Goal: Task Accomplishment & Management: Use online tool/utility

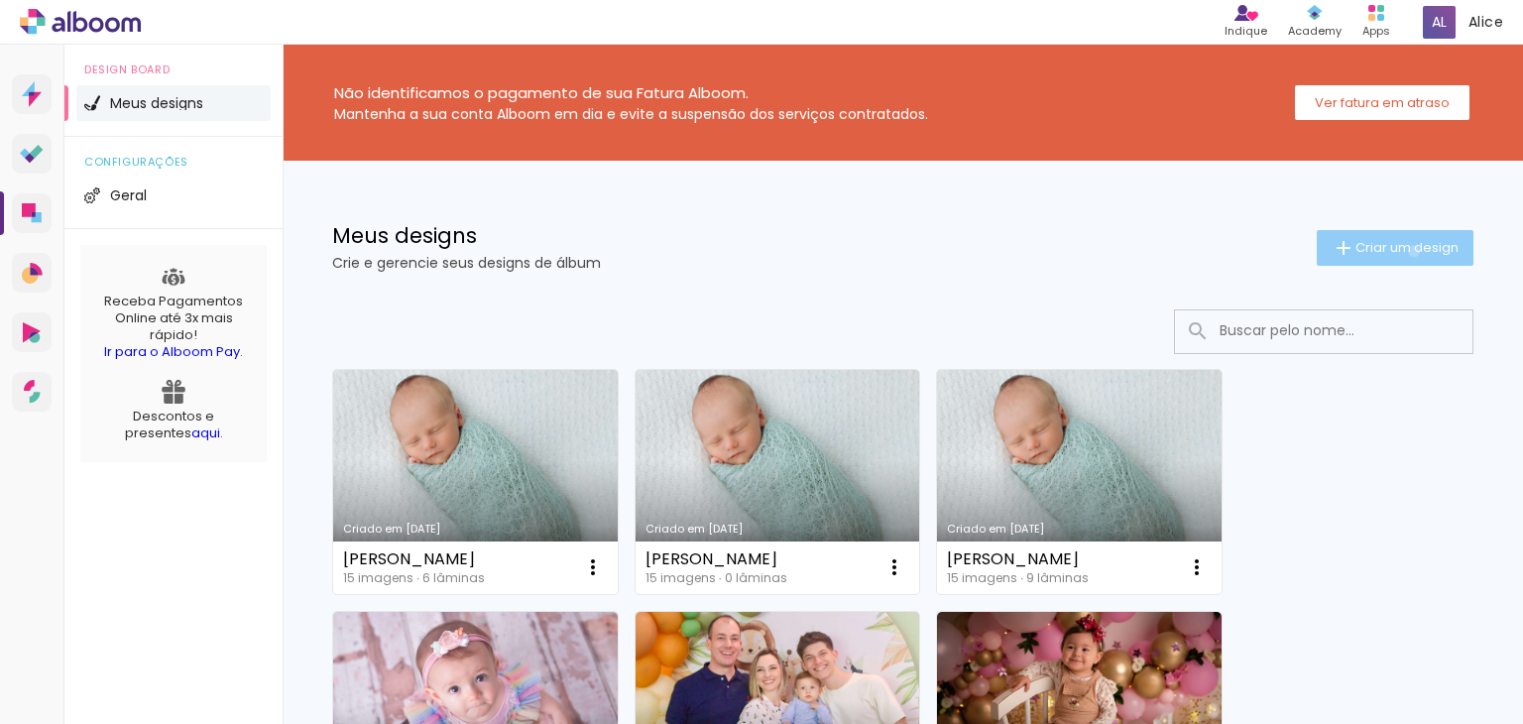
click at [1395, 251] on span "Criar um design" at bounding box center [1406, 247] width 103 height 13
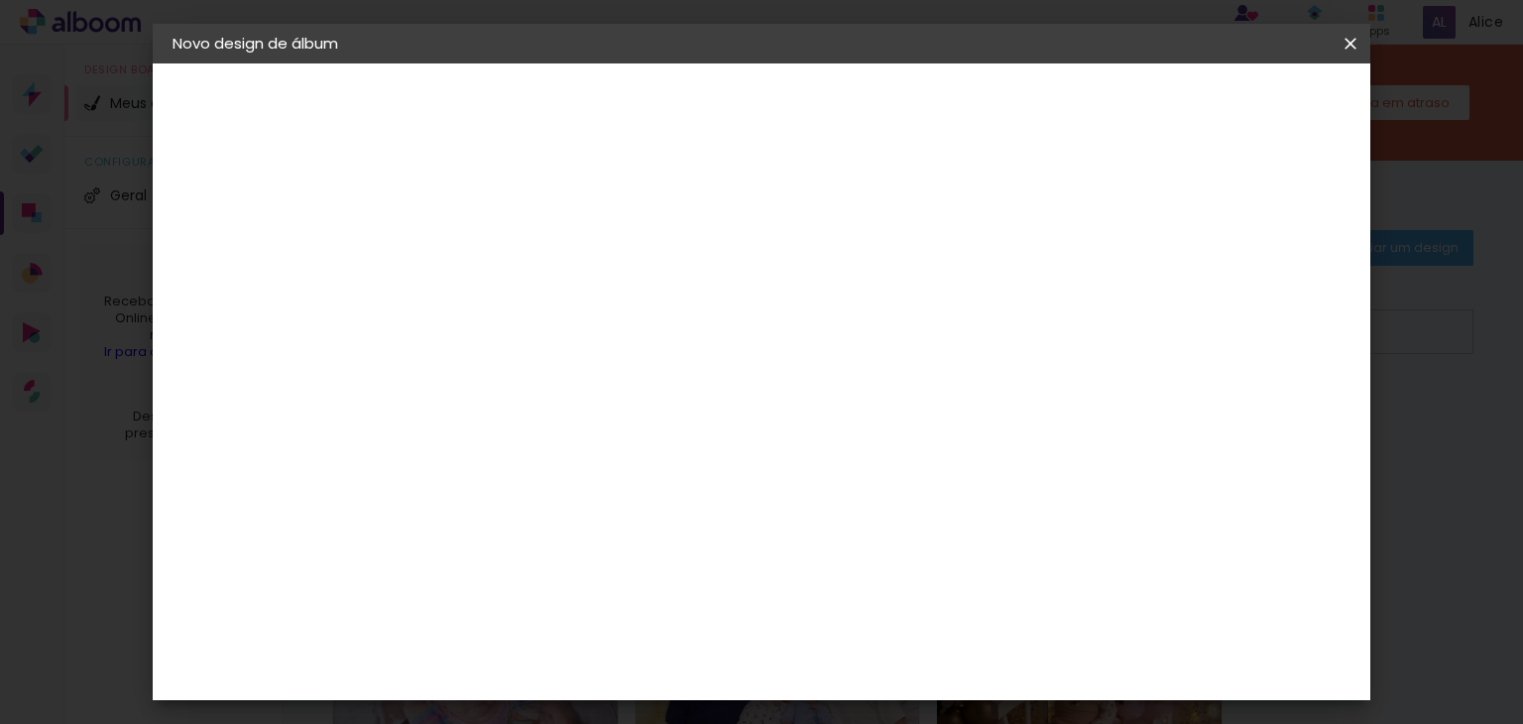
click at [497, 269] on input at bounding box center [497, 266] width 0 height 31
type input "Júlia"
type paper-input "Júlia"
click at [0, 0] on slot "Avançar" at bounding box center [0, 0] width 0 height 0
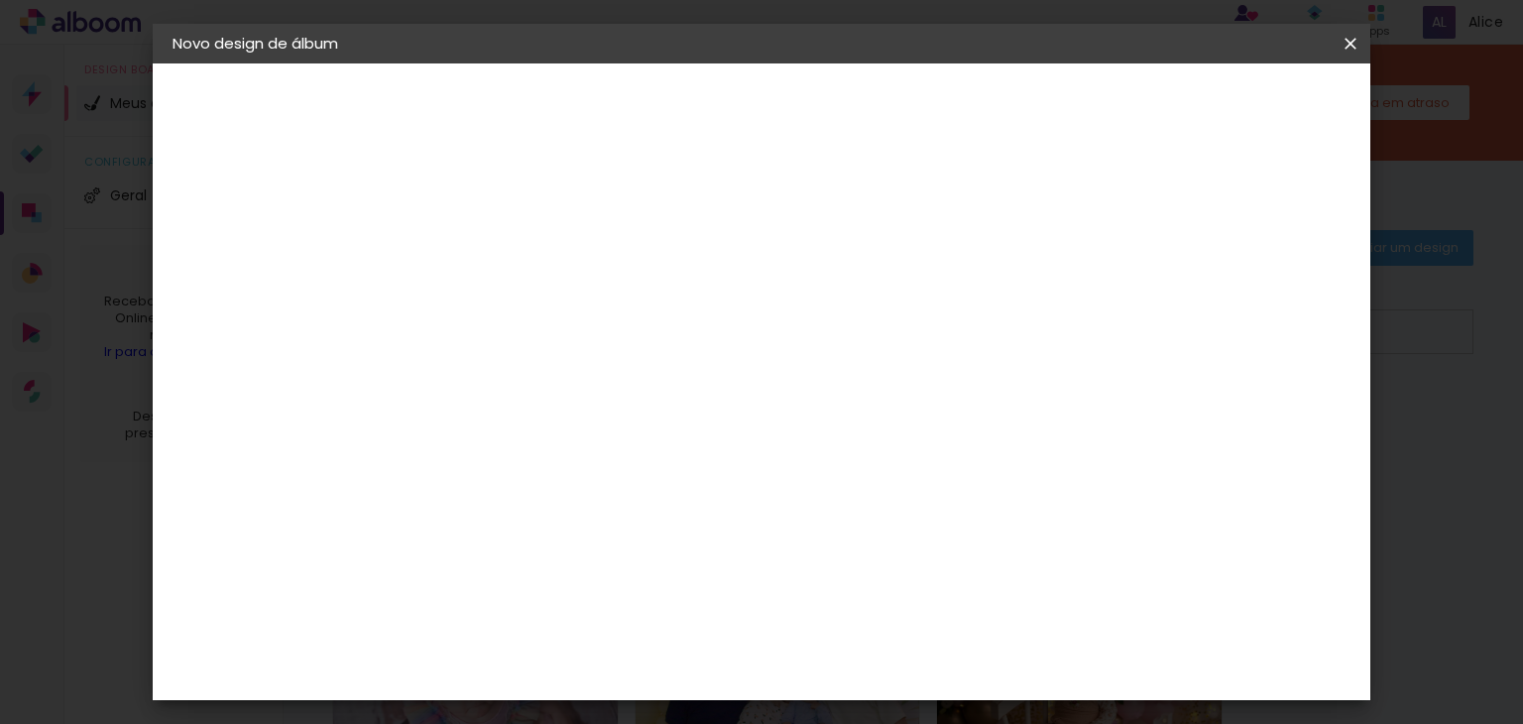
click at [868, 109] on paper-button "Avançar" at bounding box center [818, 105] width 97 height 34
click at [574, 333] on input "text" at bounding box center [535, 345] width 77 height 31
click at [1007, 331] on paper-item "Padrão" at bounding box center [890, 329] width 397 height 40
type input "Padrão"
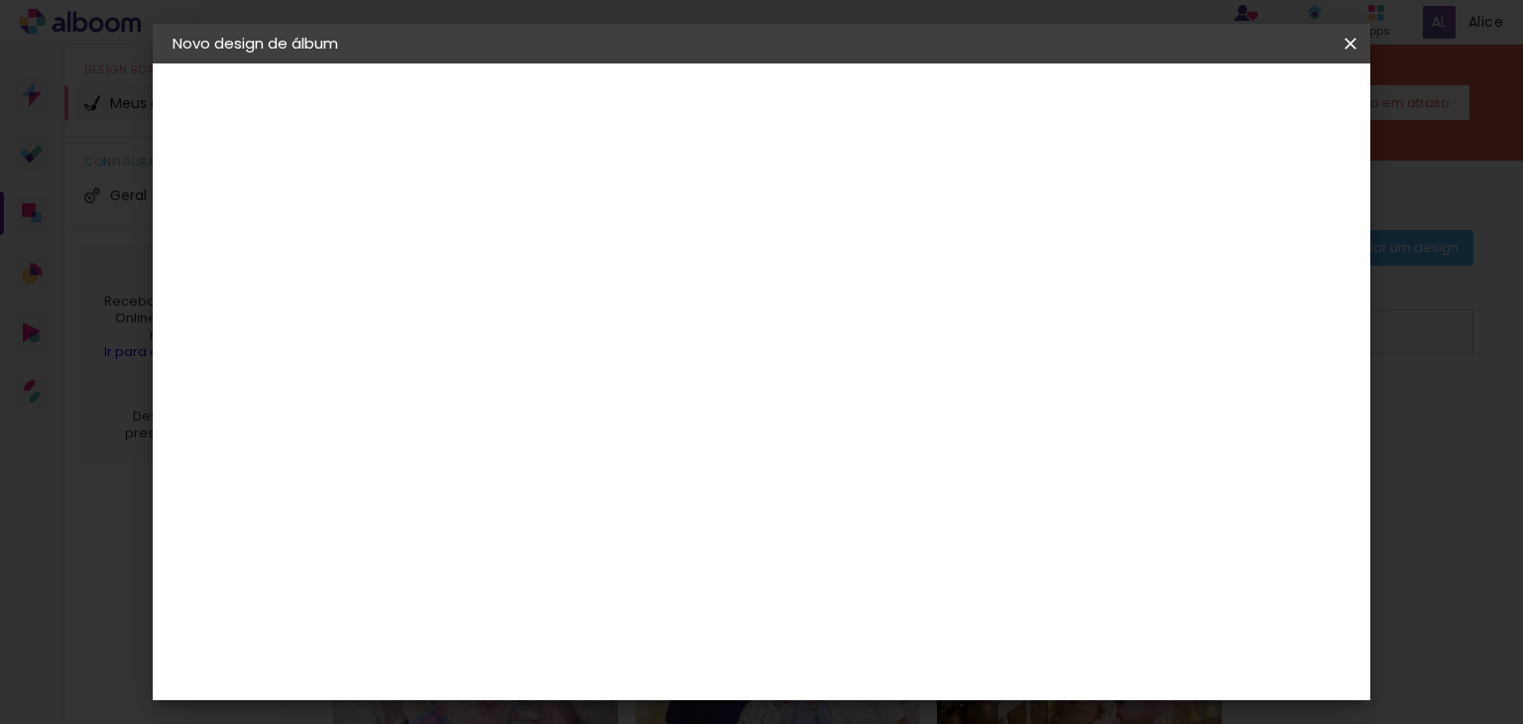
scroll to position [198, 0]
click at [0, 0] on slot "Avançar" at bounding box center [0, 0] width 0 height 0
click at [1039, 103] on span "Iniciar design" at bounding box center [994, 105] width 90 height 14
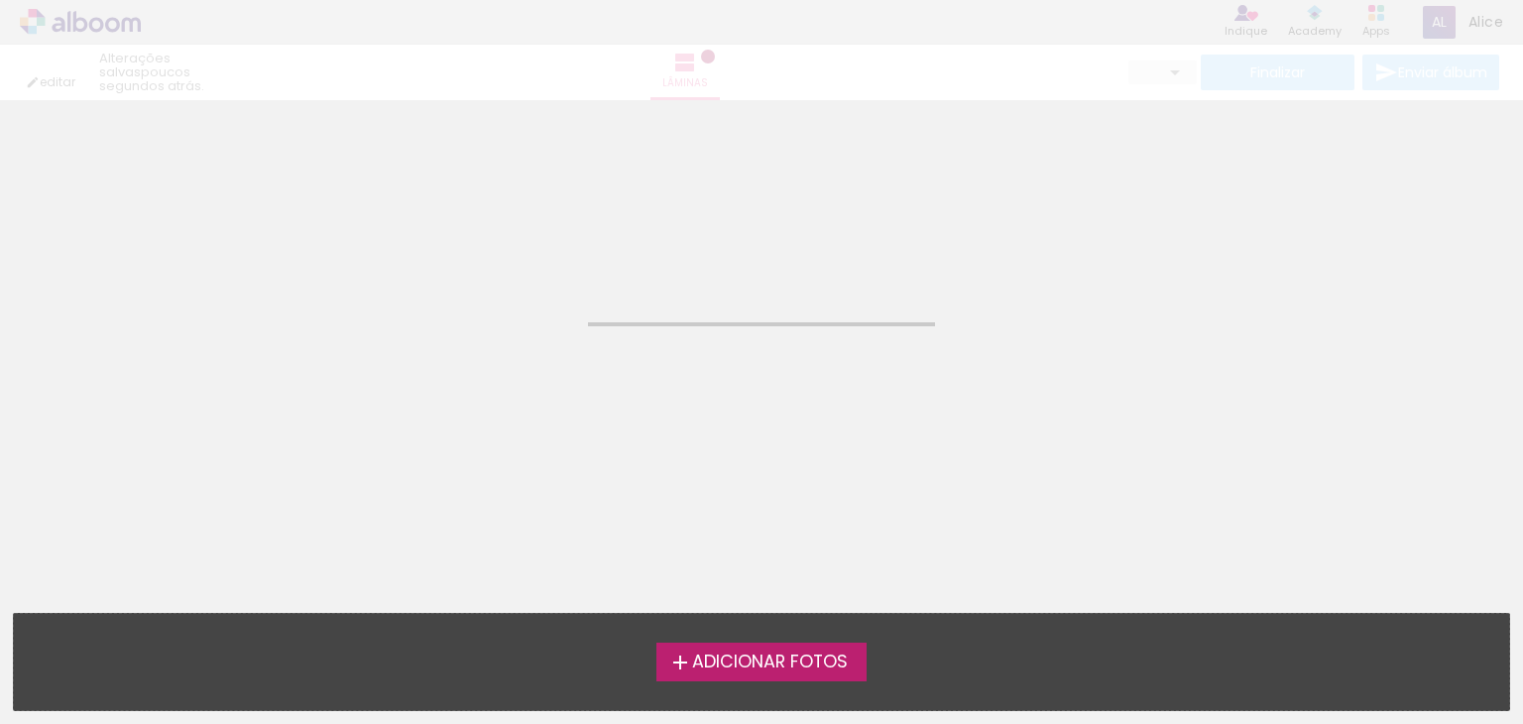
click at [750, 653] on span "Adicionar Fotos" at bounding box center [770, 662] width 156 height 18
click at [0, 0] on input "file" at bounding box center [0, 0] width 0 height 0
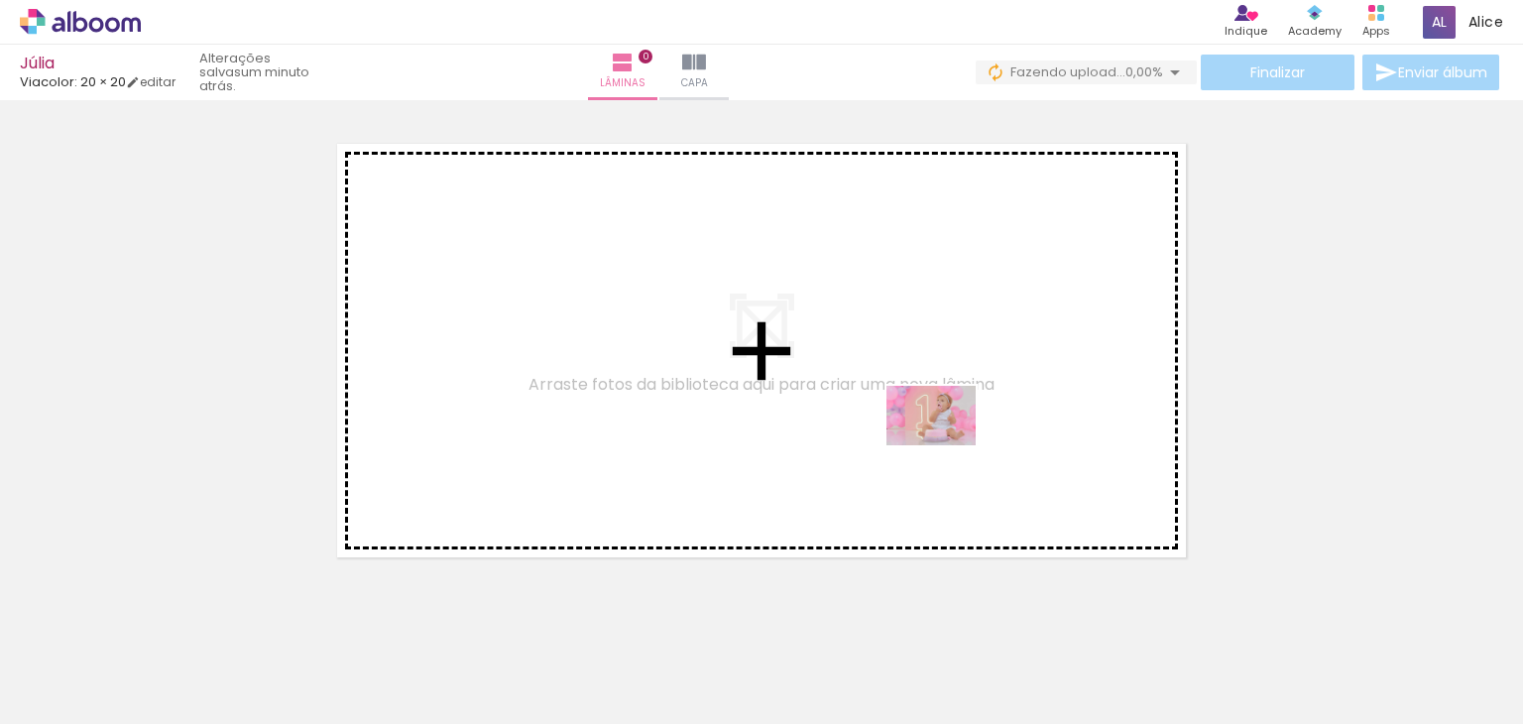
drag, startPoint x: 765, startPoint y: 665, endPoint x: 947, endPoint y: 444, distance: 286.0
click at [947, 444] on quentale-workspace at bounding box center [761, 362] width 1523 height 724
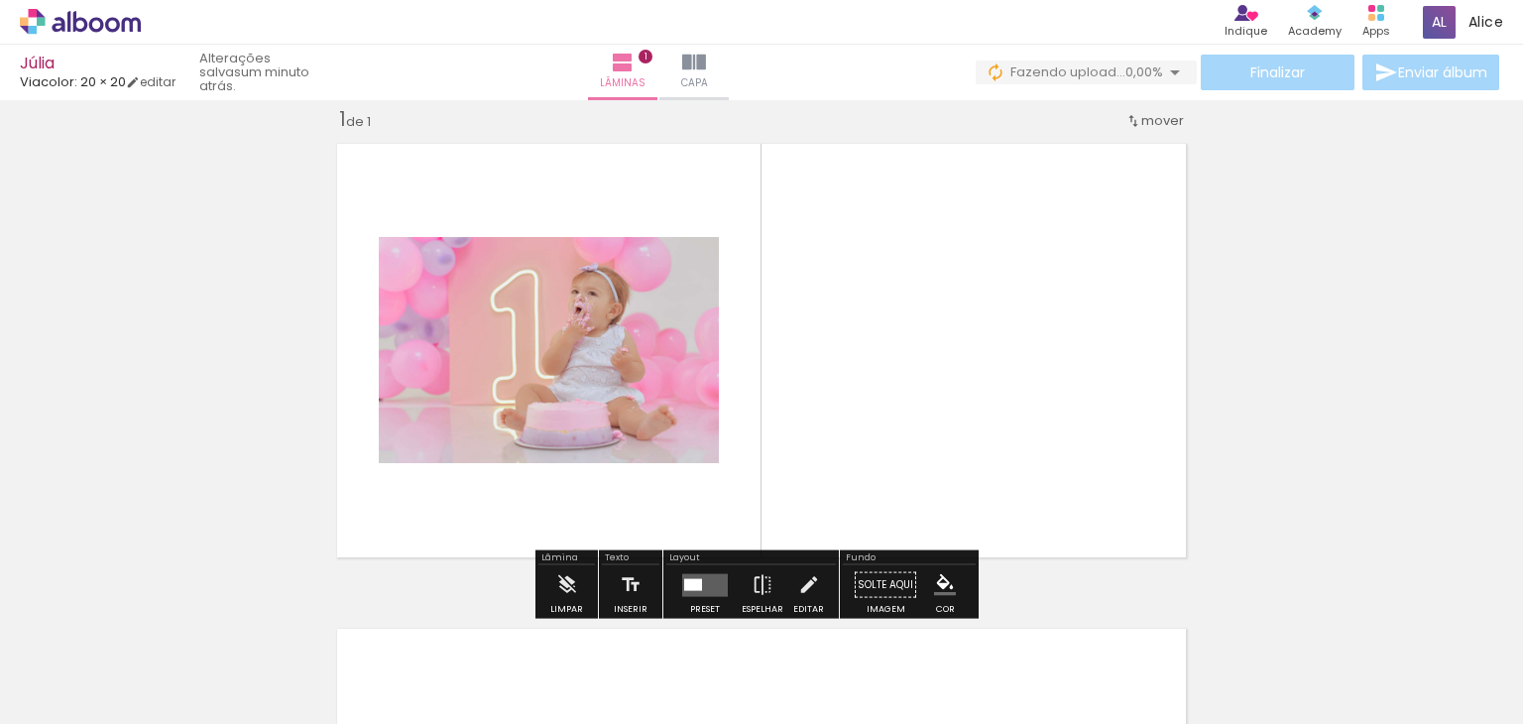
scroll to position [25, 0]
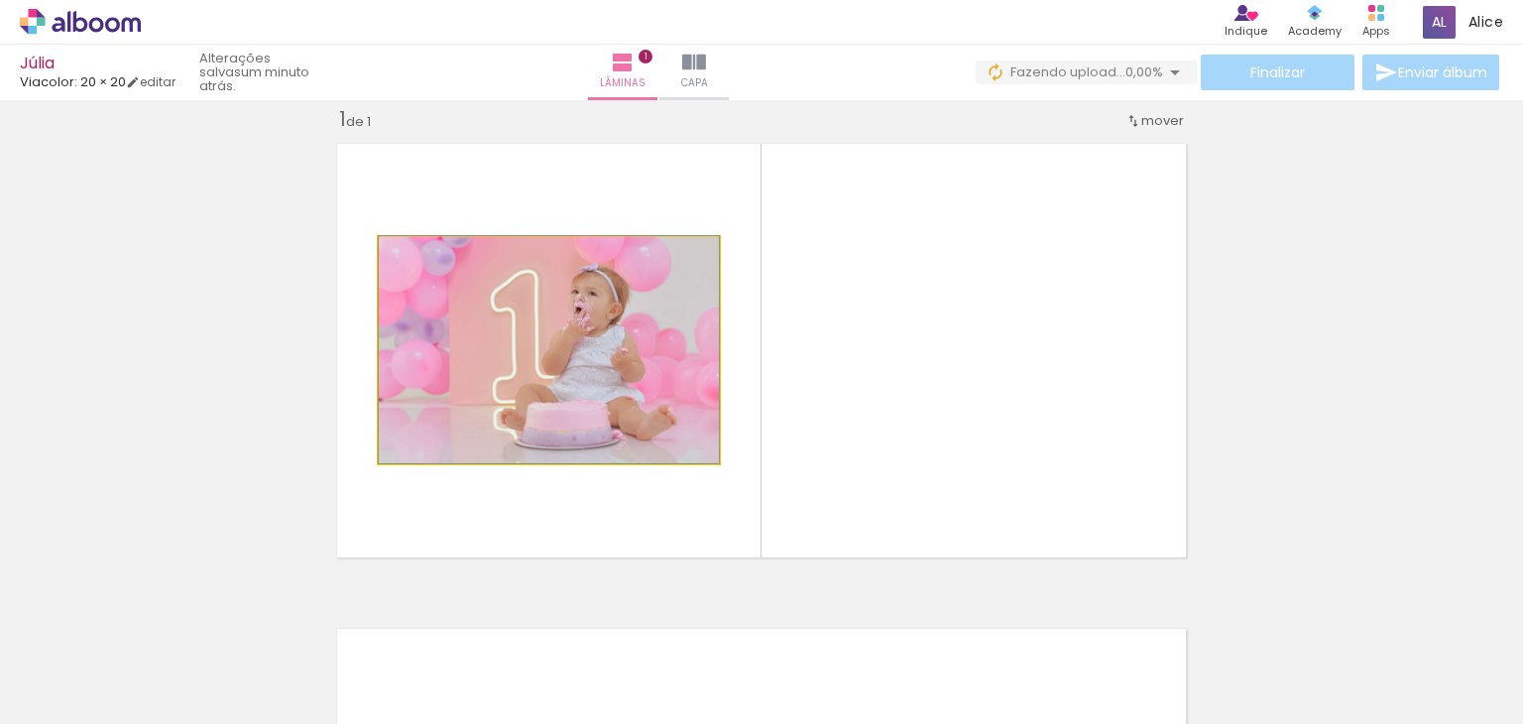
click at [645, 349] on quentale-photo at bounding box center [549, 350] width 340 height 226
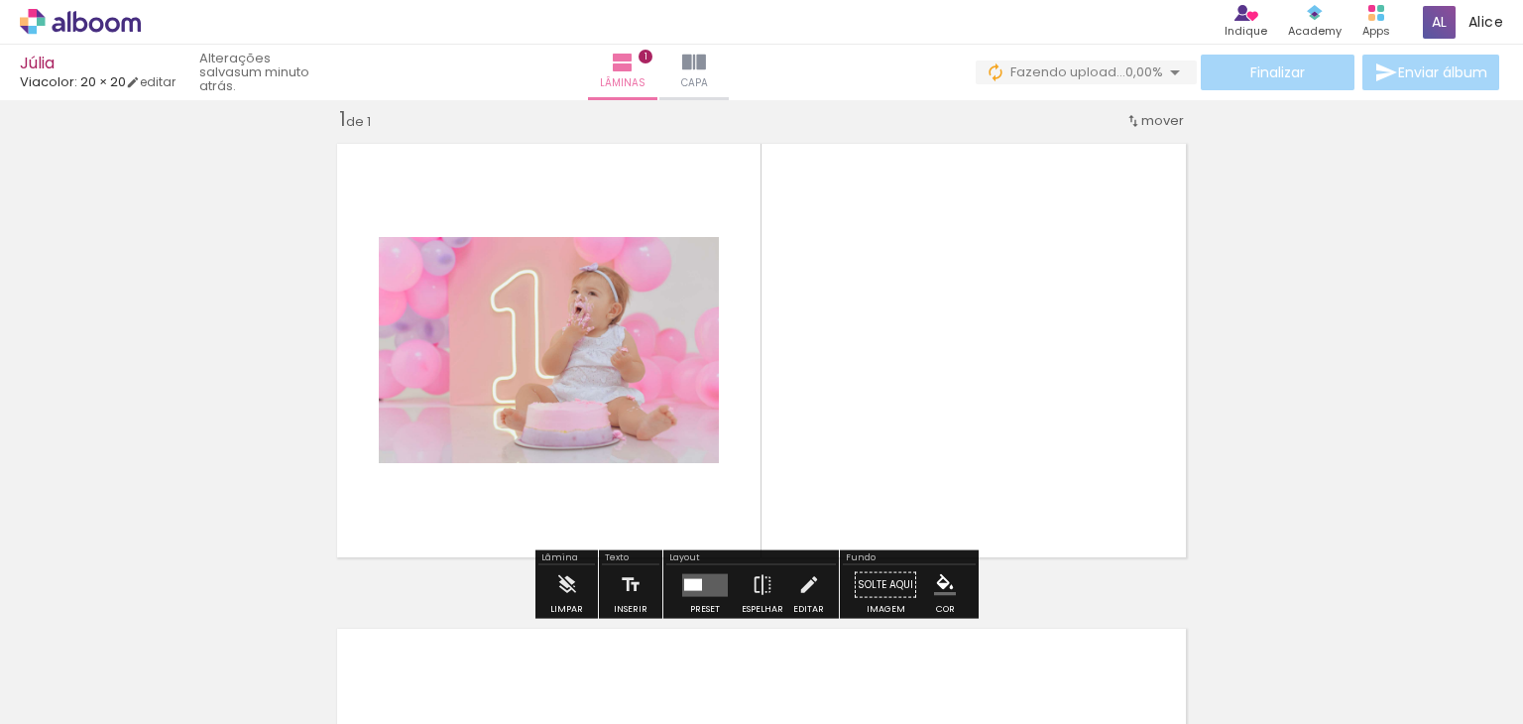
click at [644, 349] on quentale-photo at bounding box center [549, 350] width 340 height 226
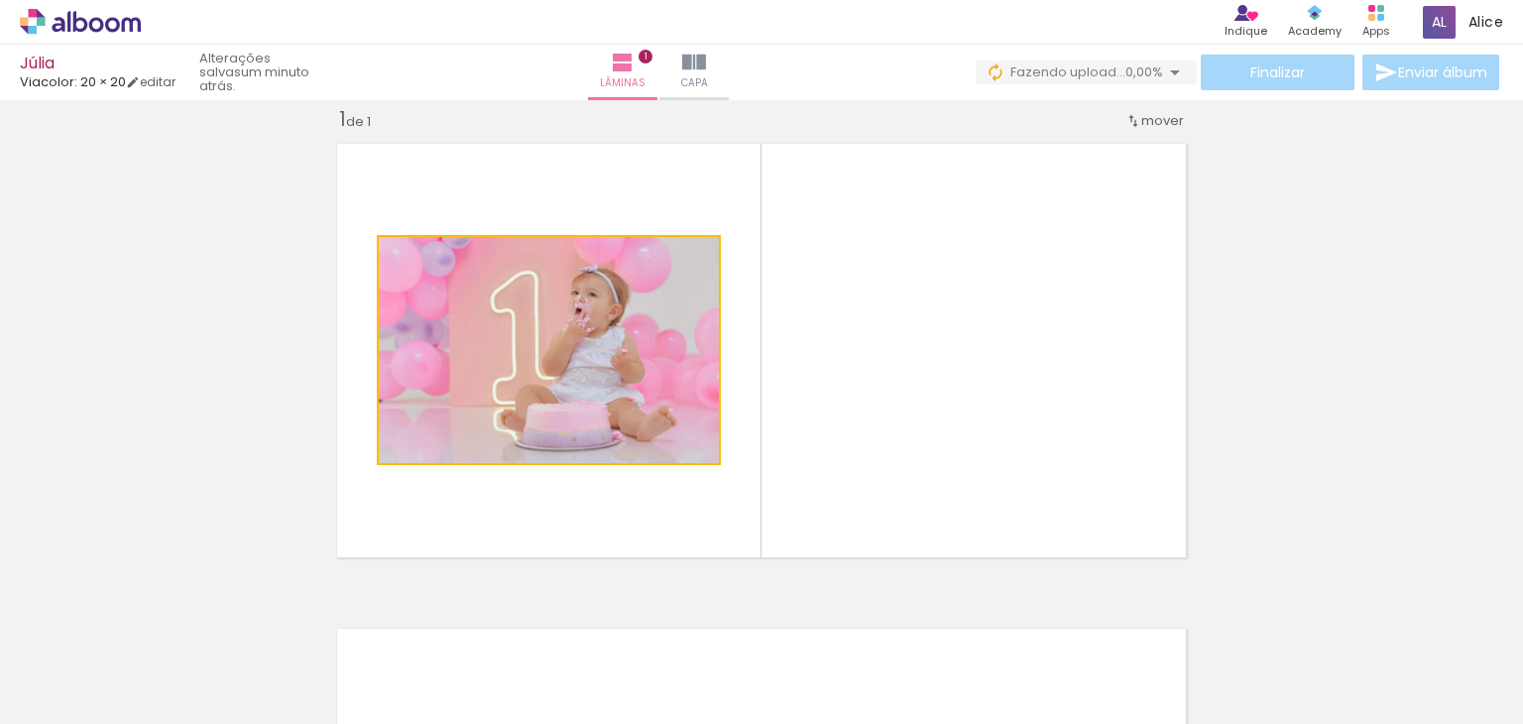
drag, startPoint x: 644, startPoint y: 348, endPoint x: 675, endPoint y: 459, distance: 115.2
click at [682, 474] on quentale-layouter at bounding box center [761, 350] width 871 height 435
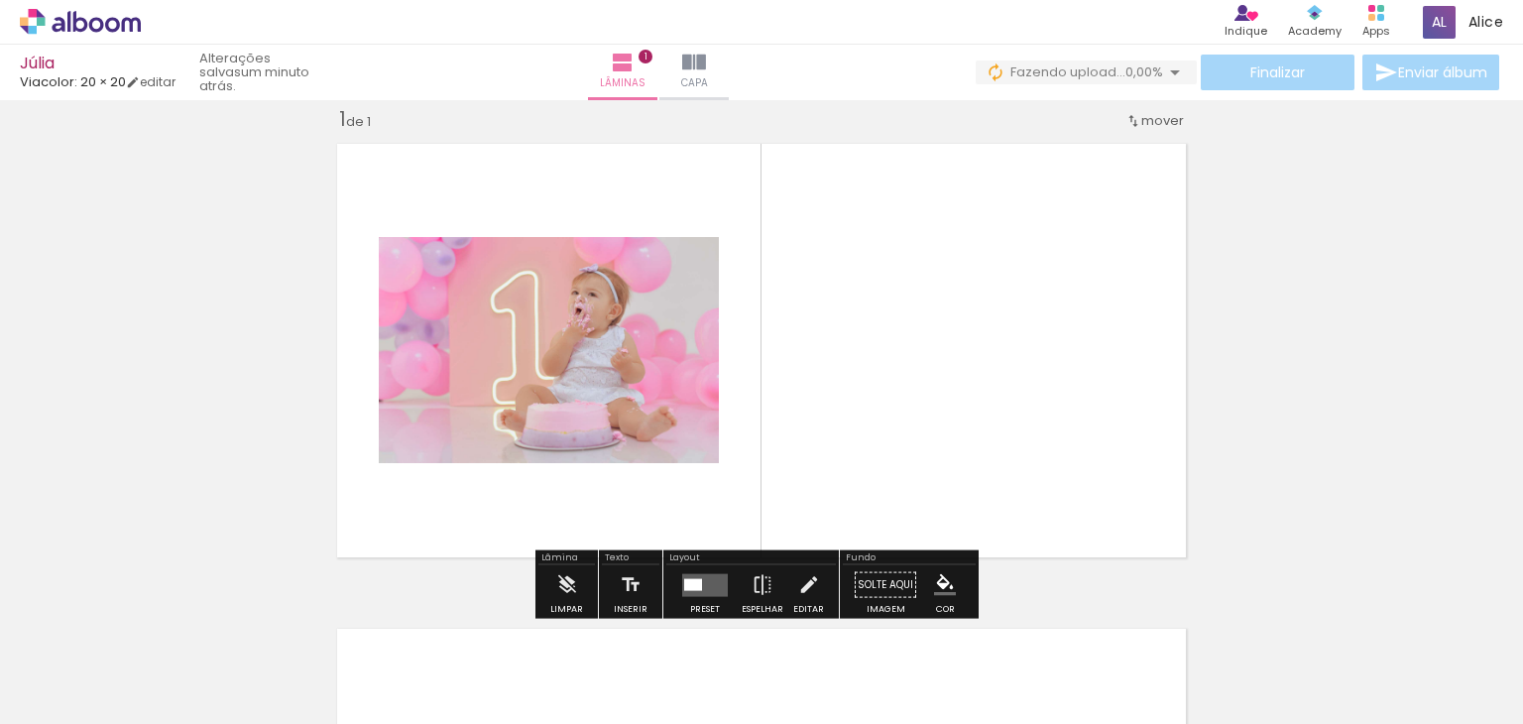
click at [595, 326] on quentale-photo at bounding box center [549, 350] width 340 height 226
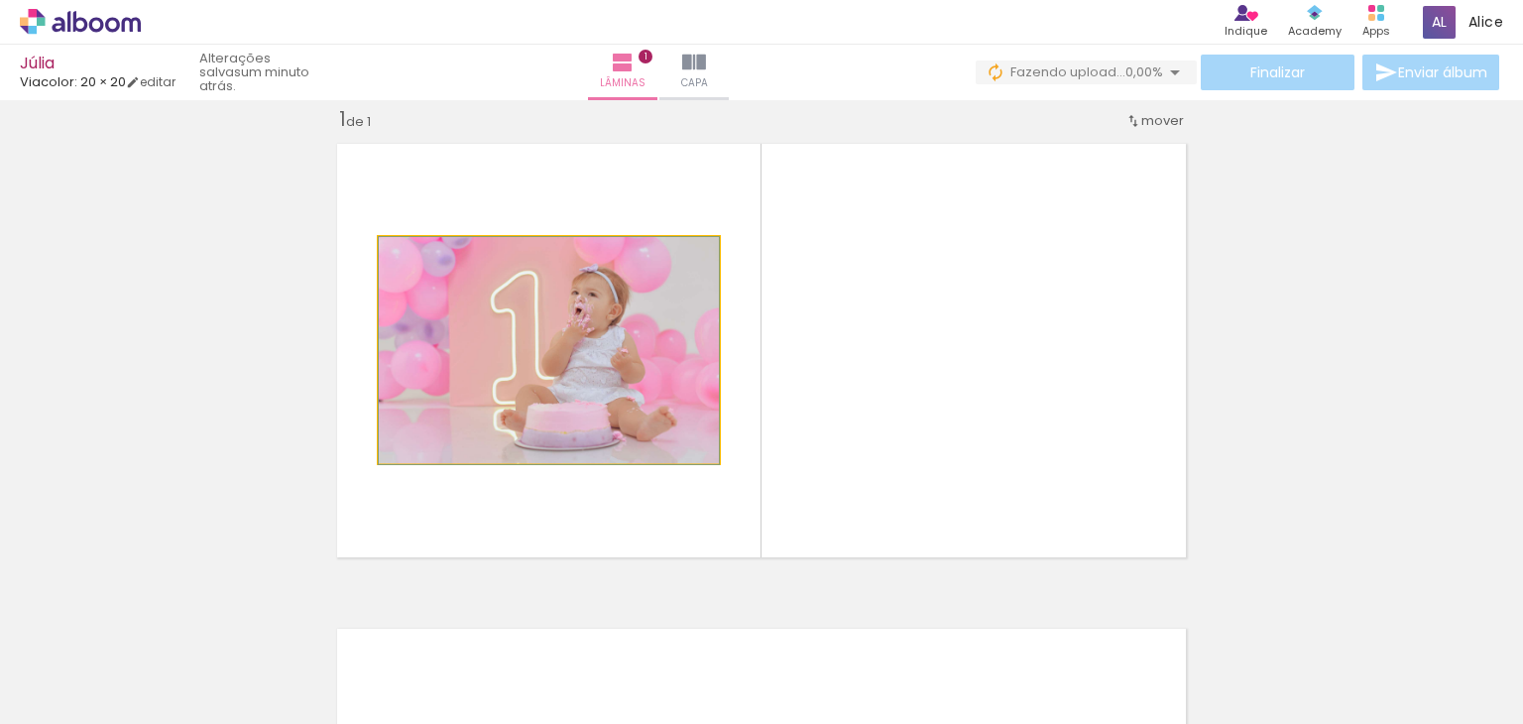
click at [654, 331] on quentale-photo at bounding box center [549, 350] width 340 height 226
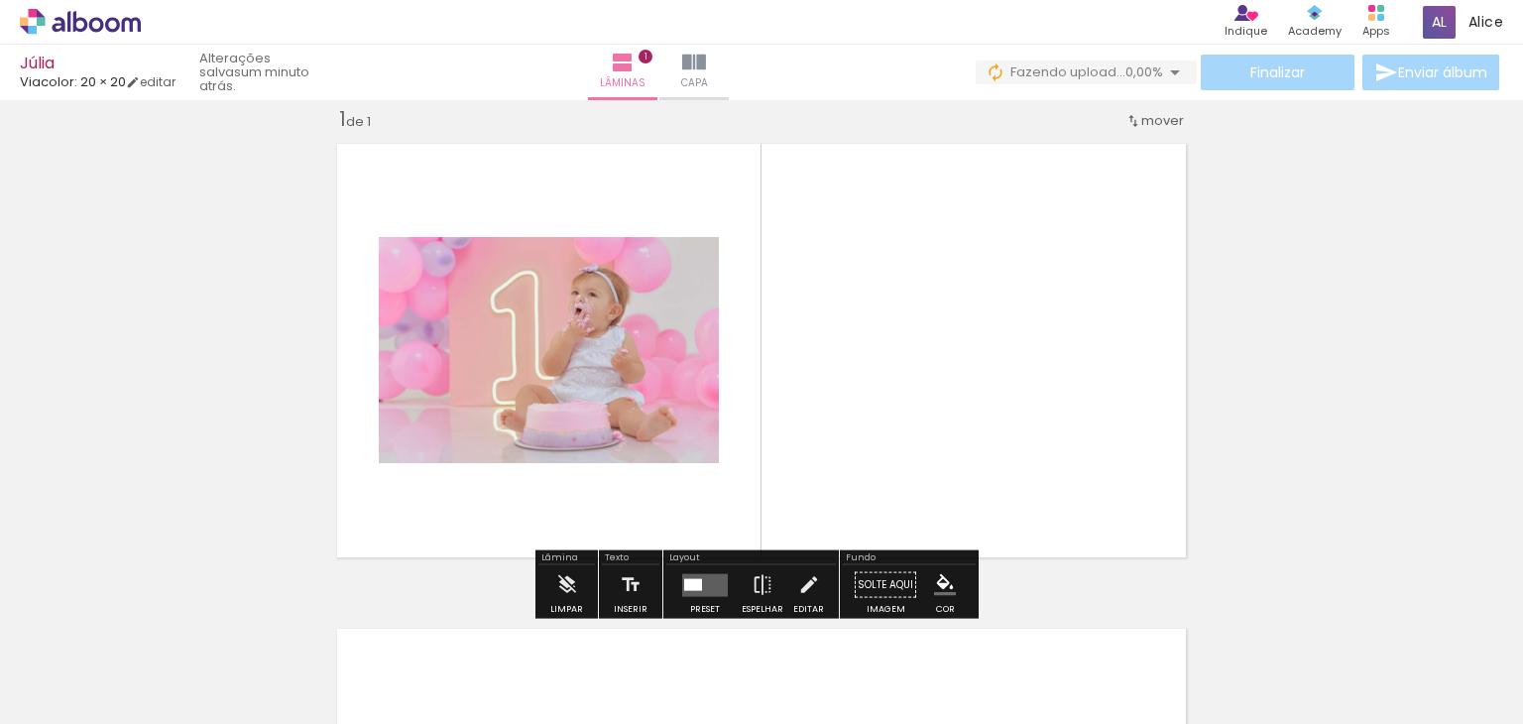
click at [643, 355] on quentale-photo at bounding box center [549, 350] width 340 height 226
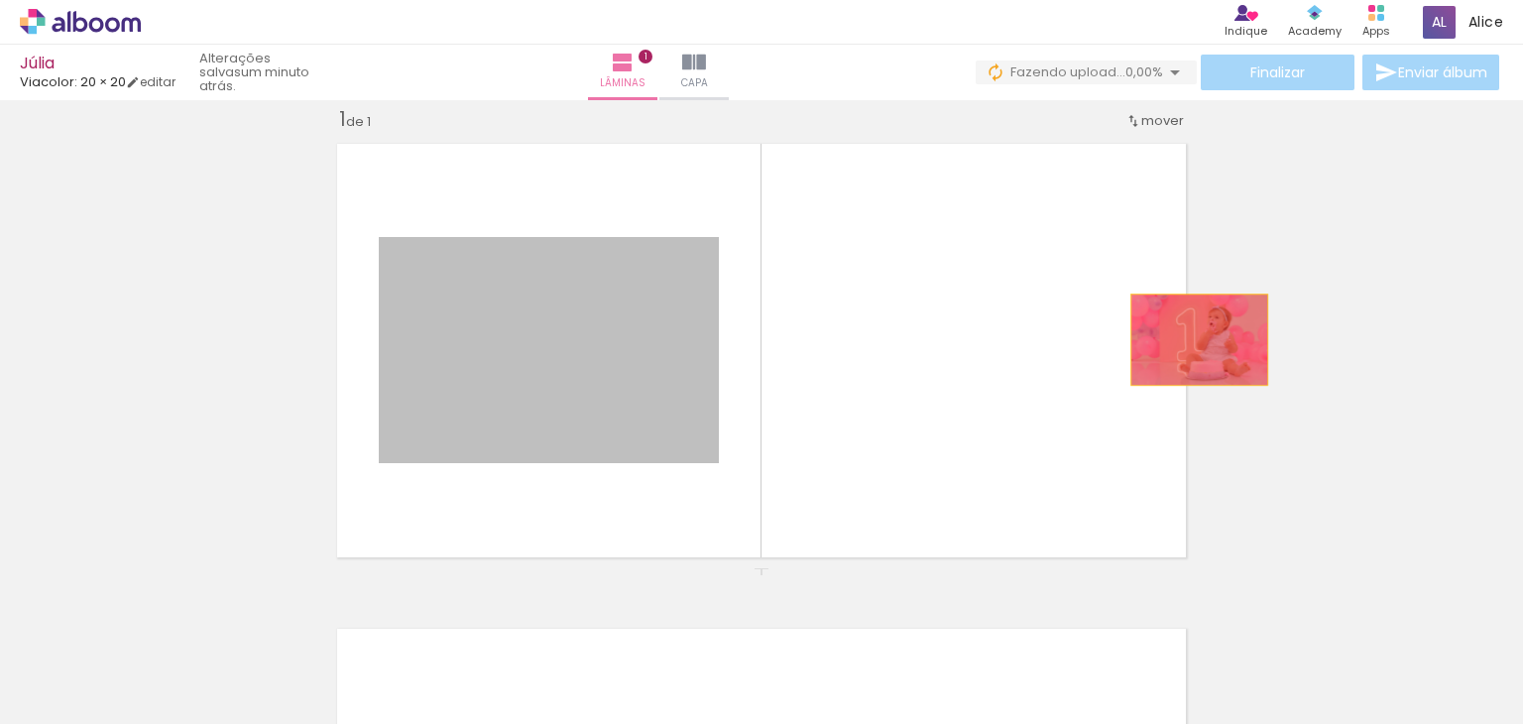
drag, startPoint x: 643, startPoint y: 355, endPoint x: 1313, endPoint y: 316, distance: 670.4
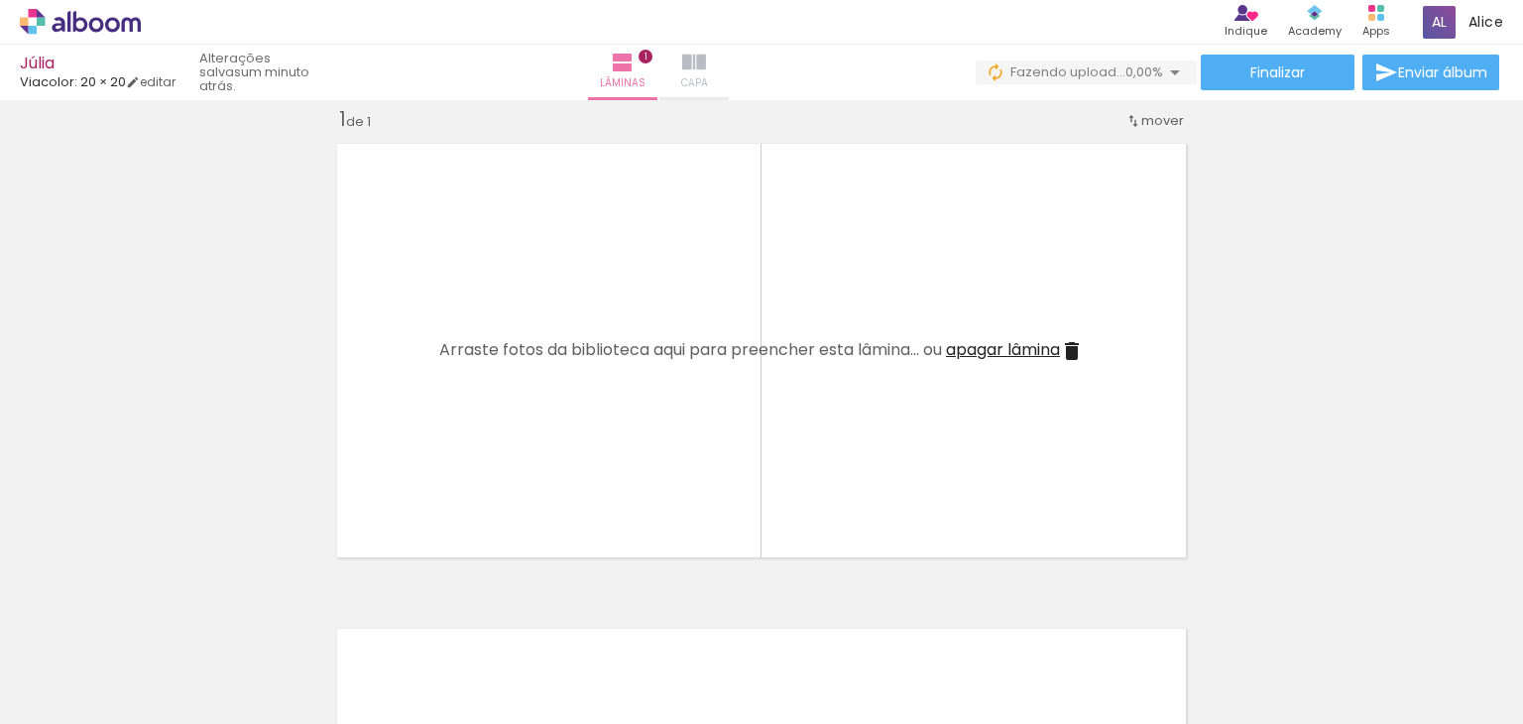
click at [708, 80] on span "Capa" at bounding box center [694, 83] width 27 height 18
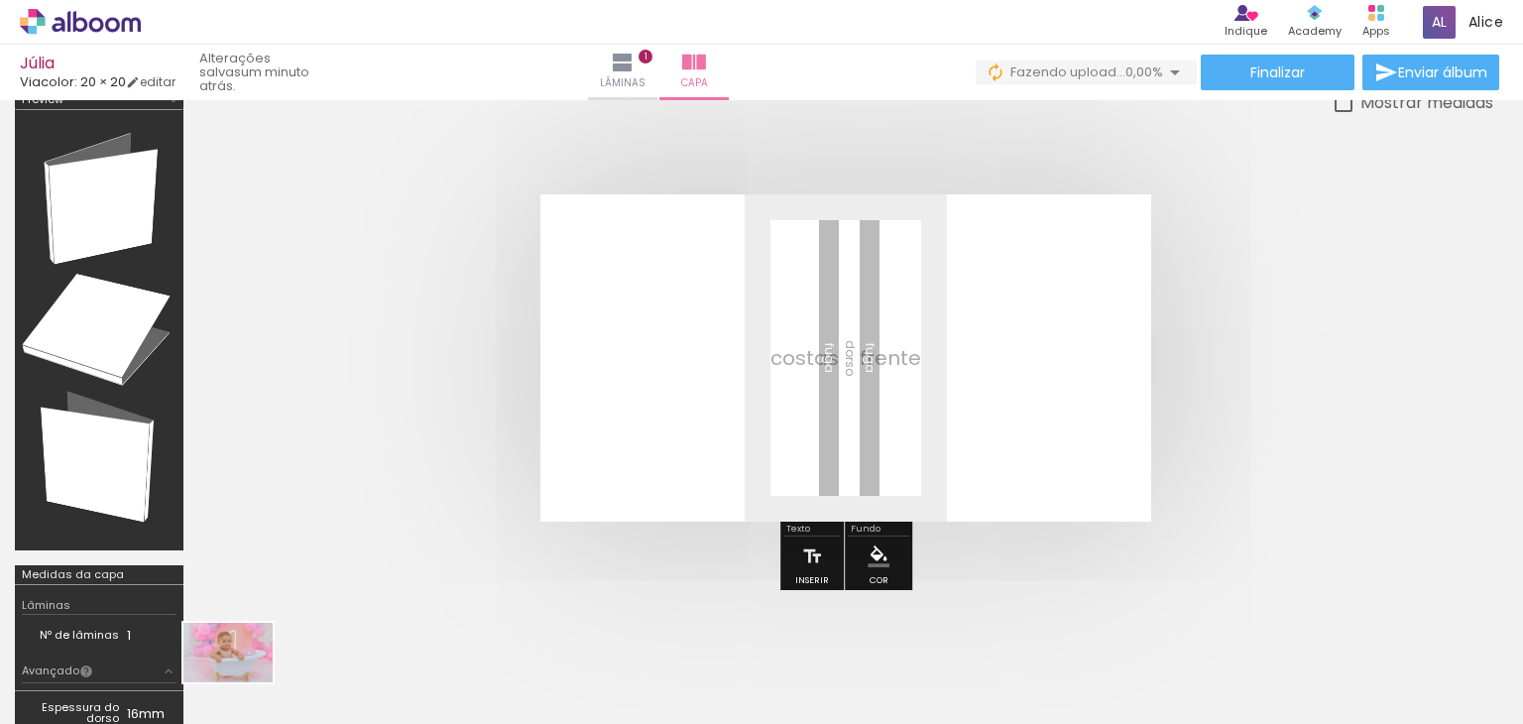
drag, startPoint x: 182, startPoint y: 658, endPoint x: 243, endPoint y: 682, distance: 65.0
click at [243, 682] on div at bounding box center [199, 656] width 98 height 65
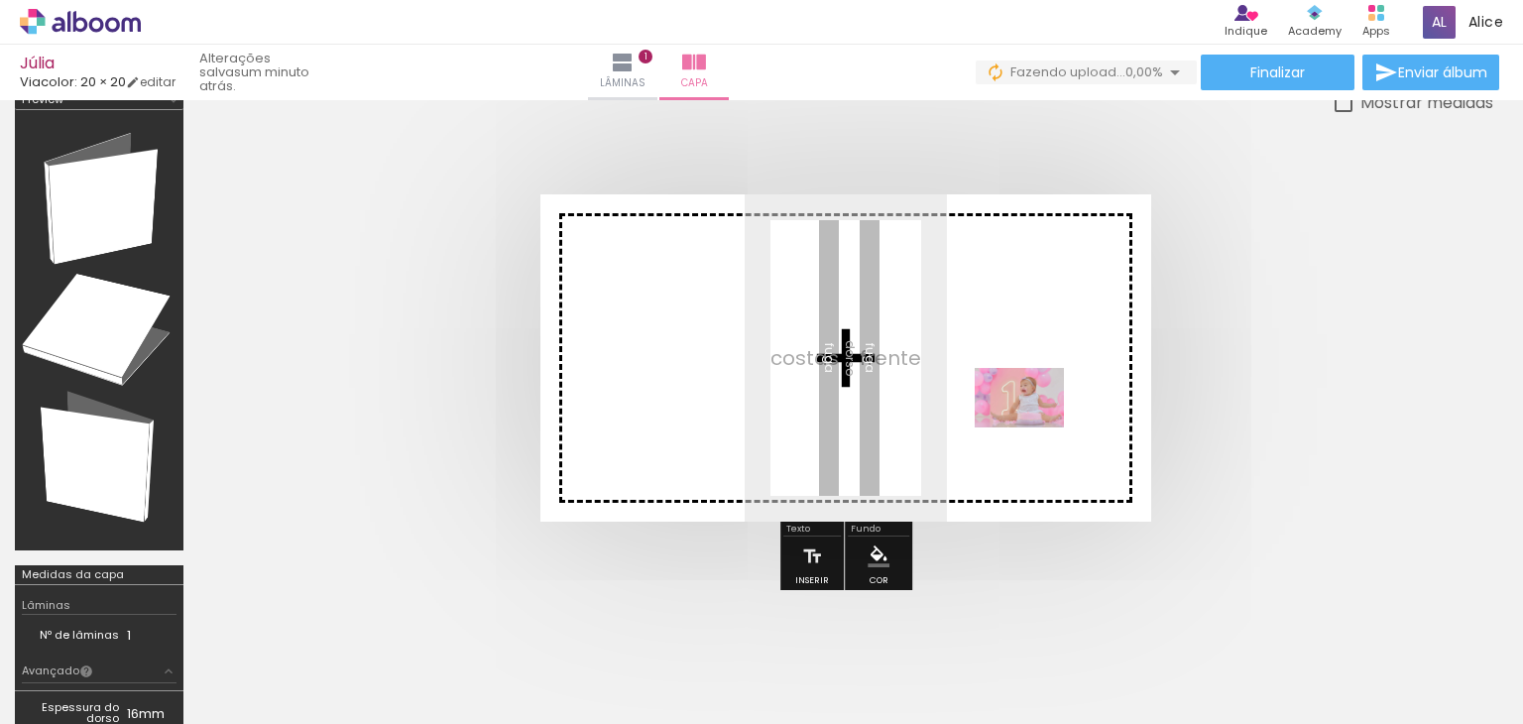
drag, startPoint x: 532, startPoint y: 680, endPoint x: 1034, endPoint y: 427, distance: 561.8
click at [1034, 427] on quentale-workspace at bounding box center [761, 362] width 1523 height 724
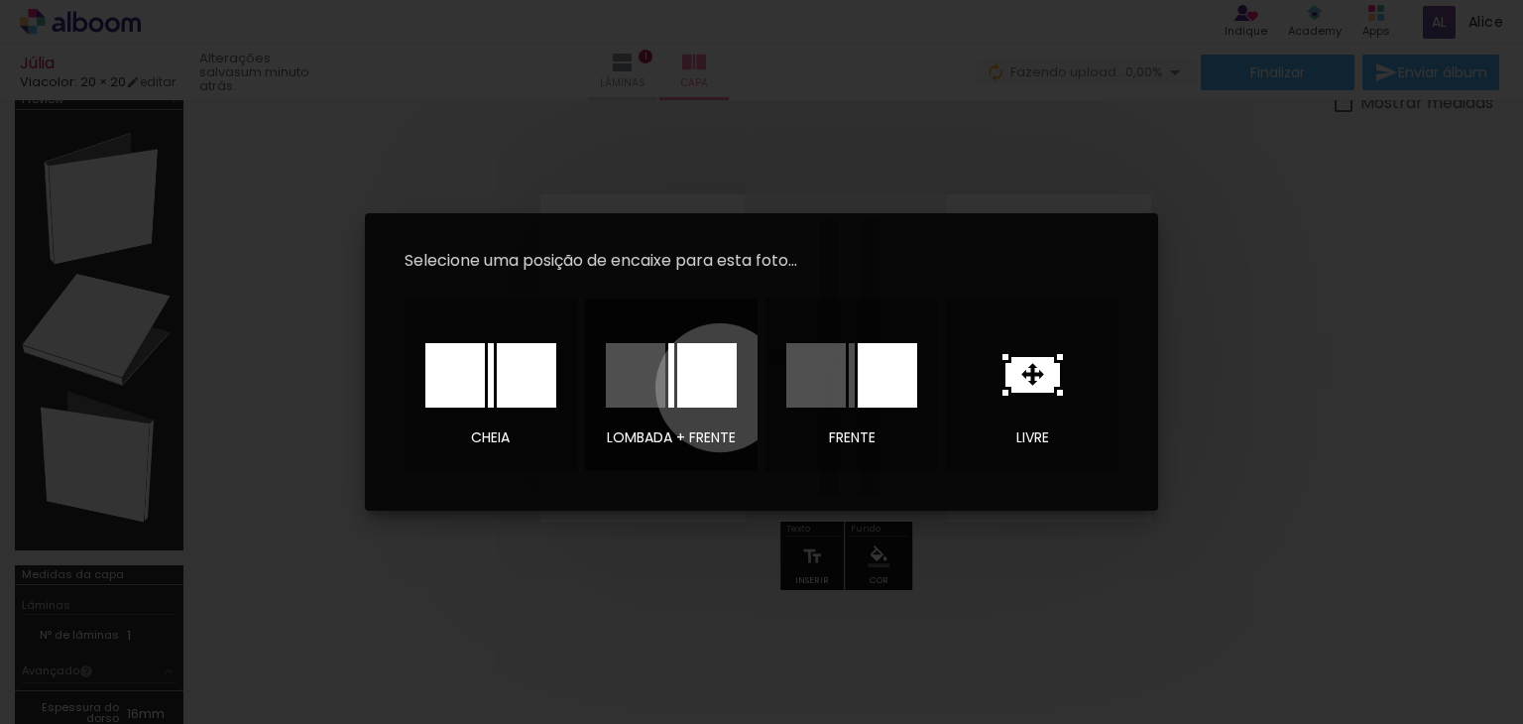
click at [720, 388] on div at bounding box center [706, 375] width 59 height 64
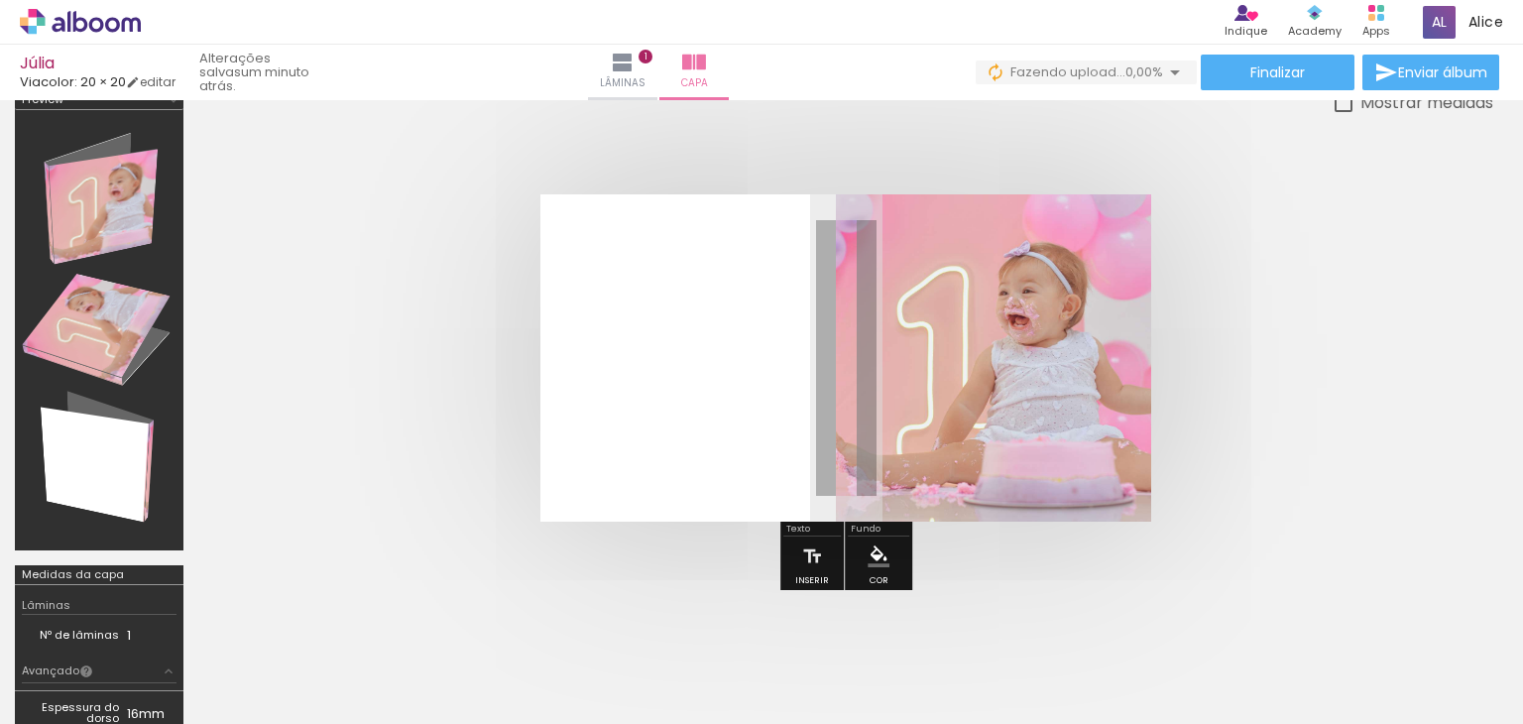
click at [1043, 373] on quentale-photo at bounding box center [993, 357] width 315 height 327
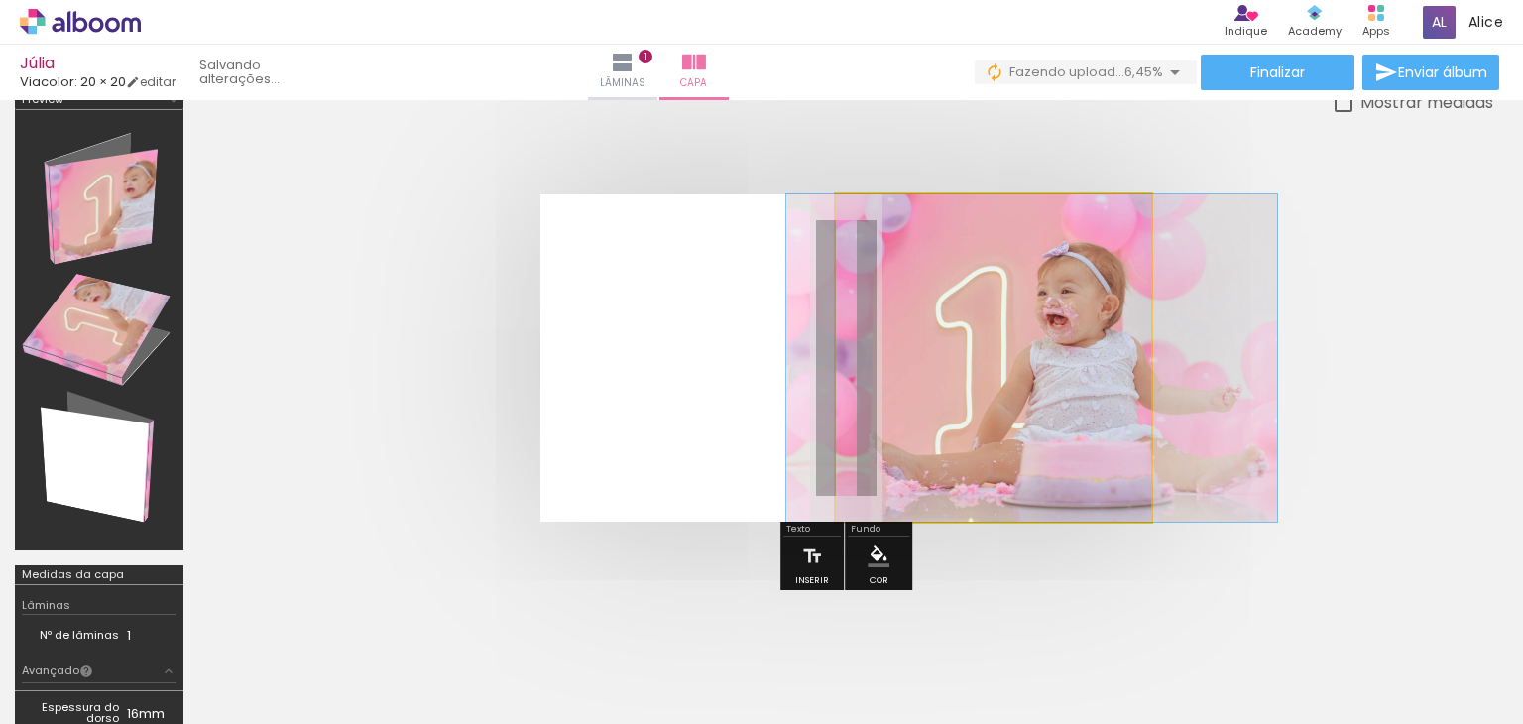
drag, startPoint x: 968, startPoint y: 421, endPoint x: 1006, endPoint y: 427, distance: 39.1
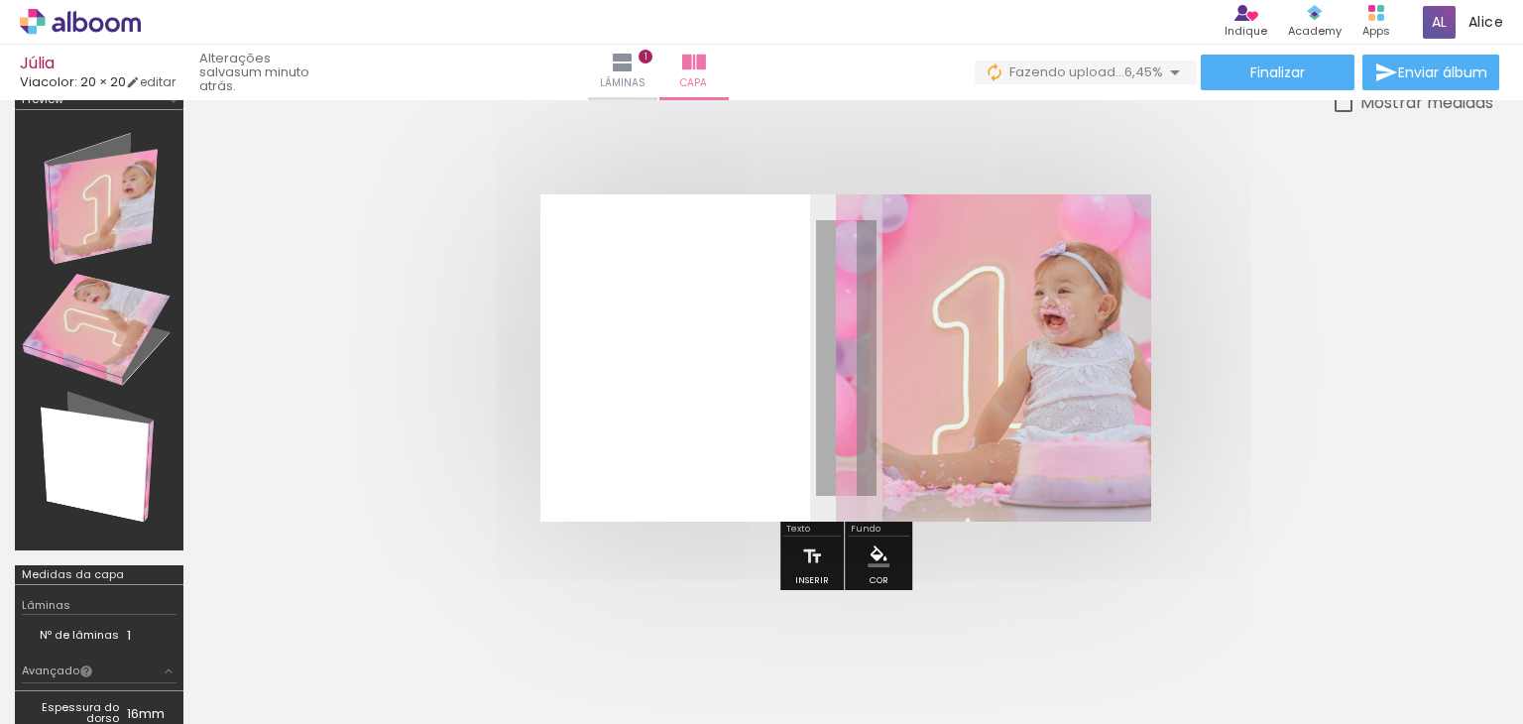
click at [1321, 313] on quentale-cover at bounding box center [846, 357] width 1136 height 327
drag, startPoint x: 657, startPoint y: 76, endPoint x: 702, endPoint y: 76, distance: 44.6
click at [661, 76] on div "Lâminas 1 Capa" at bounding box center [658, 73] width 143 height 56
click at [645, 76] on span "Lâminas" at bounding box center [623, 83] width 46 height 18
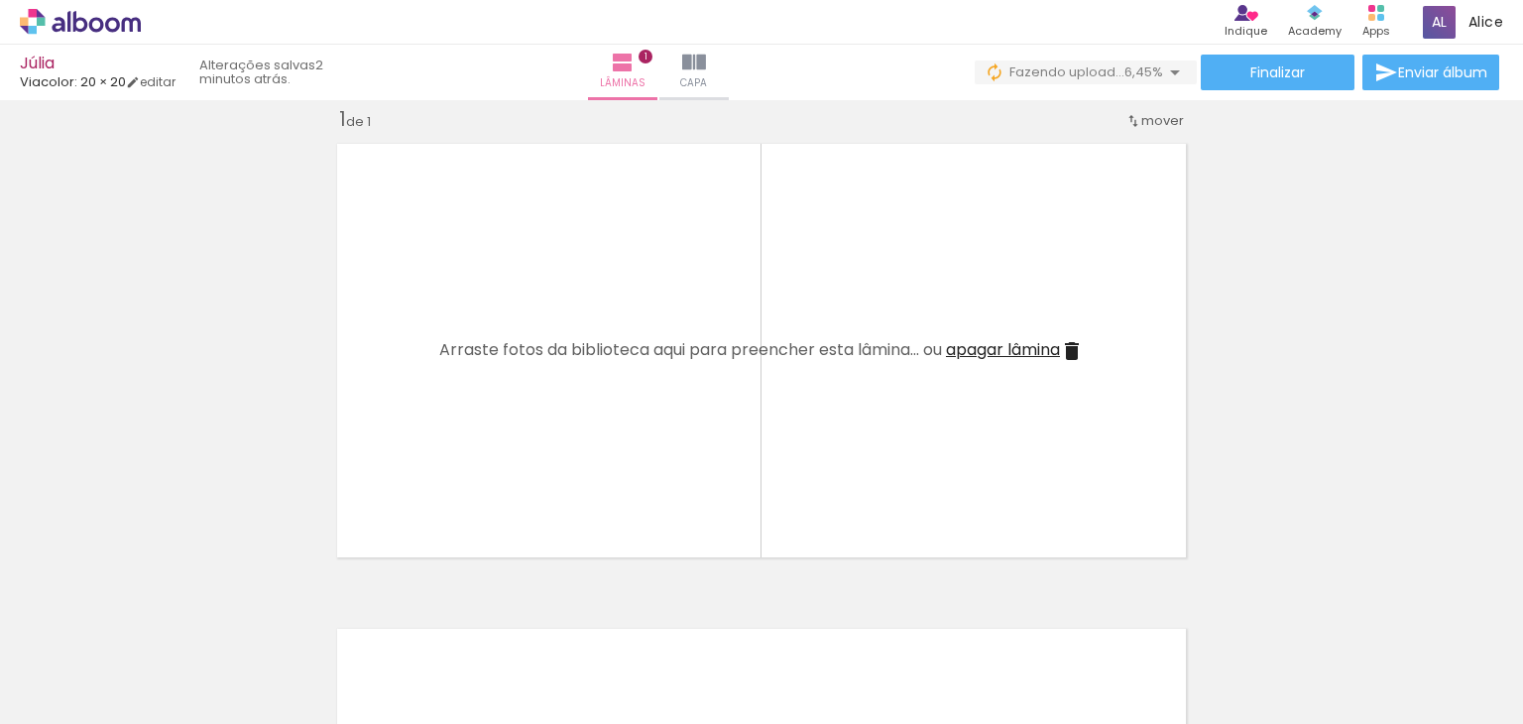
scroll to position [0, 2087]
click at [91, 663] on input "Todas as fotos" at bounding box center [55, 663] width 75 height 17
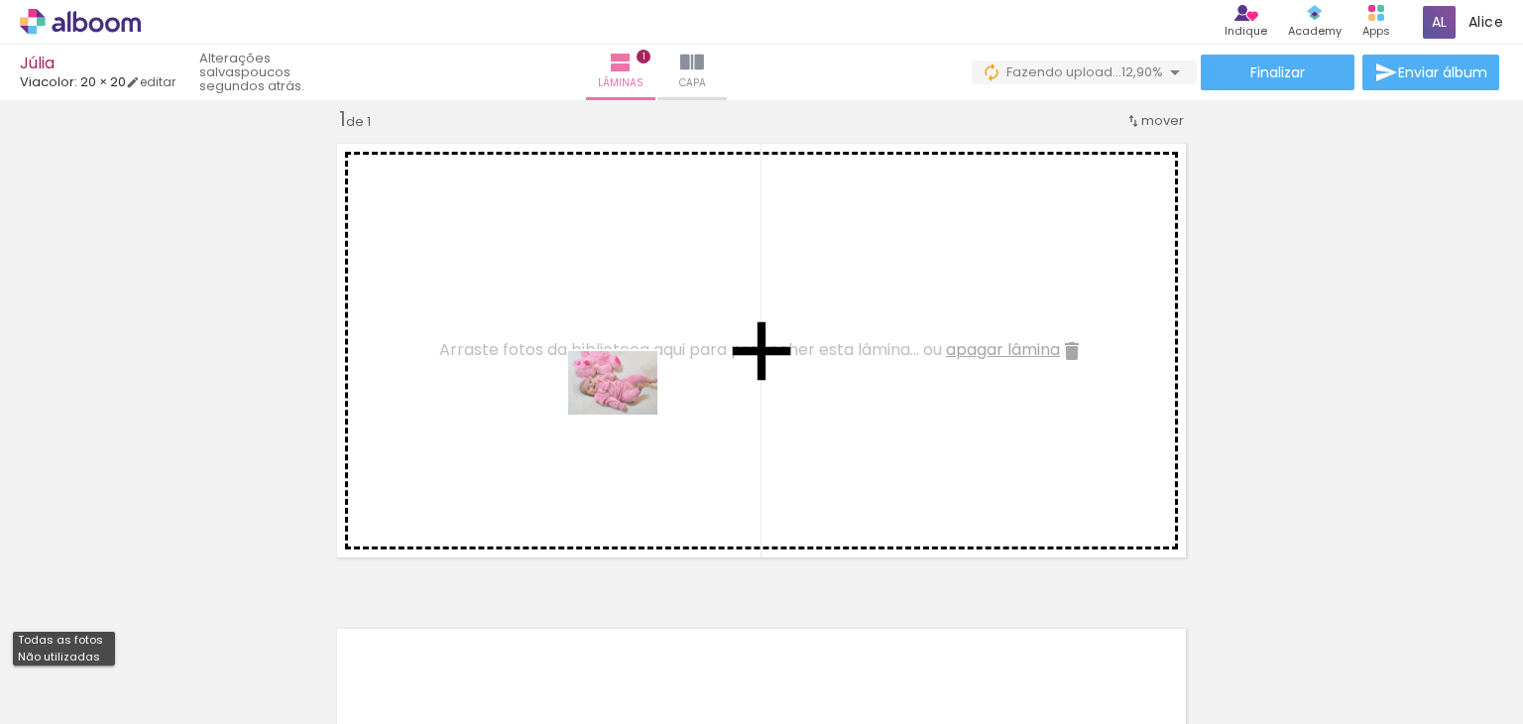
drag, startPoint x: 1011, startPoint y: 658, endPoint x: 628, endPoint y: 409, distance: 457.4
click at [628, 409] on quentale-workspace at bounding box center [761, 362] width 1523 height 724
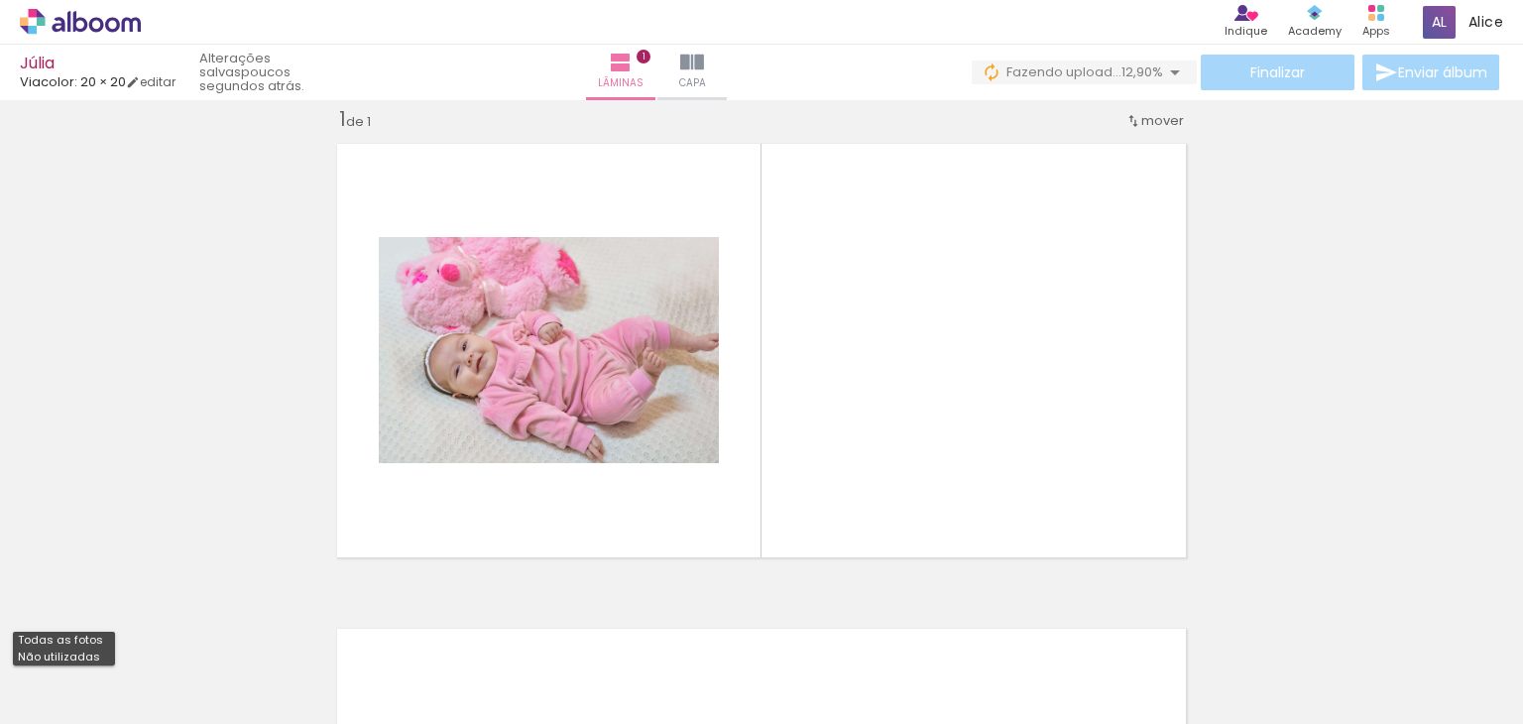
scroll to position [0, 258]
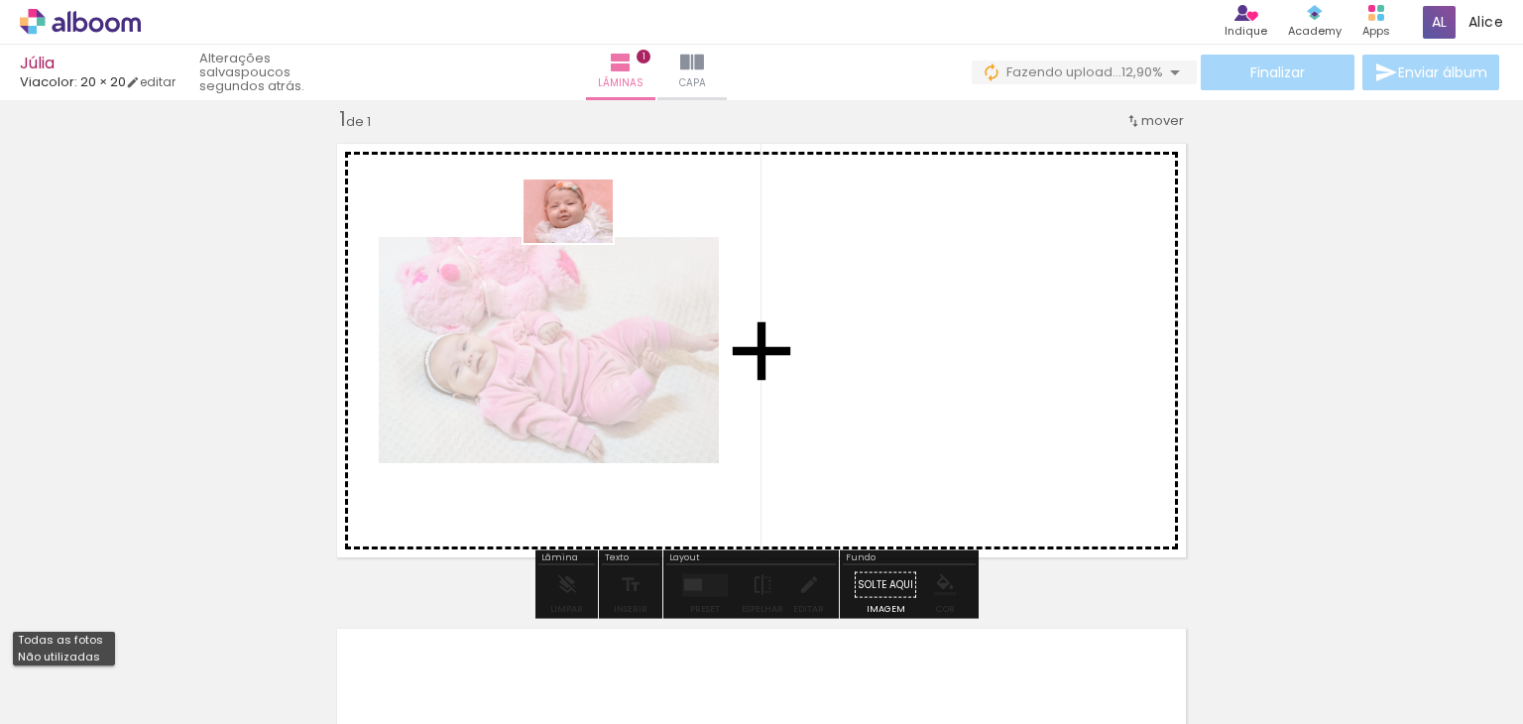
drag, startPoint x: 727, startPoint y: 642, endPoint x: 583, endPoint y: 239, distance: 428.4
click at [583, 239] on quentale-workspace at bounding box center [761, 362] width 1523 height 724
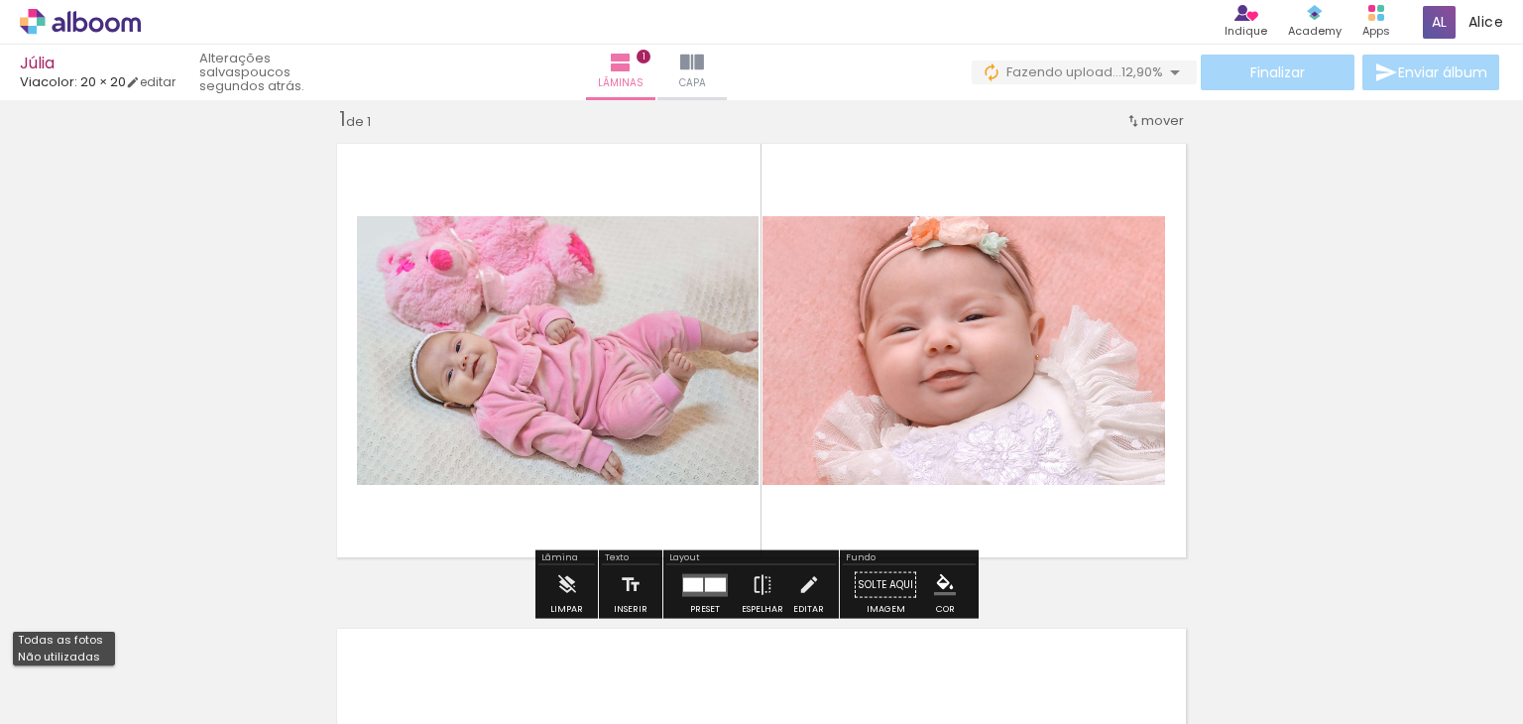
click at [631, 377] on quentale-photo at bounding box center [558, 350] width 402 height 269
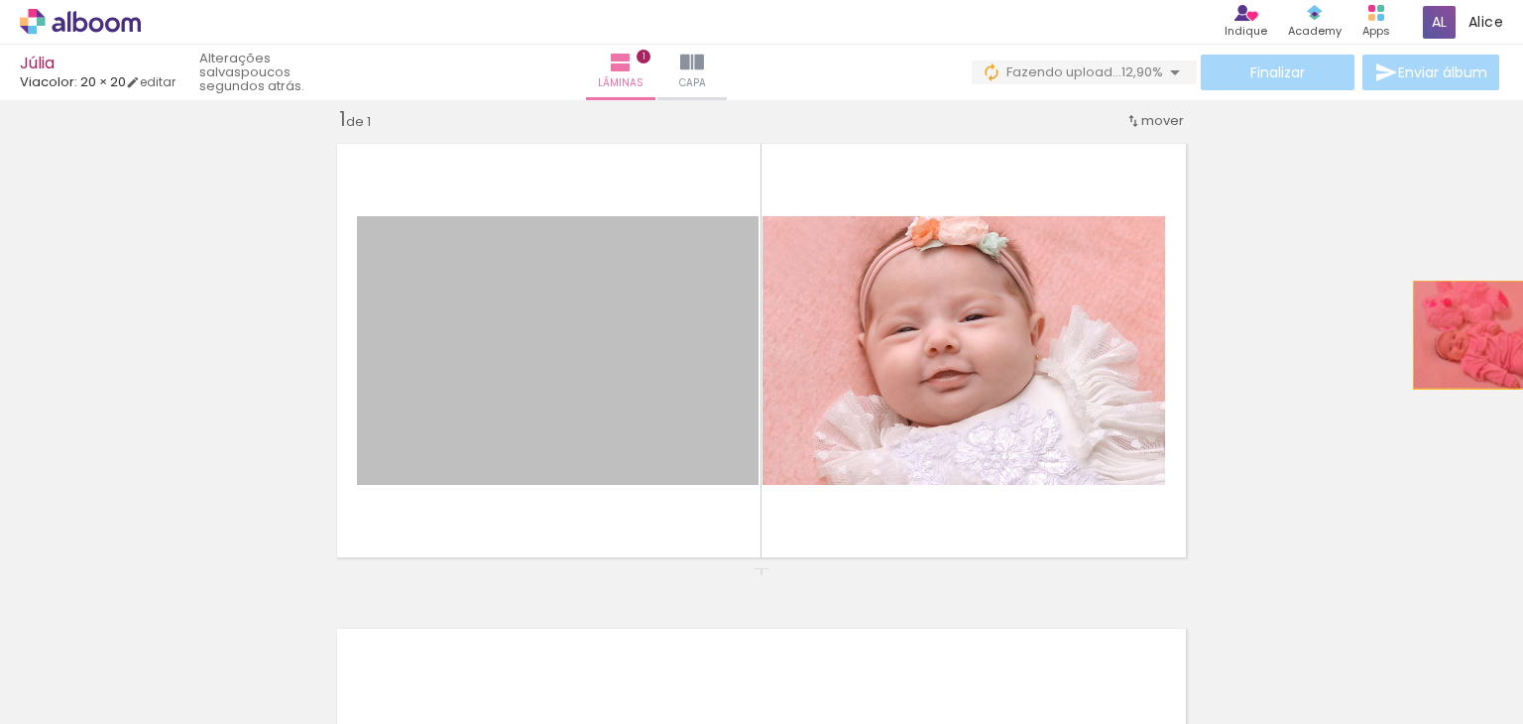
drag, startPoint x: 631, startPoint y: 377, endPoint x: 1328, endPoint y: 342, distance: 697.9
click at [1484, 334] on div "Inserir lâmina 1 de 1" at bounding box center [761, 567] width 1523 height 971
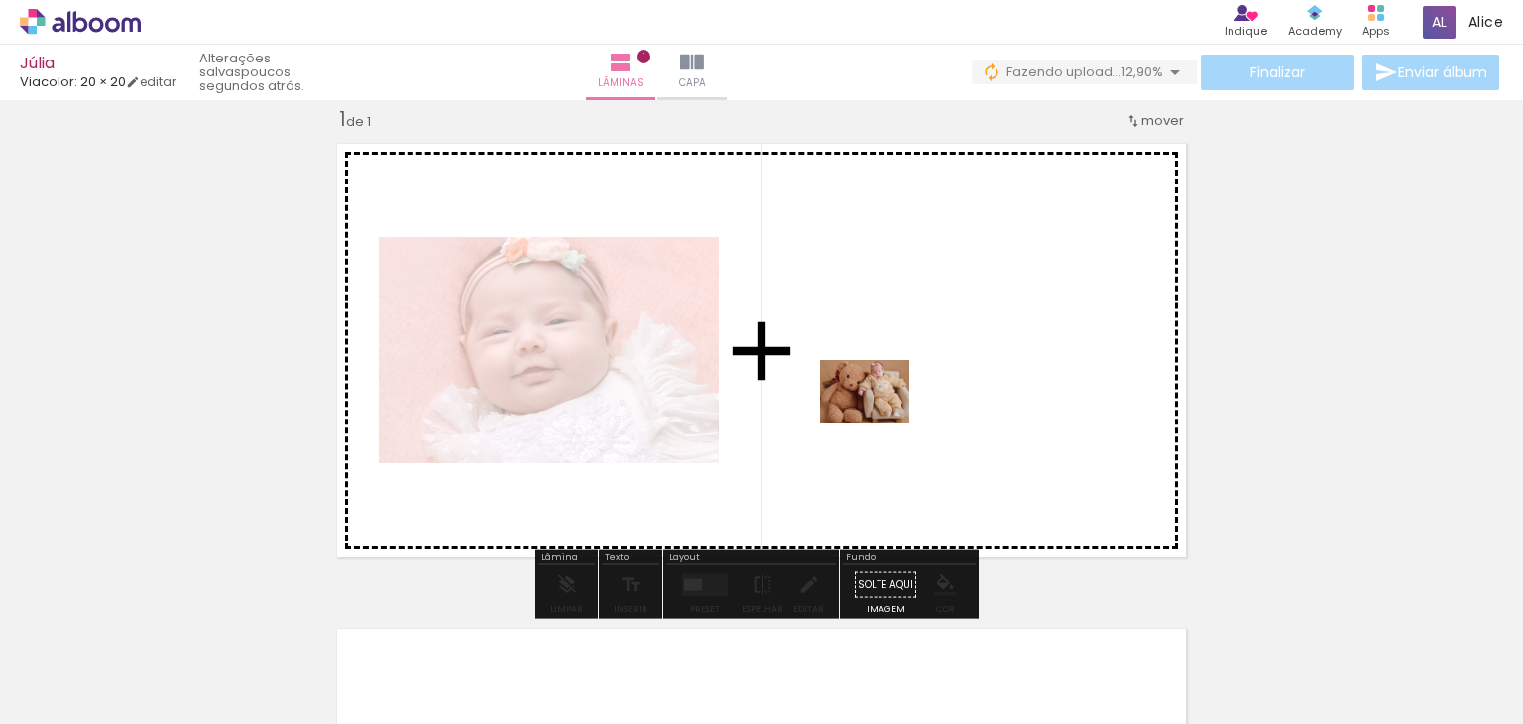
drag, startPoint x: 854, startPoint y: 683, endPoint x: 879, endPoint y: 419, distance: 265.0
click at [879, 419] on quentale-workspace at bounding box center [761, 362] width 1523 height 724
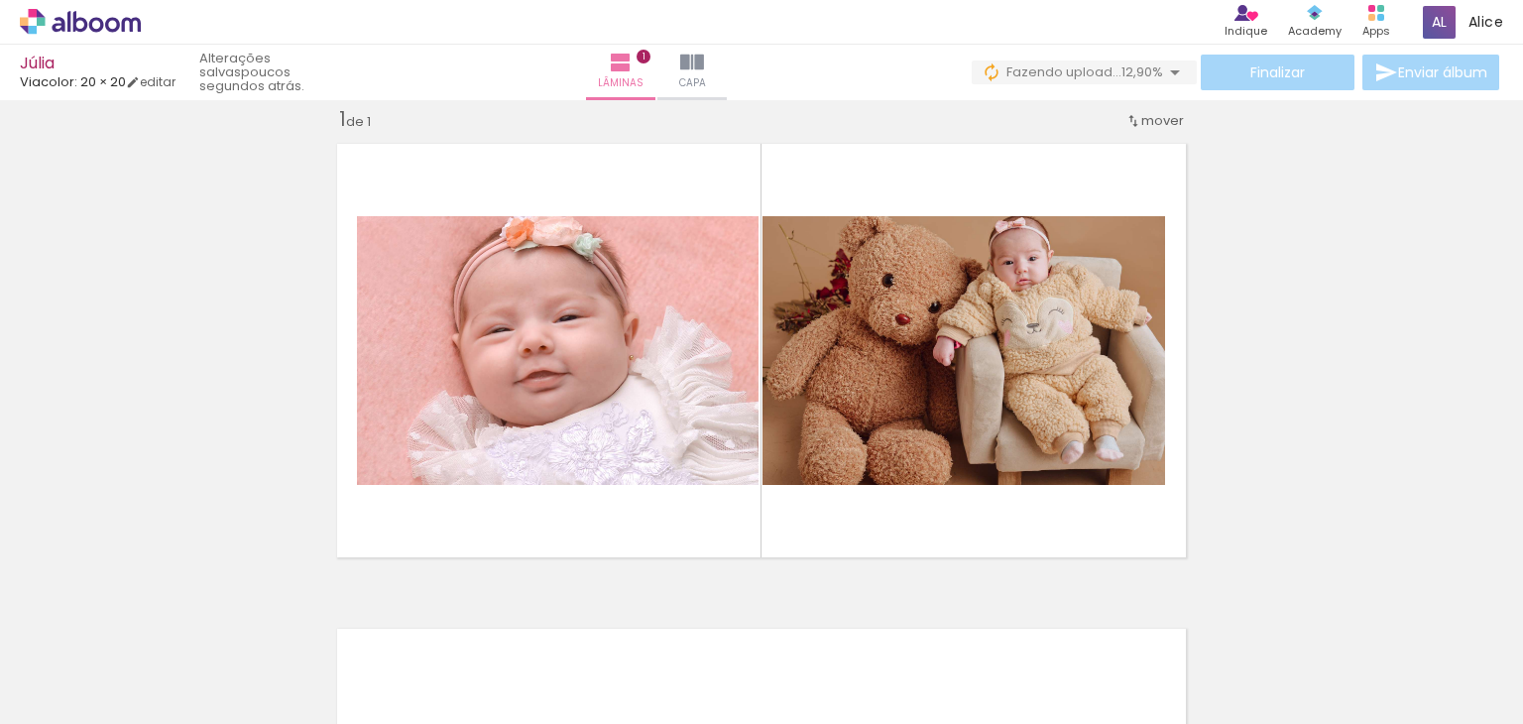
scroll to position [0, 2087]
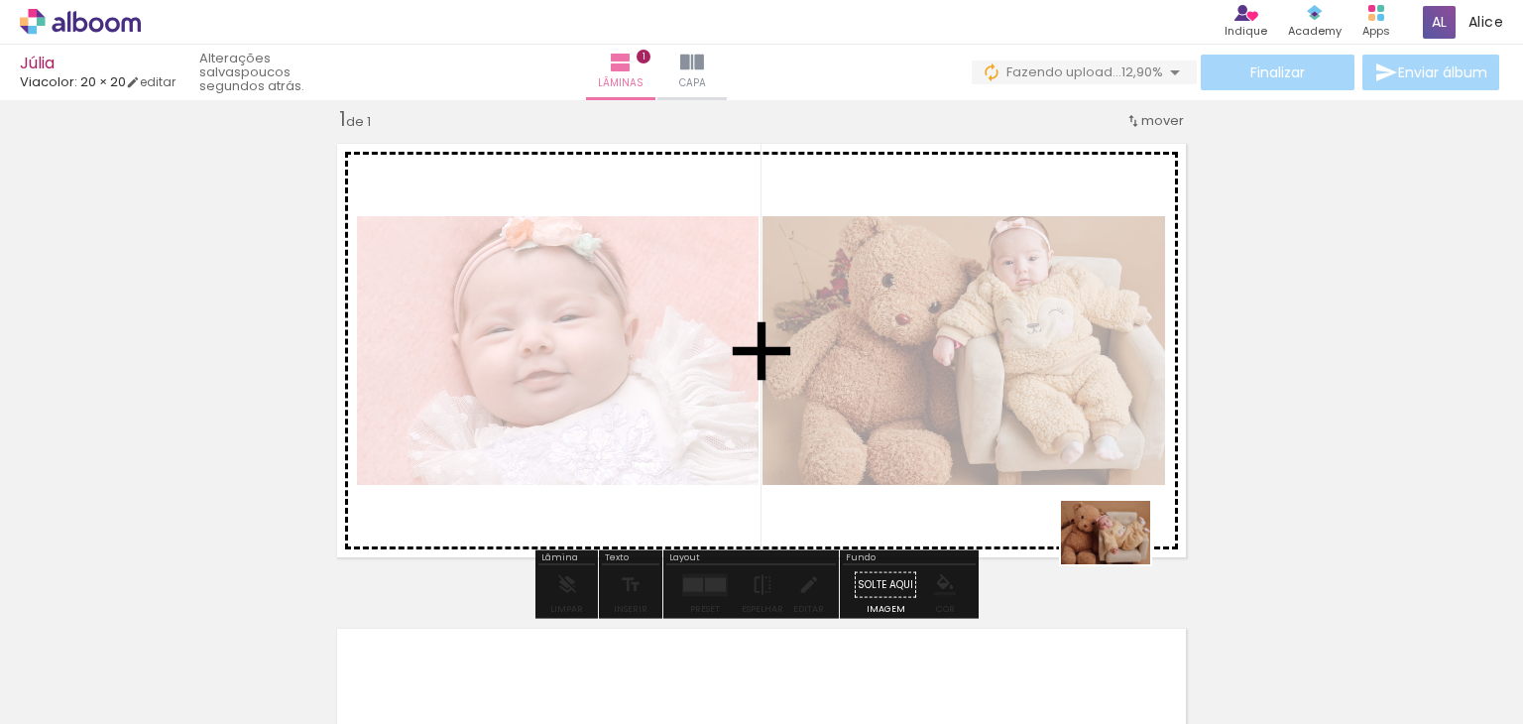
drag, startPoint x: 1131, startPoint y: 663, endPoint x: 1119, endPoint y: 557, distance: 106.8
click at [1119, 557] on quentale-workspace at bounding box center [761, 362] width 1523 height 724
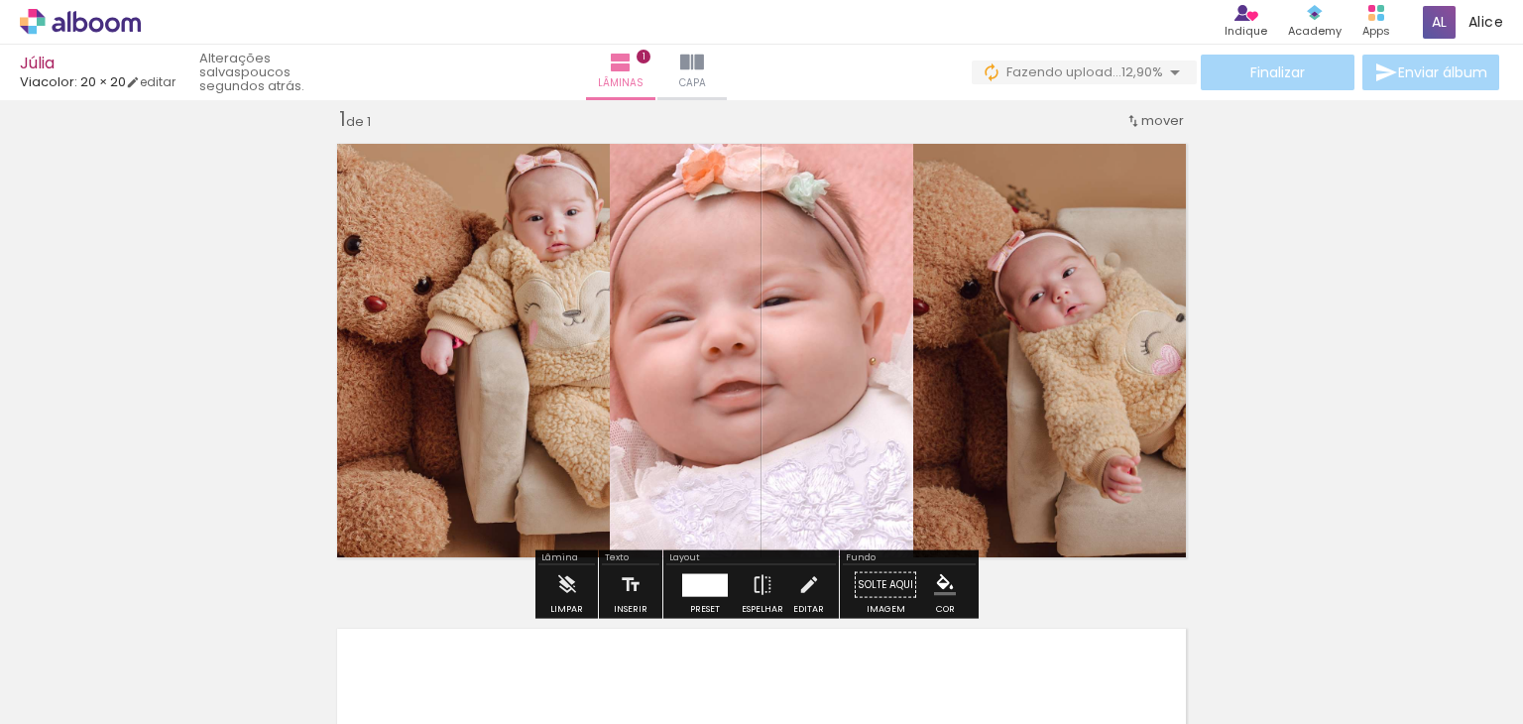
click at [714, 576] on div at bounding box center [705, 584] width 34 height 23
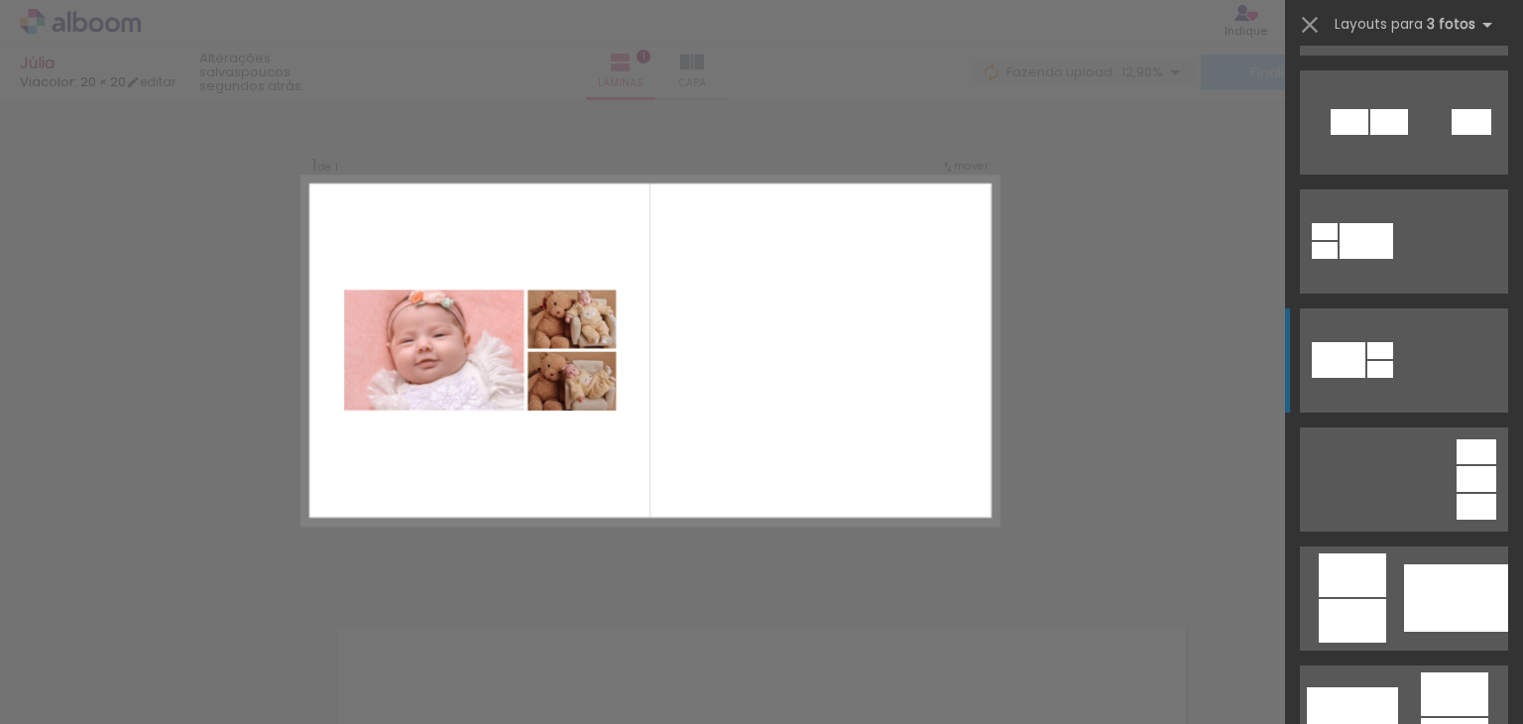
scroll to position [496, 0]
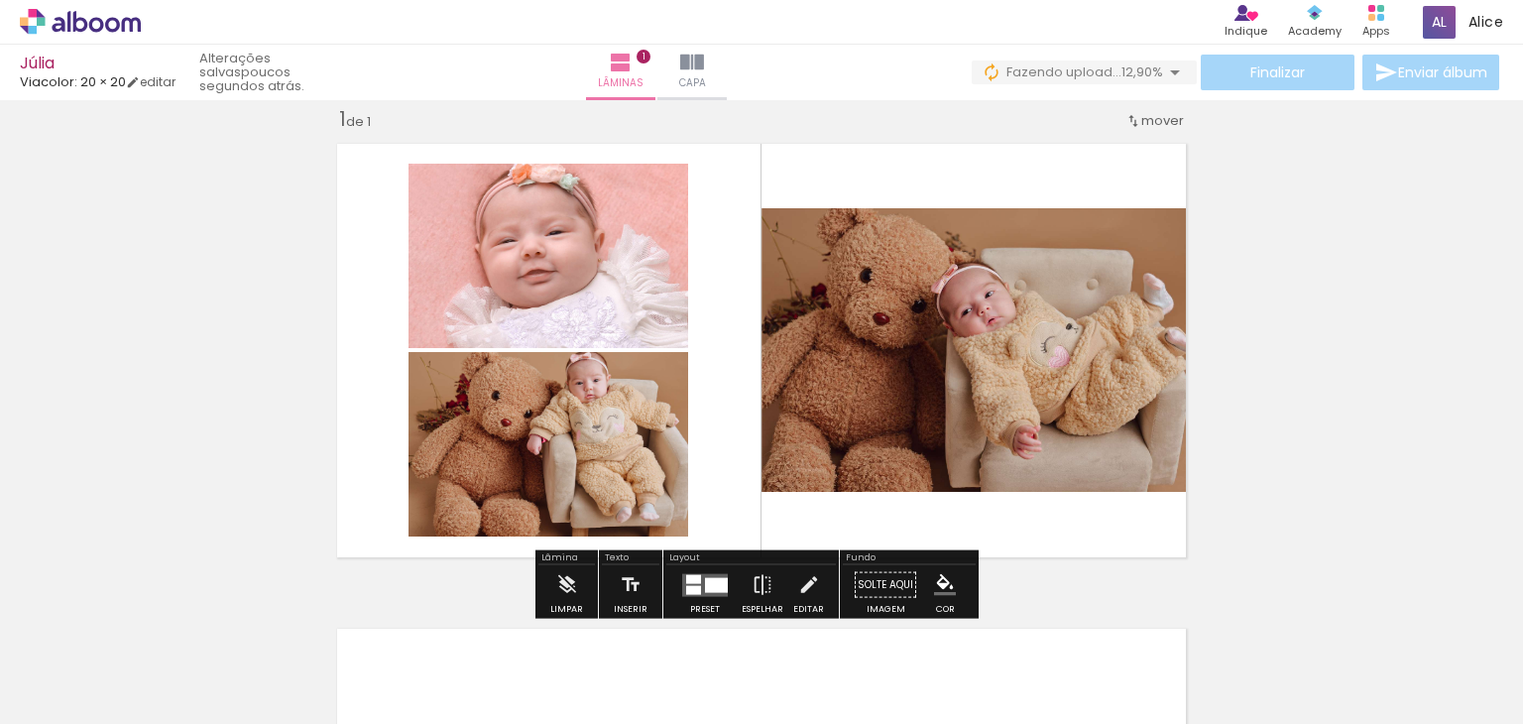
click at [579, 451] on quentale-photo at bounding box center [549, 444] width 280 height 184
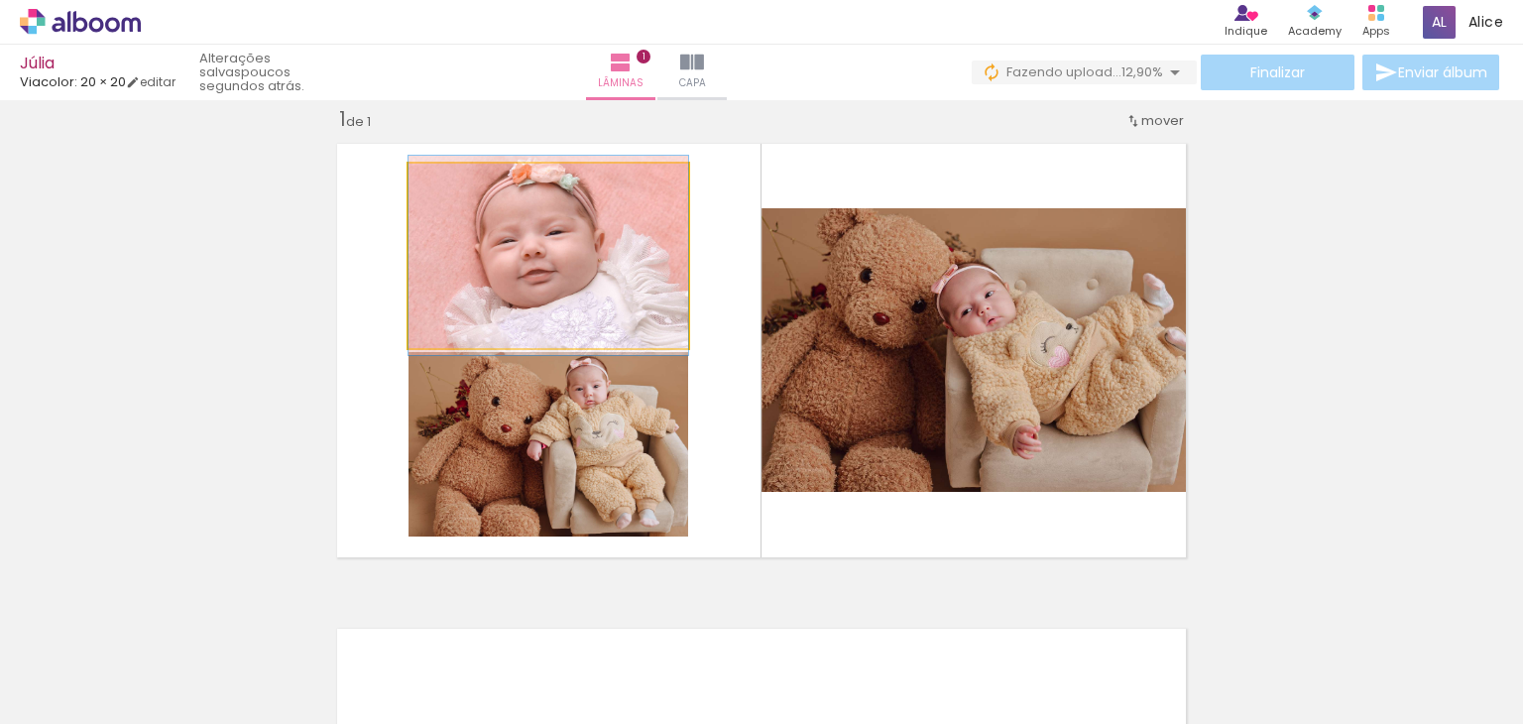
click at [560, 247] on quentale-photo at bounding box center [549, 256] width 280 height 184
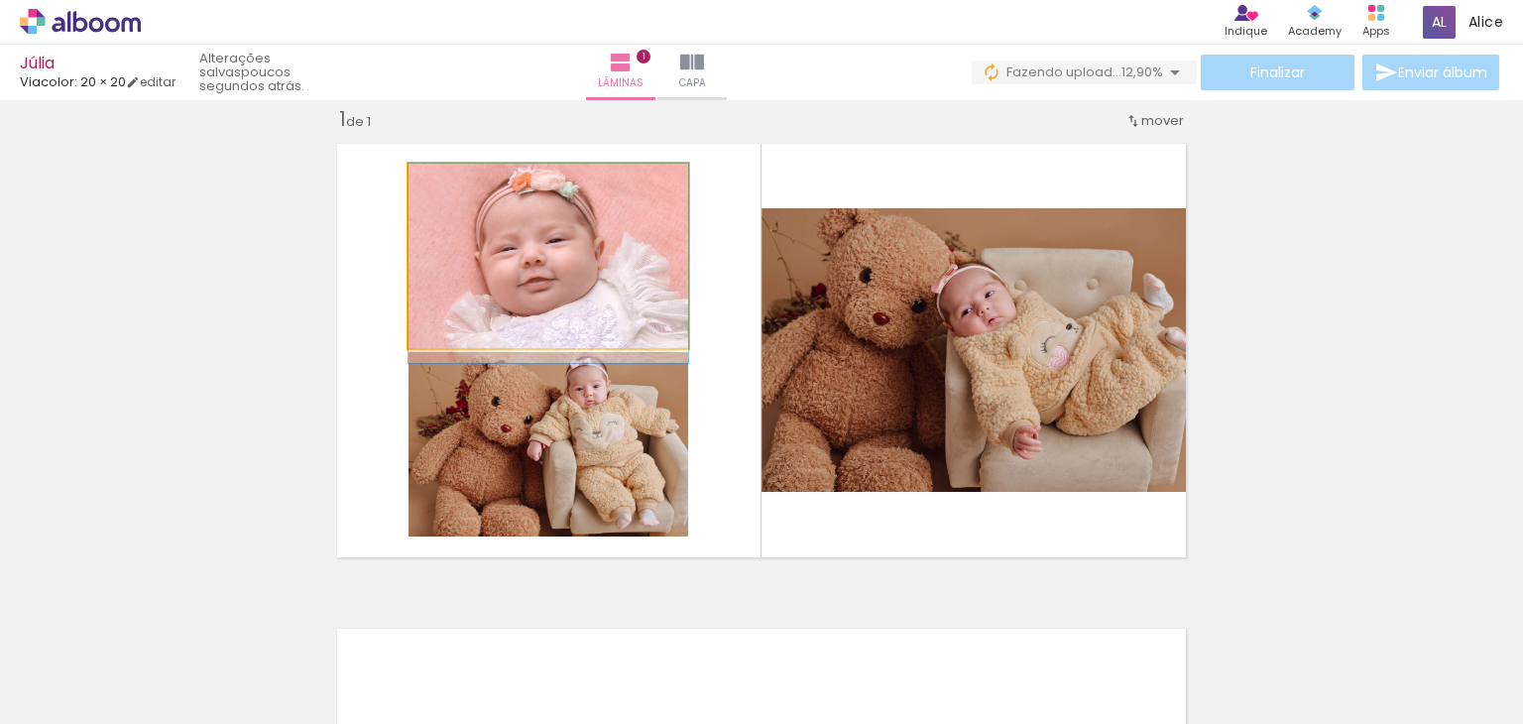
drag, startPoint x: 557, startPoint y: 243, endPoint x: 553, endPoint y: 266, distance: 23.1
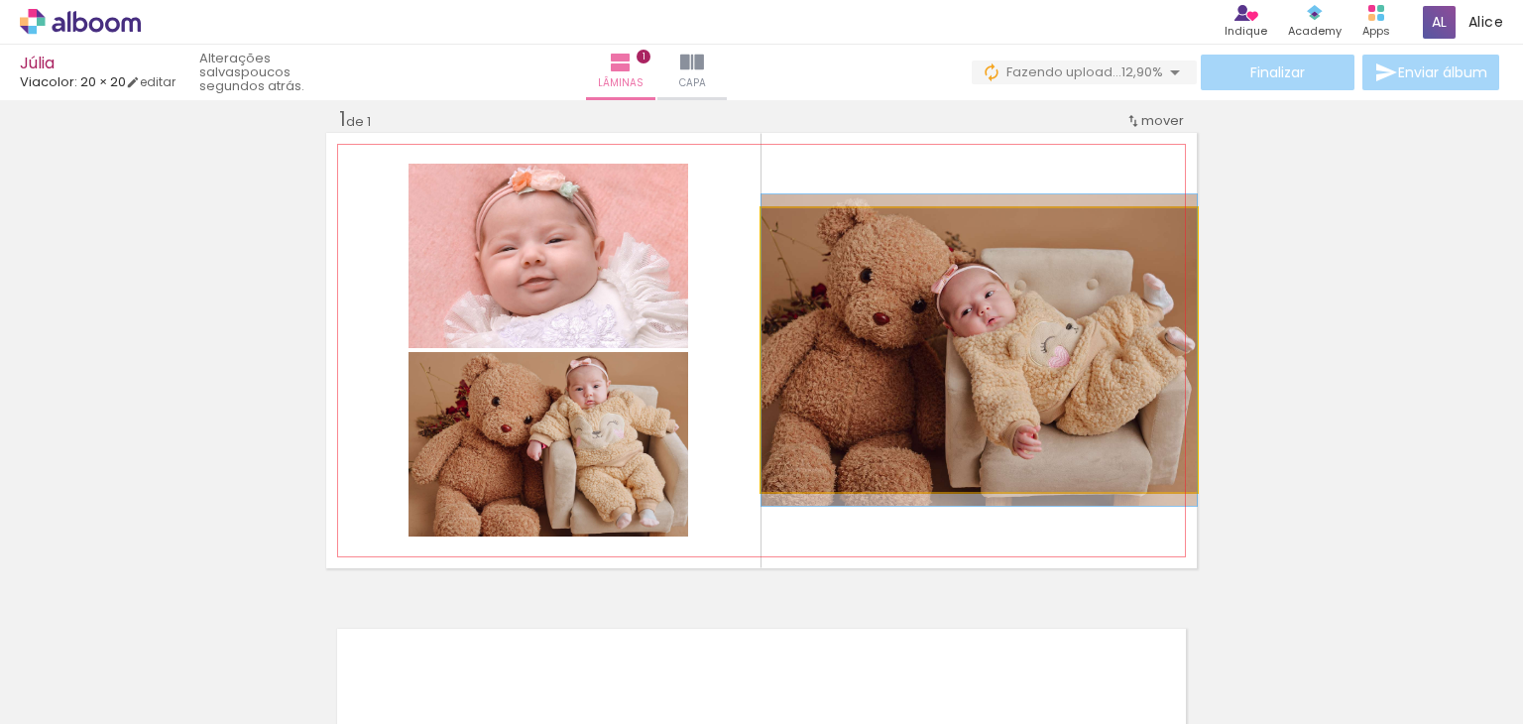
click at [995, 306] on quentale-photo at bounding box center [978, 350] width 435 height 284
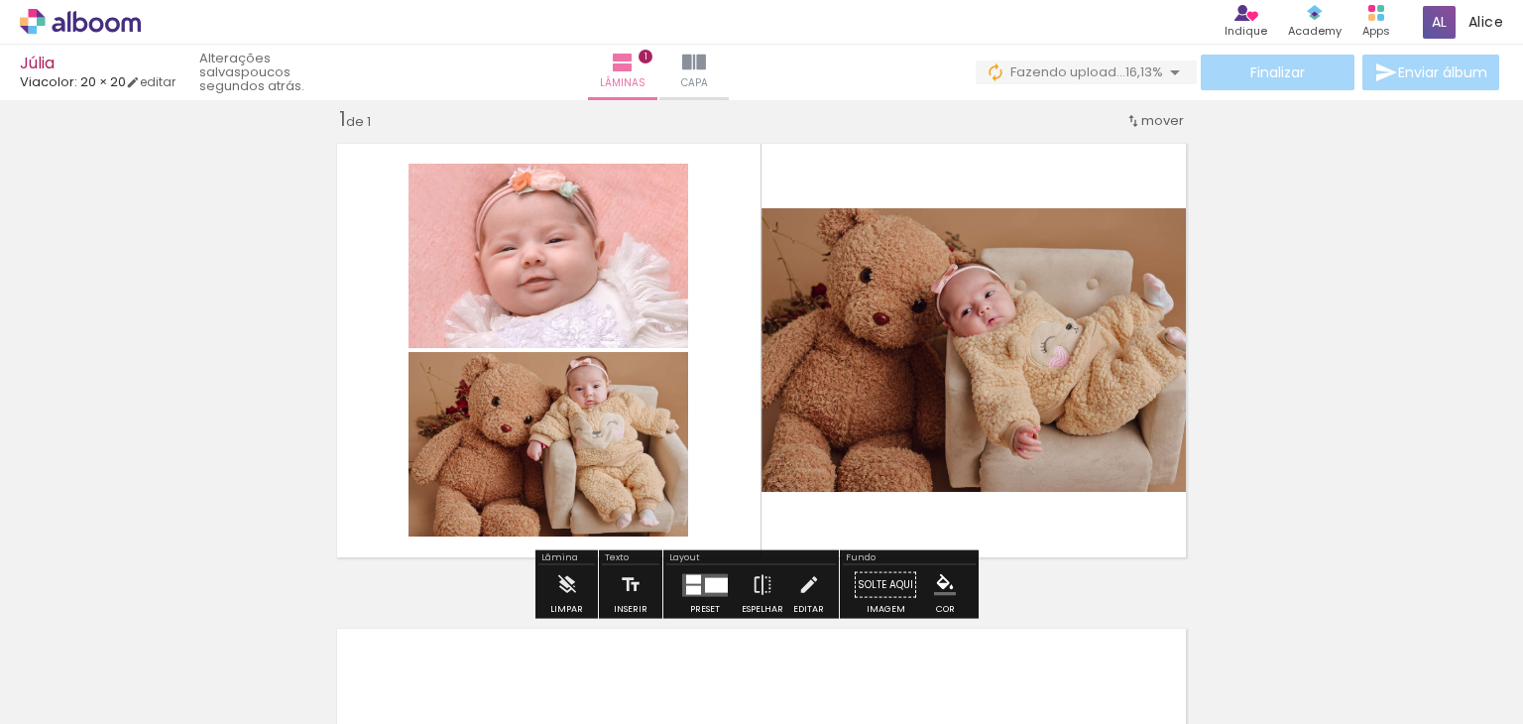
click at [1423, 320] on div "Inserir lâmina 1 de 1" at bounding box center [761, 567] width 1523 height 971
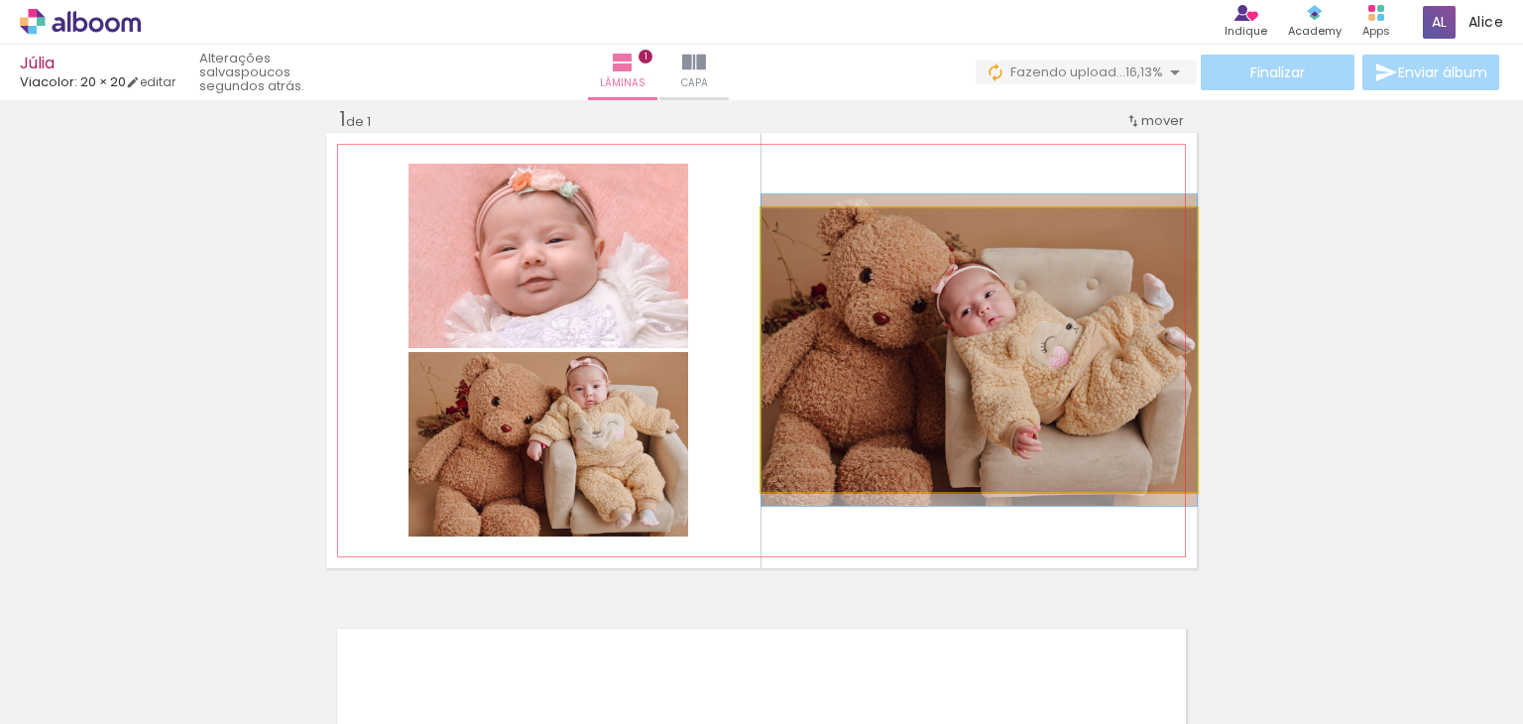
click at [1015, 413] on quentale-photo at bounding box center [978, 350] width 435 height 284
drag, startPoint x: 1019, startPoint y: 362, endPoint x: 1009, endPoint y: 360, distance: 10.1
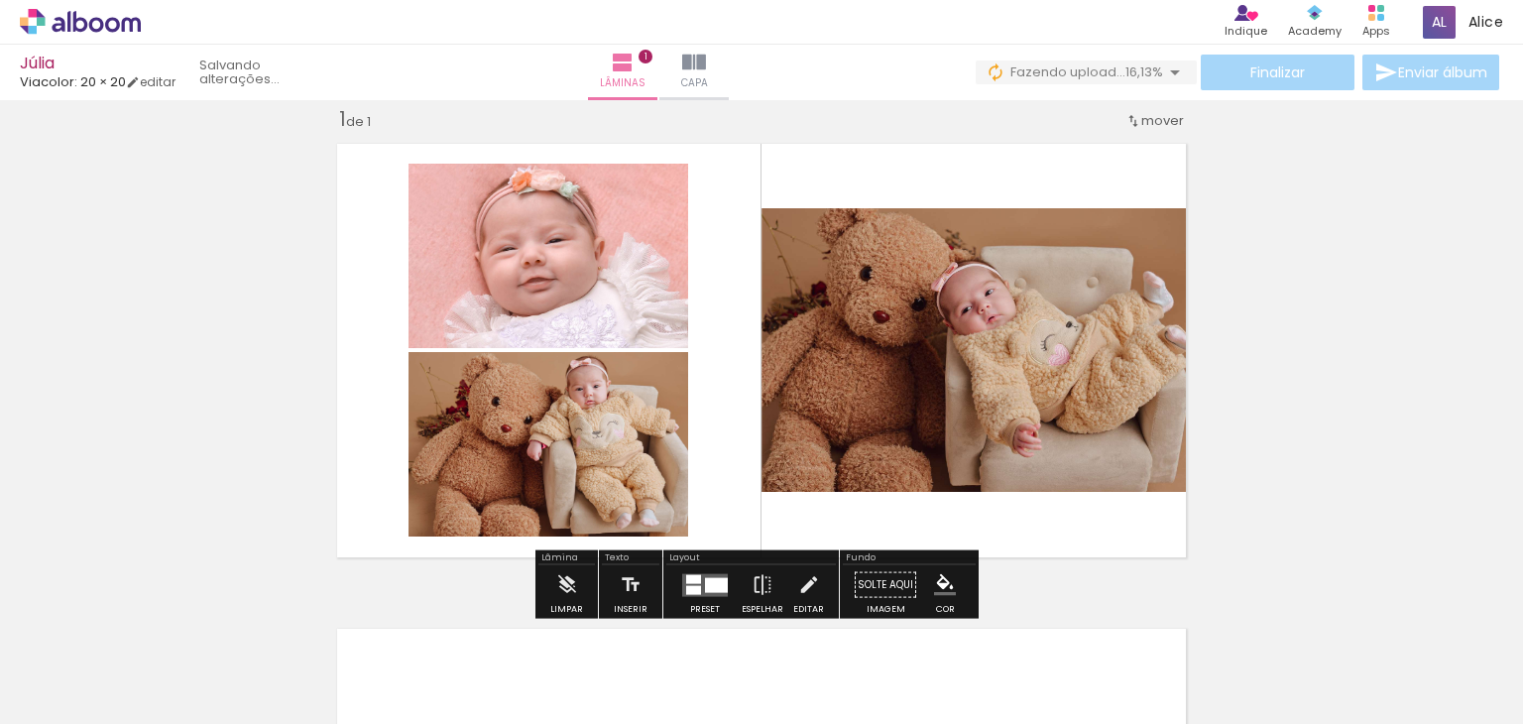
click at [1343, 356] on div "Inserir lâmina 1 de 1" at bounding box center [761, 567] width 1523 height 971
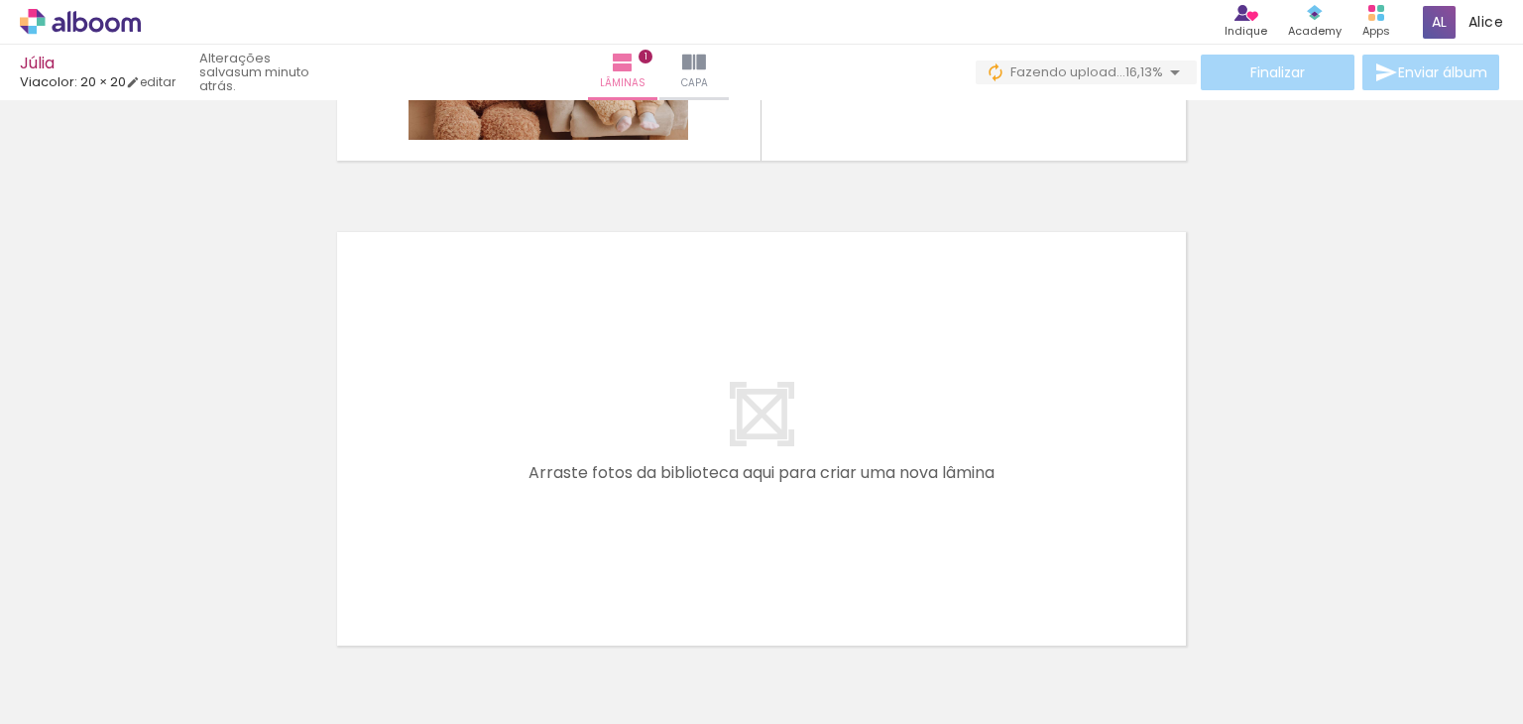
scroll to position [0, 1630]
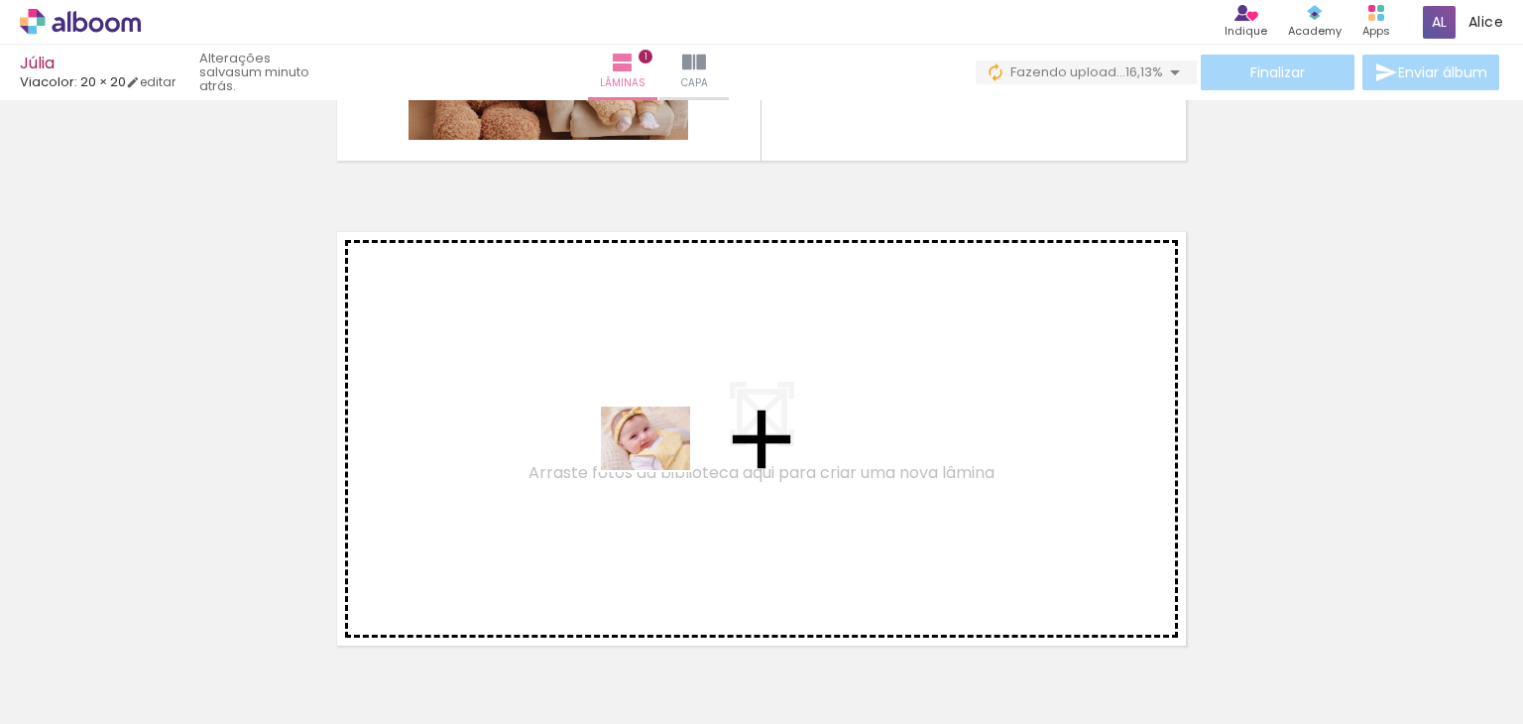
drag, startPoint x: 923, startPoint y: 663, endPoint x: 642, endPoint y: 455, distance: 349.4
click at [642, 455] on quentale-workspace at bounding box center [761, 362] width 1523 height 724
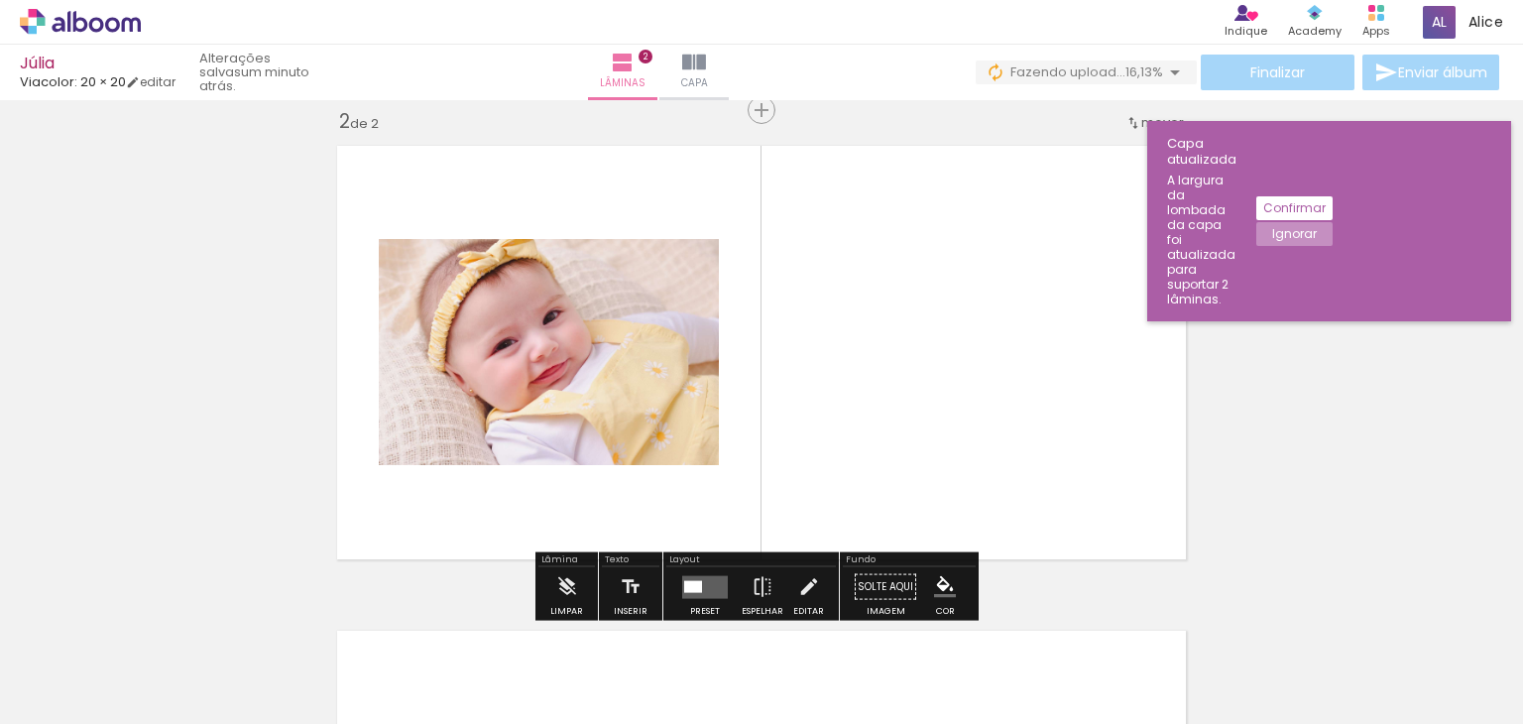
scroll to position [510, 0]
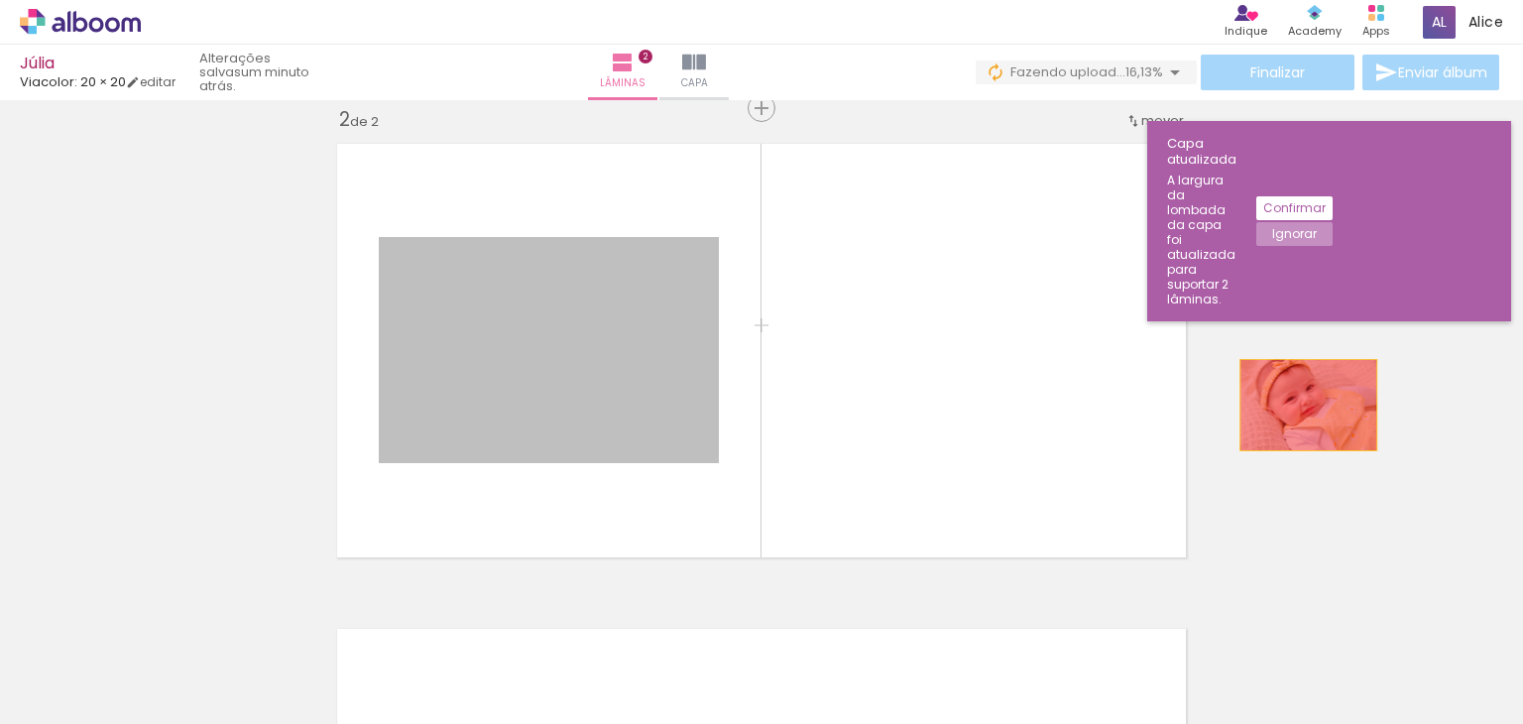
drag, startPoint x: 573, startPoint y: 434, endPoint x: 1306, endPoint y: 401, distance: 733.5
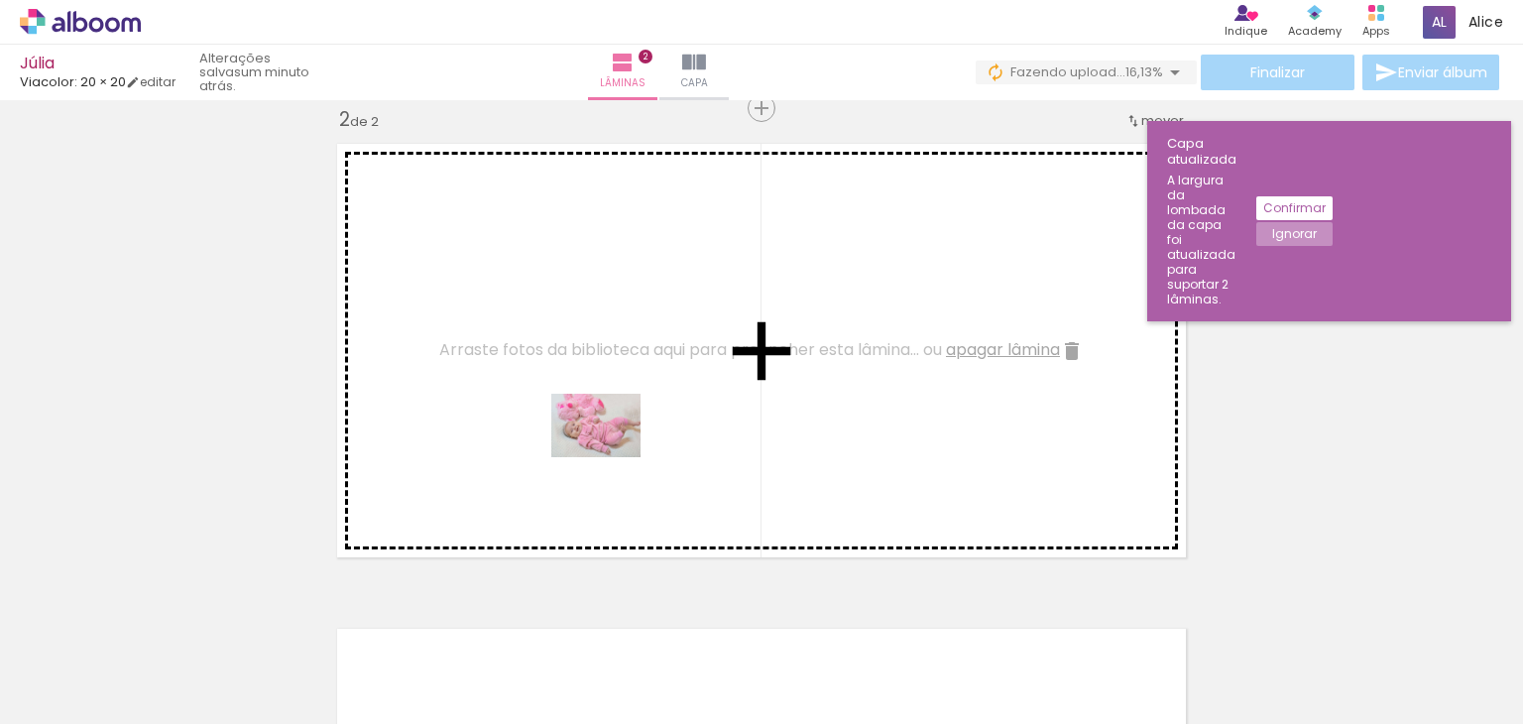
drag, startPoint x: 1446, startPoint y: 659, endPoint x: 778, endPoint y: 509, distance: 684.1
click at [594, 447] on quentale-workspace at bounding box center [761, 362] width 1523 height 724
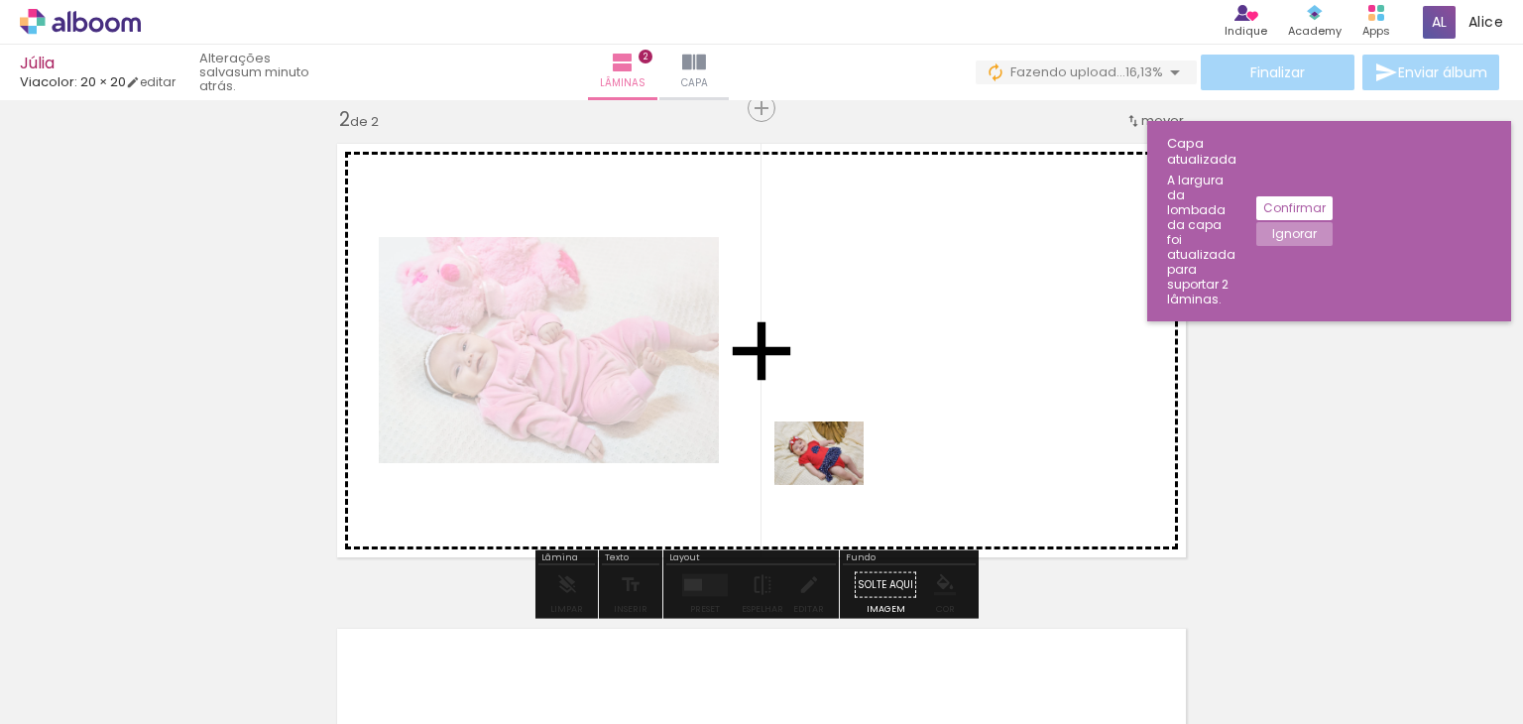
drag, startPoint x: 1333, startPoint y: 658, endPoint x: 834, endPoint y: 481, distance: 529.4
click at [834, 481] on quentale-workspace at bounding box center [761, 362] width 1523 height 724
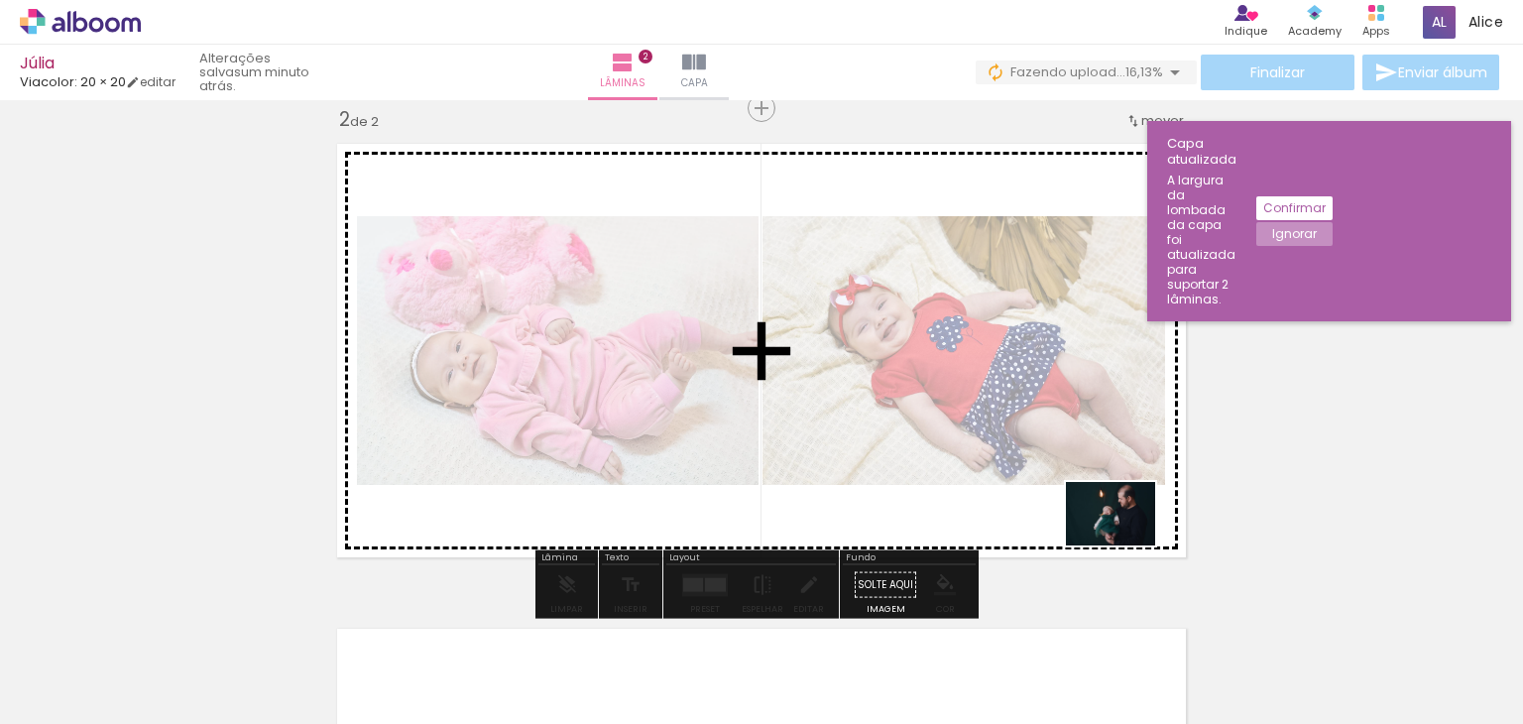
drag, startPoint x: 1138, startPoint y: 663, endPoint x: 1125, endPoint y: 541, distance: 122.6
click at [1125, 541] on quentale-workspace at bounding box center [761, 362] width 1523 height 724
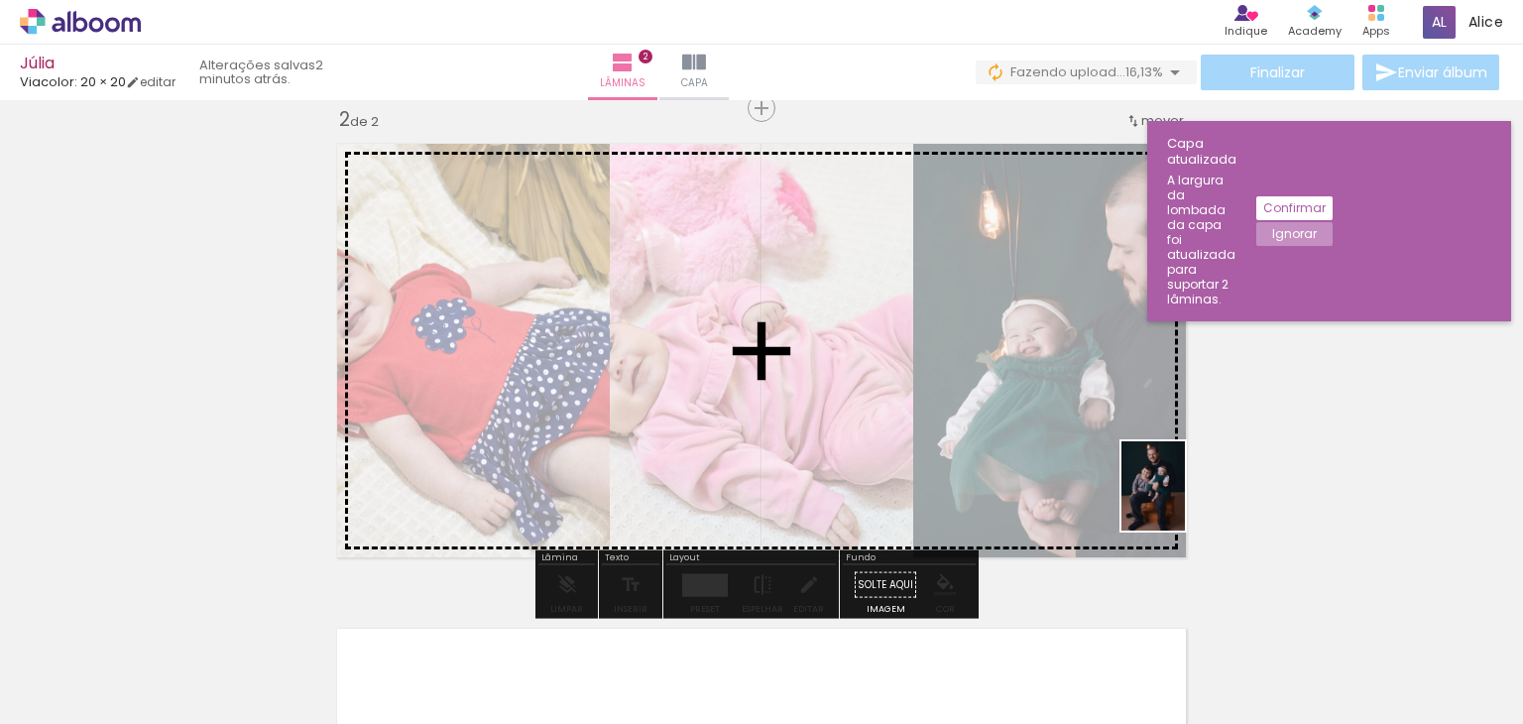
drag, startPoint x: 1232, startPoint y: 662, endPoint x: 1180, endPoint y: 501, distance: 169.9
click at [1180, 501] on quentale-workspace at bounding box center [761, 362] width 1523 height 724
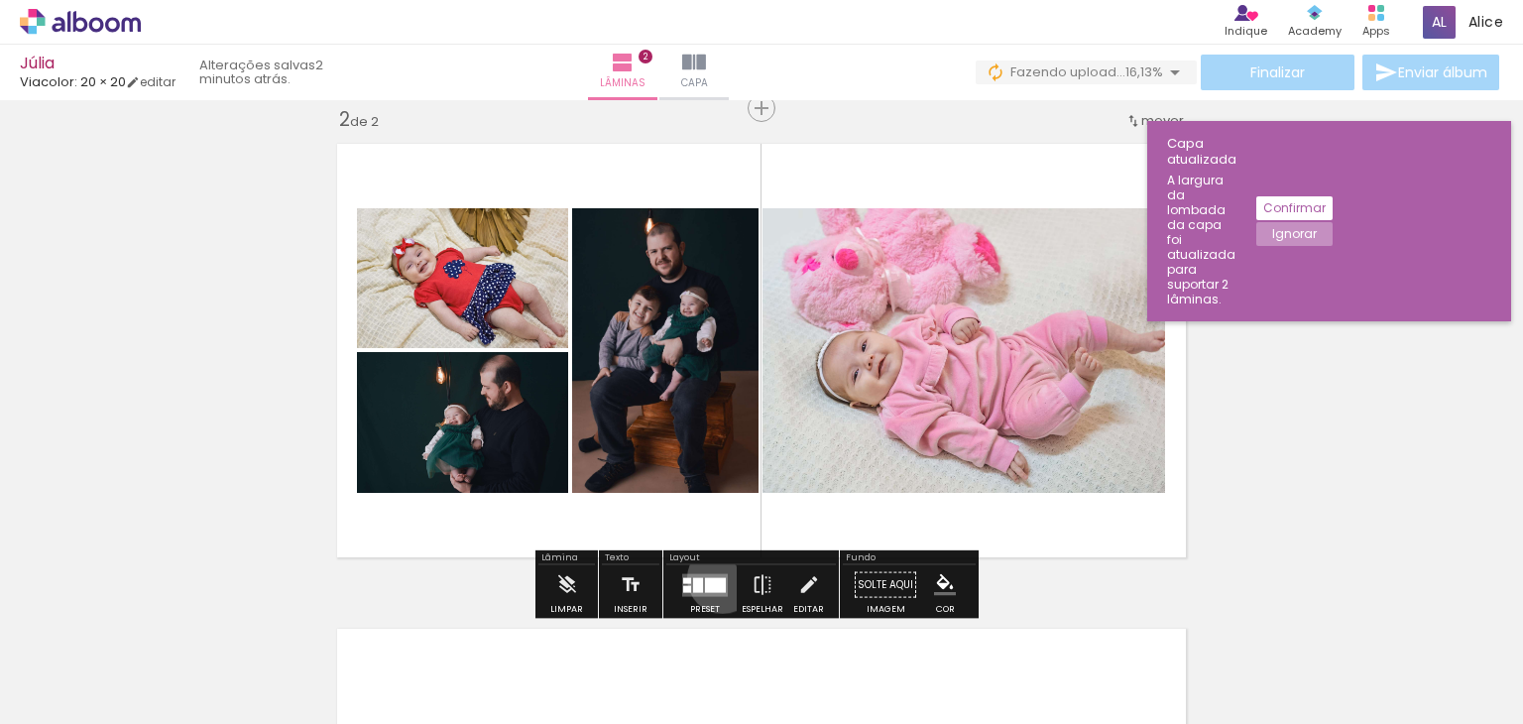
click at [718, 577] on div at bounding box center [715, 584] width 21 height 15
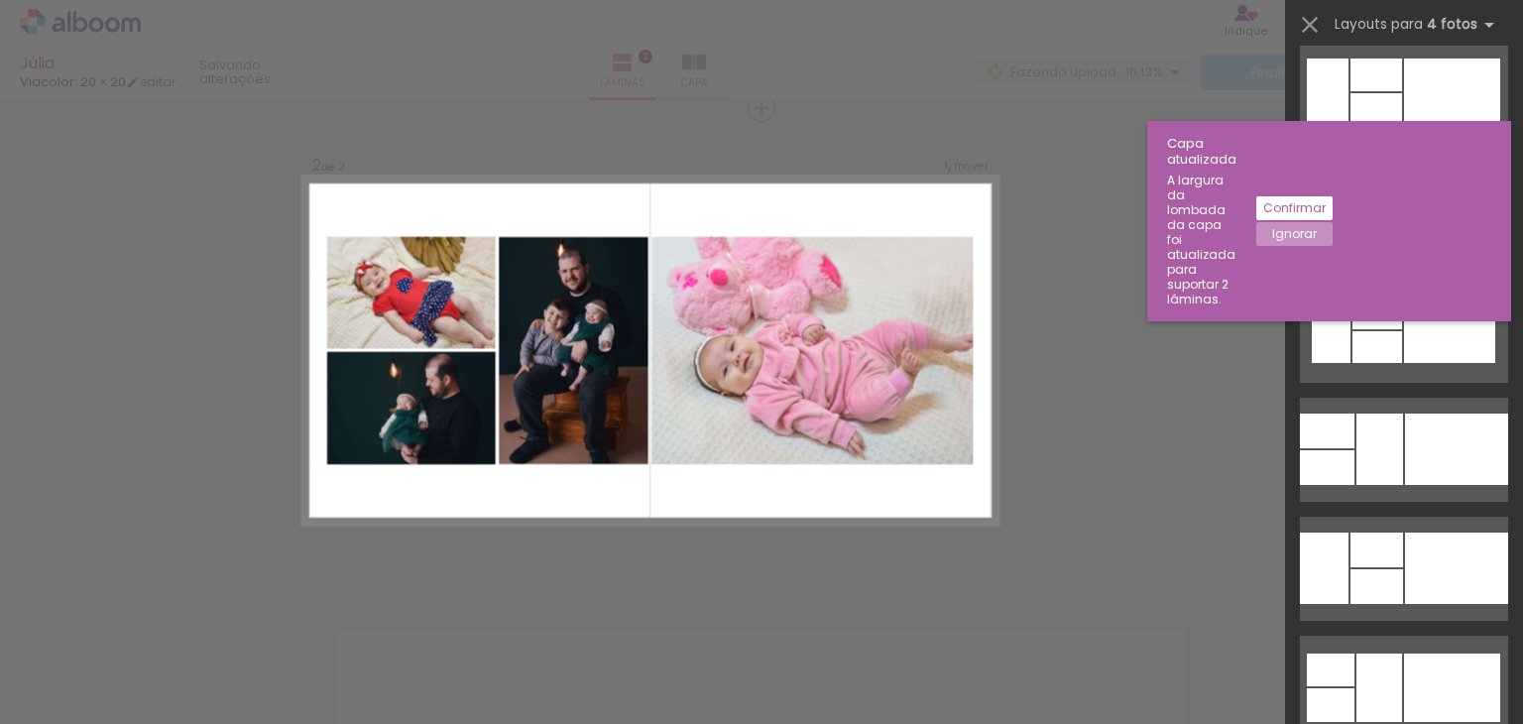
scroll to position [0, 0]
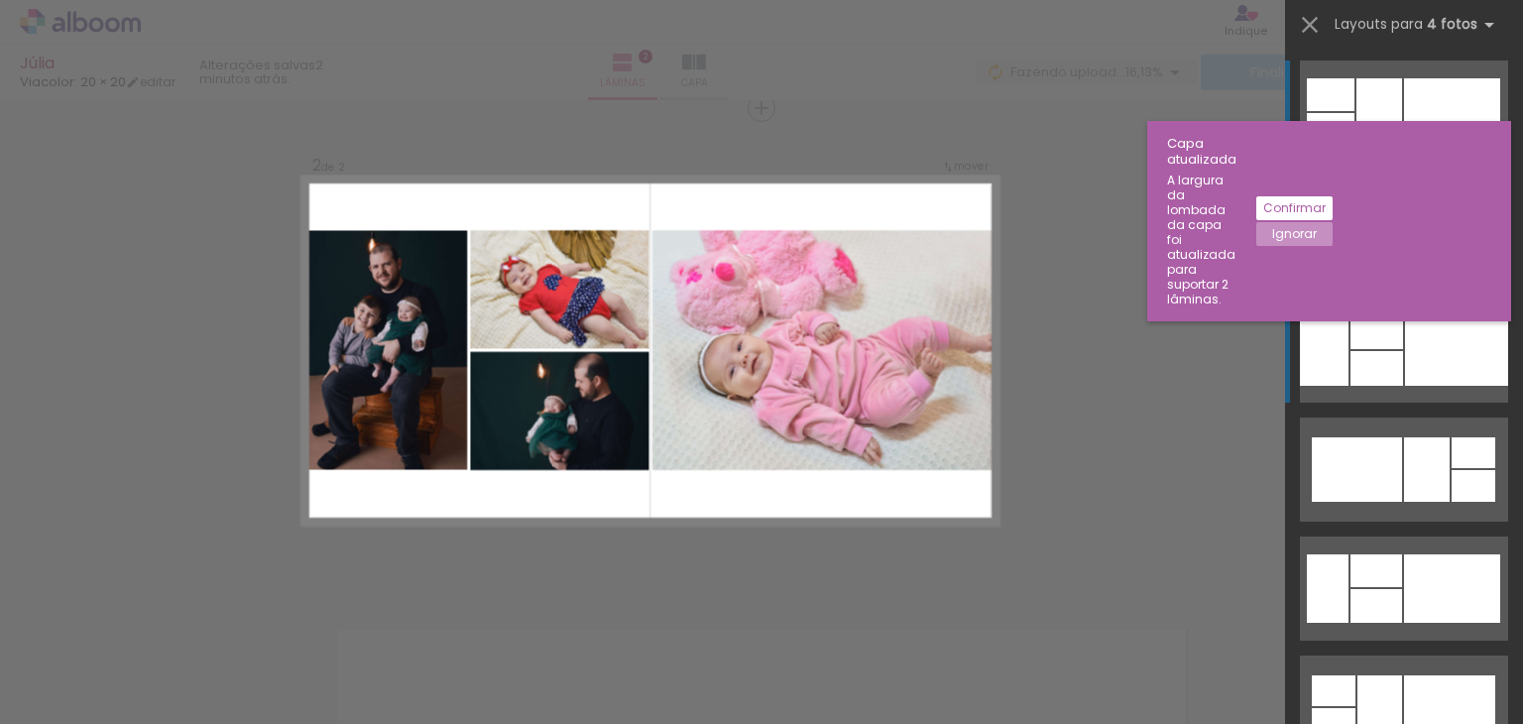
click at [1452, 266] on div at bounding box center [1476, 249] width 49 height 34
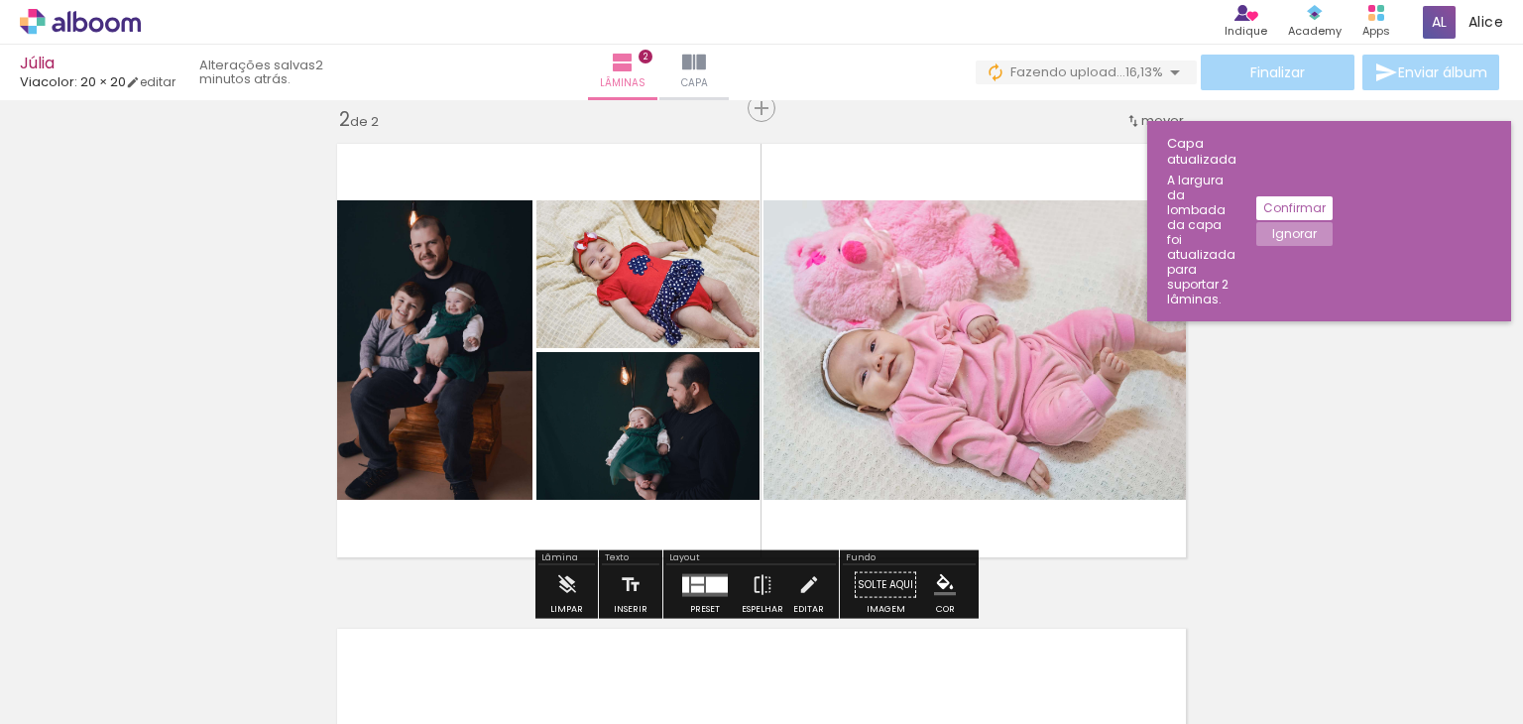
click at [706, 582] on div at bounding box center [717, 584] width 22 height 16
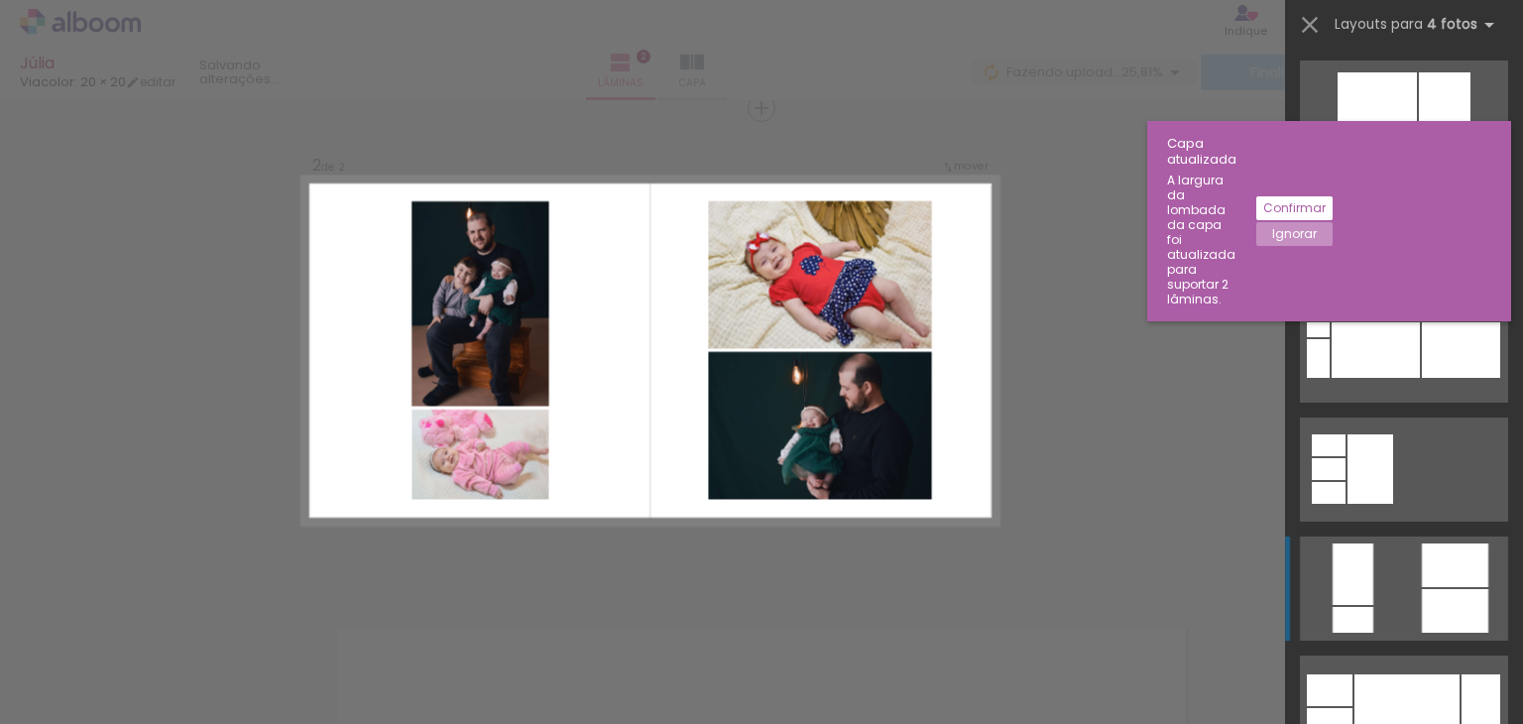
scroll to position [3312, 0]
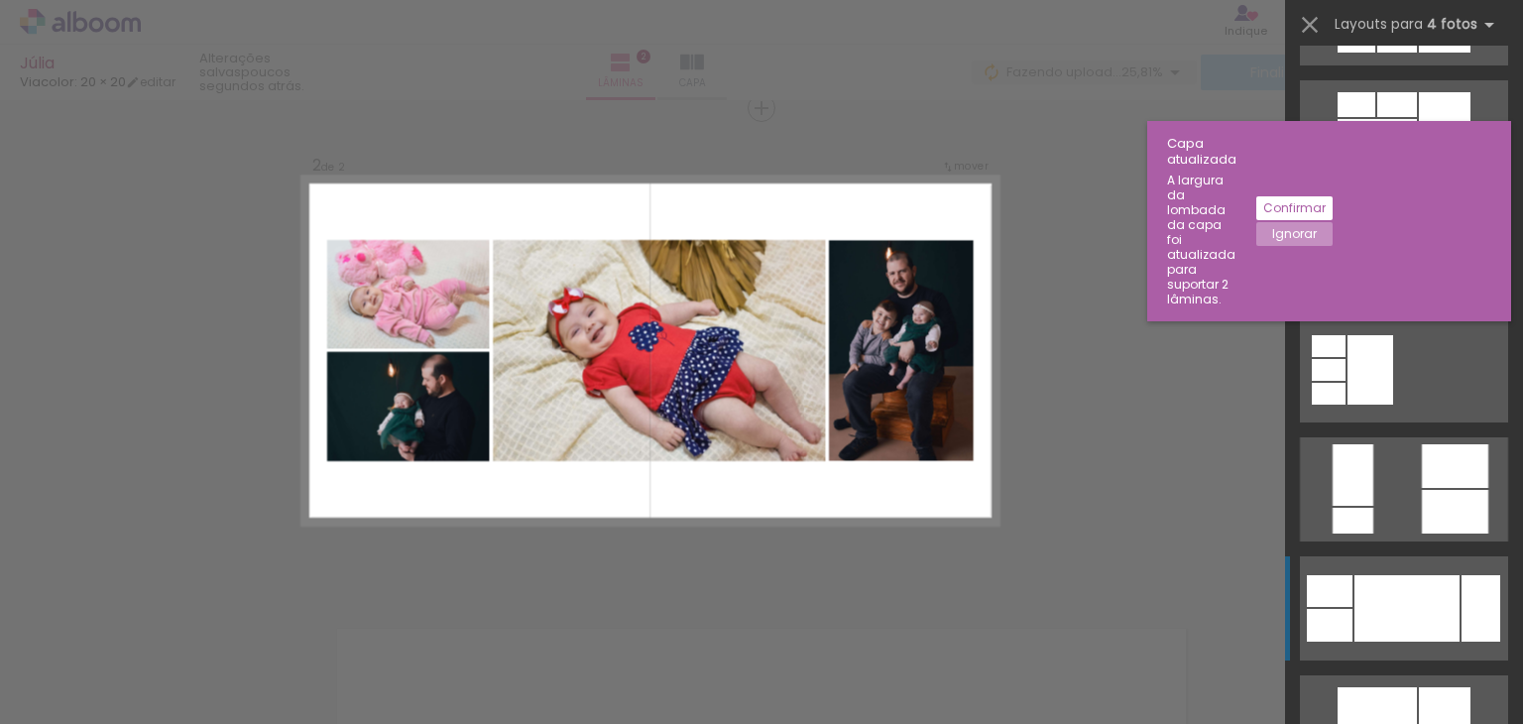
click at [1368, 172] on div at bounding box center [1377, 145] width 79 height 53
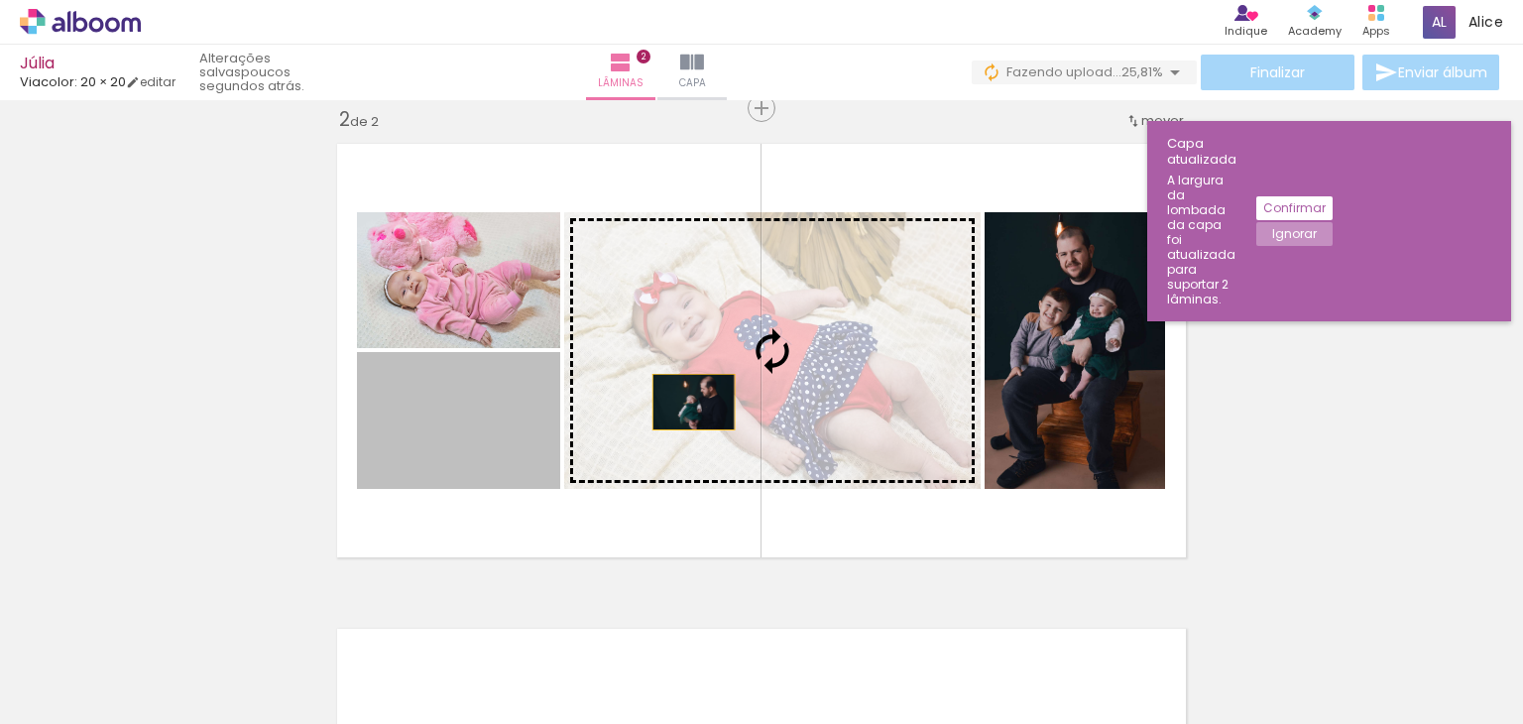
drag, startPoint x: 484, startPoint y: 412, endPoint x: 689, endPoint y: 400, distance: 205.6
click at [0, 0] on slot at bounding box center [0, 0] width 0 height 0
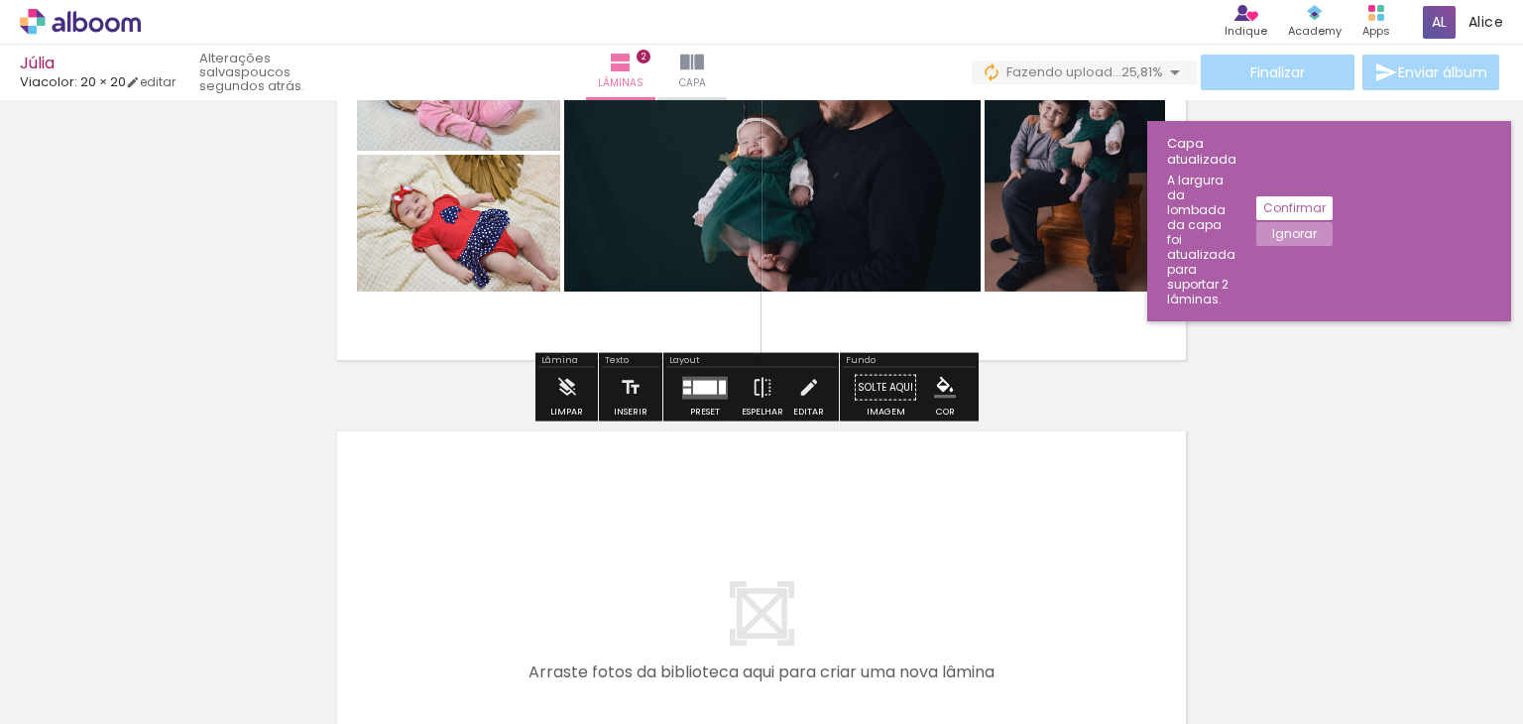
scroll to position [708, 0]
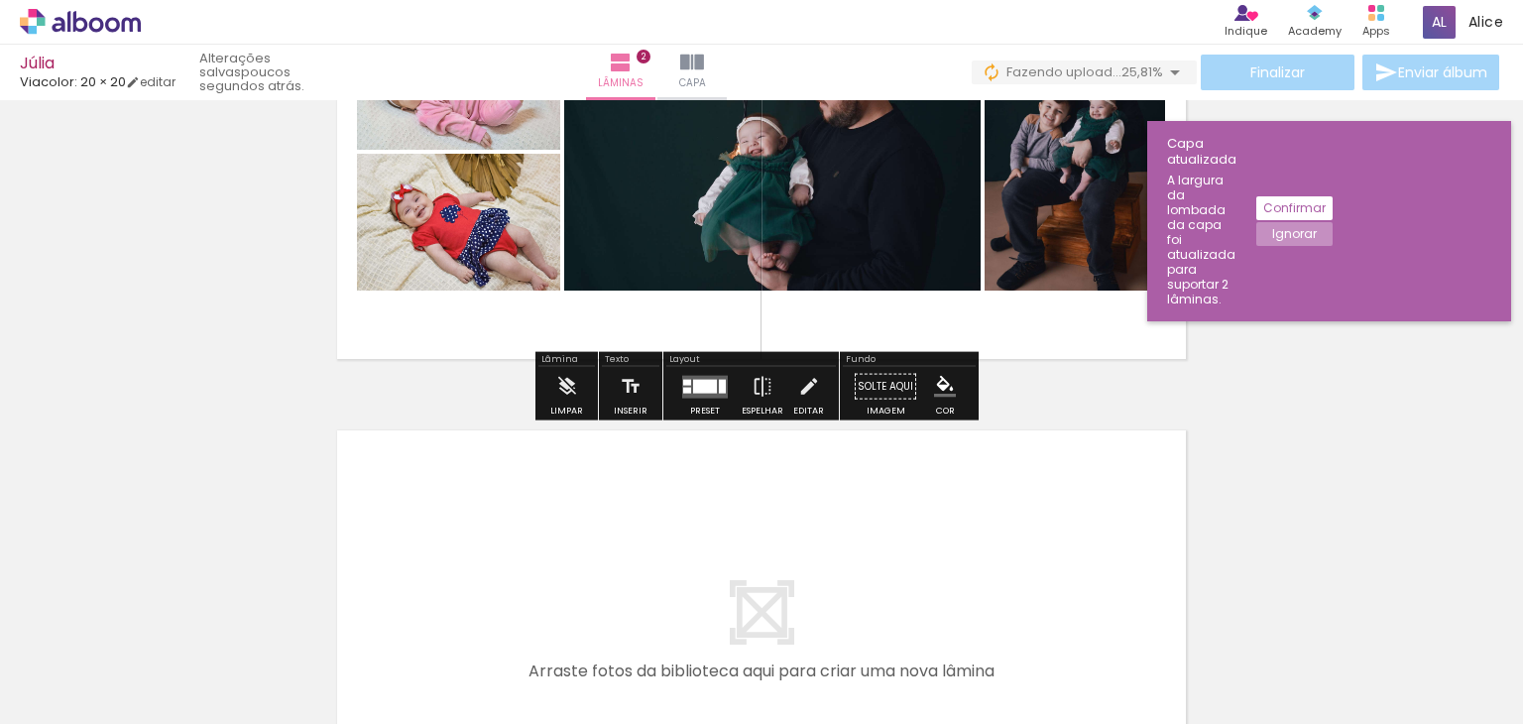
click at [683, 382] on div at bounding box center [687, 382] width 8 height 6
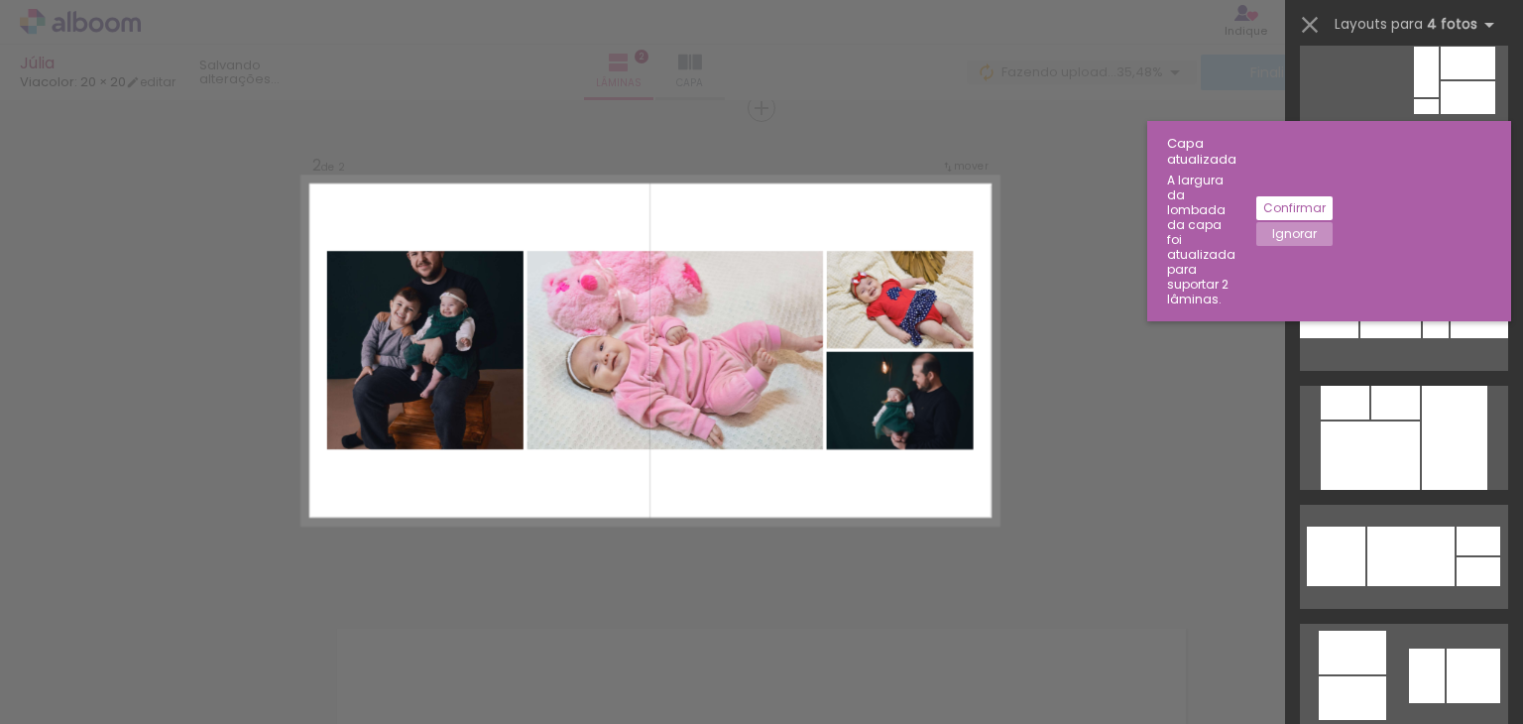
scroll to position [5671, 0]
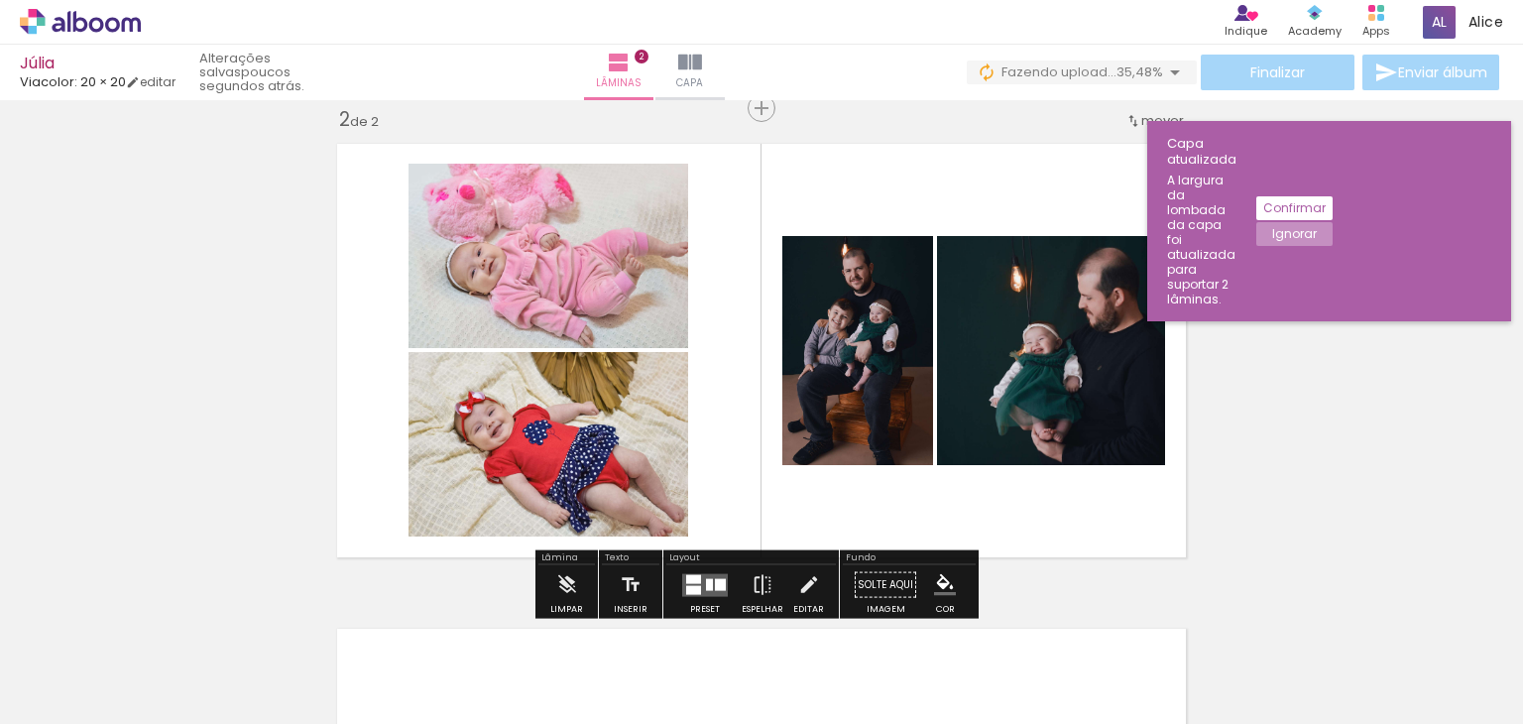
click at [617, 319] on quentale-photo at bounding box center [549, 256] width 280 height 184
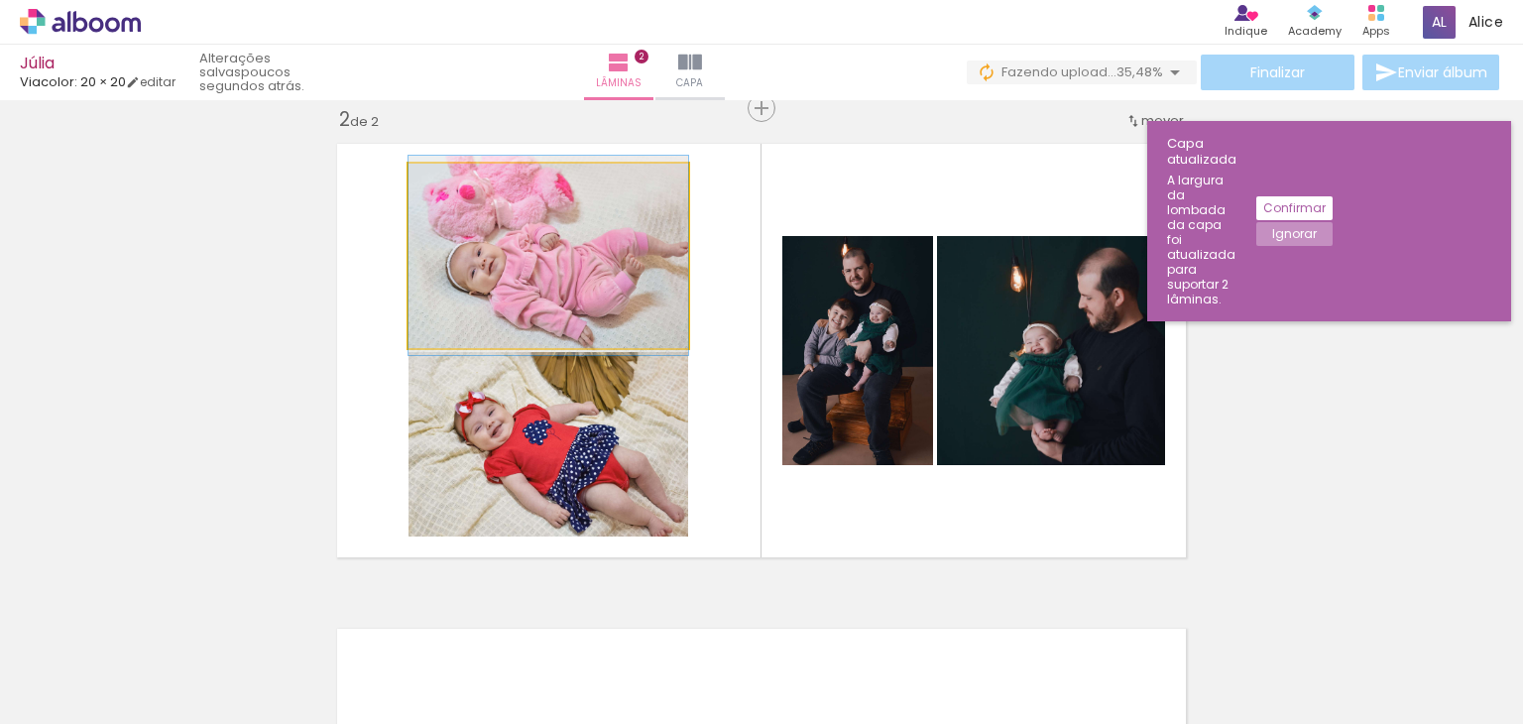
click at [617, 319] on quentale-photo at bounding box center [549, 256] width 280 height 184
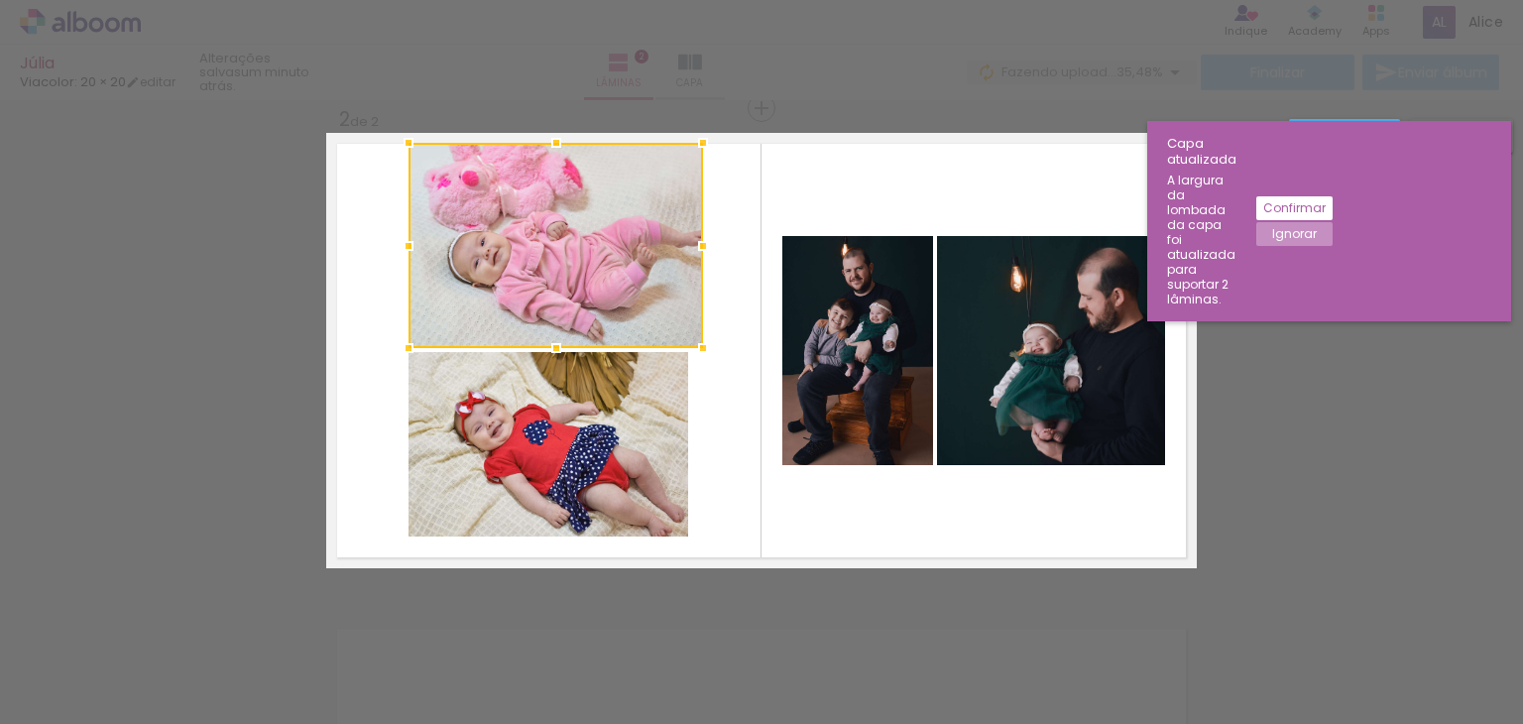
drag, startPoint x: 680, startPoint y: 164, endPoint x: 695, endPoint y: 144, distance: 24.8
click at [695, 144] on div at bounding box center [703, 143] width 40 height 40
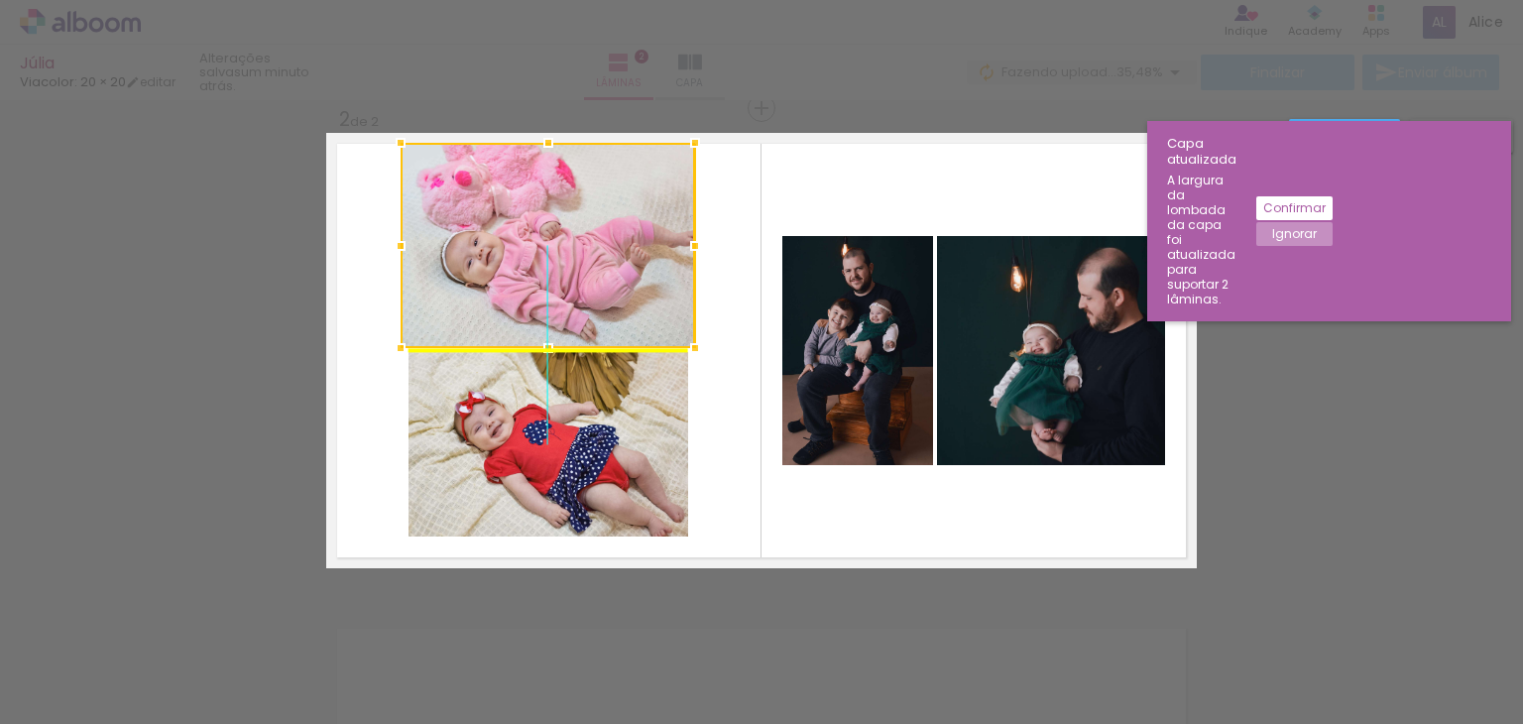
drag, startPoint x: 630, startPoint y: 222, endPoint x: 617, endPoint y: 219, distance: 13.2
click at [617, 219] on div at bounding box center [548, 245] width 294 height 205
click at [597, 413] on quentale-photo at bounding box center [549, 444] width 280 height 184
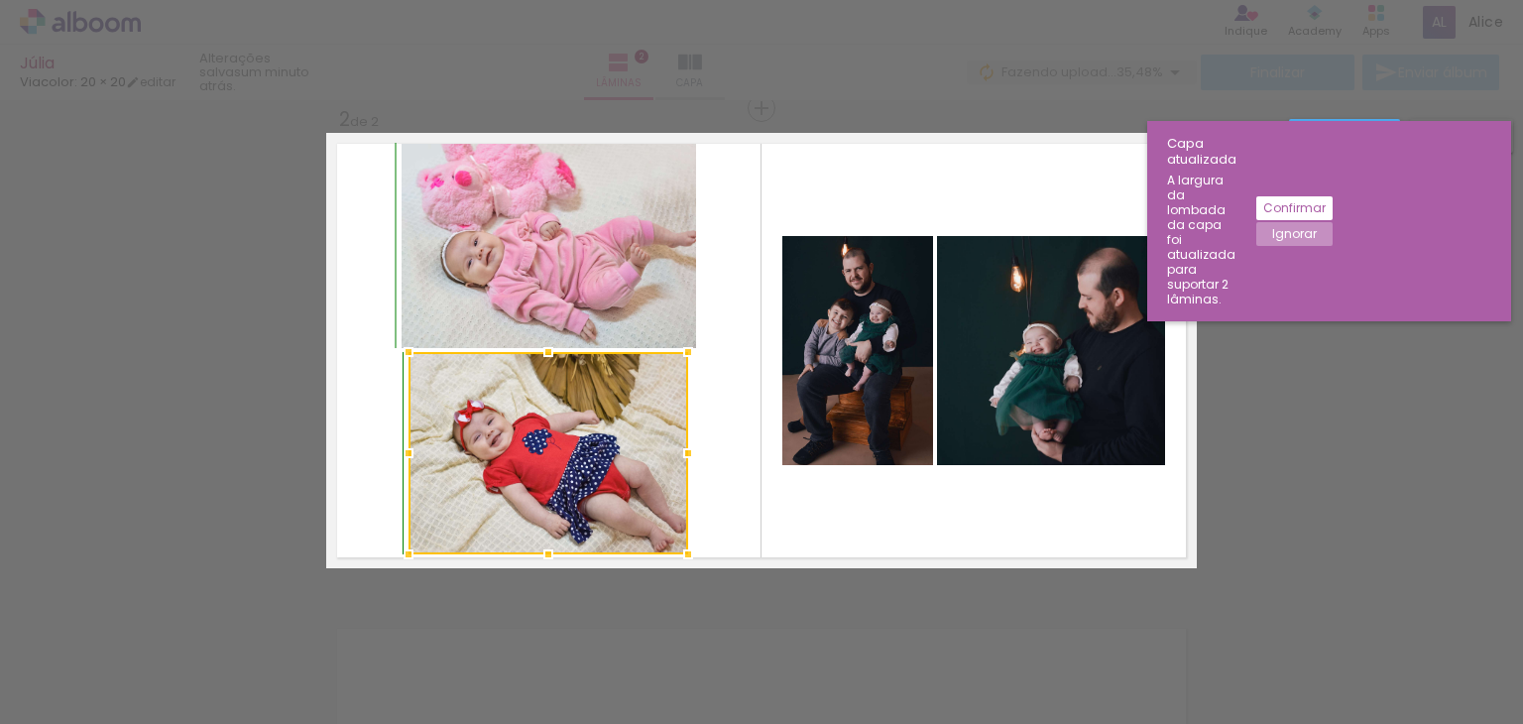
drag, startPoint x: 539, startPoint y: 536, endPoint x: 539, endPoint y: 557, distance: 20.8
click at [539, 557] on div at bounding box center [548, 554] width 40 height 40
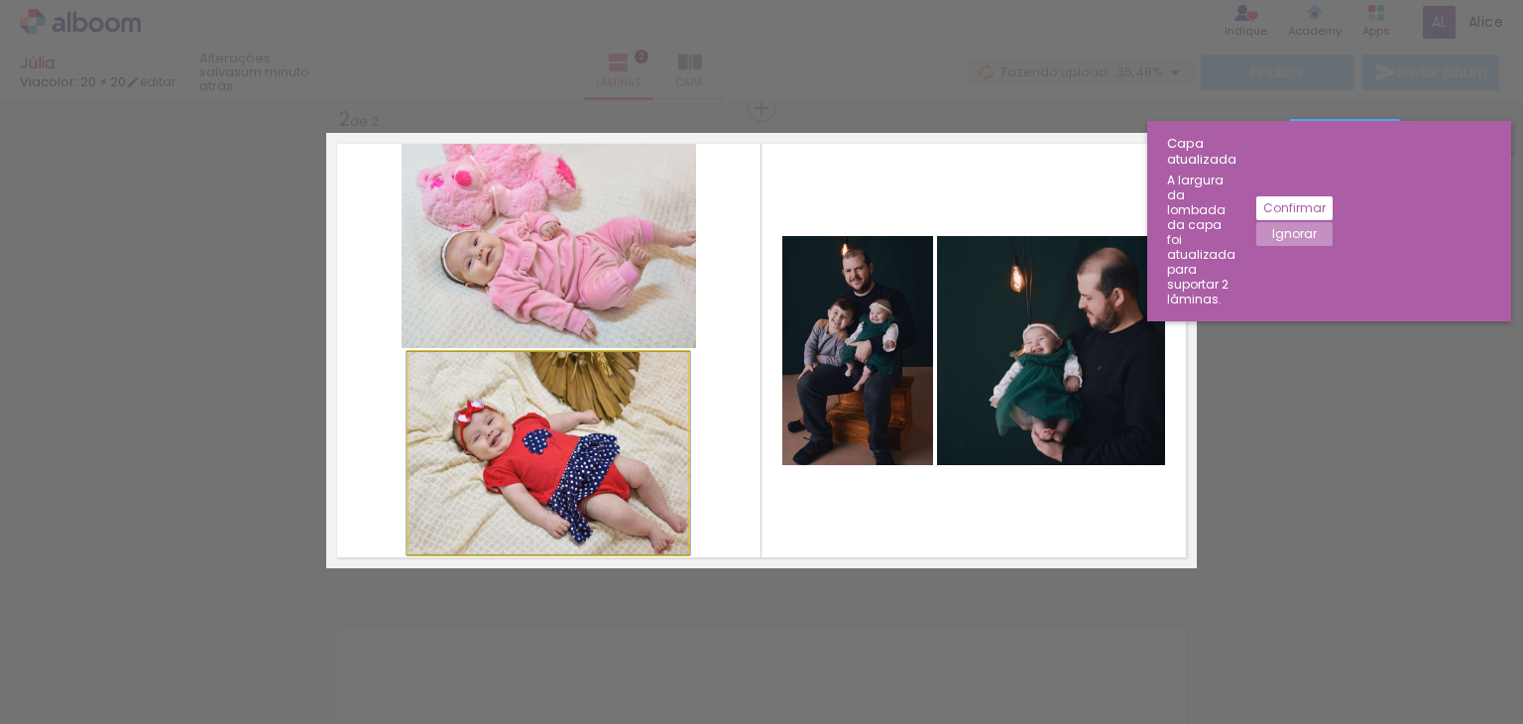
click at [660, 462] on quentale-photo at bounding box center [549, 453] width 280 height 202
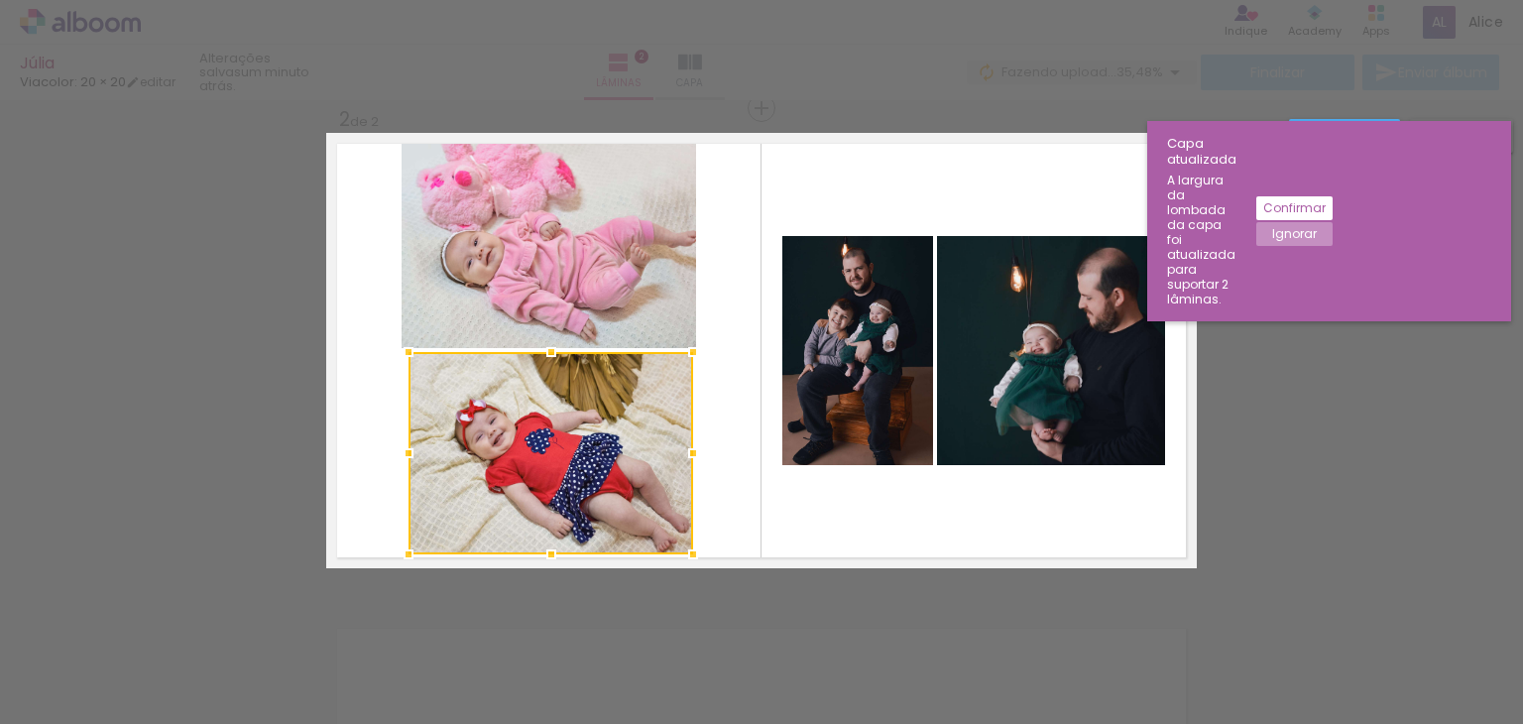
click at [686, 449] on div at bounding box center [693, 453] width 40 height 40
click at [410, 460] on quentale-photo at bounding box center [551, 453] width 285 height 202
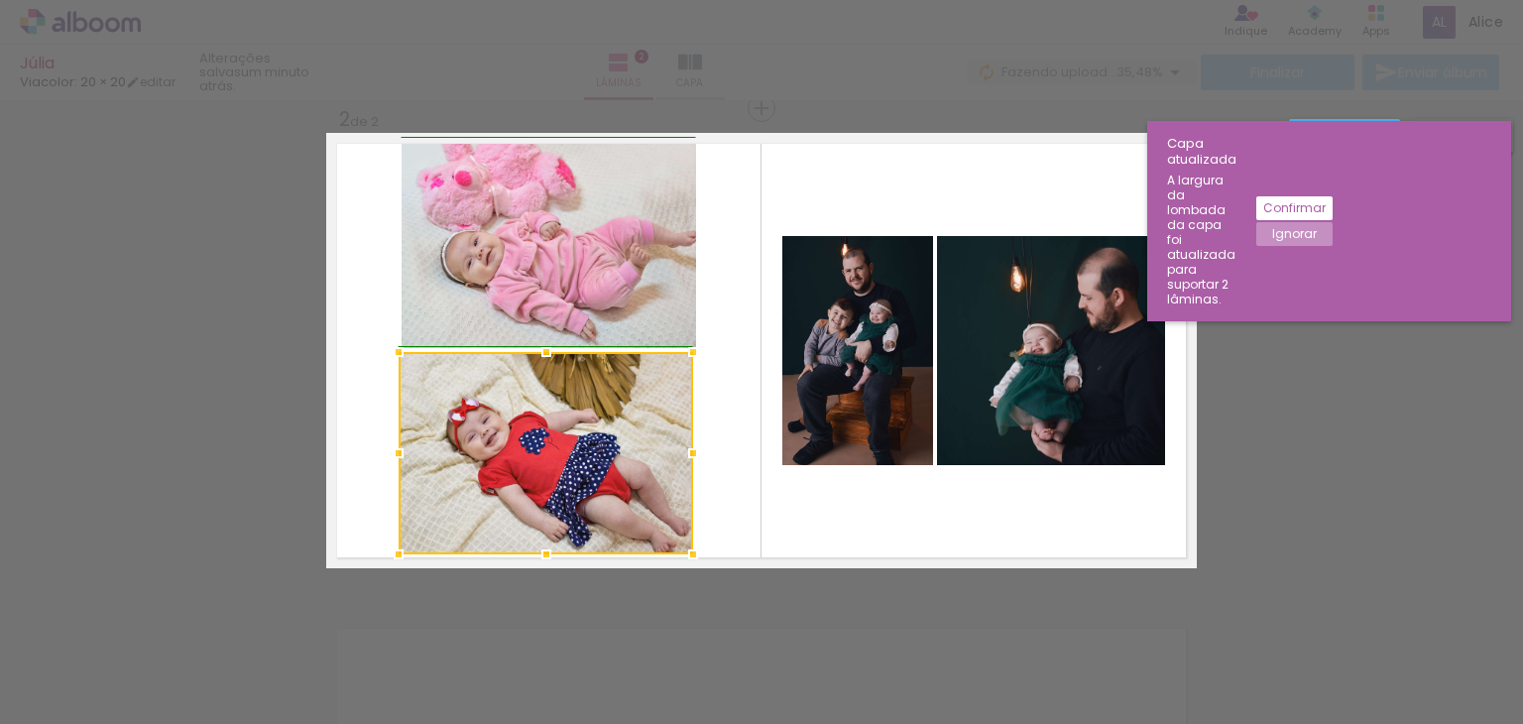
click at [398, 453] on div at bounding box center [399, 453] width 40 height 40
click at [734, 277] on quentale-layouter at bounding box center [761, 350] width 871 height 435
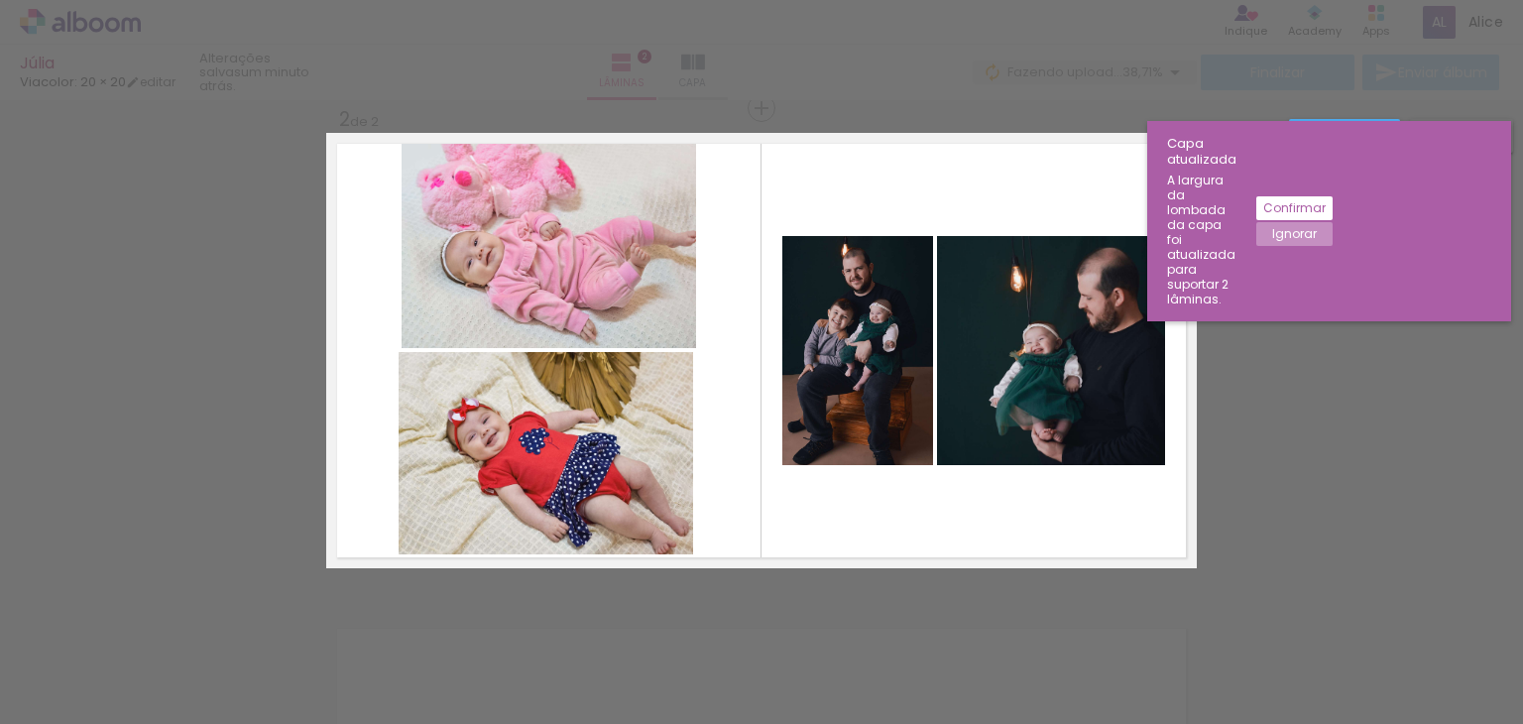
click at [480, 280] on quentale-photo at bounding box center [549, 245] width 294 height 205
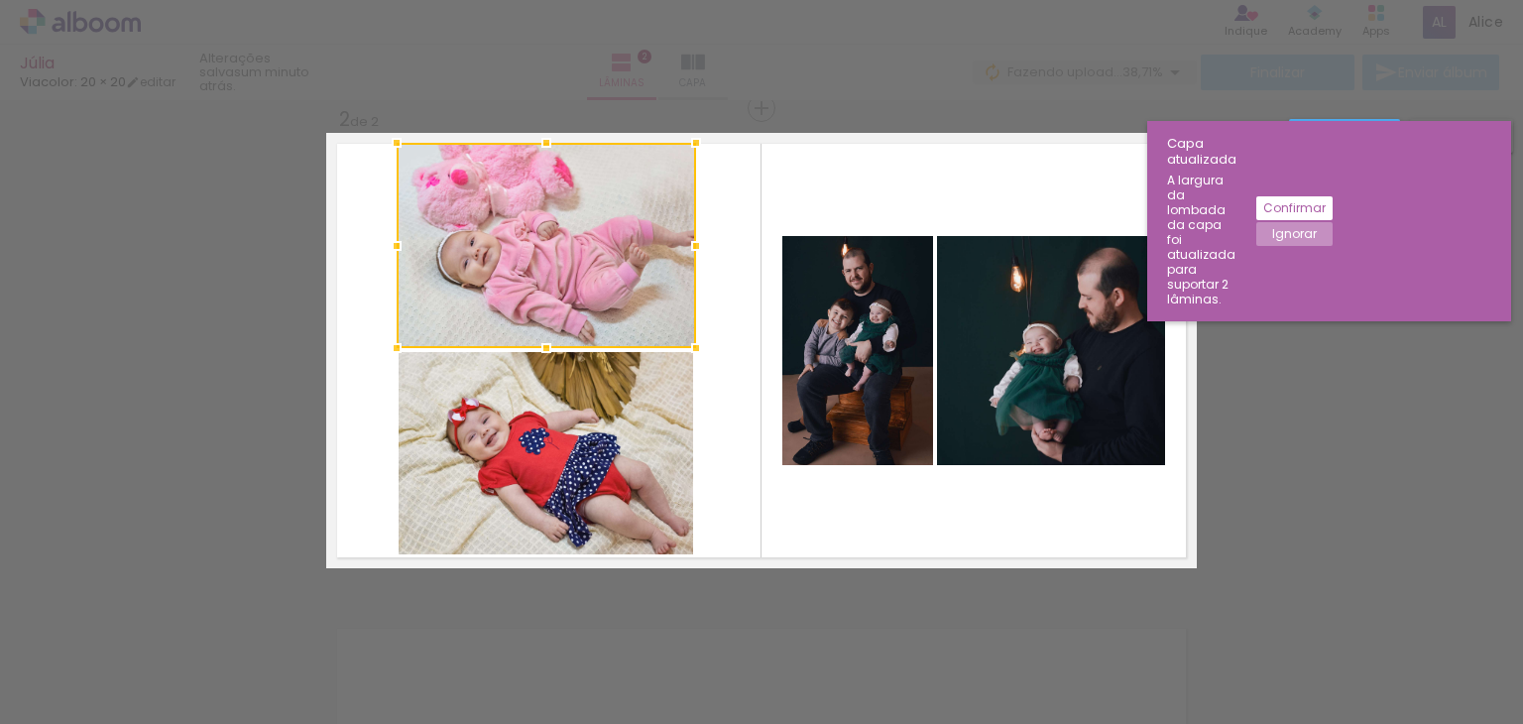
drag, startPoint x: 395, startPoint y: 250, endPoint x: 385, endPoint y: 244, distance: 11.6
click at [385, 244] on div at bounding box center [397, 246] width 40 height 40
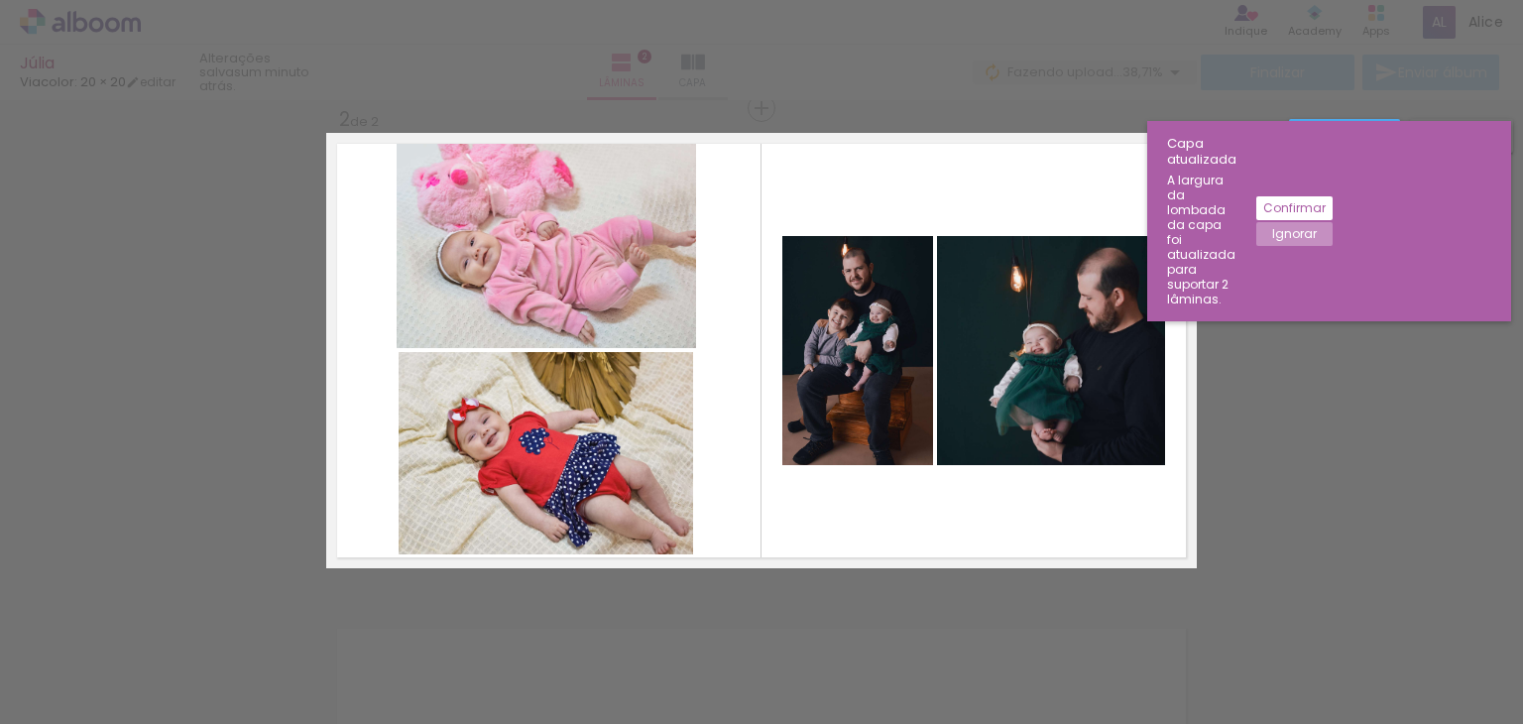
click at [355, 243] on quentale-layouter at bounding box center [761, 350] width 871 height 435
click at [512, 269] on quentale-photo at bounding box center [546, 245] width 299 height 205
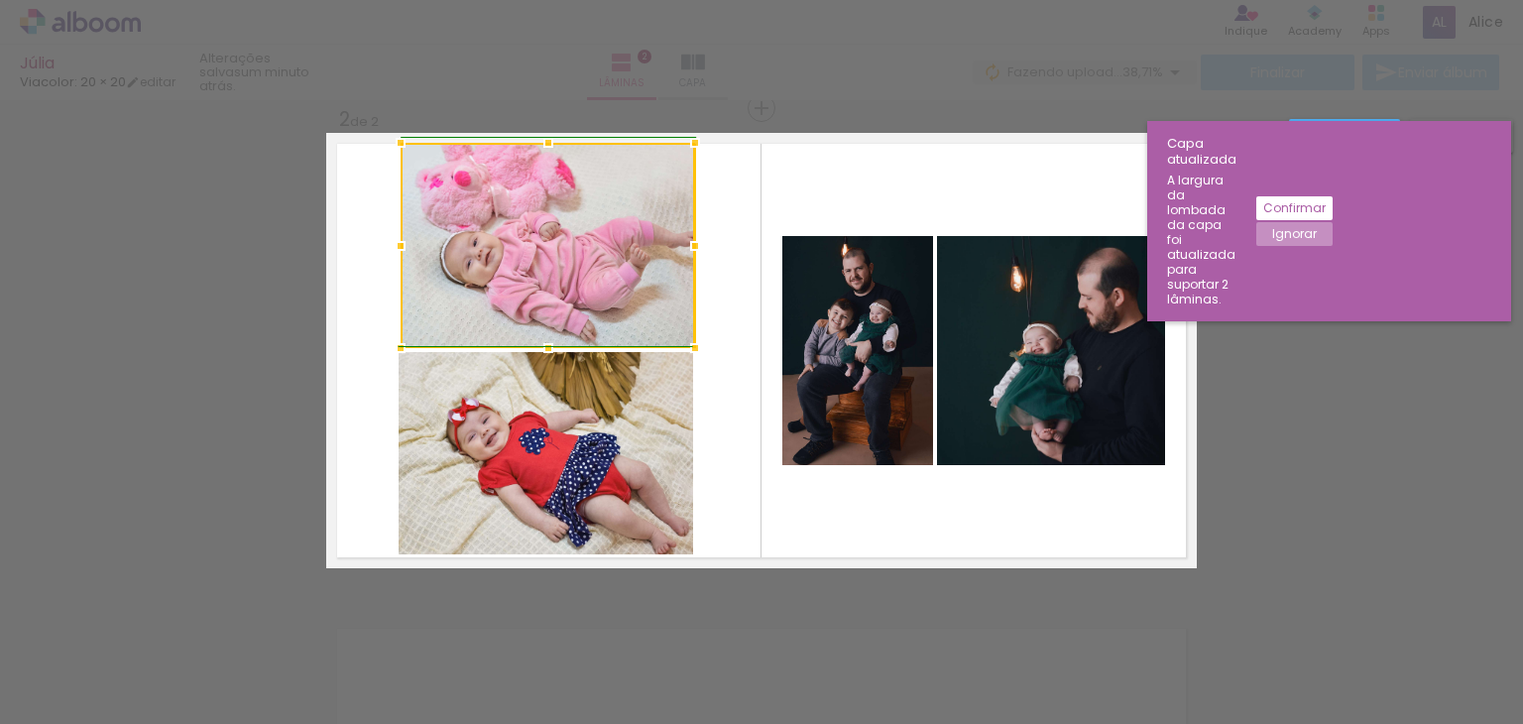
click at [393, 239] on div at bounding box center [401, 246] width 40 height 40
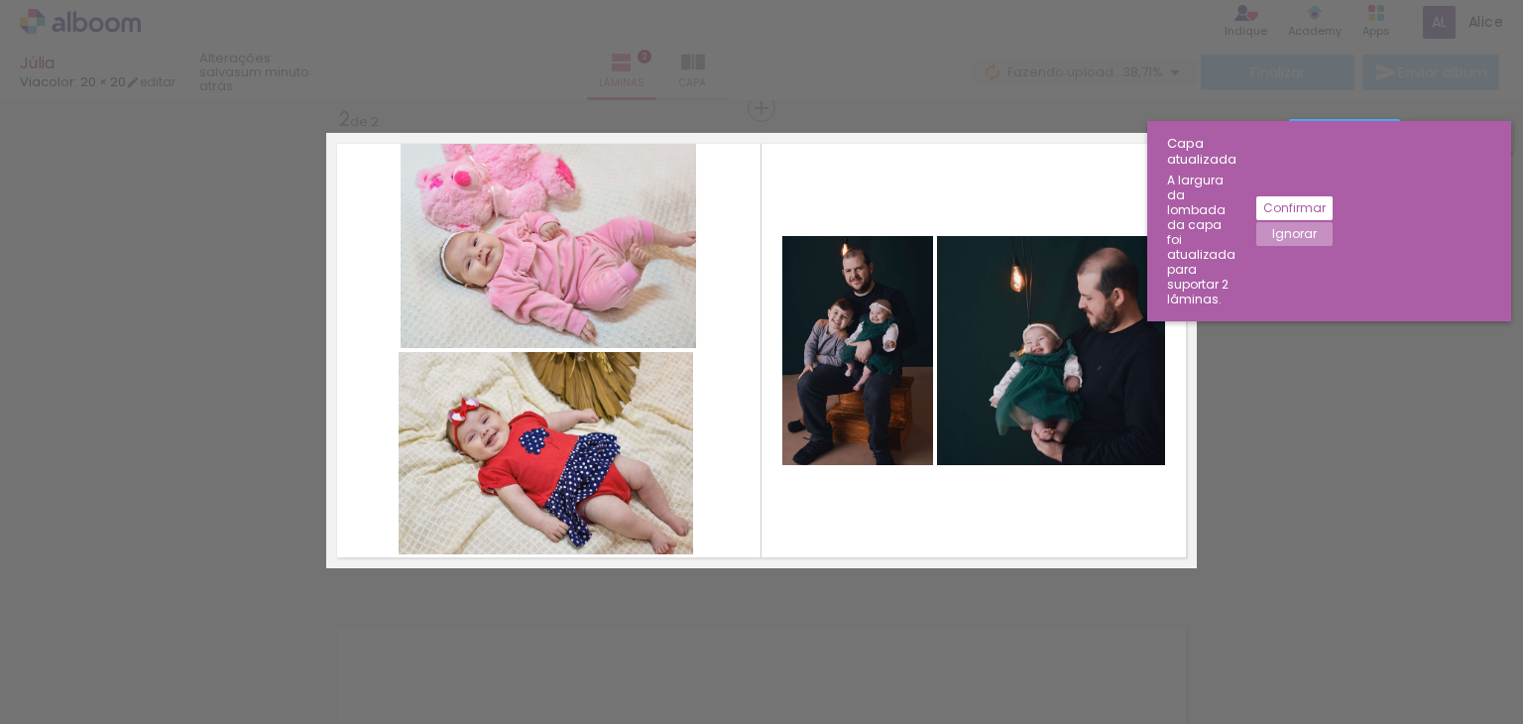
click at [326, 239] on quentale-layouter at bounding box center [761, 350] width 871 height 435
click at [399, 422] on quentale-photo at bounding box center [546, 453] width 294 height 202
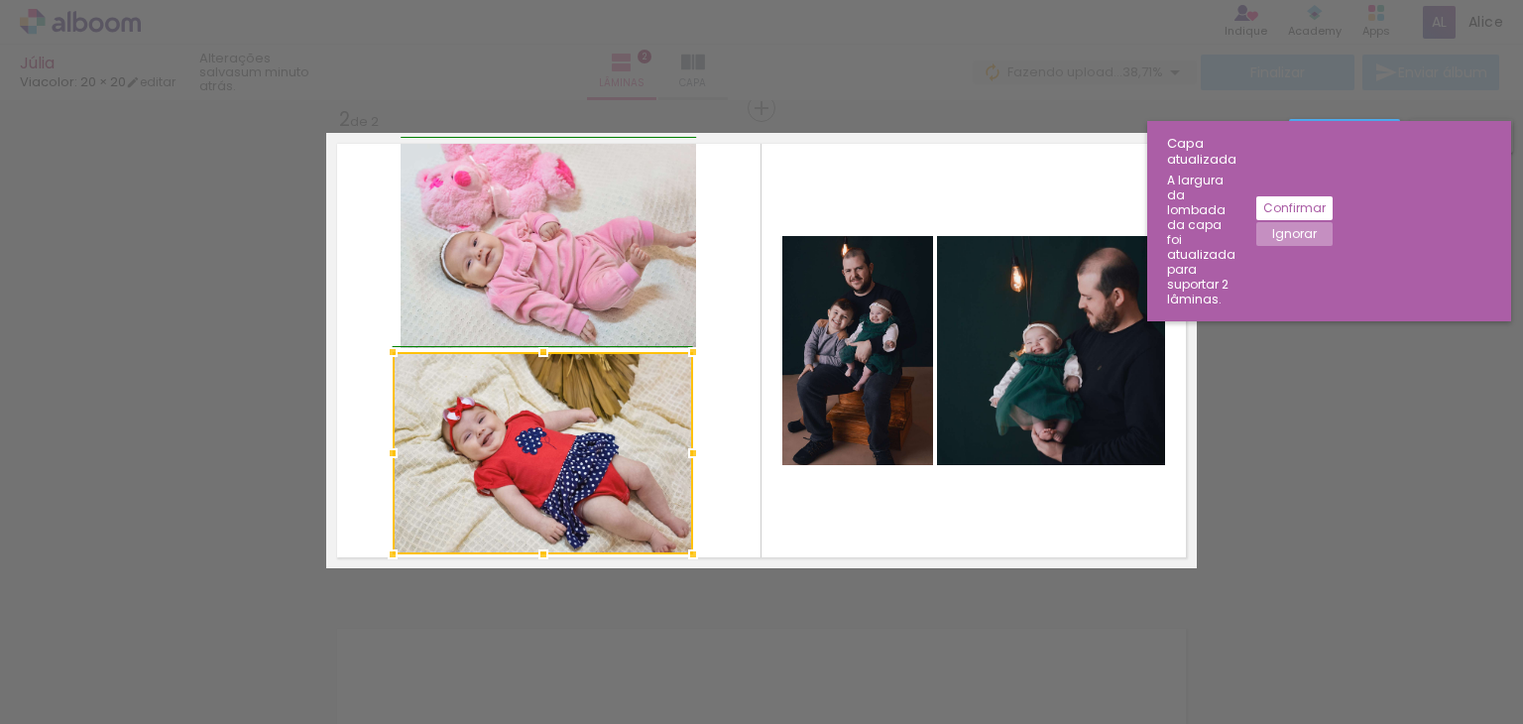
drag, startPoint x: 395, startPoint y: 452, endPoint x: 404, endPoint y: 445, distance: 11.3
click at [404, 445] on div at bounding box center [543, 453] width 300 height 202
click at [553, 433] on div at bounding box center [543, 453] width 300 height 202
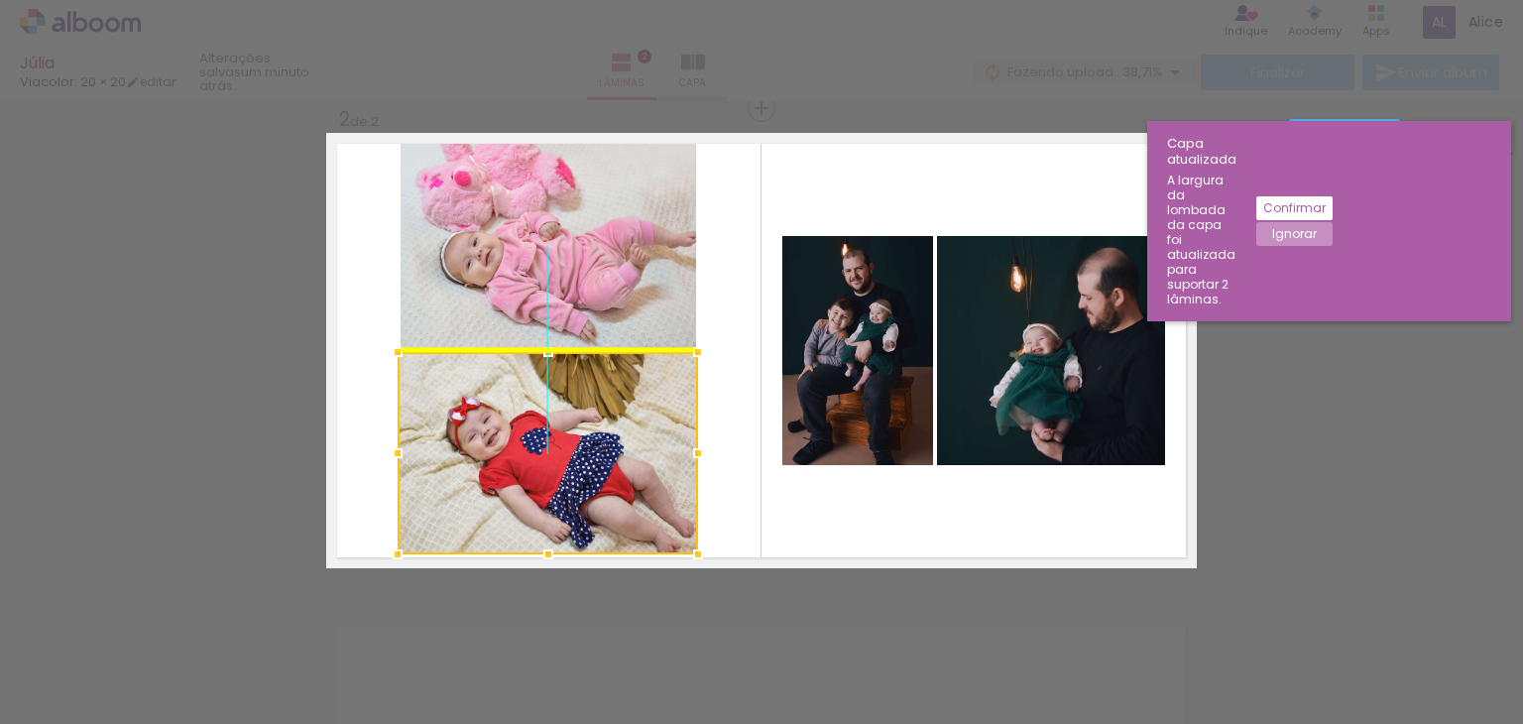
drag, startPoint x: 553, startPoint y: 433, endPoint x: 544, endPoint y: 418, distance: 17.3
click at [544, 418] on div at bounding box center [548, 453] width 300 height 202
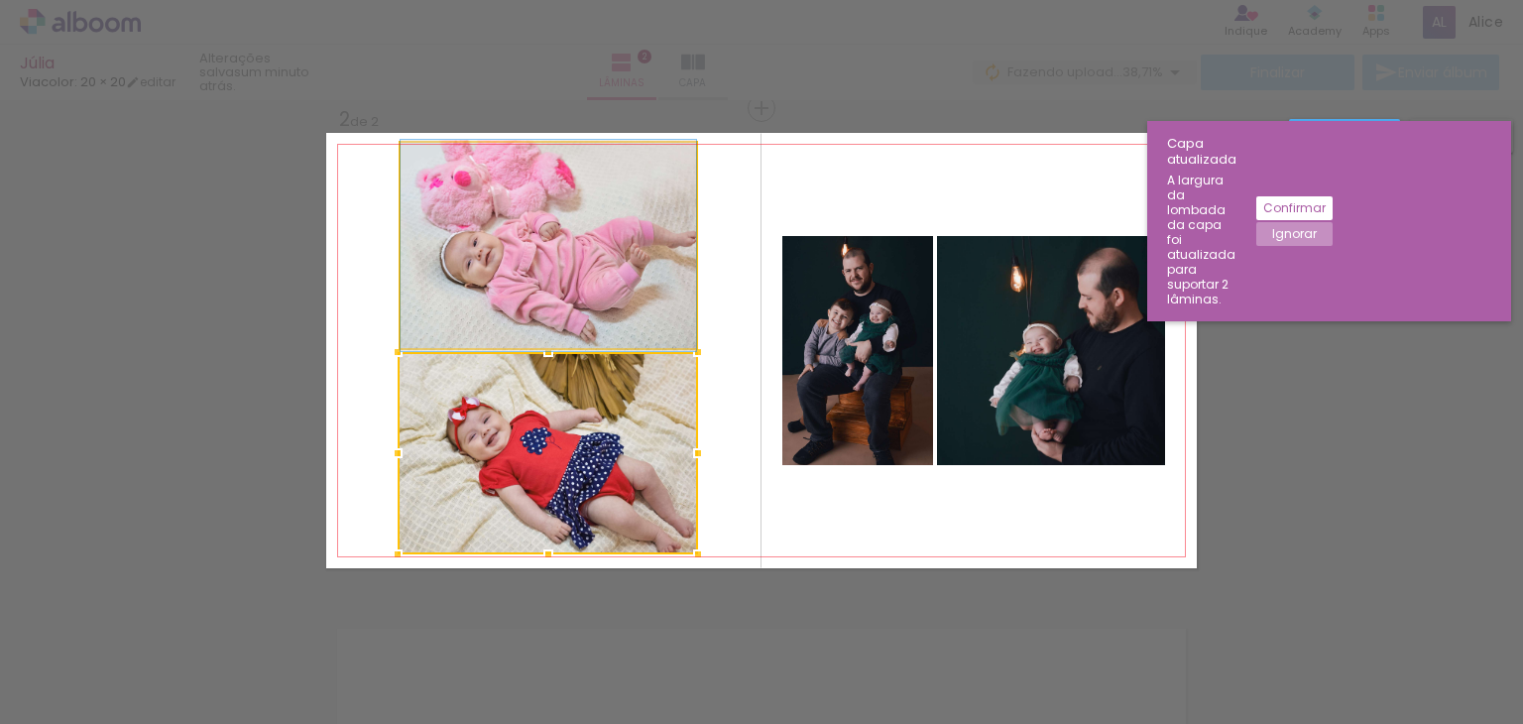
click at [557, 280] on quentale-photo at bounding box center [548, 245] width 295 height 205
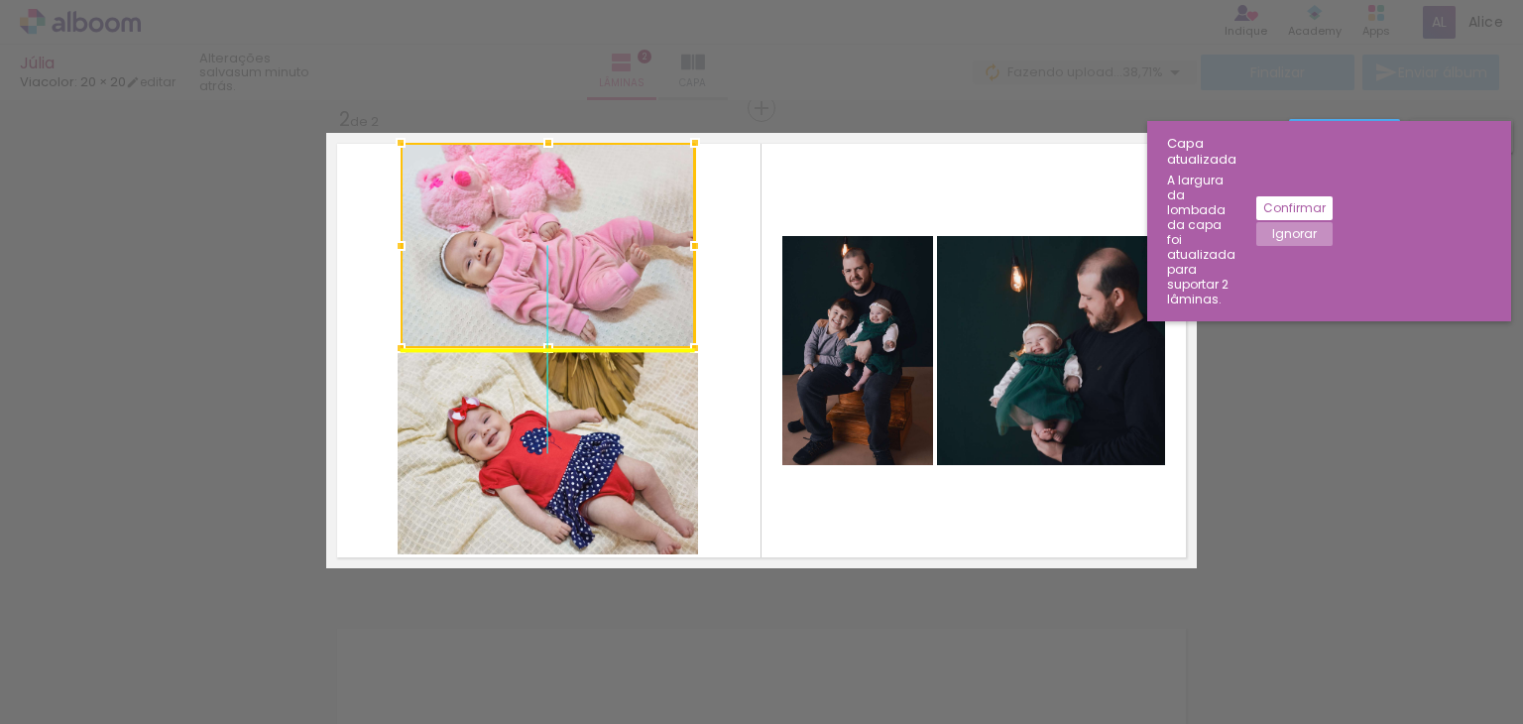
click at [496, 273] on div at bounding box center [548, 245] width 294 height 205
drag, startPoint x: 574, startPoint y: 290, endPoint x: 562, endPoint y: 285, distance: 12.9
click at [562, 285] on div at bounding box center [548, 245] width 294 height 205
click at [717, 285] on quentale-layouter at bounding box center [761, 350] width 871 height 435
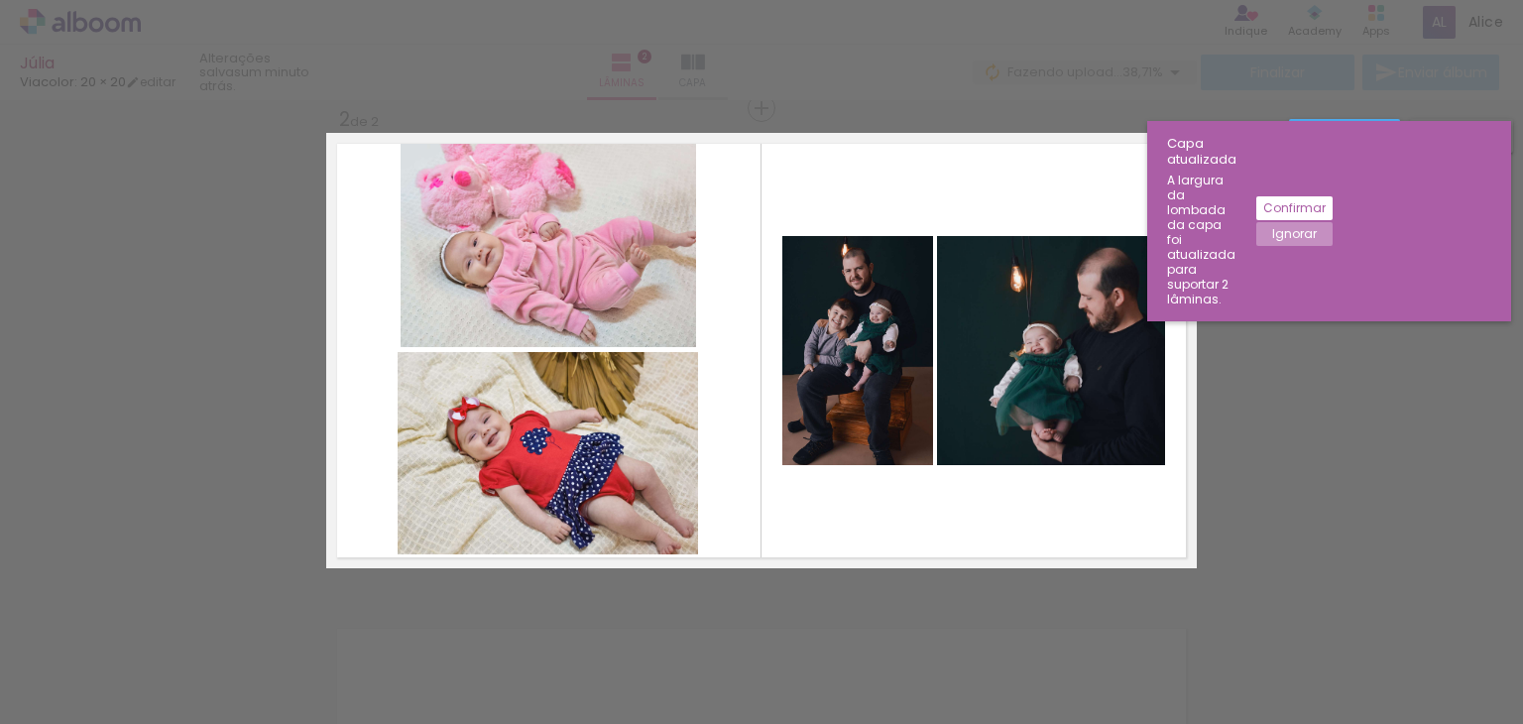
click at [652, 289] on quentale-photo at bounding box center [548, 245] width 295 height 205
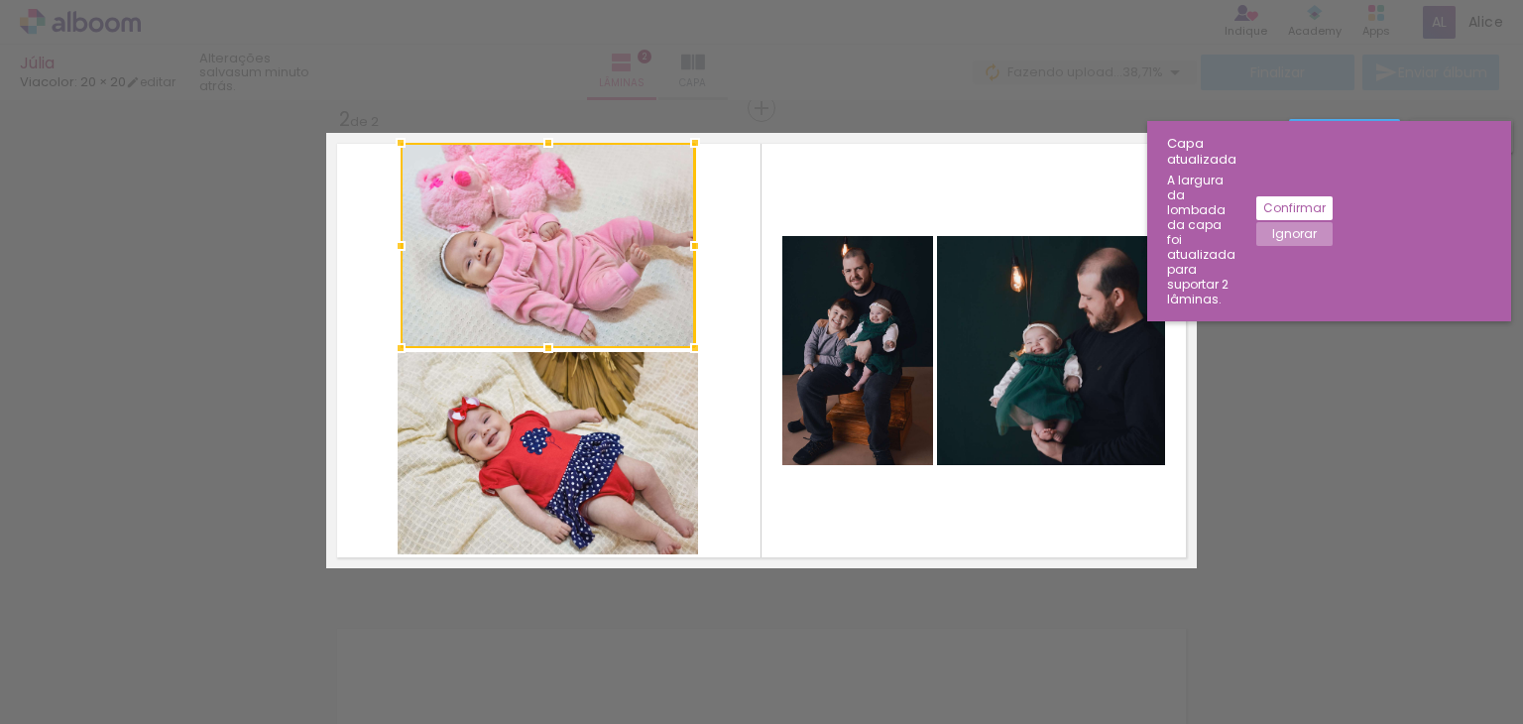
click at [729, 241] on quentale-layouter at bounding box center [761, 350] width 871 height 435
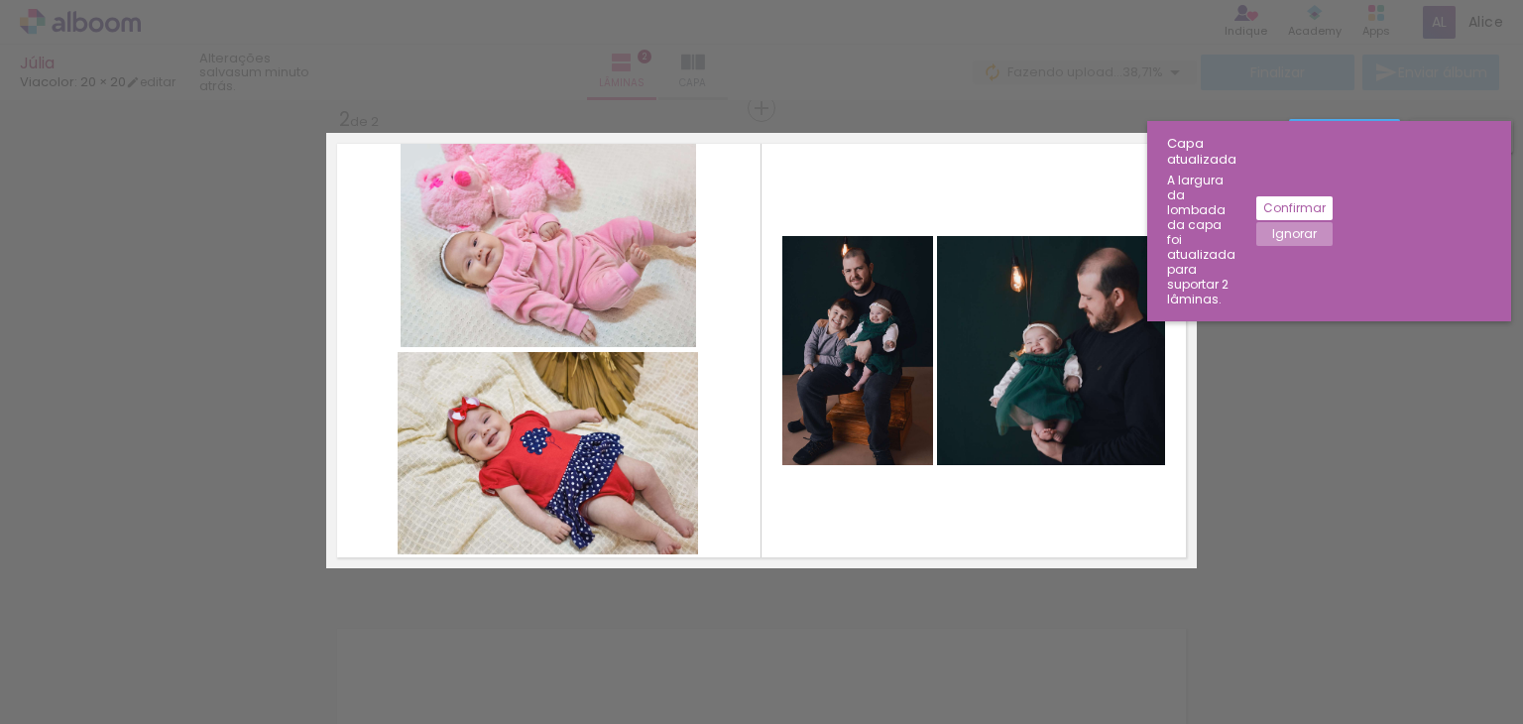
click at [635, 275] on quentale-photo at bounding box center [548, 245] width 295 height 205
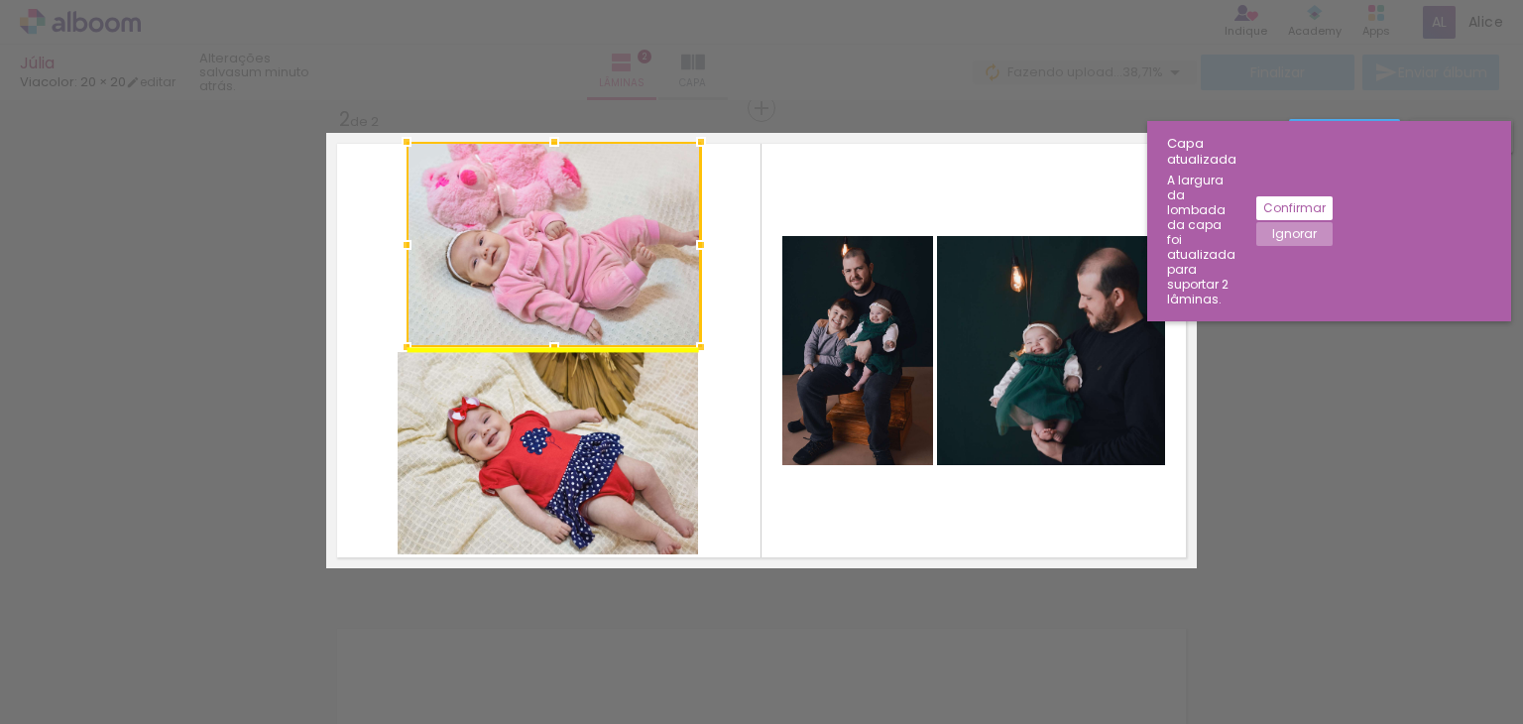
click at [632, 291] on div at bounding box center [554, 244] width 294 height 205
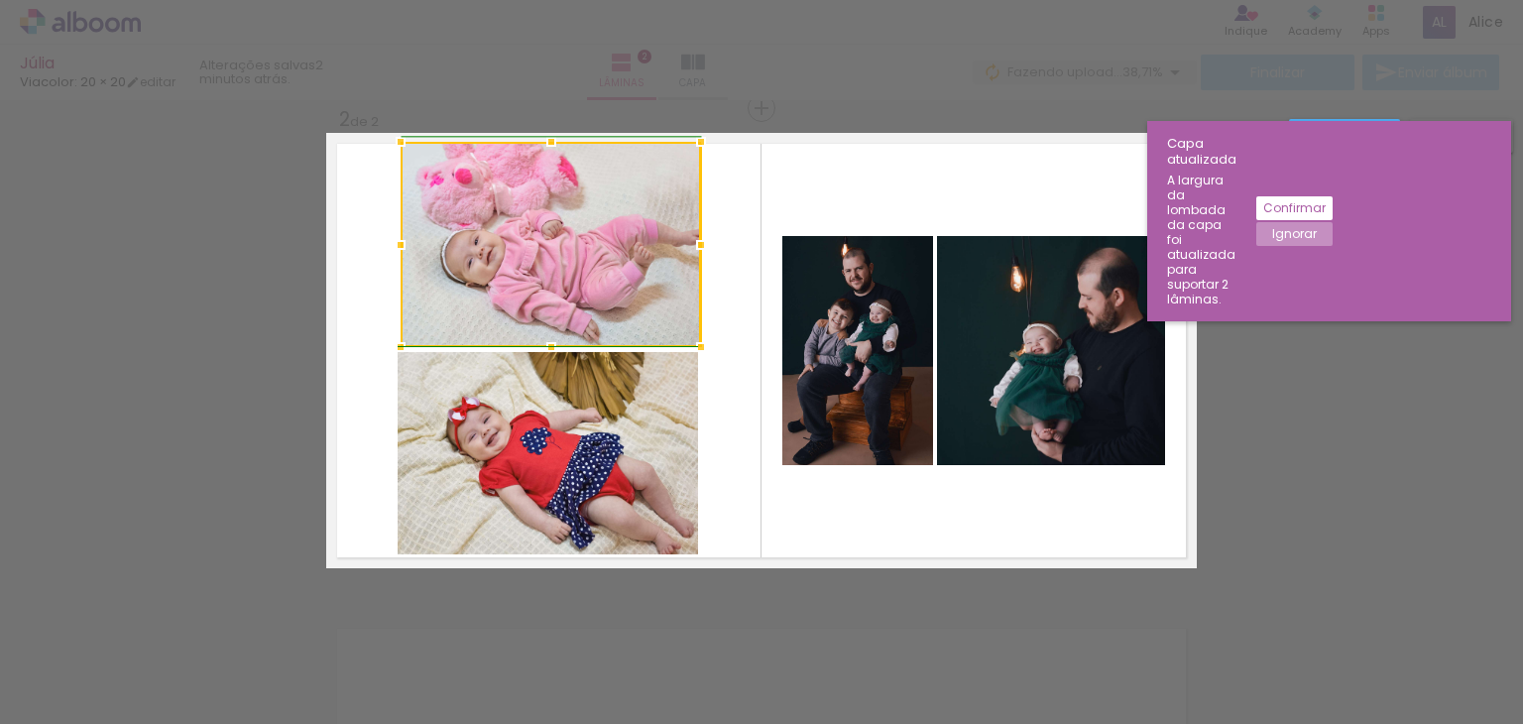
drag, startPoint x: 405, startPoint y: 247, endPoint x: 392, endPoint y: 241, distance: 14.2
click at [392, 241] on div at bounding box center [401, 245] width 40 height 40
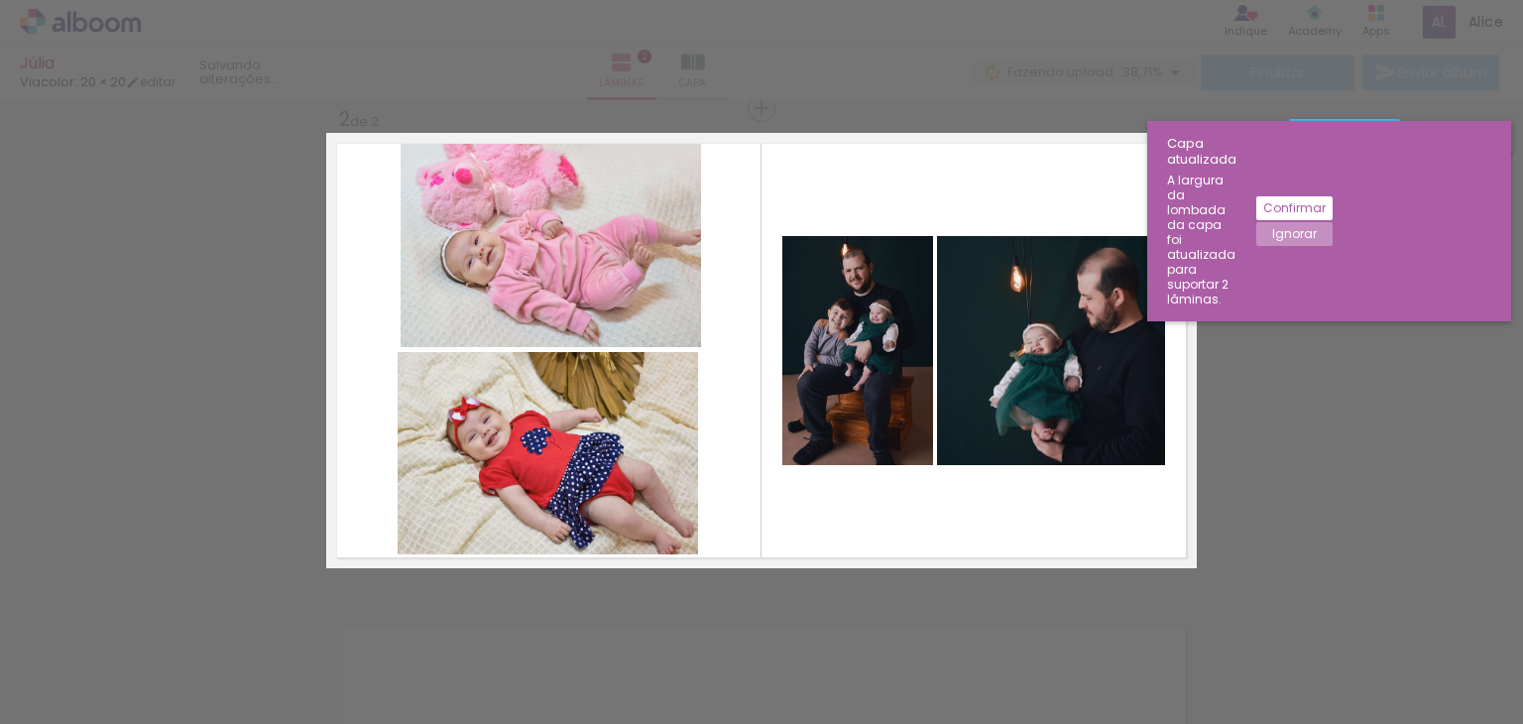
click at [419, 205] on quentale-photo at bounding box center [551, 244] width 300 height 205
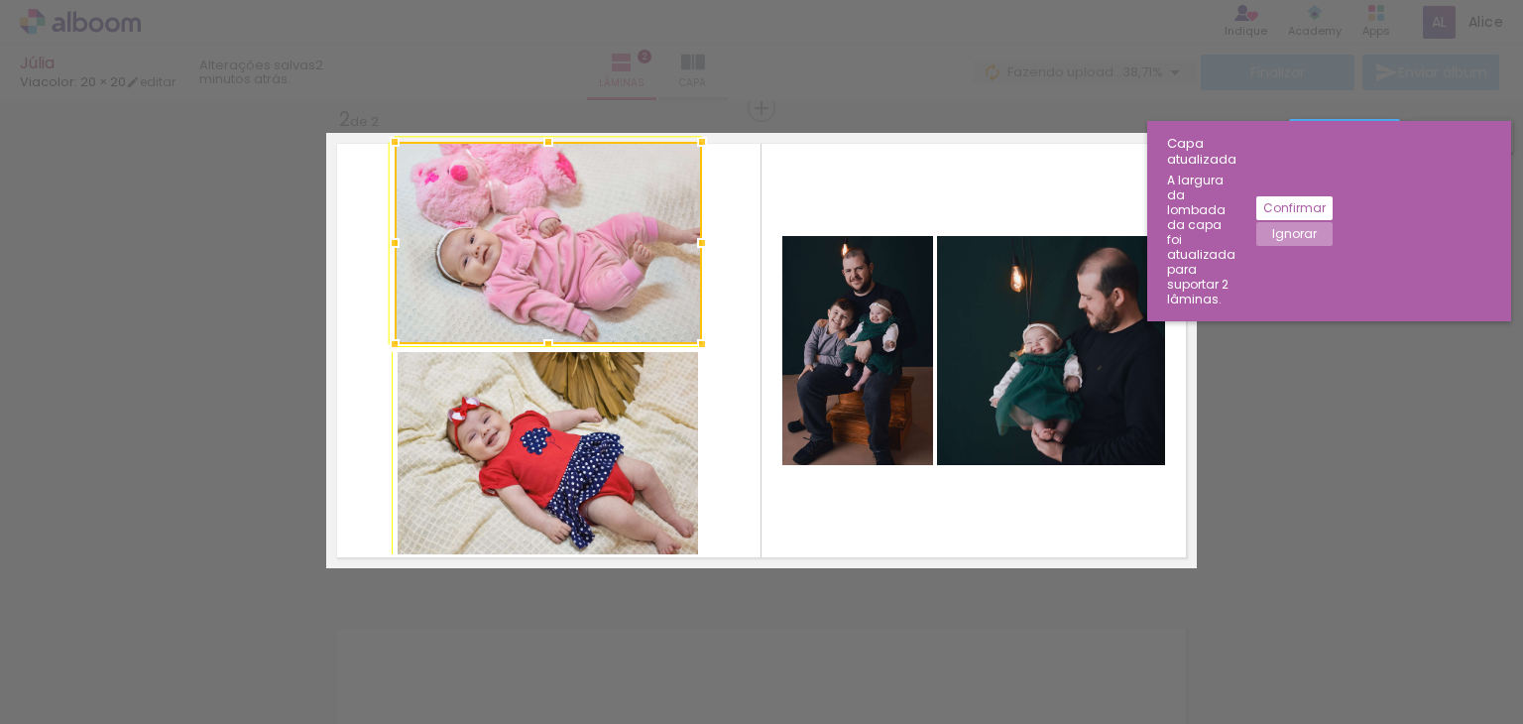
drag, startPoint x: 389, startPoint y: 346, endPoint x: 379, endPoint y: 347, distance: 10.0
click at [379, 347] on div at bounding box center [395, 344] width 40 height 40
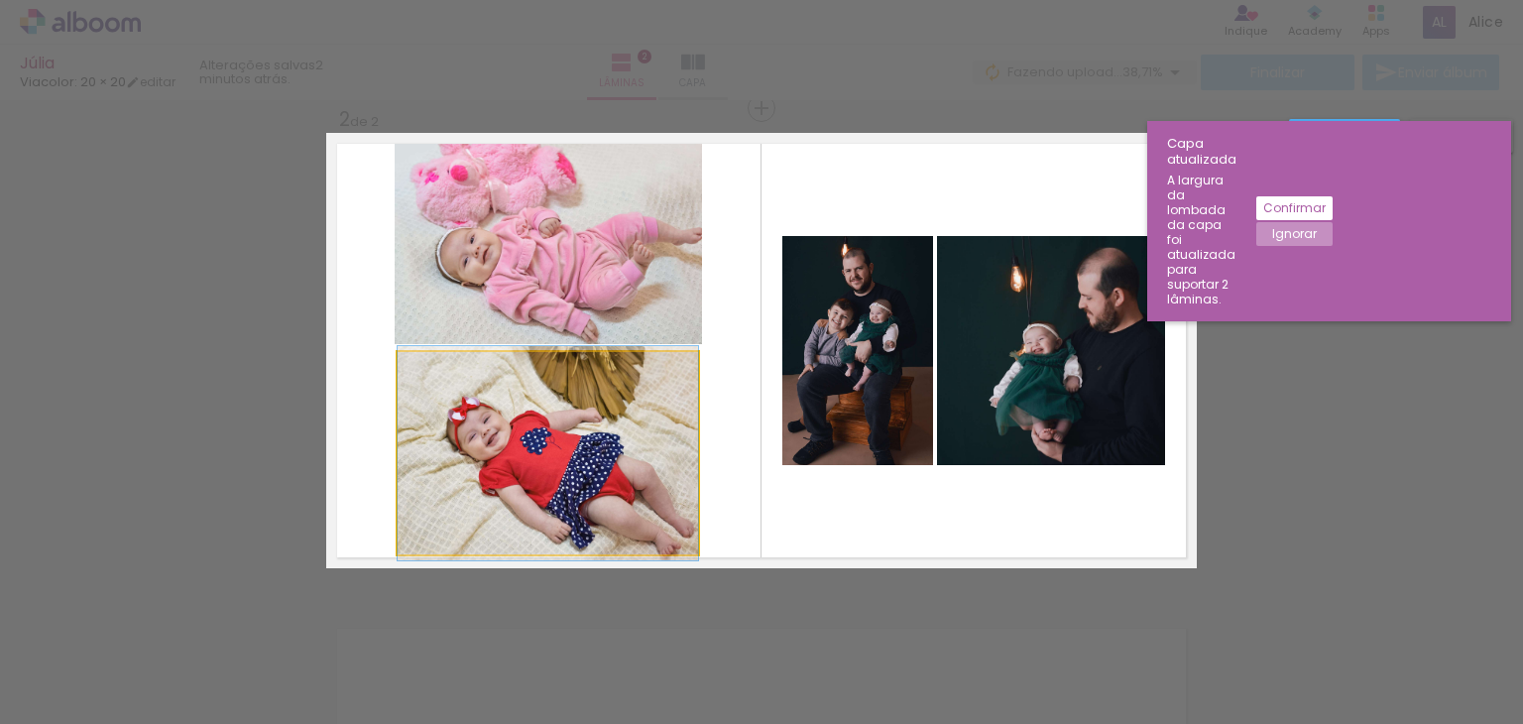
click at [403, 375] on quentale-photo at bounding box center [548, 453] width 300 height 202
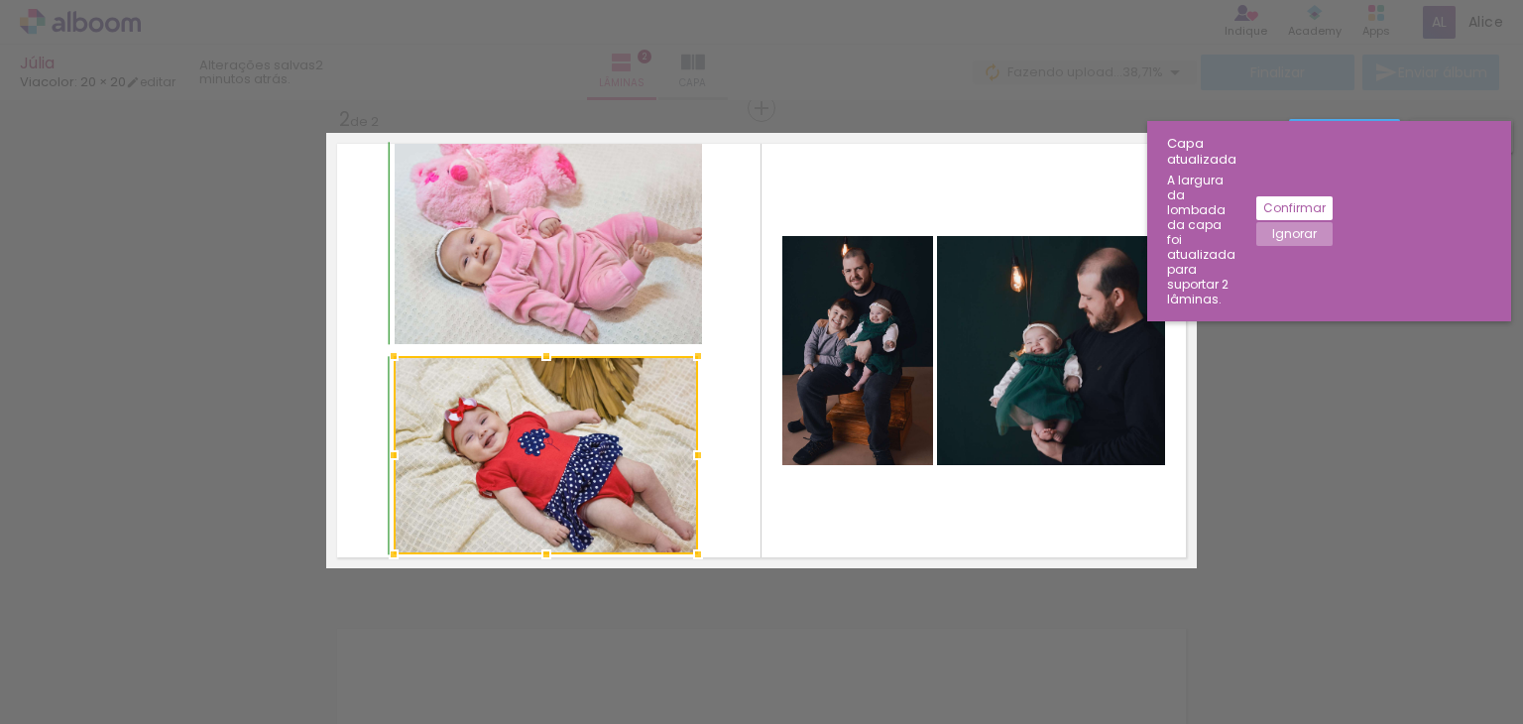
click at [390, 358] on div at bounding box center [394, 356] width 40 height 40
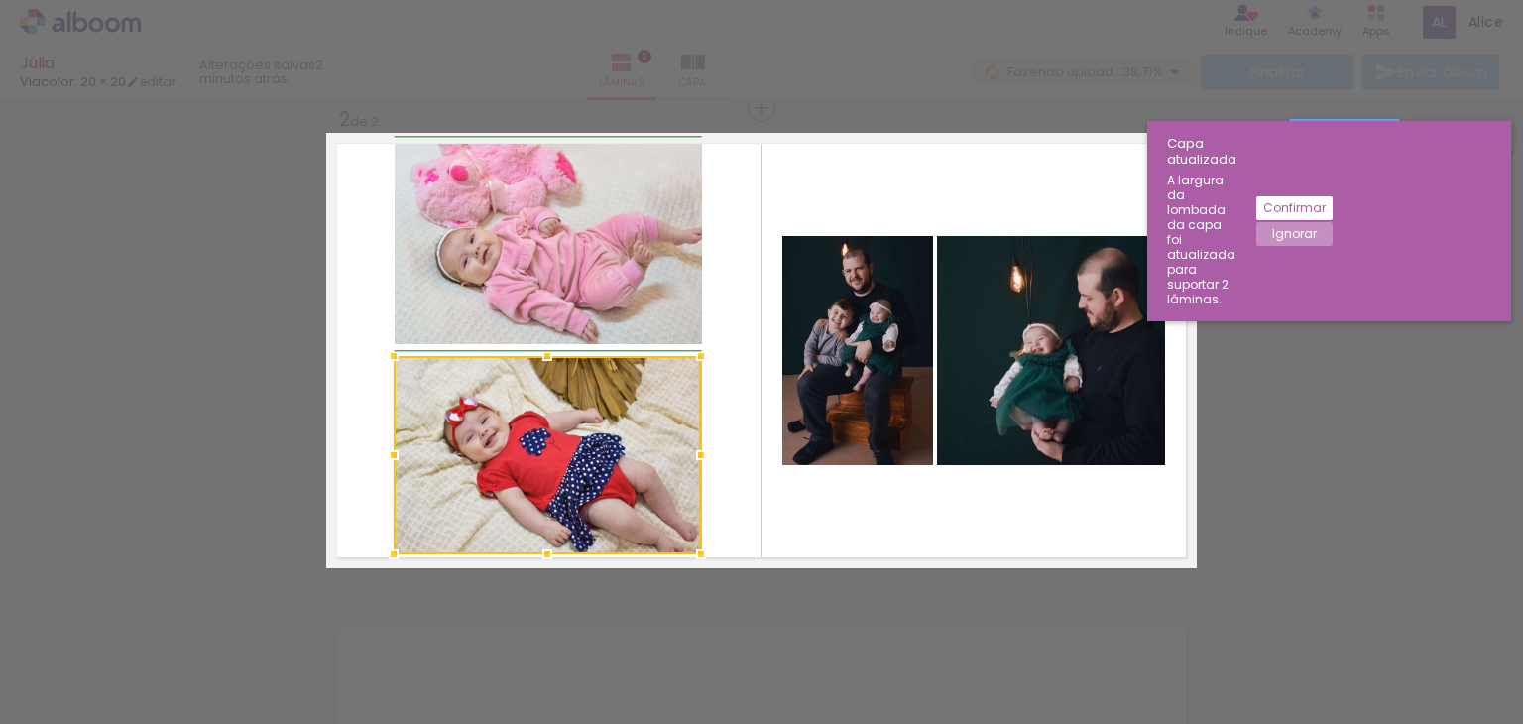
click at [690, 449] on div at bounding box center [701, 455] width 40 height 40
click at [729, 421] on quentale-layouter at bounding box center [761, 350] width 871 height 435
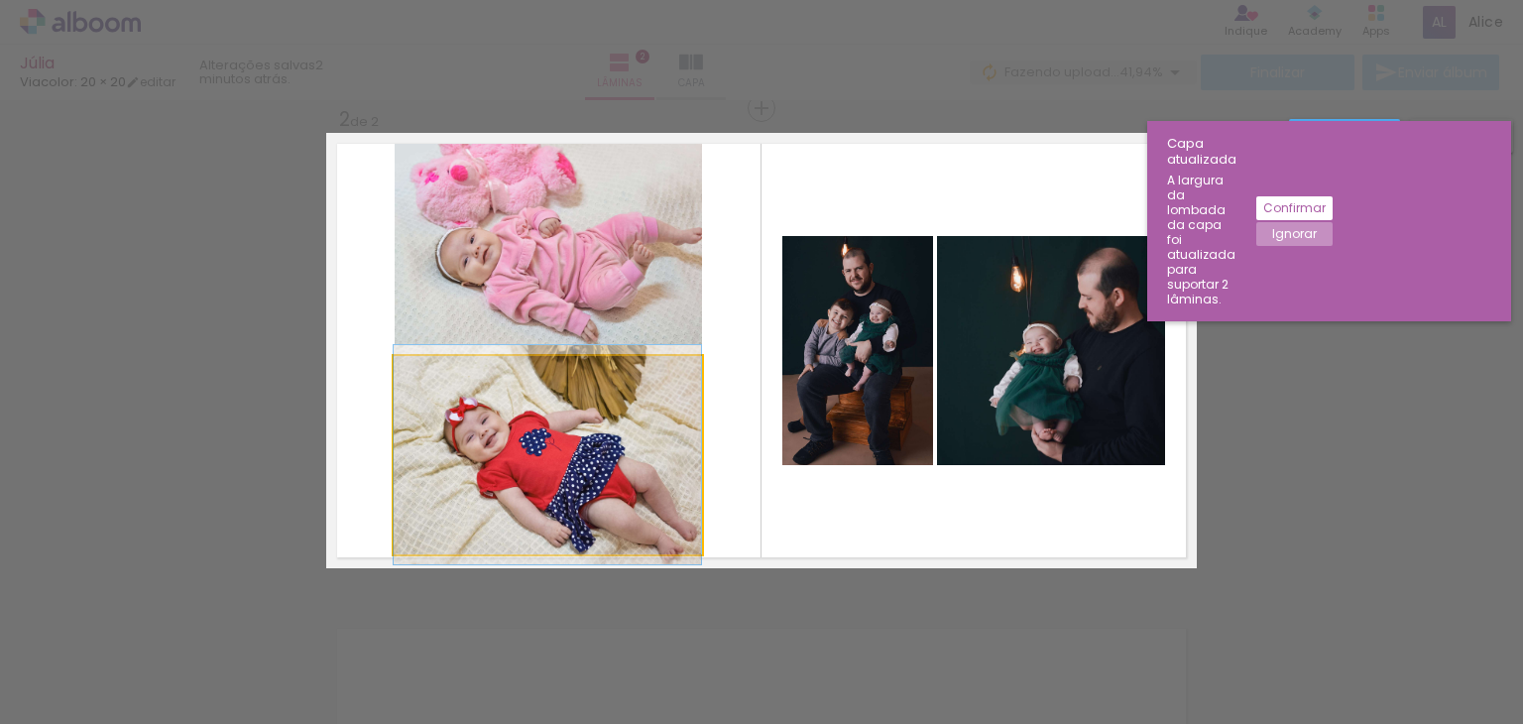
click at [670, 461] on quentale-photo at bounding box center [547, 455] width 307 height 198
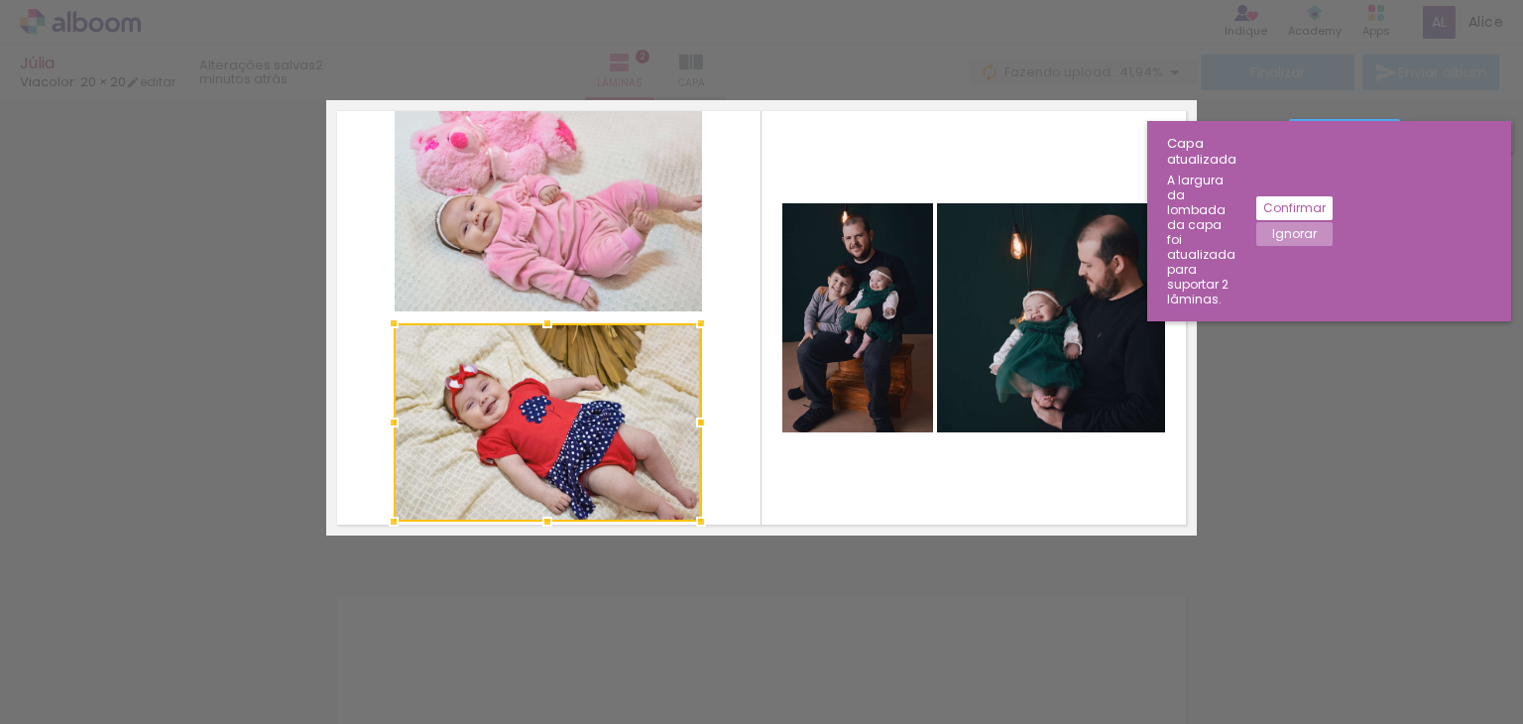
scroll to position [549, 0]
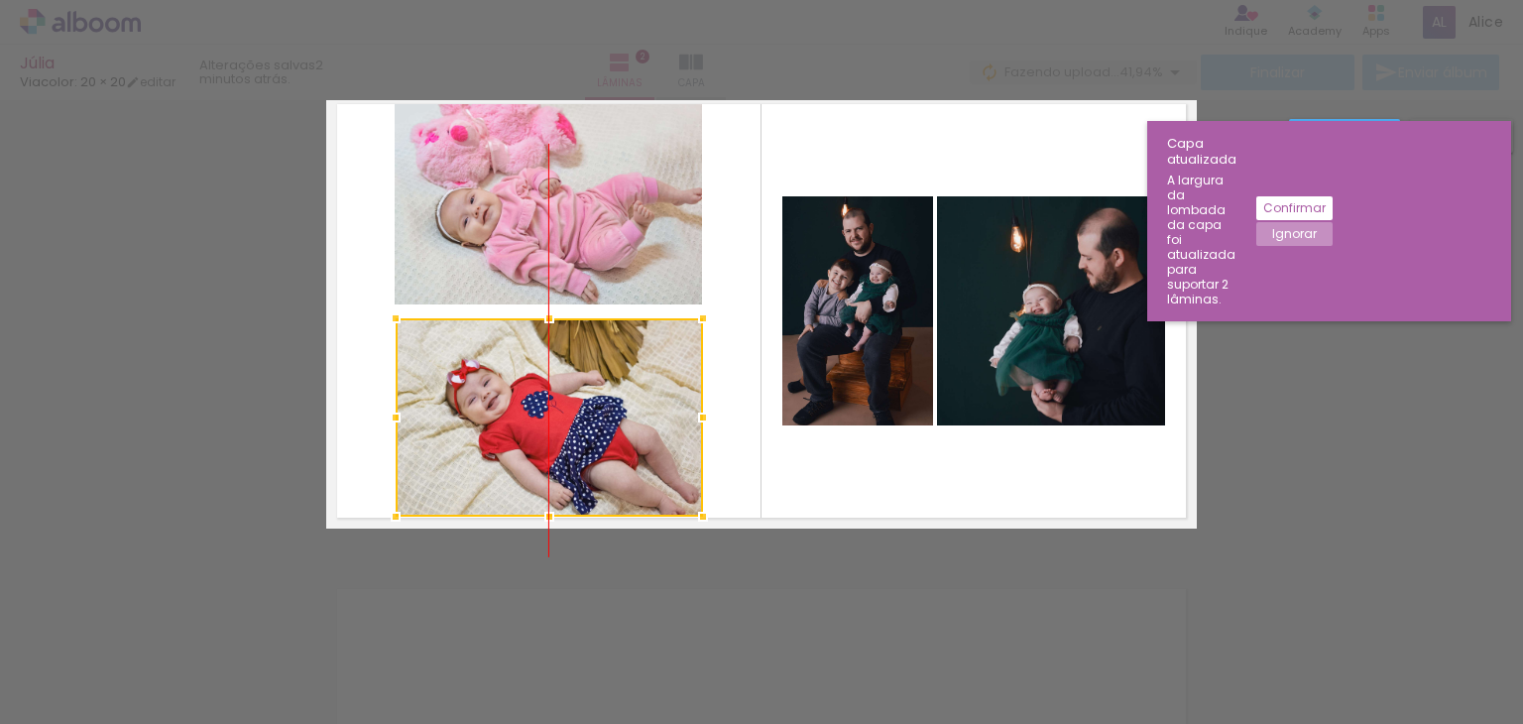
click at [600, 406] on div at bounding box center [549, 417] width 307 height 198
click at [619, 417] on div at bounding box center [549, 418] width 307 height 198
click at [650, 540] on div "Confirmar Cancelar" at bounding box center [761, 302] width 1523 height 1502
click at [773, 576] on div "Confirmar Cancelar" at bounding box center [761, 302] width 1523 height 1502
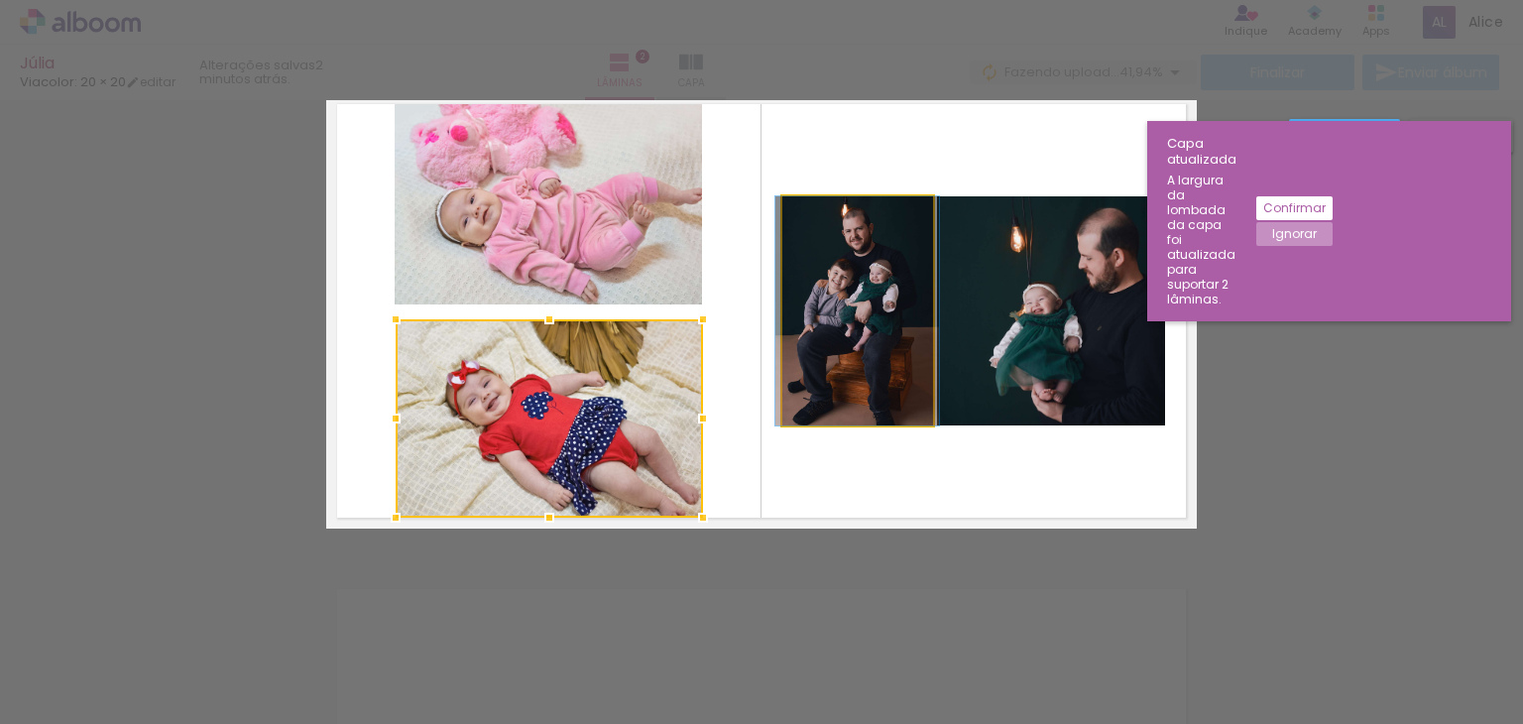
click at [872, 366] on quentale-photo at bounding box center [857, 310] width 151 height 229
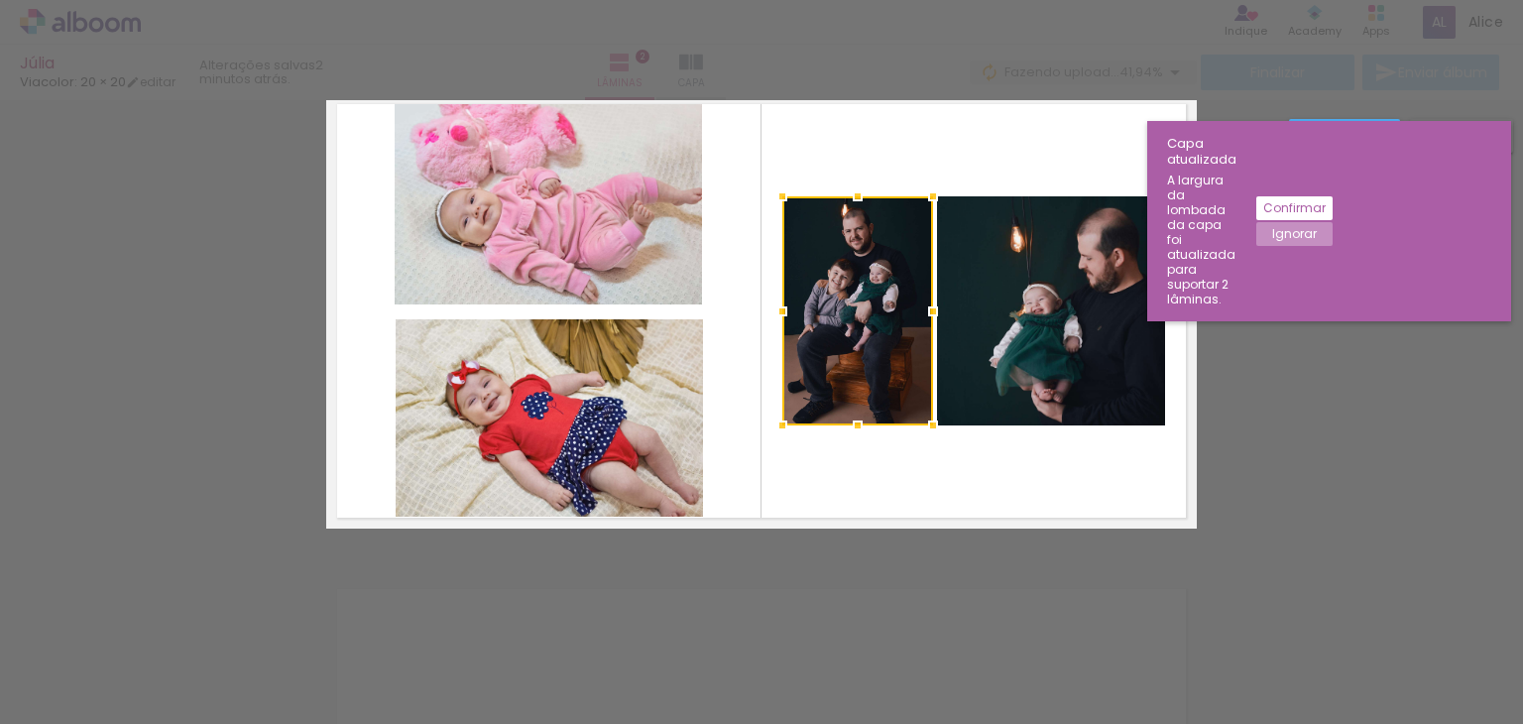
click at [869, 317] on div at bounding box center [857, 310] width 151 height 229
click at [868, 317] on div at bounding box center [857, 310] width 151 height 229
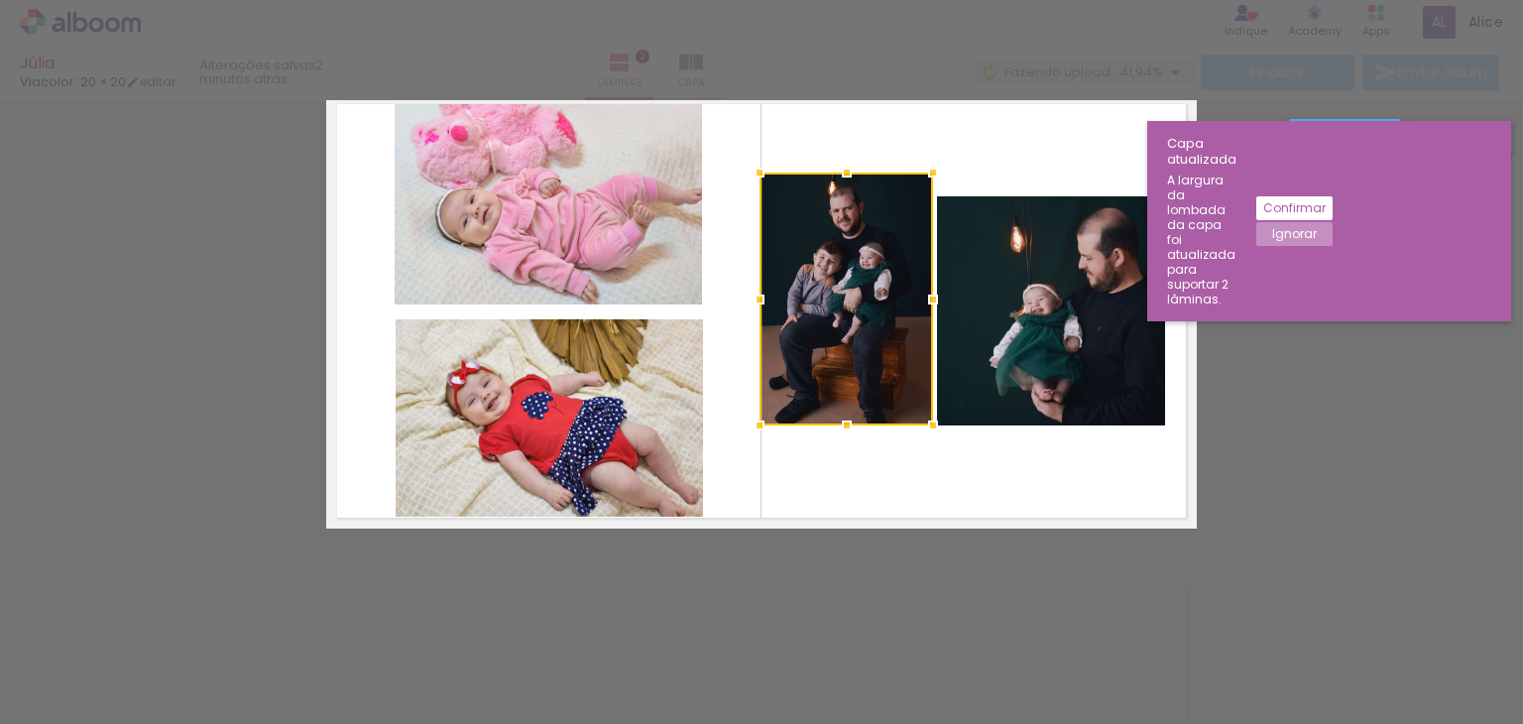
drag, startPoint x: 771, startPoint y: 192, endPoint x: 754, endPoint y: 169, distance: 29.7
click at [754, 169] on div at bounding box center [760, 173] width 40 height 40
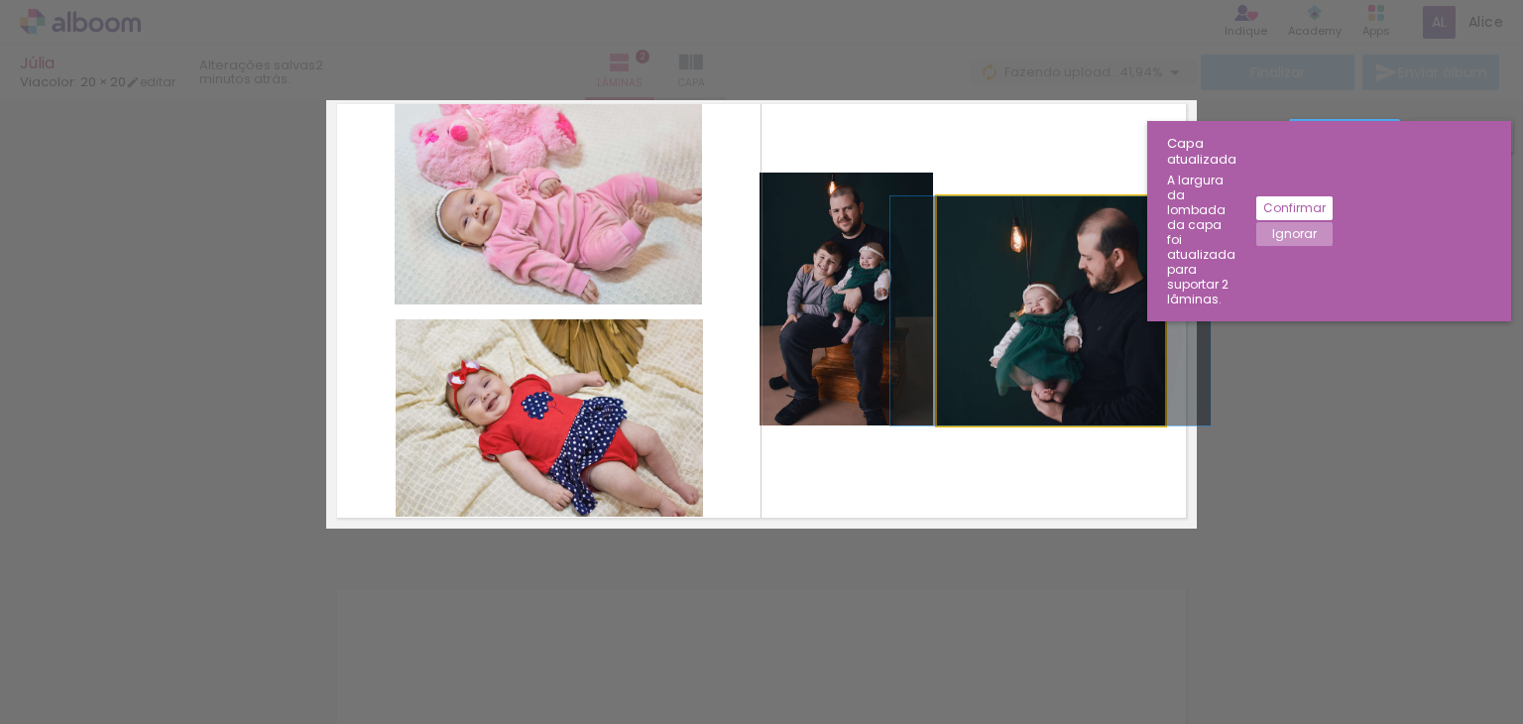
click at [1029, 338] on quentale-photo at bounding box center [1051, 310] width 228 height 229
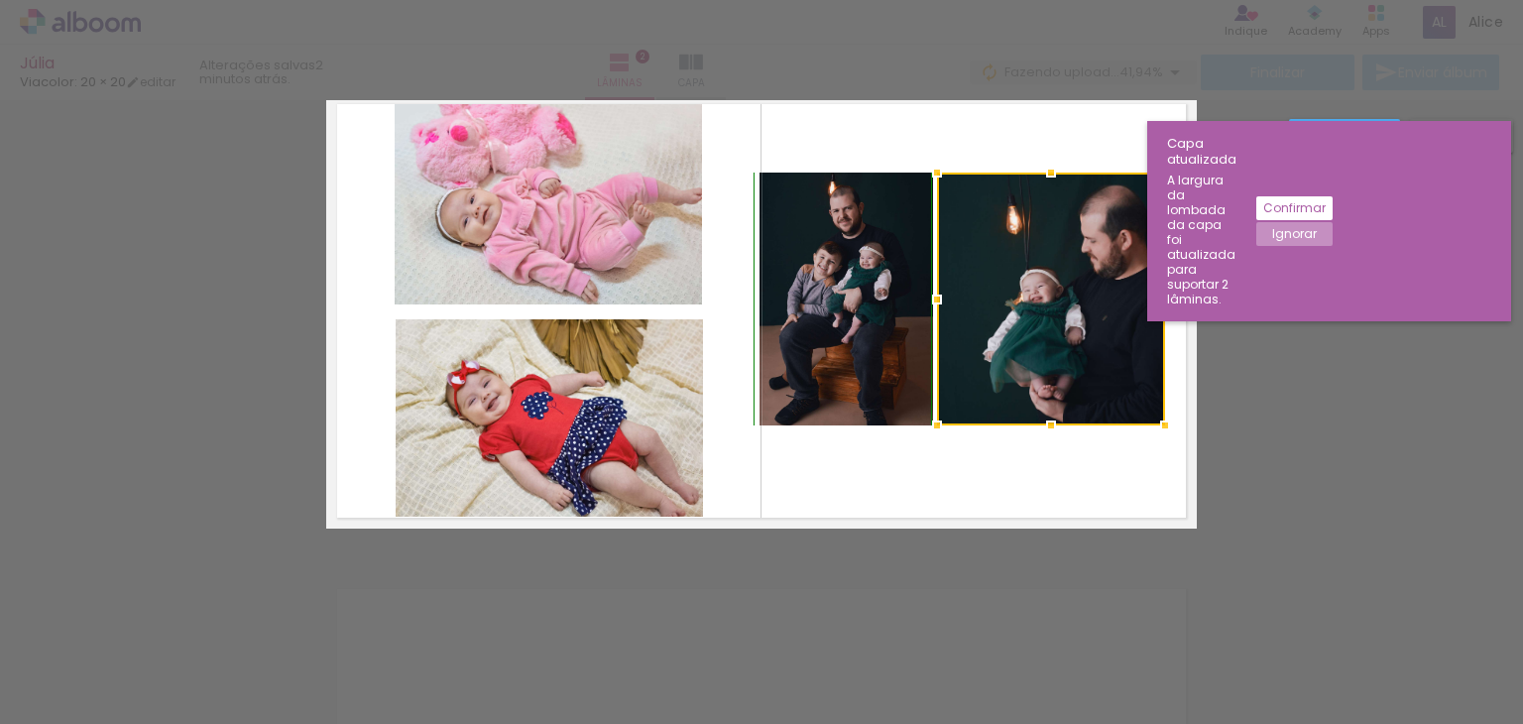
drag, startPoint x: 1046, startPoint y: 195, endPoint x: 1044, endPoint y: 181, distance: 14.0
click at [1044, 181] on div at bounding box center [1051, 173] width 40 height 40
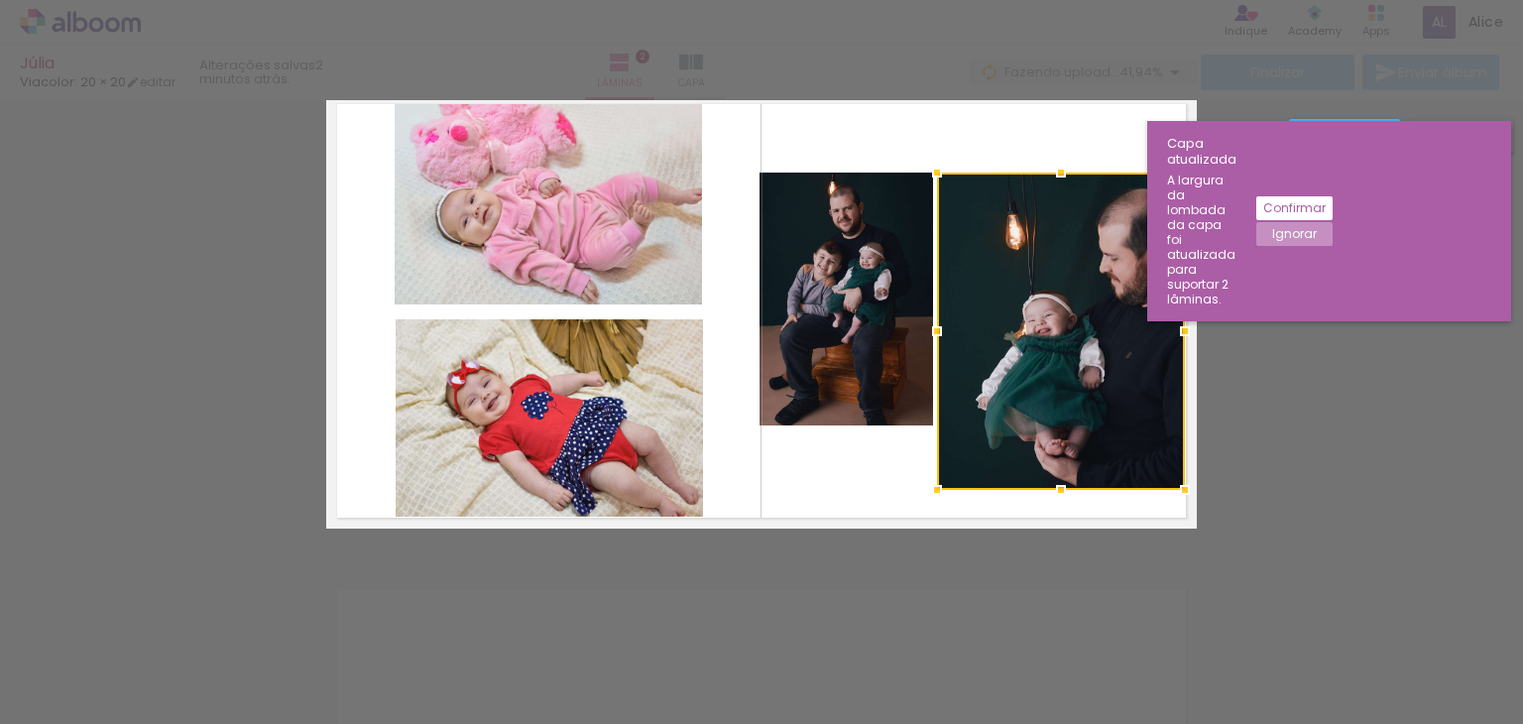
drag, startPoint x: 1158, startPoint y: 423, endPoint x: 1178, endPoint y: 484, distance: 63.7
click at [1178, 484] on div at bounding box center [1185, 490] width 40 height 40
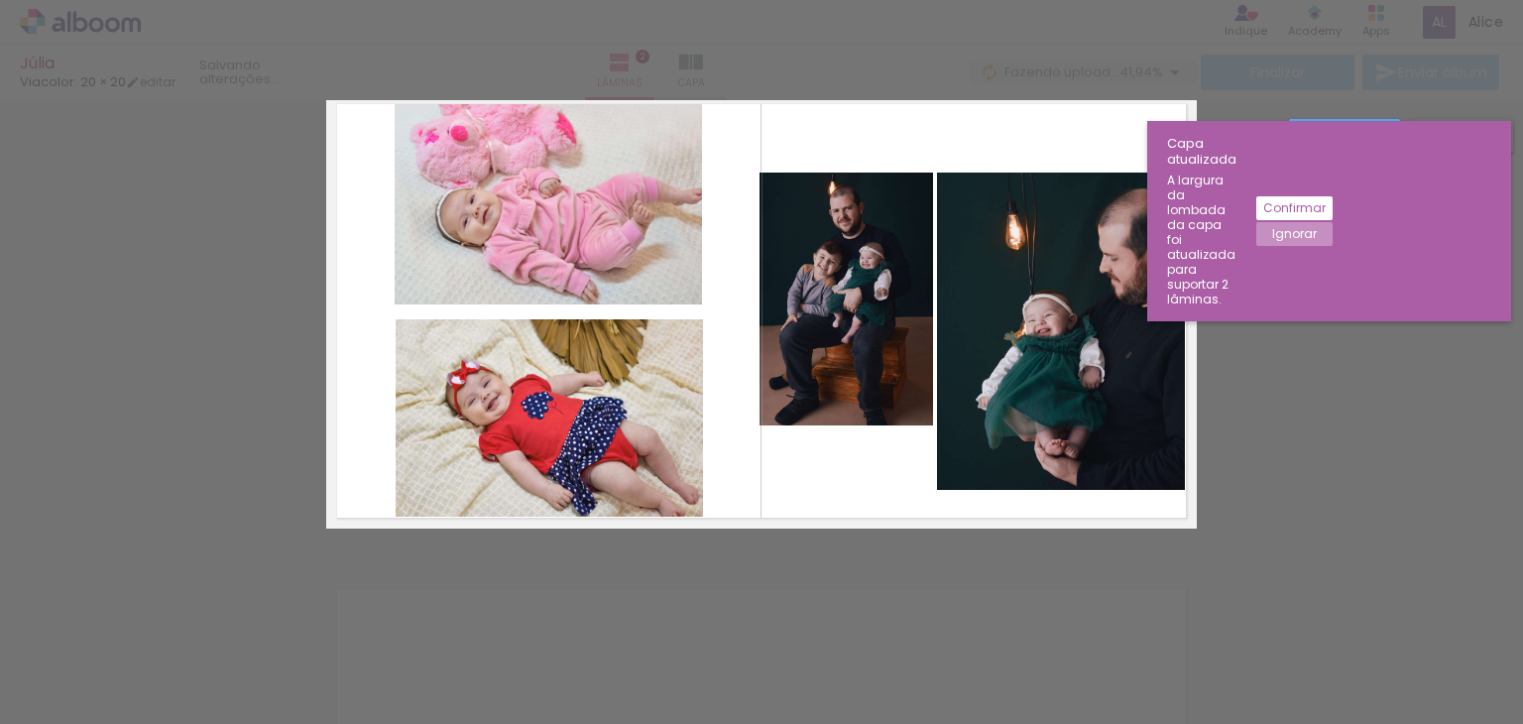
click at [1135, 435] on quentale-photo at bounding box center [1061, 331] width 248 height 317
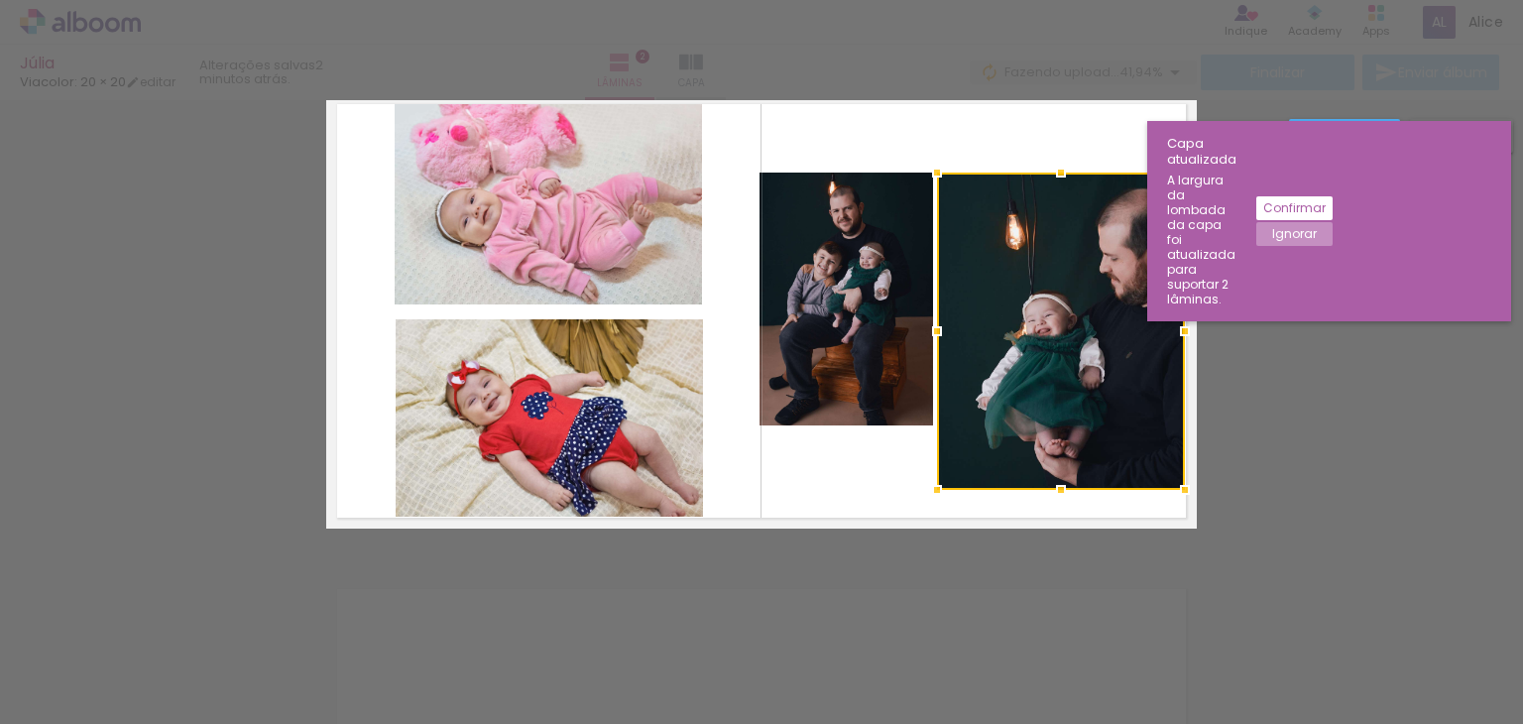
click at [1134, 435] on div at bounding box center [1061, 331] width 248 height 317
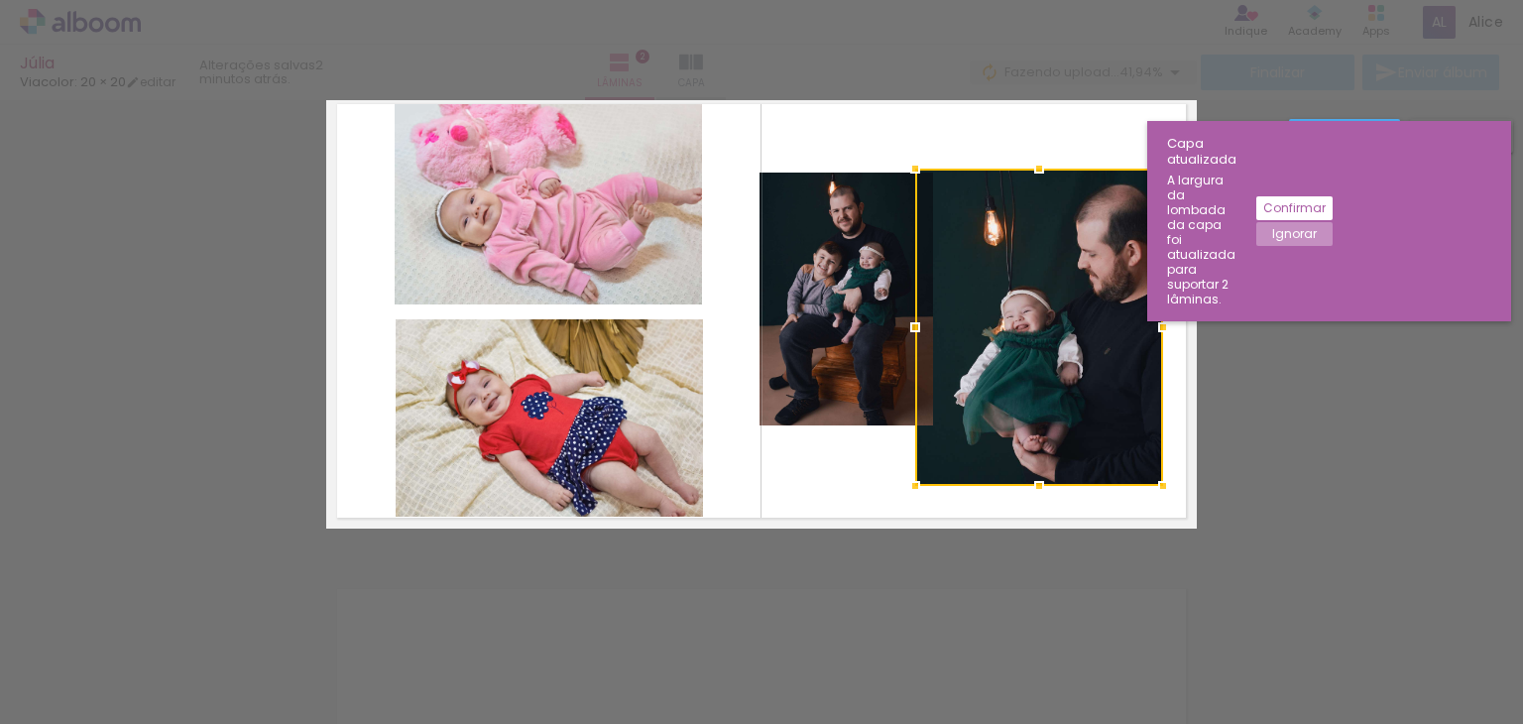
drag, startPoint x: 1134, startPoint y: 435, endPoint x: 1110, endPoint y: 437, distance: 24.9
click at [1110, 437] on div at bounding box center [1039, 327] width 248 height 317
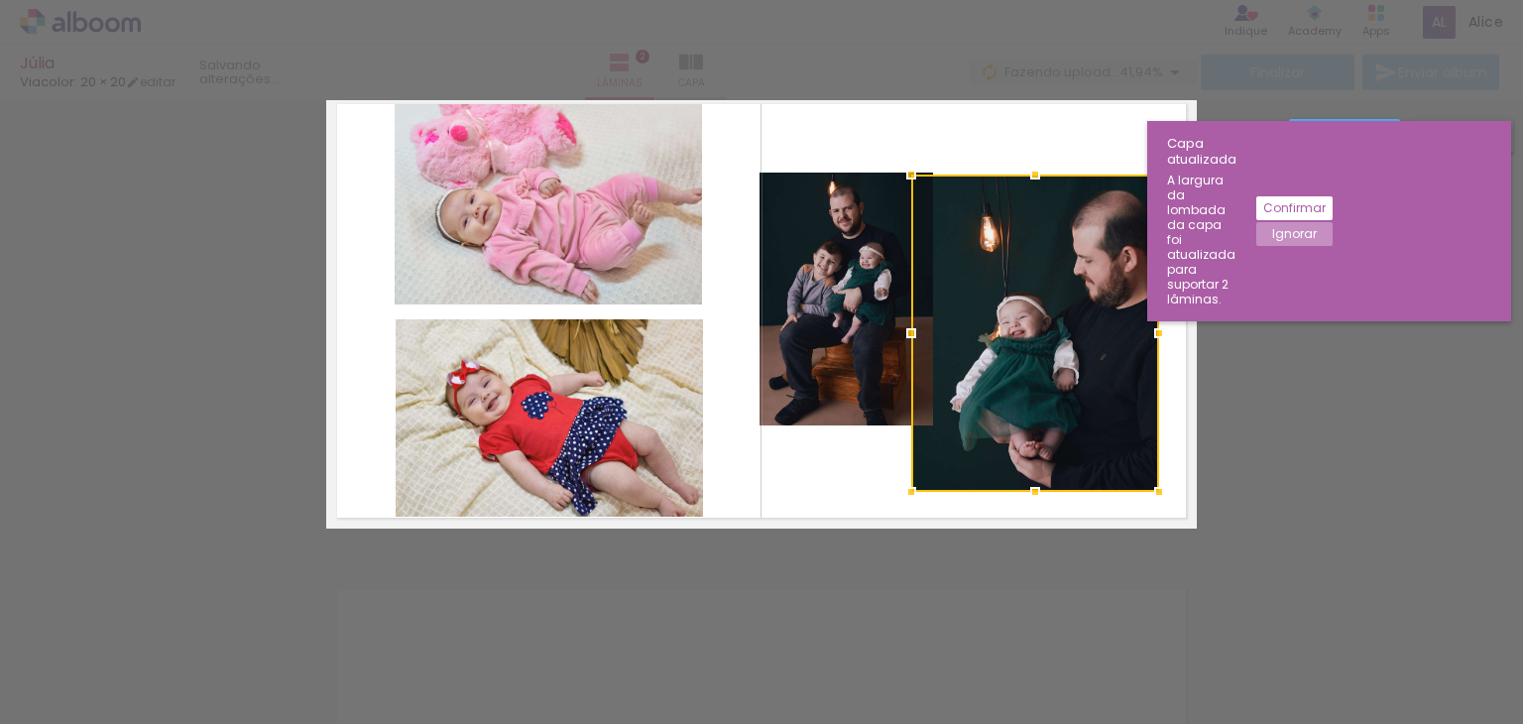
click at [1108, 407] on div at bounding box center [1035, 333] width 248 height 317
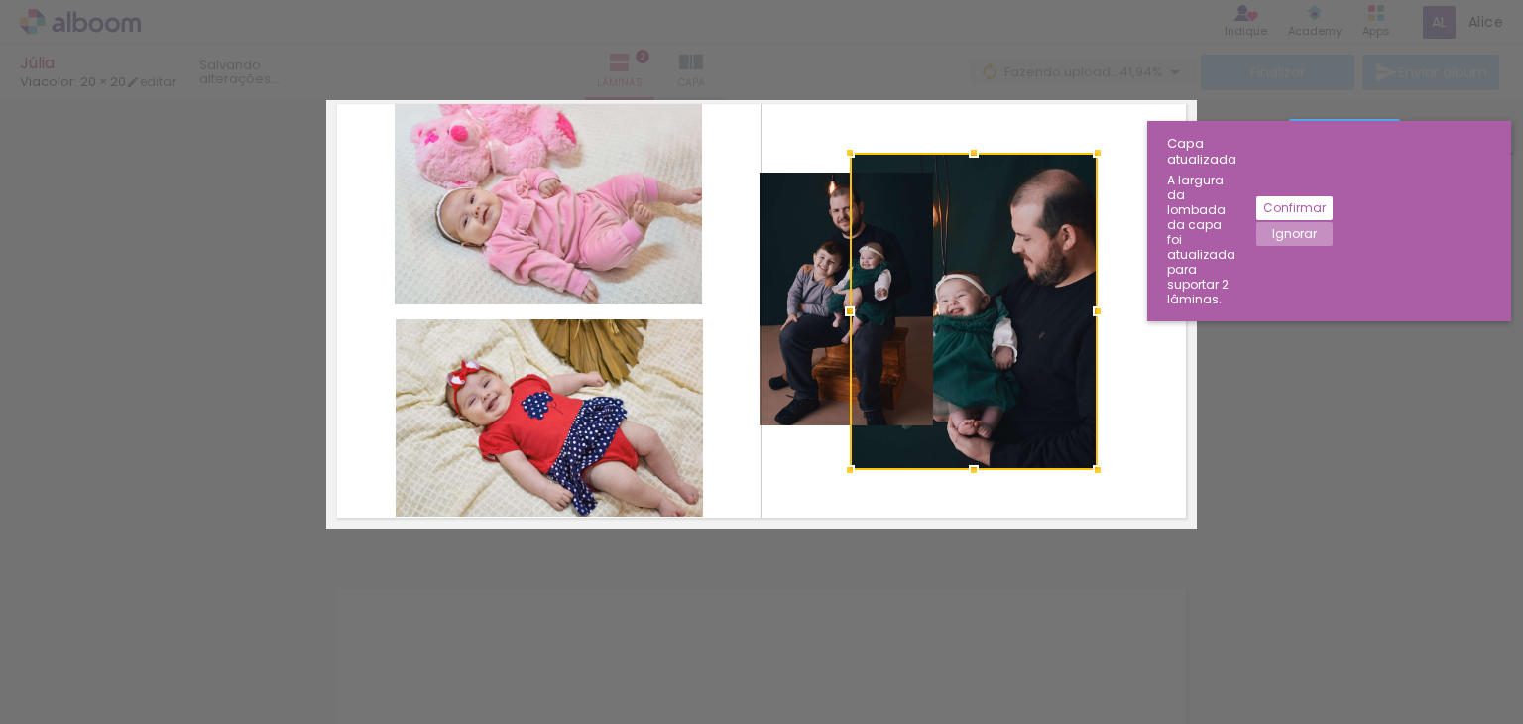
drag, startPoint x: 1108, startPoint y: 407, endPoint x: 1073, endPoint y: 402, distance: 35.1
click at [1073, 402] on div at bounding box center [974, 311] width 248 height 317
click at [996, 341] on div at bounding box center [974, 311] width 248 height 317
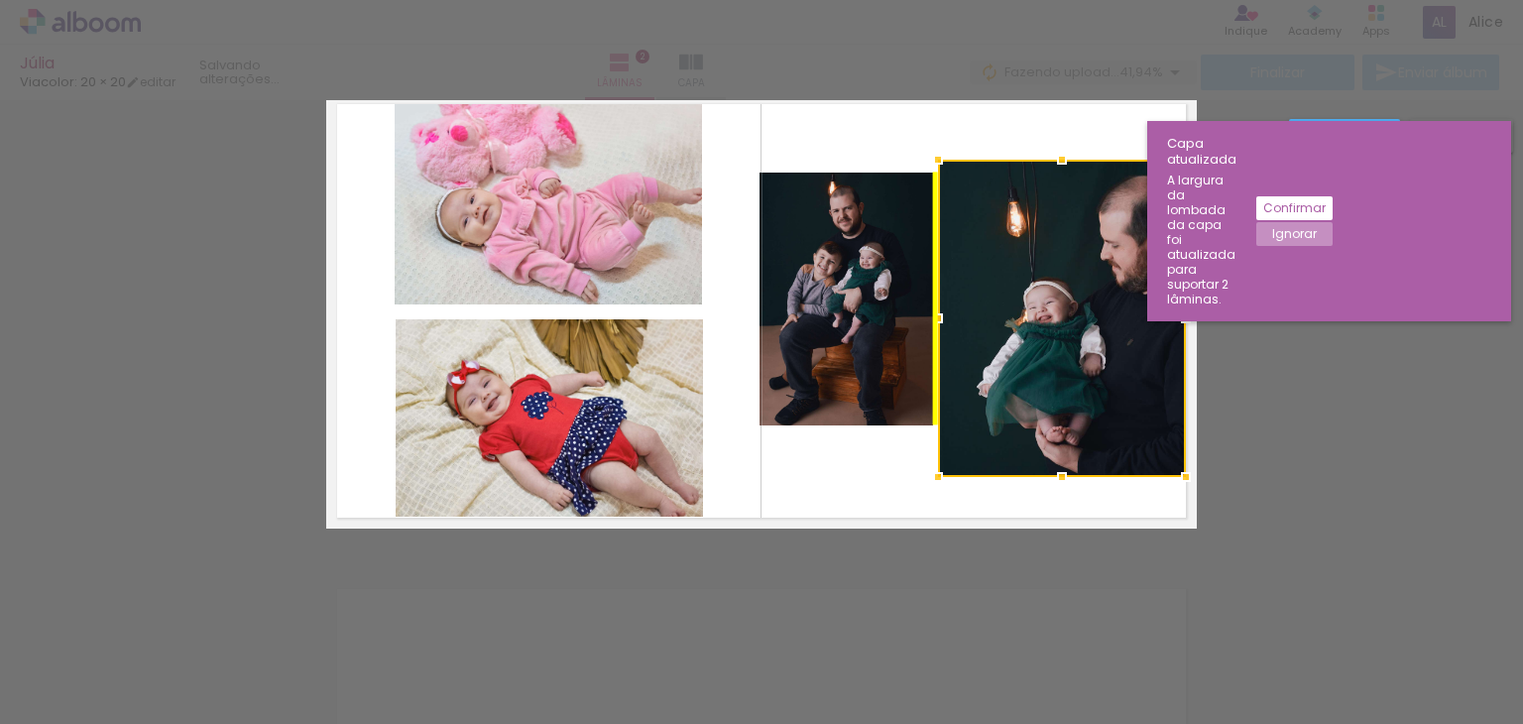
drag, startPoint x: 995, startPoint y: 340, endPoint x: 1083, endPoint y: 347, distance: 87.5
click at [1083, 347] on div at bounding box center [1062, 318] width 248 height 317
click at [1080, 326] on div at bounding box center [1062, 318] width 248 height 317
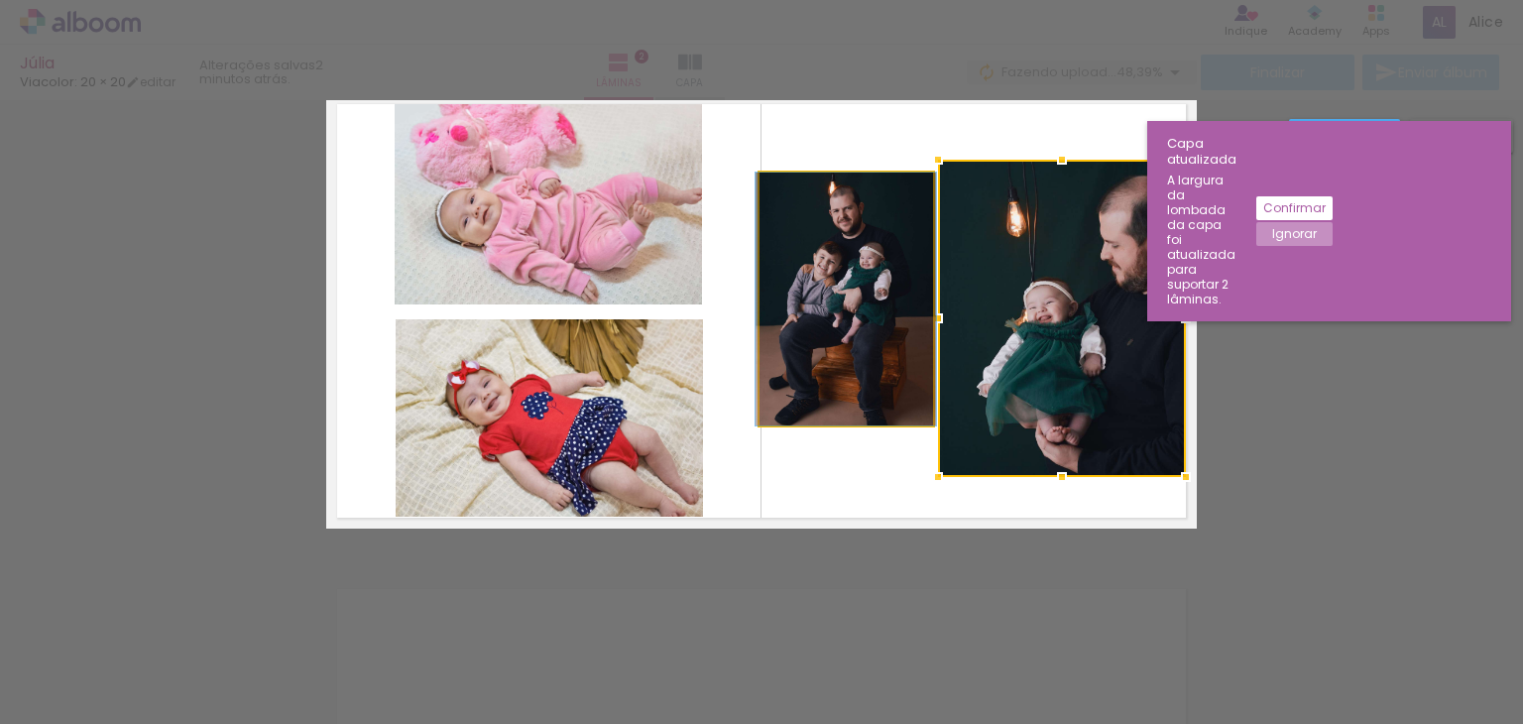
click at [900, 341] on quentale-photo at bounding box center [846, 299] width 174 height 253
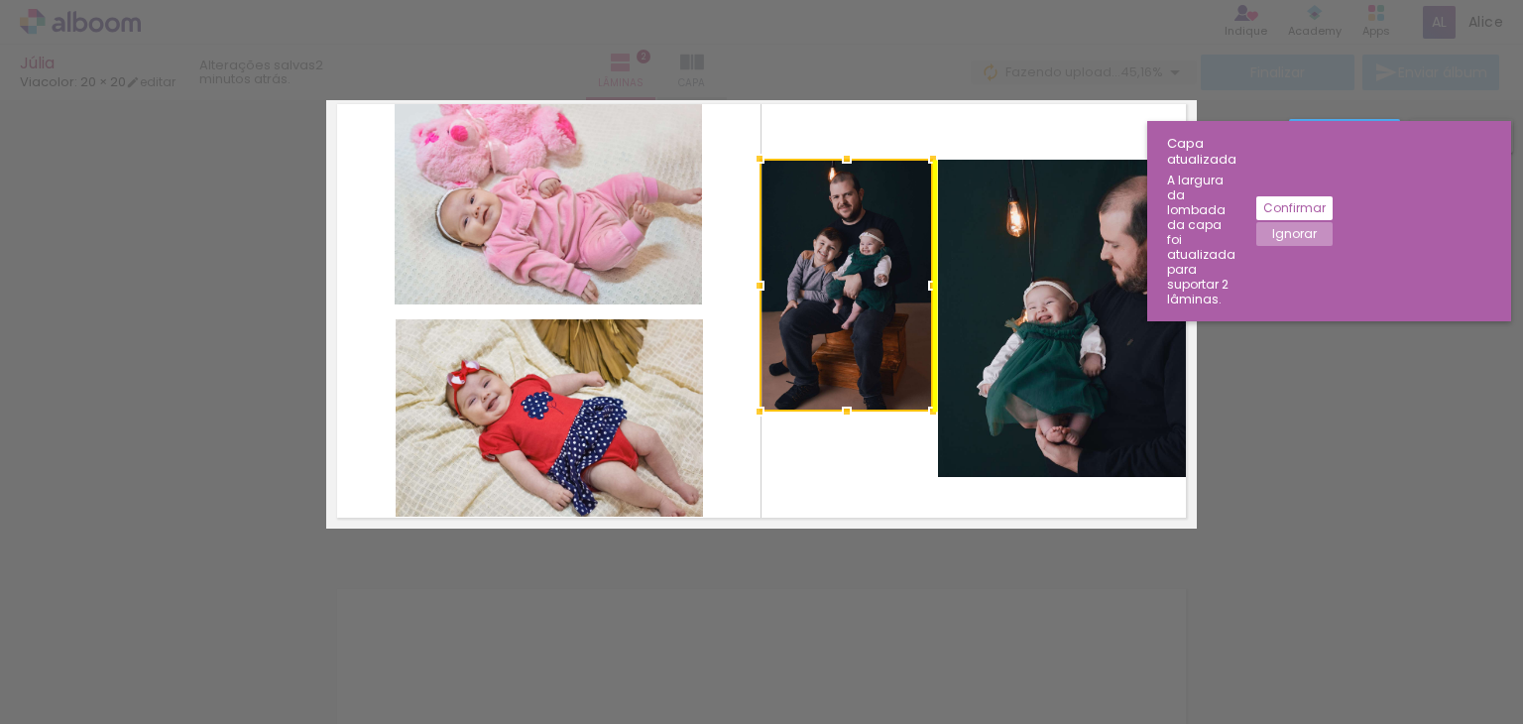
drag, startPoint x: 895, startPoint y: 358, endPoint x: 897, endPoint y: 343, distance: 15.0
click at [897, 343] on div at bounding box center [846, 285] width 174 height 253
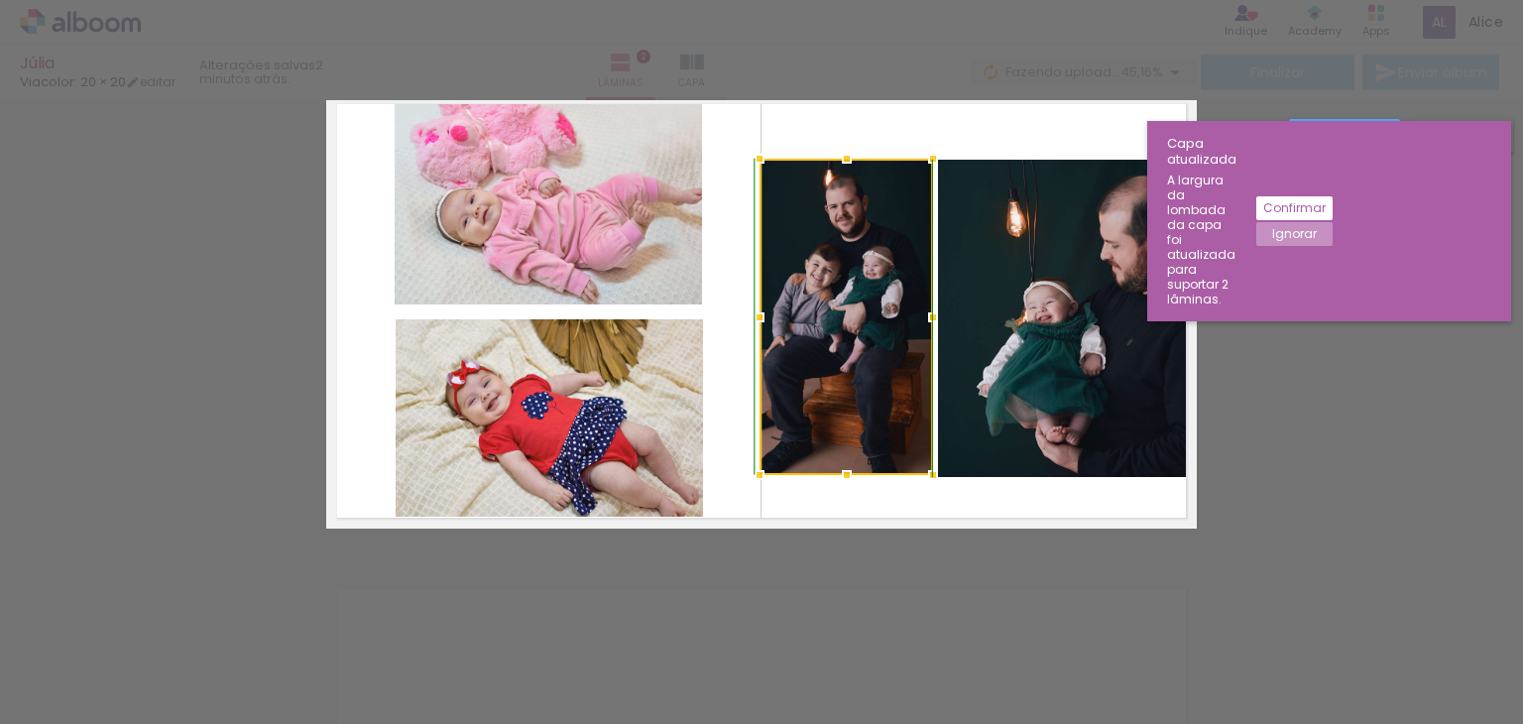
drag, startPoint x: 839, startPoint y: 409, endPoint x: 841, endPoint y: 477, distance: 68.4
click at [841, 477] on div at bounding box center [847, 475] width 40 height 40
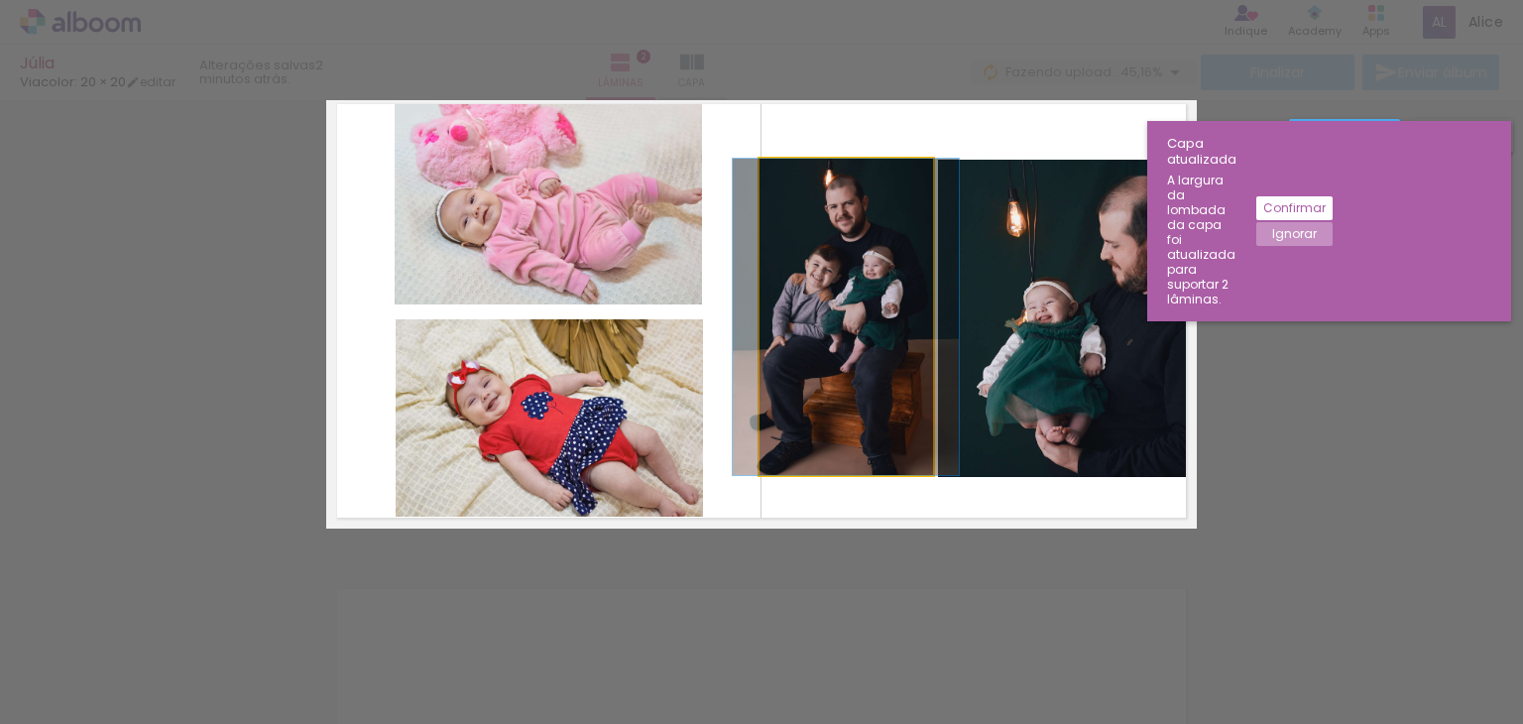
click at [849, 400] on quentale-photo at bounding box center [846, 317] width 174 height 316
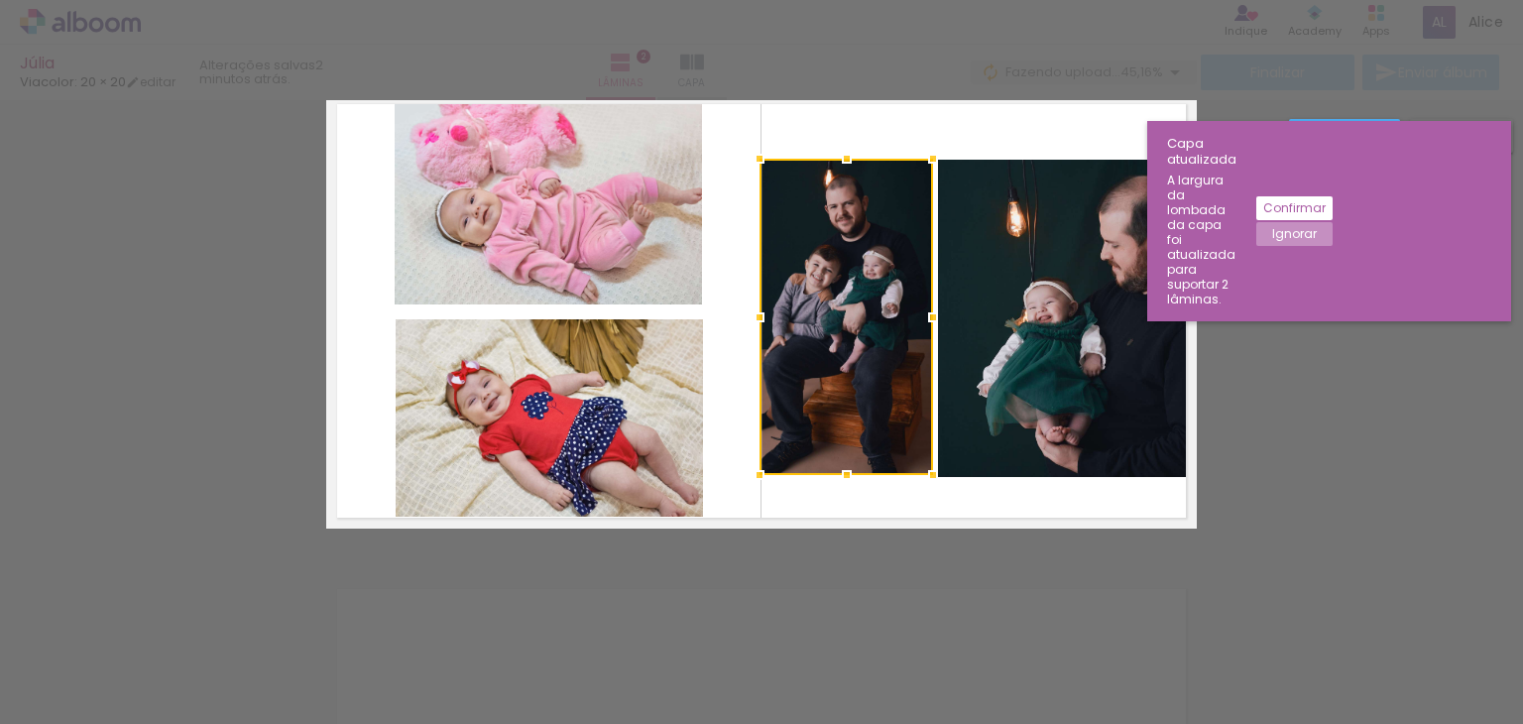
click at [850, 400] on div at bounding box center [846, 317] width 174 height 316
click at [842, 385] on div at bounding box center [846, 317] width 174 height 316
click at [841, 385] on div at bounding box center [846, 317] width 174 height 316
click at [861, 291] on div at bounding box center [846, 317] width 174 height 316
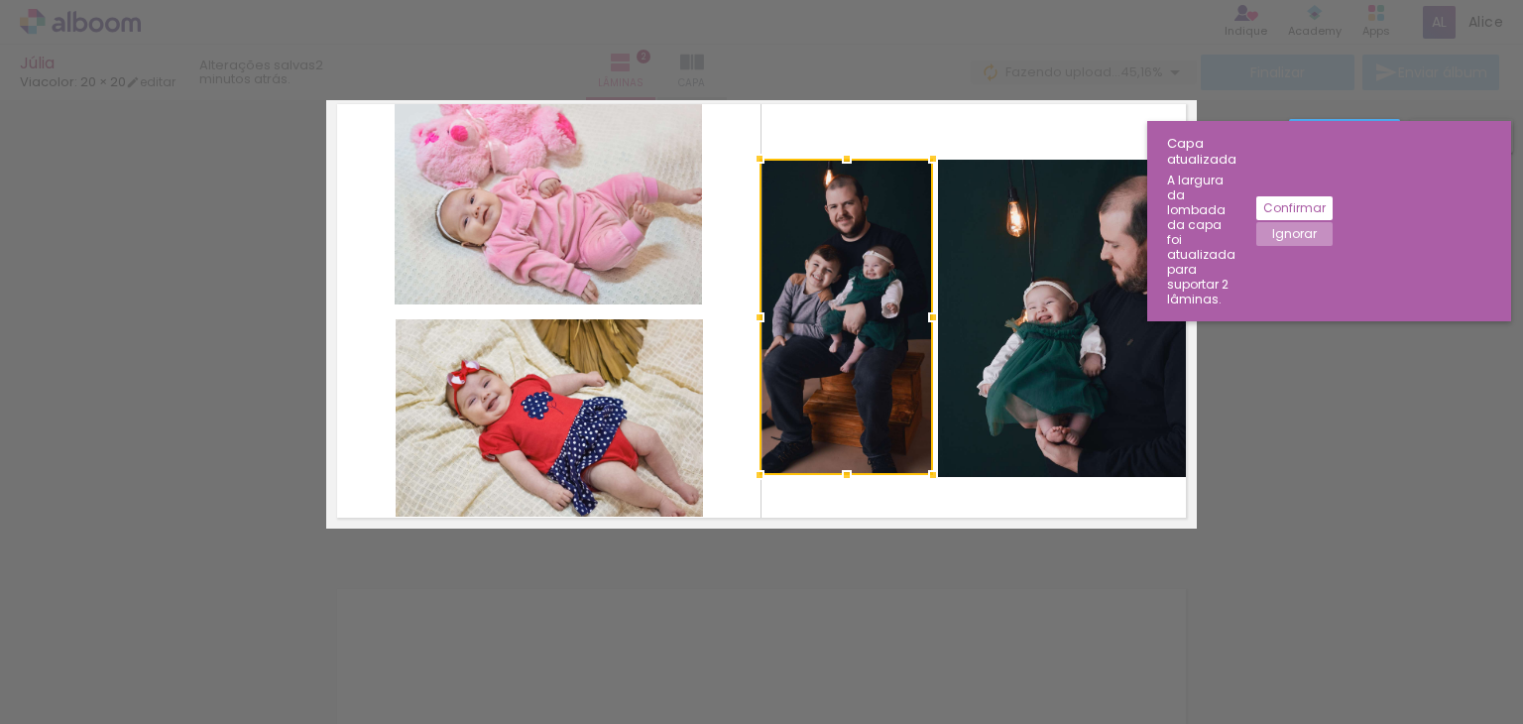
click at [914, 507] on quentale-layouter at bounding box center [761, 310] width 871 height 435
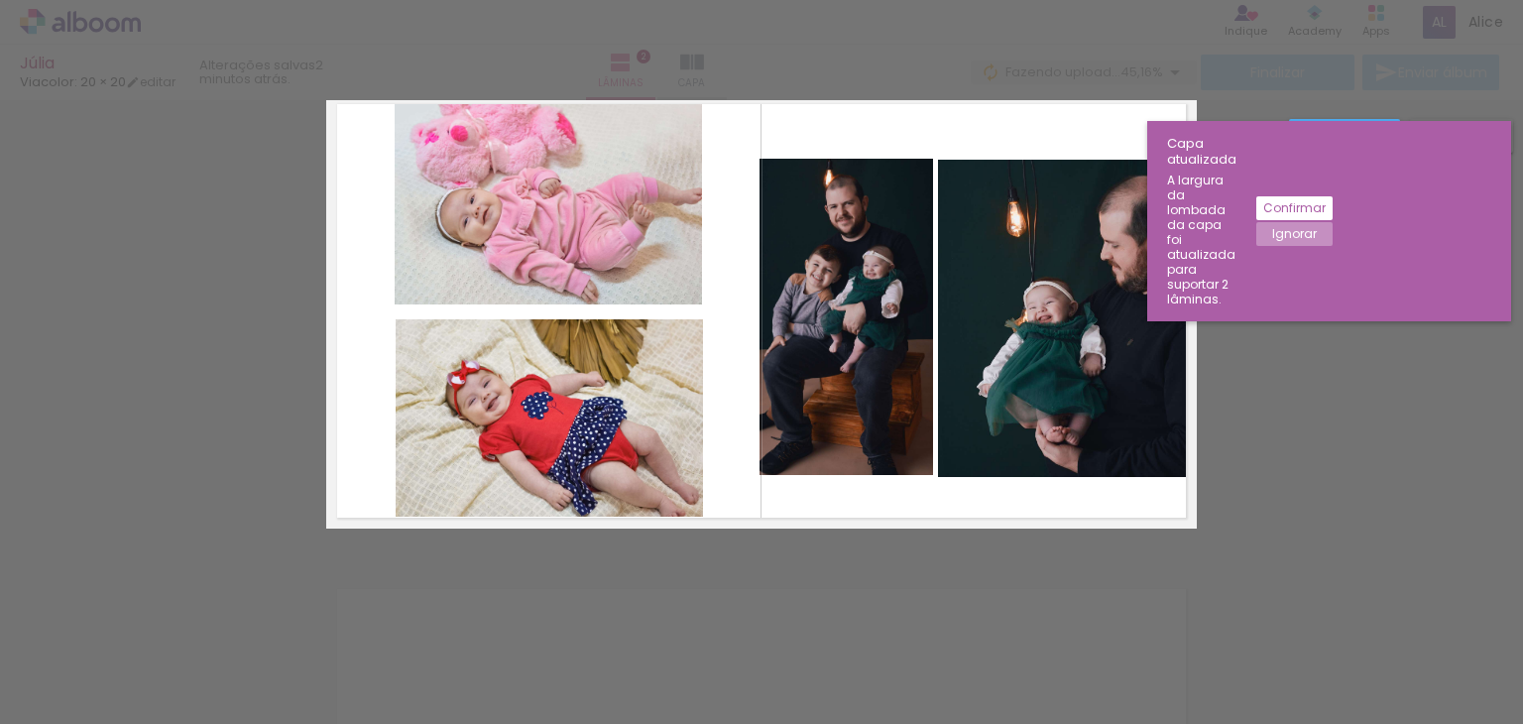
click at [0, 0] on slot "Ignorar" at bounding box center [0, 0] width 0 height 0
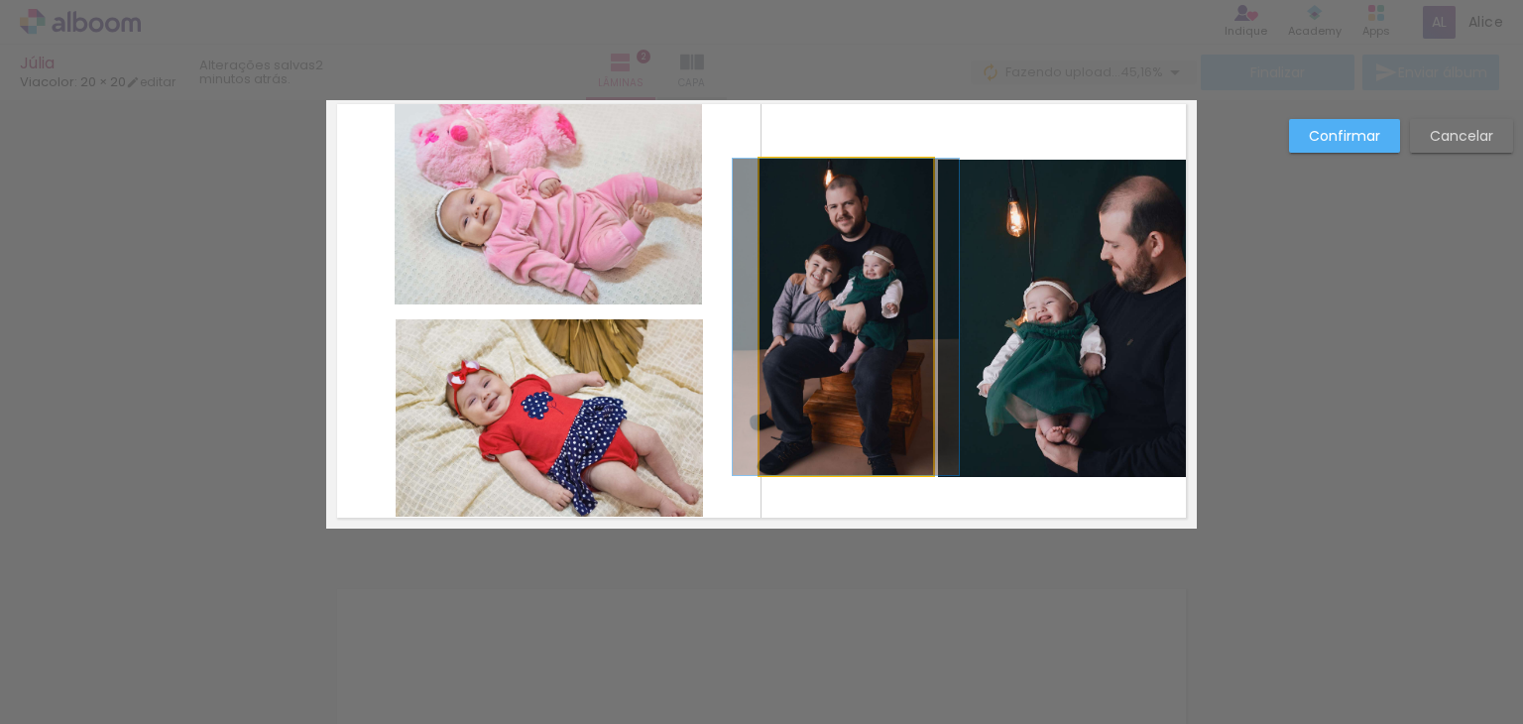
click at [844, 394] on quentale-photo at bounding box center [846, 317] width 174 height 316
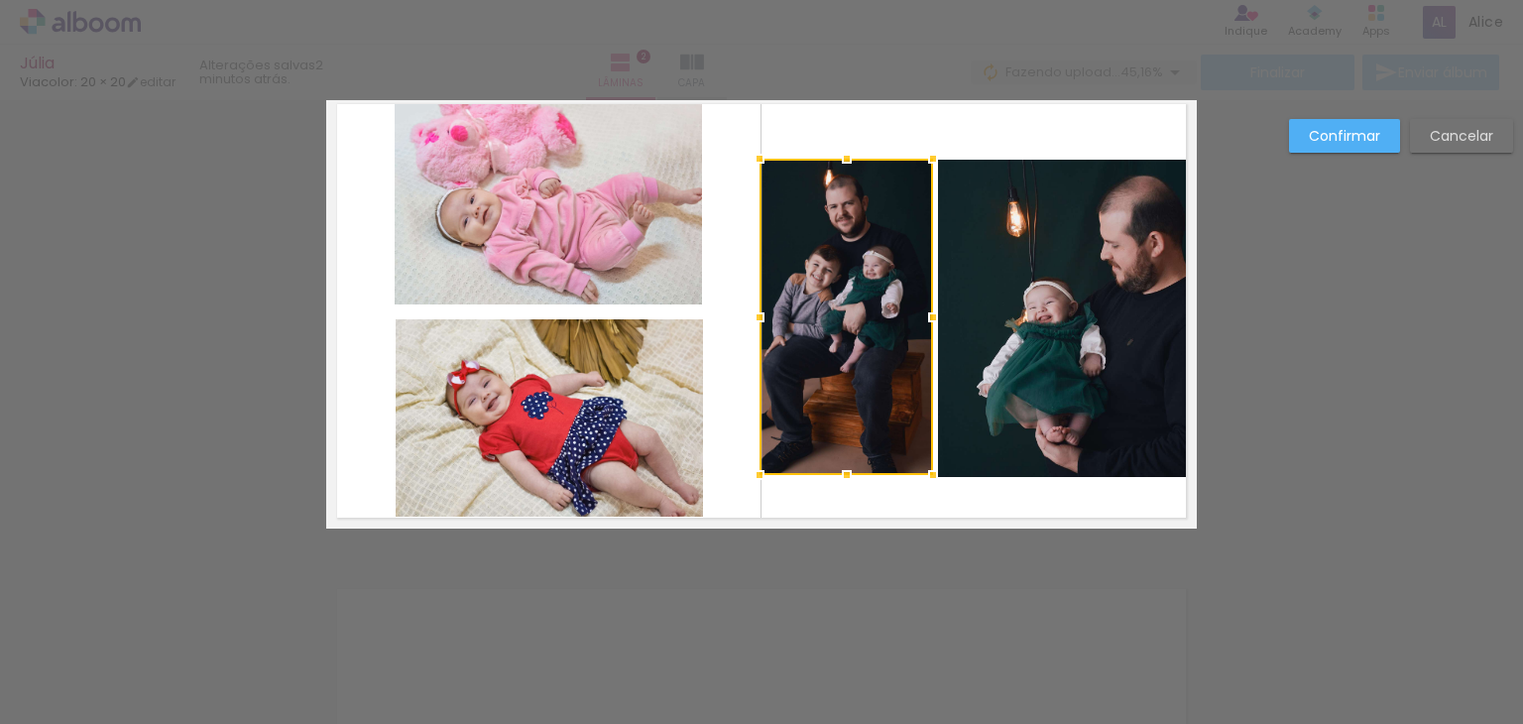
click at [844, 394] on div at bounding box center [846, 317] width 174 height 316
click at [835, 358] on div at bounding box center [846, 317] width 174 height 316
click at [834, 358] on div at bounding box center [846, 317] width 174 height 316
click at [769, 305] on div at bounding box center [846, 317] width 174 height 316
click at [769, 305] on div at bounding box center [760, 317] width 40 height 40
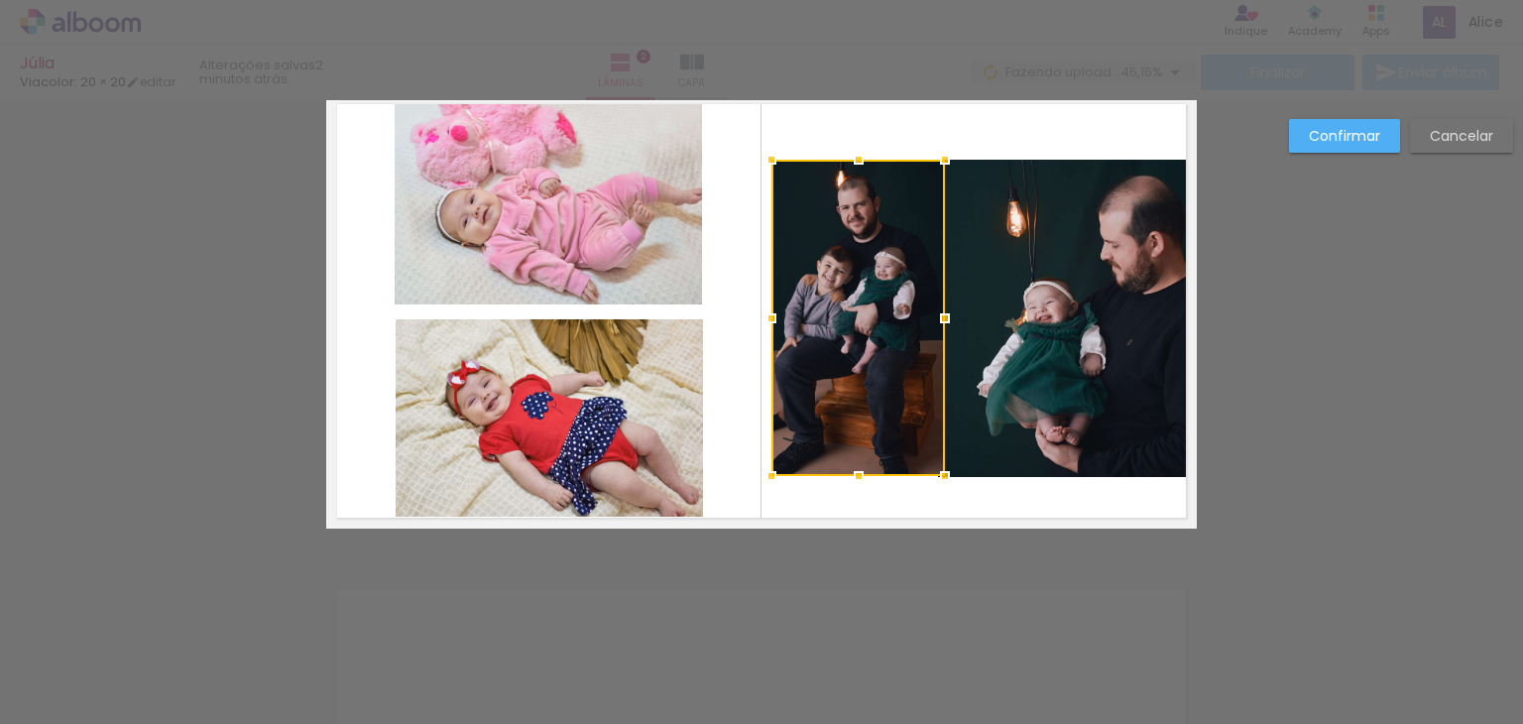
drag, startPoint x: 821, startPoint y: 338, endPoint x: 833, endPoint y: 338, distance: 11.9
click at [833, 338] on div at bounding box center [858, 318] width 174 height 316
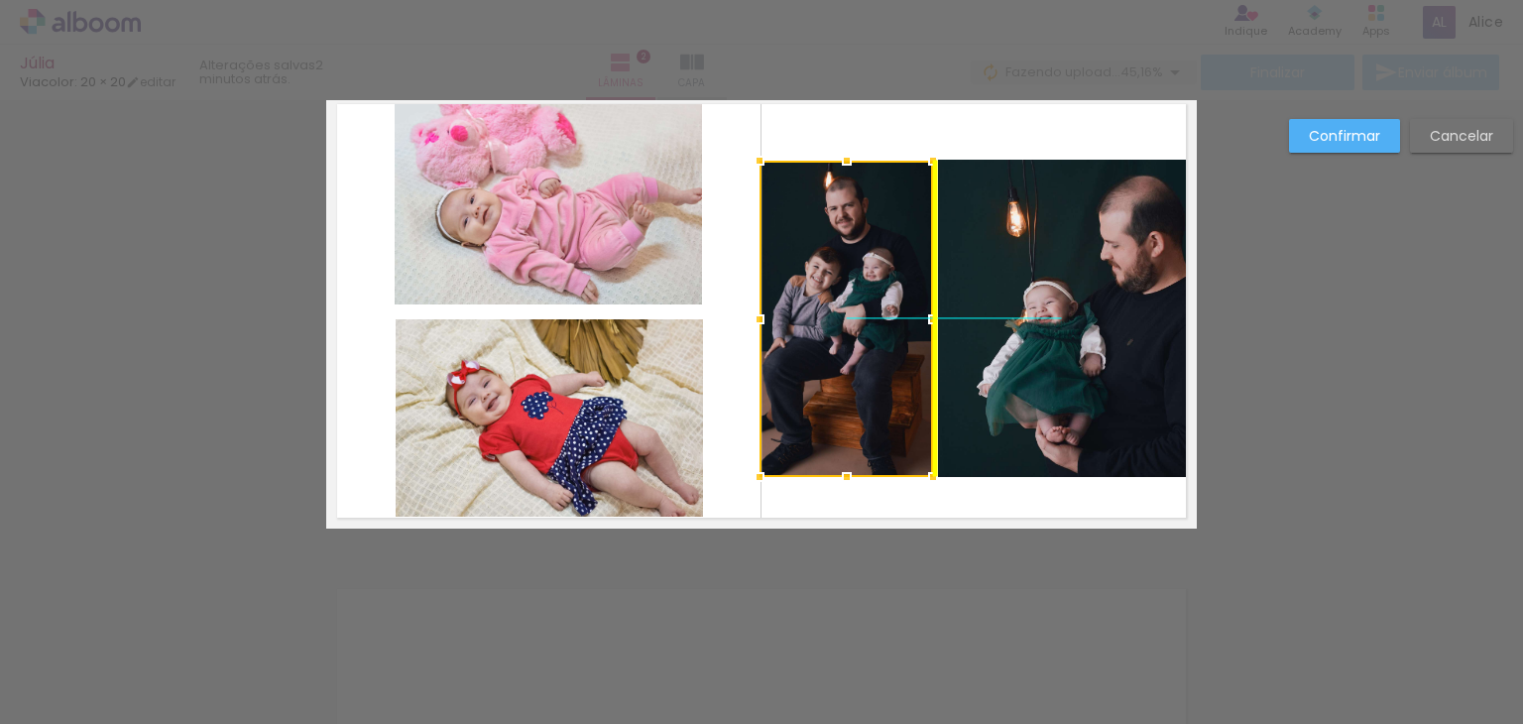
click at [834, 346] on div at bounding box center [846, 319] width 174 height 316
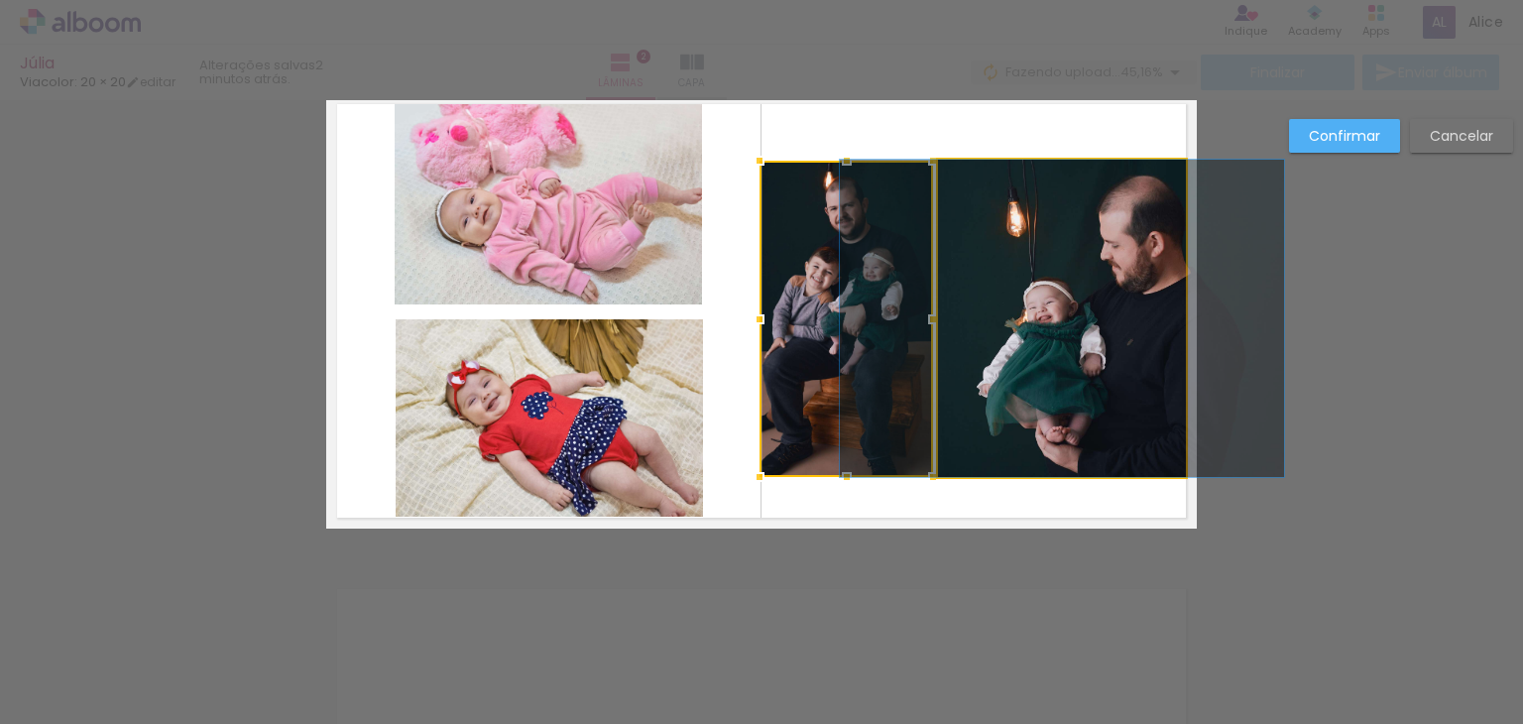
click at [1010, 346] on quentale-photo at bounding box center [1062, 318] width 248 height 317
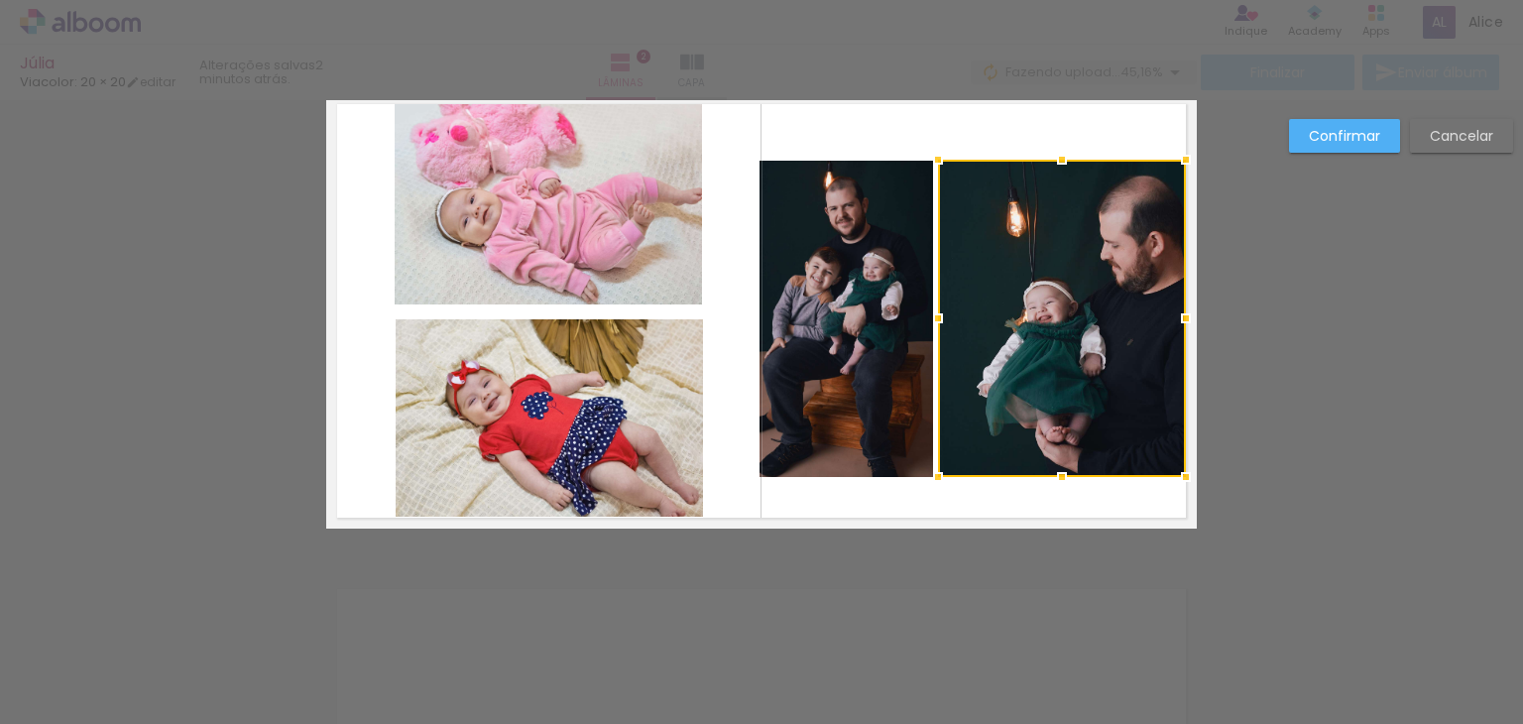
click at [1014, 344] on div at bounding box center [1062, 318] width 248 height 317
click at [1107, 322] on div at bounding box center [1062, 318] width 248 height 317
click at [1114, 285] on div at bounding box center [1061, 318] width 248 height 317
click at [0, 0] on slot "Confirmar" at bounding box center [0, 0] width 0 height 0
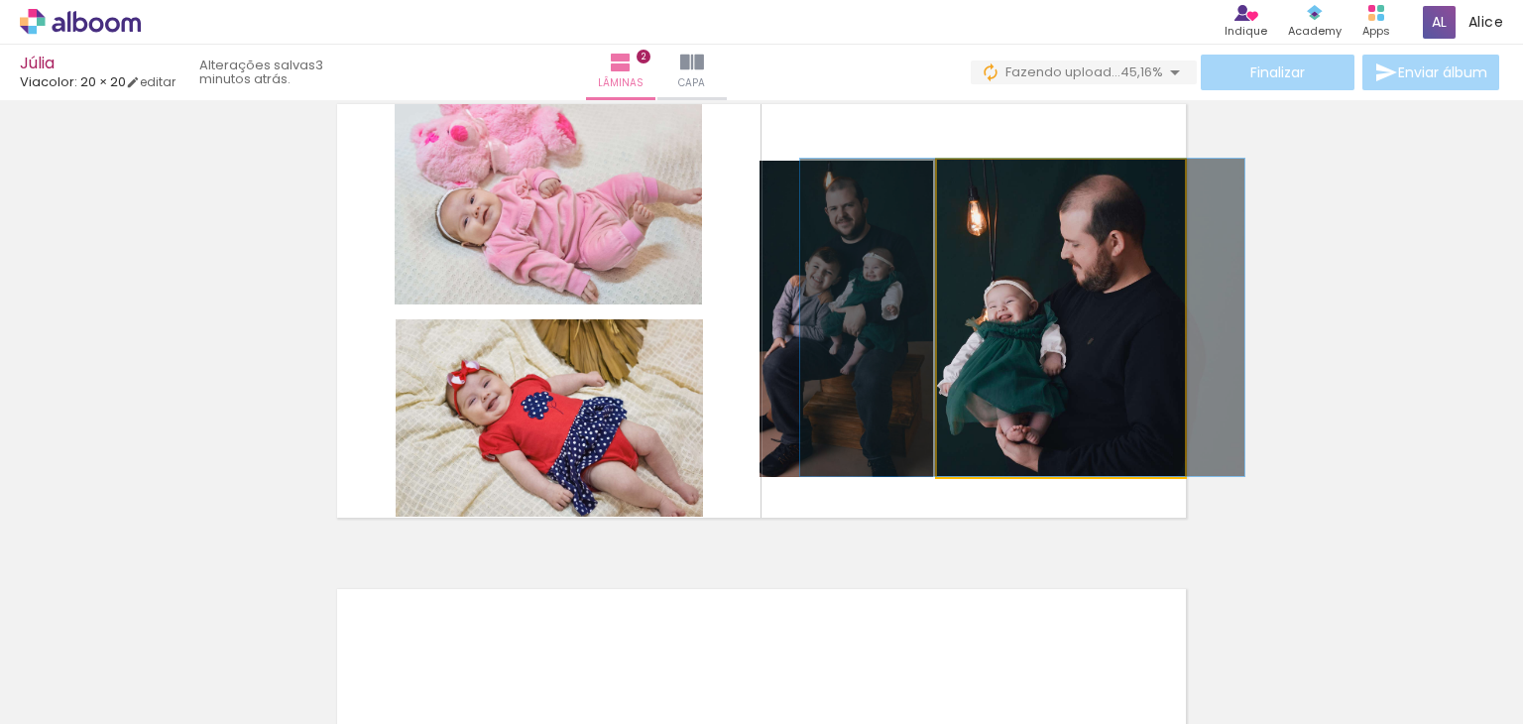
drag, startPoint x: 1063, startPoint y: 391, endPoint x: 1024, endPoint y: 378, distance: 40.8
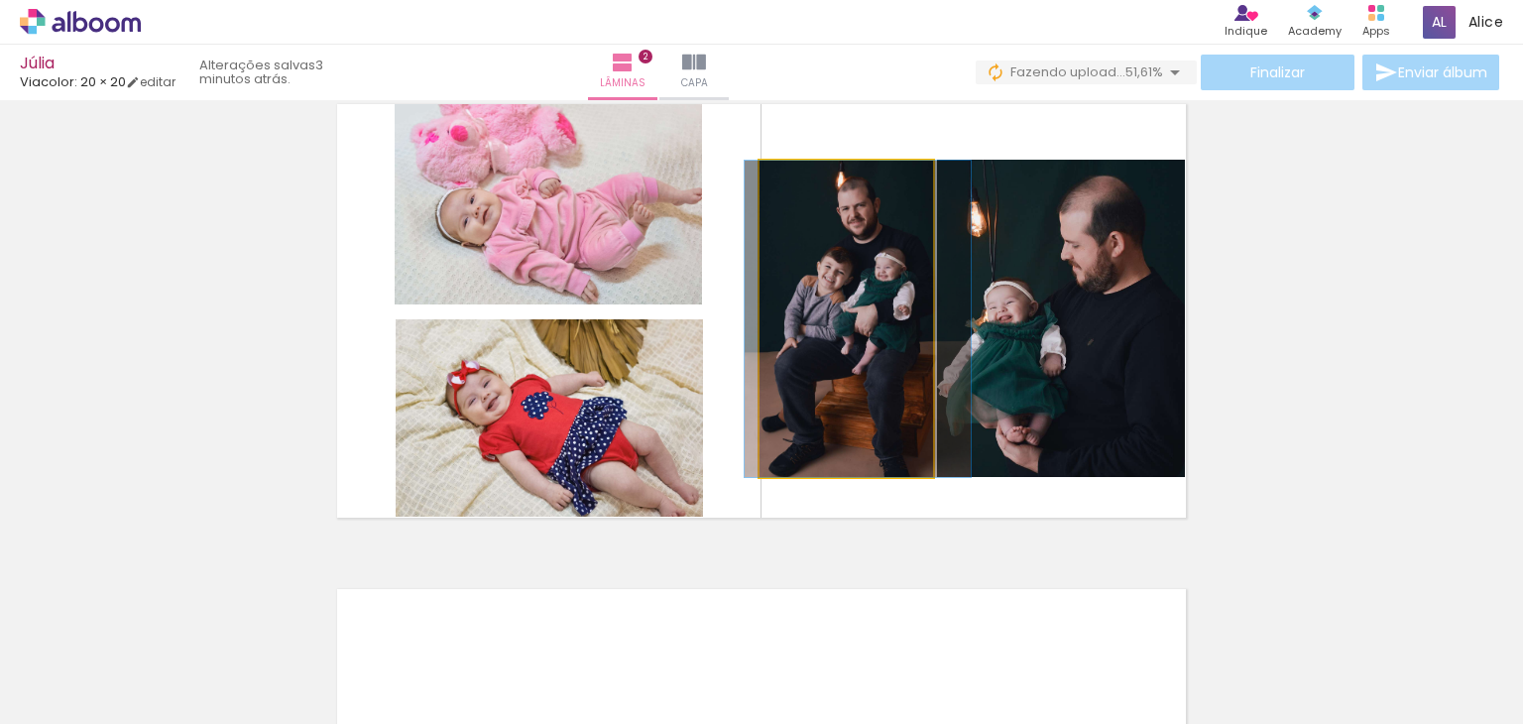
drag, startPoint x: 806, startPoint y: 336, endPoint x: 818, endPoint y: 338, distance: 12.1
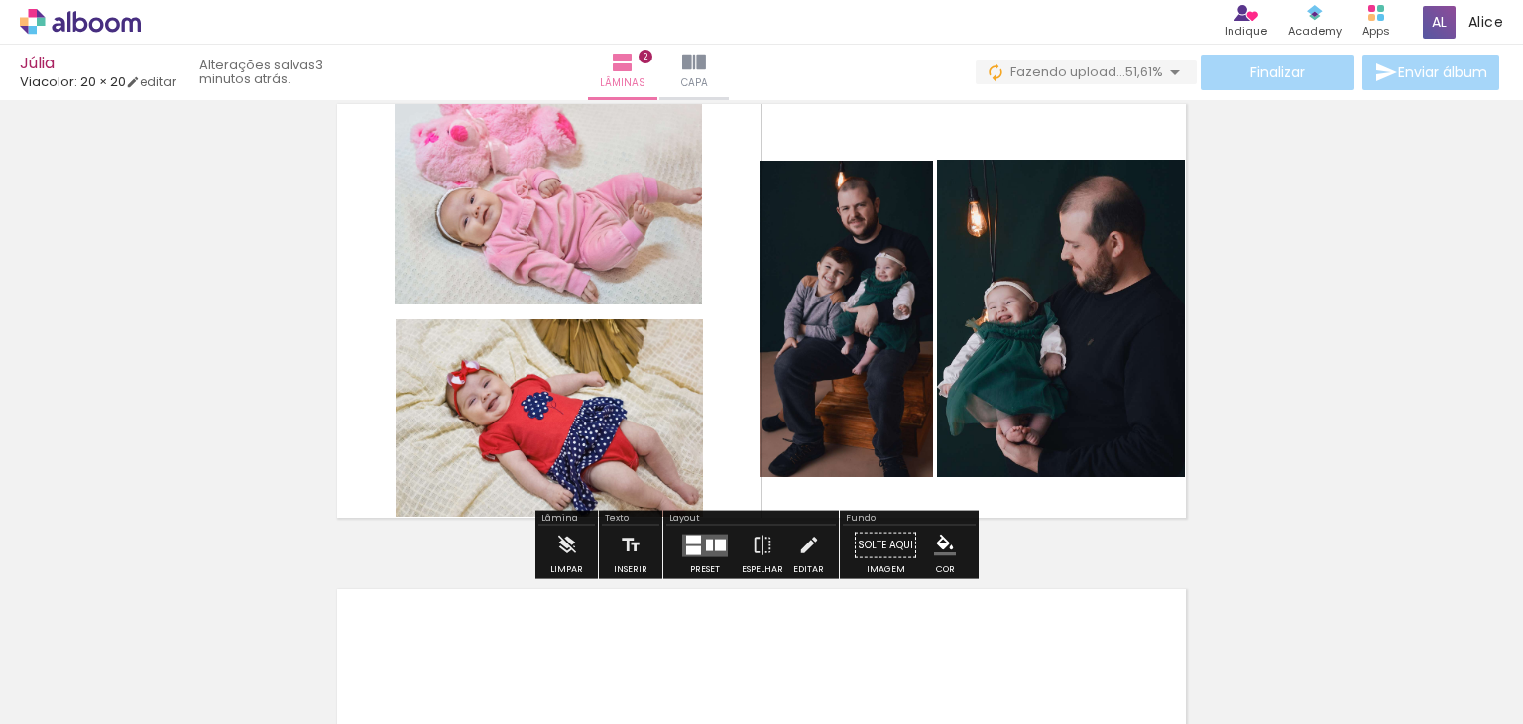
click at [1344, 382] on div "Inserir lâmina 1 de 2 Inserir lâmina 2 de 2" at bounding box center [761, 286] width 1523 height 1456
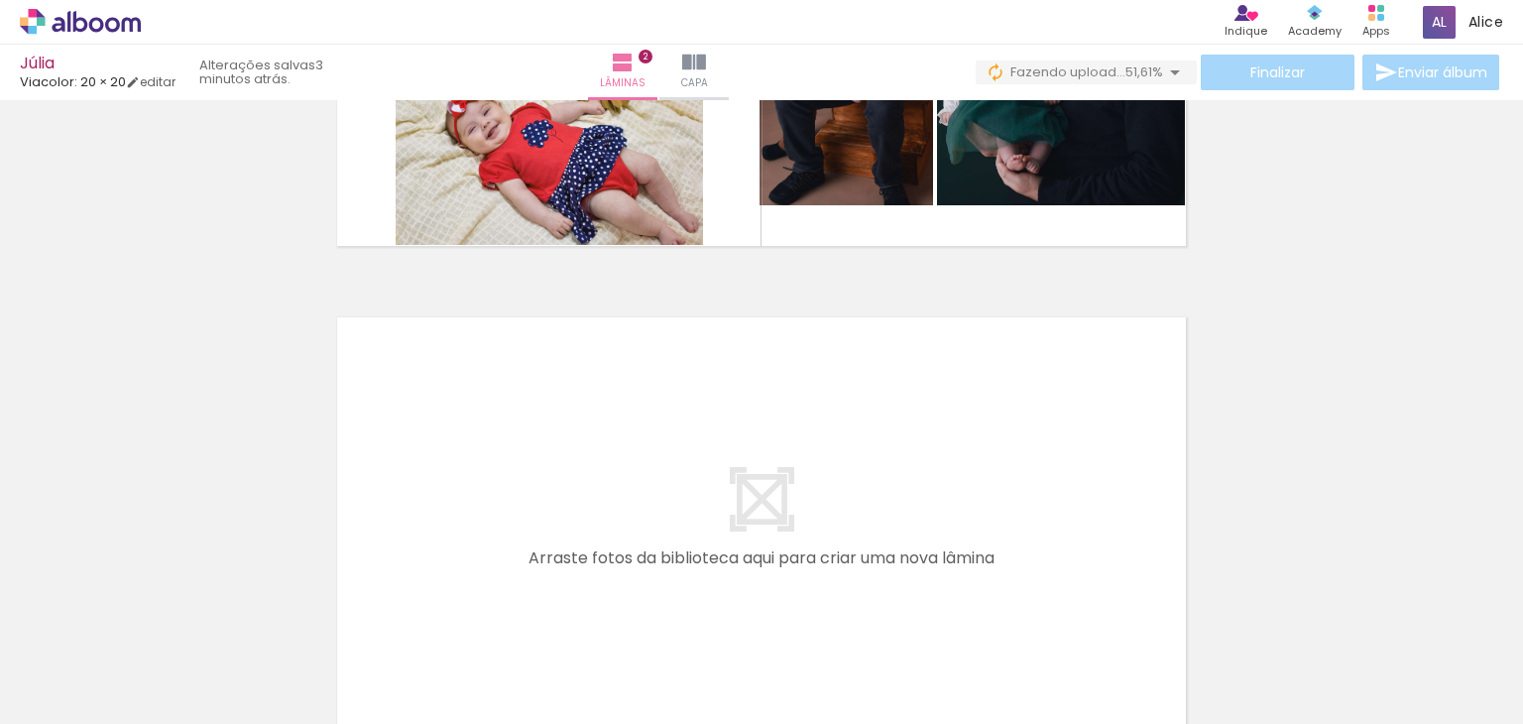
scroll to position [748, 0]
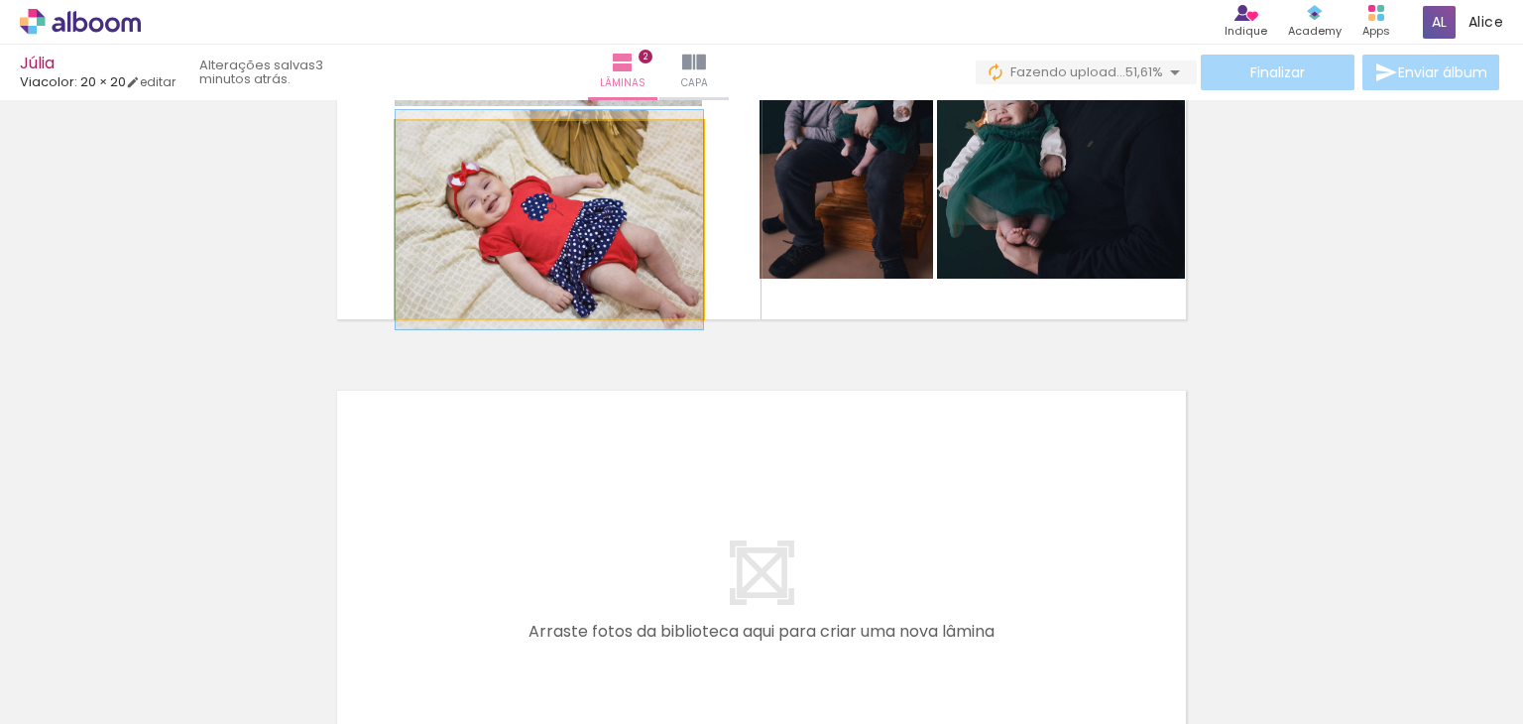
click at [640, 260] on quentale-photo at bounding box center [549, 220] width 307 height 198
click at [640, 263] on quentale-photo at bounding box center [549, 220] width 307 height 198
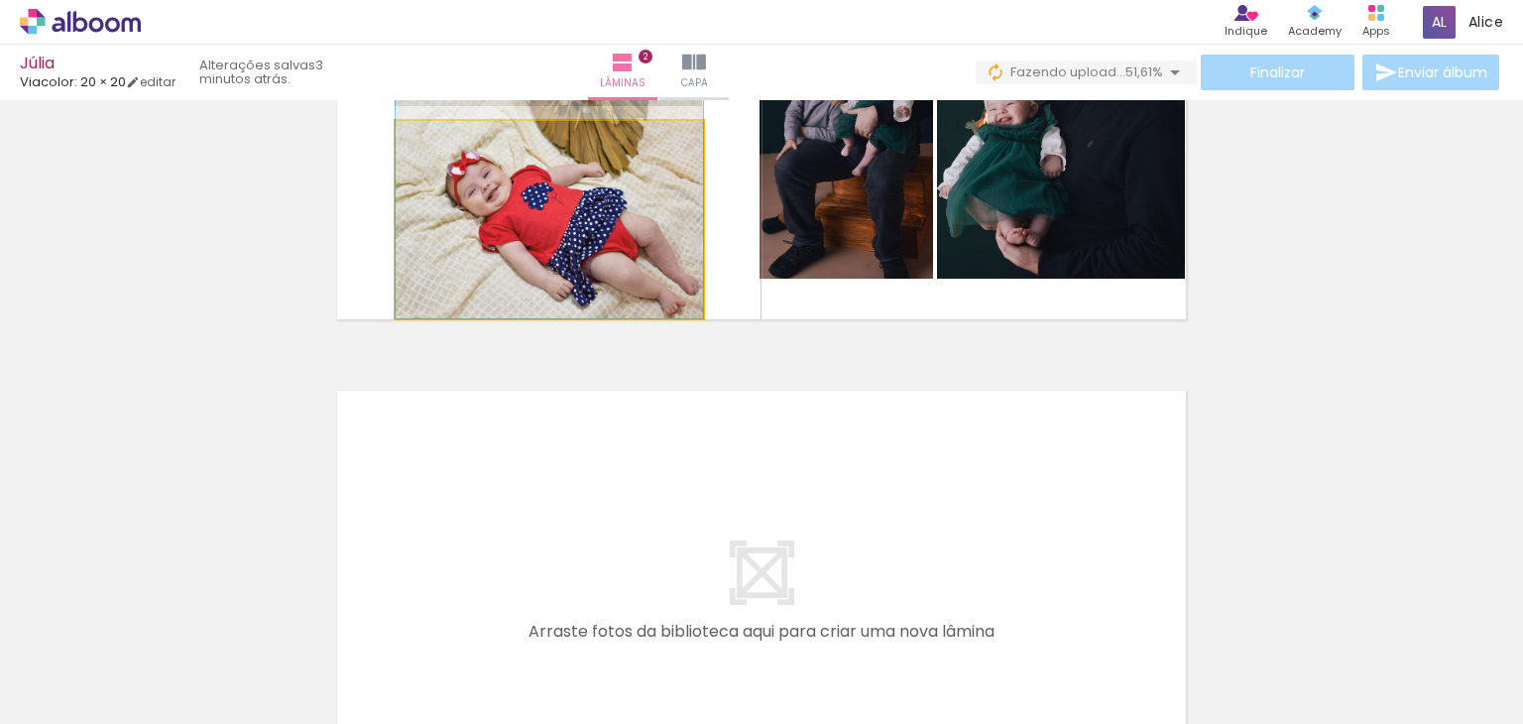
drag, startPoint x: 643, startPoint y: 260, endPoint x: 642, endPoint y: 249, distance: 11.0
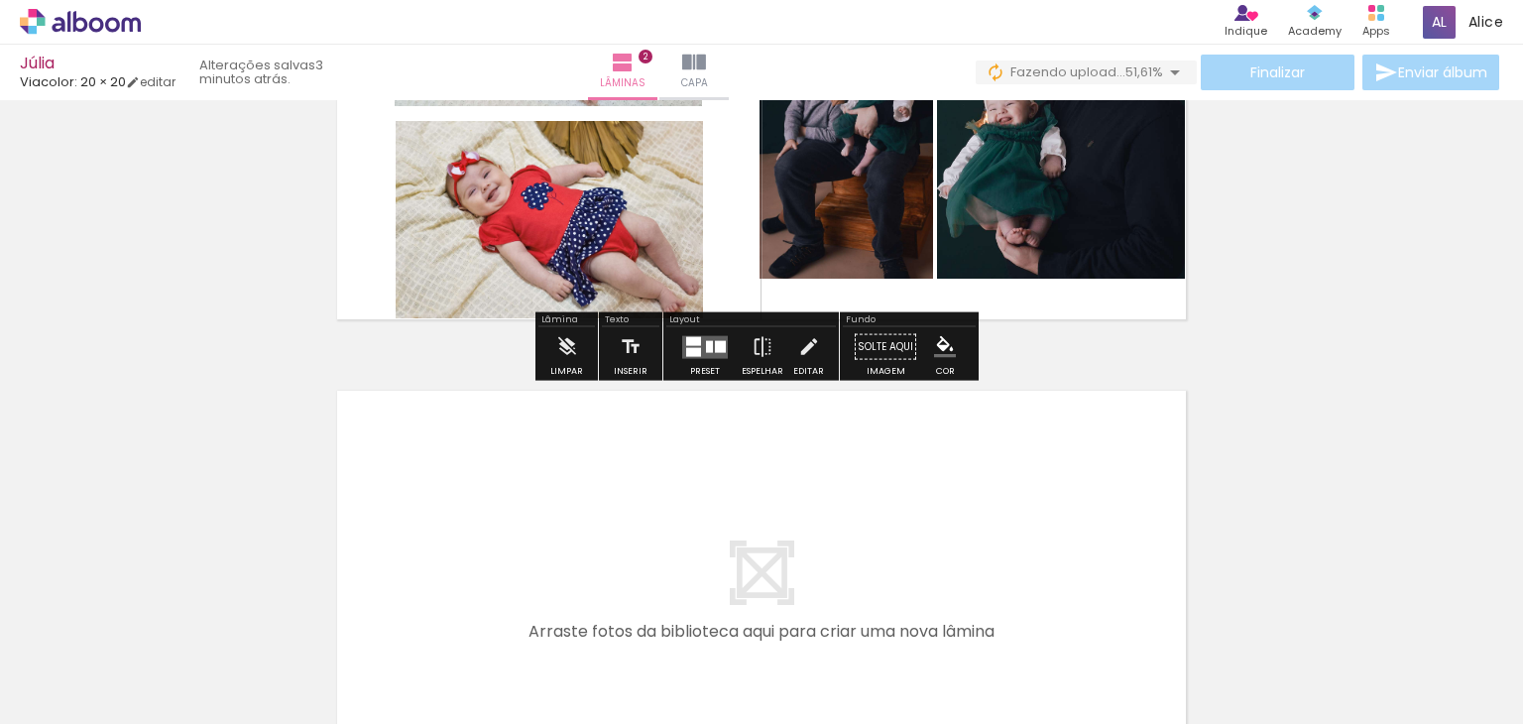
click at [1049, 366] on div "Inserir lâmina 1 de 2 Inserir lâmina 2 de 2" at bounding box center [761, 87] width 1523 height 1456
click at [1092, 340] on div "Inserir lâmina 1 de 2 Inserir lâmina 2 de 2" at bounding box center [761, 87] width 1523 height 1456
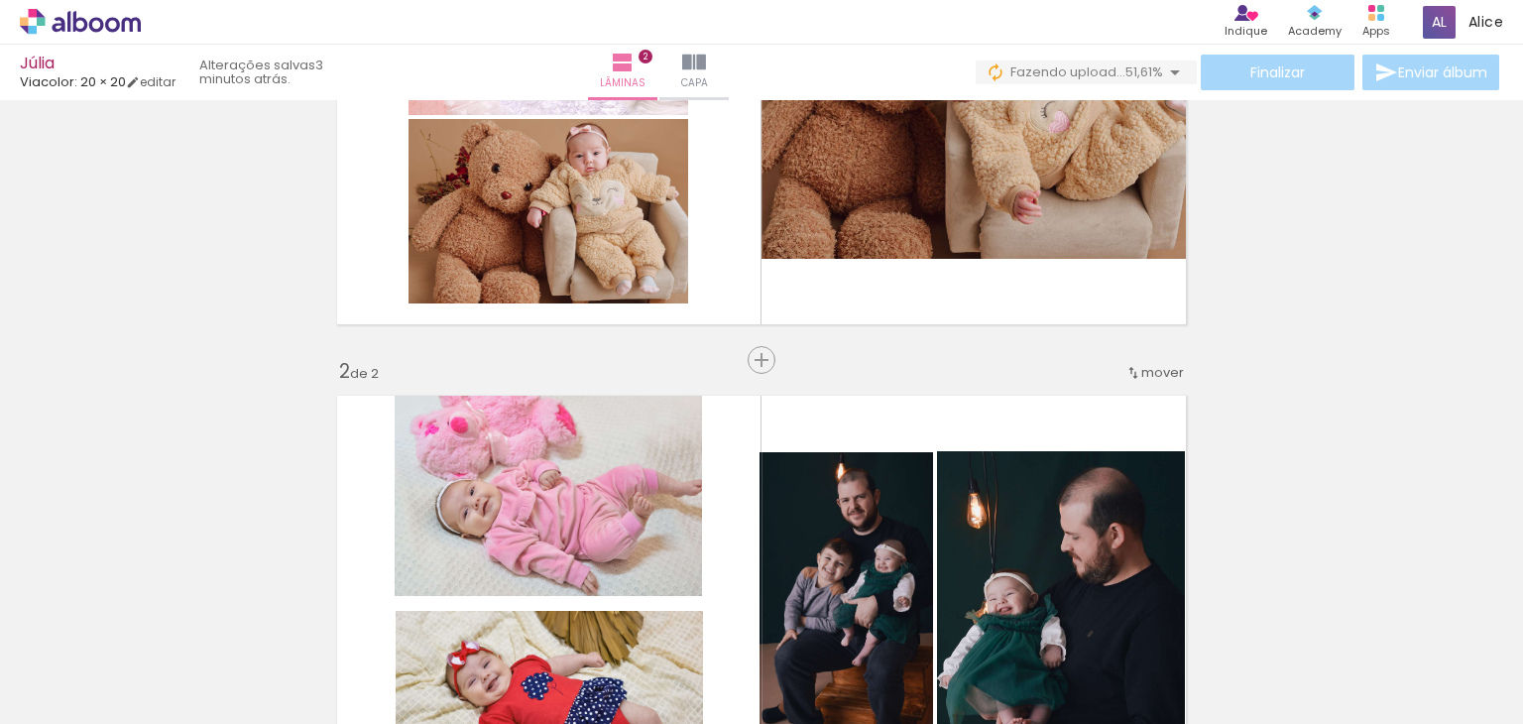
scroll to position [252, 0]
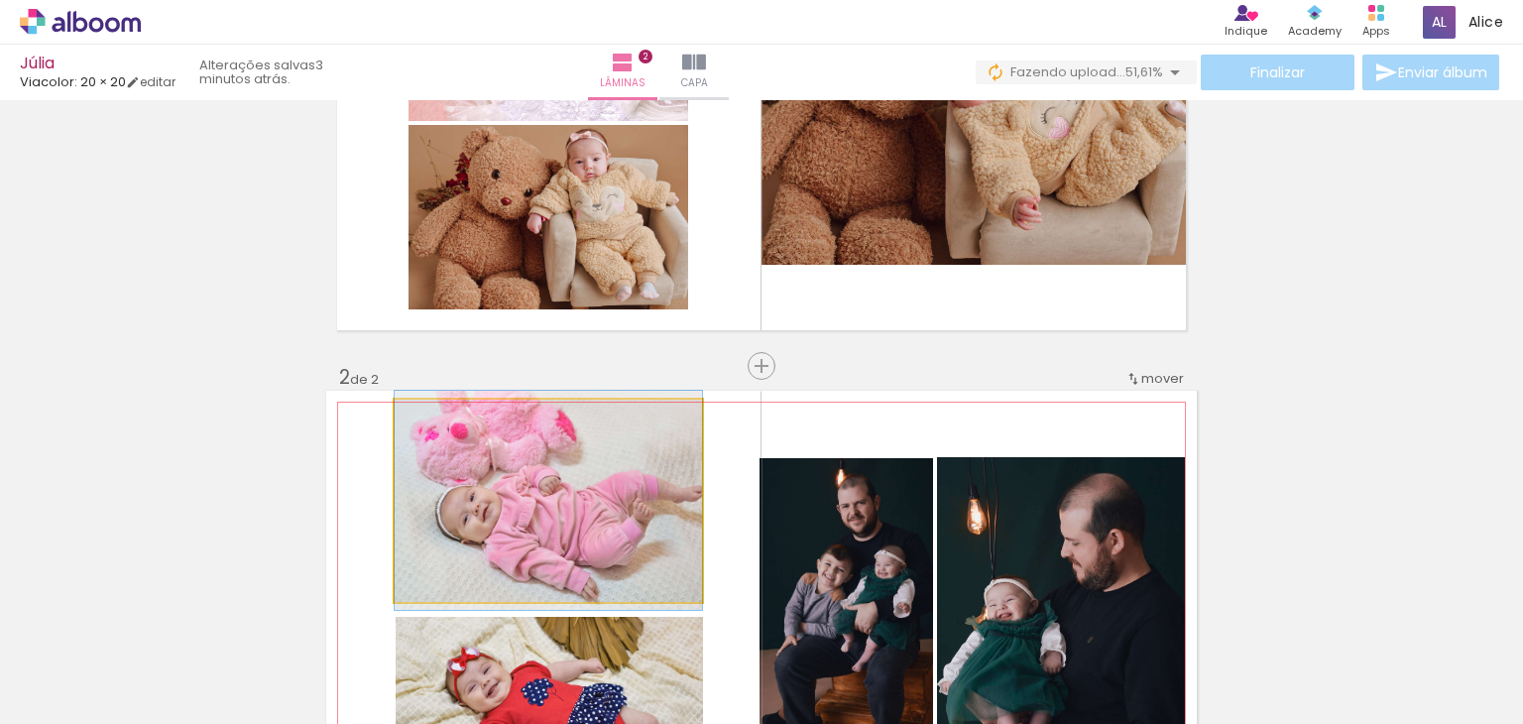
click at [619, 495] on quentale-photo at bounding box center [548, 501] width 307 height 202
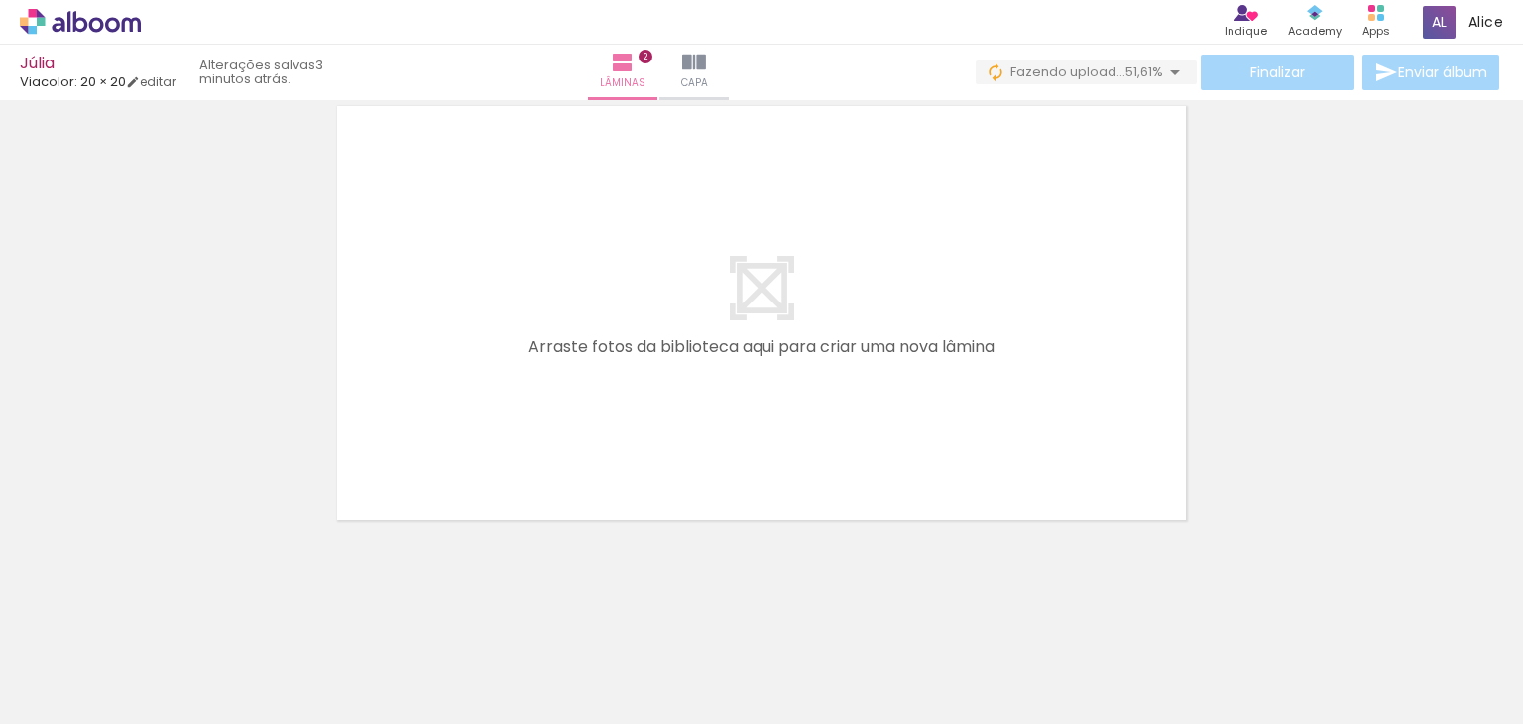
scroll to position [0, 1376]
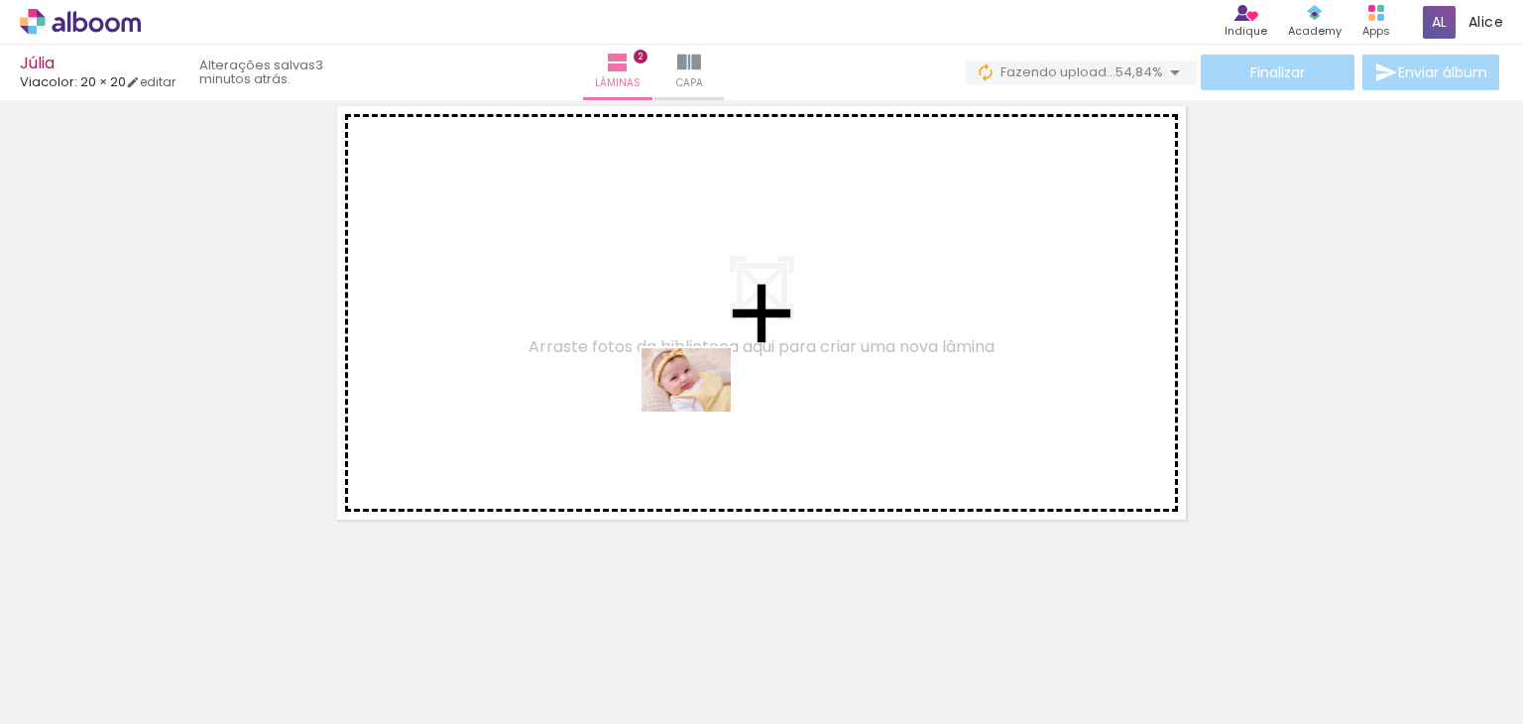
drag, startPoint x: 1167, startPoint y: 665, endPoint x: 1056, endPoint y: 557, distance: 155.0
click at [607, 386] on quentale-workspace at bounding box center [761, 362] width 1523 height 724
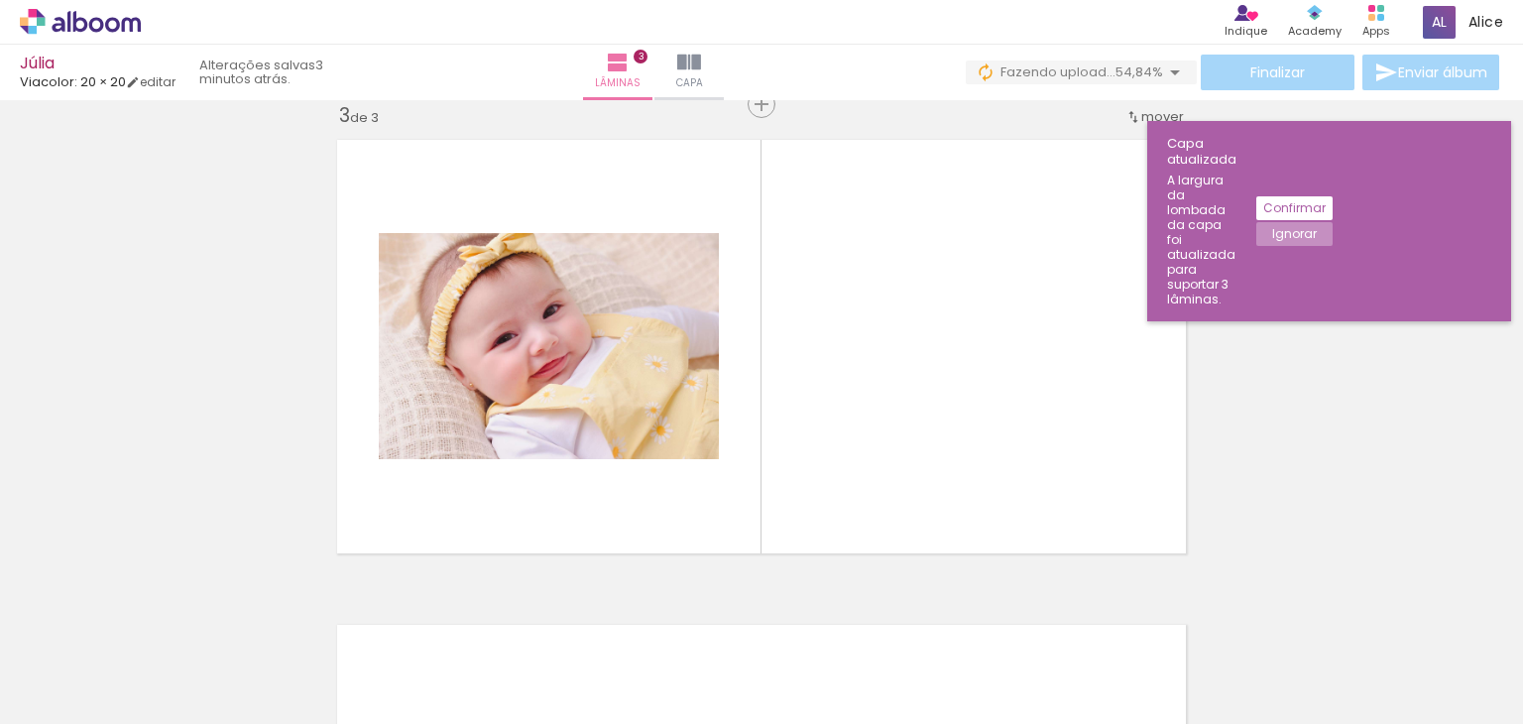
scroll to position [995, 0]
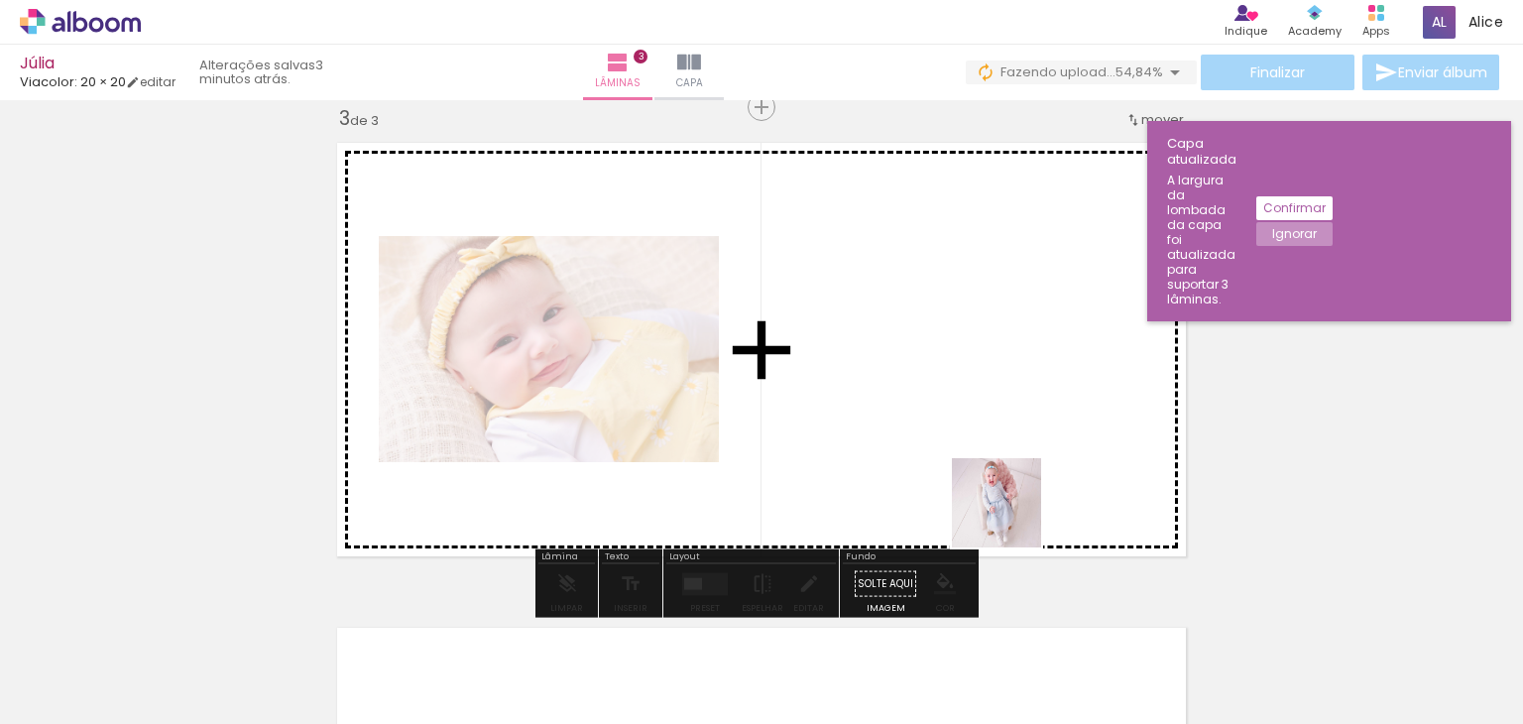
drag, startPoint x: 1238, startPoint y: 654, endPoint x: 872, endPoint y: 419, distance: 435.7
click at [872, 419] on quentale-workspace at bounding box center [761, 362] width 1523 height 724
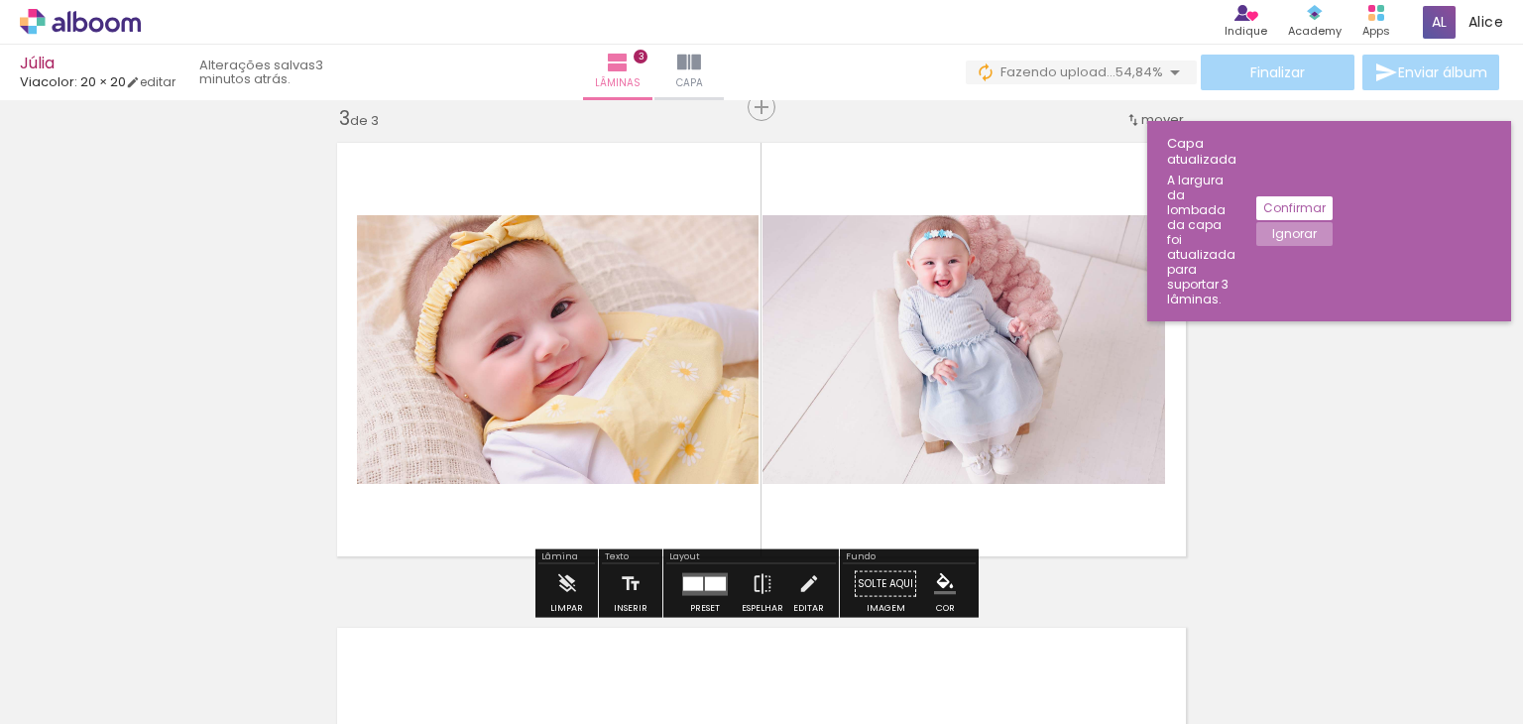
click at [707, 576] on div at bounding box center [715, 583] width 21 height 14
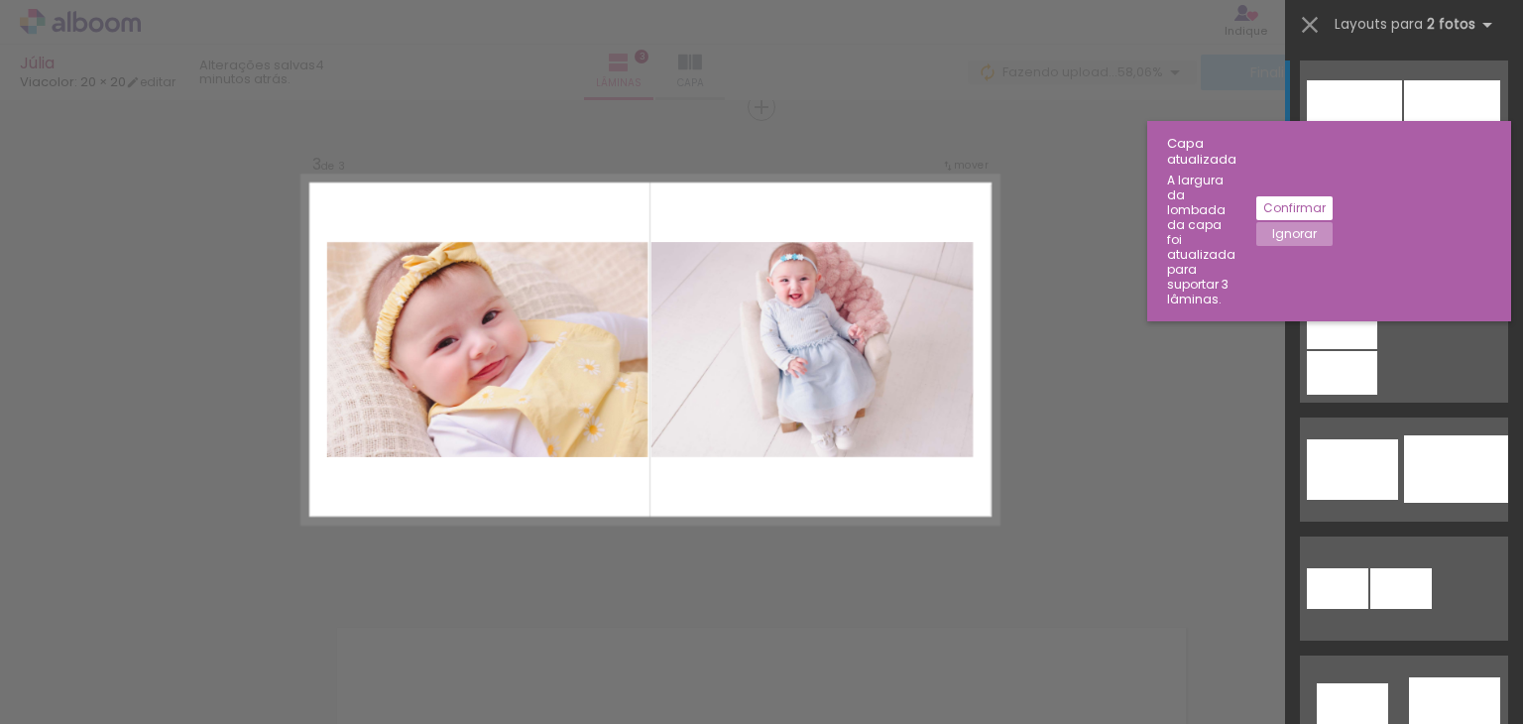
scroll to position [0, 1590]
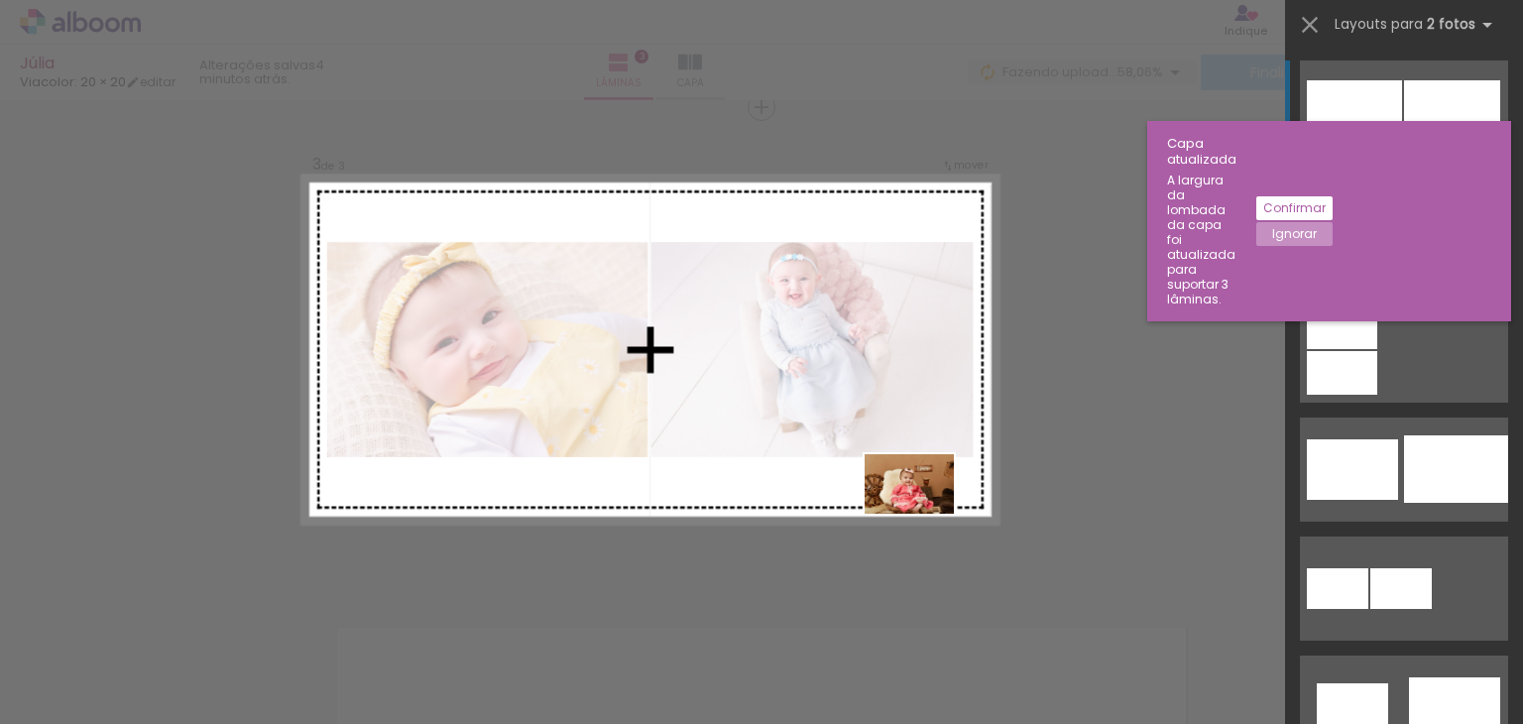
drag, startPoint x: 849, startPoint y: 655, endPoint x: 926, endPoint y: 513, distance: 162.4
click at [926, 513] on quentale-workspace at bounding box center [761, 362] width 1523 height 724
drag, startPoint x: 833, startPoint y: 661, endPoint x: 848, endPoint y: 511, distance: 151.4
click at [848, 511] on quentale-workspace at bounding box center [761, 362] width 1523 height 724
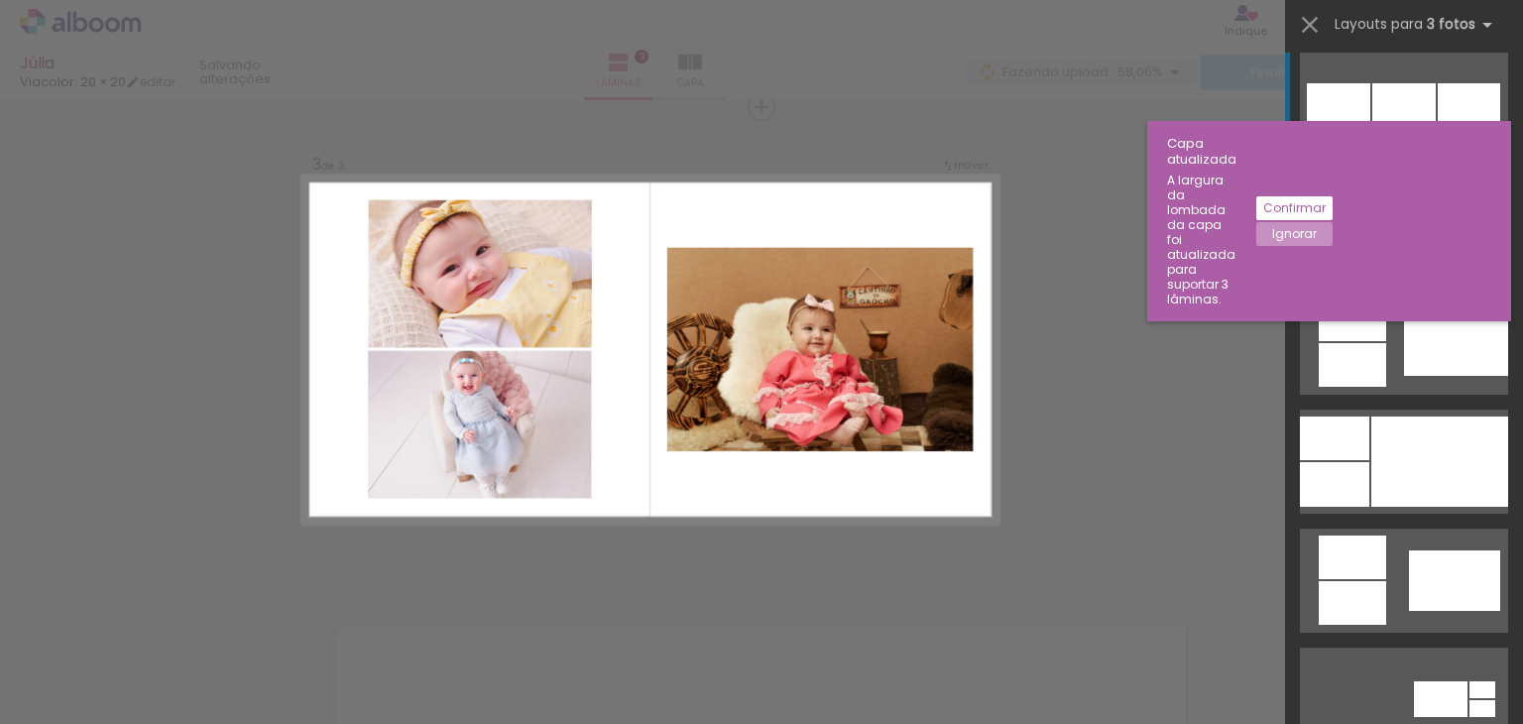
scroll to position [1388, 0]
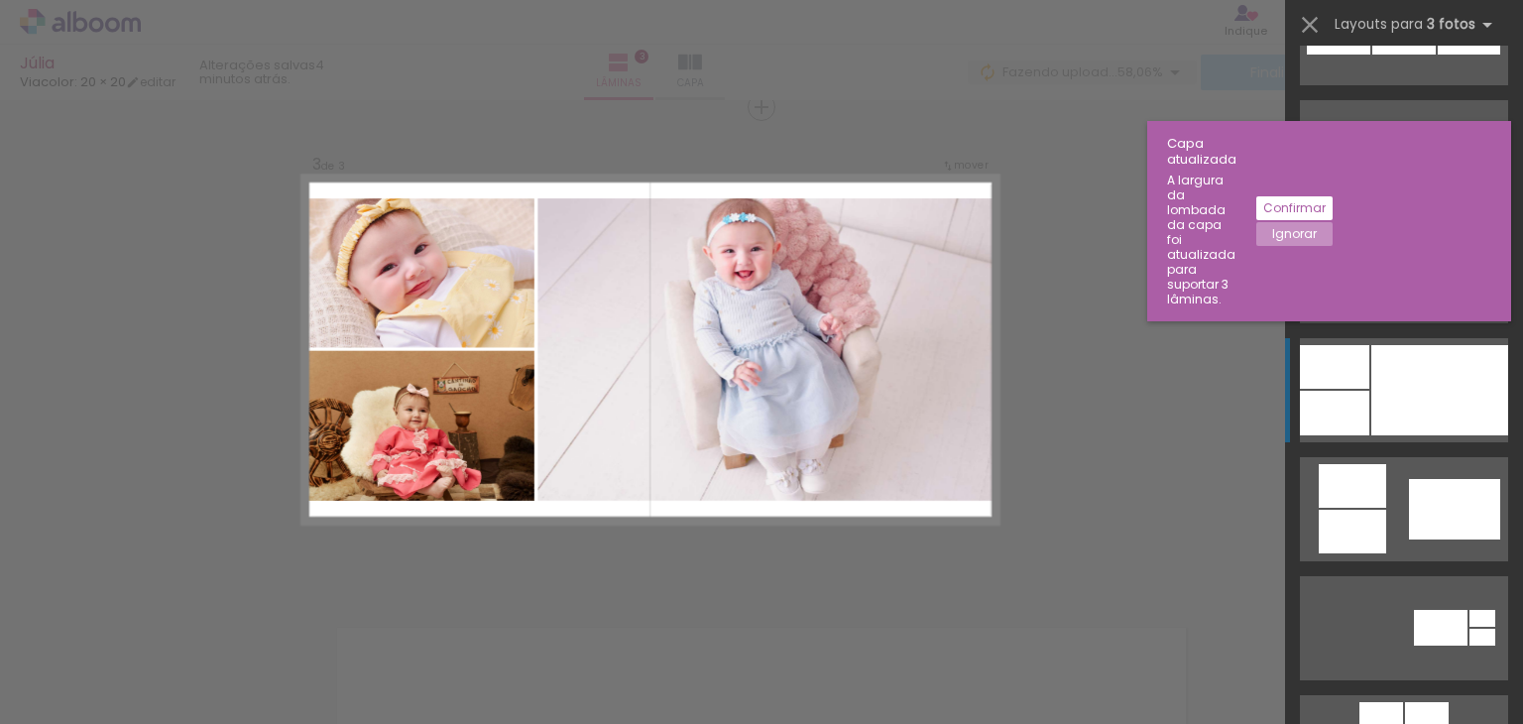
click at [1416, 373] on div at bounding box center [1439, 390] width 137 height 90
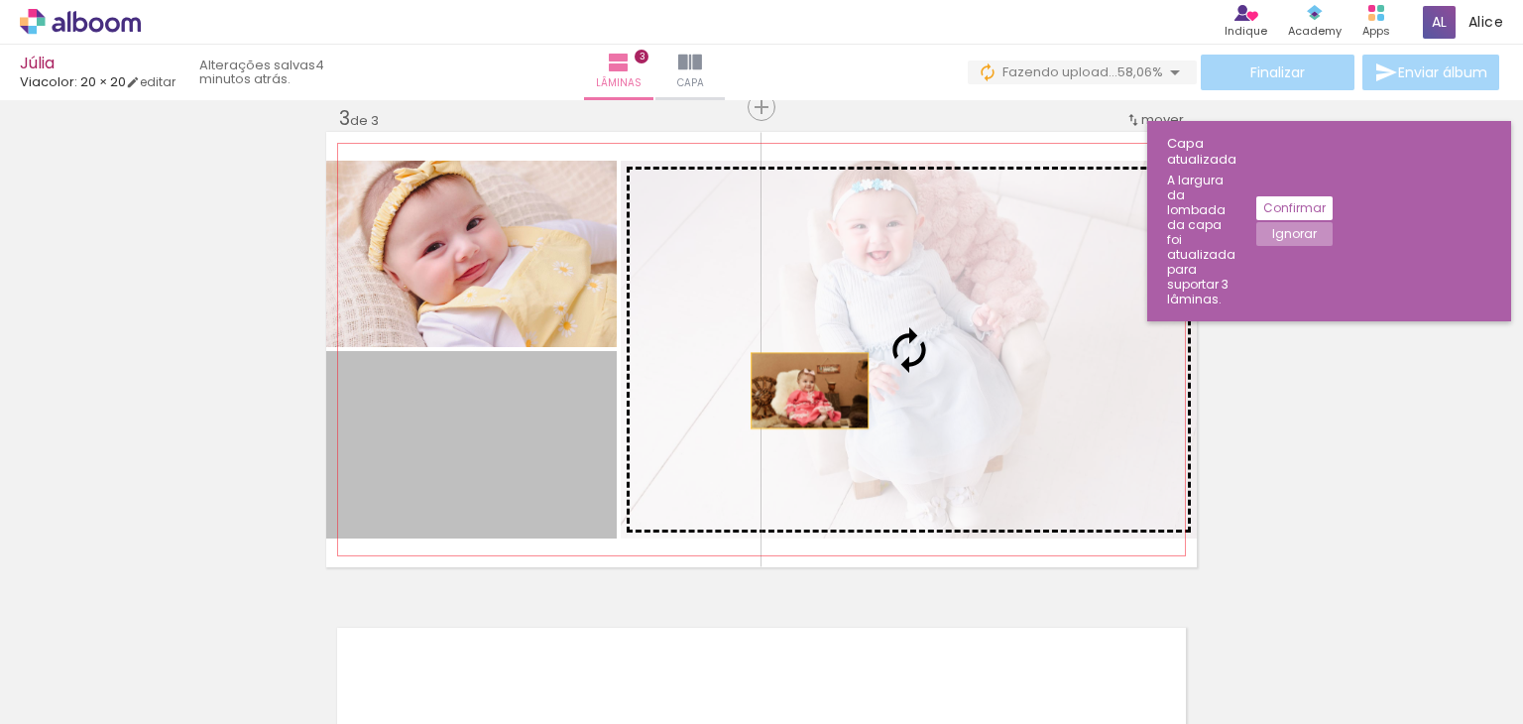
drag, startPoint x: 512, startPoint y: 469, endPoint x: 807, endPoint y: 390, distance: 305.9
click at [0, 0] on slot at bounding box center [0, 0] width 0 height 0
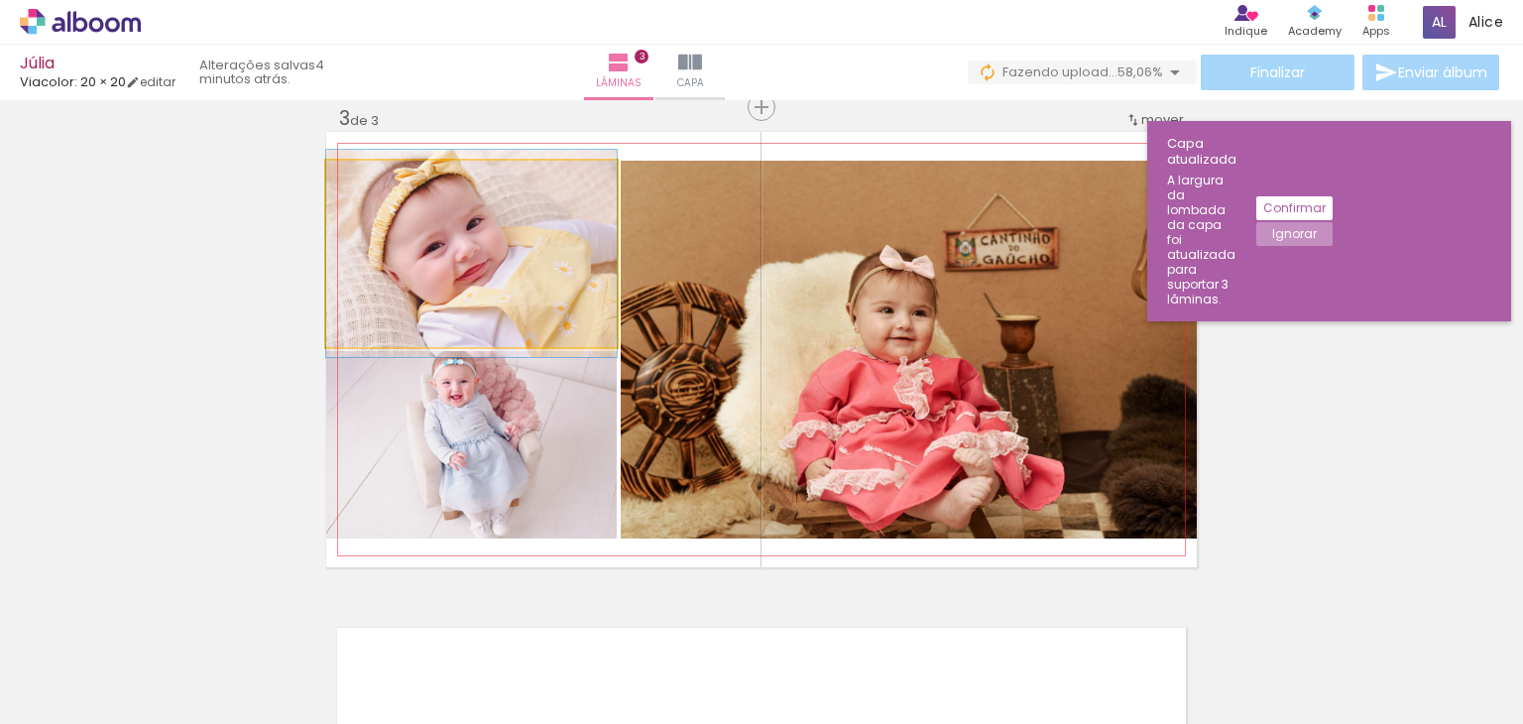
click at [485, 222] on quentale-photo at bounding box center [471, 254] width 291 height 186
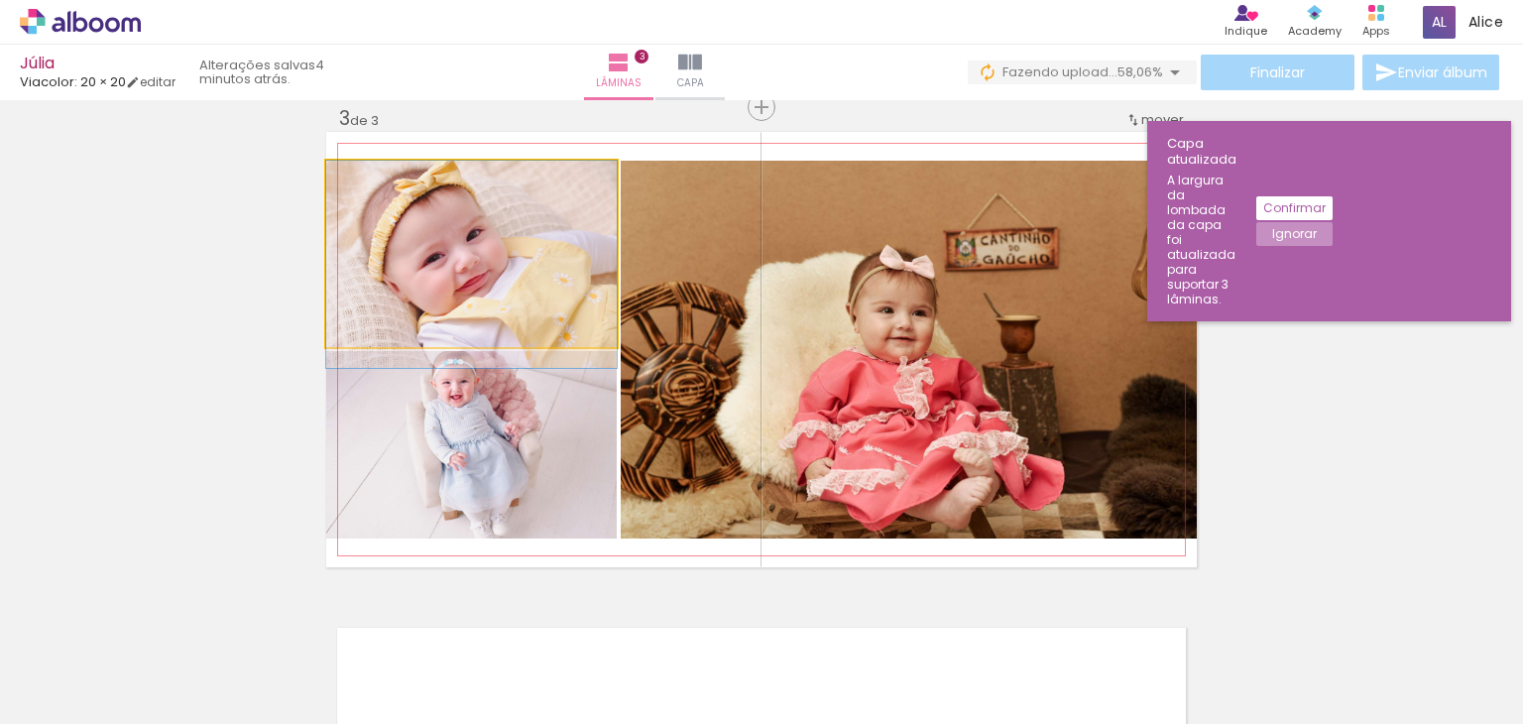
drag, startPoint x: 485, startPoint y: 222, endPoint x: 486, endPoint y: 246, distance: 23.8
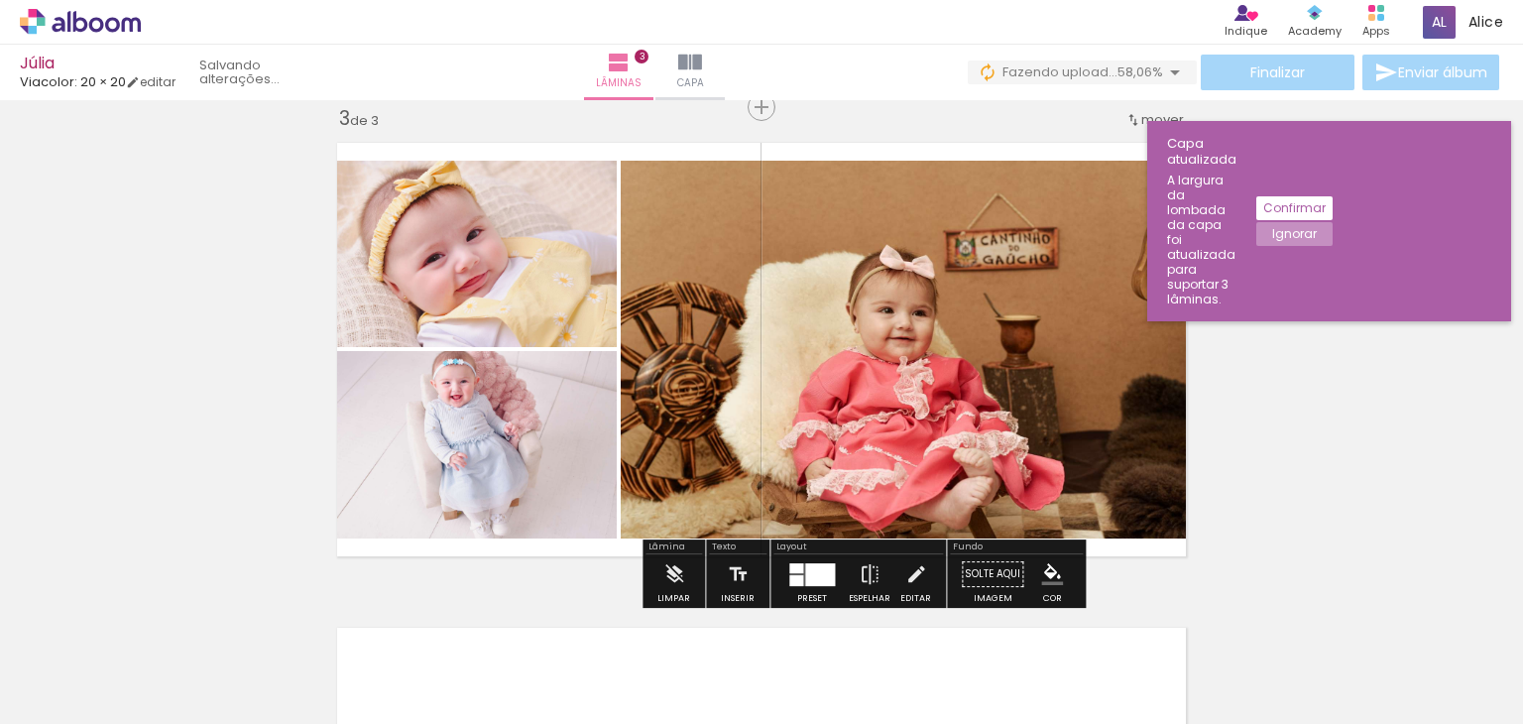
click at [487, 429] on quentale-photo at bounding box center [471, 444] width 291 height 187
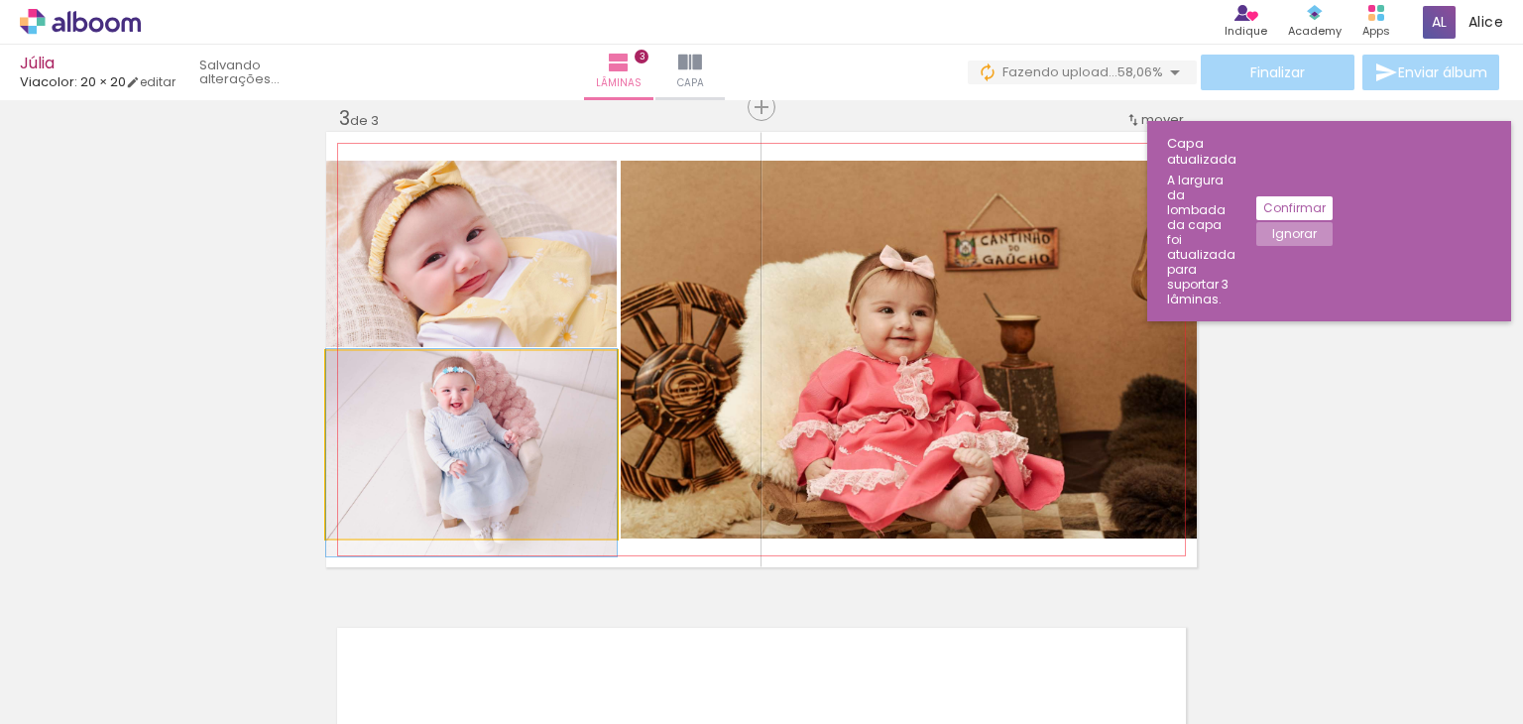
drag, startPoint x: 487, startPoint y: 429, endPoint x: 554, endPoint y: 378, distance: 84.9
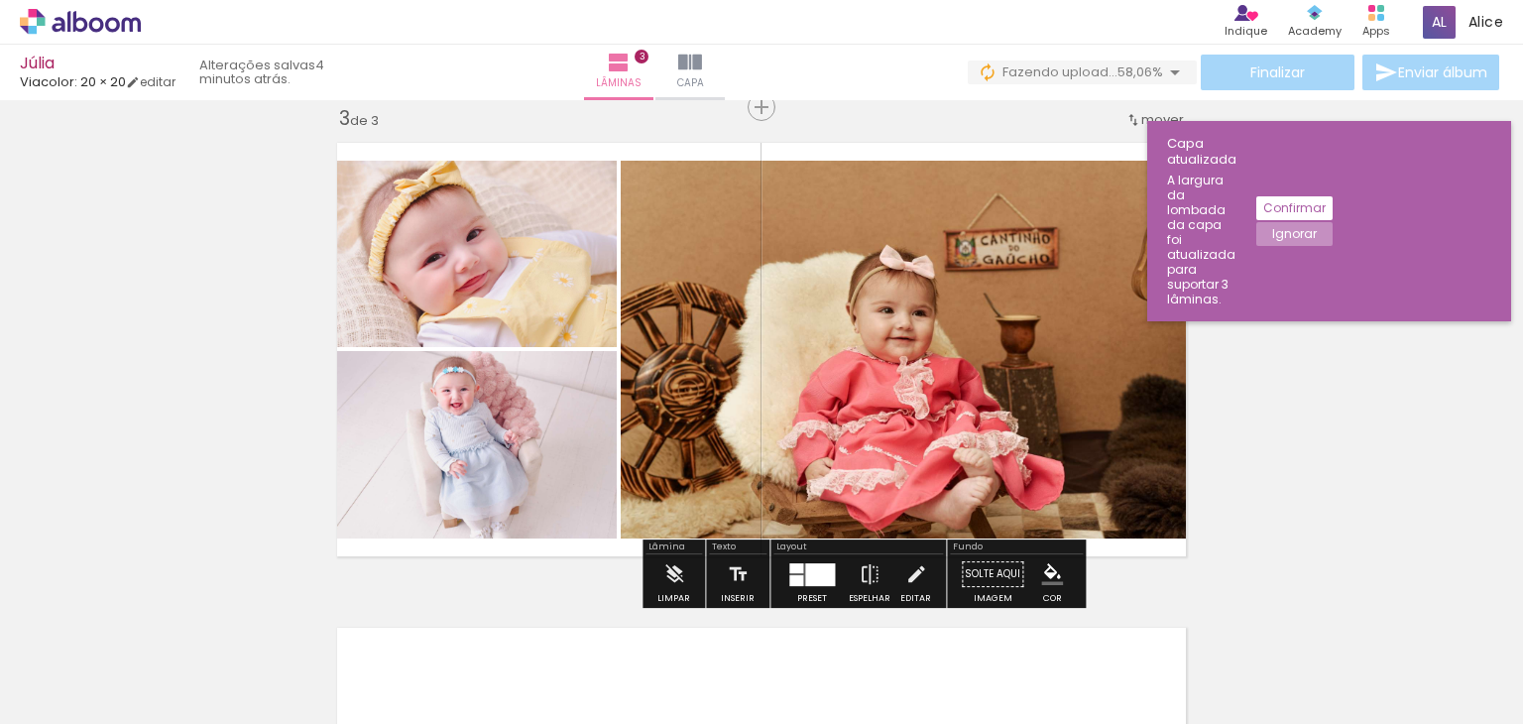
click at [1330, 509] on div "Inserir lâmina 1 de 3 Inserir lâmina 2 de 3 Inserir lâmina 3 de 3" at bounding box center [761, 82] width 1523 height 1940
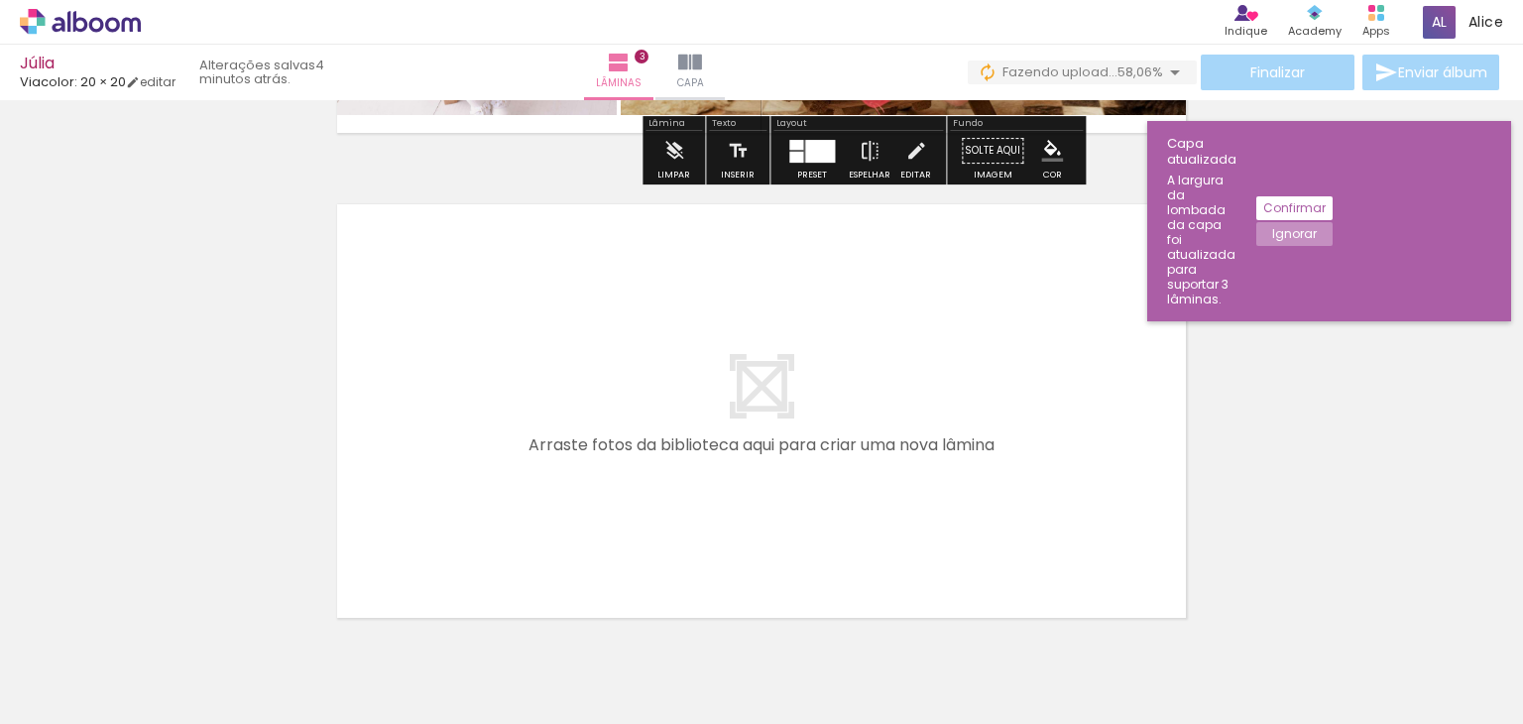
scroll to position [1491, 0]
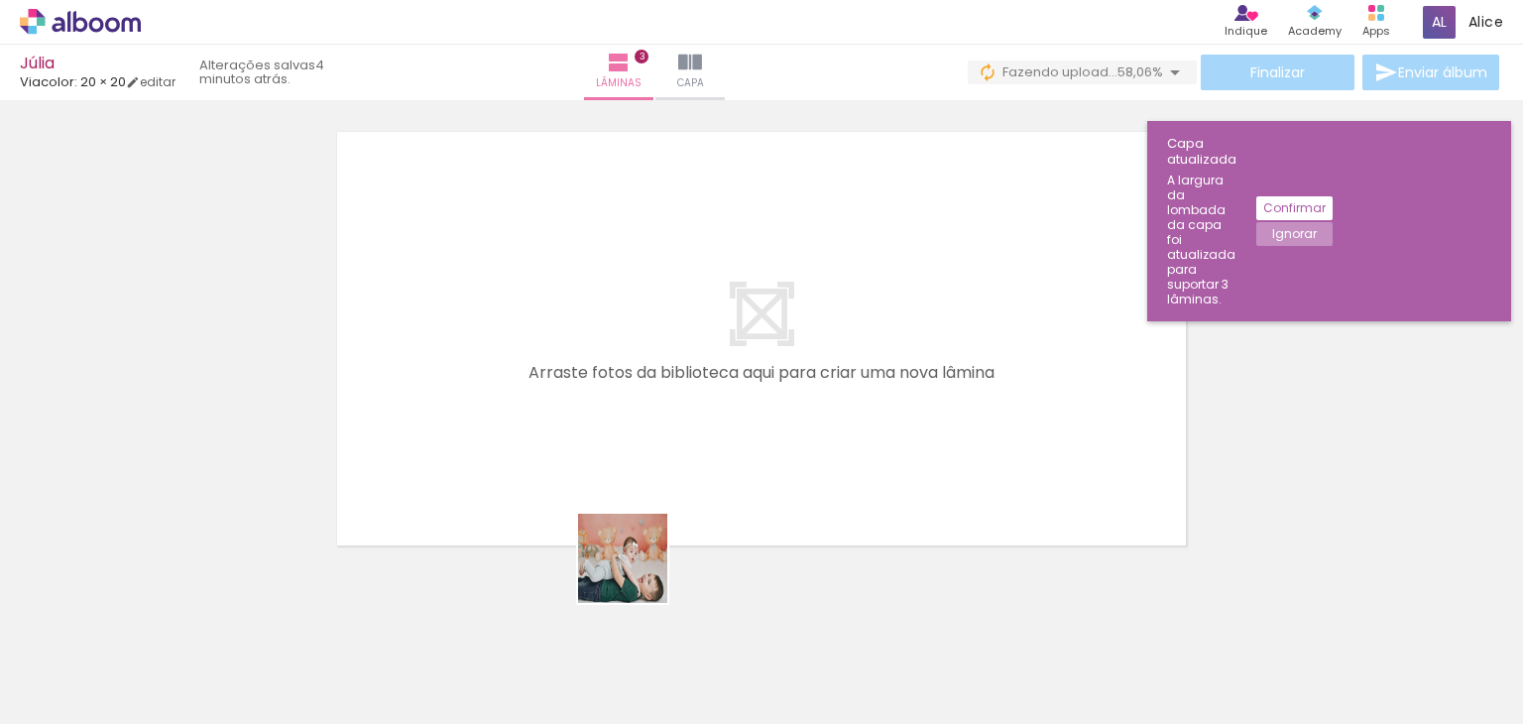
drag, startPoint x: 720, startPoint y: 669, endPoint x: 529, endPoint y: 462, distance: 281.4
click at [529, 462] on quentale-workspace at bounding box center [761, 362] width 1523 height 724
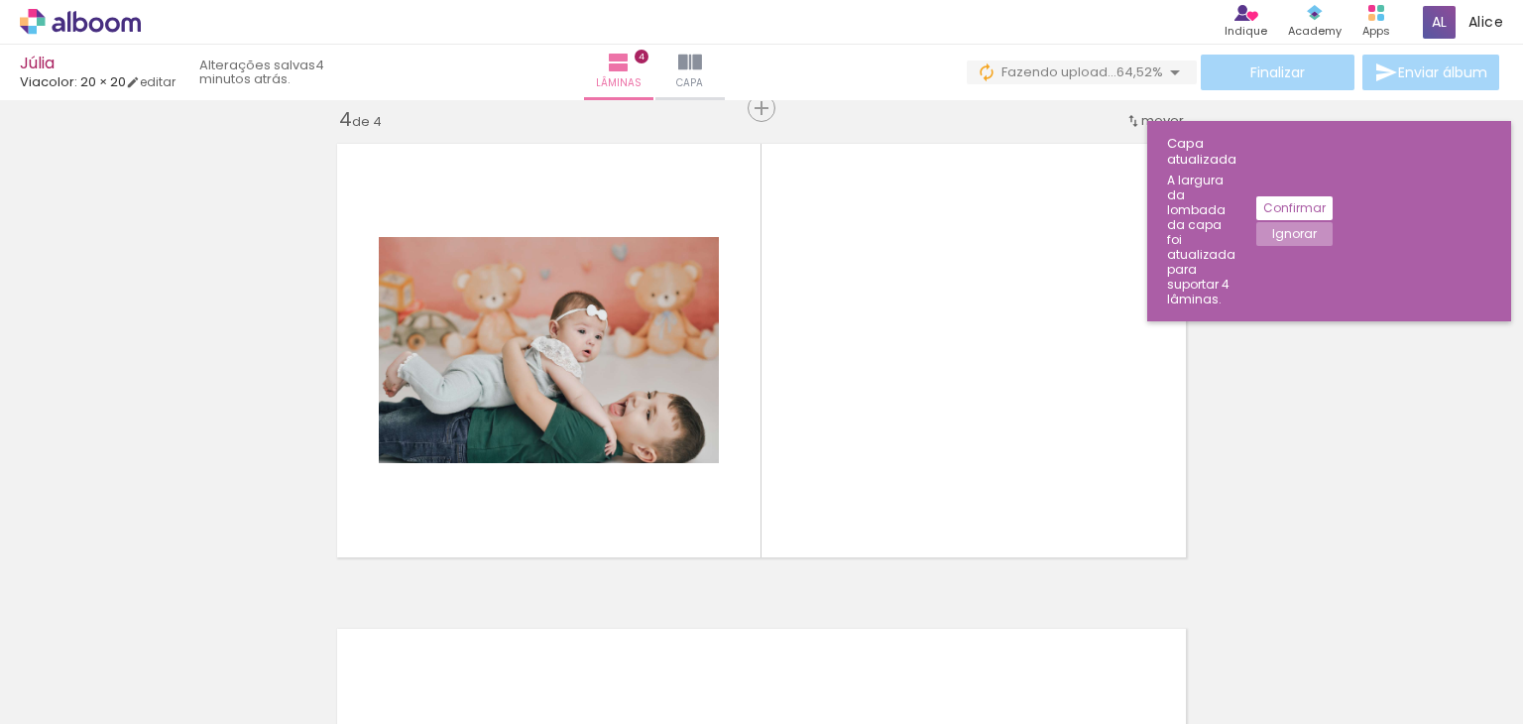
scroll to position [0, 1259]
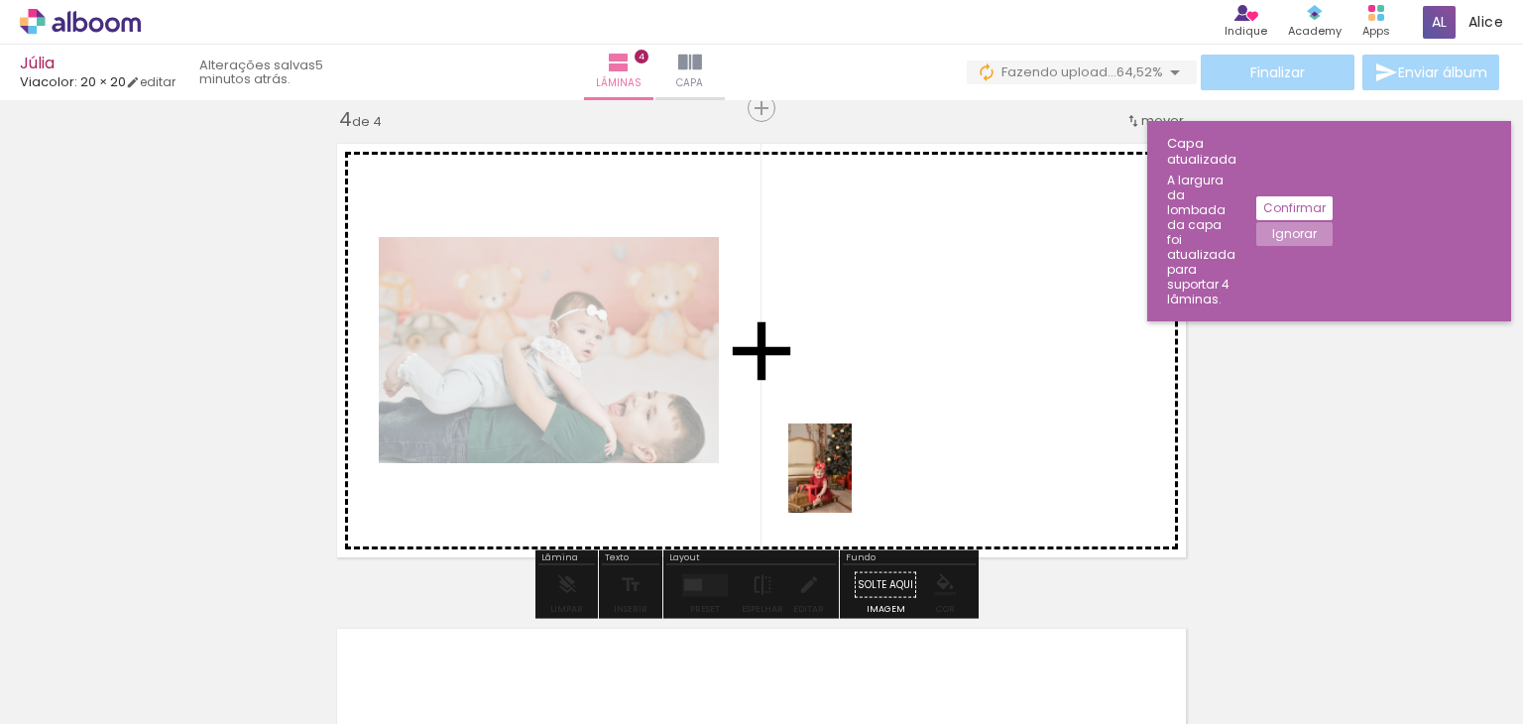
drag, startPoint x: 851, startPoint y: 682, endPoint x: 848, endPoint y: 483, distance: 199.3
click at [848, 483] on quentale-workspace at bounding box center [761, 362] width 1523 height 724
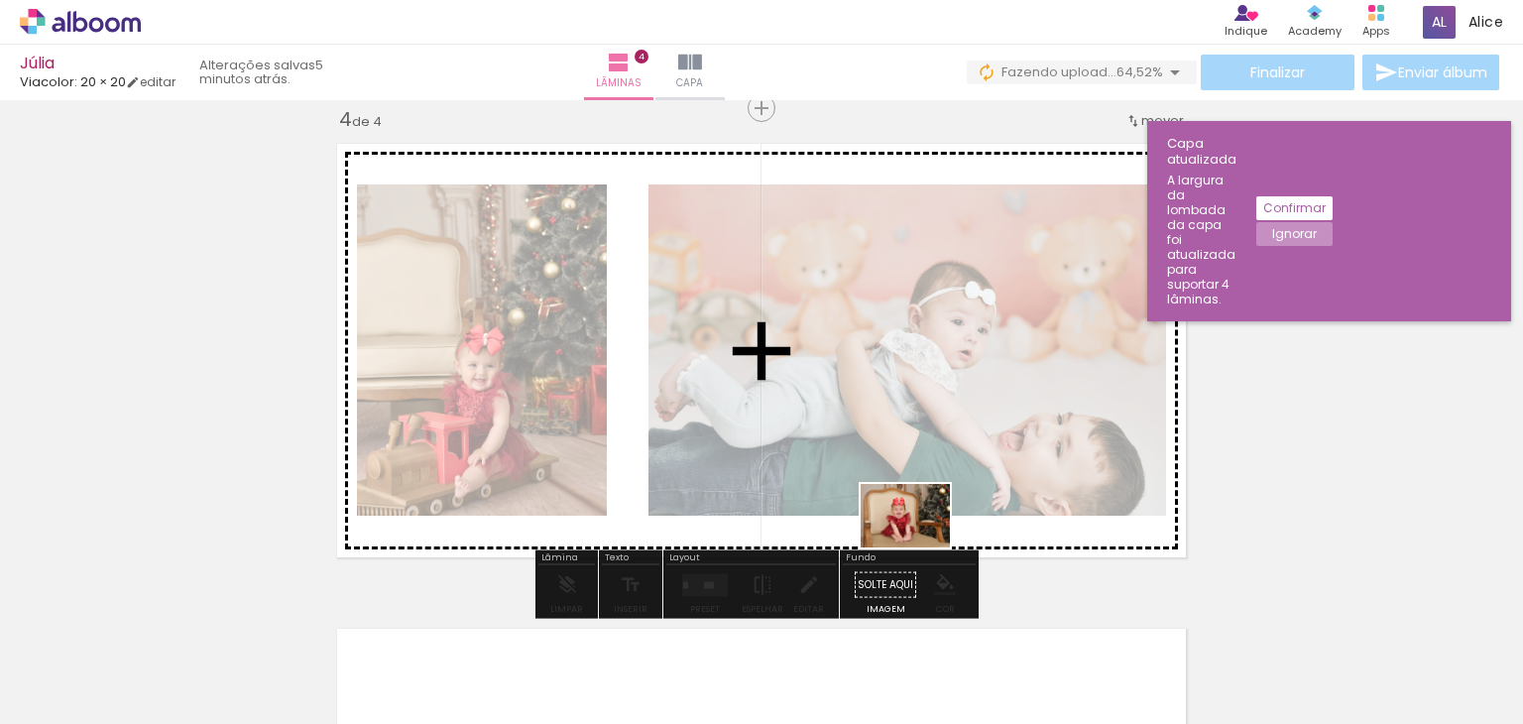
drag, startPoint x: 926, startPoint y: 663, endPoint x: 920, endPoint y: 542, distance: 121.1
click at [920, 542] on quentale-workspace at bounding box center [761, 362] width 1523 height 724
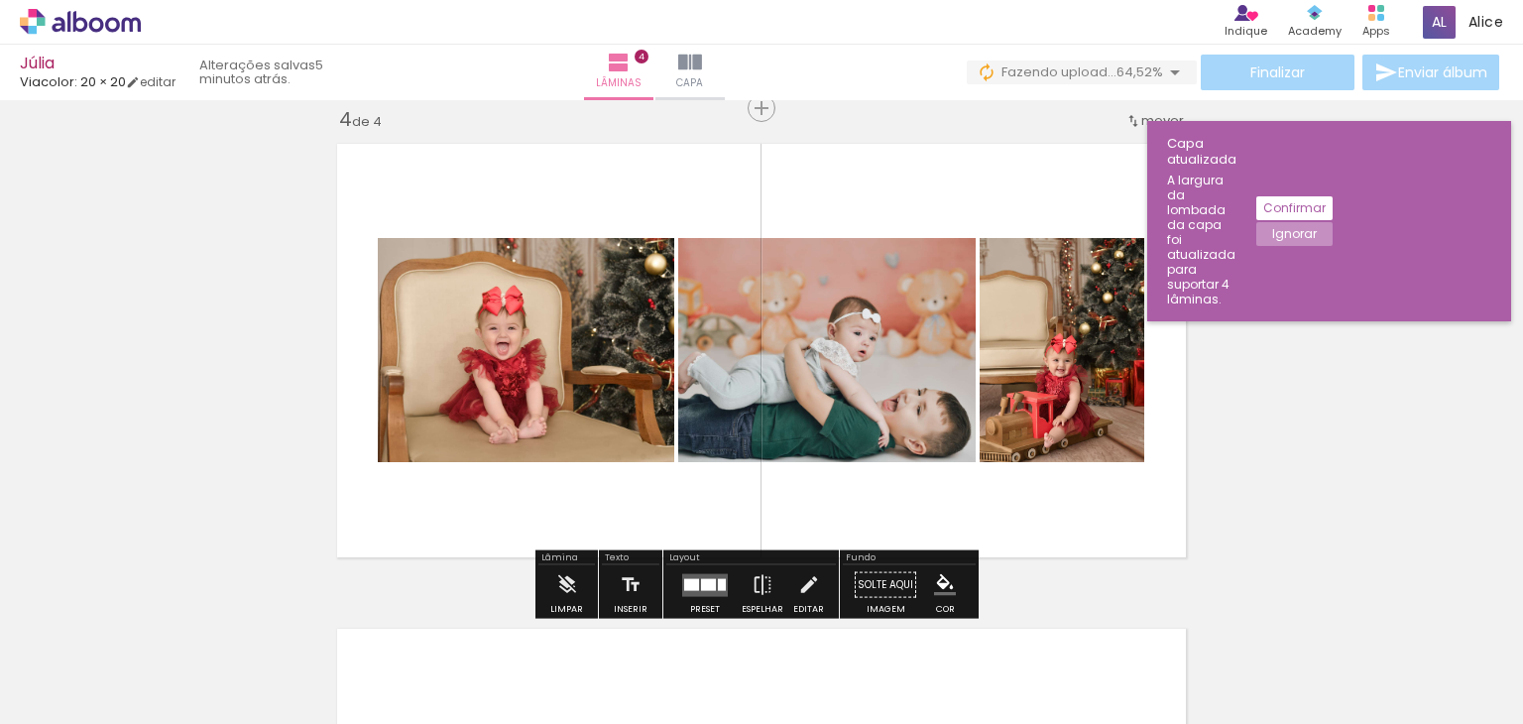
click at [916, 433] on quentale-photo at bounding box center [826, 350] width 297 height 224
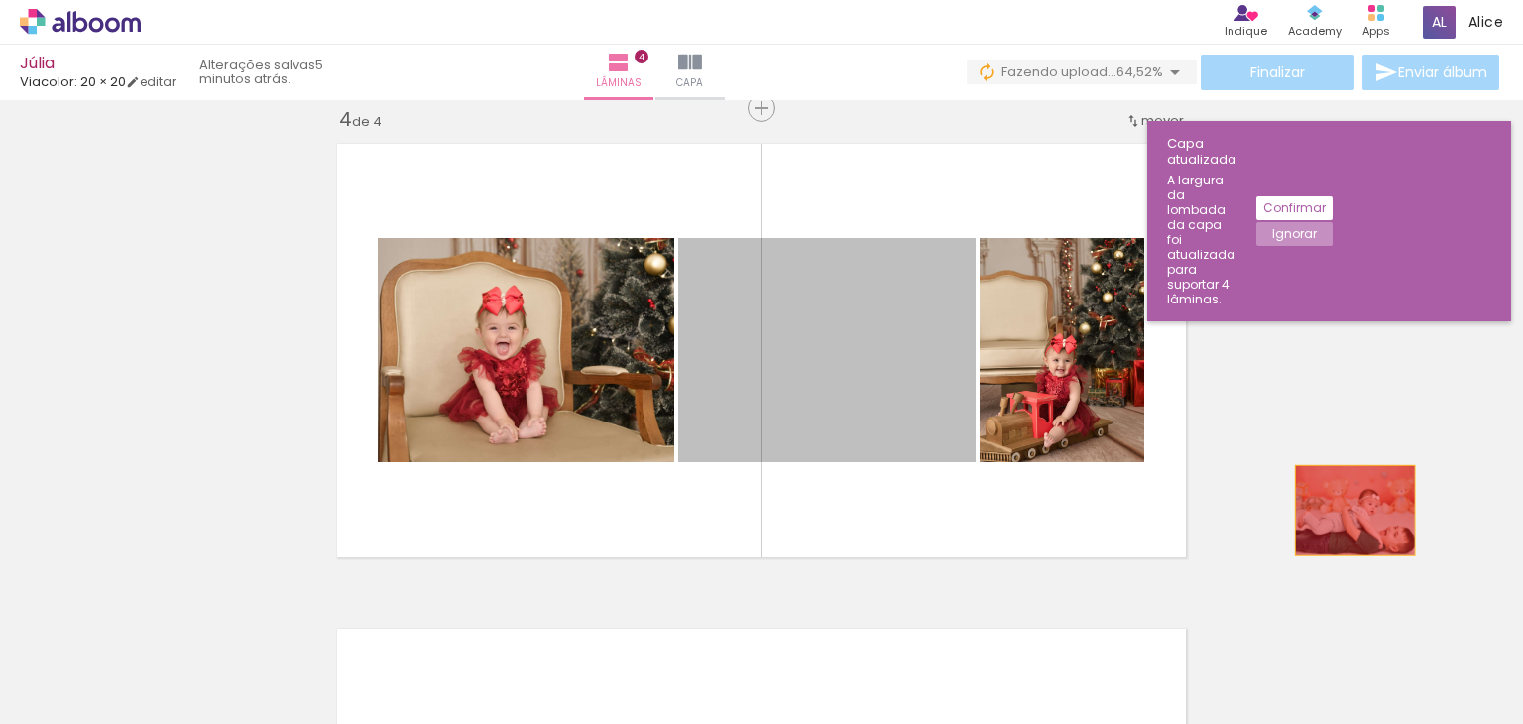
drag, startPoint x: 915, startPoint y: 430, endPoint x: 1347, endPoint y: 509, distance: 439.3
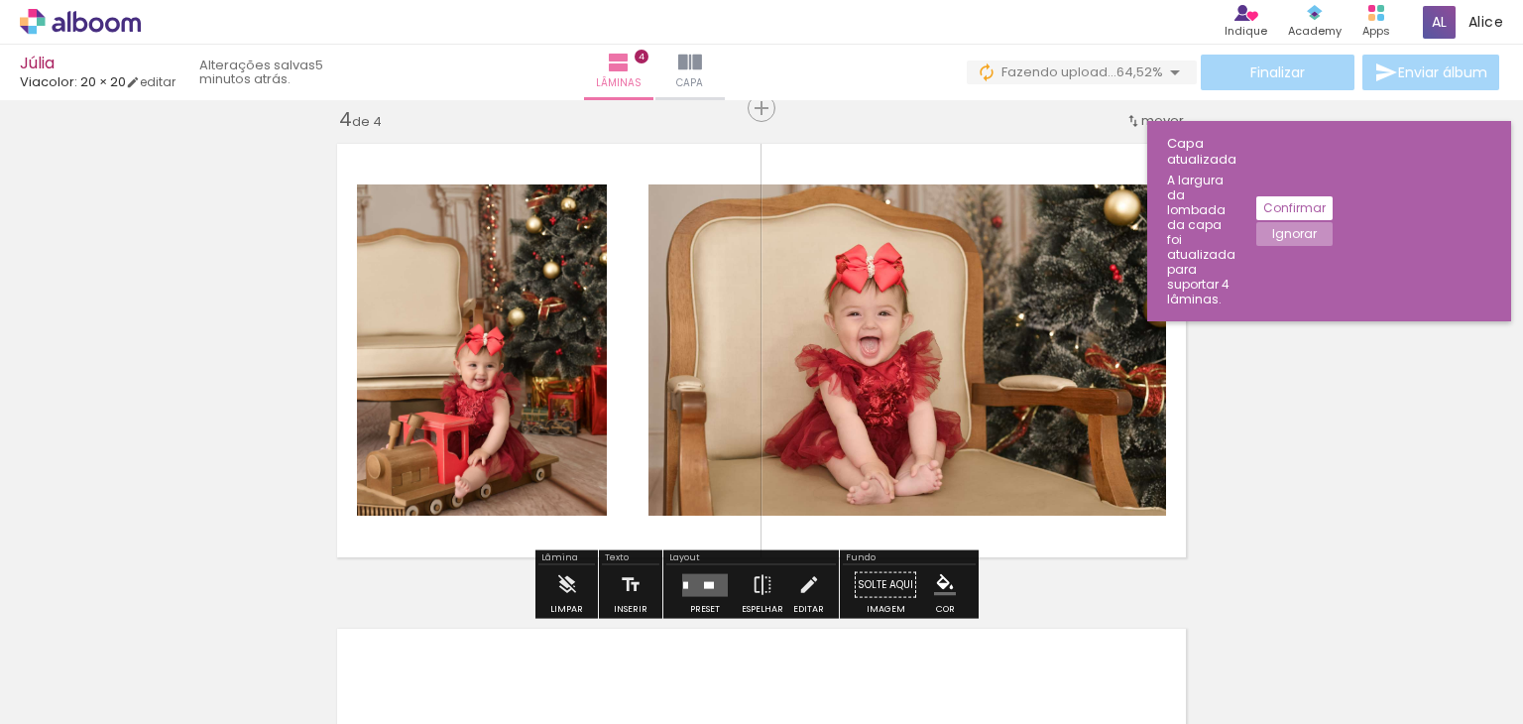
click at [696, 577] on quentale-layouter at bounding box center [705, 584] width 46 height 23
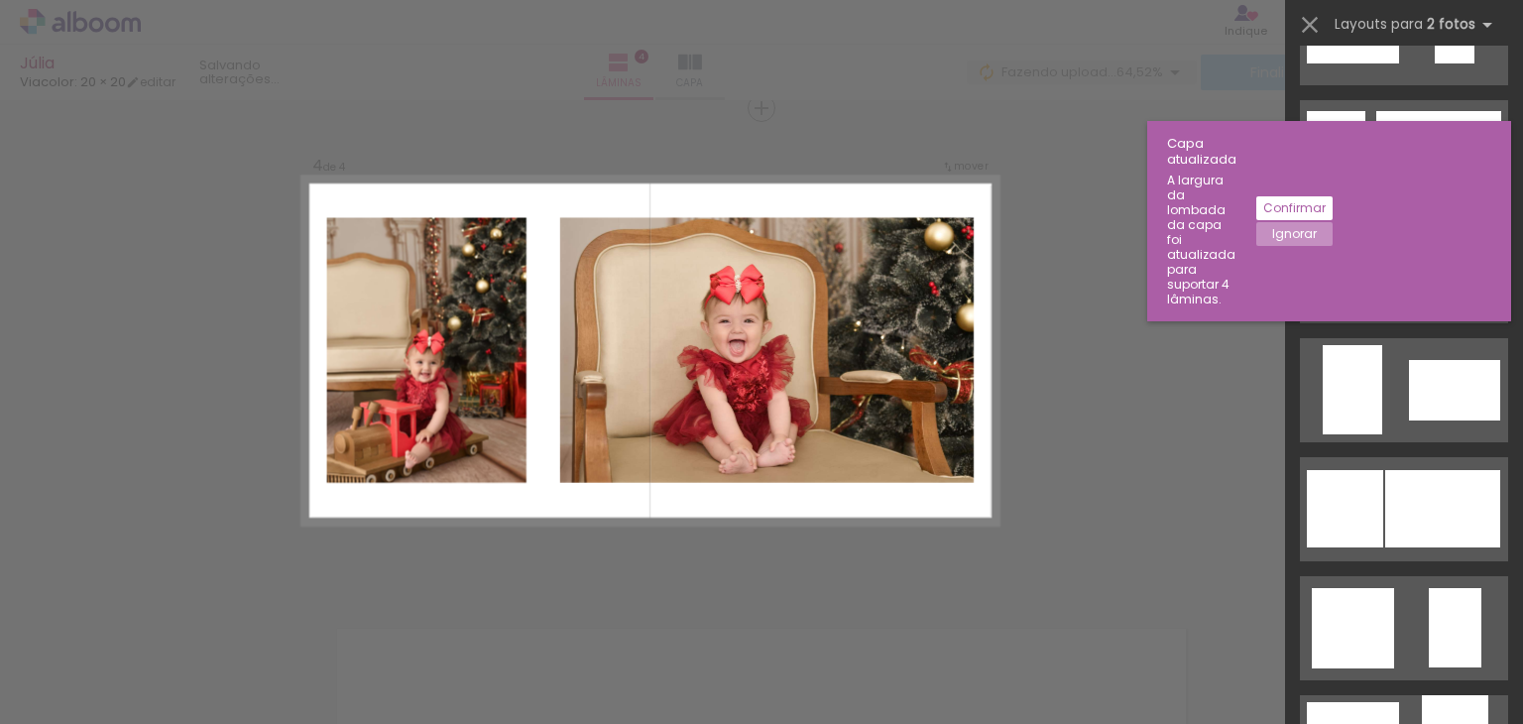
scroll to position [0, 0]
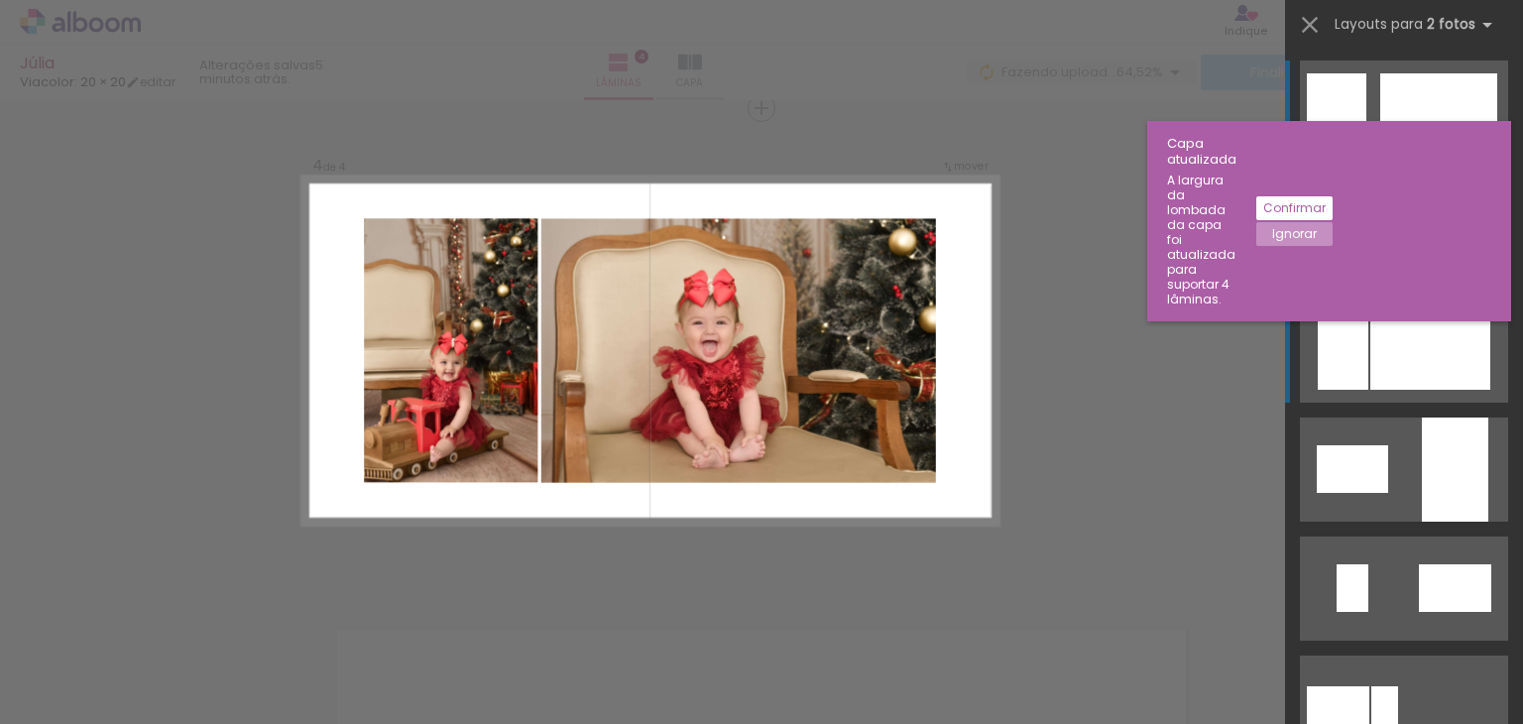
click at [1420, 273] on div at bounding box center [1438, 231] width 124 height 82
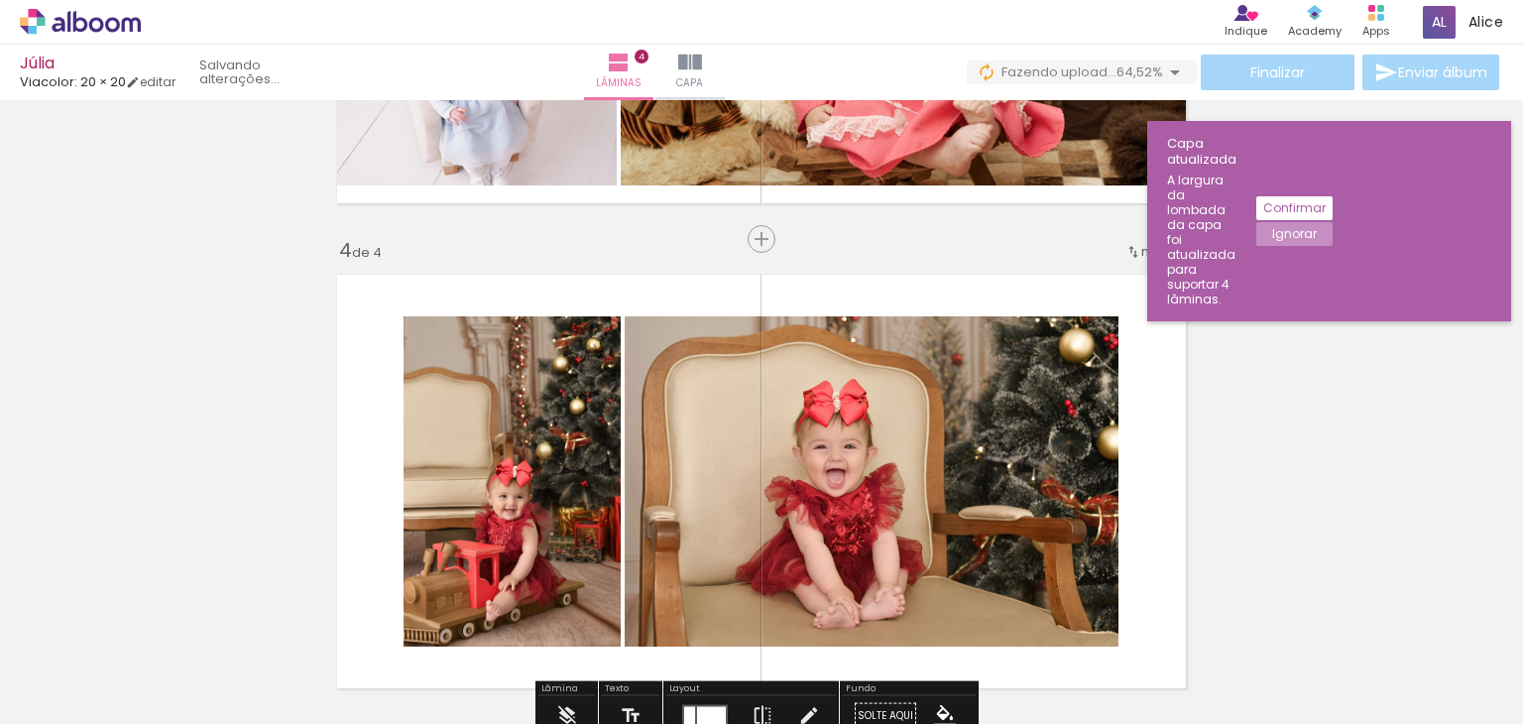
scroll to position [1281, 0]
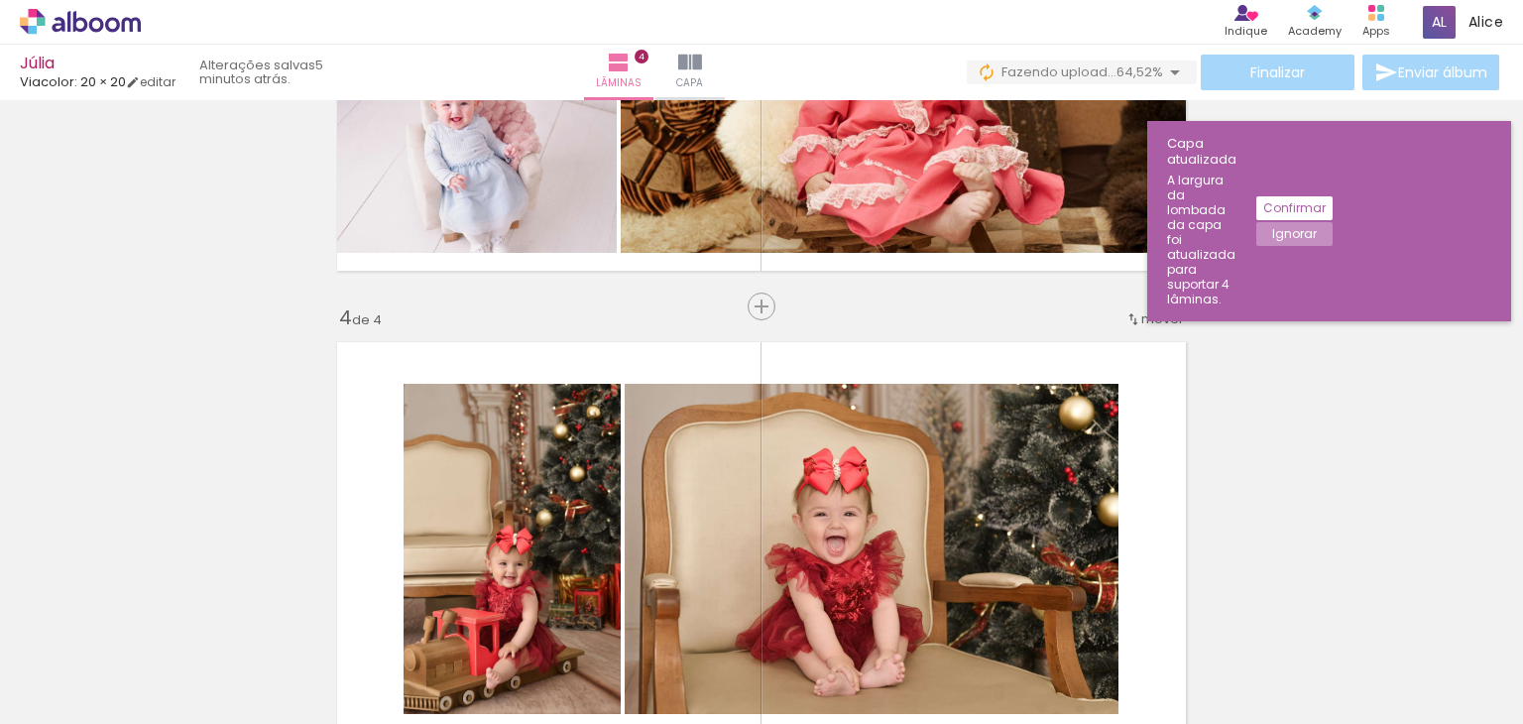
click at [1148, 322] on span "mover" at bounding box center [1162, 318] width 43 height 19
click at [1110, 379] on span "3" at bounding box center [1107, 380] width 11 height 33
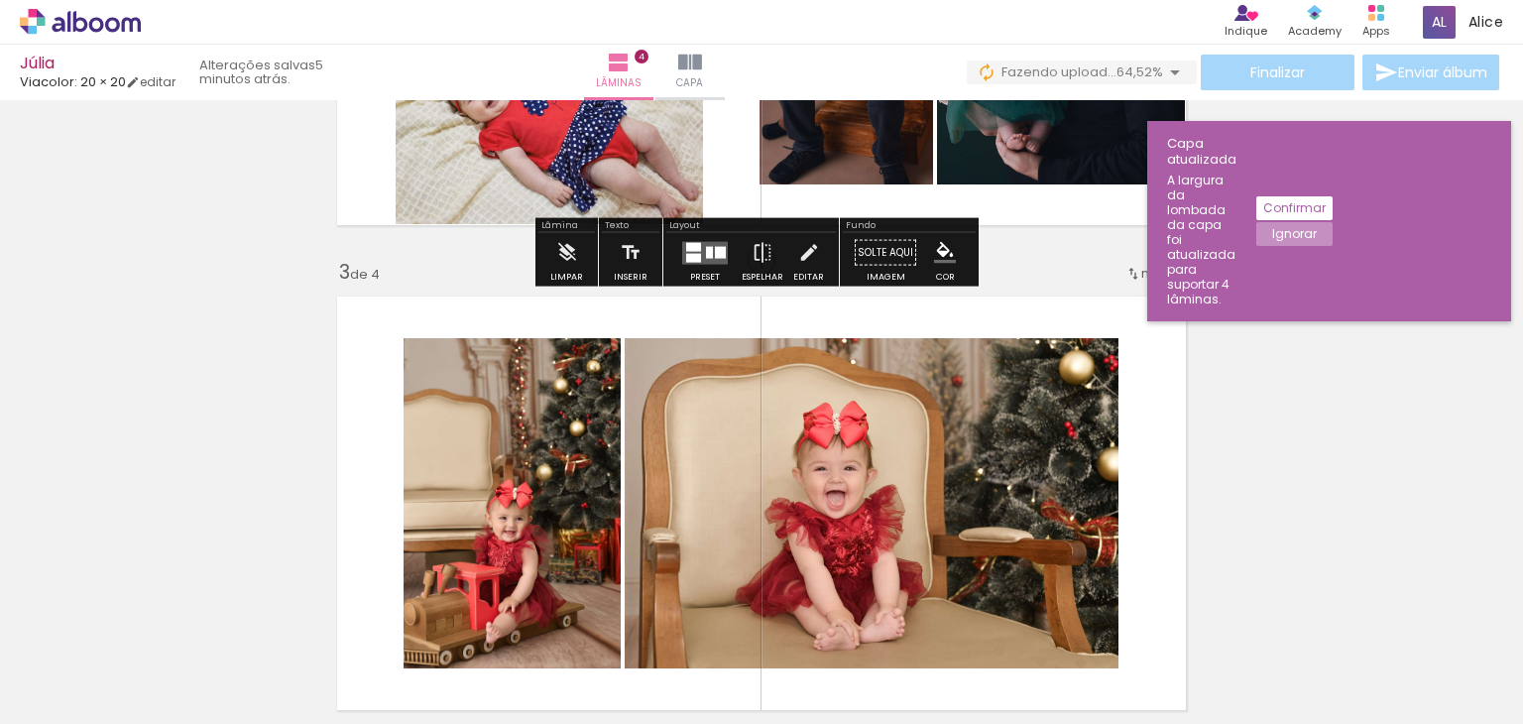
scroll to position [896, 0]
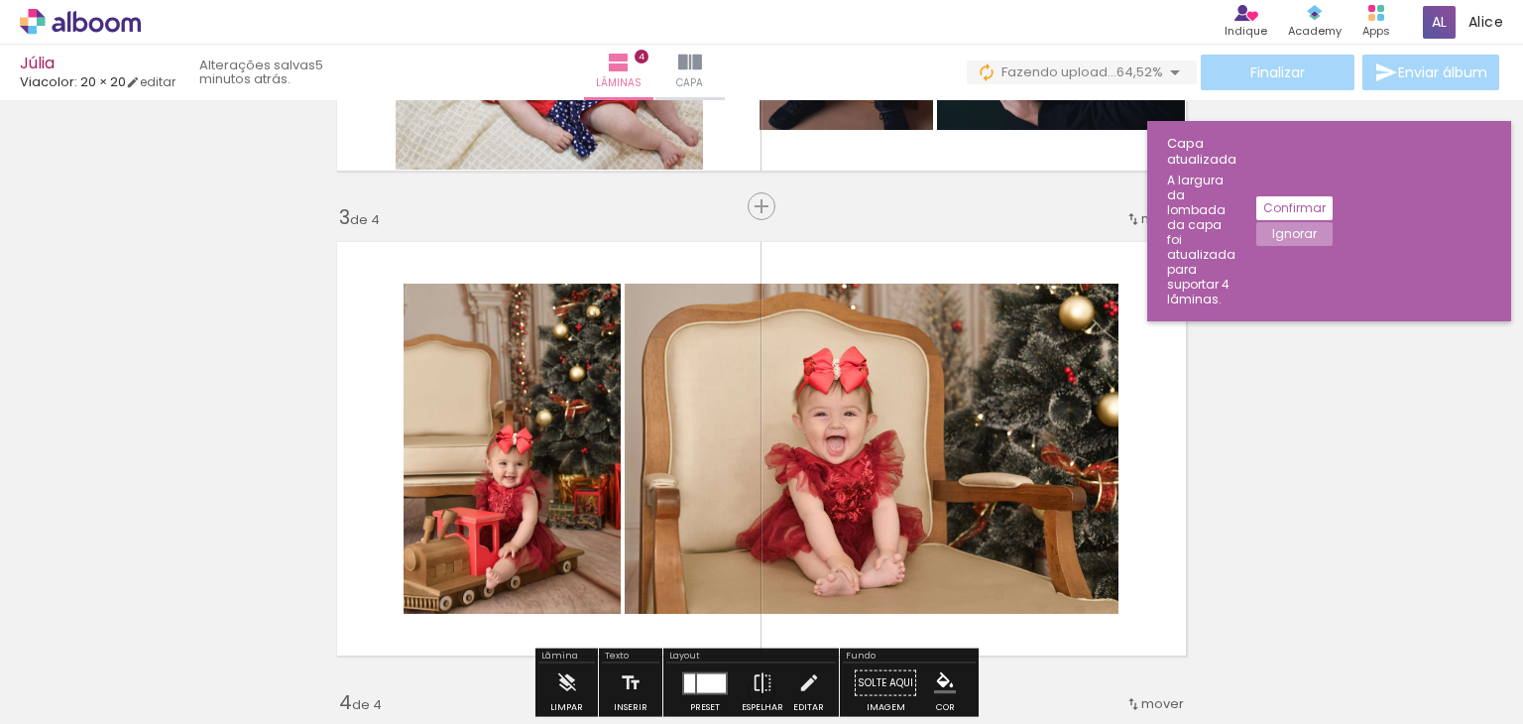
click at [1130, 219] on iron-icon at bounding box center [1133, 219] width 16 height 16
click at [1112, 314] on span "4" at bounding box center [1116, 313] width 12 height 33
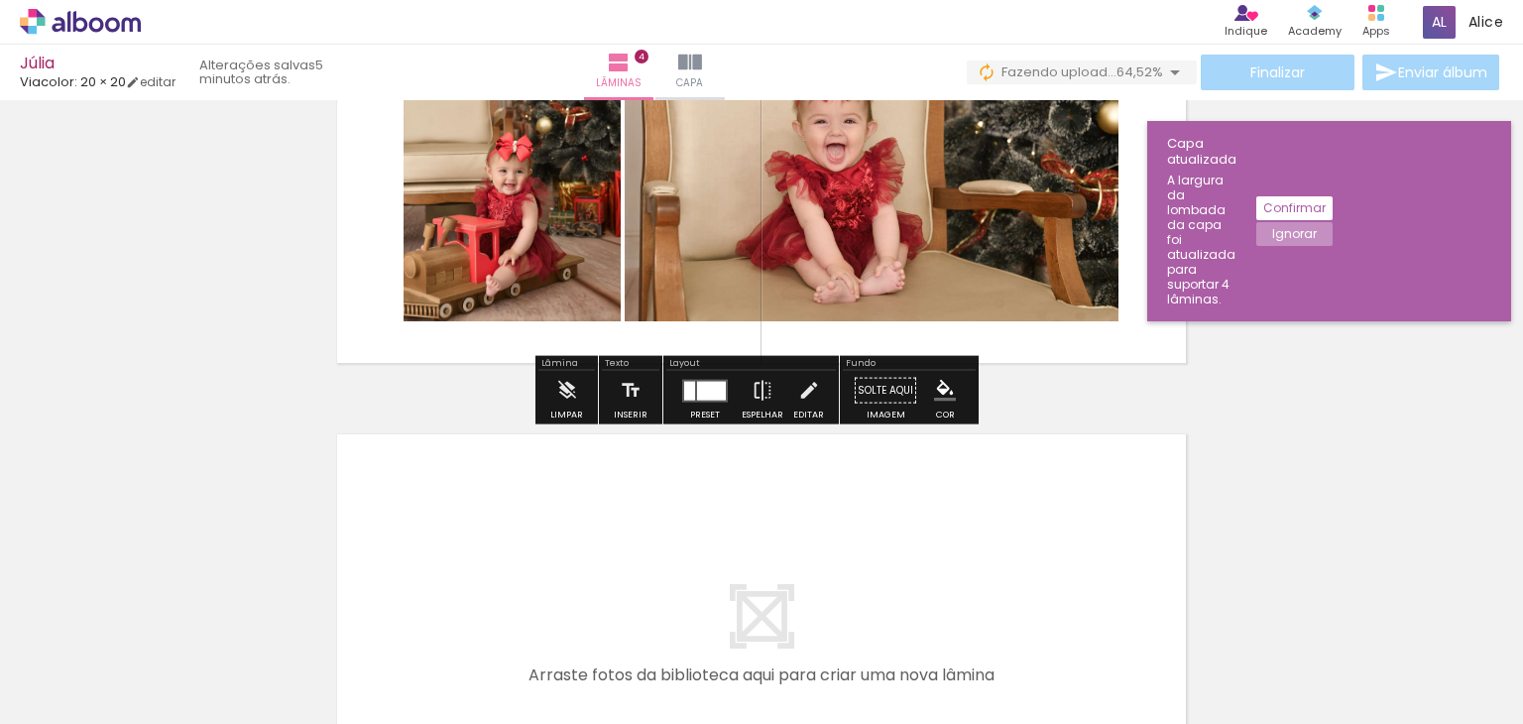
scroll to position [1777, 0]
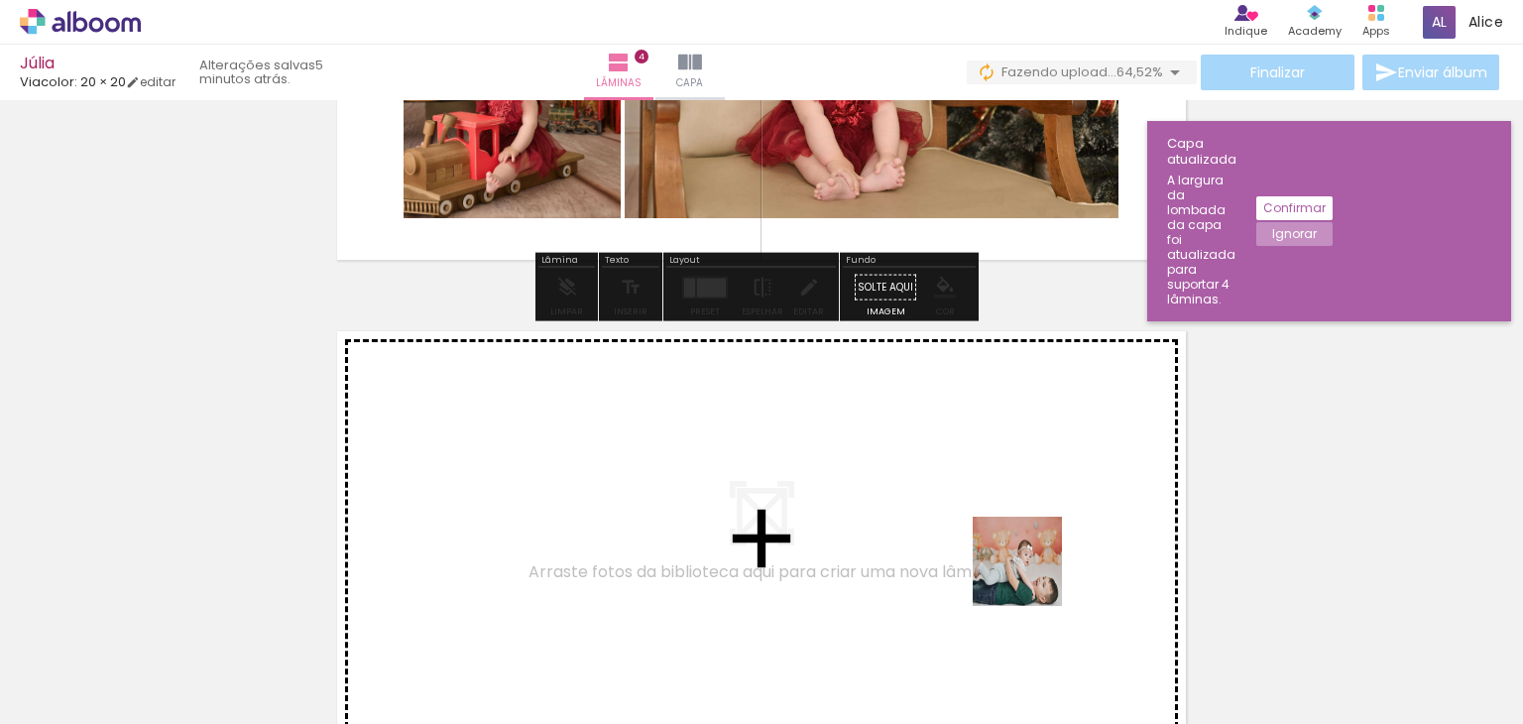
drag, startPoint x: 1079, startPoint y: 664, endPoint x: 1003, endPoint y: 529, distance: 154.5
click at [1003, 529] on quentale-workspace at bounding box center [761, 362] width 1523 height 724
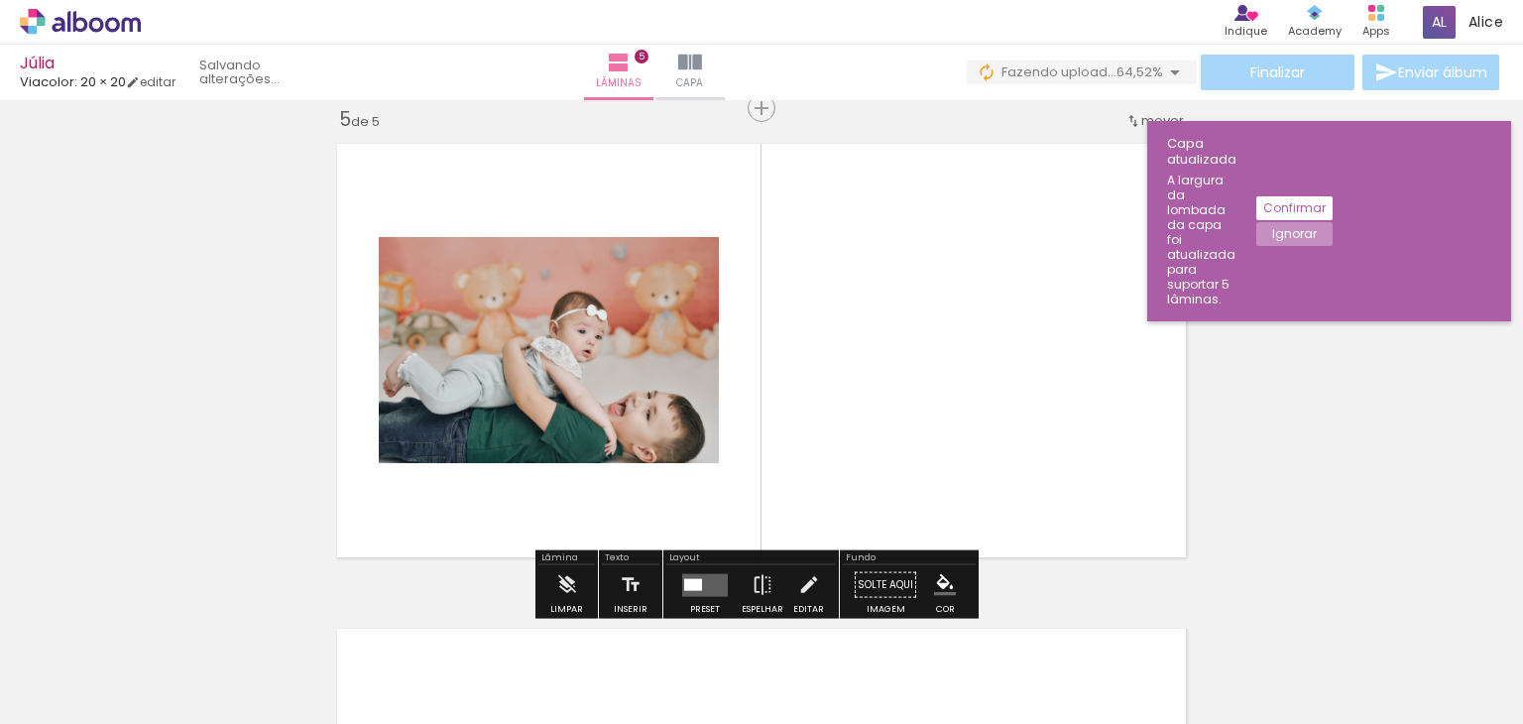
scroll to position [1964, 0]
click at [692, 584] on div at bounding box center [693, 584] width 18 height 12
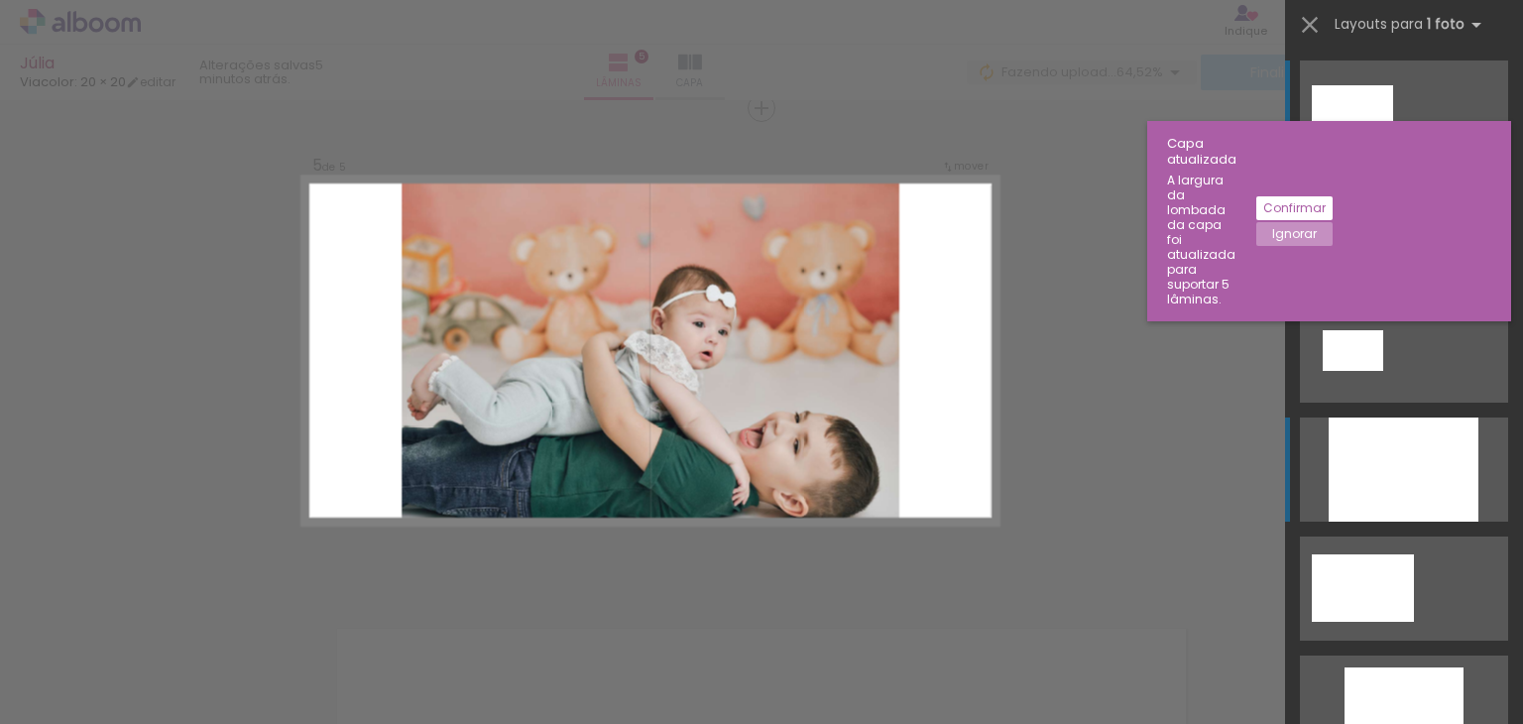
click at [1384, 464] on div at bounding box center [1404, 469] width 150 height 104
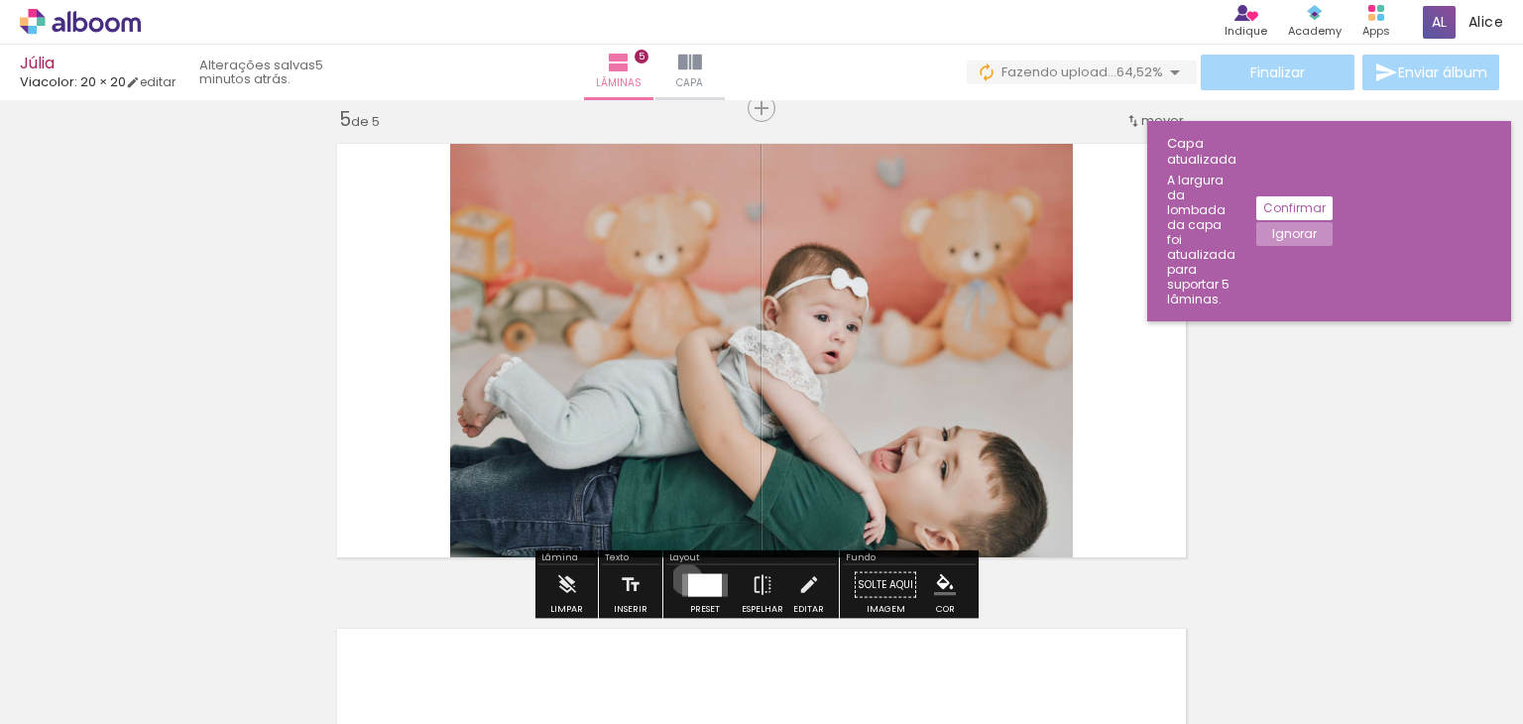
click at [682, 578] on quentale-layouter at bounding box center [705, 584] width 46 height 23
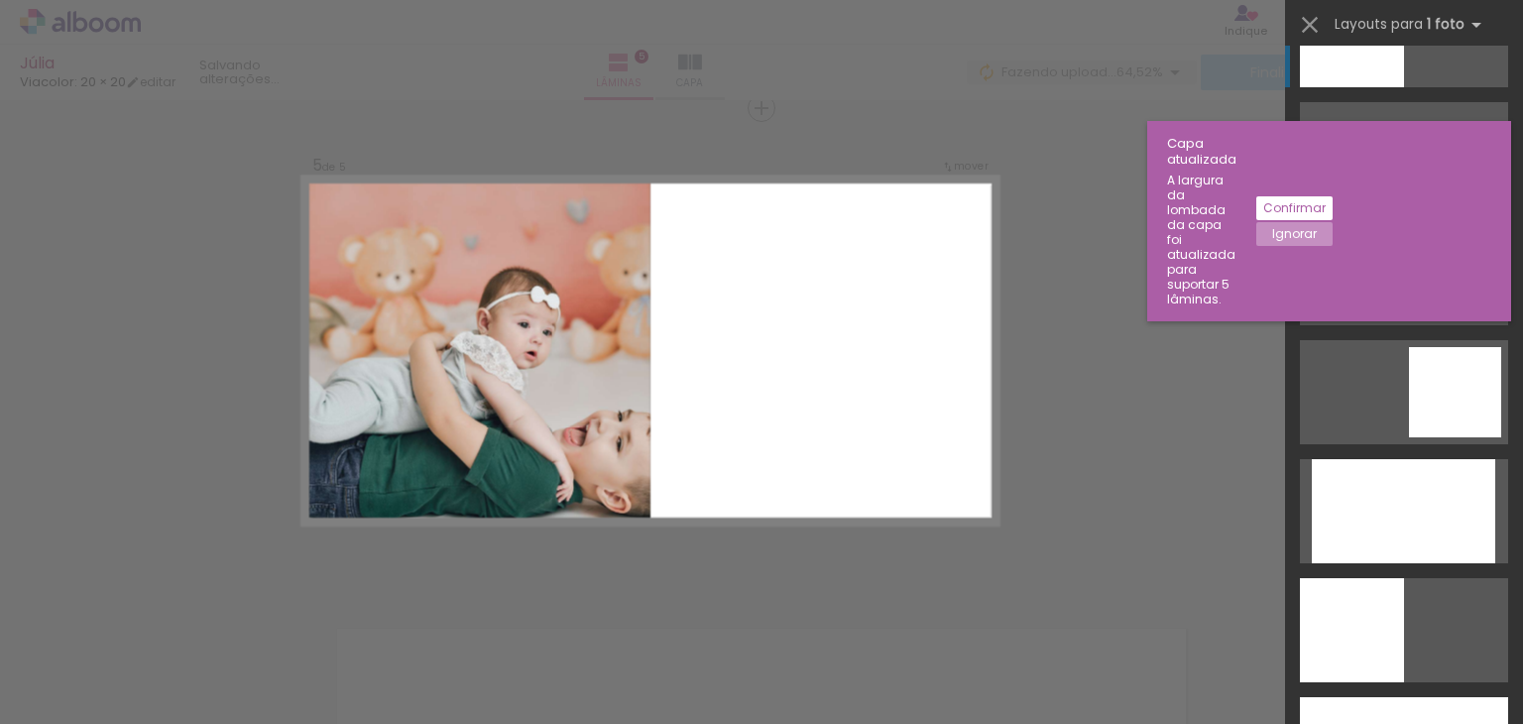
scroll to position [2340, 0]
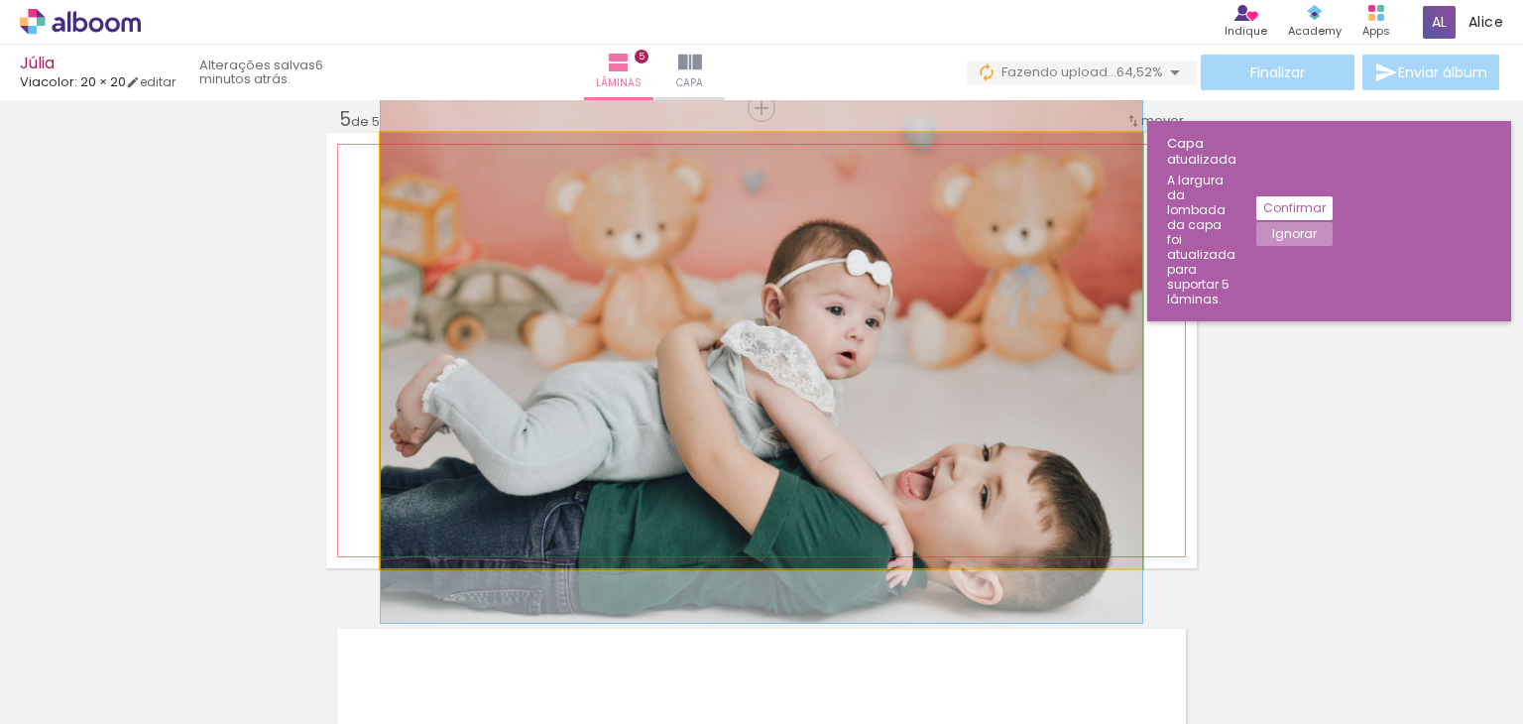
click at [924, 445] on quentale-photo at bounding box center [761, 350] width 761 height 435
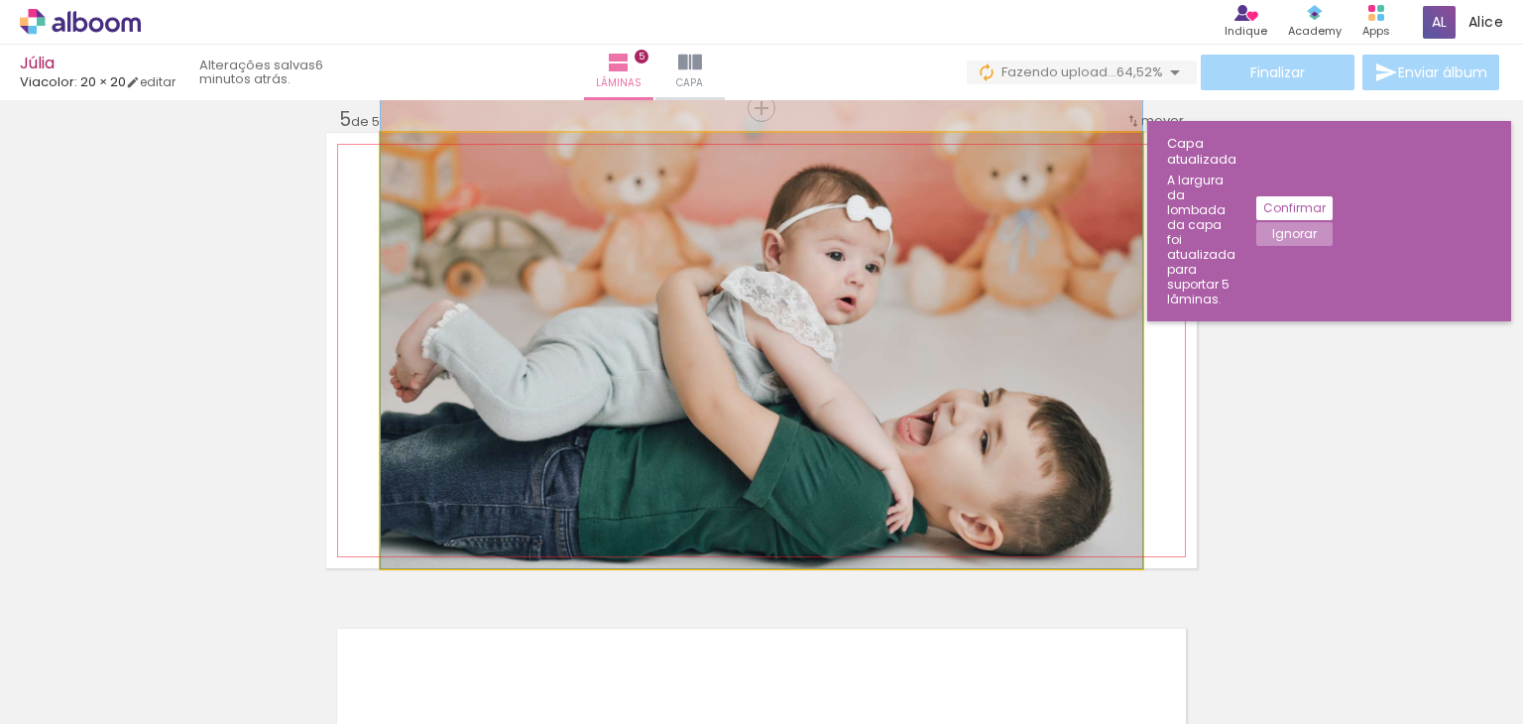
drag, startPoint x: 924, startPoint y: 445, endPoint x: 932, endPoint y: 386, distance: 60.0
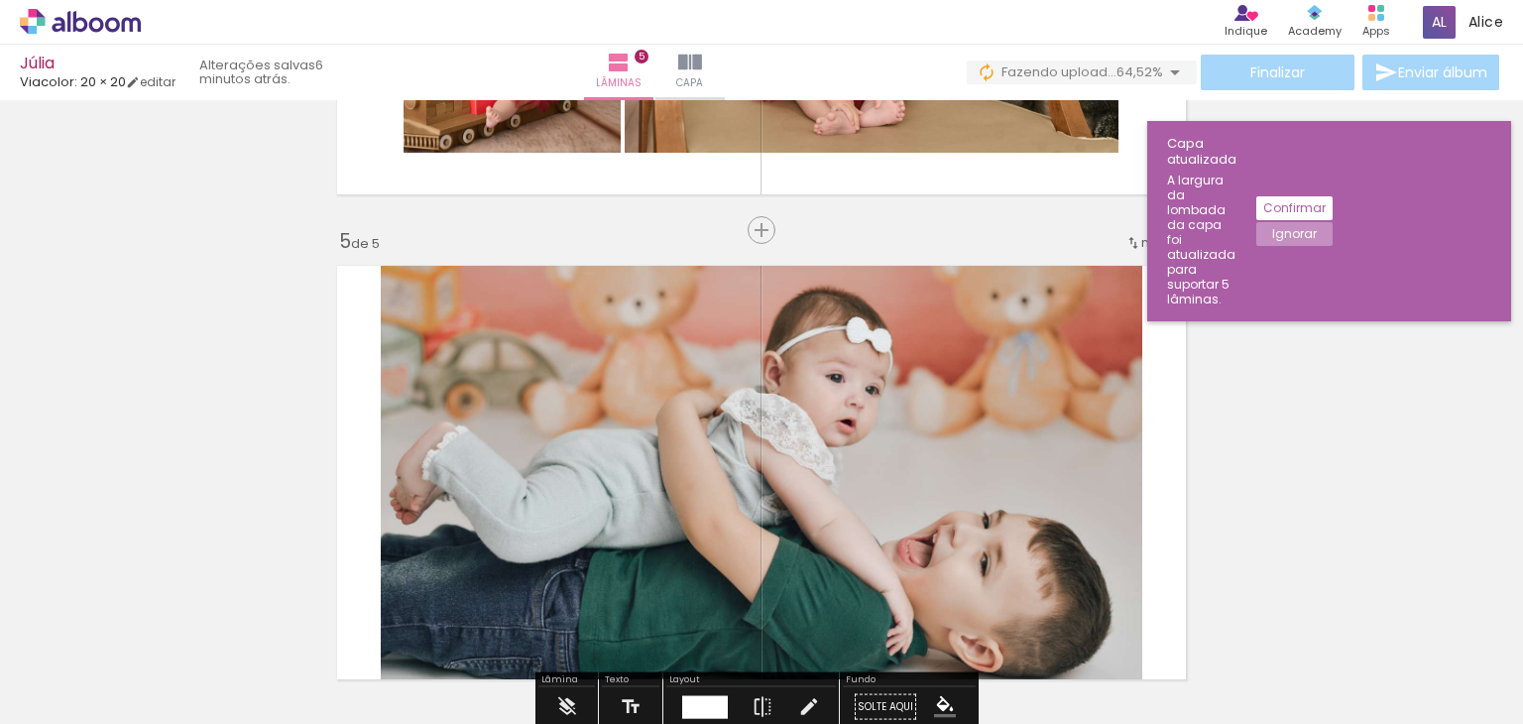
scroll to position [1766, 0]
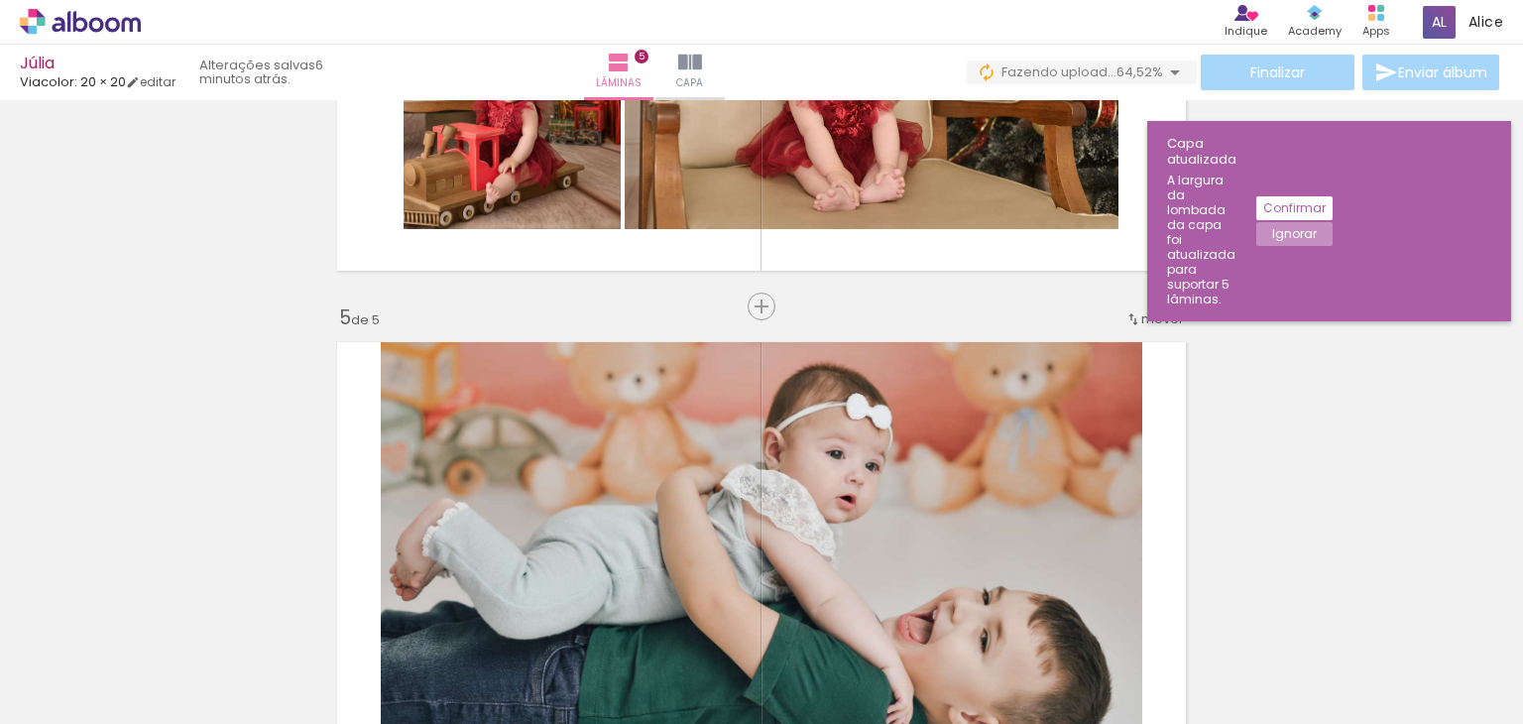
click at [1141, 319] on span "mover" at bounding box center [1162, 318] width 43 height 19
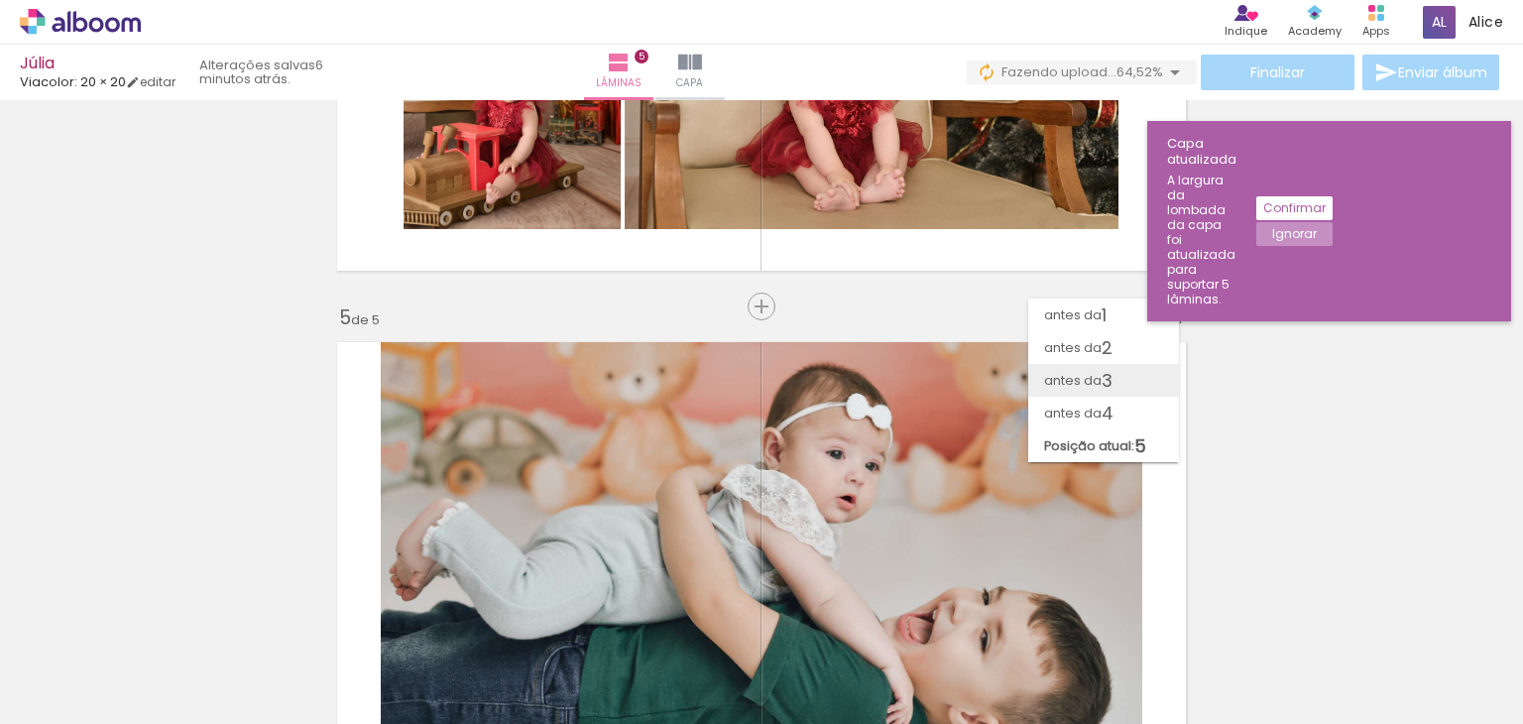
click at [1116, 382] on paper-item "antes da 3" at bounding box center [1103, 380] width 151 height 33
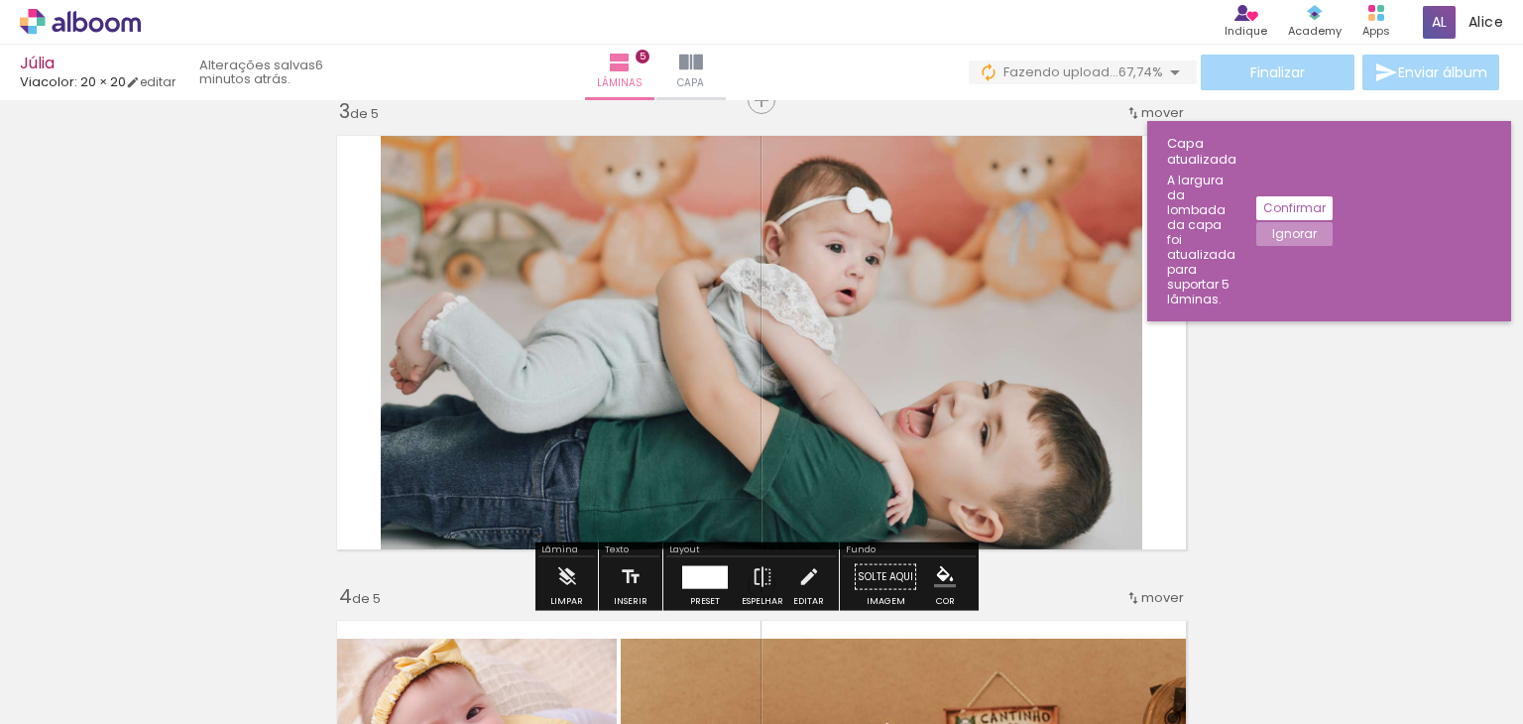
scroll to position [995, 0]
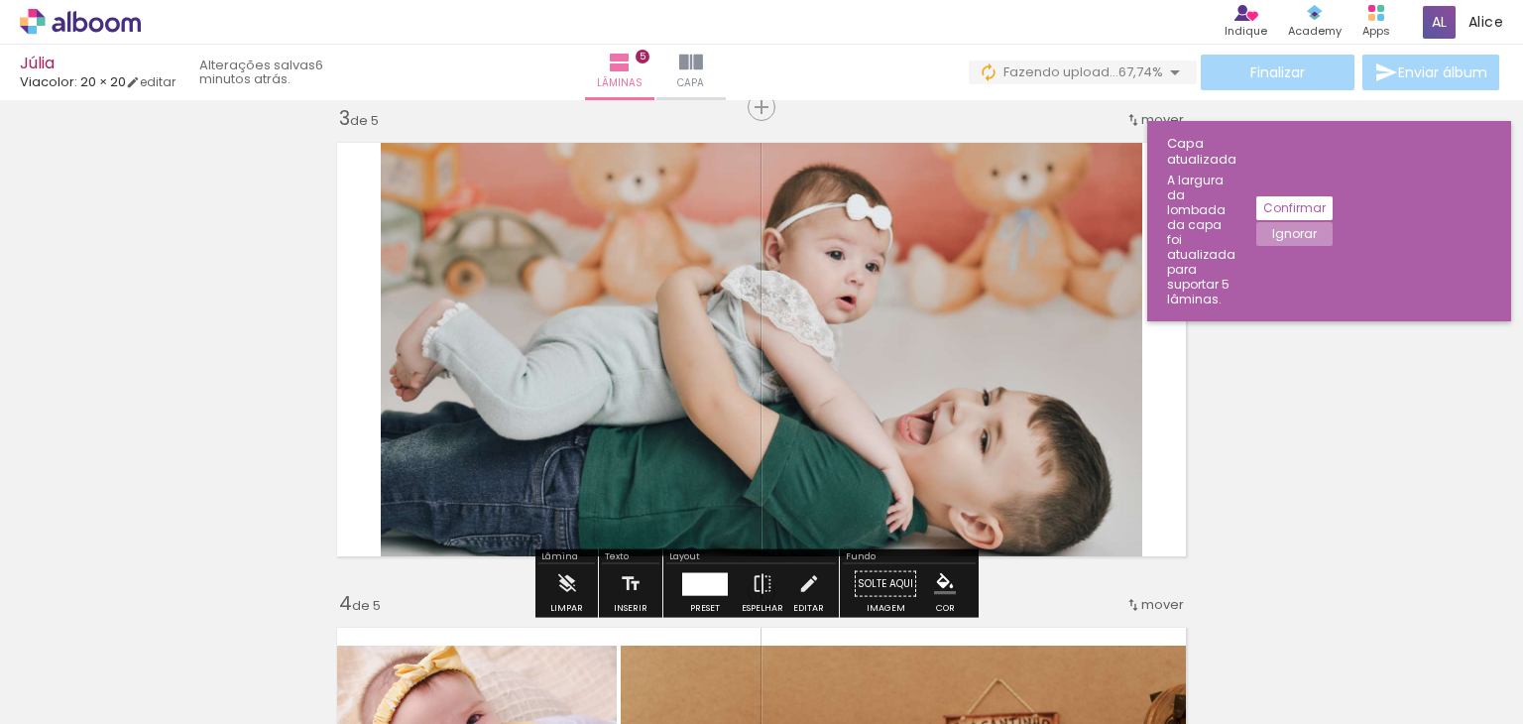
click at [1133, 126] on iron-icon at bounding box center [1133, 120] width 16 height 16
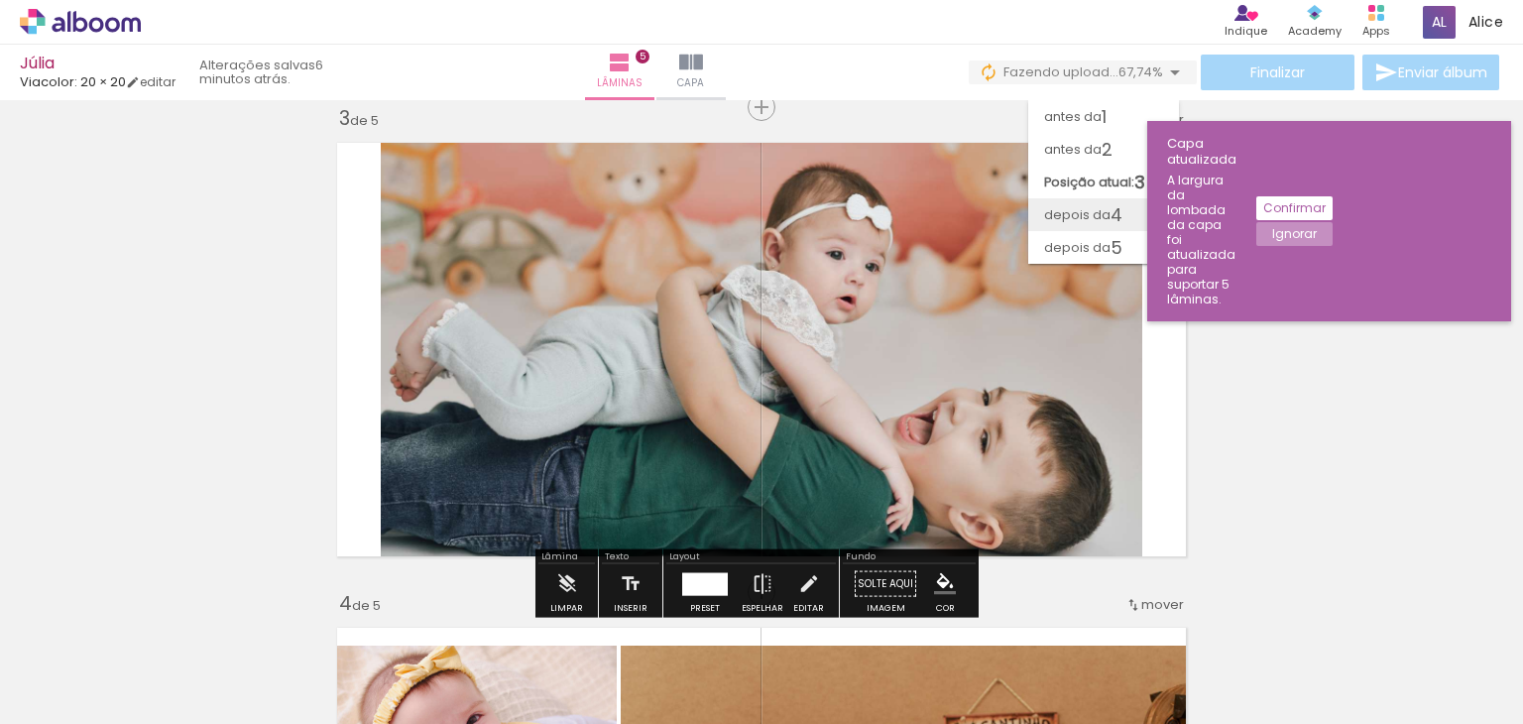
click at [1115, 207] on span "4" at bounding box center [1116, 214] width 12 height 33
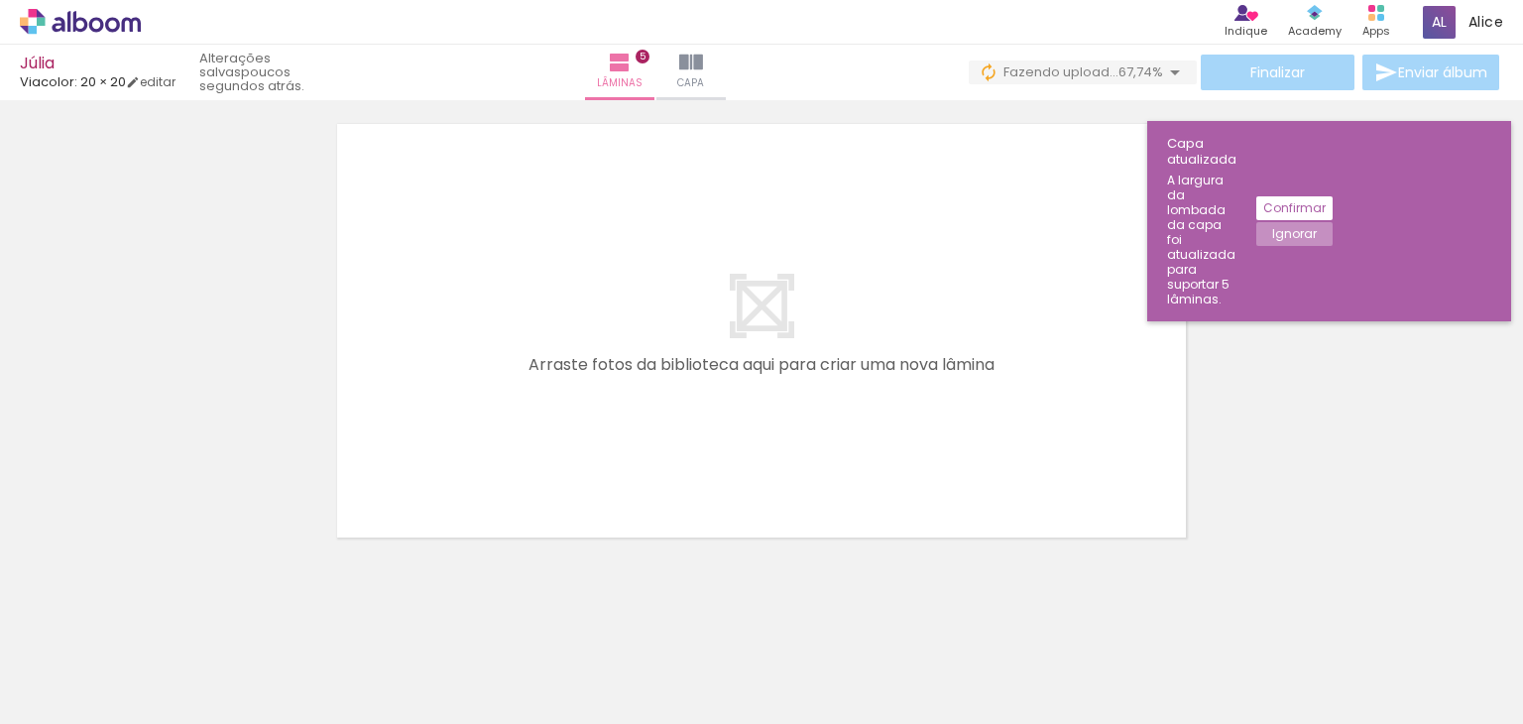
scroll to position [2471, 0]
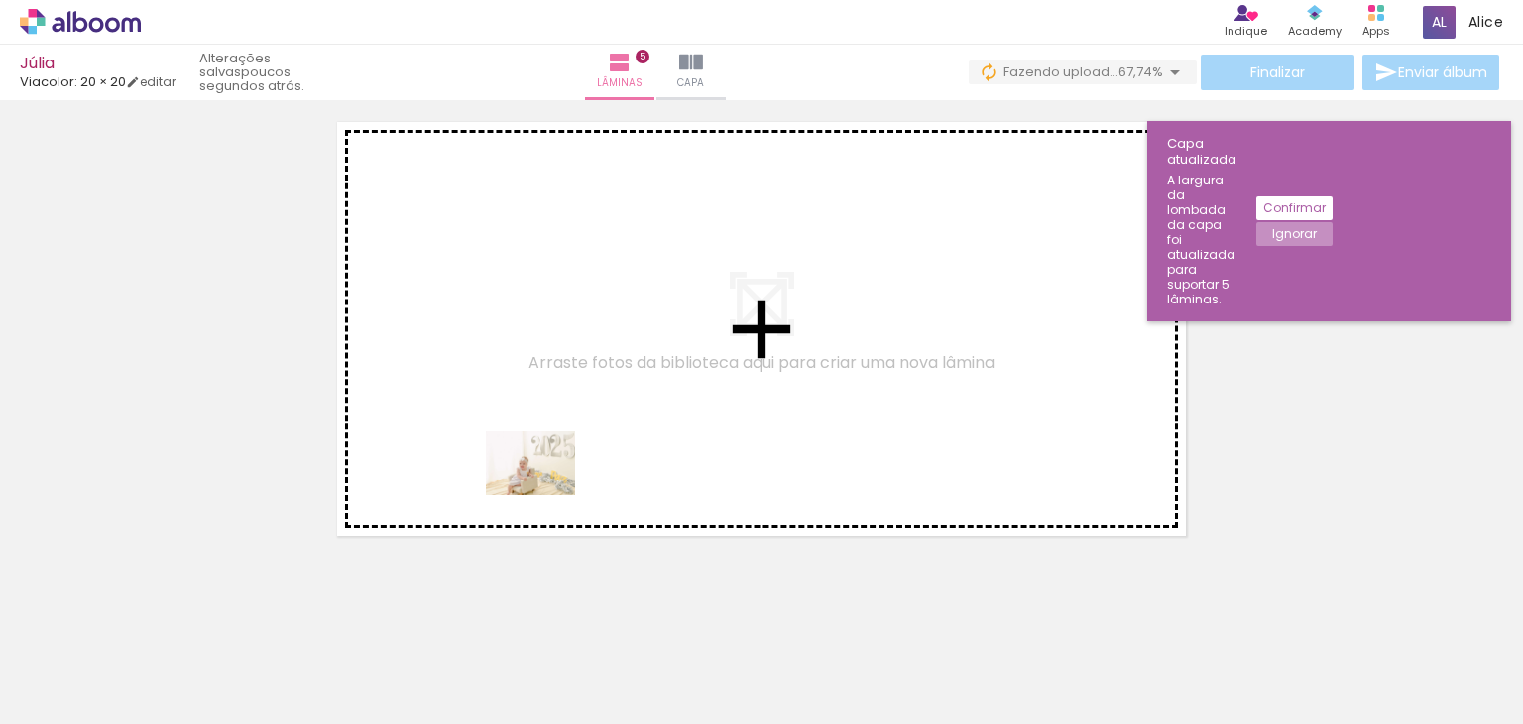
drag, startPoint x: 950, startPoint y: 656, endPoint x: 526, endPoint y: 471, distance: 463.1
click at [512, 469] on quentale-workspace at bounding box center [761, 362] width 1523 height 724
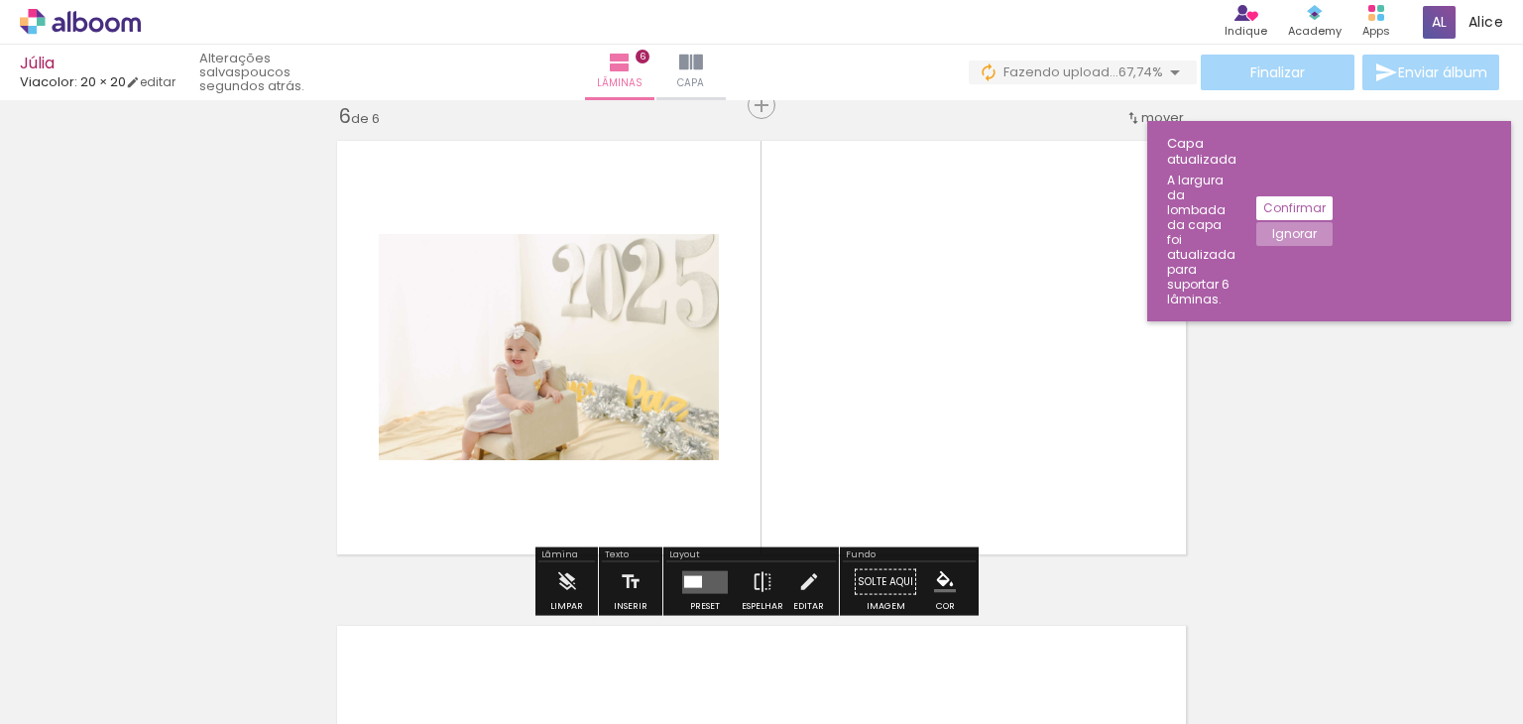
scroll to position [2449, 0]
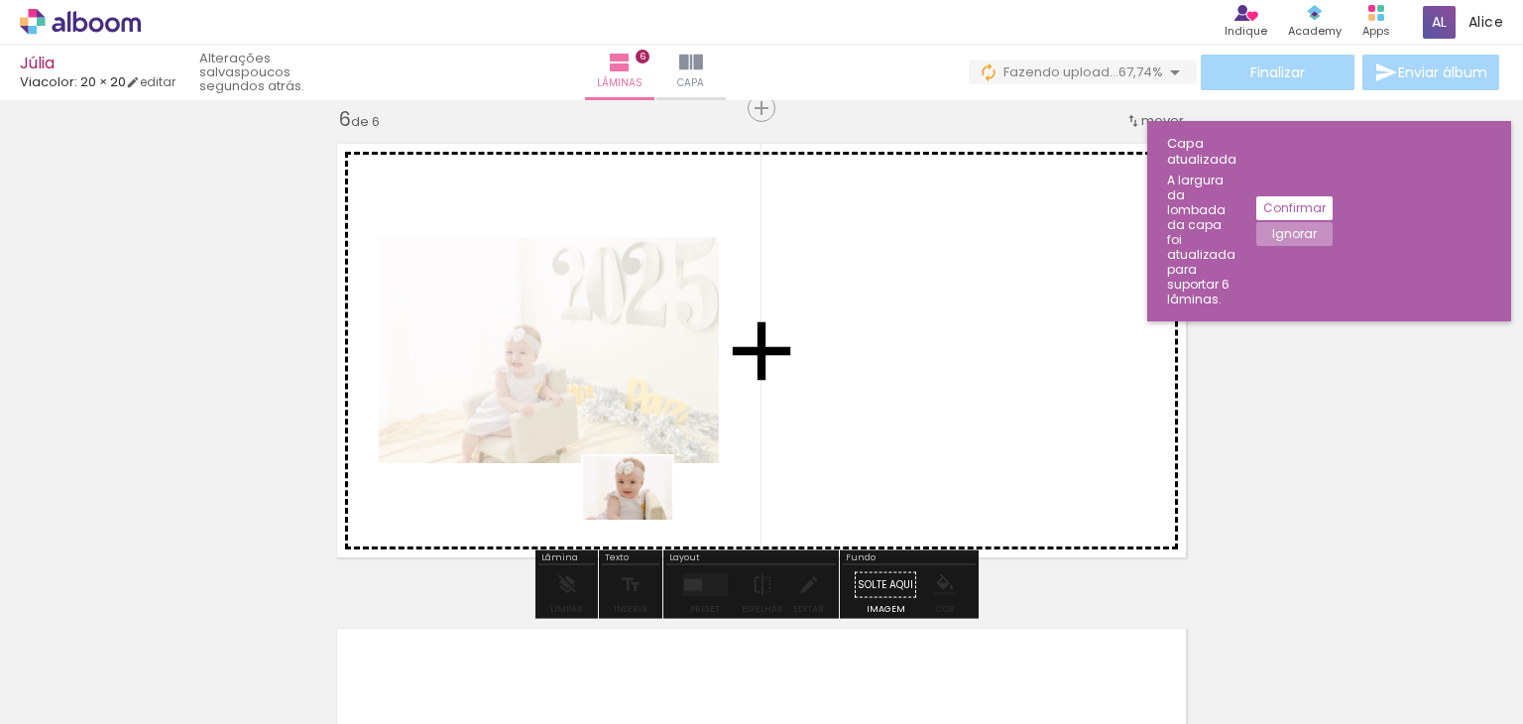
drag, startPoint x: 1071, startPoint y: 667, endPoint x: 628, endPoint y: 515, distance: 468.8
click at [628, 515] on quentale-workspace at bounding box center [761, 362] width 1523 height 724
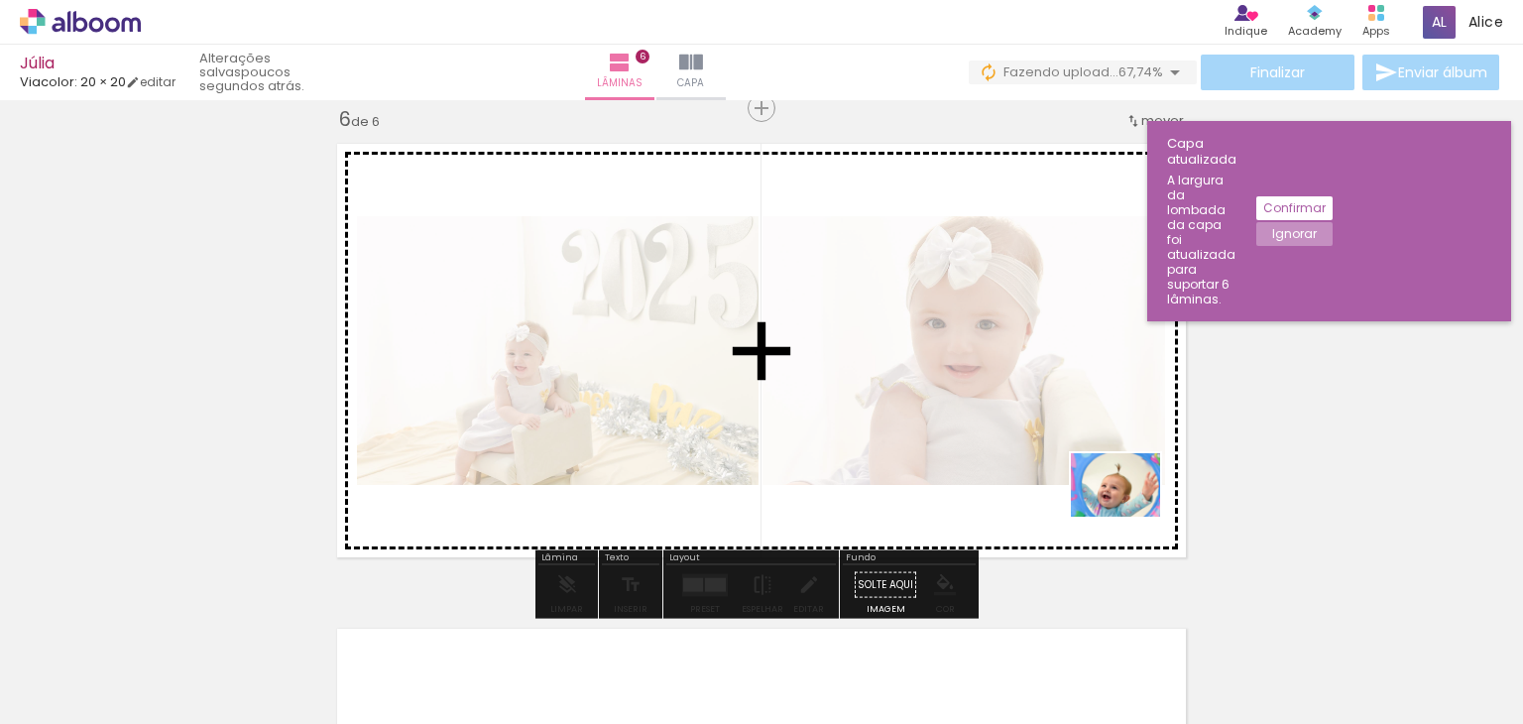
drag, startPoint x: 854, startPoint y: 654, endPoint x: 1130, endPoint y: 513, distance: 310.9
click at [1130, 513] on quentale-workspace at bounding box center [761, 362] width 1523 height 724
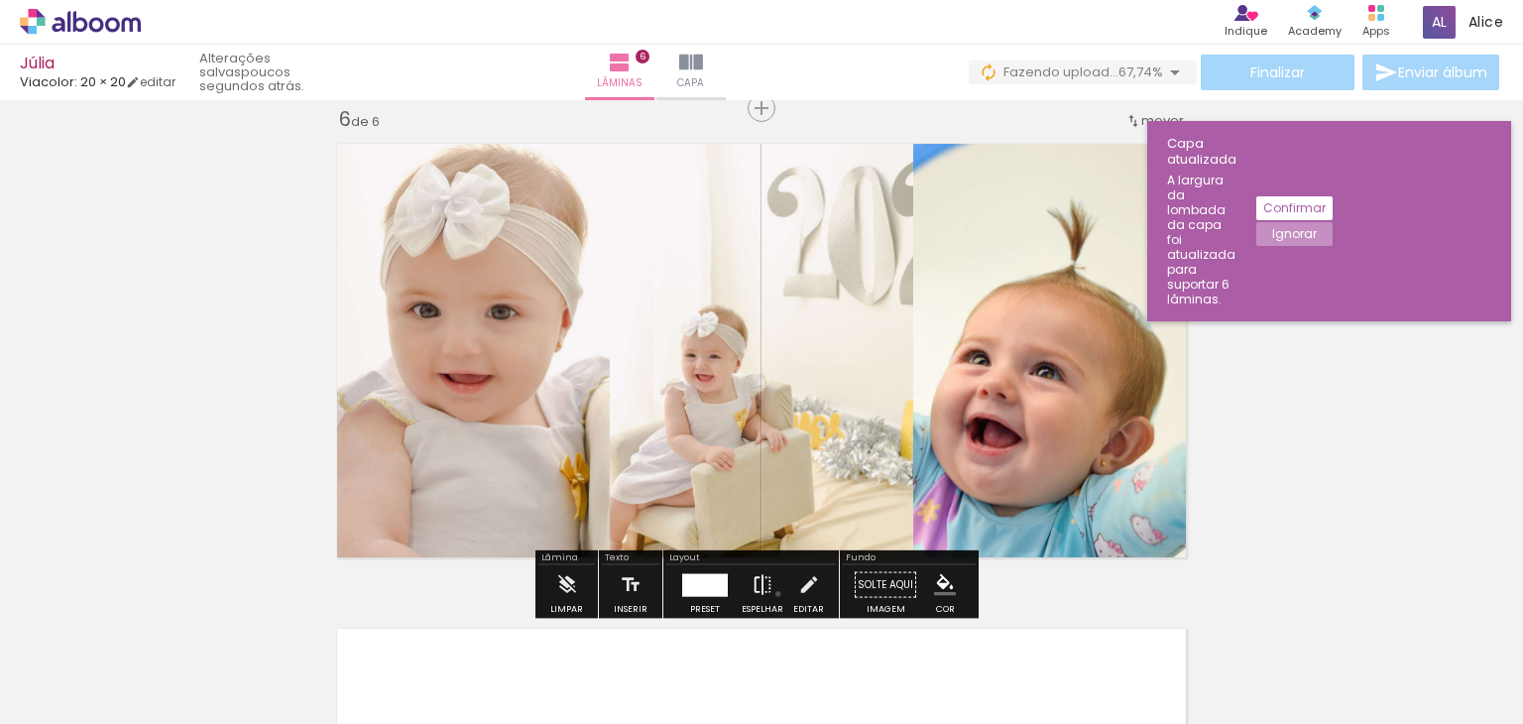
click at [773, 593] on paper-button "Espelhar" at bounding box center [763, 590] width 52 height 51
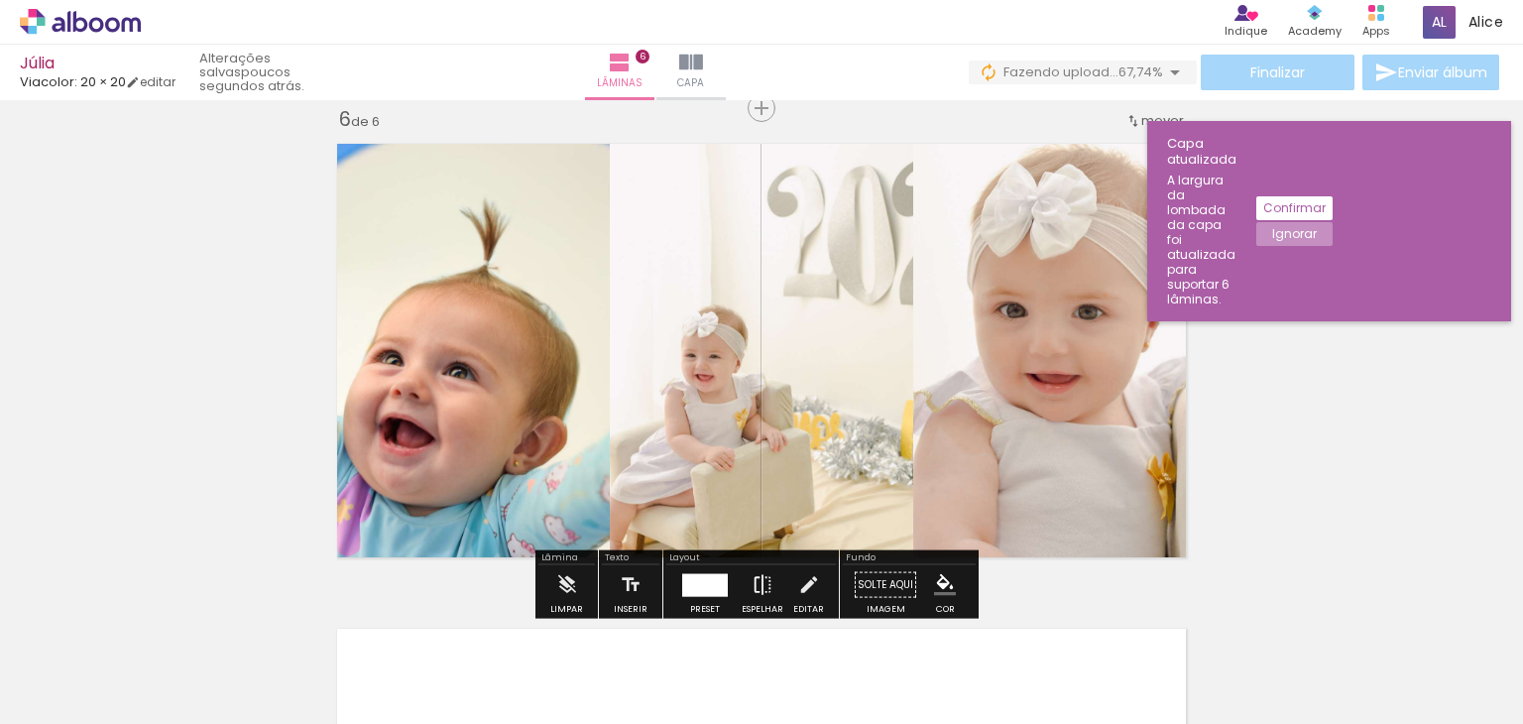
click at [765, 578] on iron-icon at bounding box center [763, 585] width 22 height 40
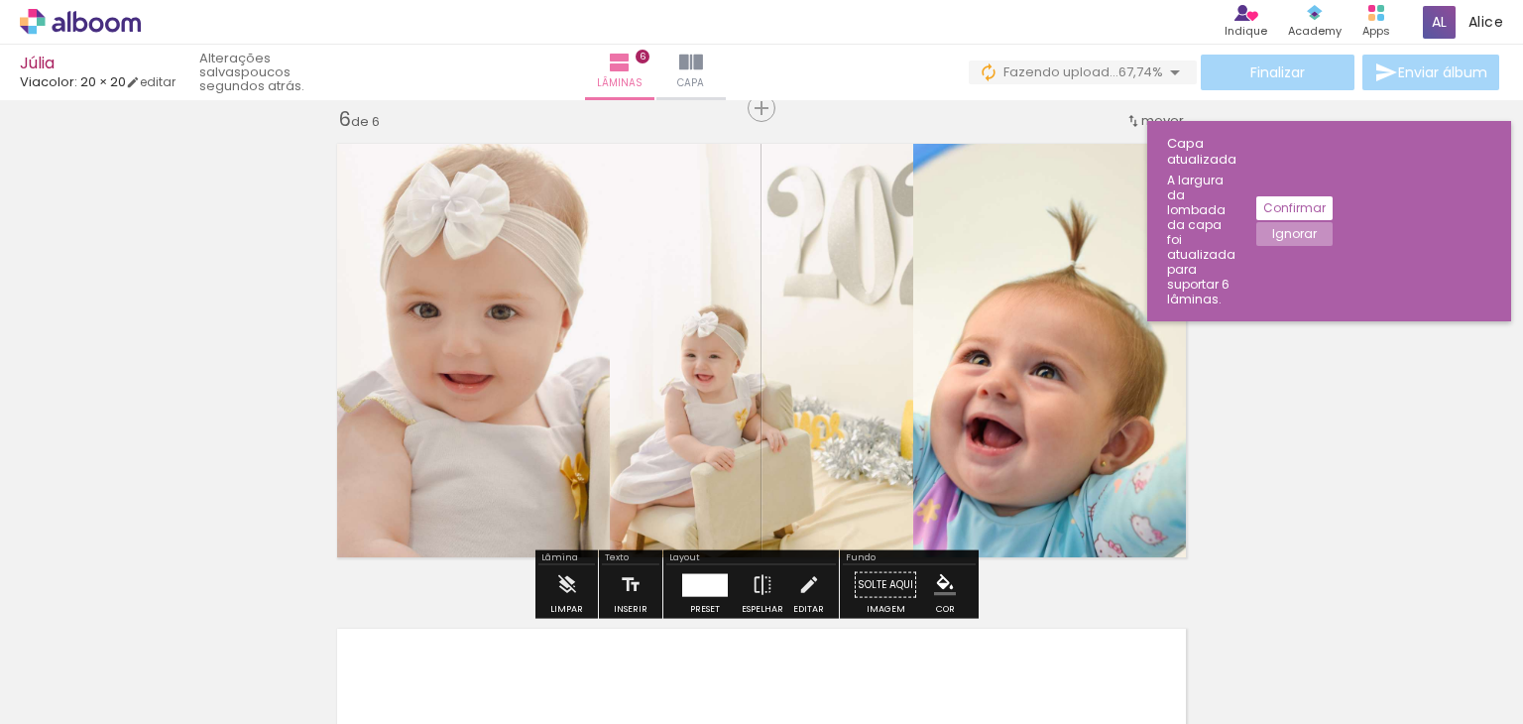
click at [709, 581] on div at bounding box center [705, 584] width 34 height 23
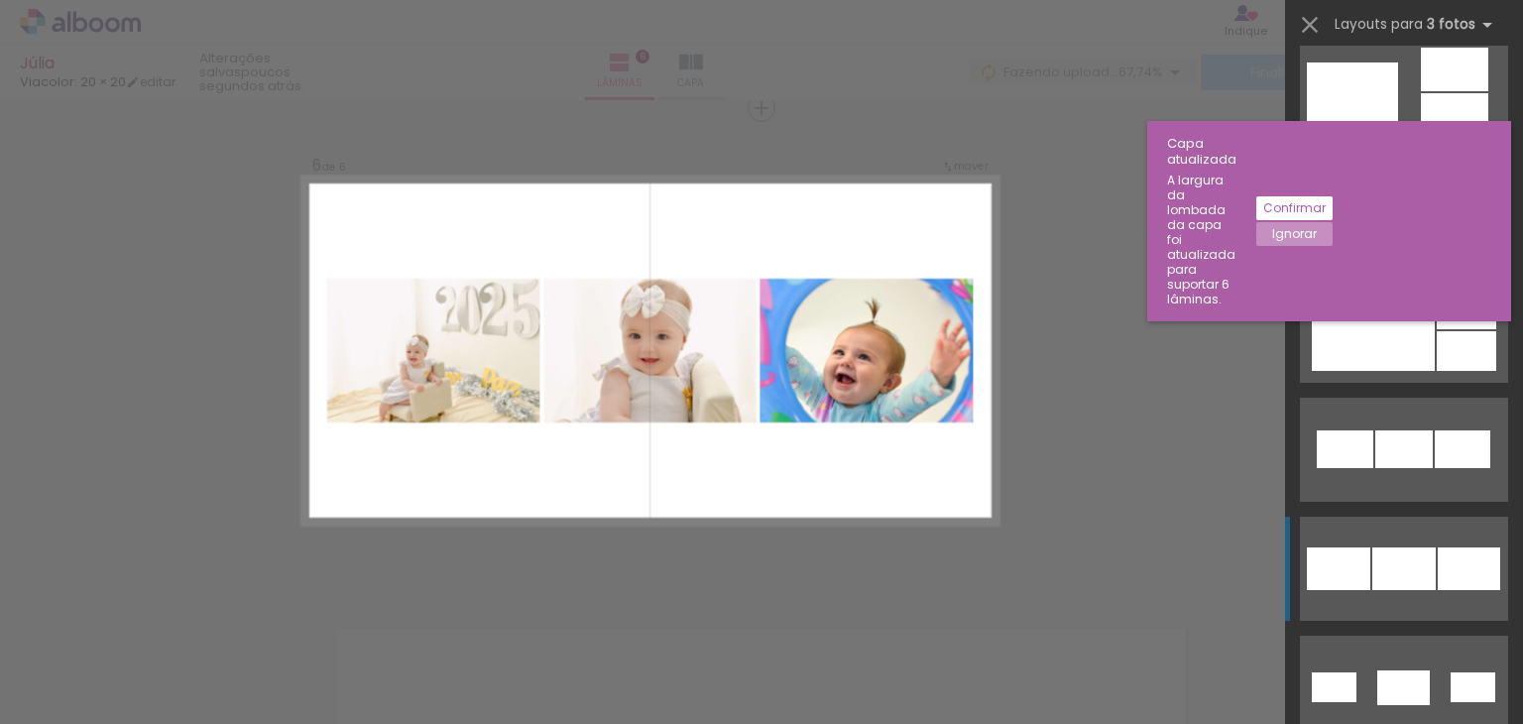
scroll to position [1487, 0]
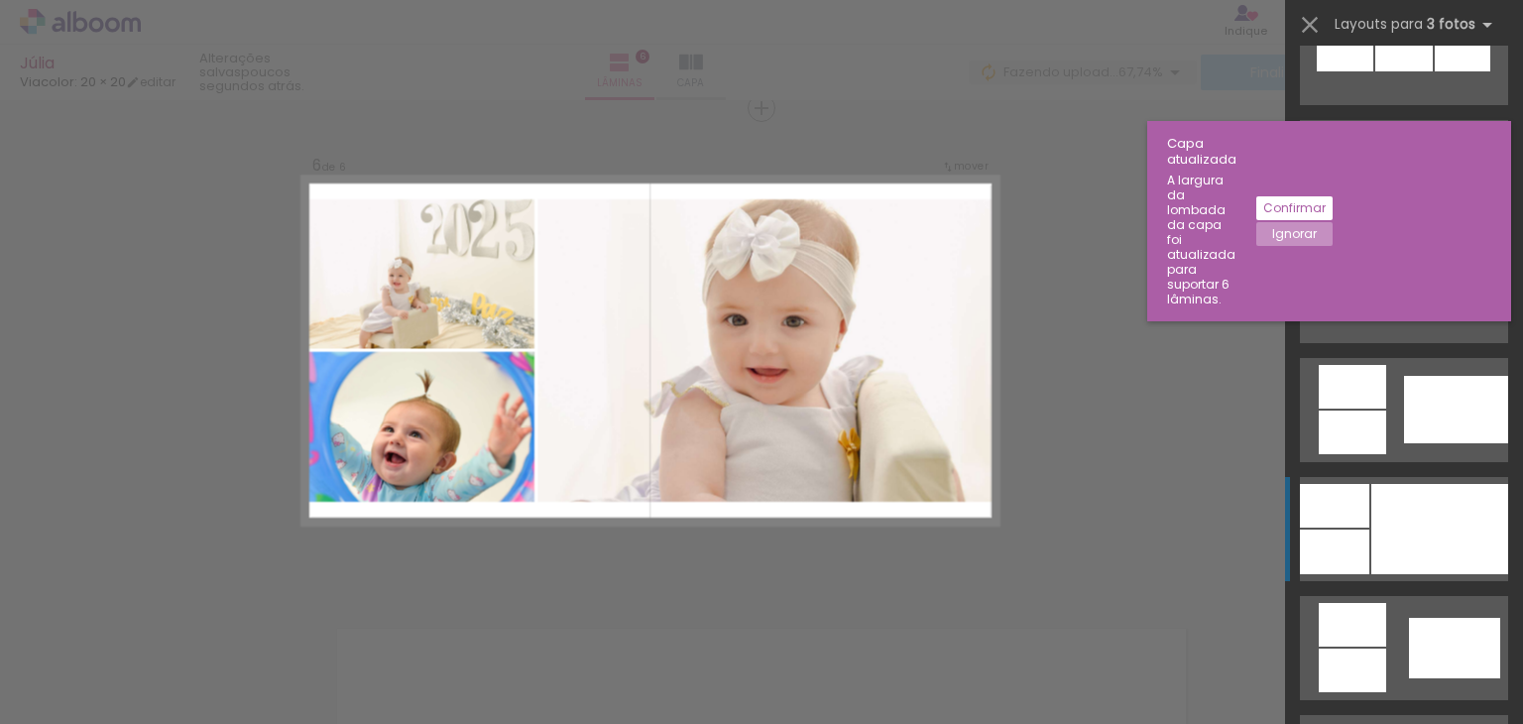
click at [1407, 549] on div at bounding box center [1439, 529] width 137 height 90
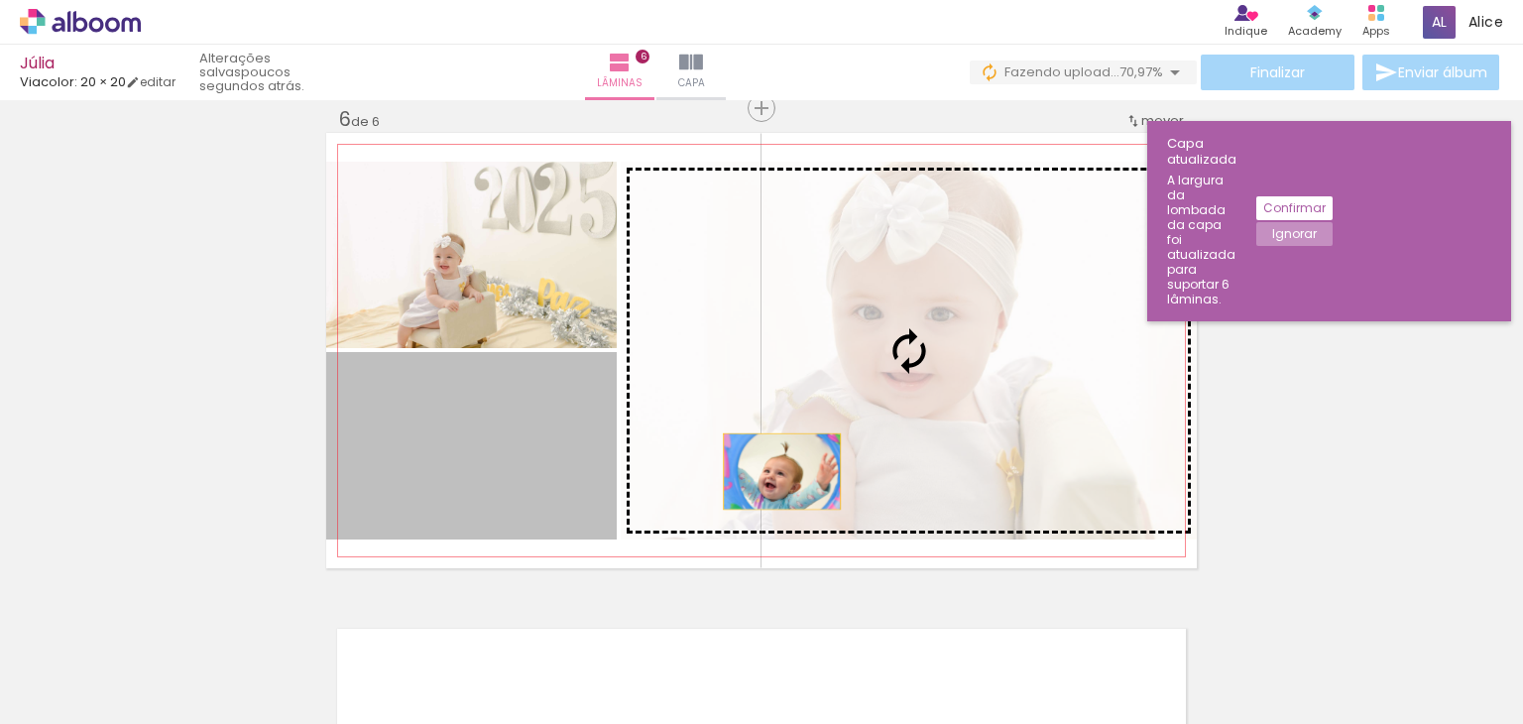
drag, startPoint x: 548, startPoint y: 481, endPoint x: 858, endPoint y: 454, distance: 310.5
click at [0, 0] on slot at bounding box center [0, 0] width 0 height 0
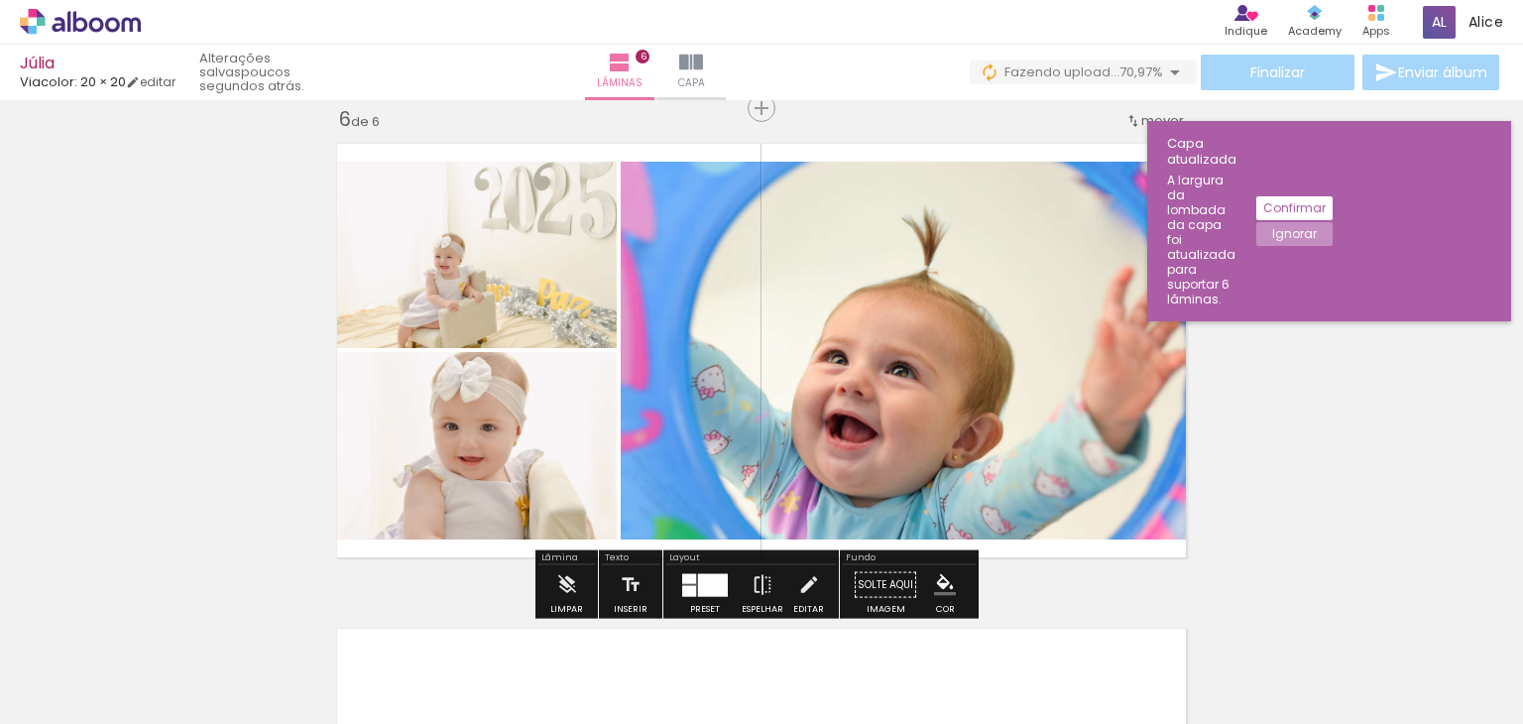
click at [525, 441] on quentale-photo at bounding box center [471, 445] width 291 height 187
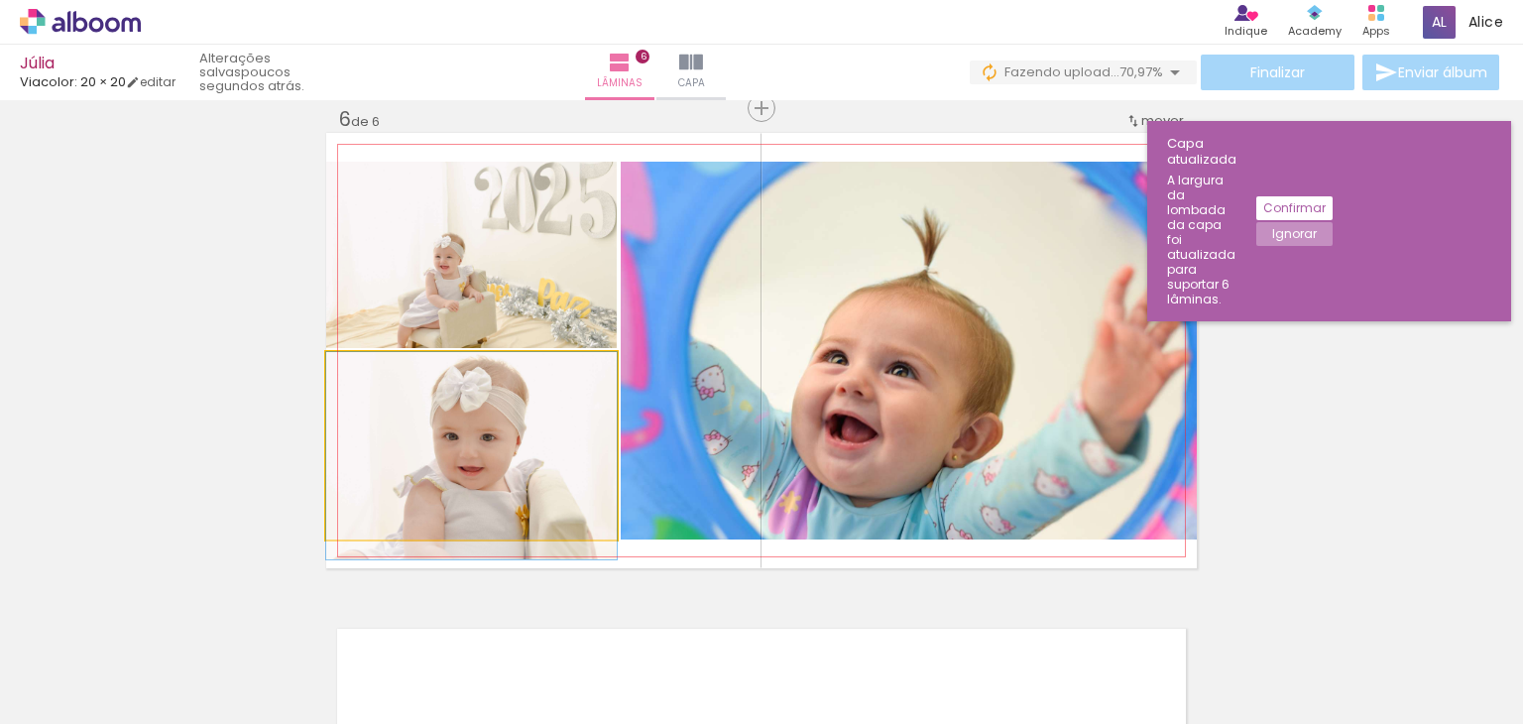
drag, startPoint x: 522, startPoint y: 439, endPoint x: 518, endPoint y: 458, distance: 19.3
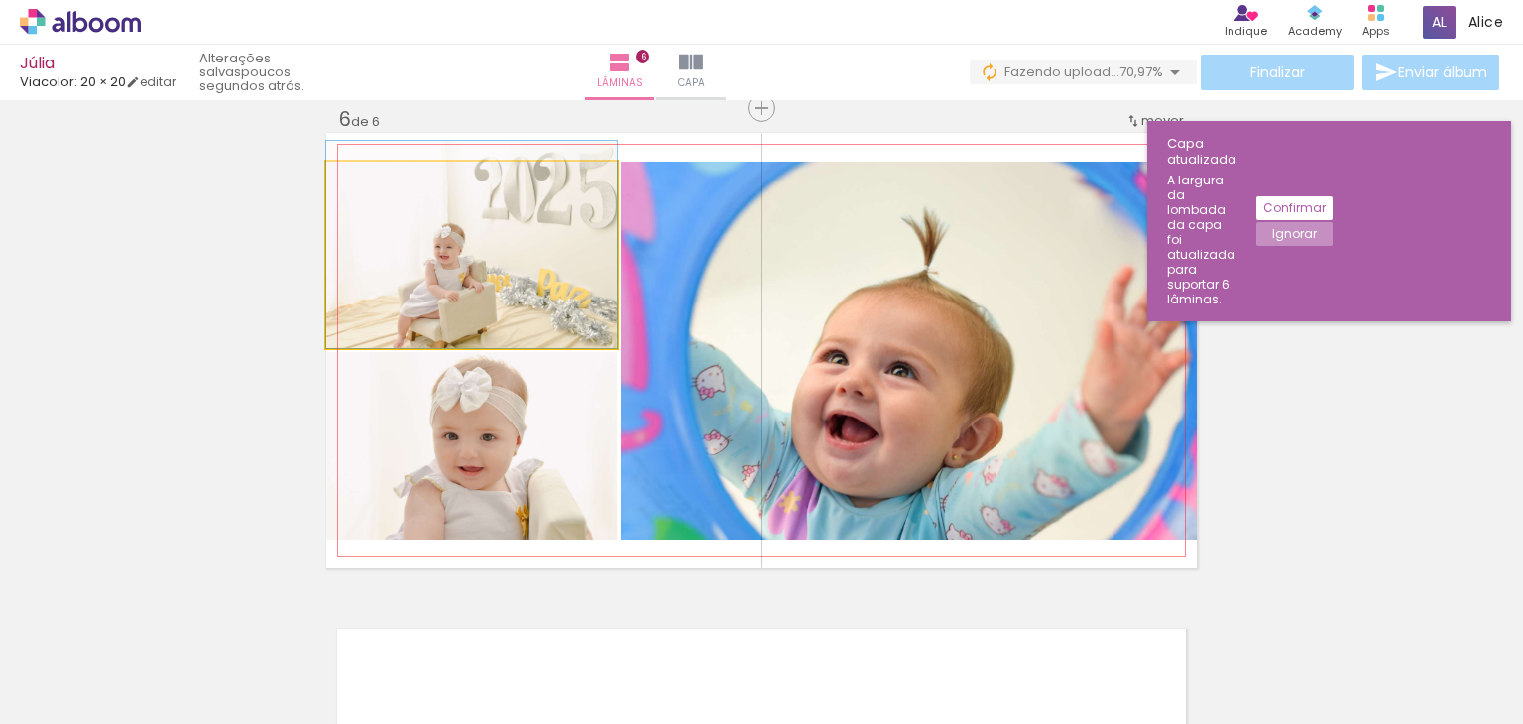
drag, startPoint x: 524, startPoint y: 255, endPoint x: 531, endPoint y: 227, distance: 28.9
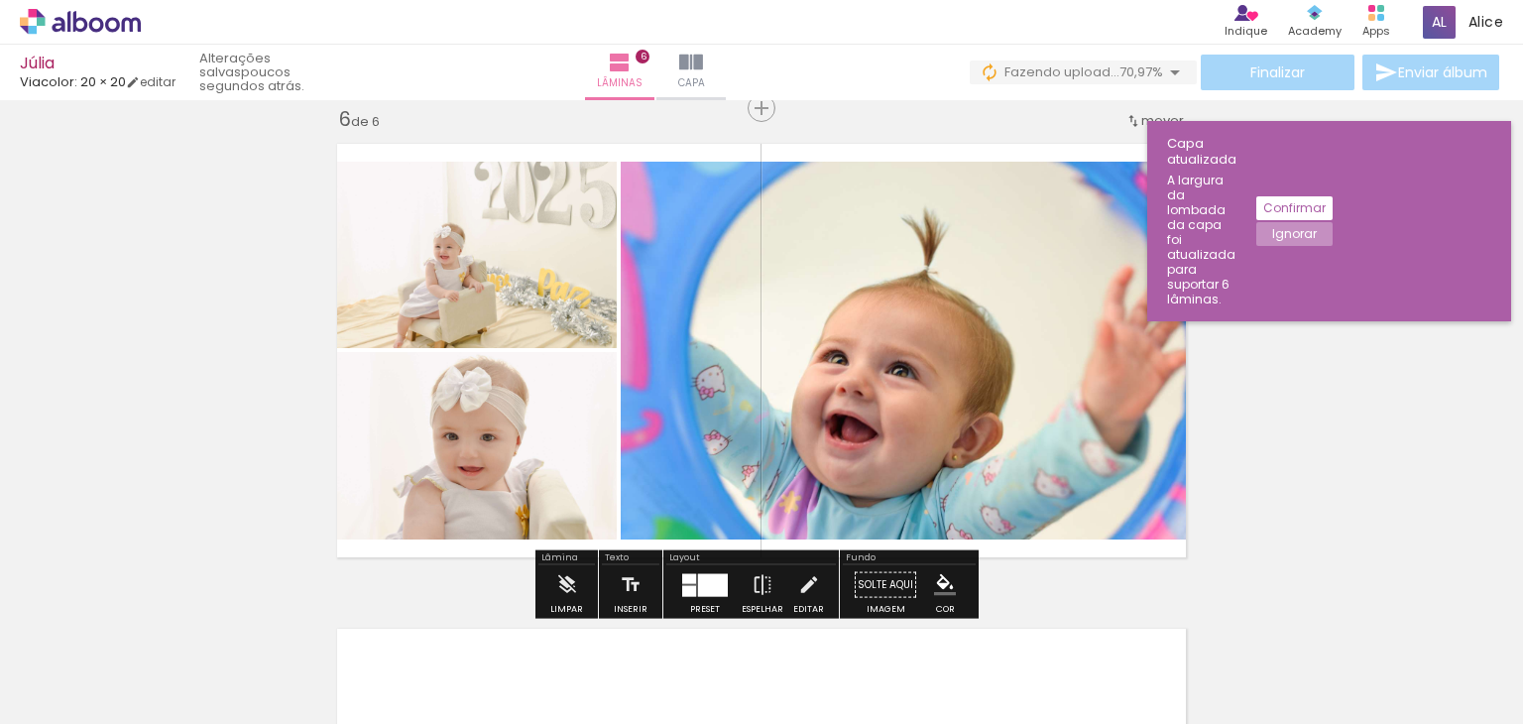
click at [555, 188] on quentale-photo at bounding box center [471, 255] width 291 height 186
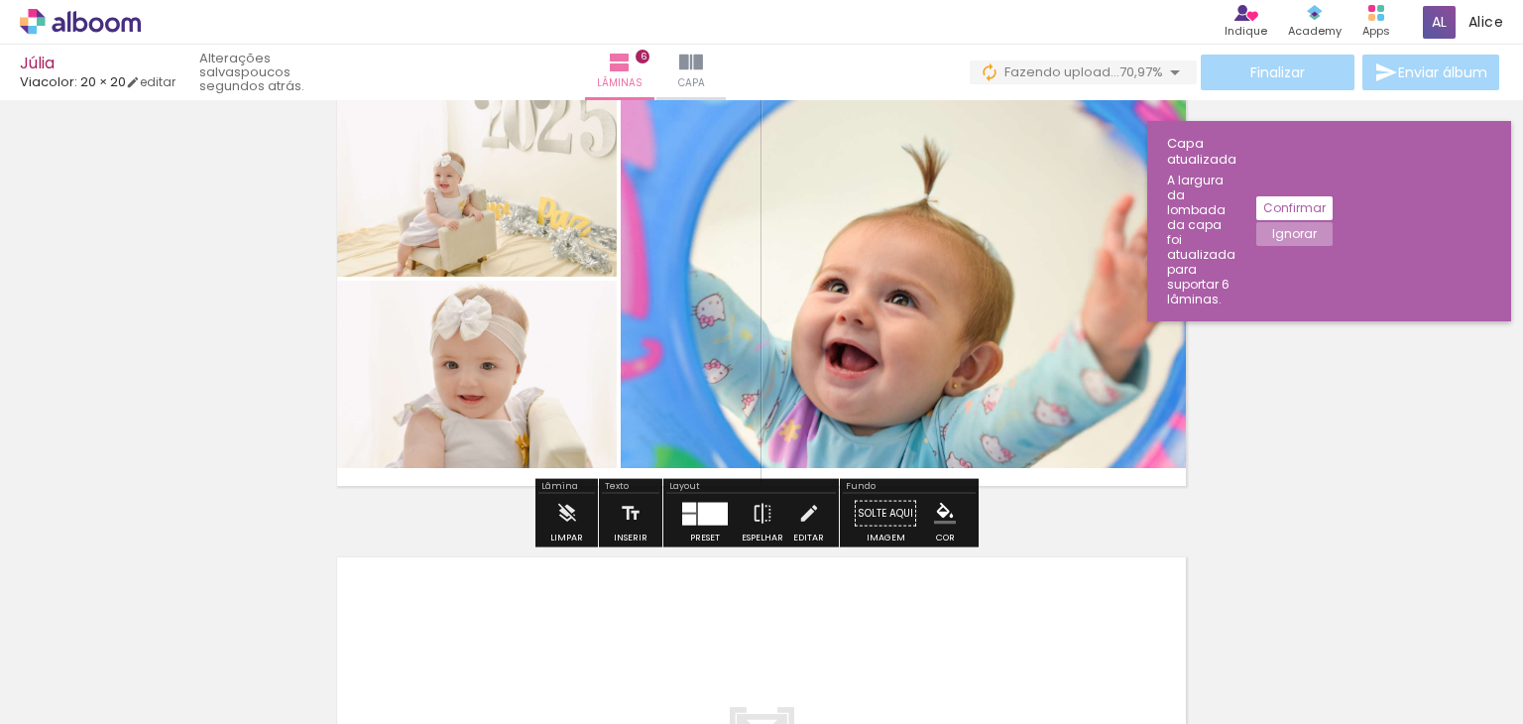
scroll to position [2449, 0]
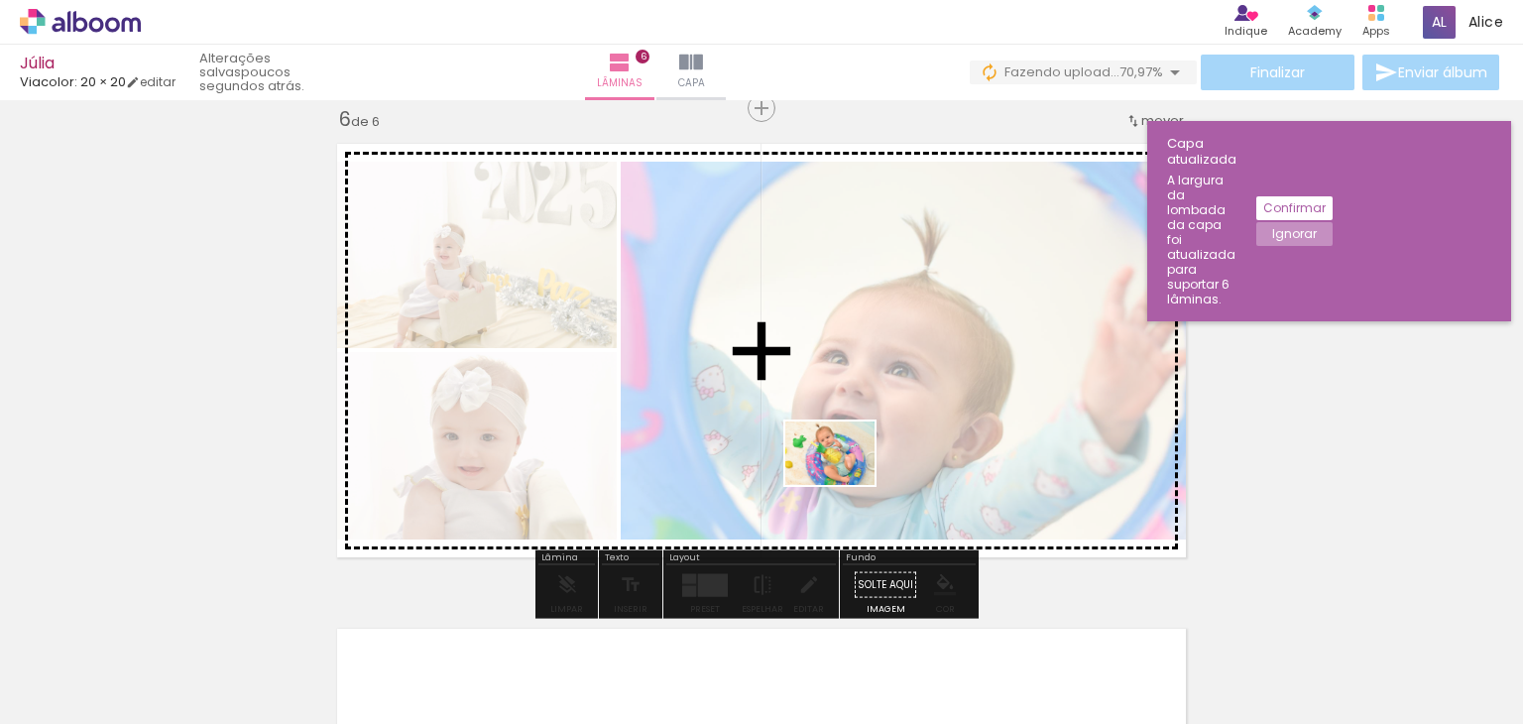
drag, startPoint x: 413, startPoint y: 665, endPoint x: 845, endPoint y: 481, distance: 469.1
click at [845, 481] on quentale-workspace at bounding box center [761, 362] width 1523 height 724
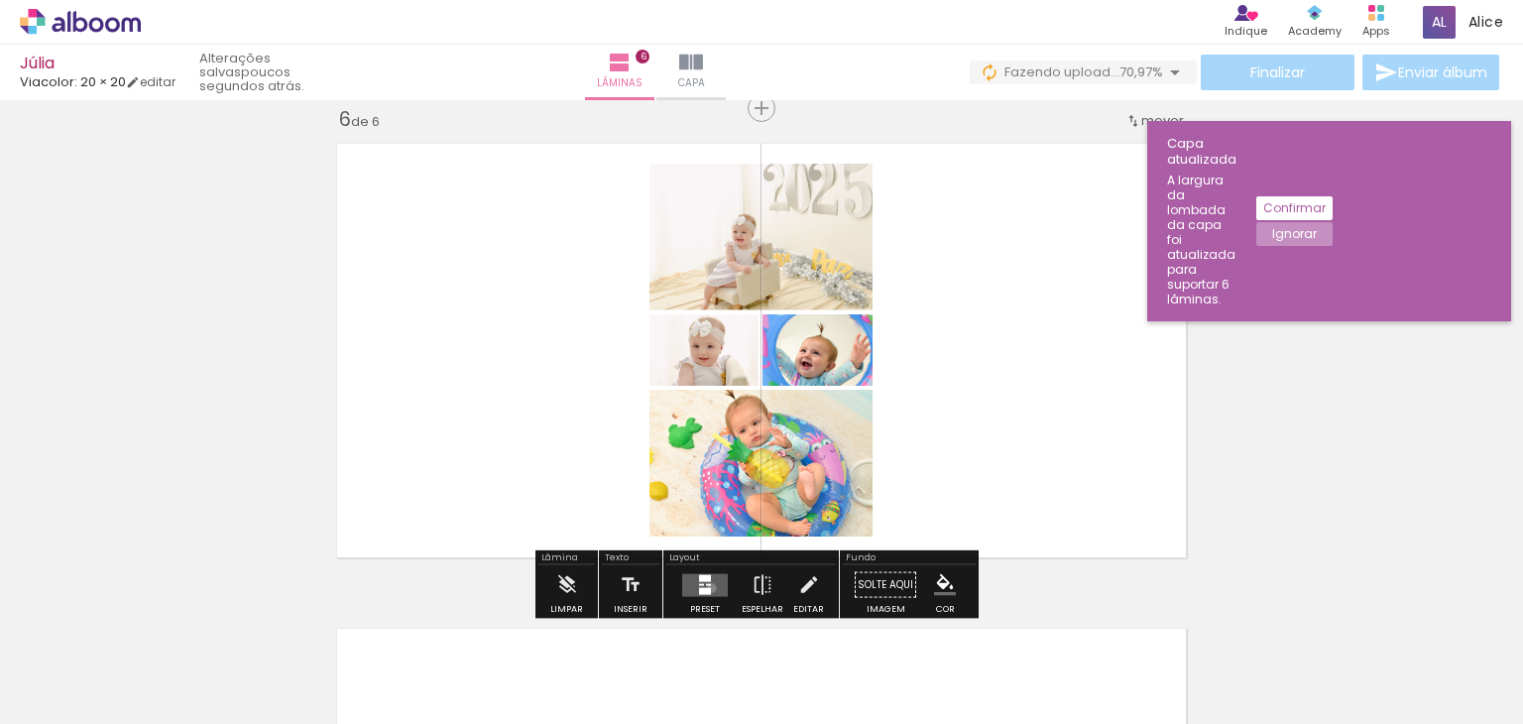
click at [707, 587] on quentale-layouter at bounding box center [705, 584] width 46 height 23
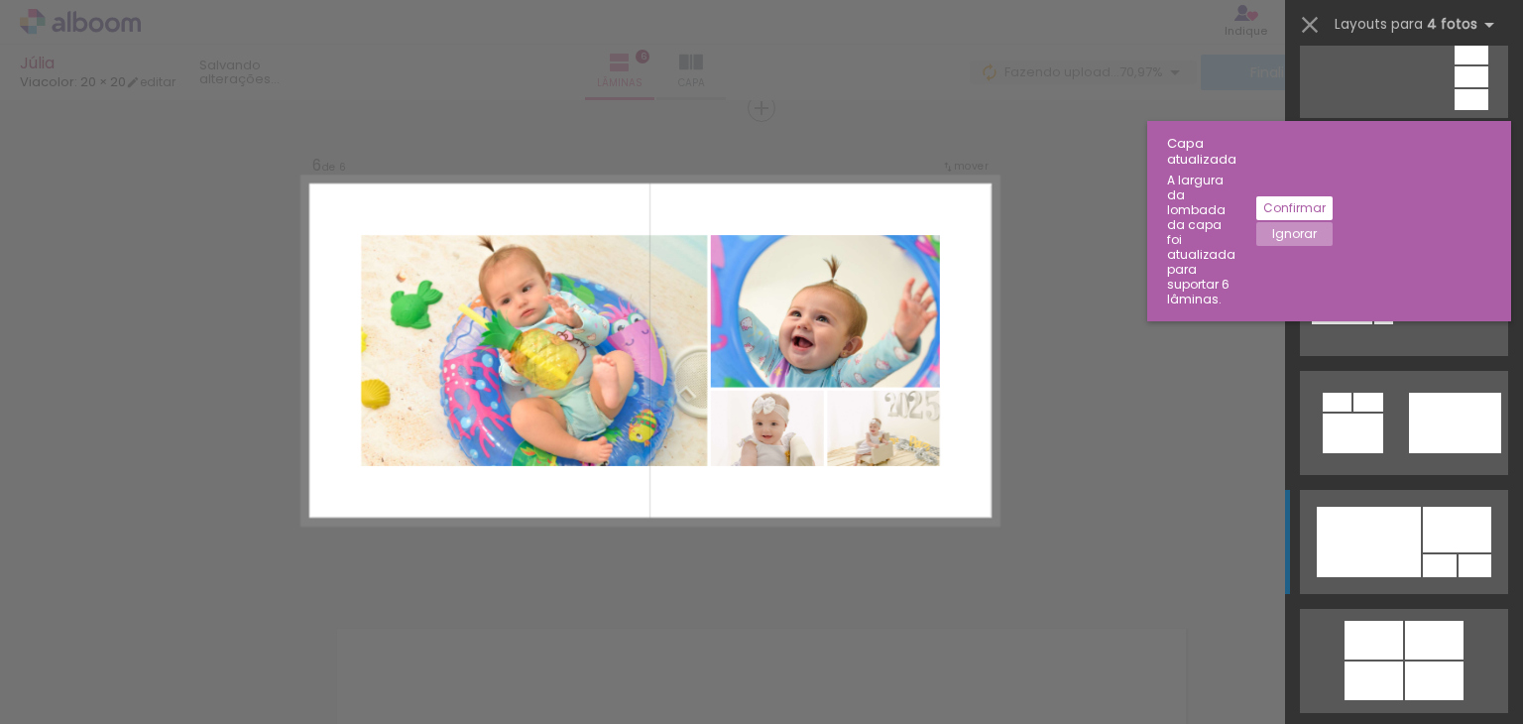
scroll to position [892, 0]
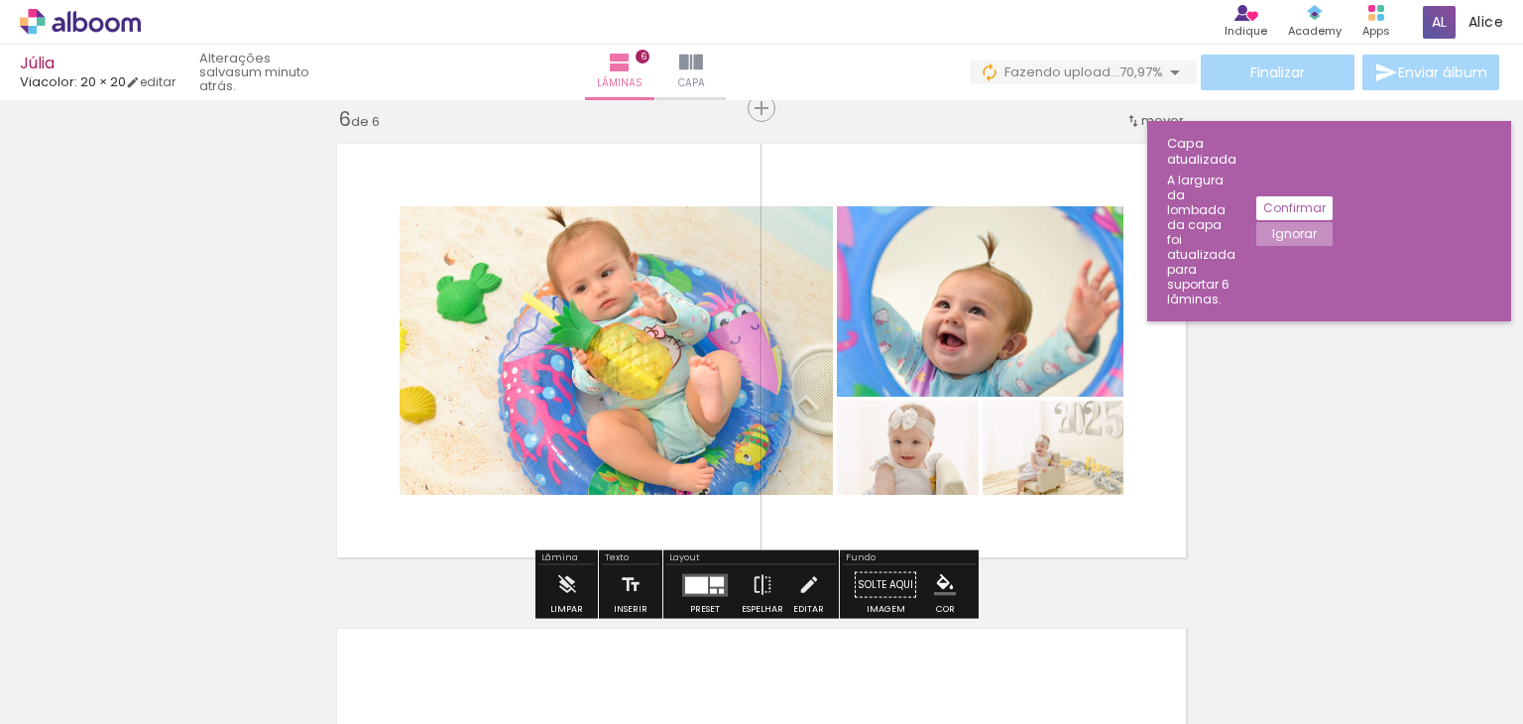
click at [1034, 455] on div at bounding box center [1046, 452] width 24 height 20
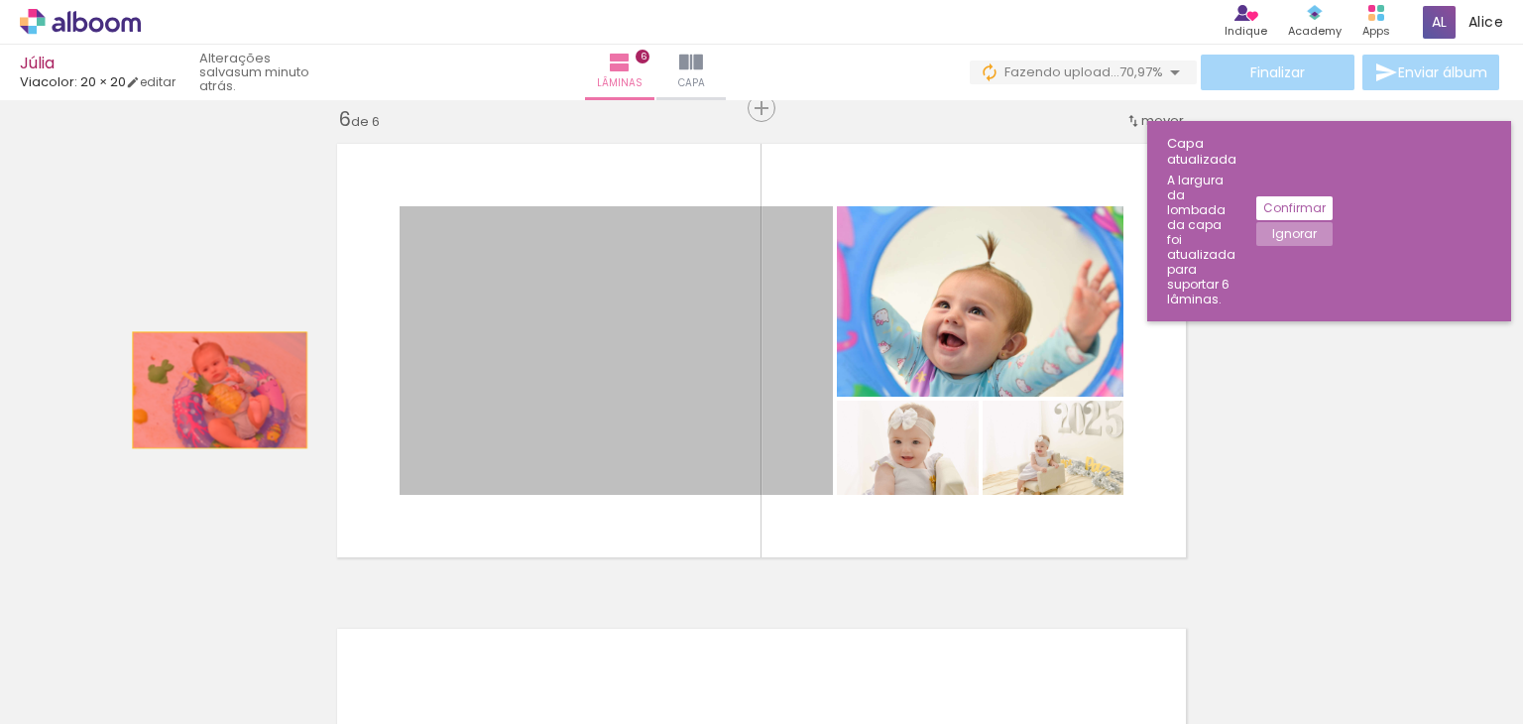
drag, startPoint x: 737, startPoint y: 359, endPoint x: 205, endPoint y: 388, distance: 532.2
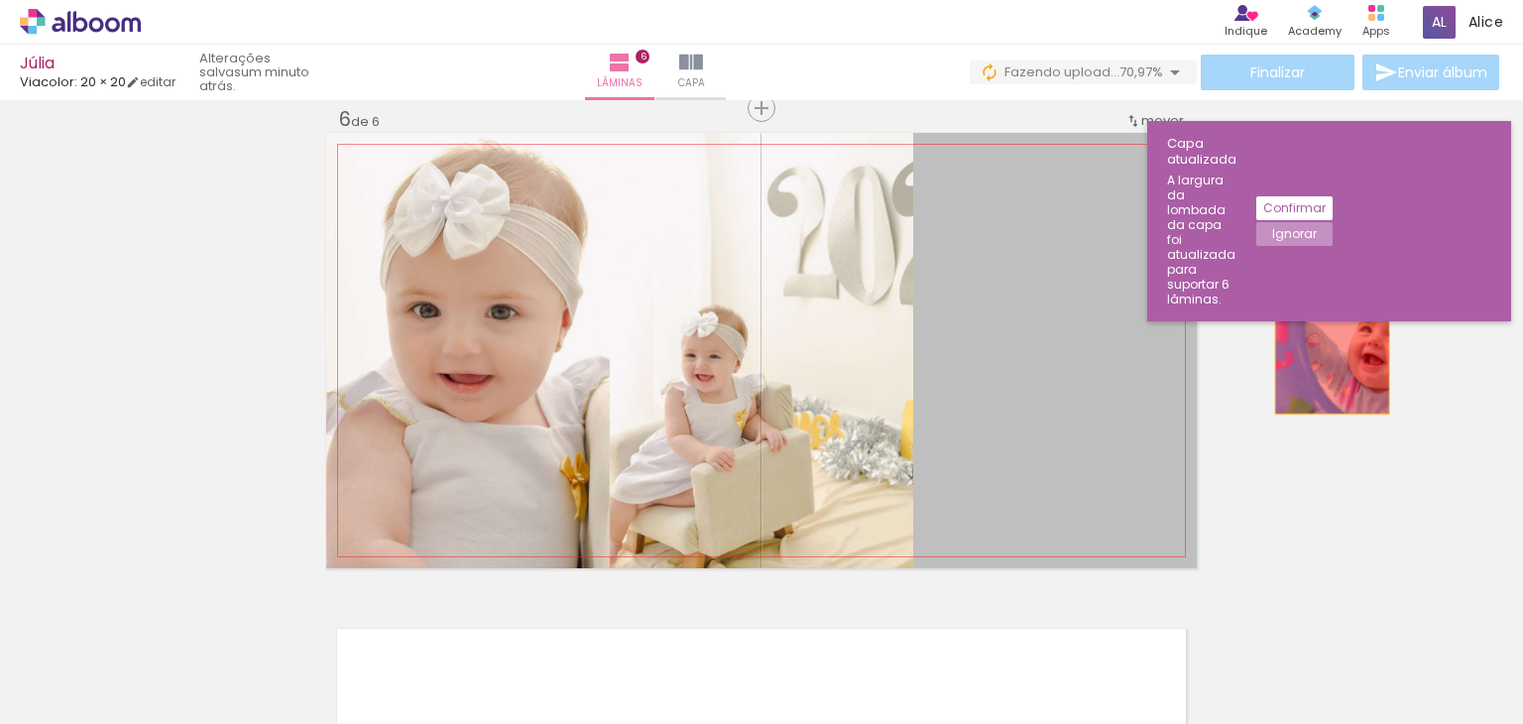
drag, startPoint x: 1009, startPoint y: 304, endPoint x: 1336, endPoint y: 333, distance: 327.5
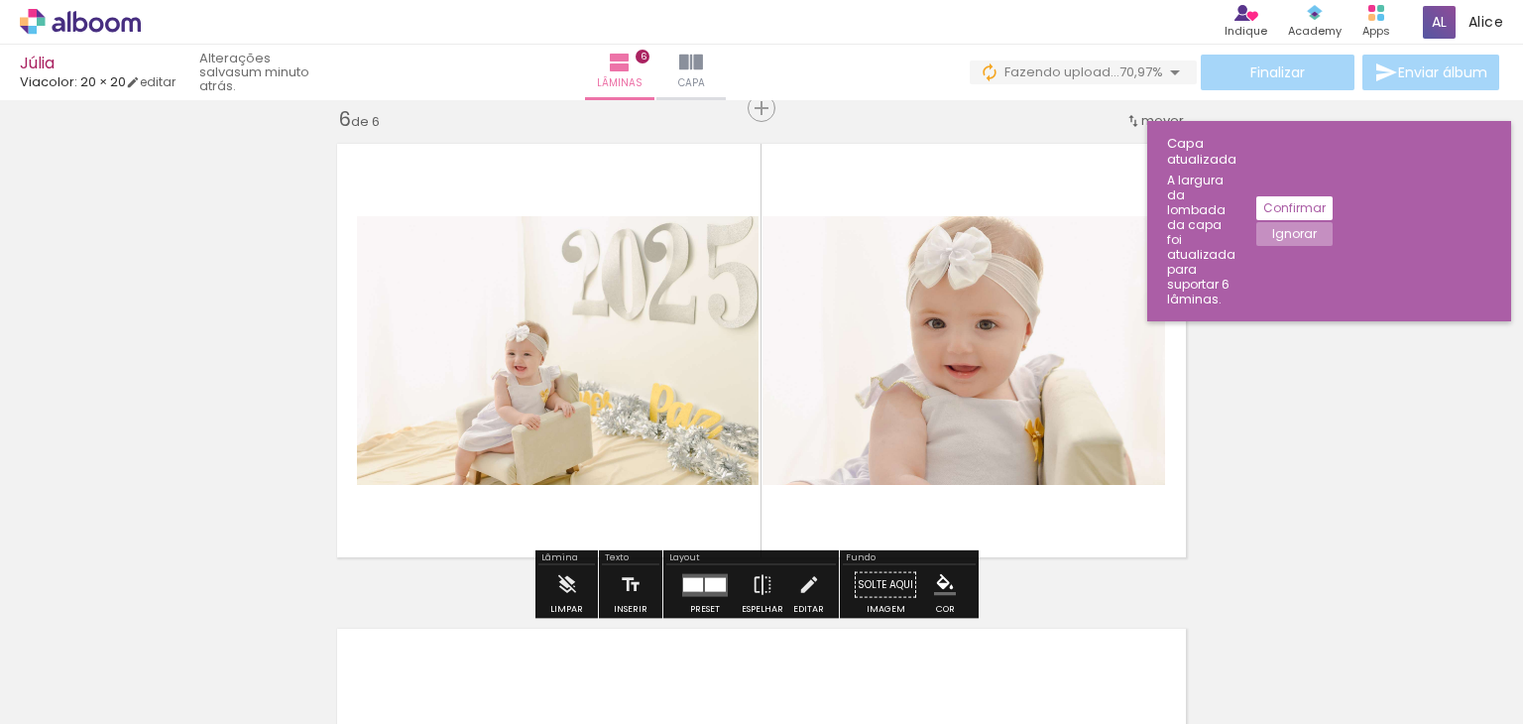
click at [695, 589] on div at bounding box center [693, 584] width 20 height 14
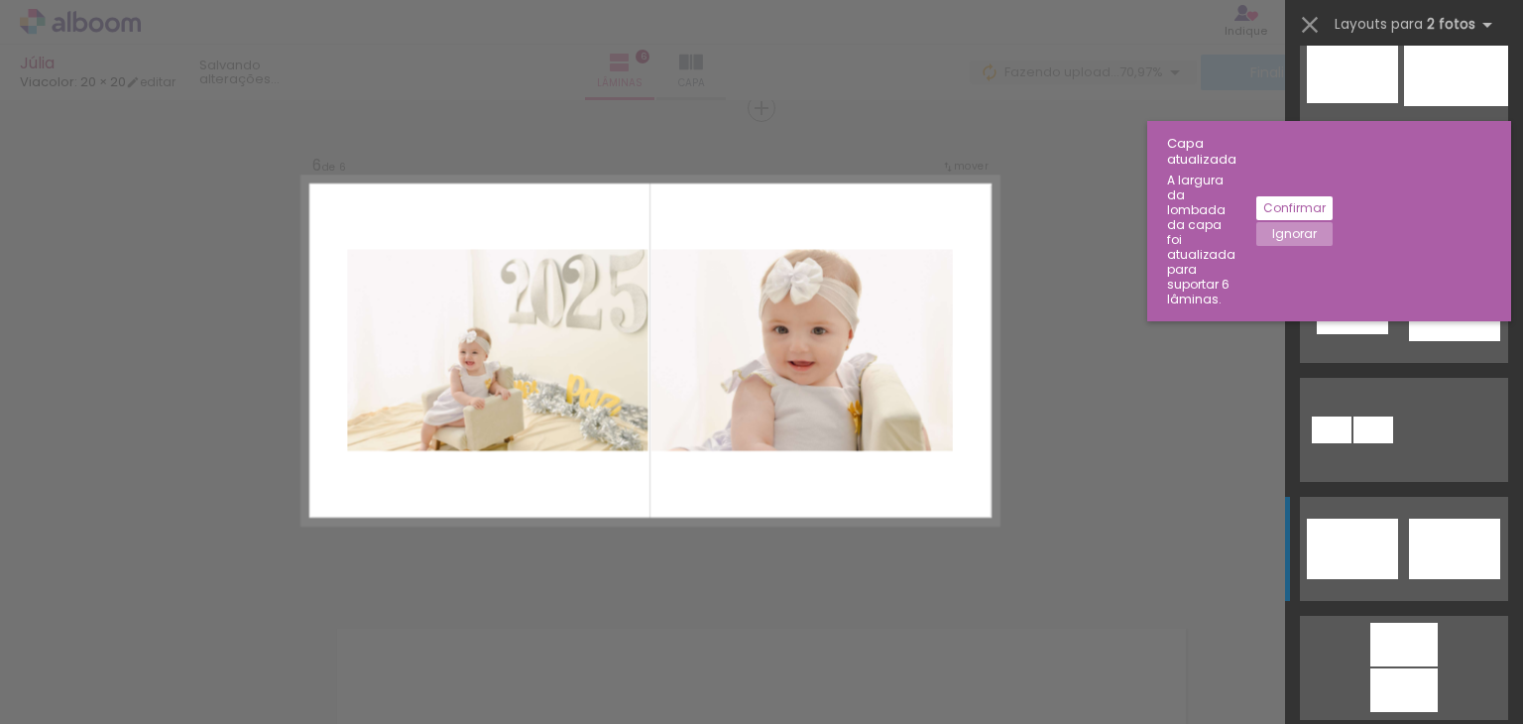
scroll to position [992, 0]
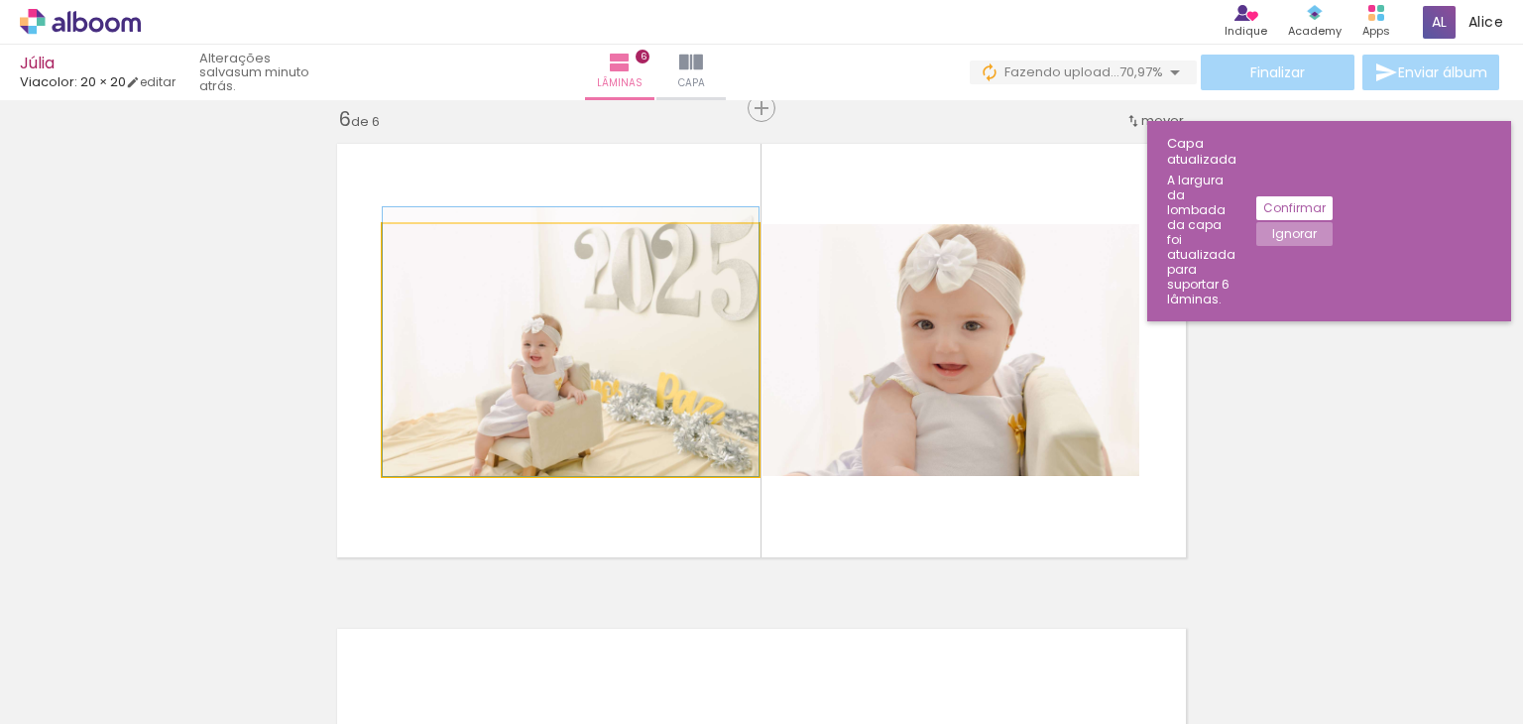
drag, startPoint x: 568, startPoint y: 415, endPoint x: 567, endPoint y: 400, distance: 15.9
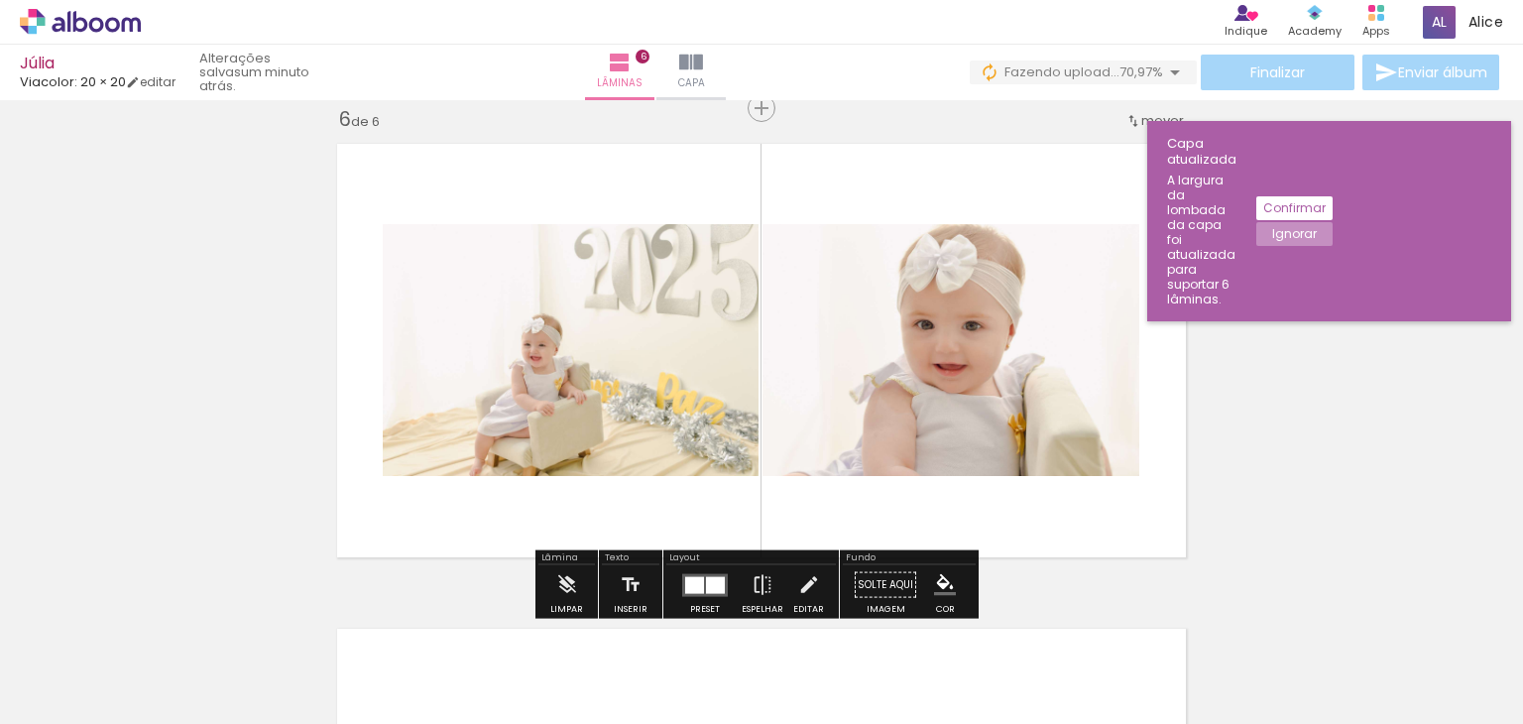
click at [603, 374] on quentale-photo at bounding box center [571, 350] width 376 height 252
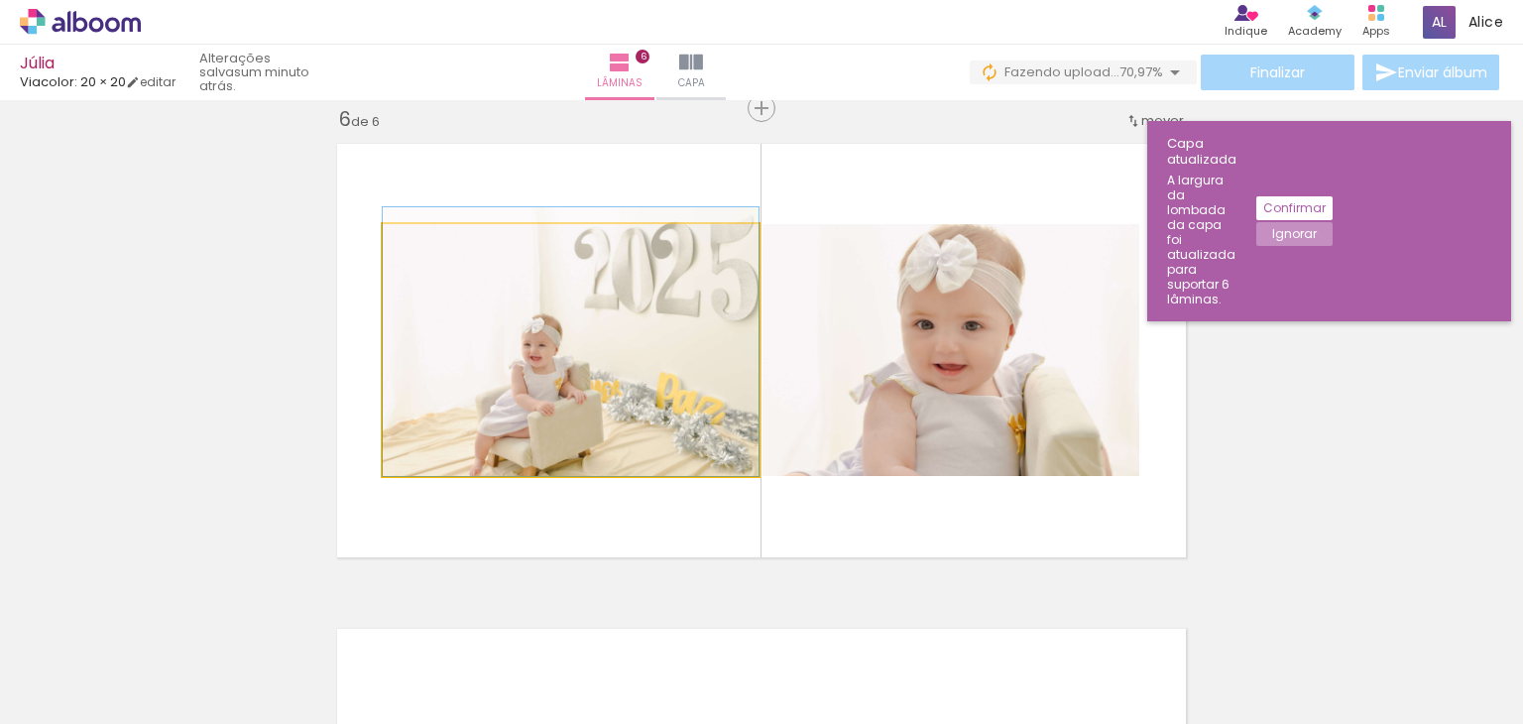
click at [603, 374] on quentale-photo at bounding box center [571, 350] width 376 height 252
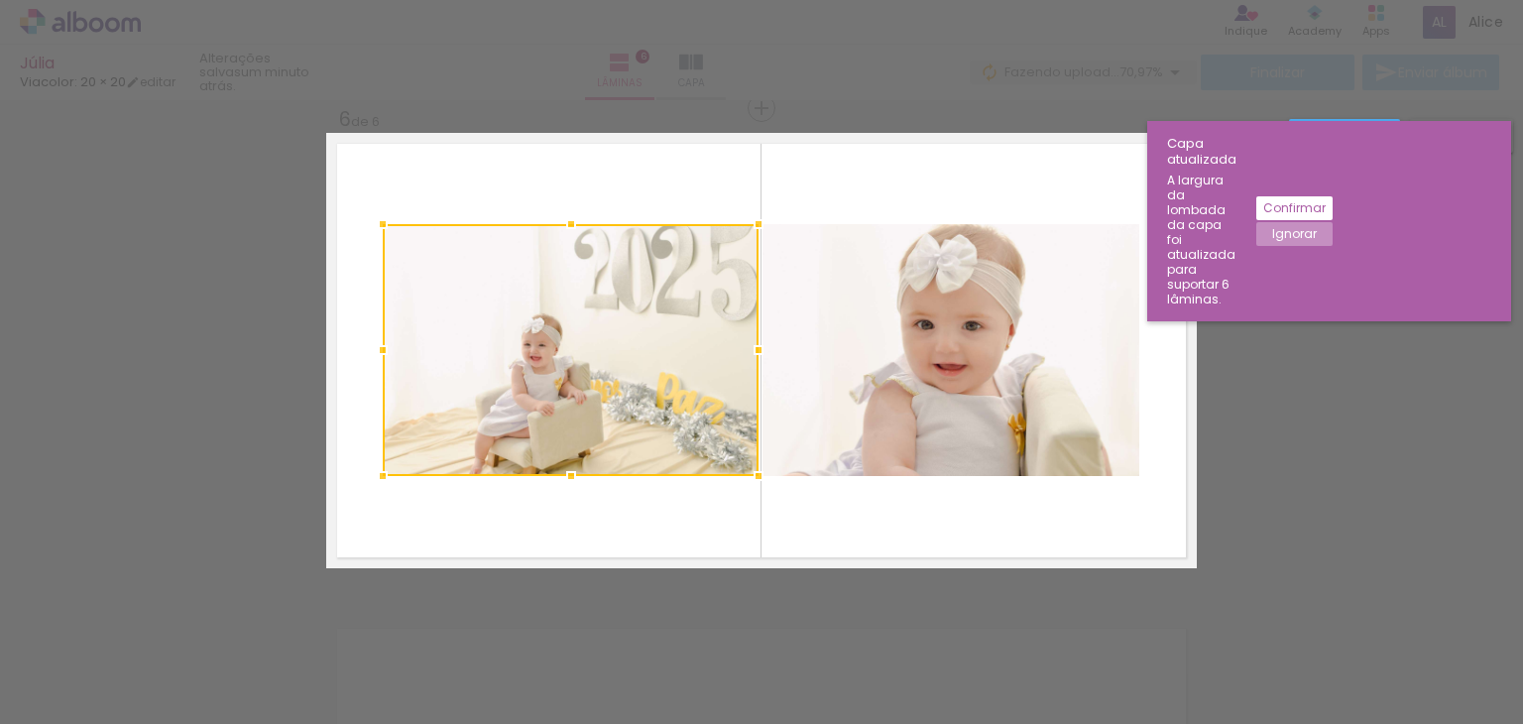
click at [947, 329] on quentale-photo at bounding box center [950, 350] width 377 height 252
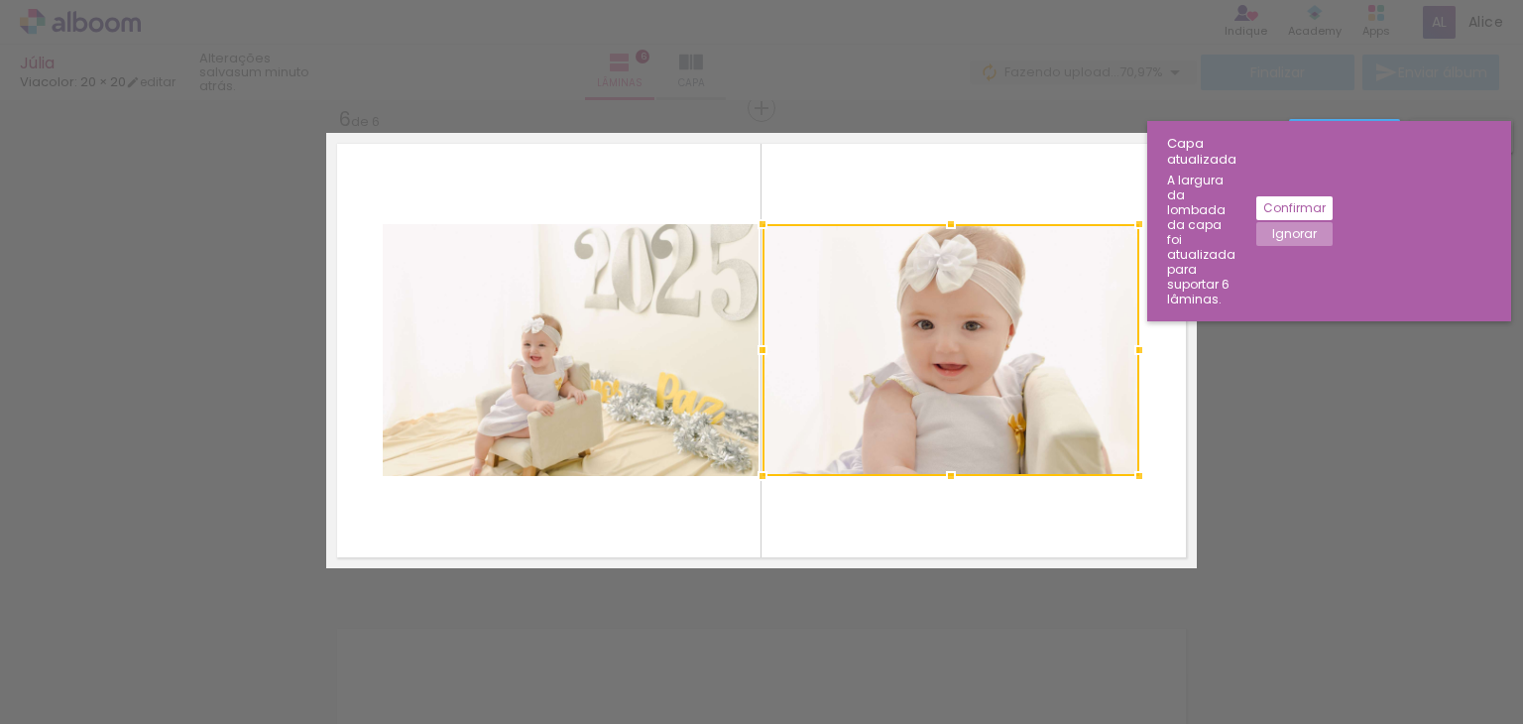
click at [609, 323] on quentale-photo at bounding box center [571, 350] width 376 height 252
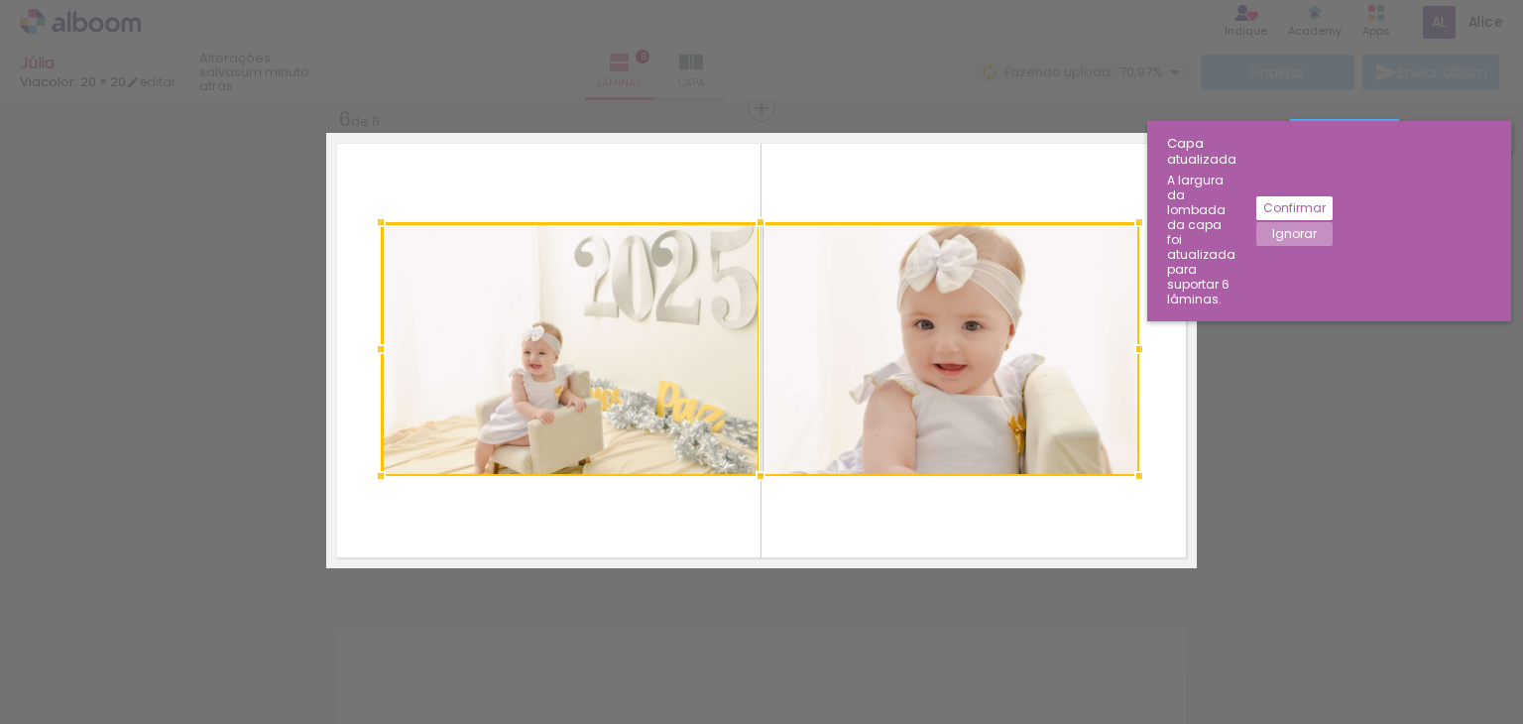
drag, startPoint x: 376, startPoint y: 223, endPoint x: 337, endPoint y: 181, distance: 56.8
click at [337, 181] on album-spread "6 de 6" at bounding box center [761, 350] width 871 height 435
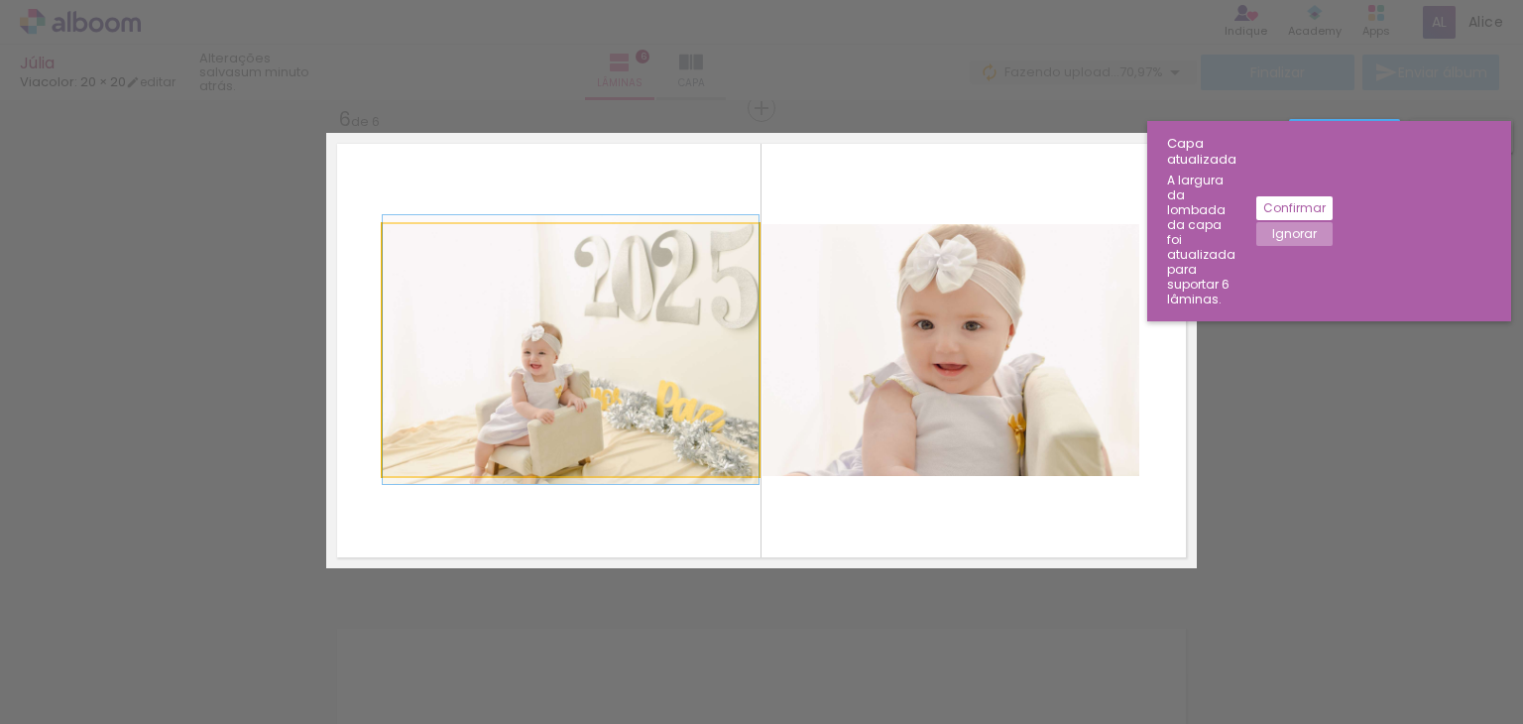
click at [388, 248] on quentale-photo at bounding box center [571, 350] width 376 height 252
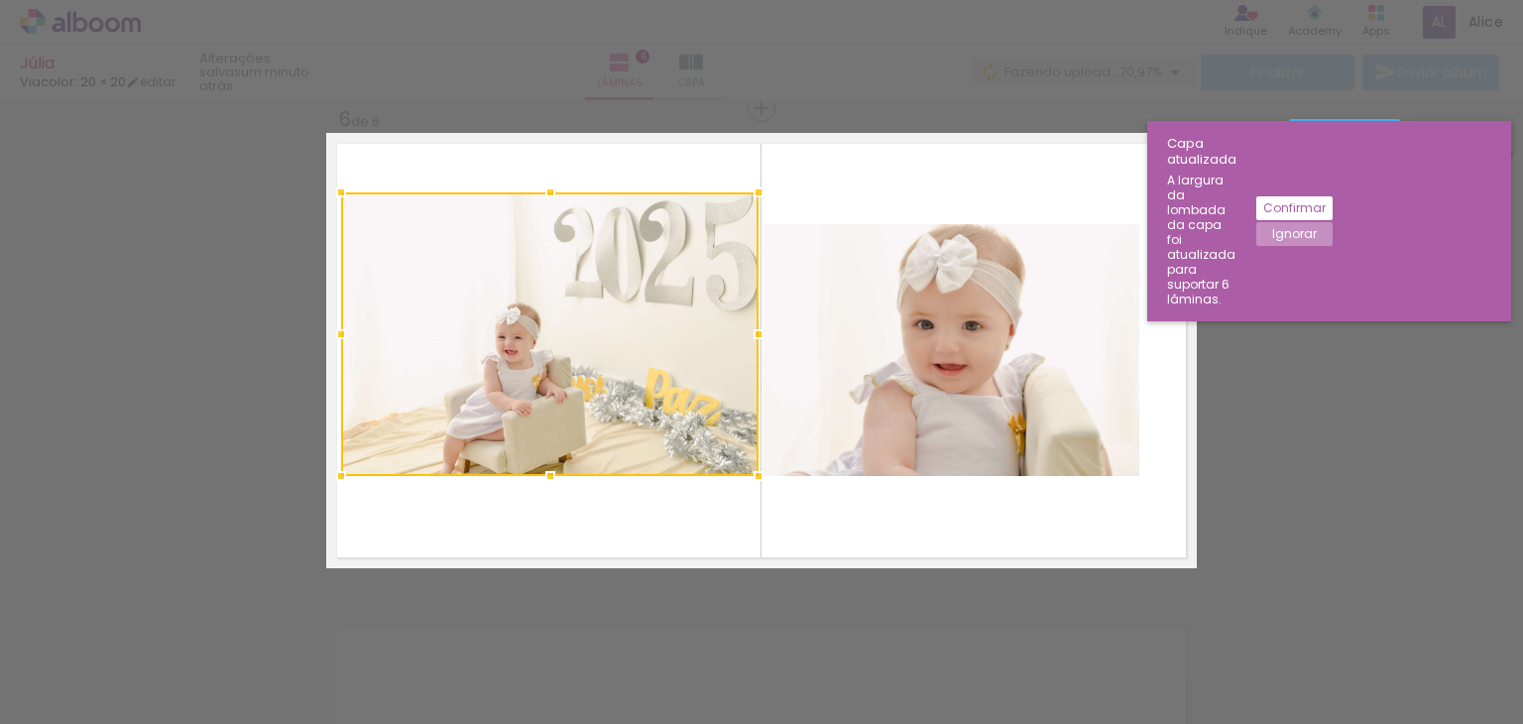
drag, startPoint x: 373, startPoint y: 221, endPoint x: 330, endPoint y: 189, distance: 53.1
click at [330, 189] on div at bounding box center [341, 193] width 40 height 40
click at [544, 217] on quentale-photo at bounding box center [549, 334] width 417 height 284
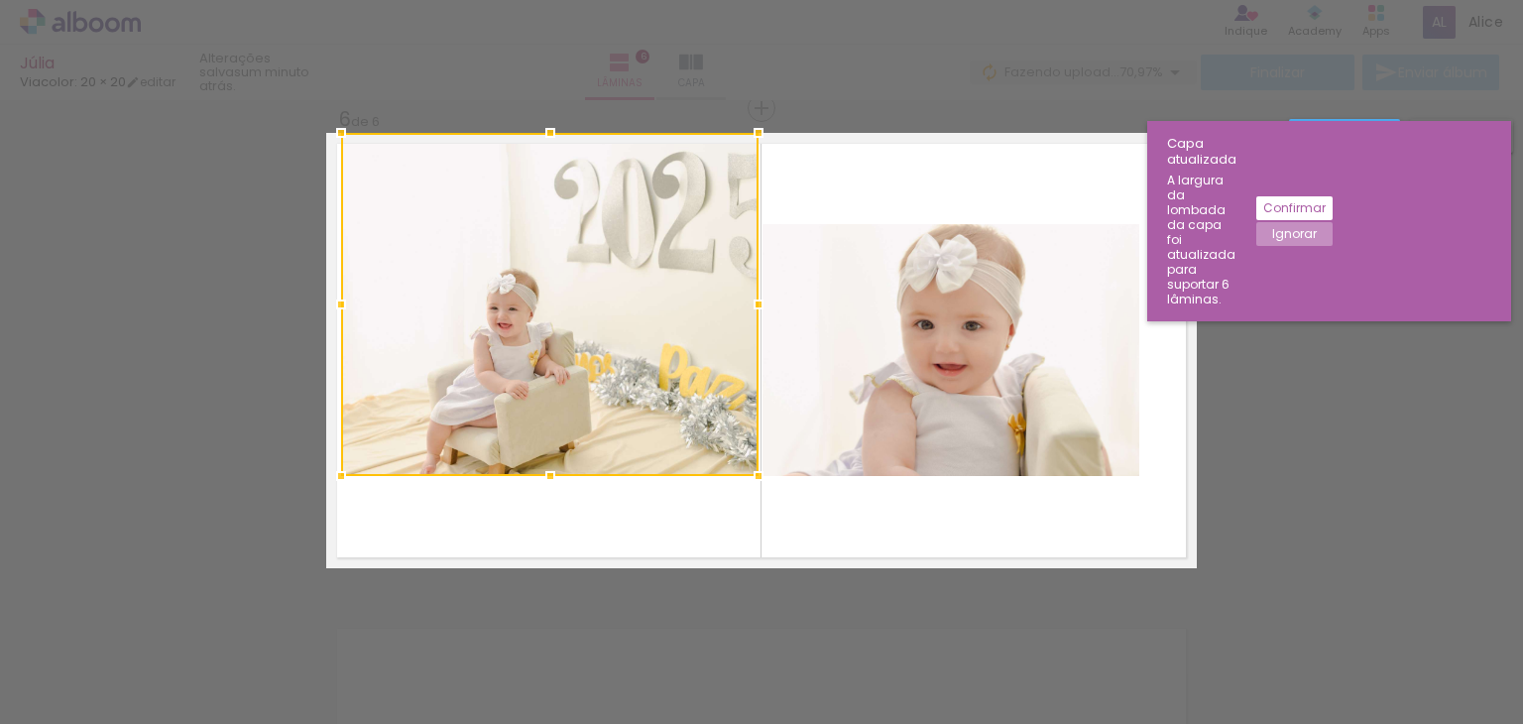
drag, startPoint x: 547, startPoint y: 191, endPoint x: 543, endPoint y: 143, distance: 48.7
click at [543, 143] on div at bounding box center [550, 133] width 40 height 40
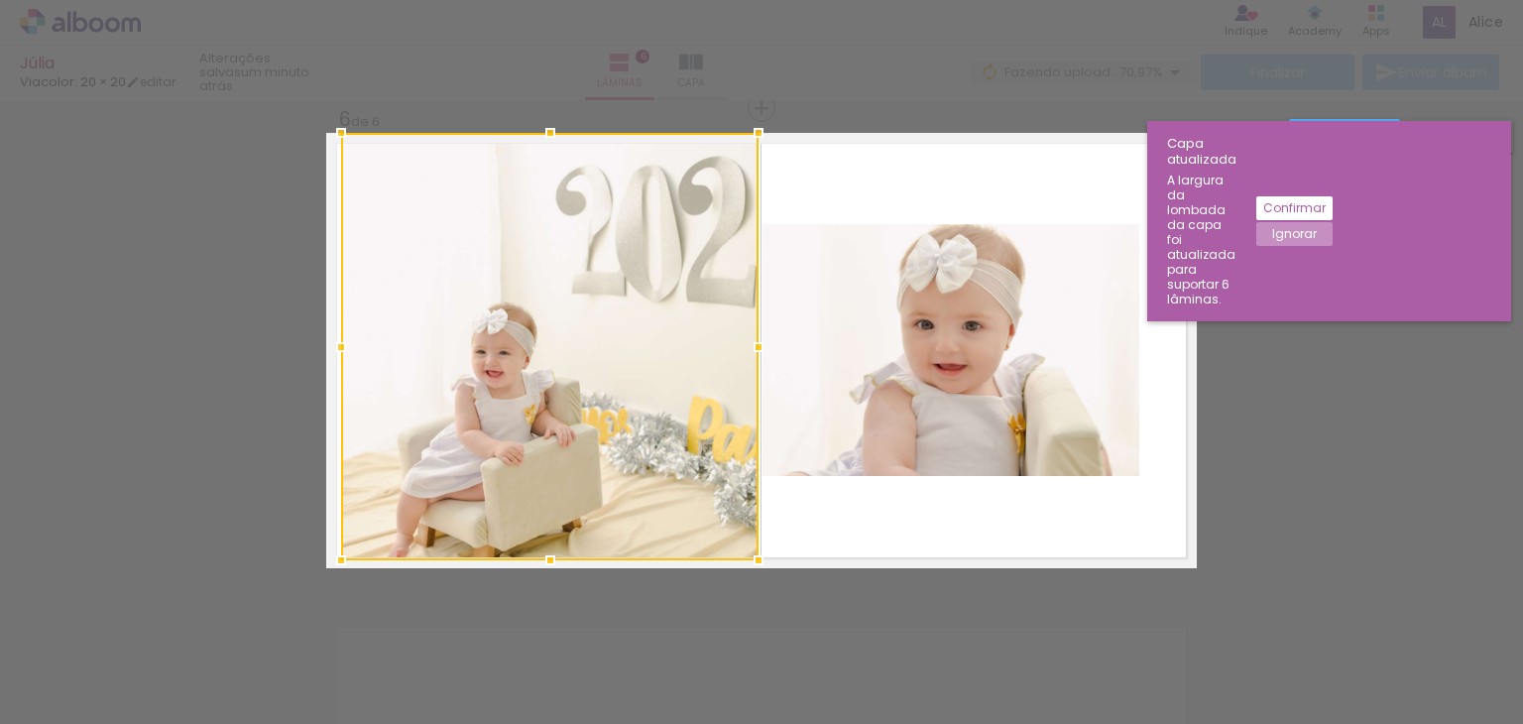
drag, startPoint x: 542, startPoint y: 482, endPoint x: 434, endPoint y: 517, distance: 113.5
click at [530, 548] on div at bounding box center [550, 560] width 40 height 40
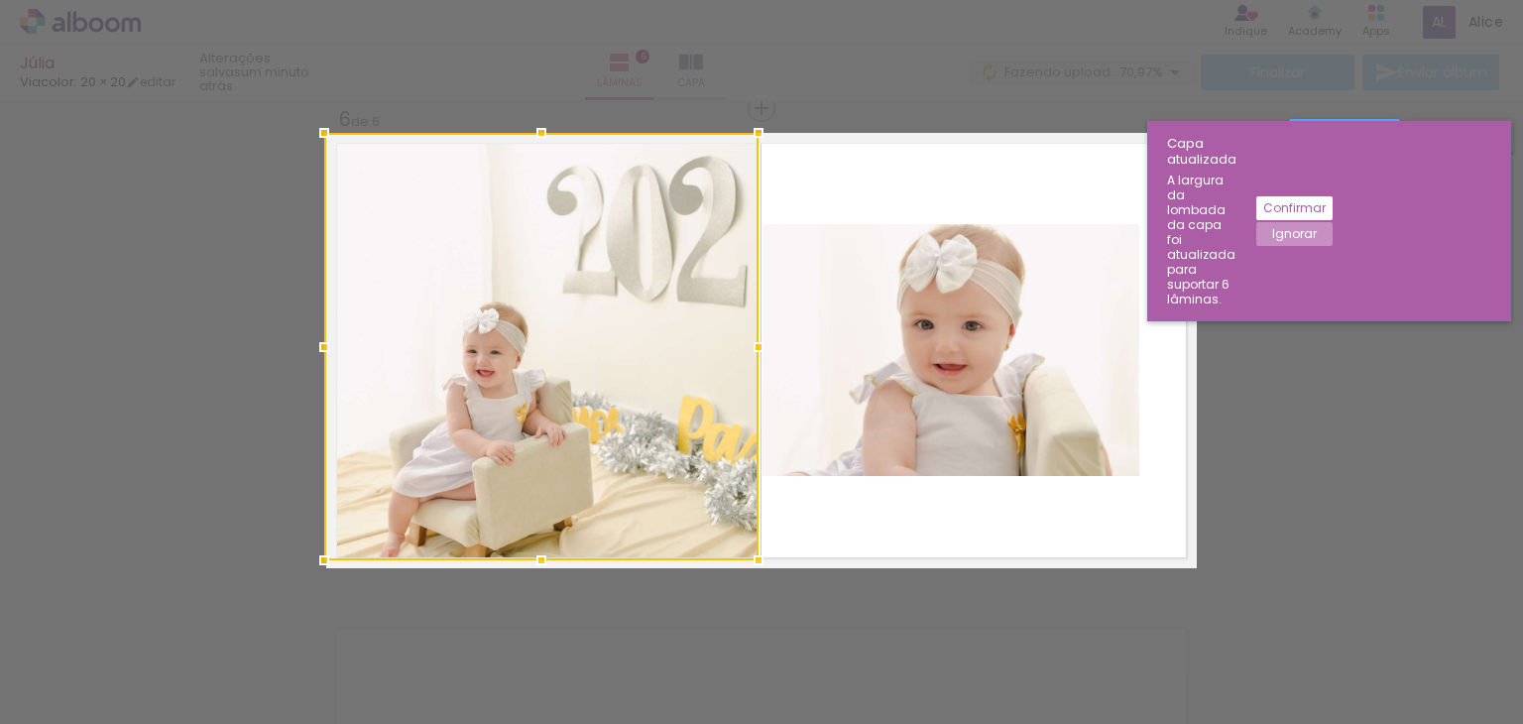
click at [327, 342] on div at bounding box center [324, 347] width 40 height 40
drag, startPoint x: 552, startPoint y: 359, endPoint x: 482, endPoint y: 337, distance: 73.7
click at [484, 337] on div at bounding box center [542, 346] width 432 height 427
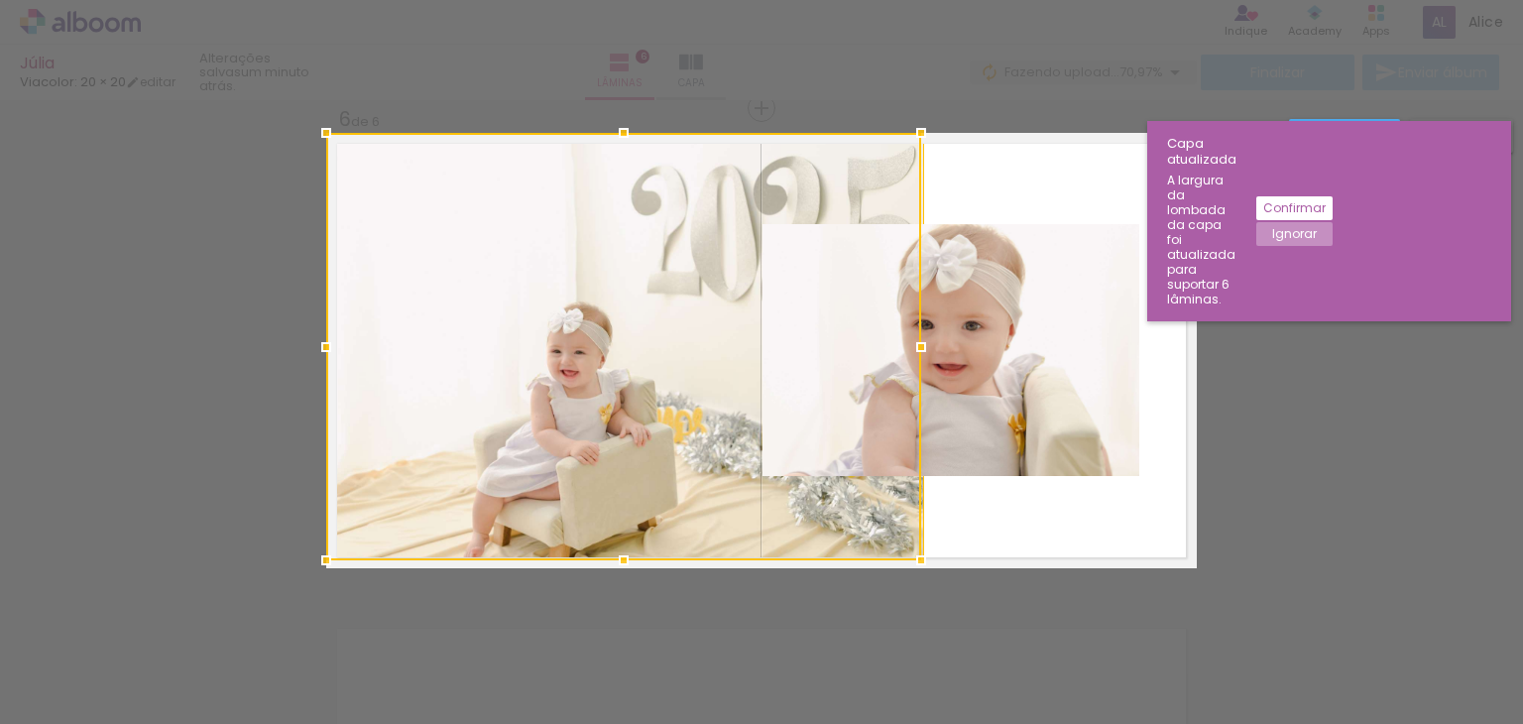
drag, startPoint x: 757, startPoint y: 346, endPoint x: 932, endPoint y: 368, distance: 176.8
click at [932, 368] on album-spread "6 de 6" at bounding box center [761, 350] width 871 height 435
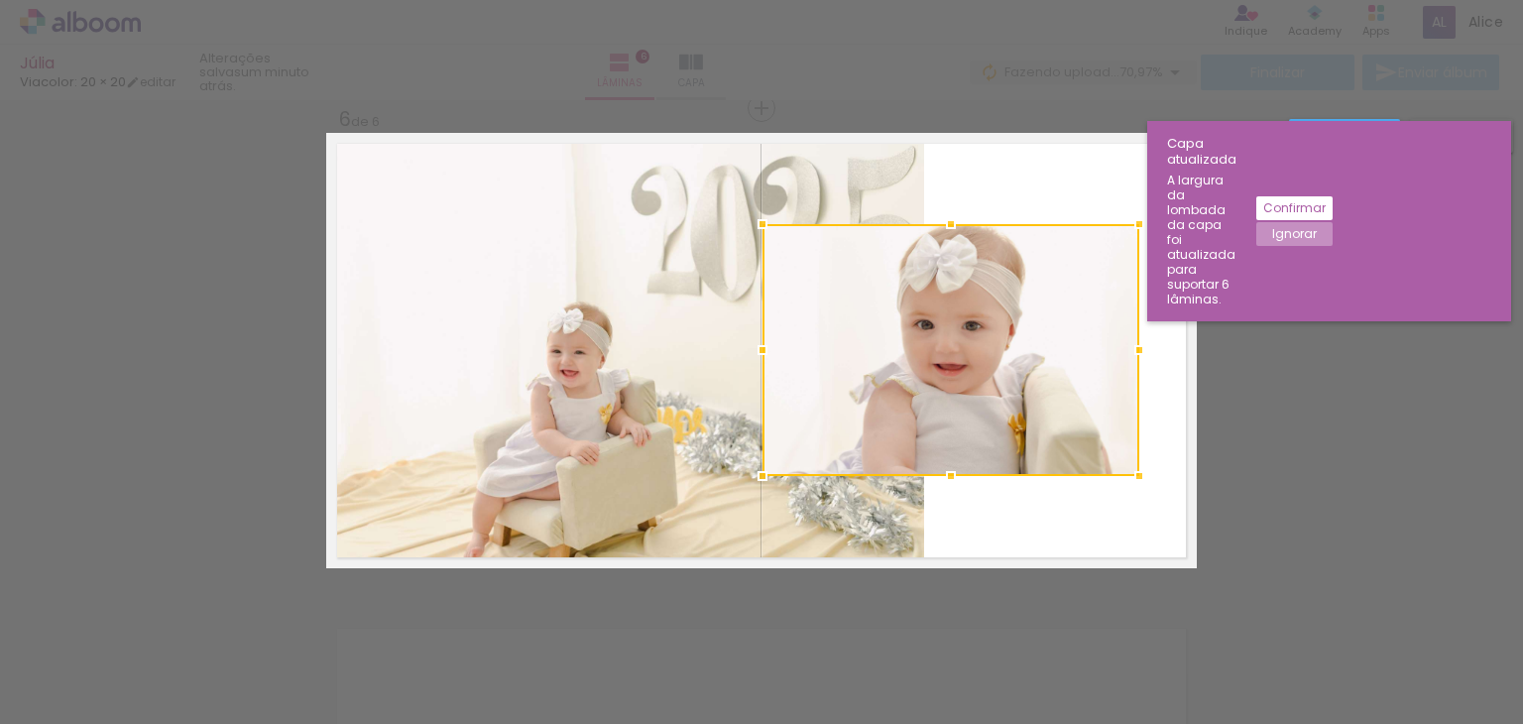
click at [977, 388] on div at bounding box center [950, 350] width 377 height 252
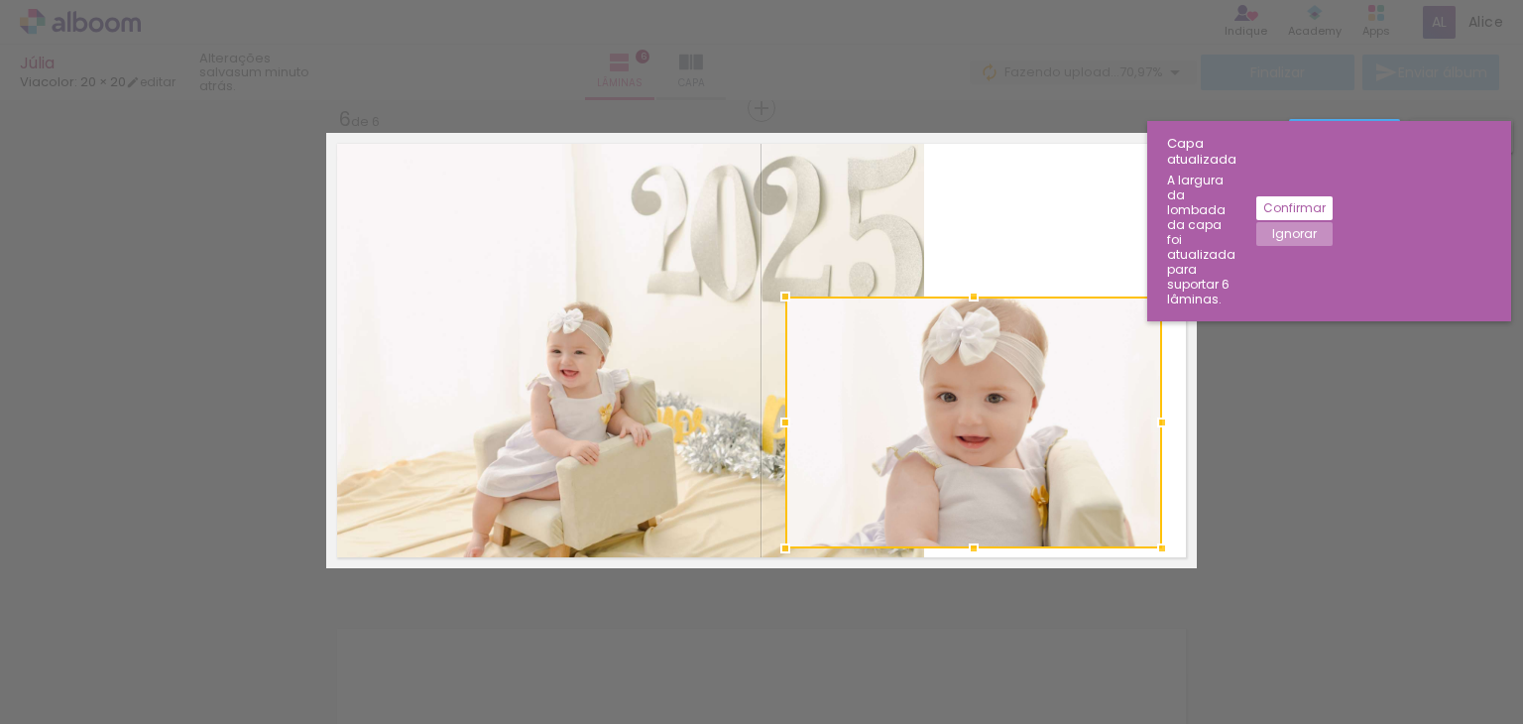
drag, startPoint x: 1004, startPoint y: 350, endPoint x: 1011, endPoint y: 422, distance: 72.7
click at [1011, 422] on div at bounding box center [973, 422] width 377 height 252
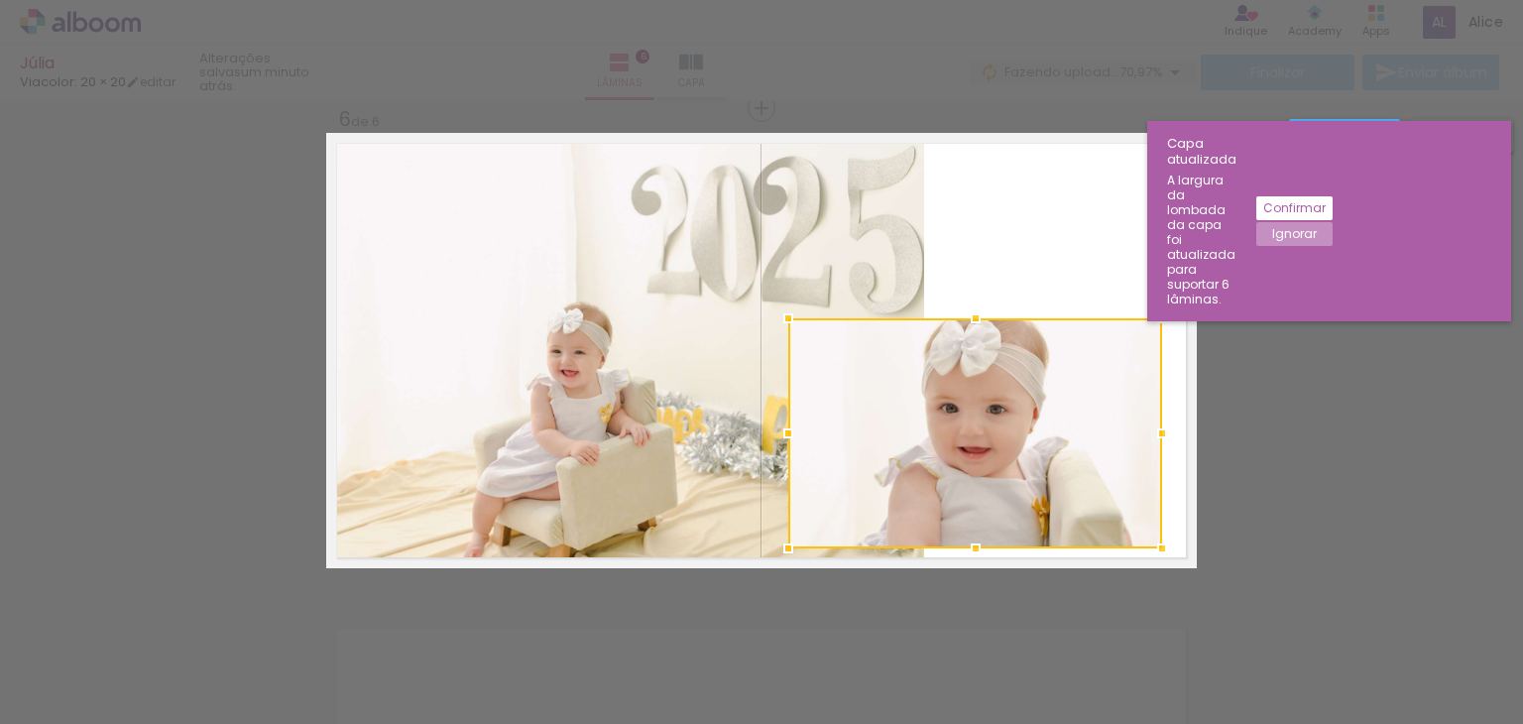
drag, startPoint x: 775, startPoint y: 299, endPoint x: 794, endPoint y: 322, distance: 29.6
click at [794, 322] on div at bounding box center [788, 318] width 40 height 40
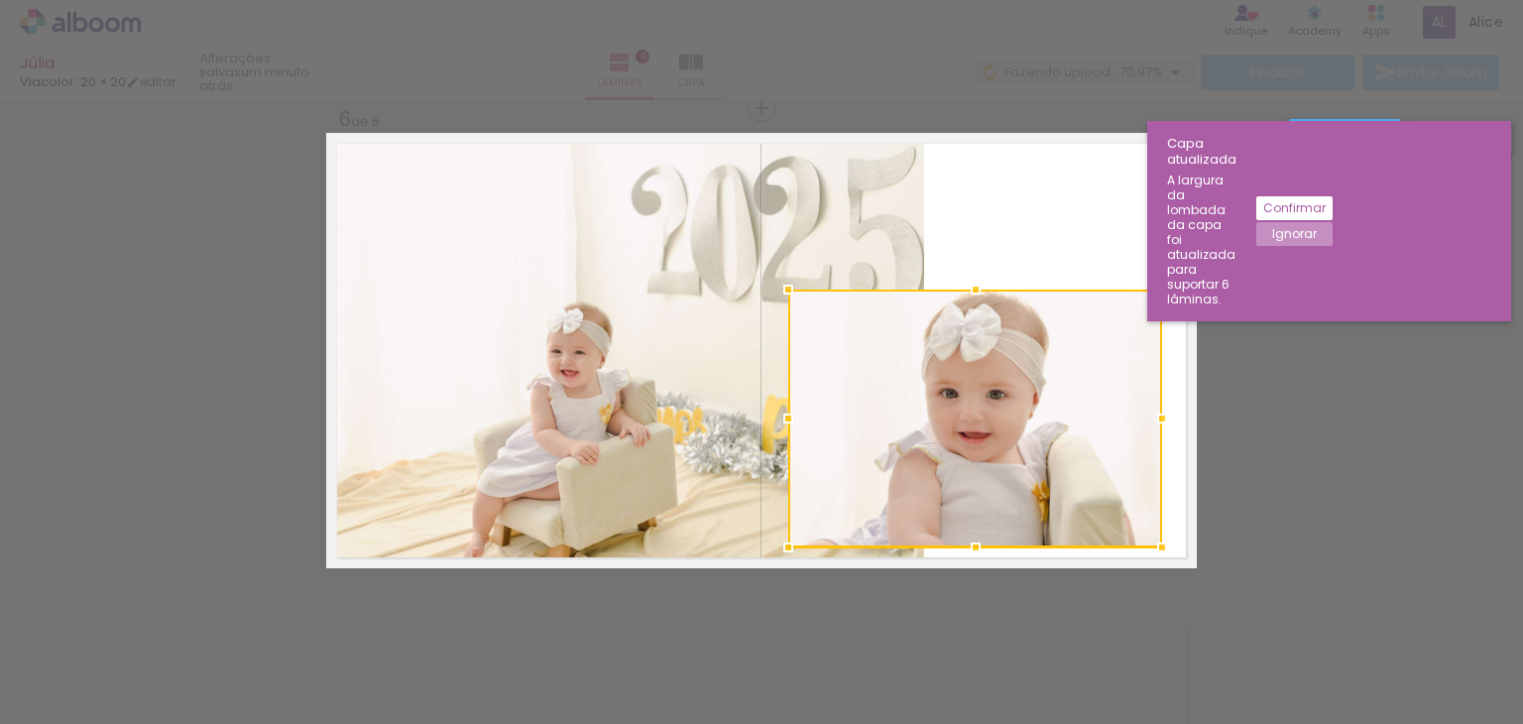
drag, startPoint x: 972, startPoint y: 309, endPoint x: 980, endPoint y: 281, distance: 29.8
click at [980, 281] on div at bounding box center [976, 290] width 40 height 40
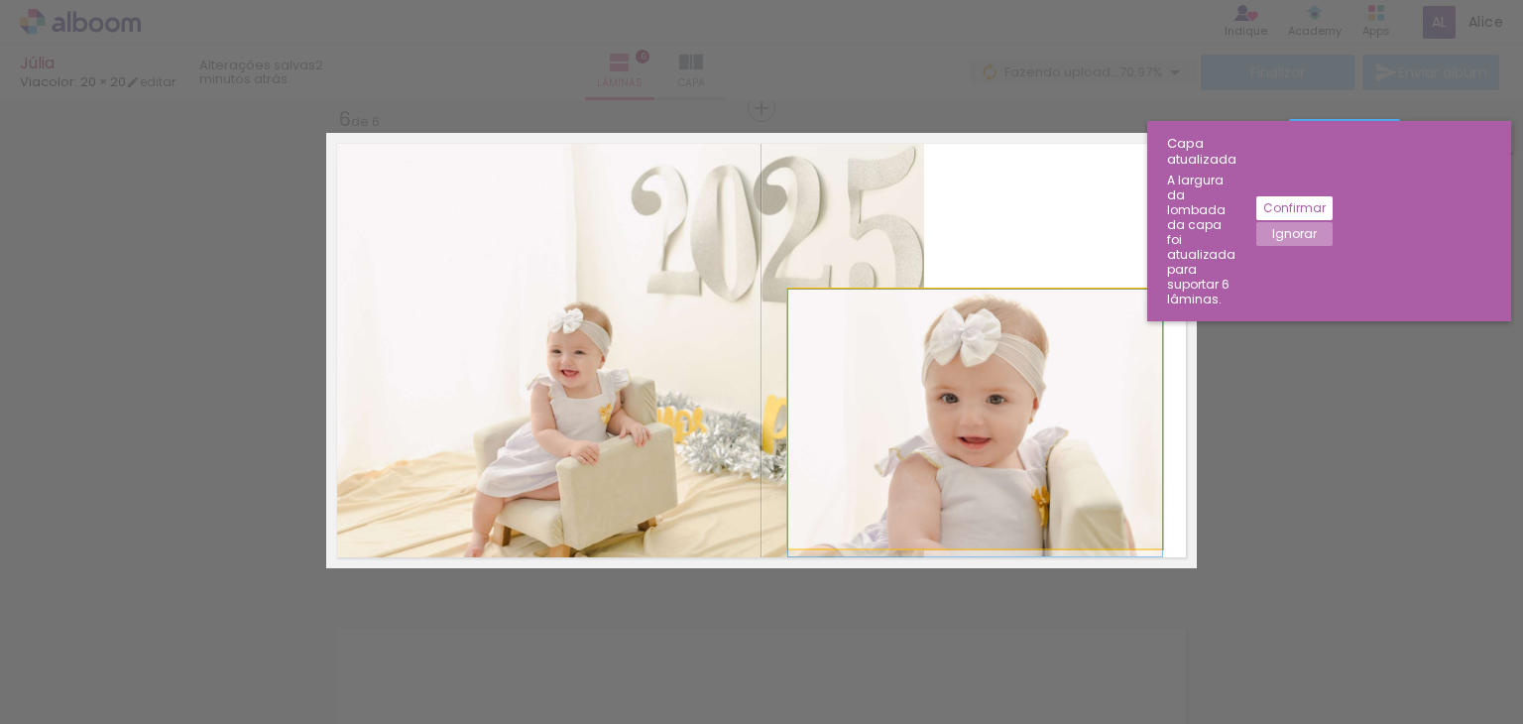
drag, startPoint x: 984, startPoint y: 377, endPoint x: 995, endPoint y: 390, distance: 17.5
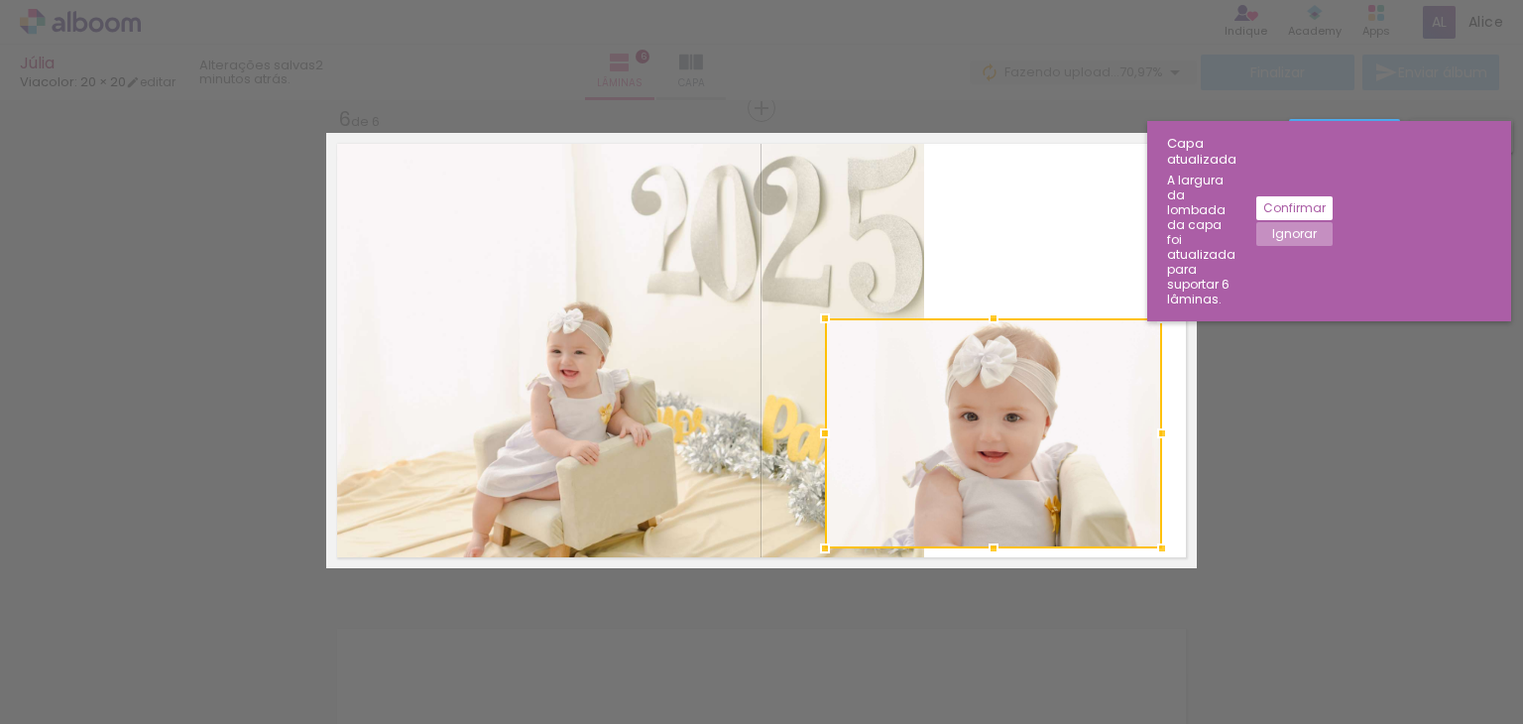
drag, startPoint x: 784, startPoint y: 287, endPoint x: 821, endPoint y: 314, distance: 46.0
click at [821, 314] on div at bounding box center [825, 318] width 40 height 40
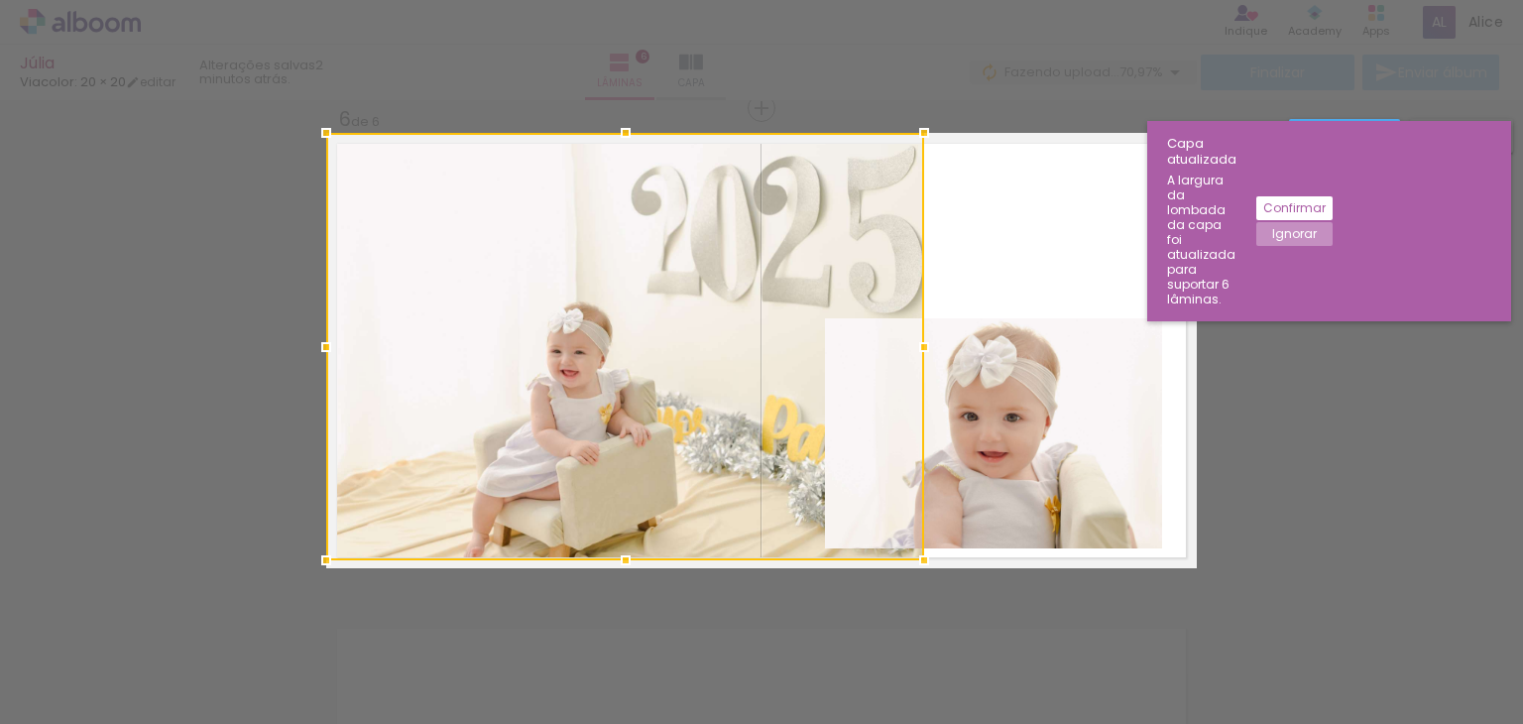
click at [1116, 457] on quentale-photo at bounding box center [993, 433] width 337 height 230
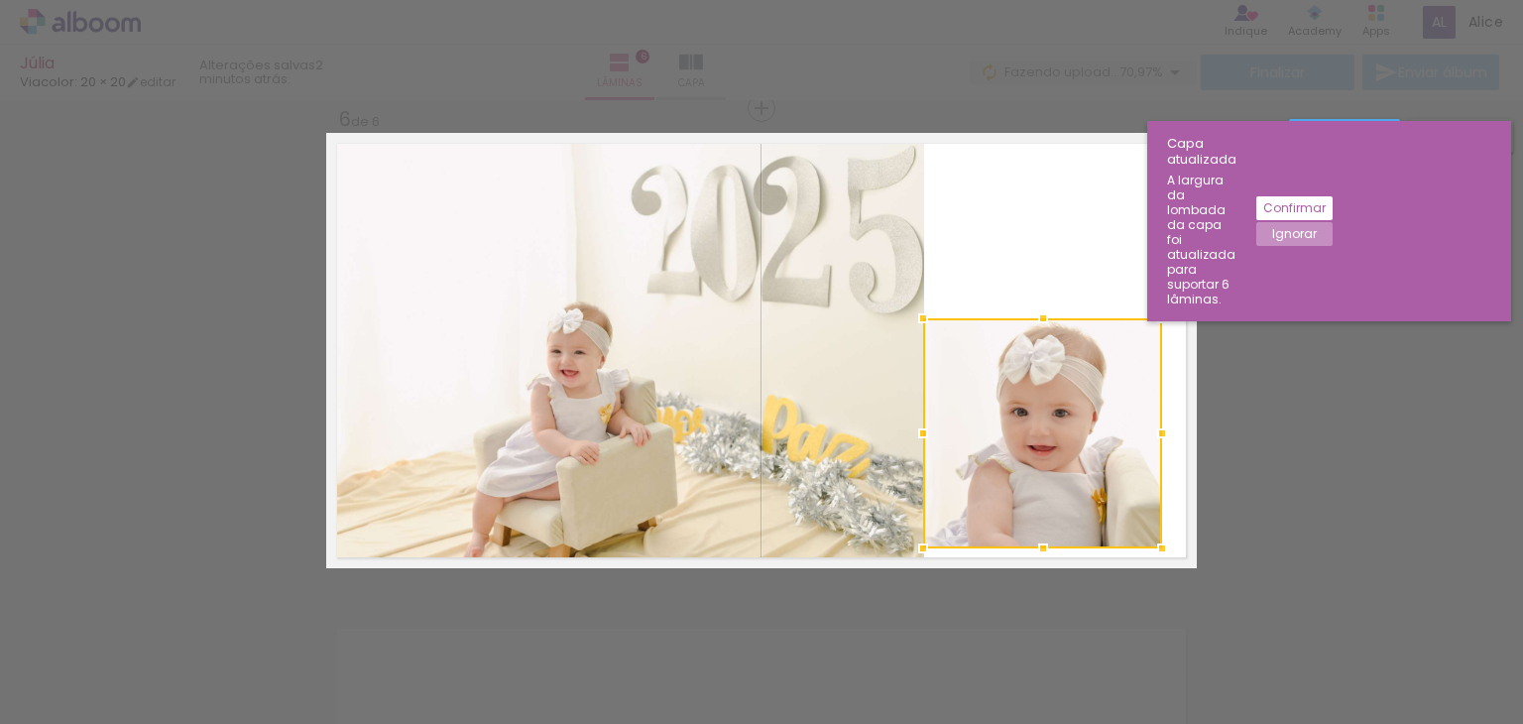
drag, startPoint x: 812, startPoint y: 428, endPoint x: 910, endPoint y: 416, distance: 98.9
click at [910, 416] on div at bounding box center [923, 433] width 40 height 40
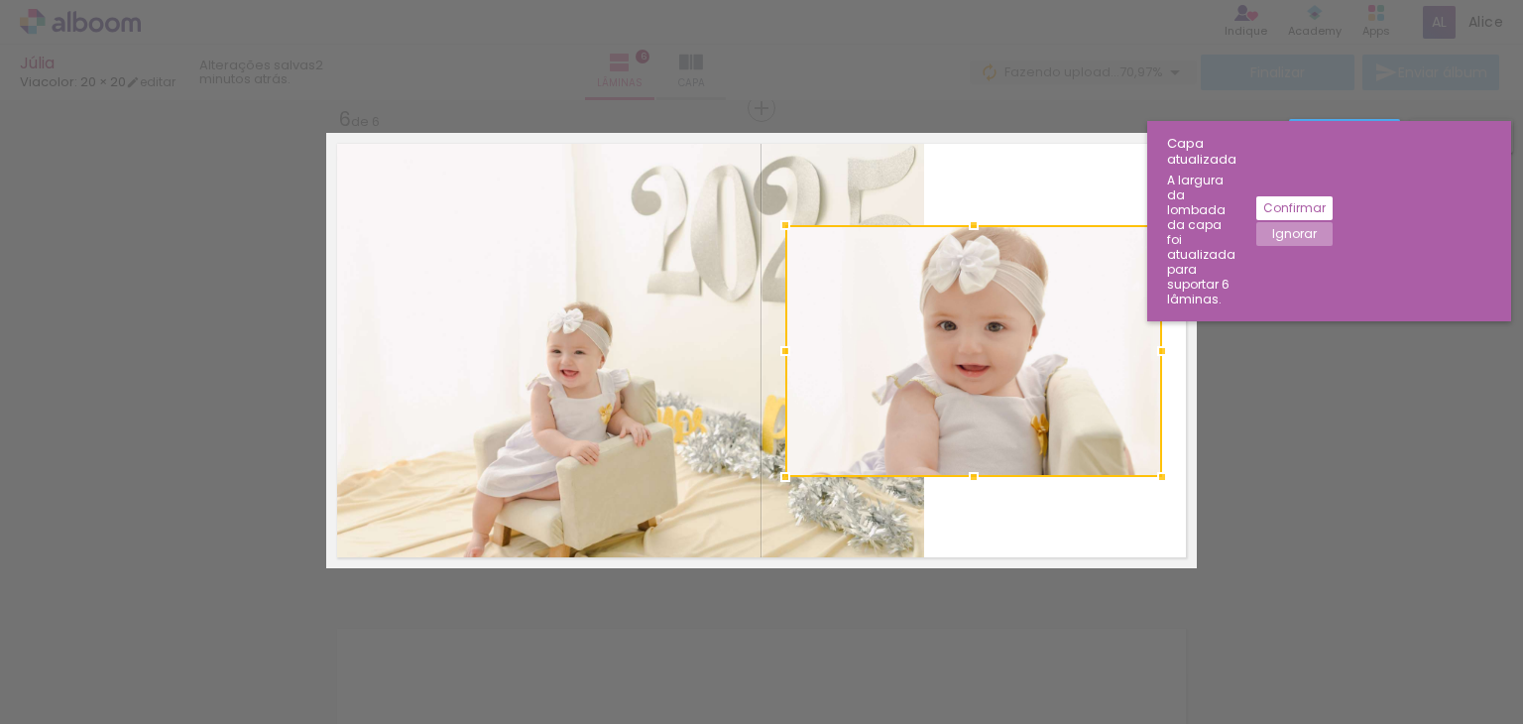
drag, startPoint x: 1019, startPoint y: 369, endPoint x: 1050, endPoint y: 386, distance: 35.1
click at [1050, 386] on div at bounding box center [973, 351] width 377 height 252
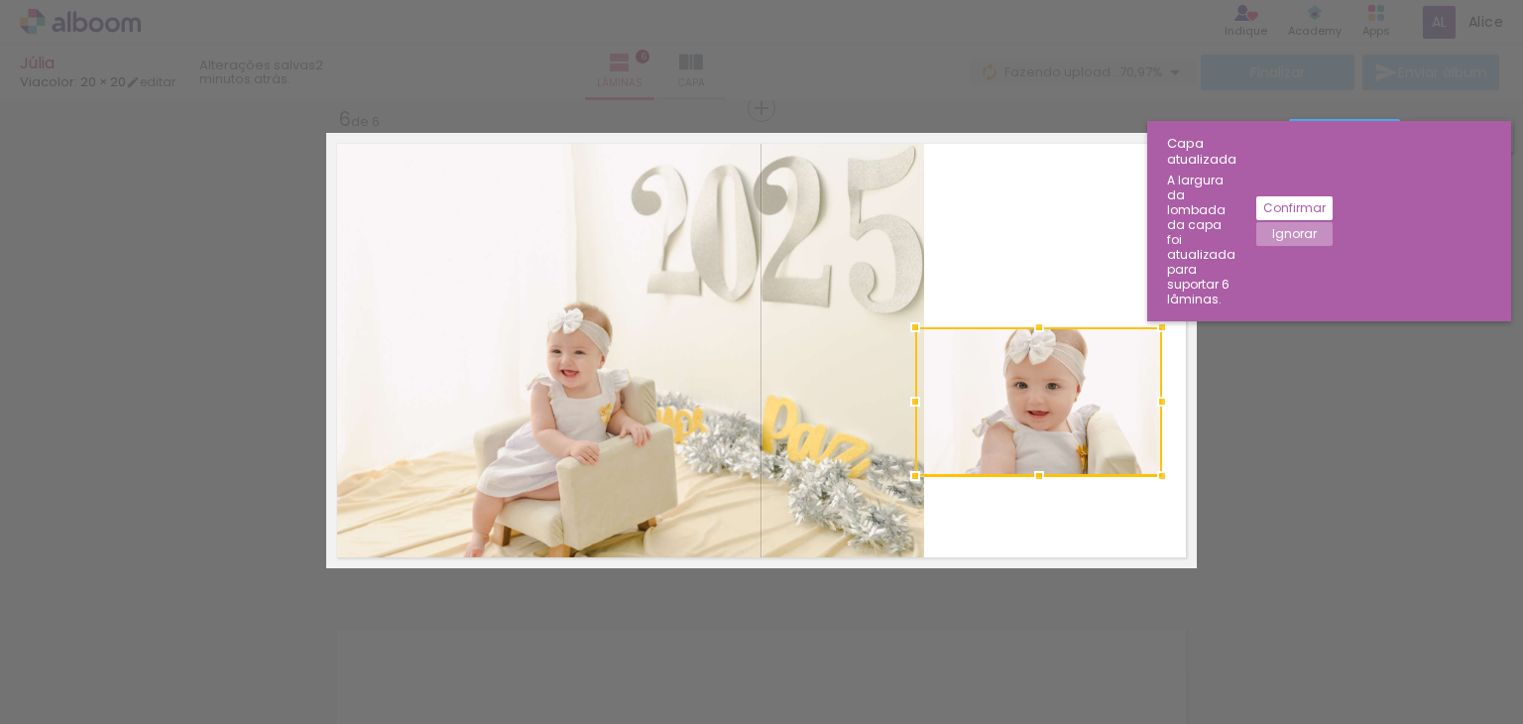
drag, startPoint x: 774, startPoint y: 219, endPoint x: 892, endPoint y: 301, distance: 143.9
click at [892, 301] on album-spread "6 de 6" at bounding box center [761, 350] width 871 height 435
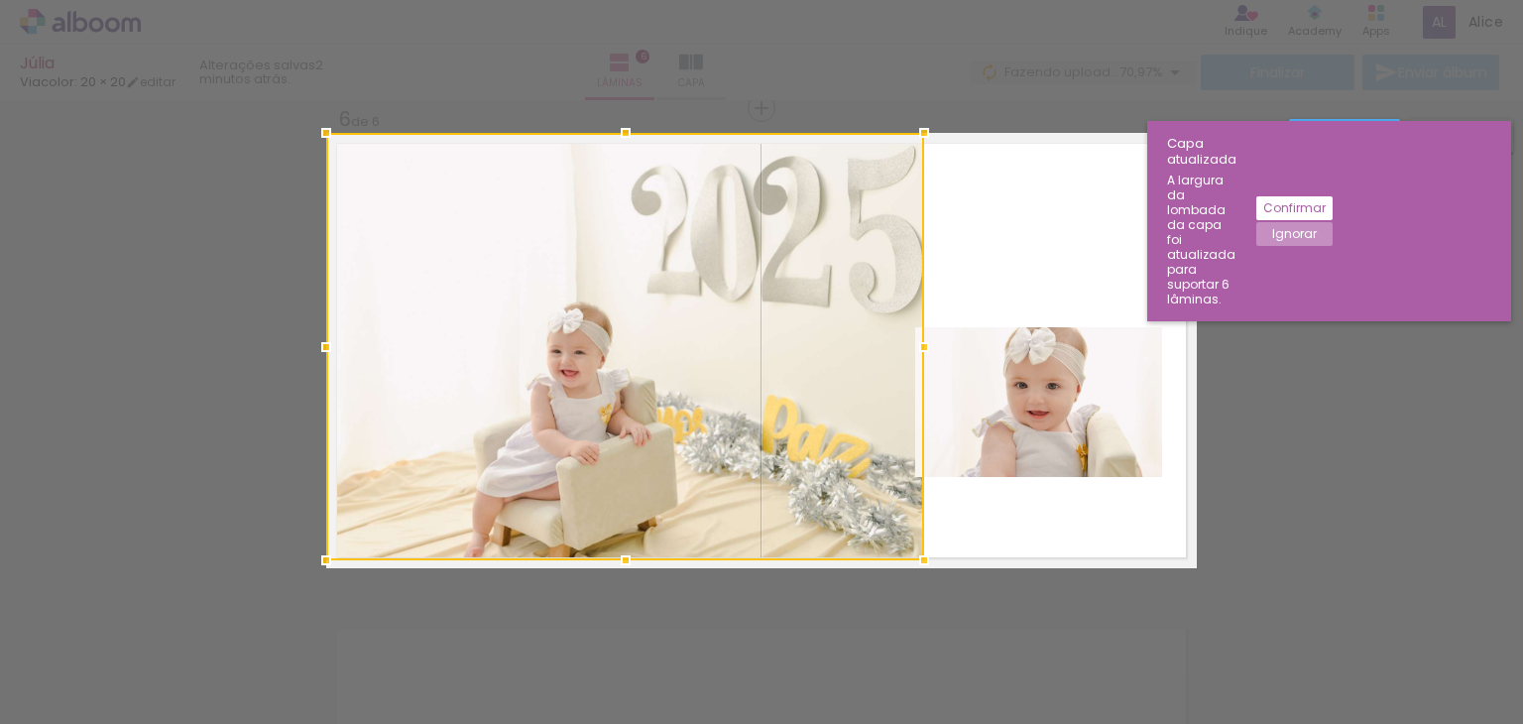
click at [1053, 396] on quentale-photo at bounding box center [1038, 402] width 247 height 150
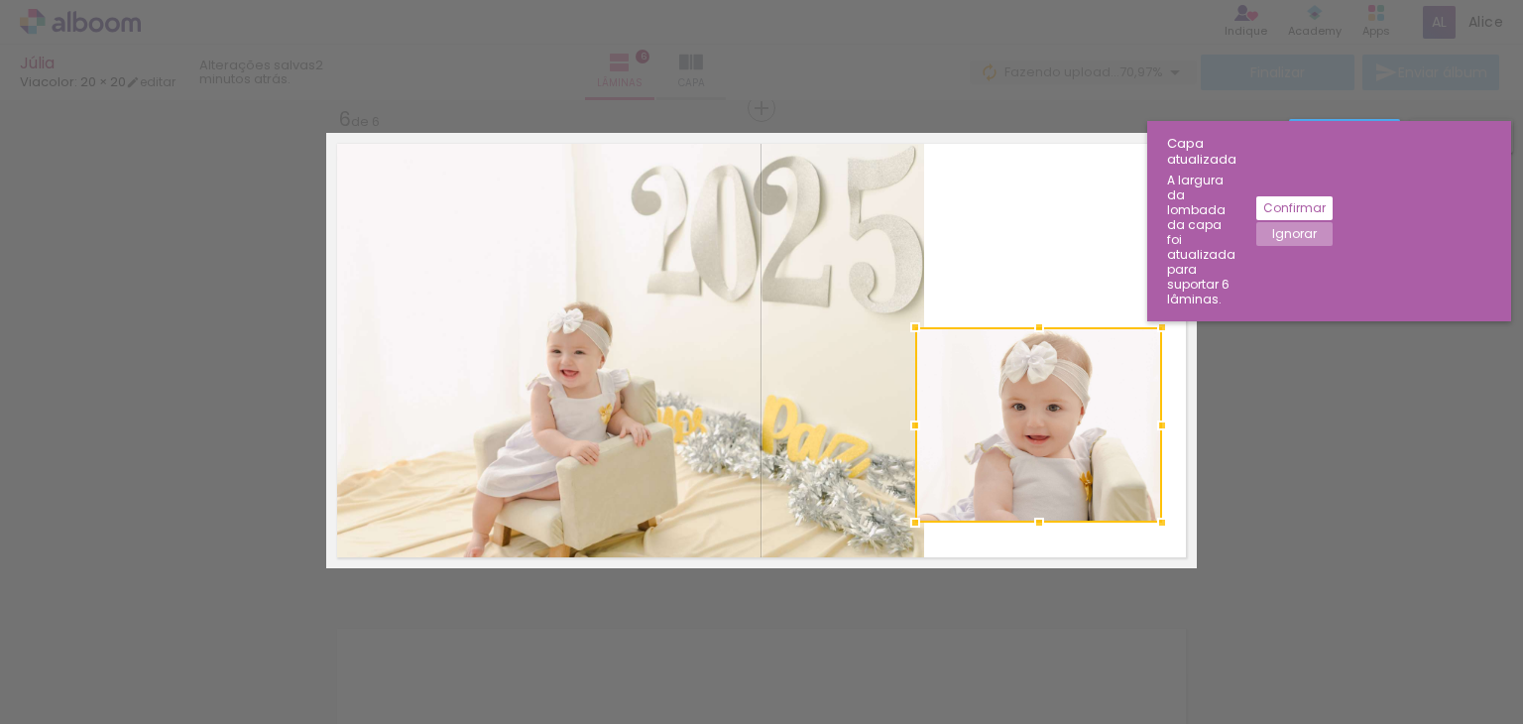
drag, startPoint x: 1022, startPoint y: 475, endPoint x: 1015, endPoint y: 516, distance: 41.2
click at [1021, 522] on div at bounding box center [1039, 523] width 40 height 40
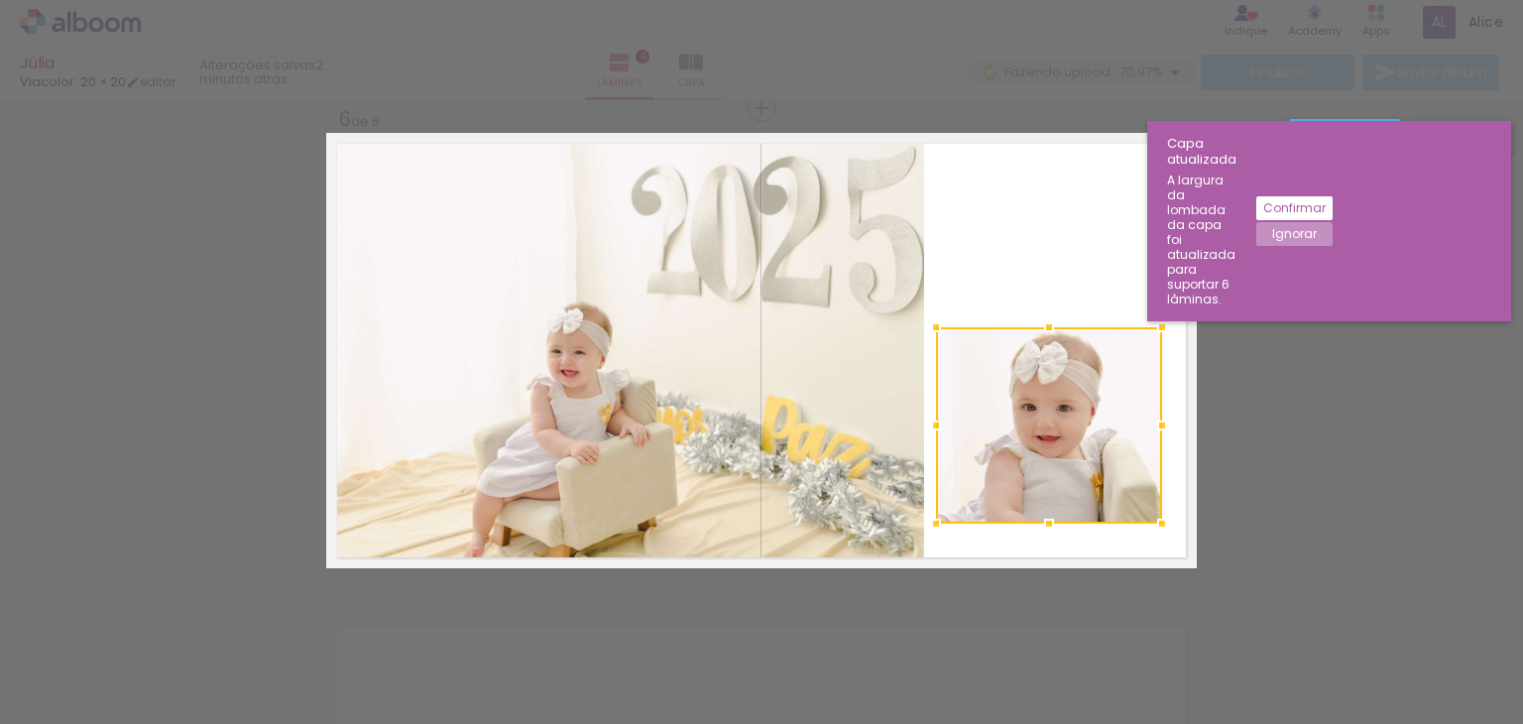
drag, startPoint x: 906, startPoint y: 420, endPoint x: 928, endPoint y: 416, distance: 22.2
click at [928, 416] on div at bounding box center [936, 426] width 40 height 40
drag, startPoint x: 1039, startPoint y: 406, endPoint x: 1039, endPoint y: 329, distance: 76.3
click at [1063, 259] on quentale-layouter at bounding box center [761, 350] width 871 height 435
drag, startPoint x: 1067, startPoint y: 390, endPoint x: 1066, endPoint y: 344, distance: 45.6
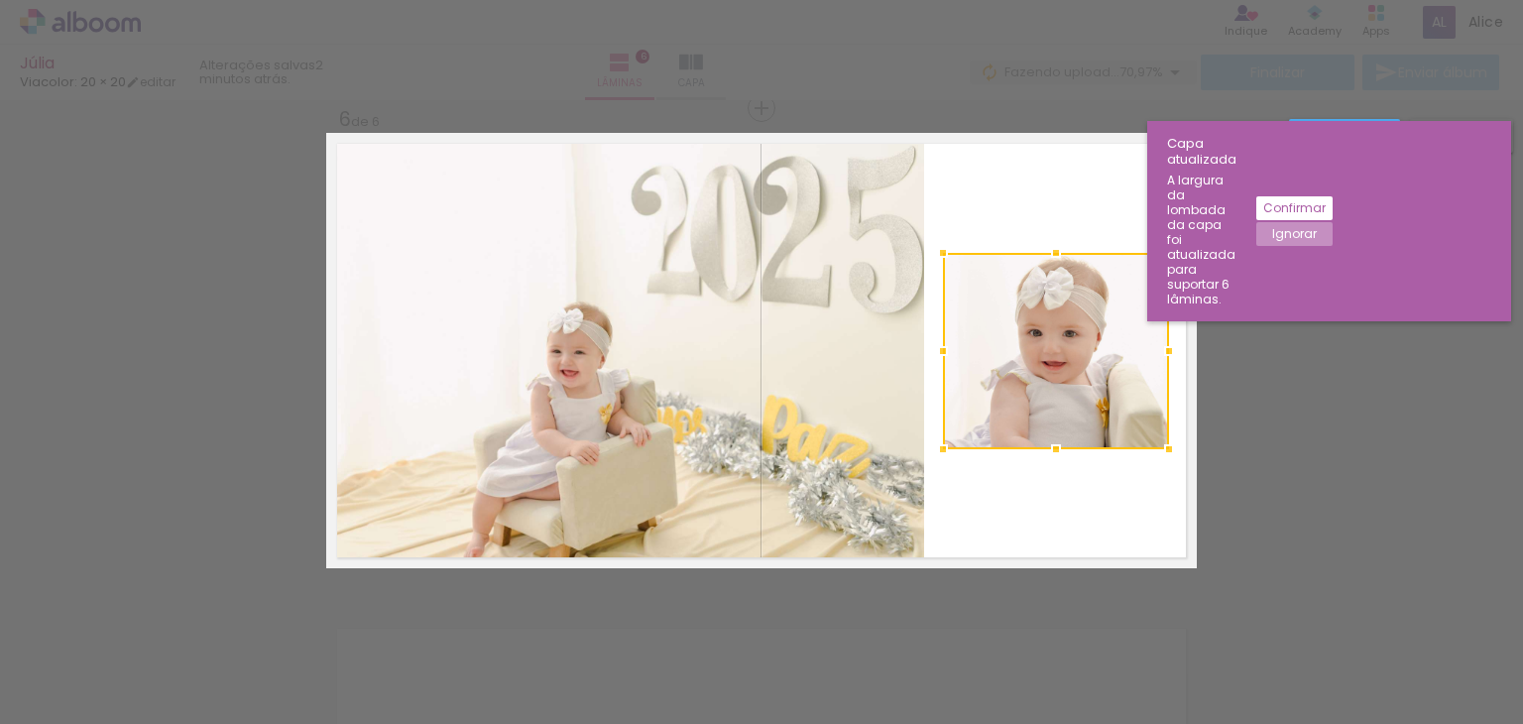
drag, startPoint x: 1079, startPoint y: 411, endPoint x: 1085, endPoint y: 336, distance: 75.6
click at [1085, 336] on div at bounding box center [1056, 351] width 226 height 196
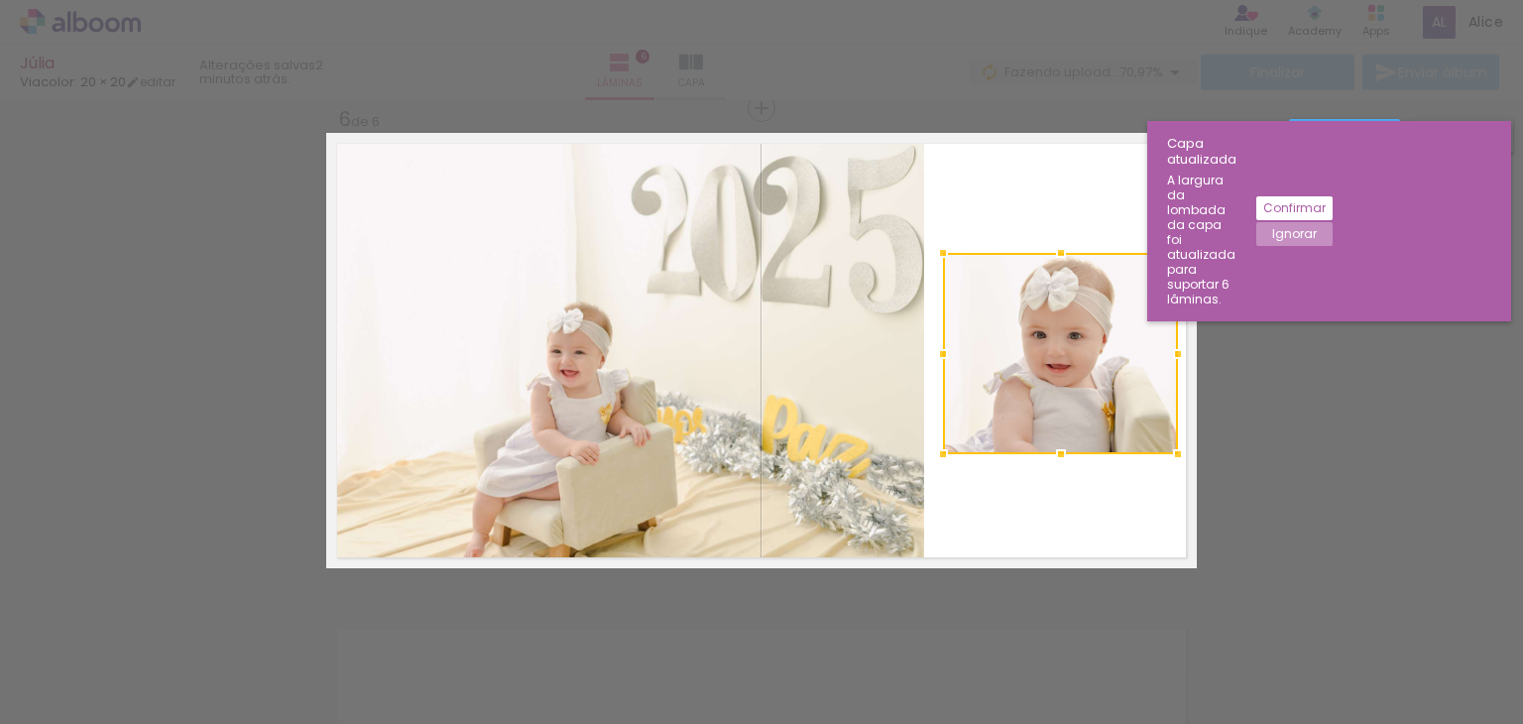
drag, startPoint x: 1164, startPoint y: 451, endPoint x: 1173, endPoint y: 457, distance: 10.7
click at [1173, 457] on div at bounding box center [1178, 454] width 40 height 40
click at [958, 288] on quentale-photo at bounding box center [1060, 353] width 235 height 201
drag, startPoint x: 936, startPoint y: 251, endPoint x: 928, endPoint y: 243, distance: 11.2
click at [928, 243] on div at bounding box center [936, 246] width 40 height 40
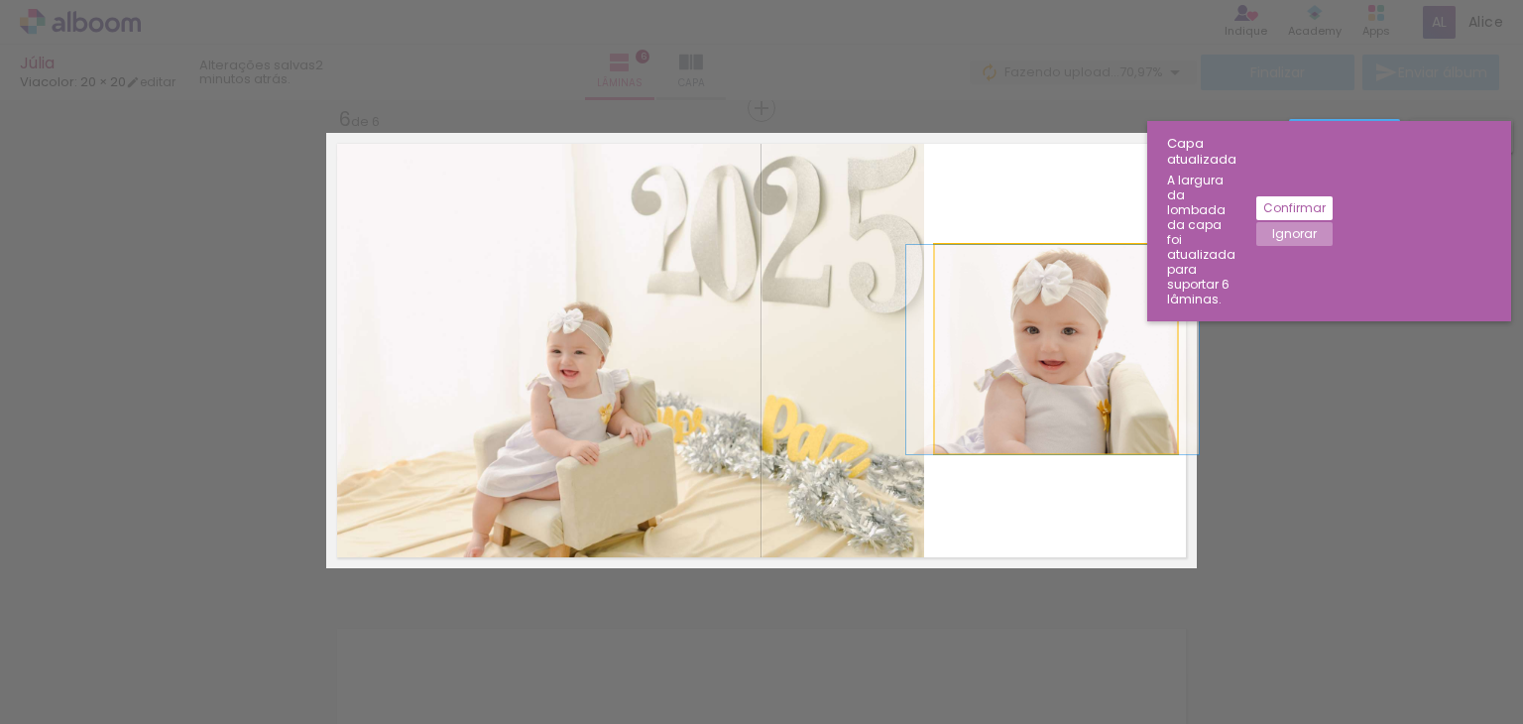
drag, startPoint x: 1036, startPoint y: 319, endPoint x: 1033, endPoint y: 334, distance: 15.2
click at [0, 0] on slot "Ignorar" at bounding box center [0, 0] width 0 height 0
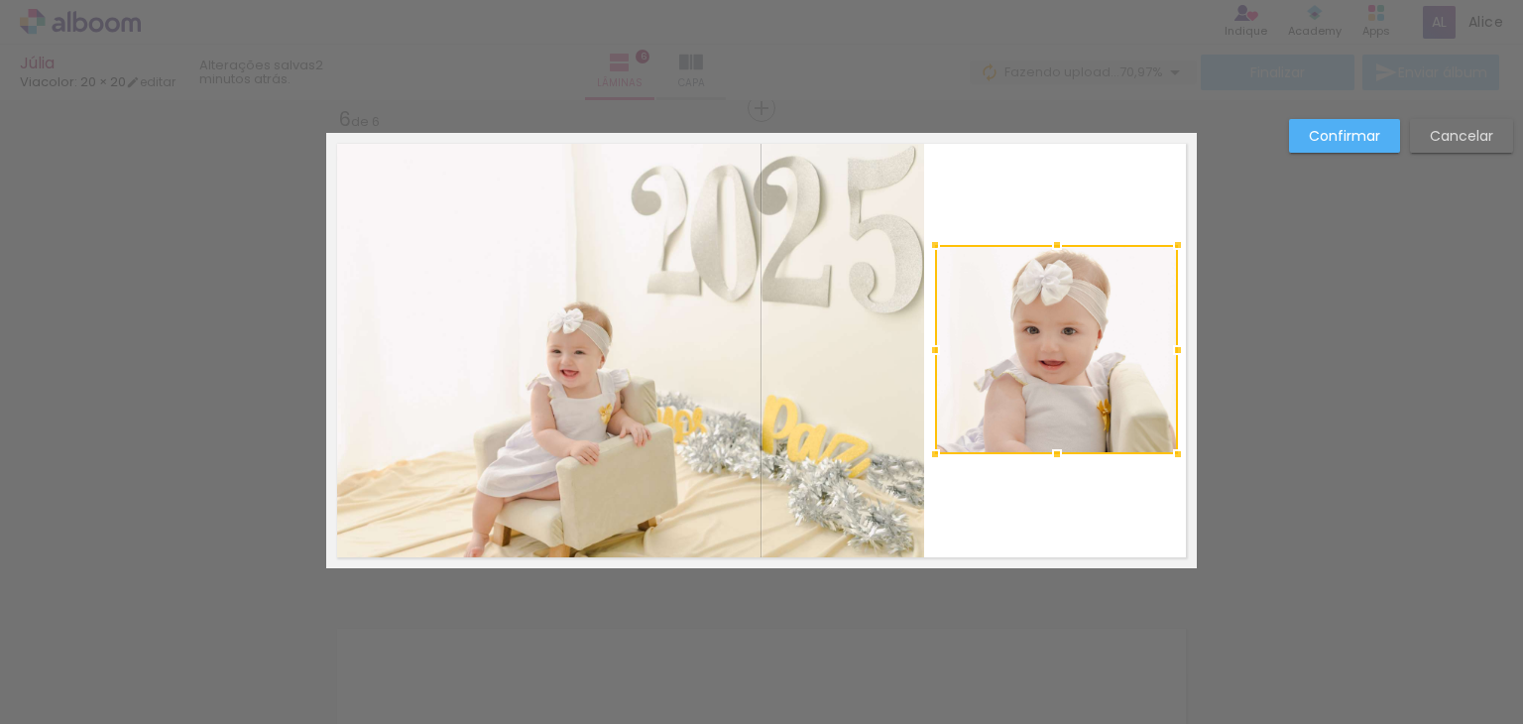
click at [1366, 146] on paper-button "Confirmar" at bounding box center [1344, 136] width 111 height 34
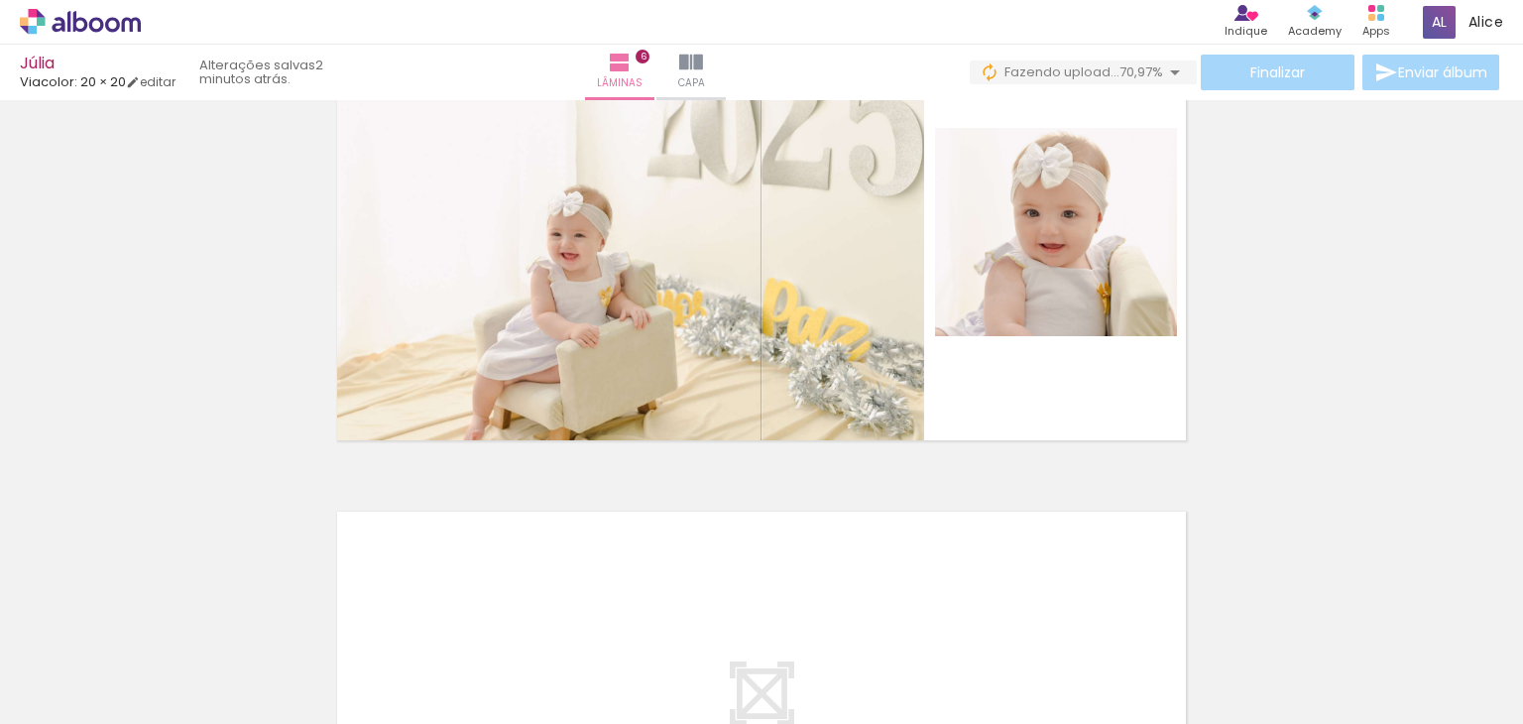
scroll to position [2647, 0]
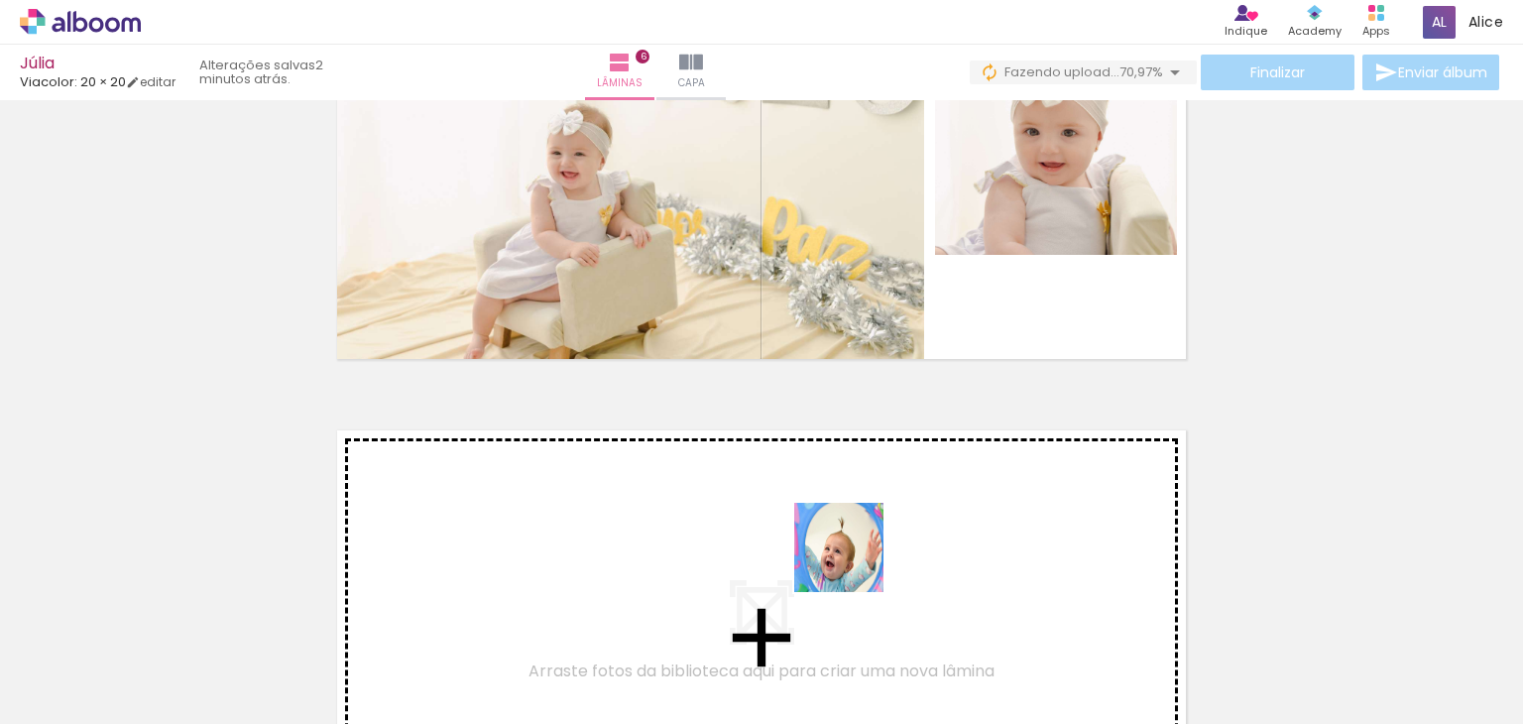
drag, startPoint x: 884, startPoint y: 667, endPoint x: 864, endPoint y: 532, distance: 136.4
click at [864, 532] on quentale-workspace at bounding box center [761, 362] width 1523 height 724
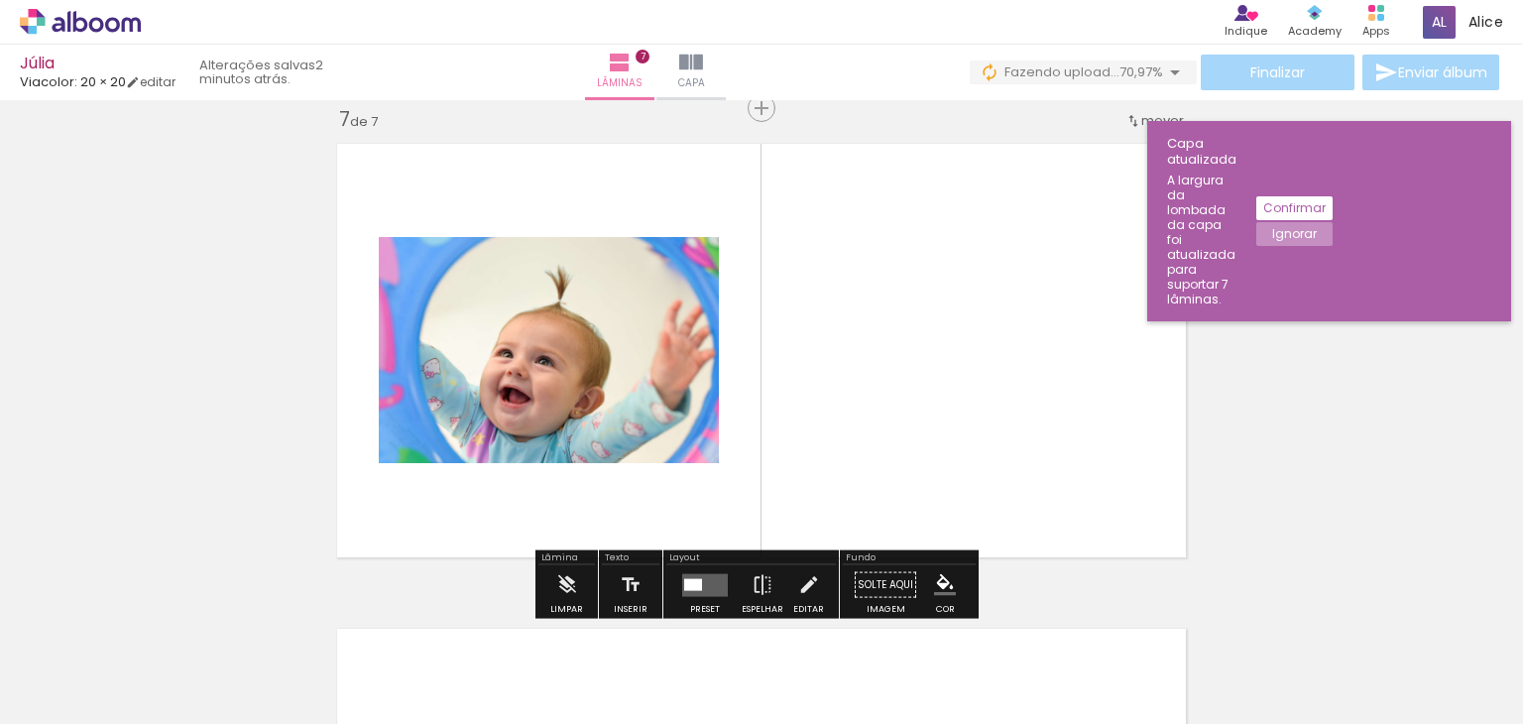
scroll to position [2935, 0]
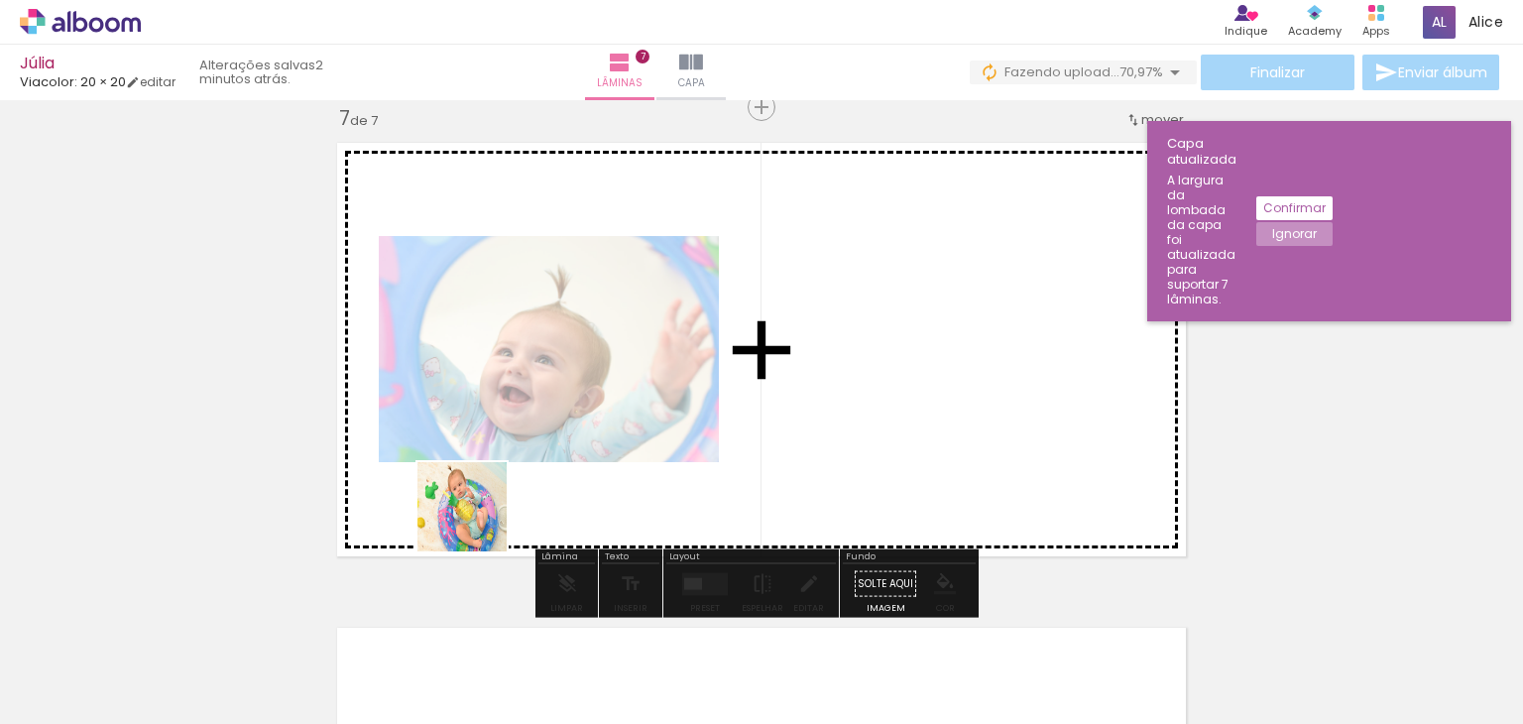
drag, startPoint x: 429, startPoint y: 657, endPoint x: 480, endPoint y: 521, distance: 145.9
click at [480, 521] on quentale-workspace at bounding box center [761, 362] width 1523 height 724
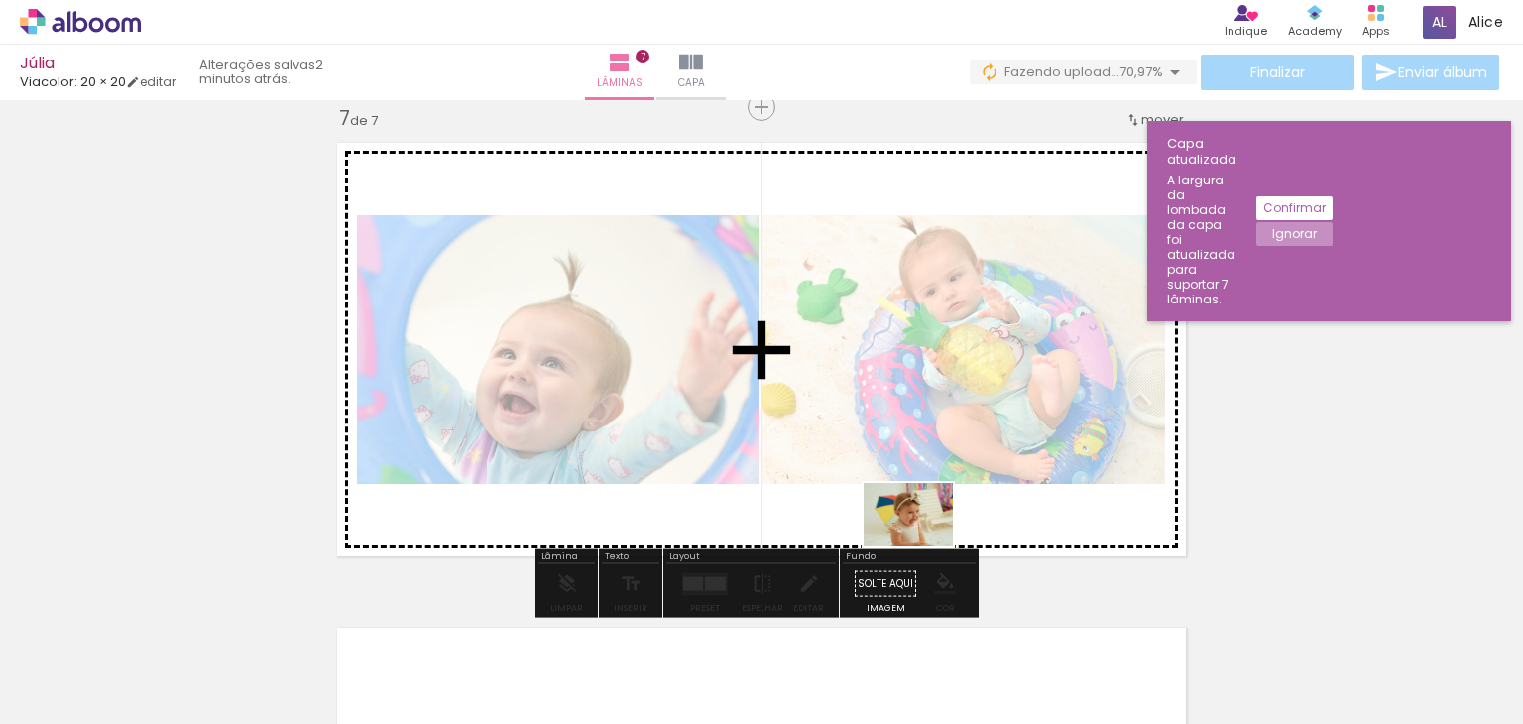
drag, startPoint x: 553, startPoint y: 655, endPoint x: 922, endPoint y: 541, distance: 386.1
click at [922, 541] on quentale-workspace at bounding box center [761, 362] width 1523 height 724
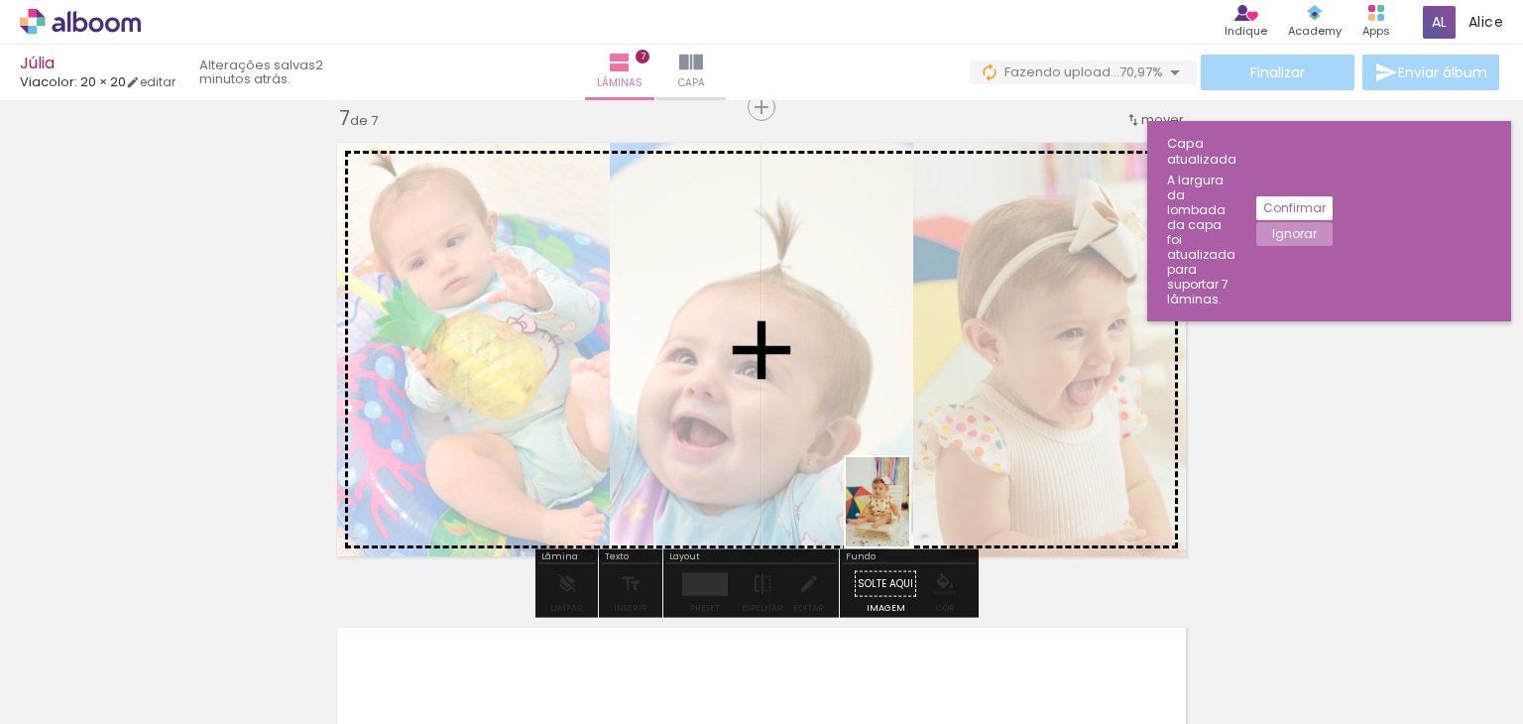
drag, startPoint x: 709, startPoint y: 616, endPoint x: 921, endPoint y: 511, distance: 236.8
click at [921, 511] on quentale-workspace at bounding box center [761, 362] width 1523 height 724
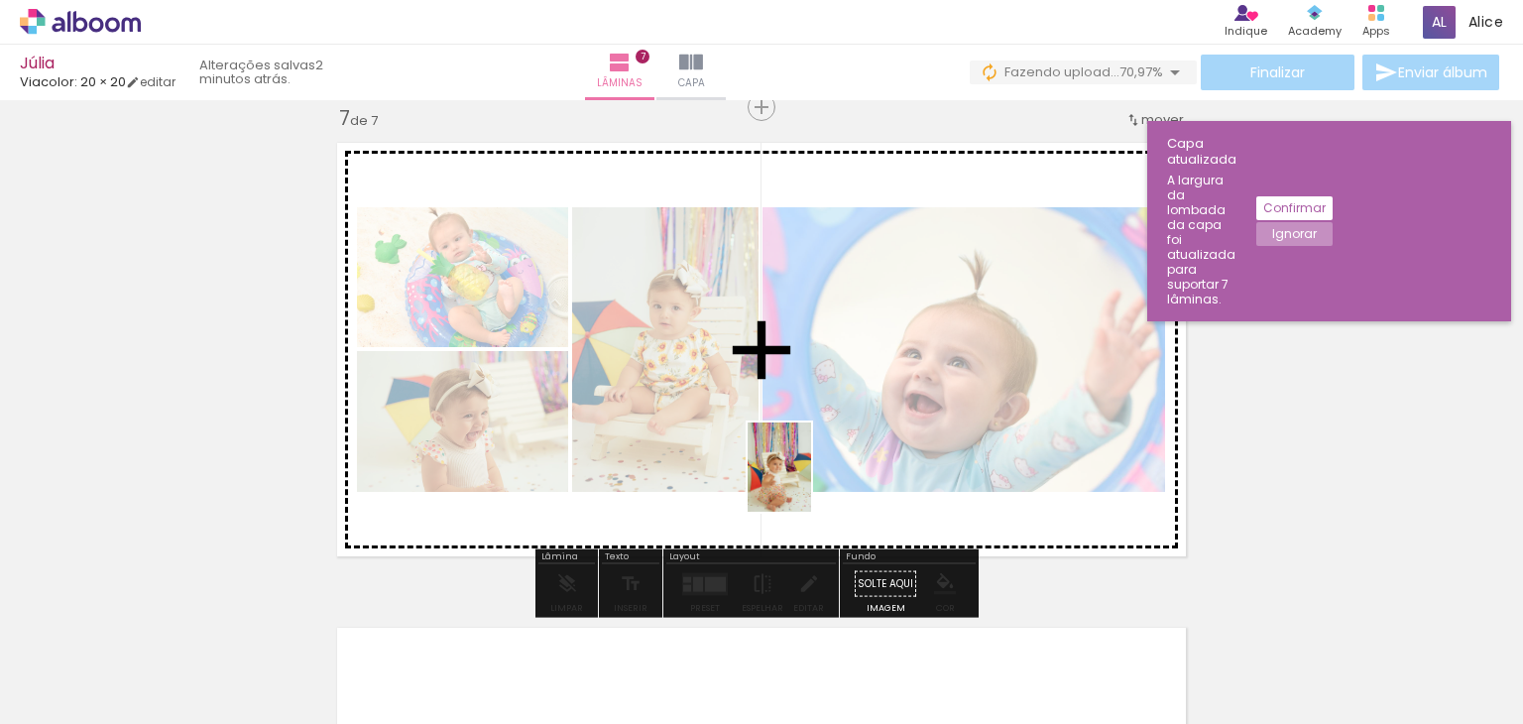
drag, startPoint x: 722, startPoint y: 644, endPoint x: 807, endPoint y: 482, distance: 183.6
click at [807, 482] on quentale-workspace at bounding box center [761, 362] width 1523 height 724
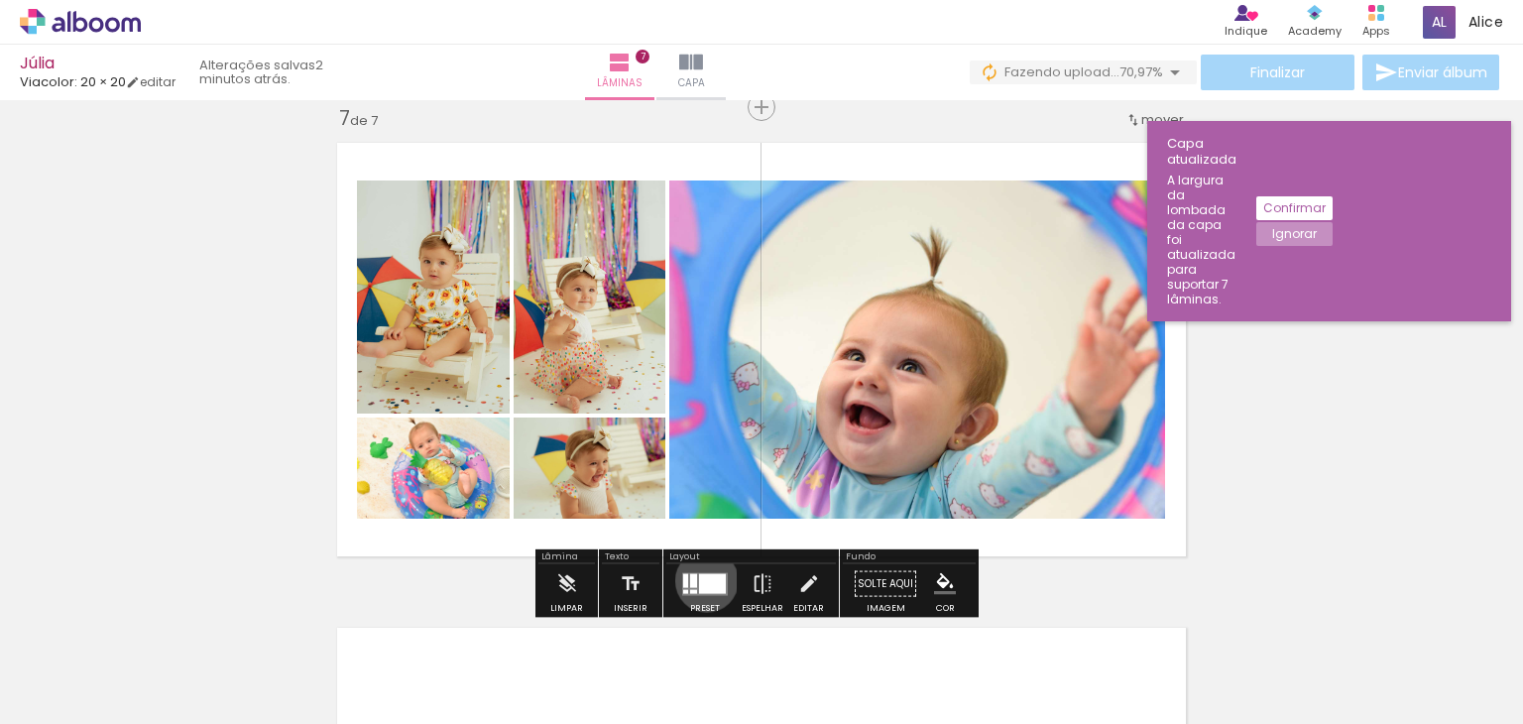
click at [702, 580] on div at bounding box center [712, 583] width 27 height 20
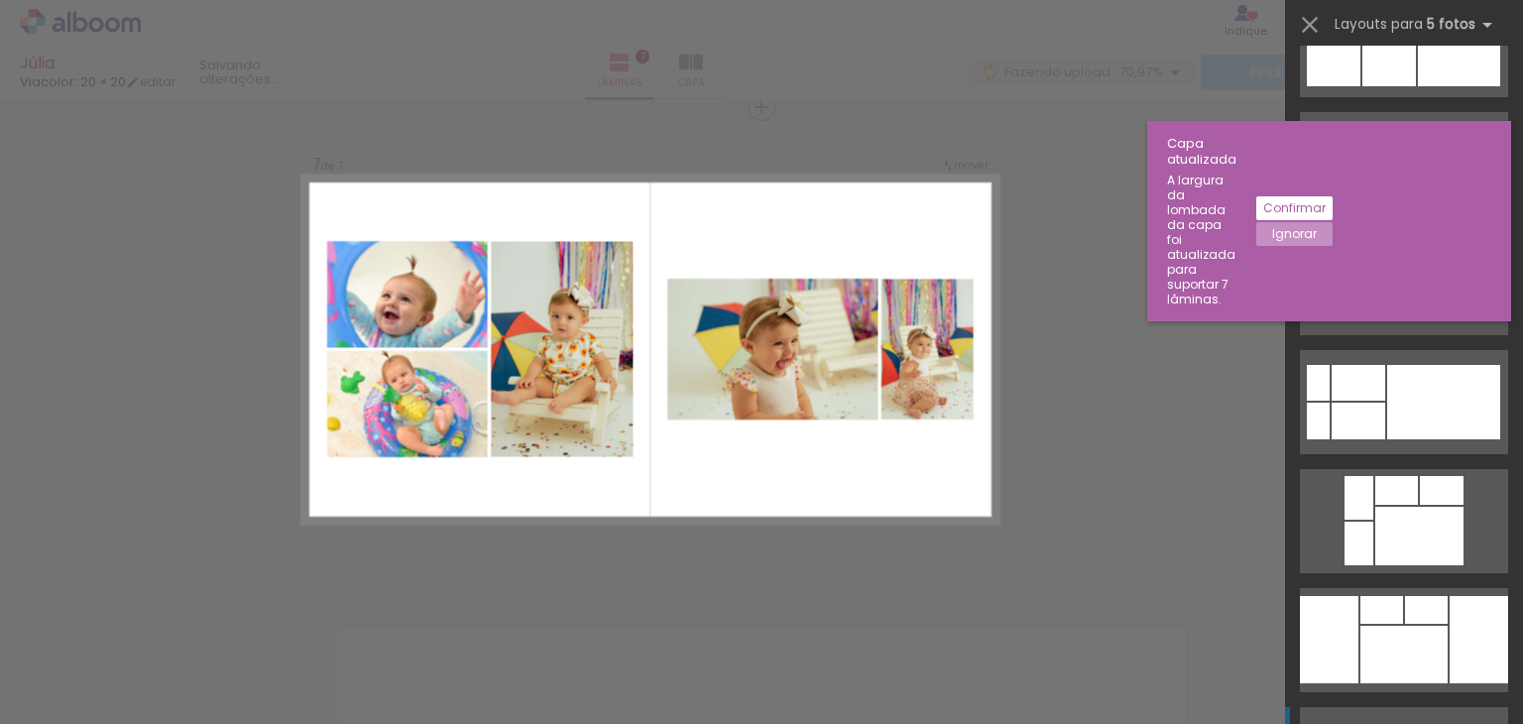
scroll to position [694, 0]
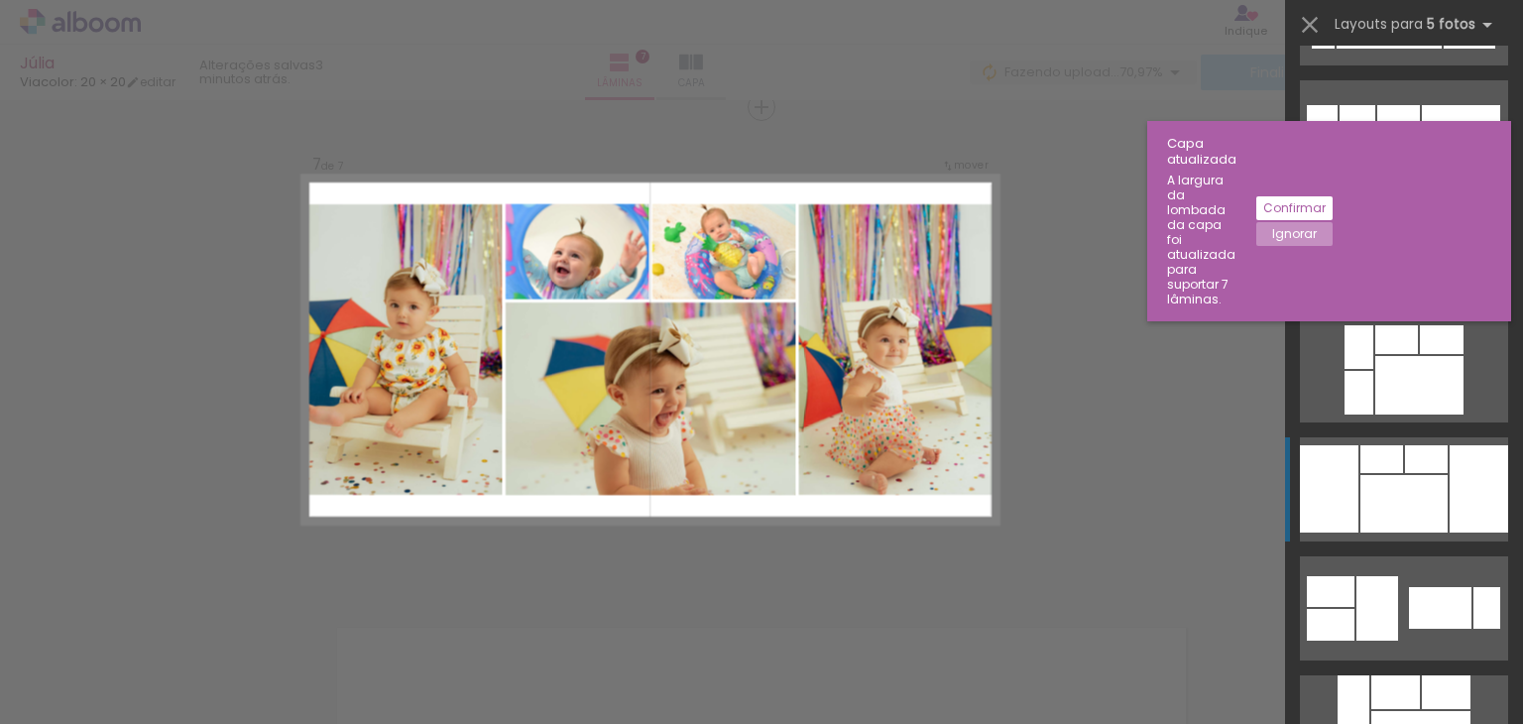
click at [1420, 159] on div at bounding box center [1398, 146] width 43 height 26
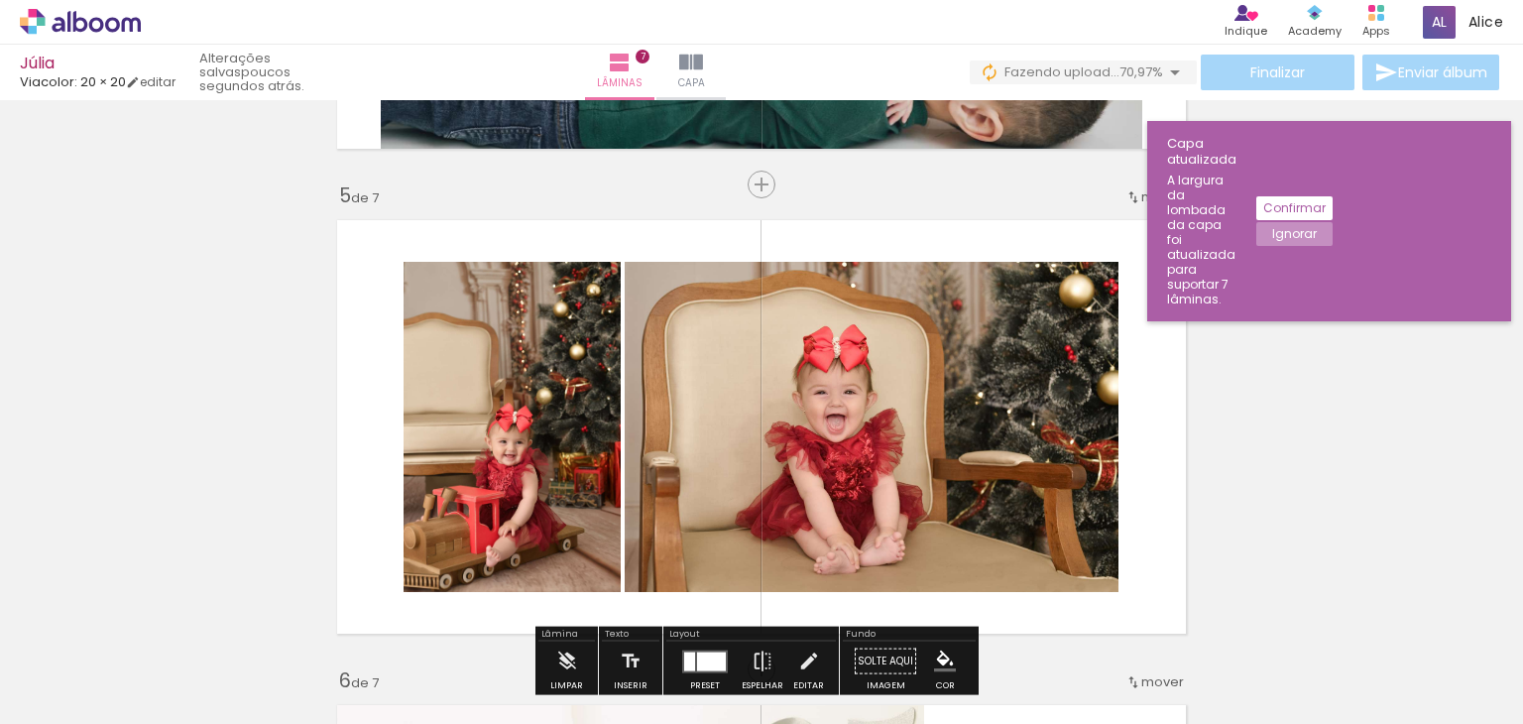
scroll to position [1943, 0]
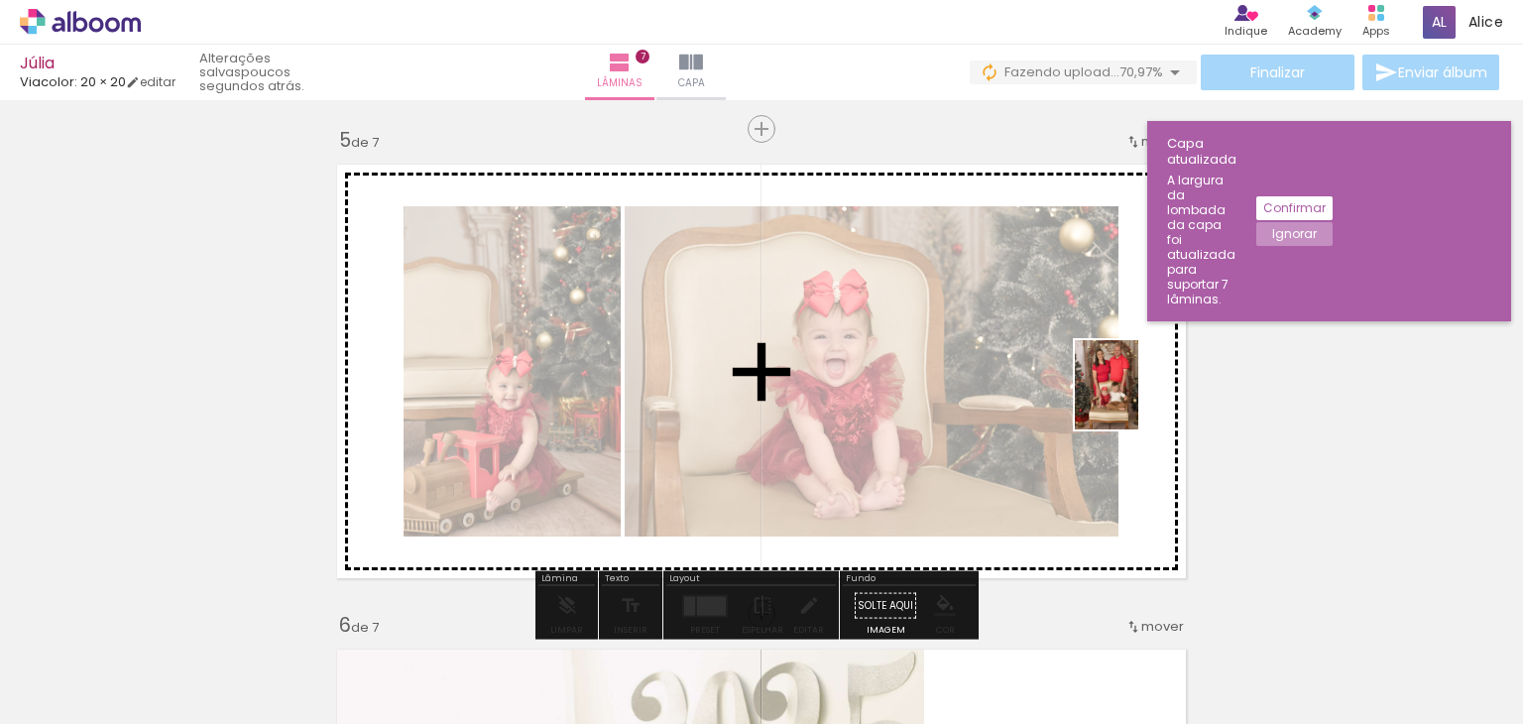
drag, startPoint x: 476, startPoint y: 633, endPoint x: 1137, endPoint y: 400, distance: 701.2
click at [1135, 400] on quentale-workspace at bounding box center [761, 362] width 1523 height 724
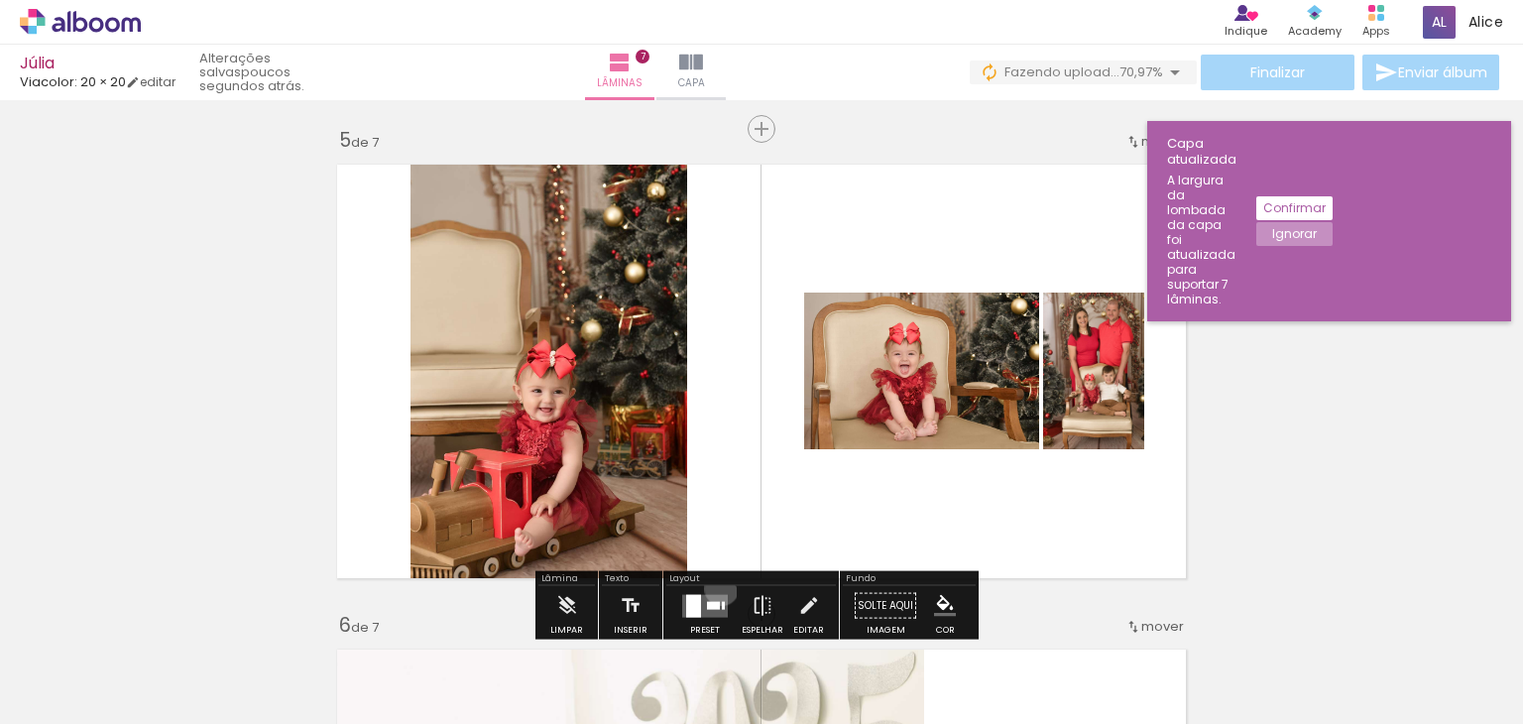
click at [717, 588] on div at bounding box center [705, 606] width 54 height 40
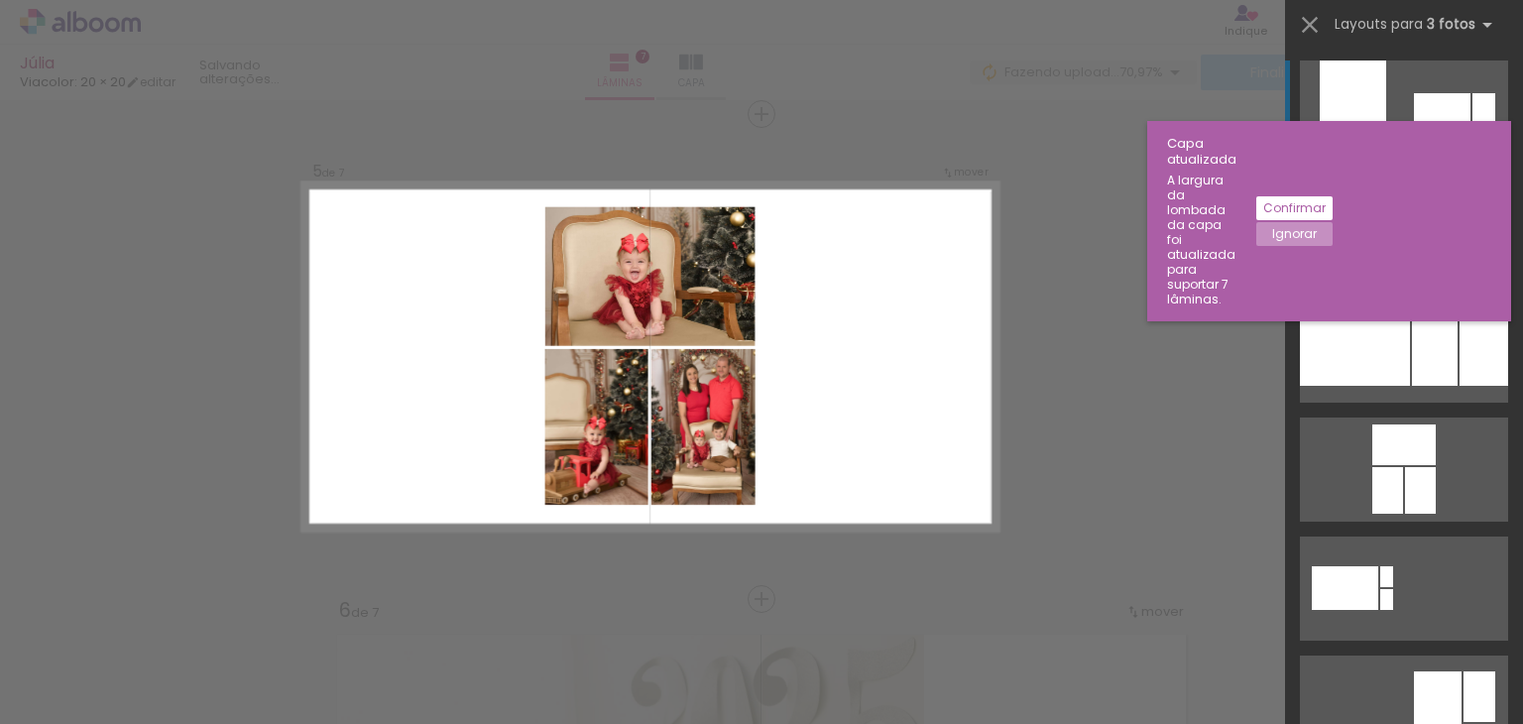
scroll to position [1964, 0]
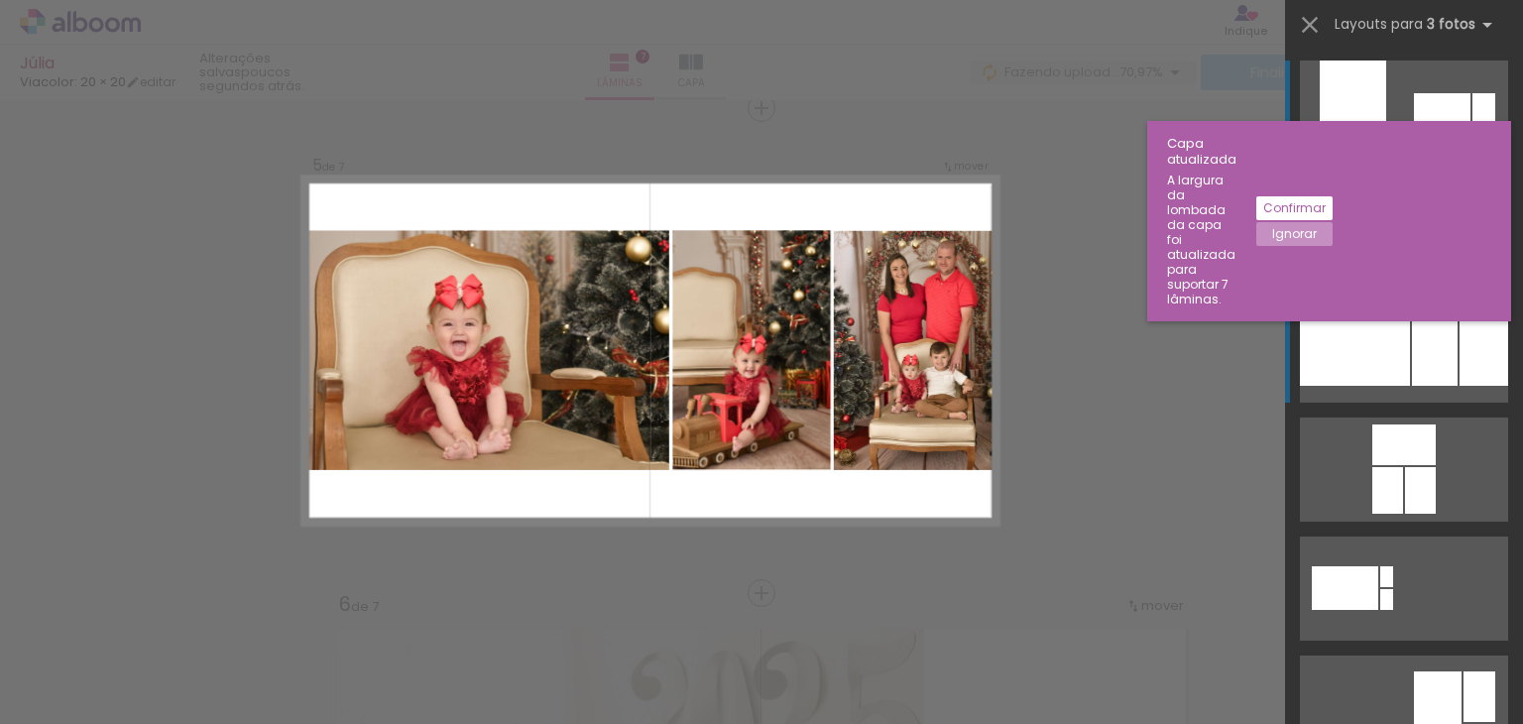
click at [1397, 264] on div at bounding box center [1376, 231] width 42 height 64
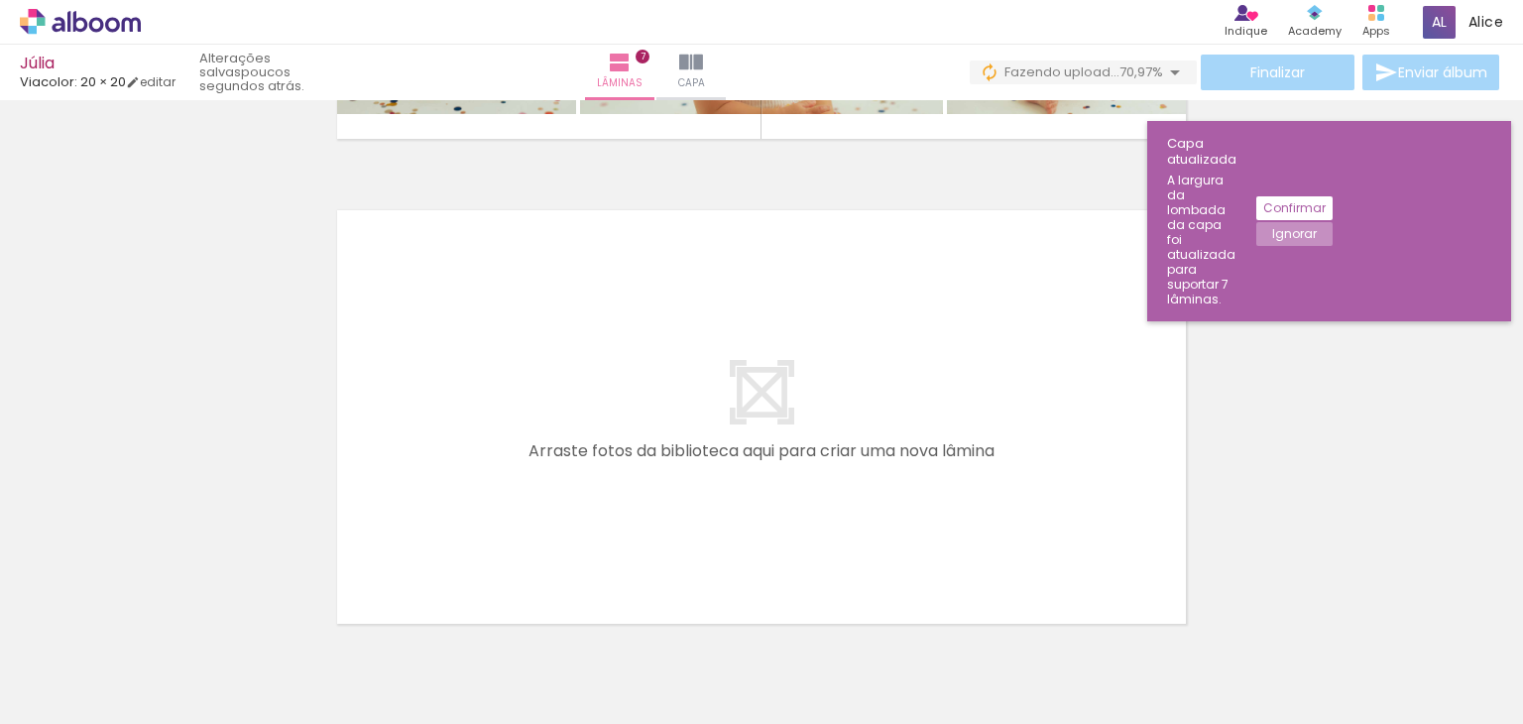
scroll to position [0, 2087]
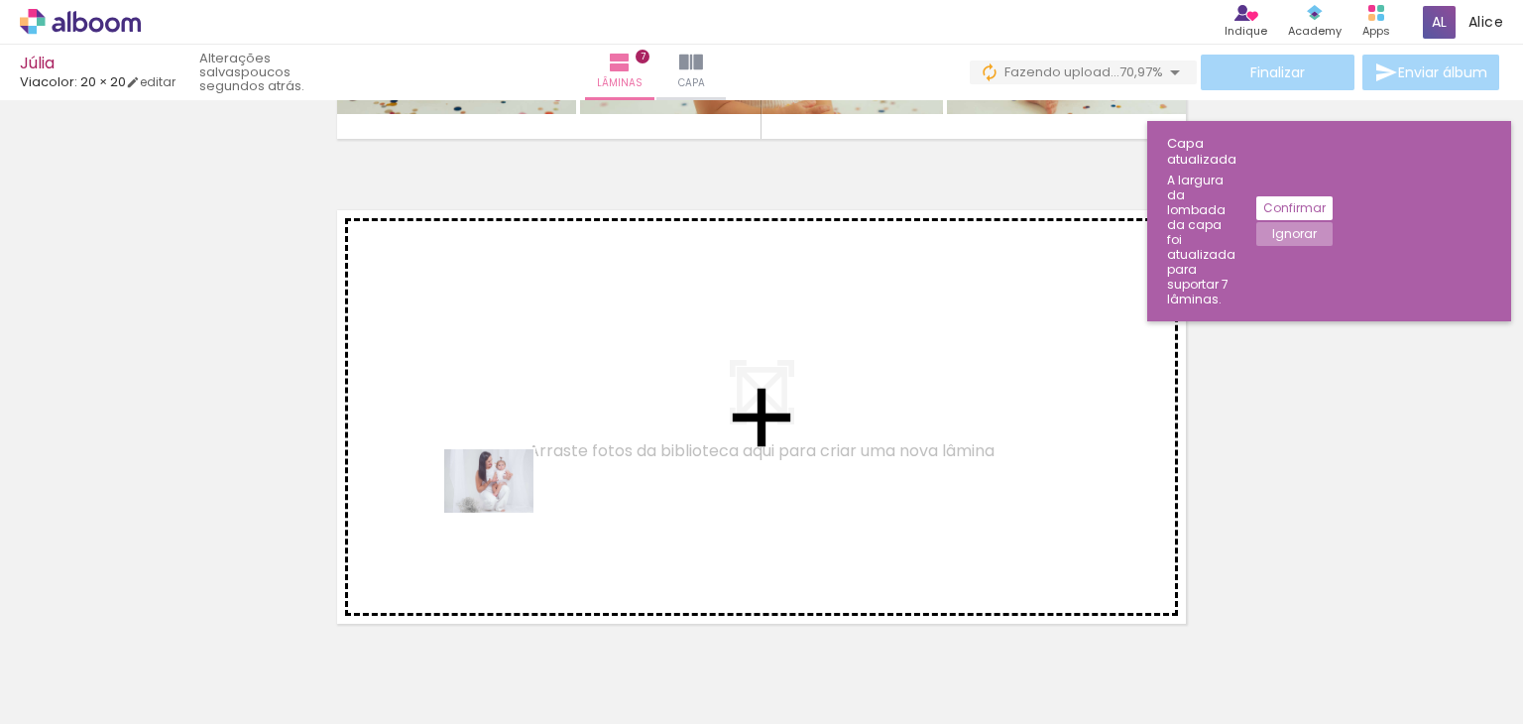
drag, startPoint x: 1238, startPoint y: 667, endPoint x: 466, endPoint y: 504, distance: 789.5
click at [466, 504] on quentale-workspace at bounding box center [761, 362] width 1523 height 724
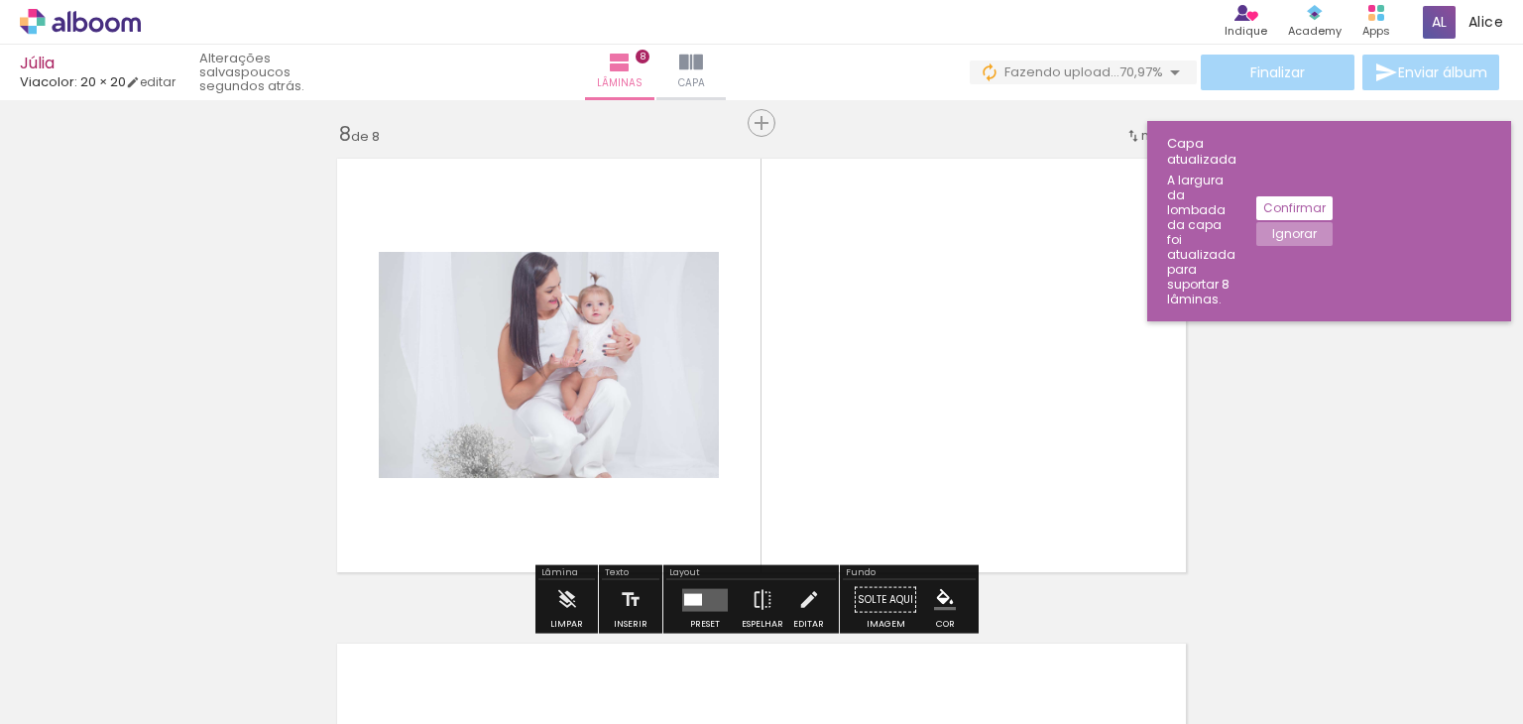
scroll to position [3419, 0]
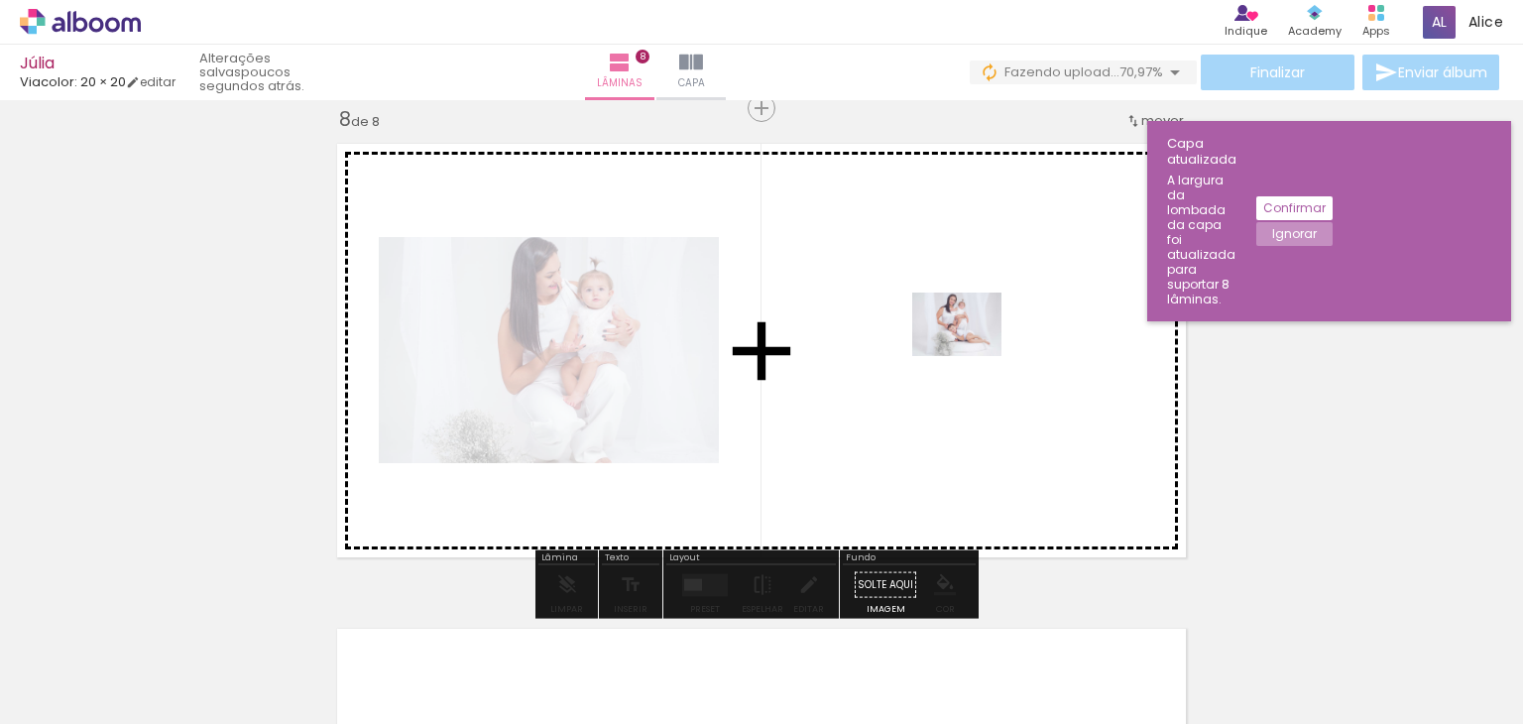
drag, startPoint x: 1464, startPoint y: 672, endPoint x: 960, endPoint y: 347, distance: 600.4
click at [960, 347] on quentale-workspace at bounding box center [761, 362] width 1523 height 724
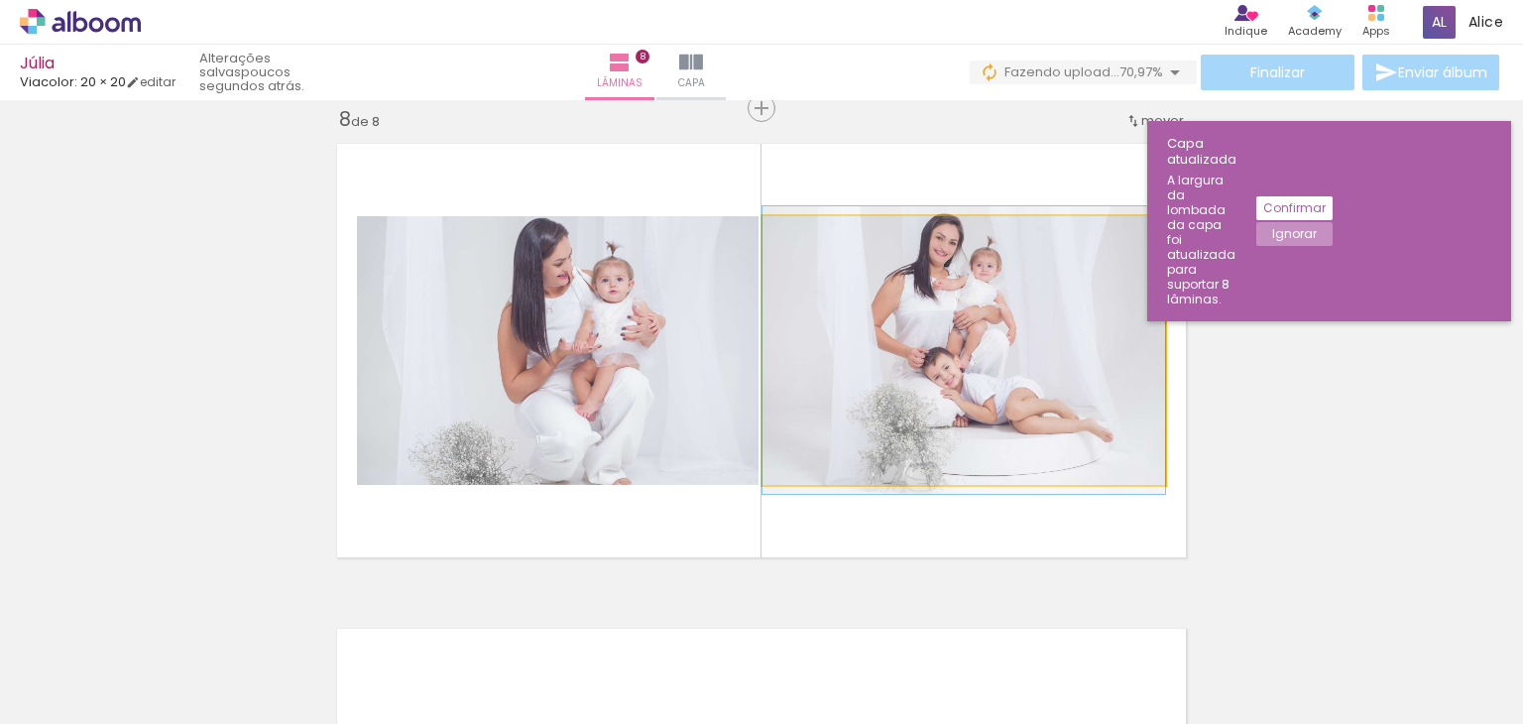
click at [1016, 332] on quentale-photo at bounding box center [963, 350] width 403 height 269
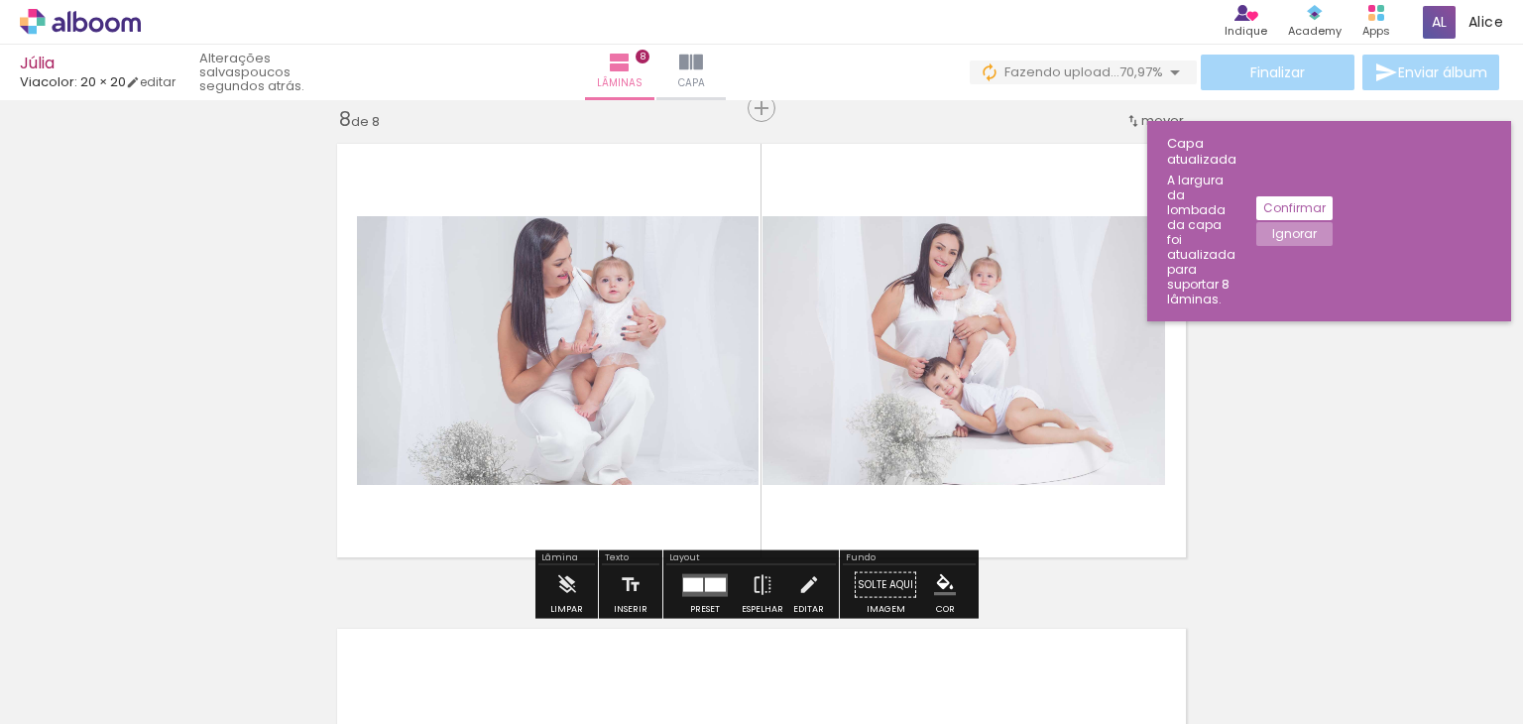
click at [625, 350] on quentale-photo at bounding box center [558, 350] width 402 height 269
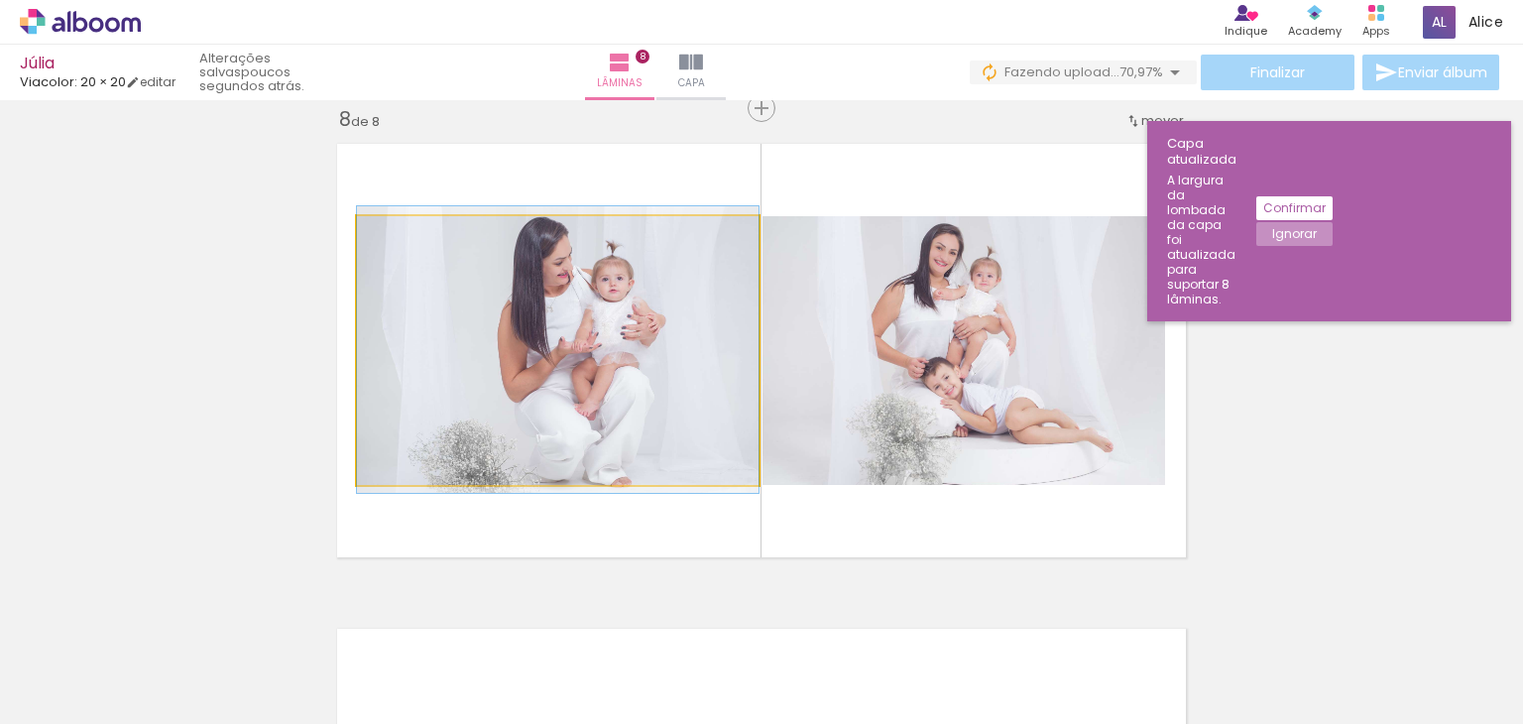
drag, startPoint x: 624, startPoint y: 350, endPoint x: 636, endPoint y: 349, distance: 11.9
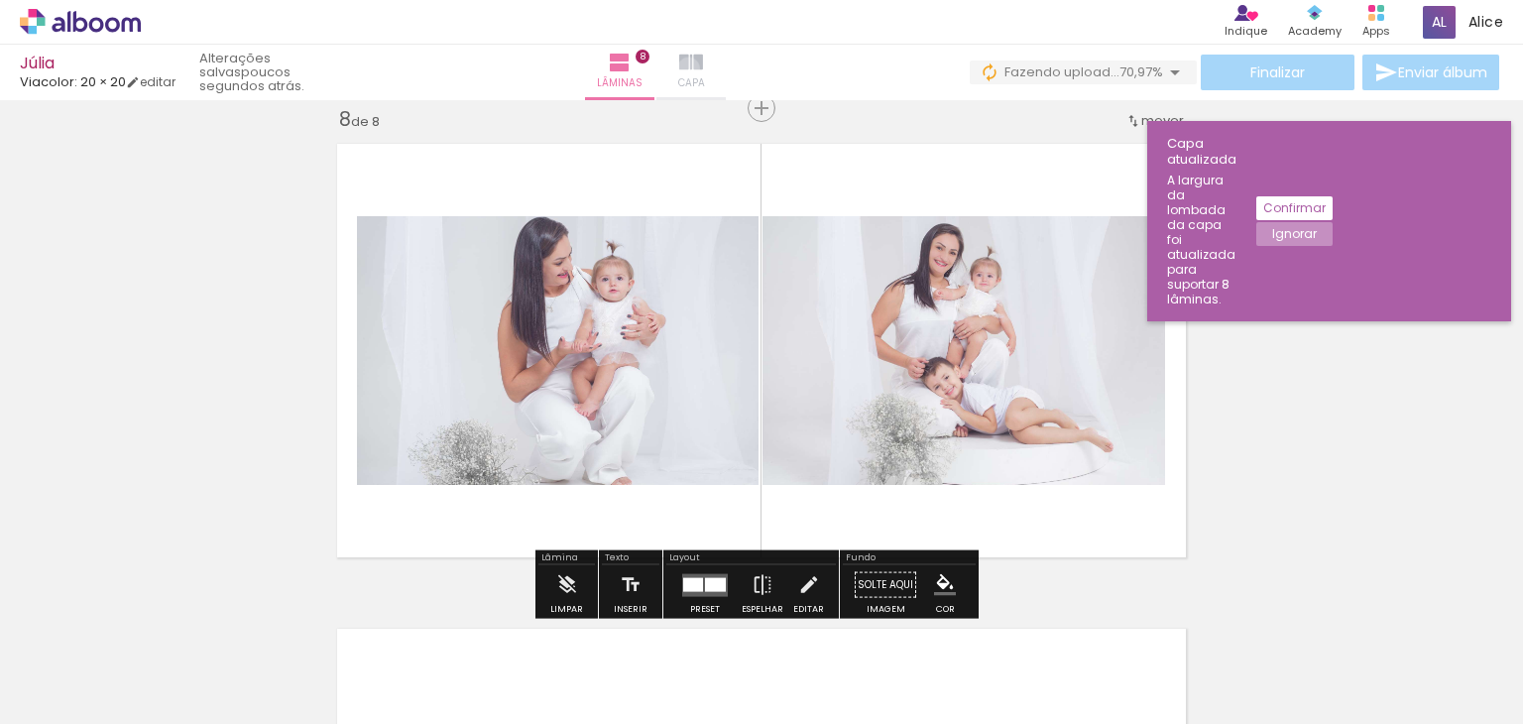
click at [703, 68] on iron-icon at bounding box center [691, 63] width 24 height 24
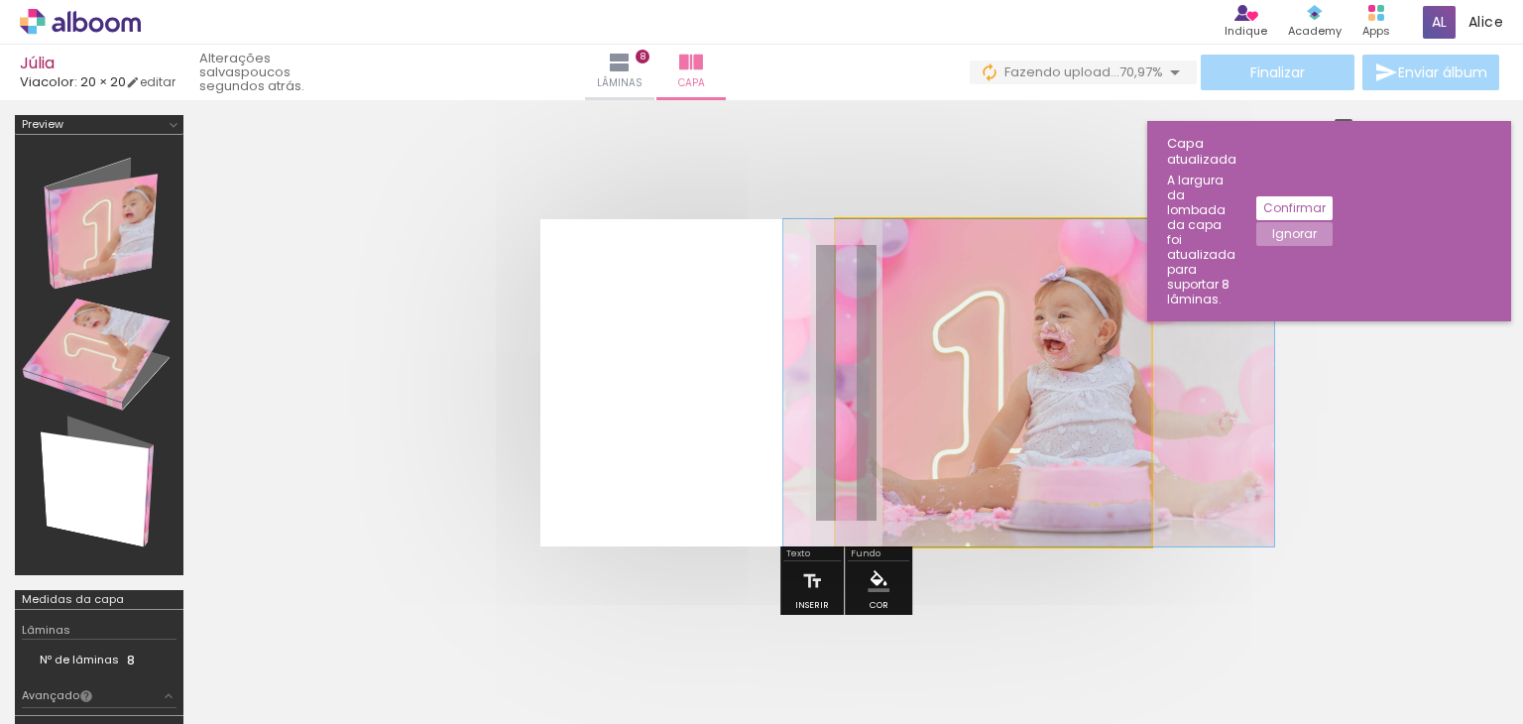
click at [1055, 301] on quentale-photo at bounding box center [993, 382] width 315 height 327
drag, startPoint x: 1046, startPoint y: 325, endPoint x: 1431, endPoint y: 399, distance: 391.6
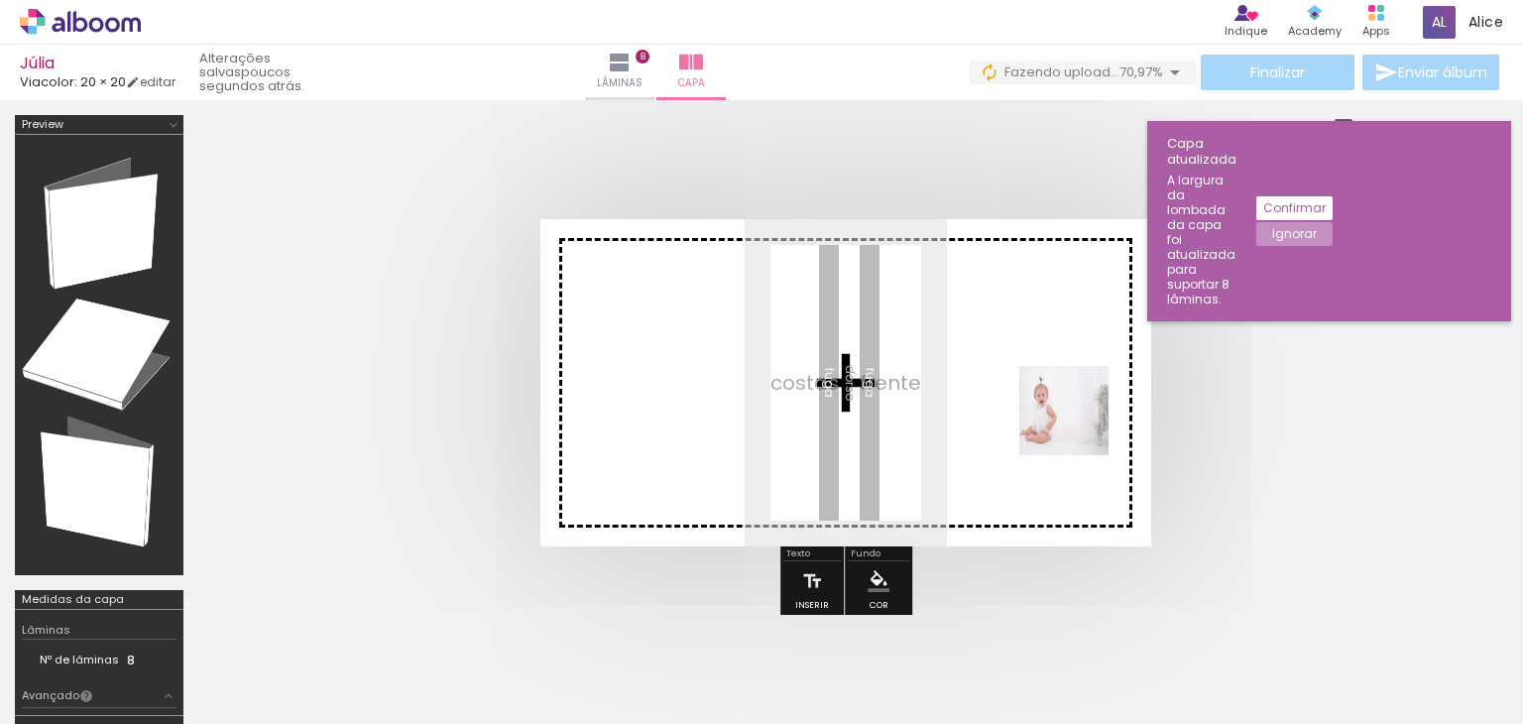
drag, startPoint x: 1188, startPoint y: 513, endPoint x: 1062, endPoint y: 417, distance: 157.8
click at [1062, 417] on quentale-workspace at bounding box center [761, 362] width 1523 height 724
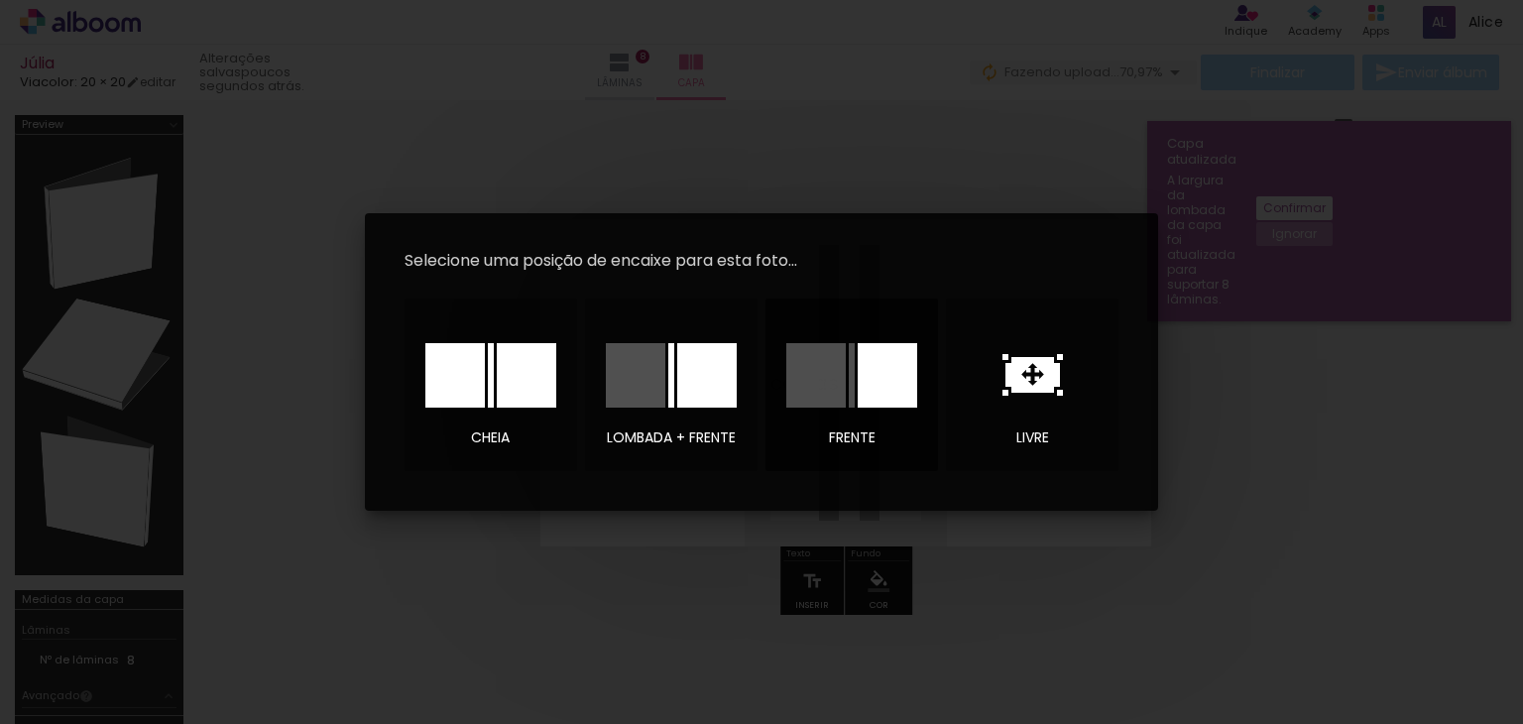
click at [861, 407] on div at bounding box center [851, 374] width 139 height 99
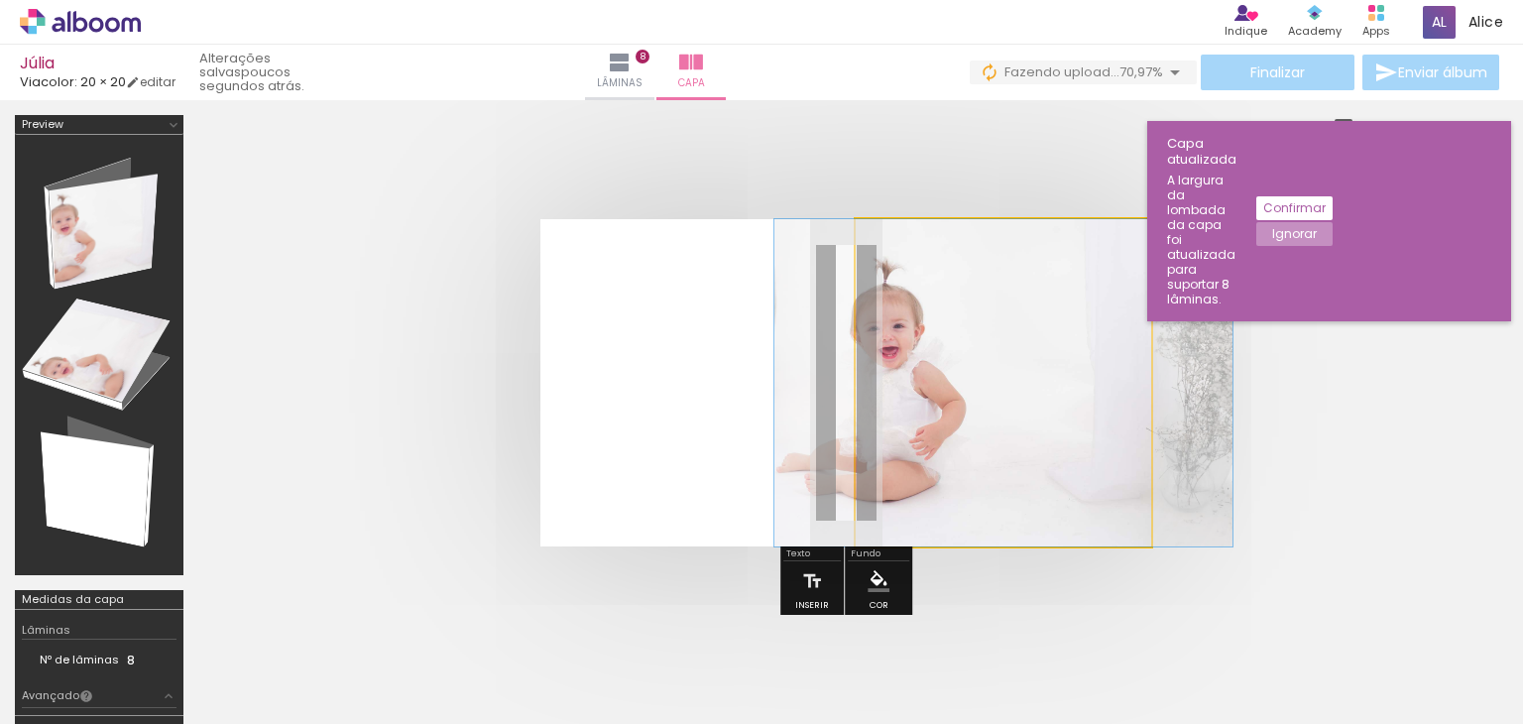
click at [1000, 406] on quentale-photo at bounding box center [1003, 382] width 295 height 327
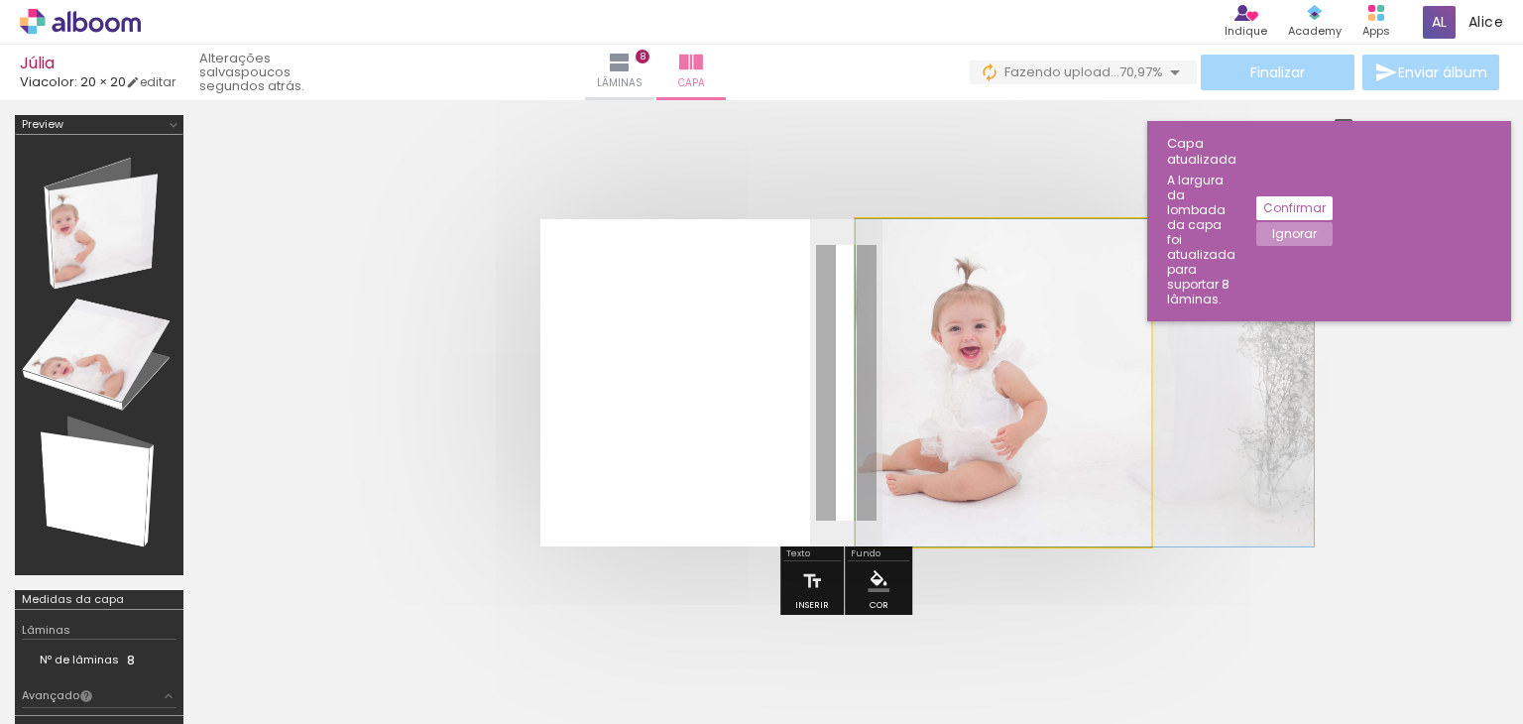
drag, startPoint x: 1000, startPoint y: 405, endPoint x: 1144, endPoint y: 413, distance: 144.0
drag, startPoint x: 996, startPoint y: 417, endPoint x: 1054, endPoint y: 424, distance: 57.9
click at [1042, 370] on quentale-photo at bounding box center [1003, 382] width 295 height 327
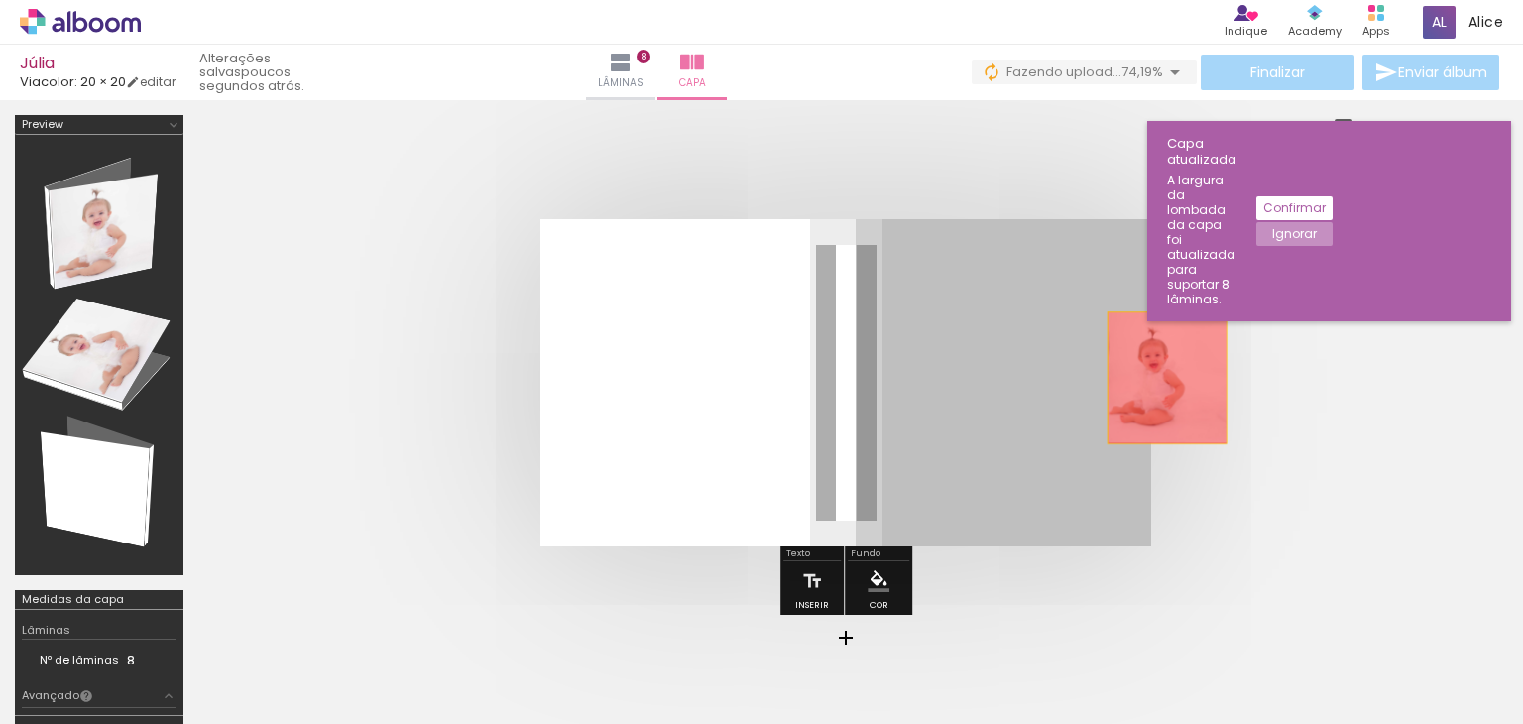
drag, startPoint x: 1042, startPoint y: 370, endPoint x: 1068, endPoint y: 394, distance: 35.1
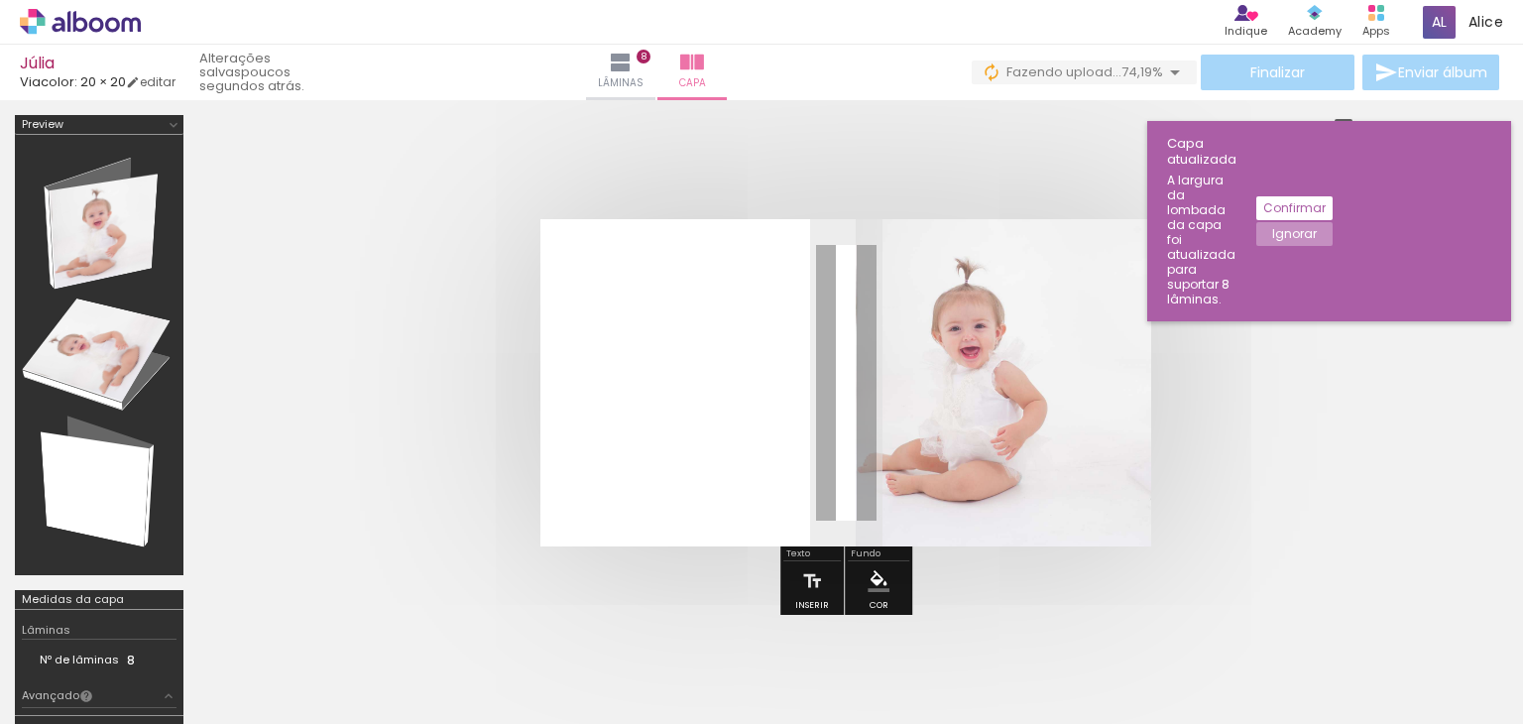
click at [923, 386] on quentale-photo at bounding box center [1003, 382] width 295 height 327
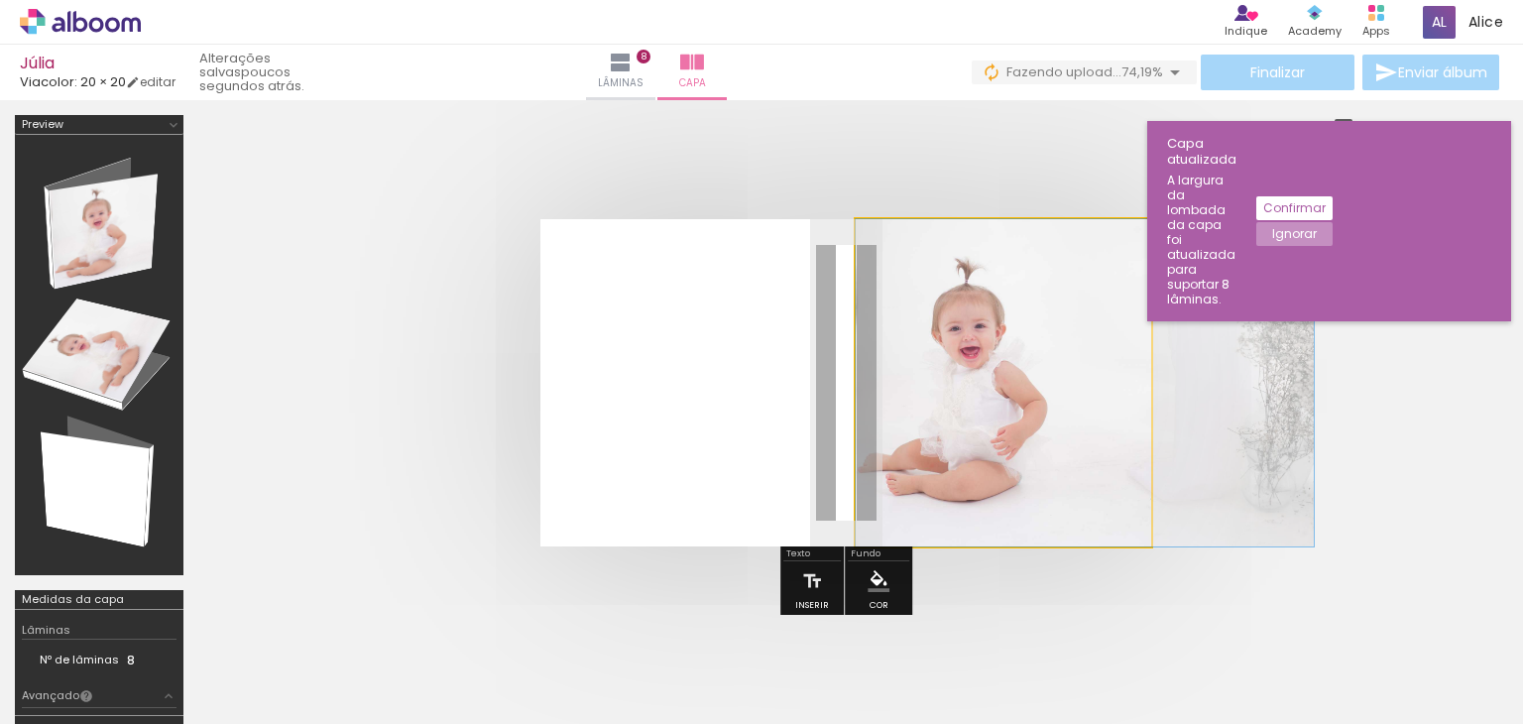
drag, startPoint x: 960, startPoint y: 382, endPoint x: 1005, endPoint y: 413, distance: 55.6
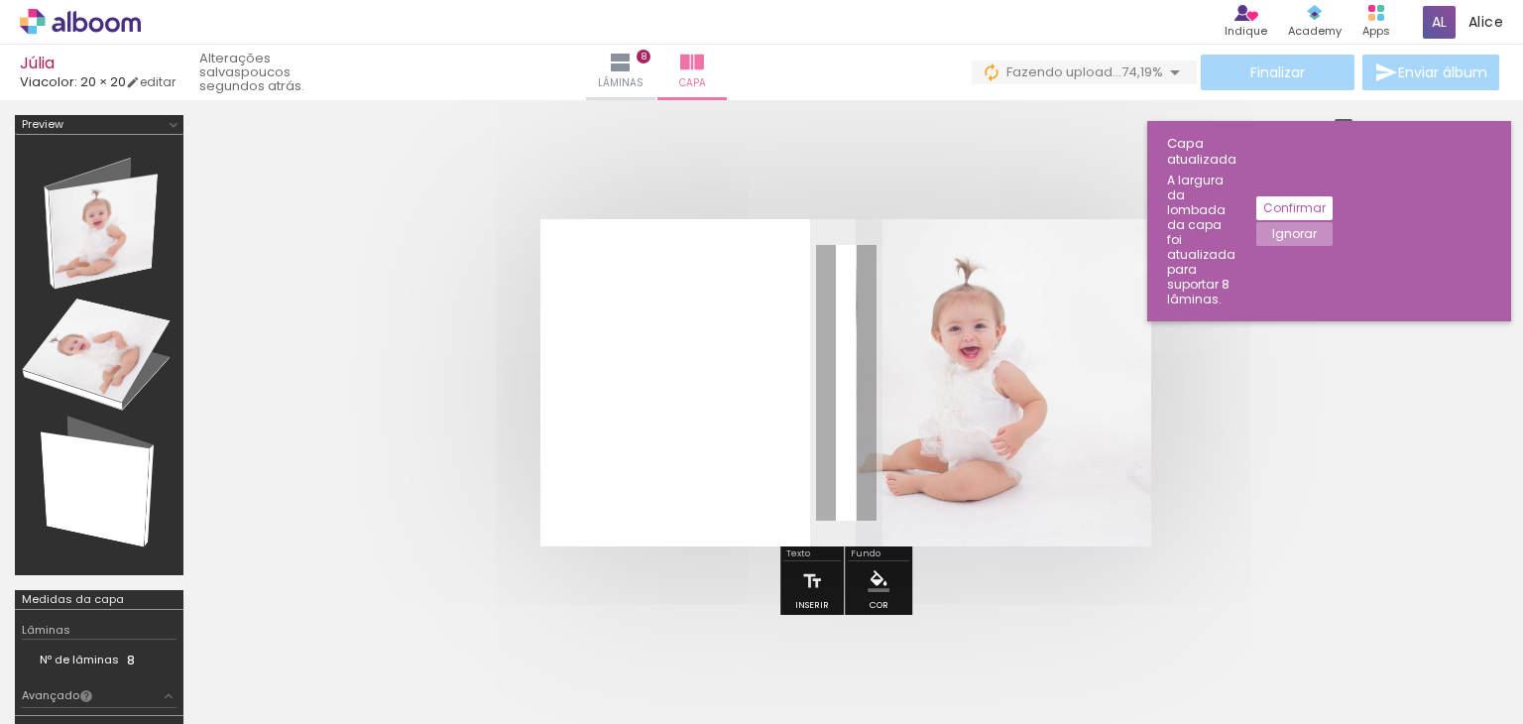
click at [1393, 317] on quentale-cover at bounding box center [846, 382] width 1136 height 327
click at [0, 0] on slot "Ignorar" at bounding box center [0, 0] width 0 height 0
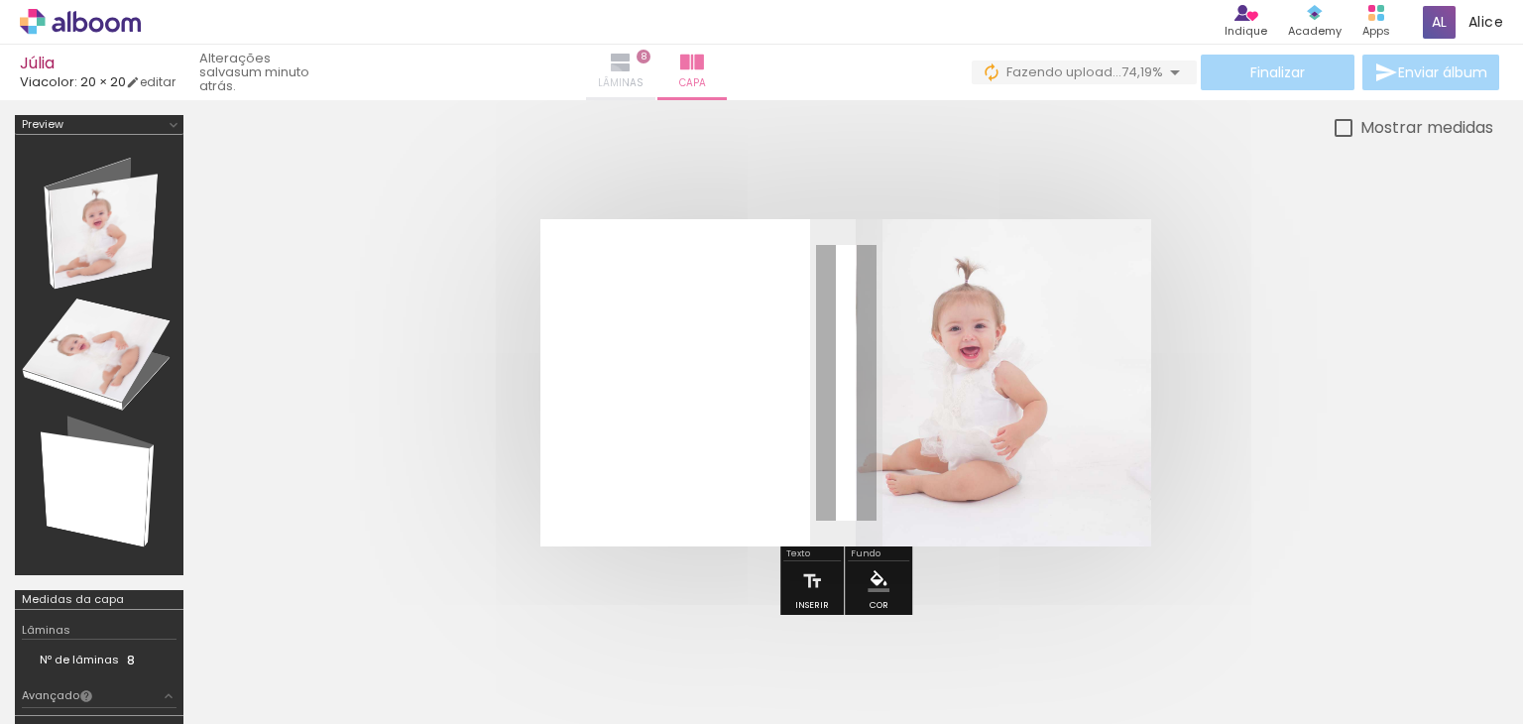
click at [643, 83] on span "Lâminas" at bounding box center [621, 83] width 46 height 18
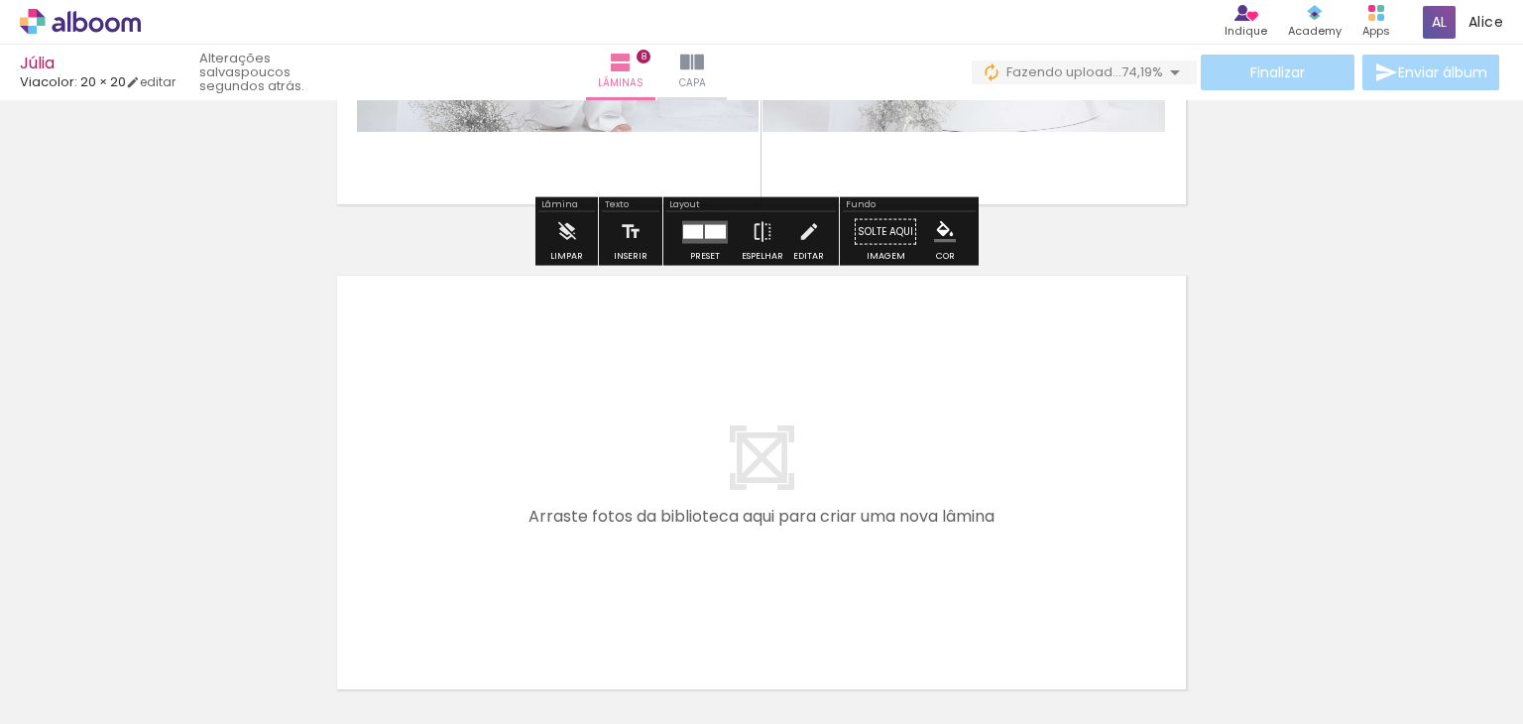
scroll to position [3941, 0]
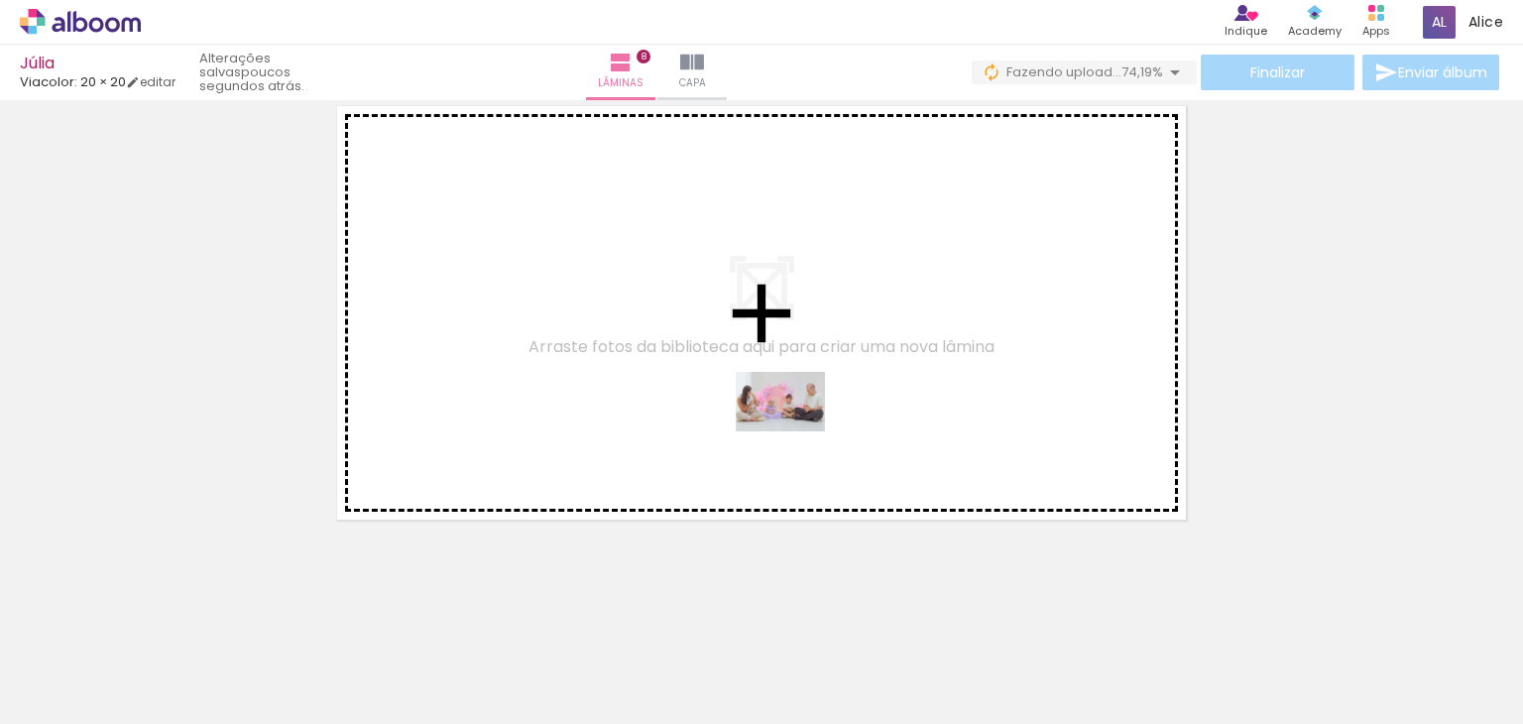
drag, startPoint x: 864, startPoint y: 679, endPoint x: 795, endPoint y: 431, distance: 257.1
click at [795, 431] on quentale-workspace at bounding box center [761, 362] width 1523 height 724
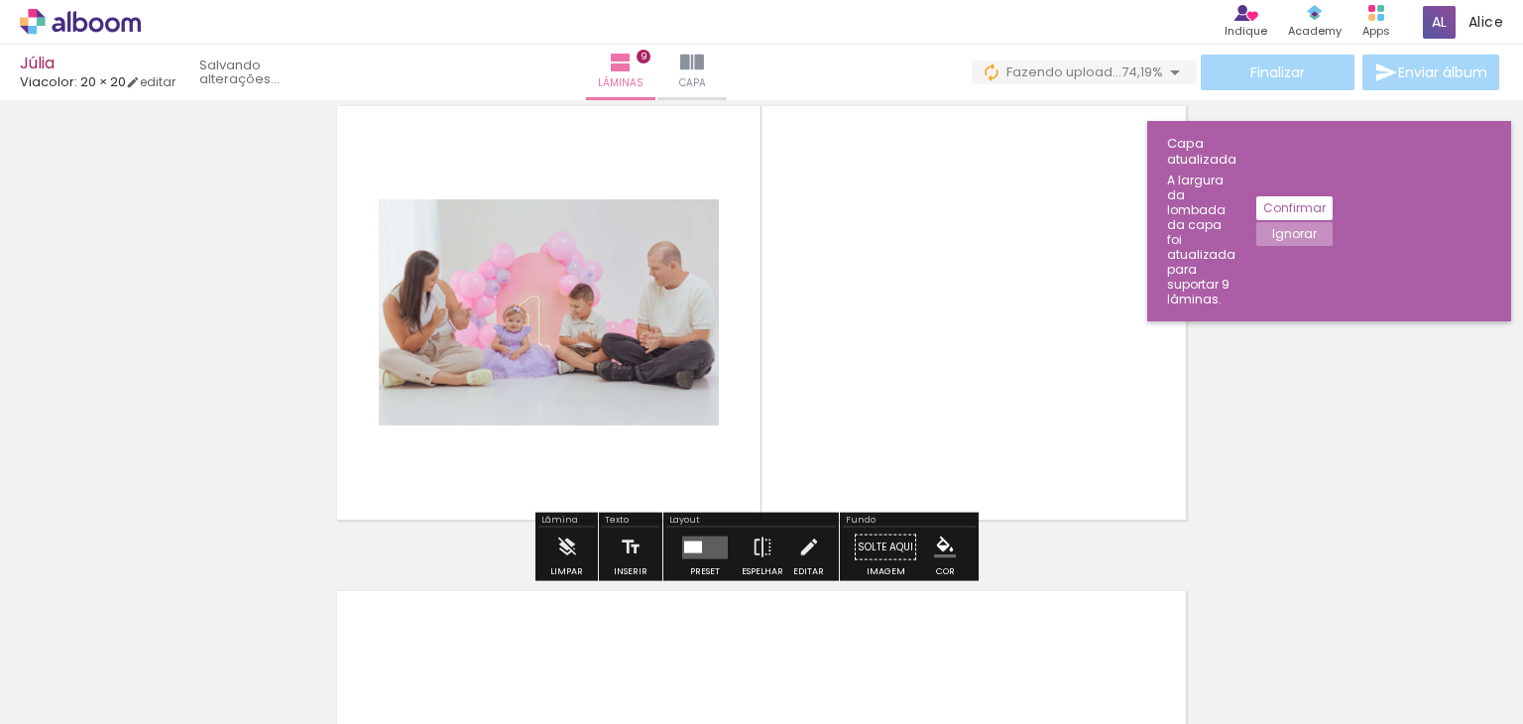
scroll to position [3912, 0]
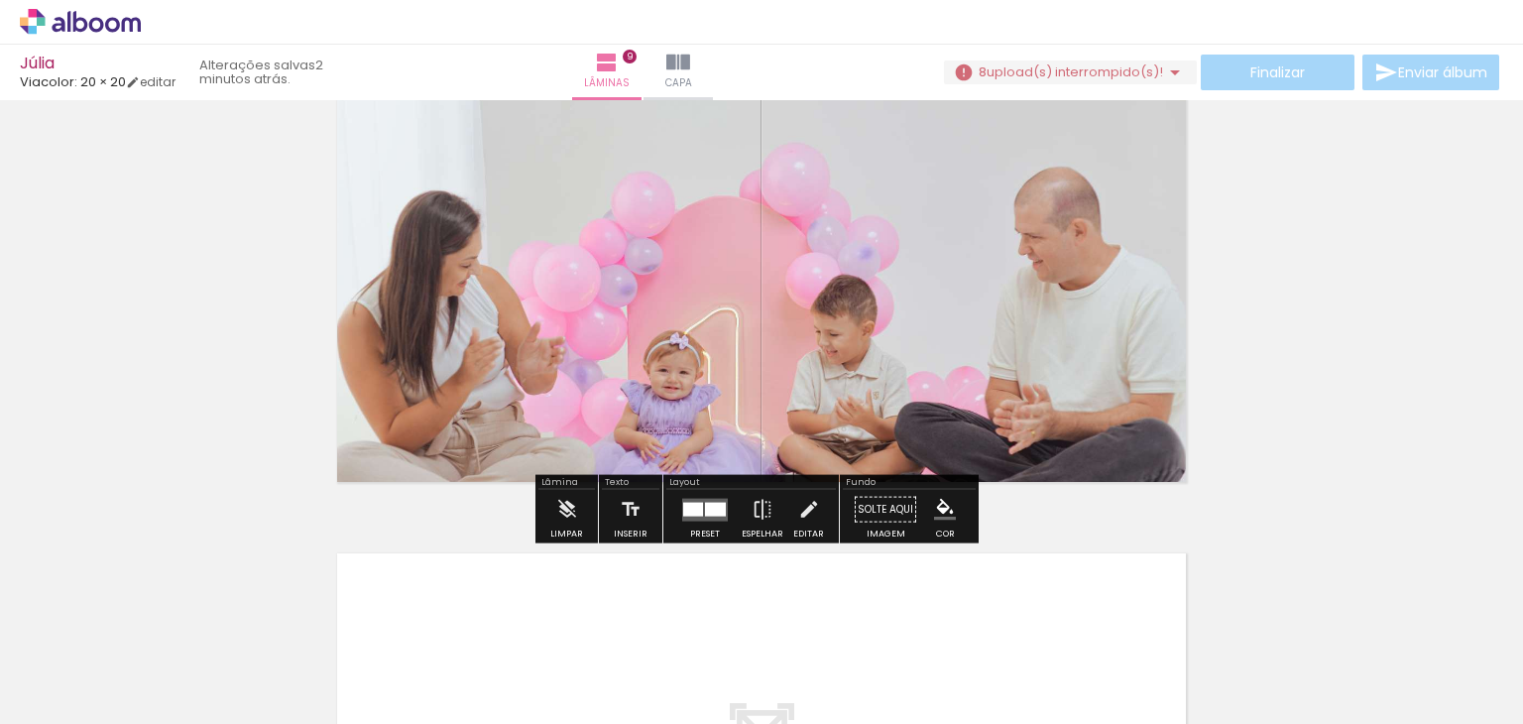
scroll to position [3867, 0]
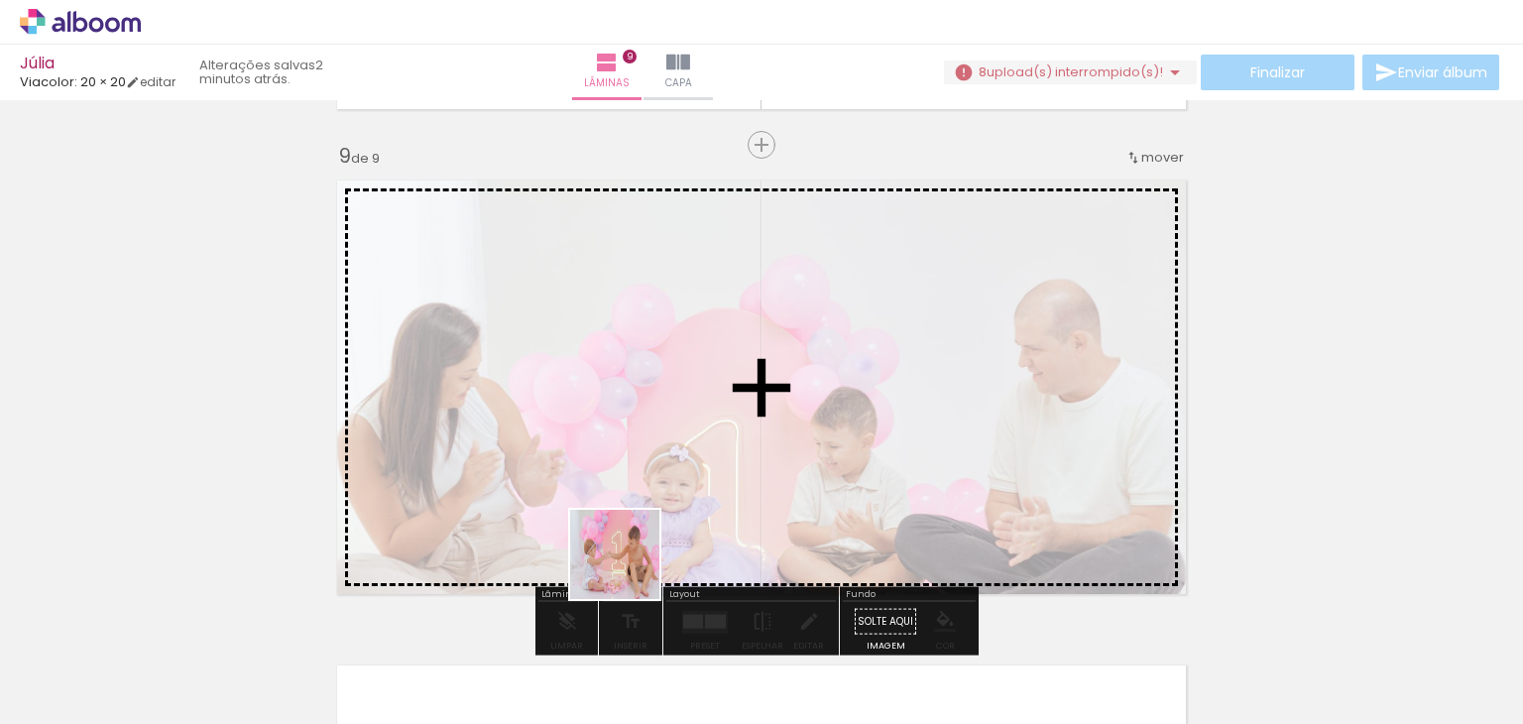
drag, startPoint x: 445, startPoint y: 657, endPoint x: 882, endPoint y: 421, distance: 496.9
click at [882, 421] on quentale-workspace at bounding box center [761, 362] width 1523 height 724
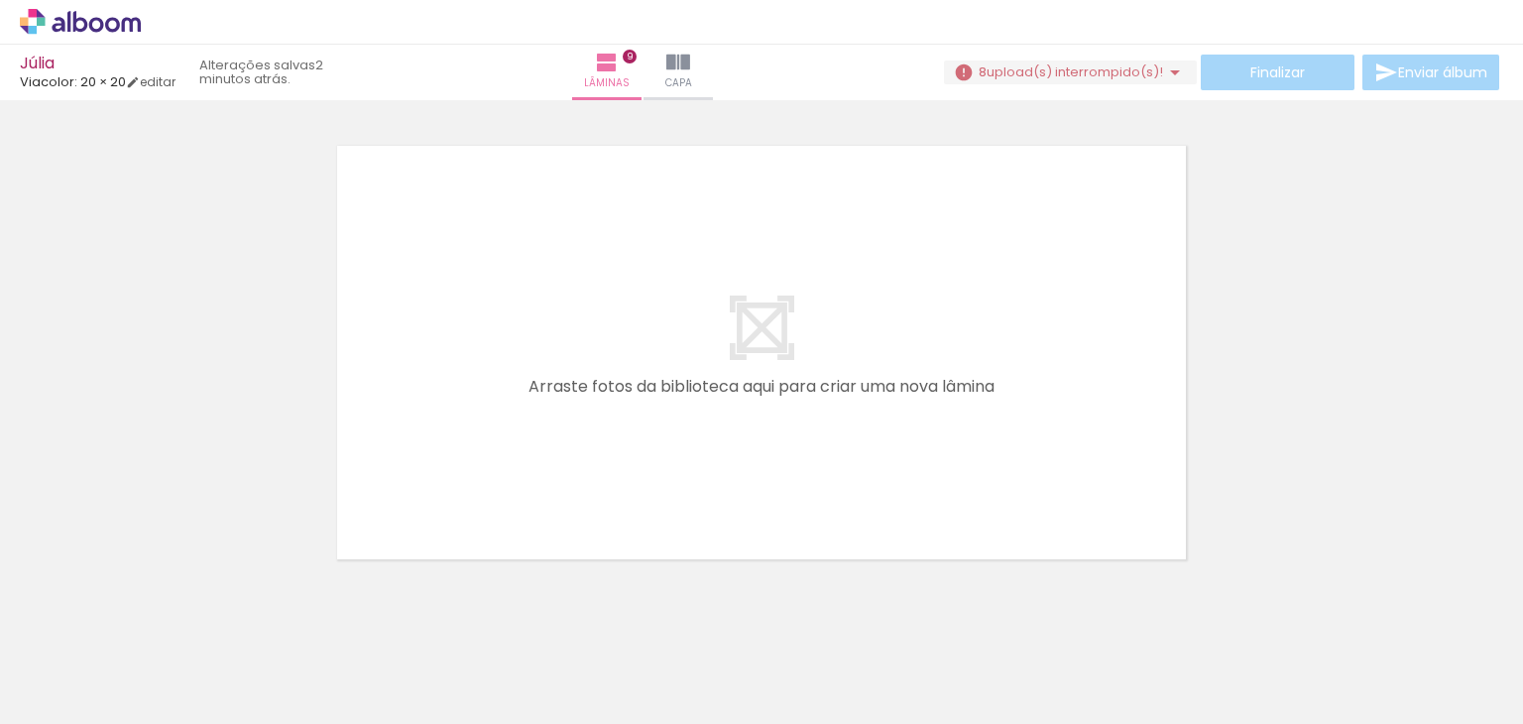
scroll to position [4426, 0]
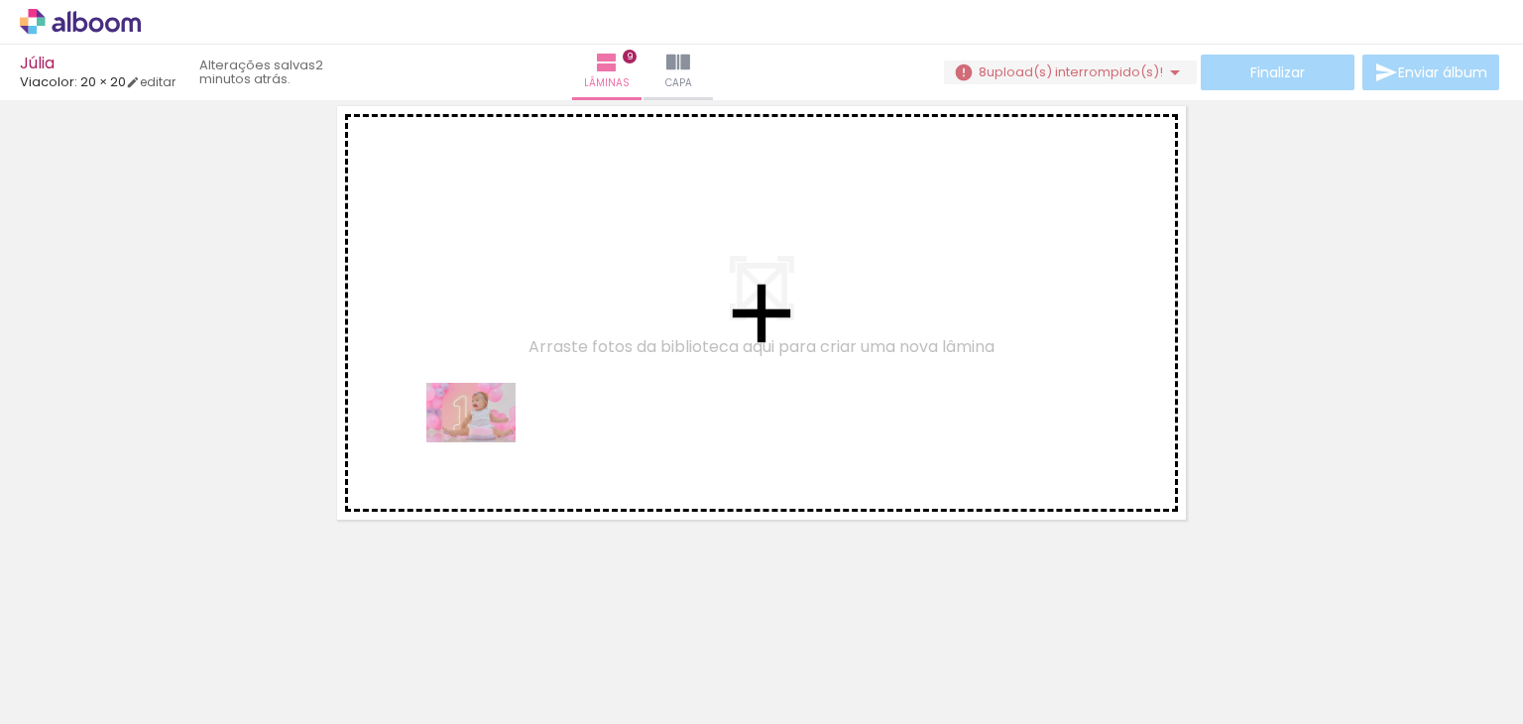
drag, startPoint x: 531, startPoint y: 687, endPoint x: 486, endPoint y: 442, distance: 249.1
click at [486, 442] on quentale-workspace at bounding box center [761, 362] width 1523 height 724
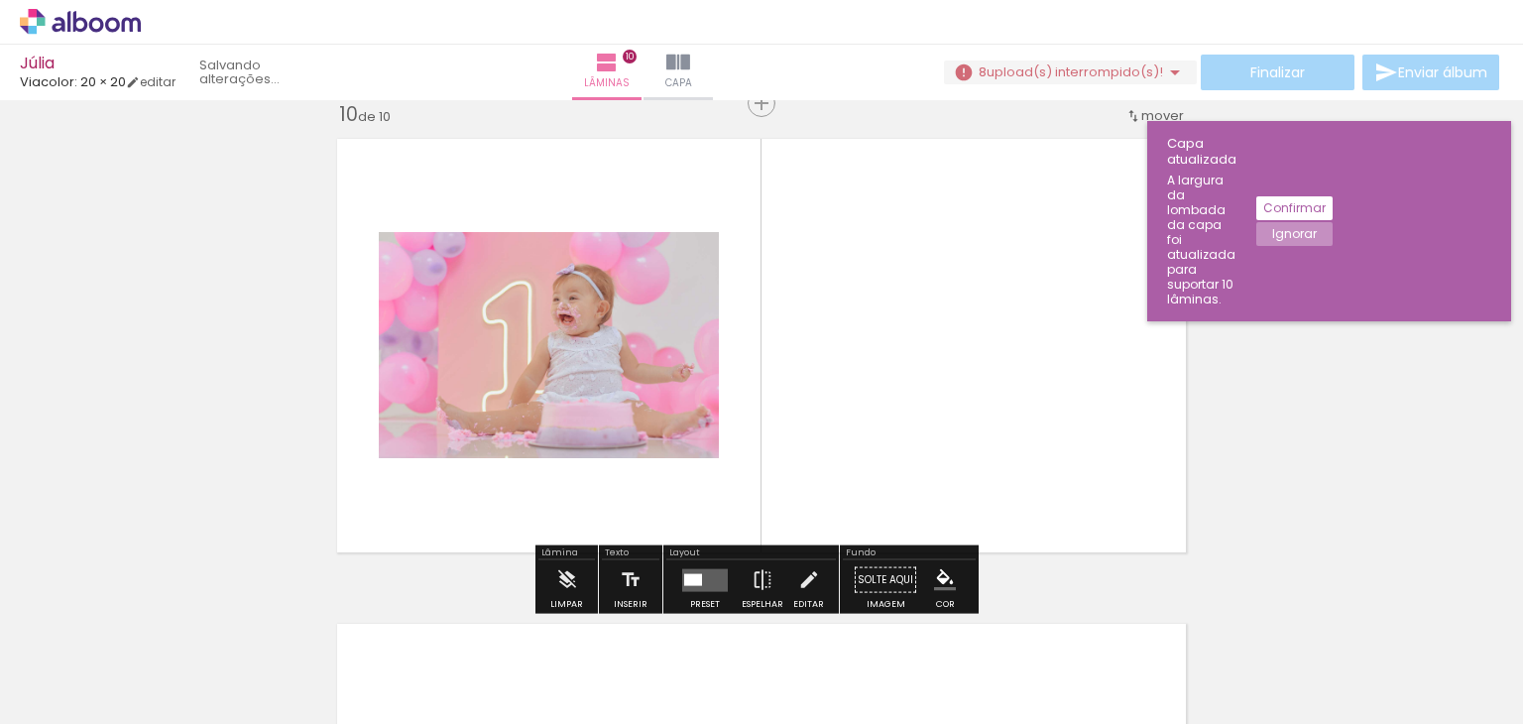
scroll to position [4388, 0]
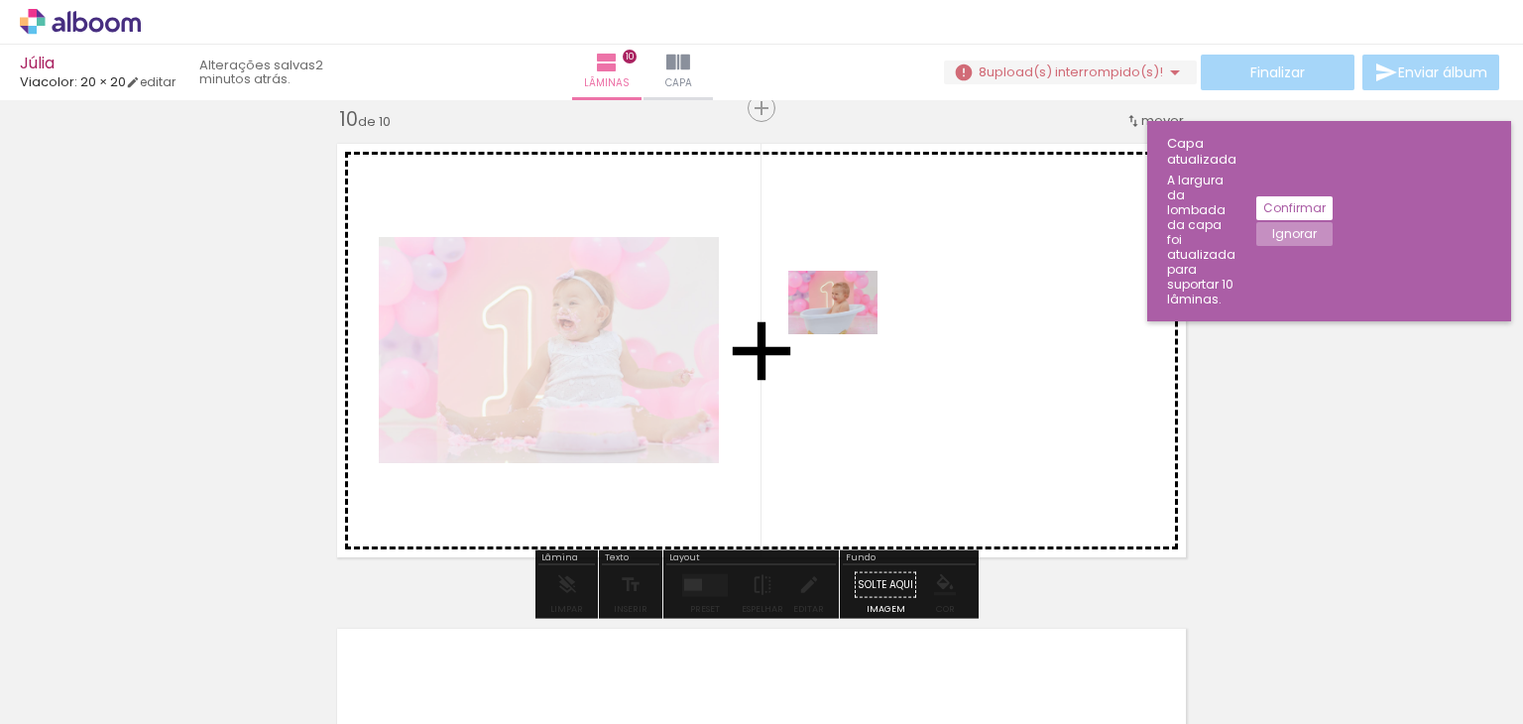
drag, startPoint x: 311, startPoint y: 653, endPoint x: 852, endPoint y: 323, distance: 633.3
click at [852, 323] on quentale-workspace at bounding box center [761, 362] width 1523 height 724
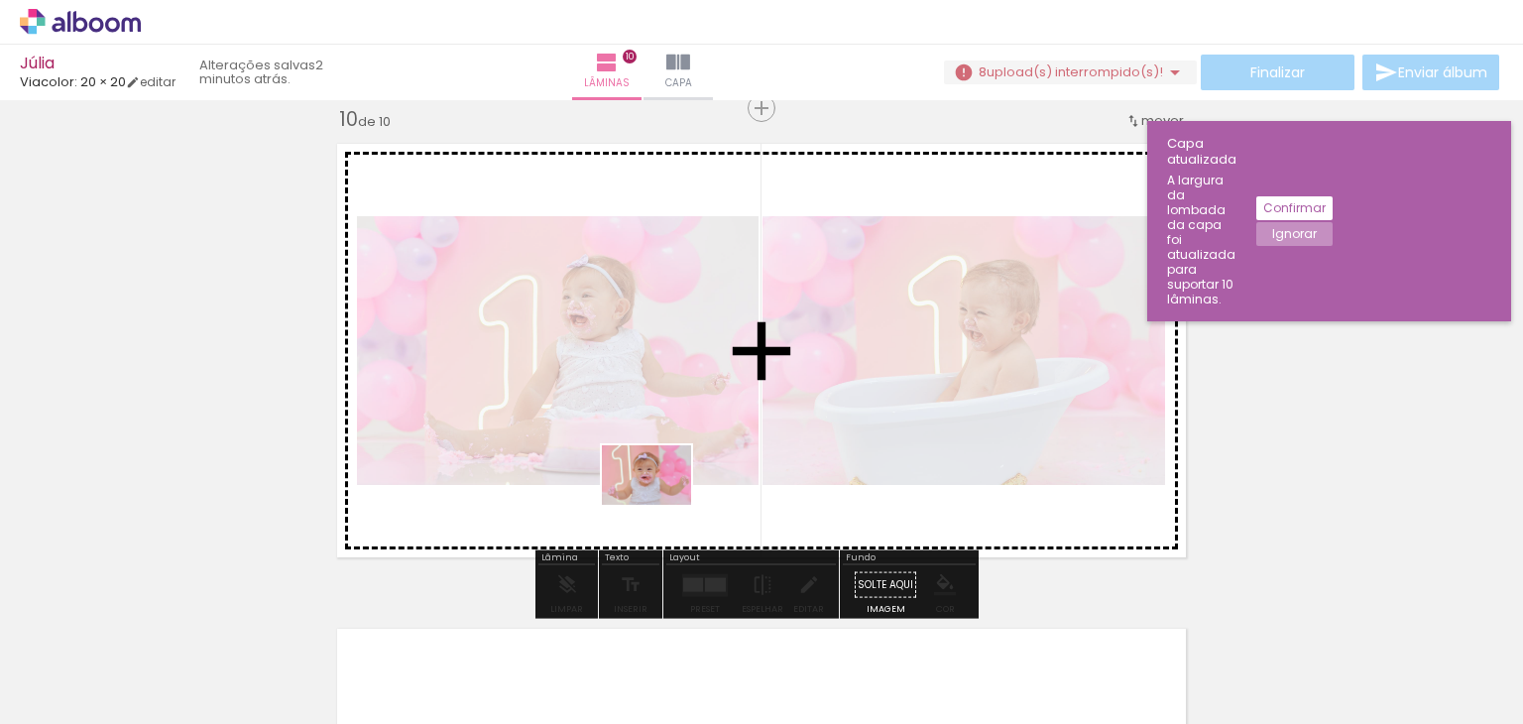
drag, startPoint x: 662, startPoint y: 667, endPoint x: 661, endPoint y: 505, distance: 162.6
click at [661, 505] on quentale-workspace at bounding box center [761, 362] width 1523 height 724
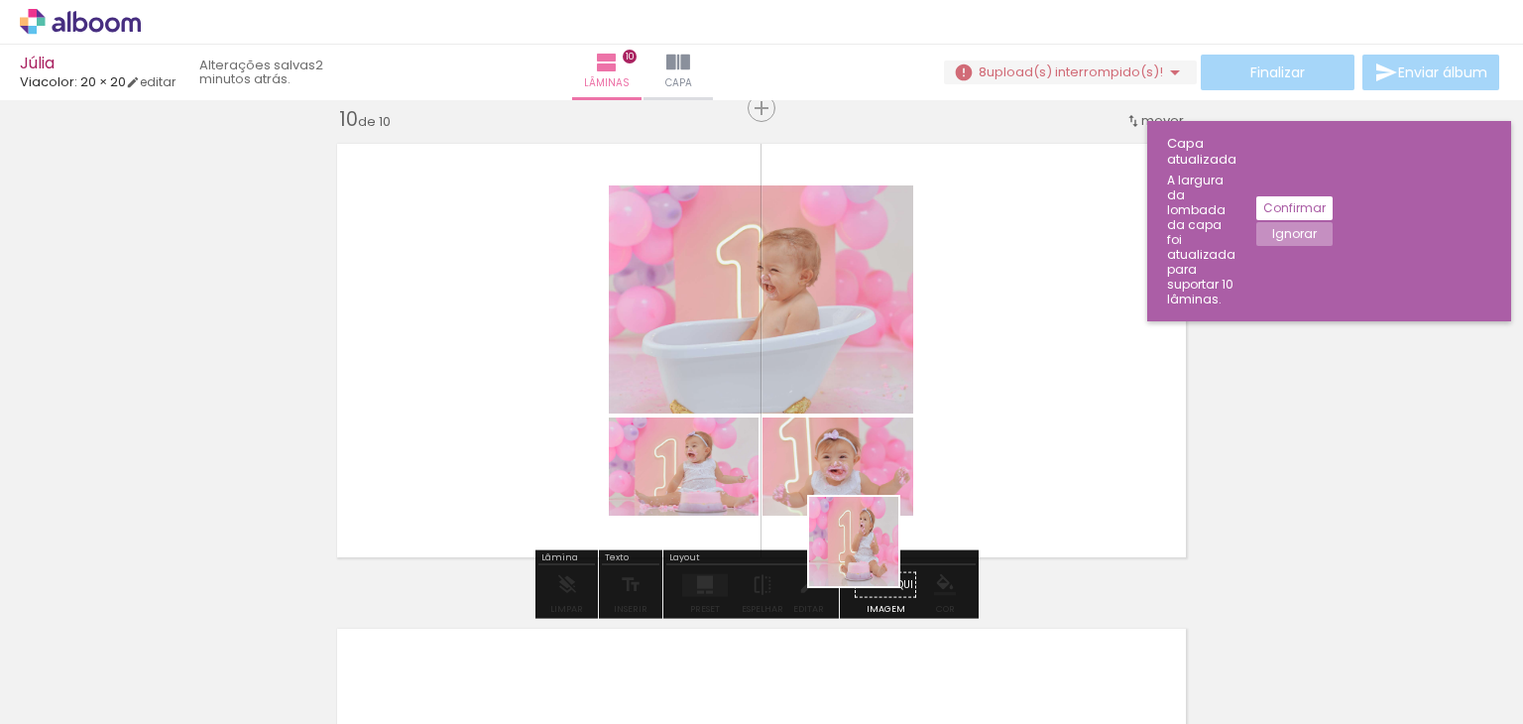
drag, startPoint x: 758, startPoint y: 673, endPoint x: 956, endPoint y: 426, distance: 316.7
click at [976, 419] on quentale-workspace at bounding box center [761, 362] width 1523 height 724
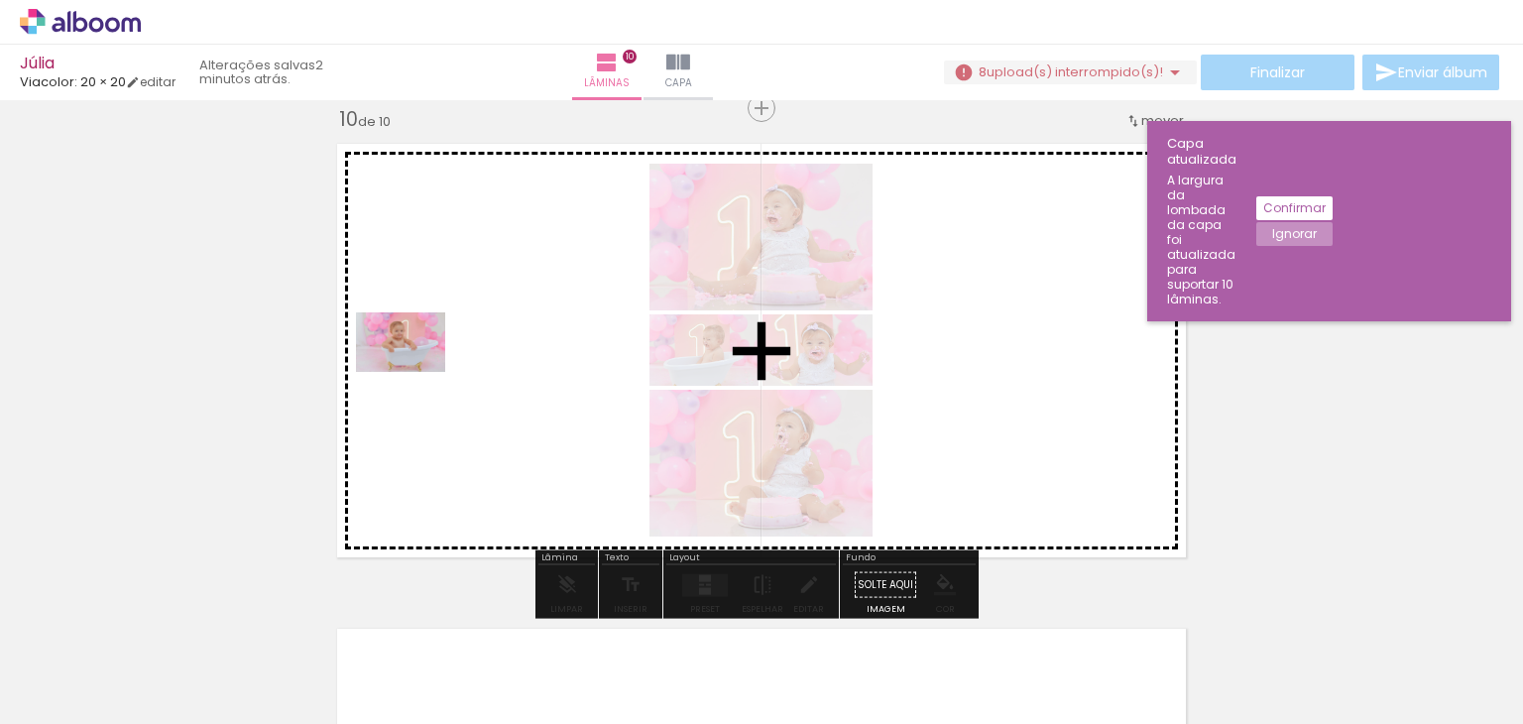
drag, startPoint x: 221, startPoint y: 650, endPoint x: 415, endPoint y: 372, distance: 339.7
click at [415, 372] on quentale-workspace at bounding box center [761, 362] width 1523 height 724
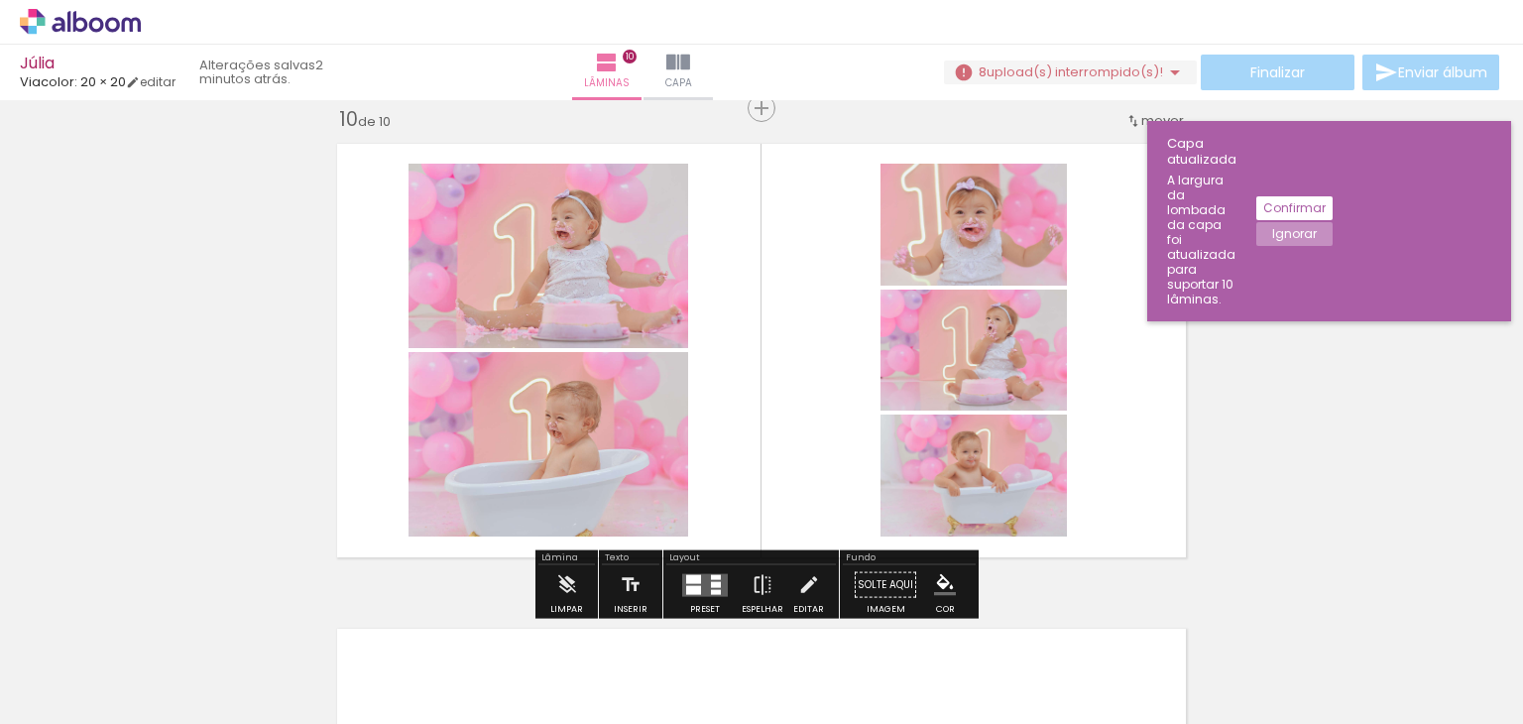
click at [705, 577] on quentale-layouter at bounding box center [705, 584] width 46 height 23
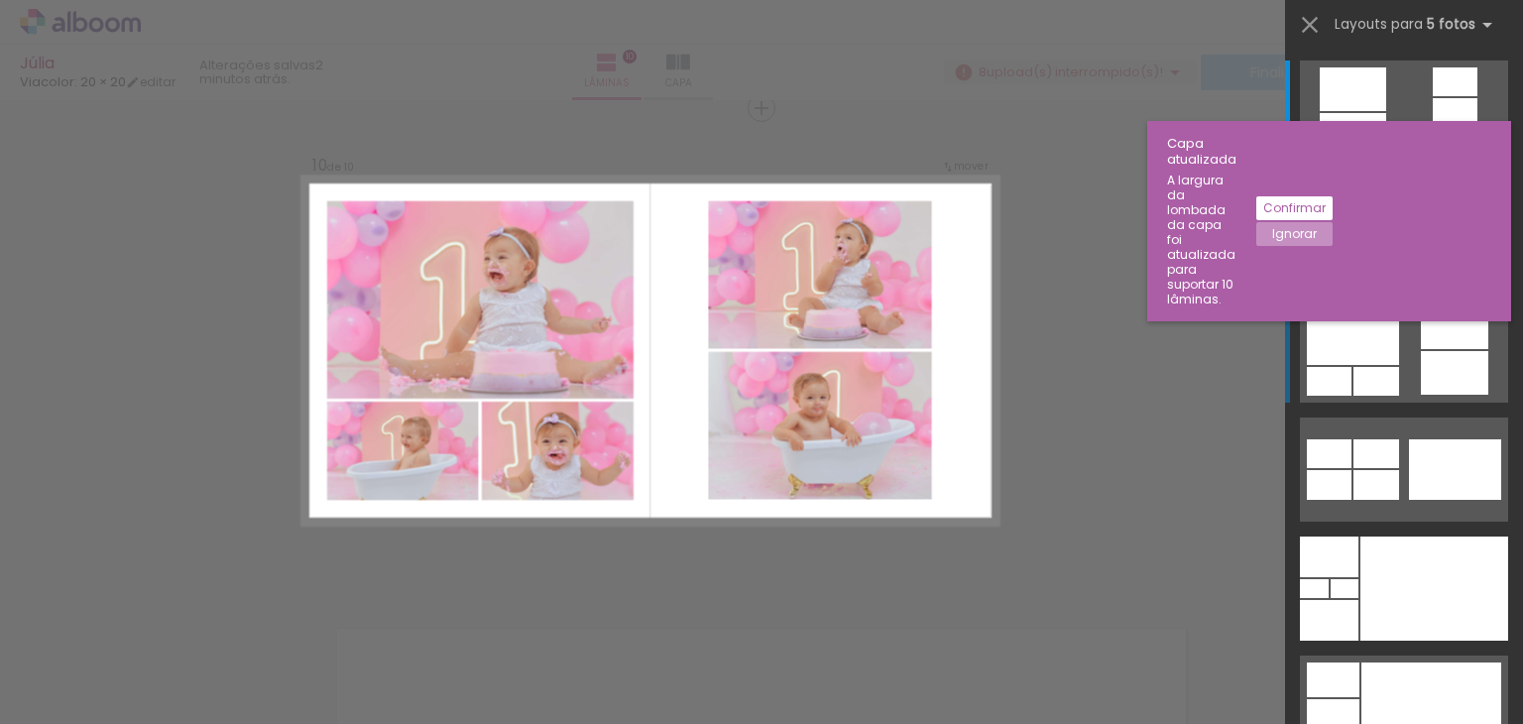
click at [1437, 157] on div at bounding box center [1455, 142] width 45 height 29
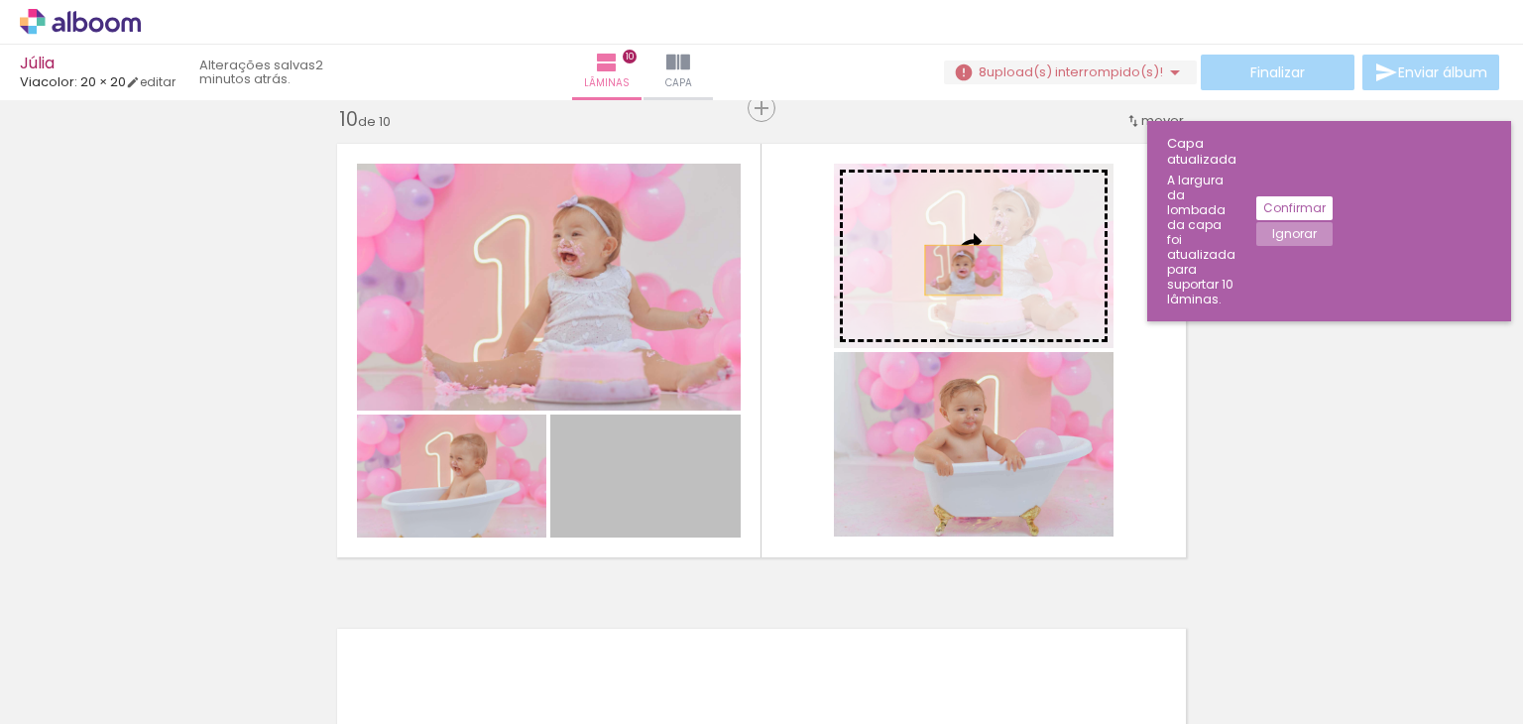
drag, startPoint x: 682, startPoint y: 505, endPoint x: 956, endPoint y: 270, distance: 360.7
click at [0, 0] on slot at bounding box center [0, 0] width 0 height 0
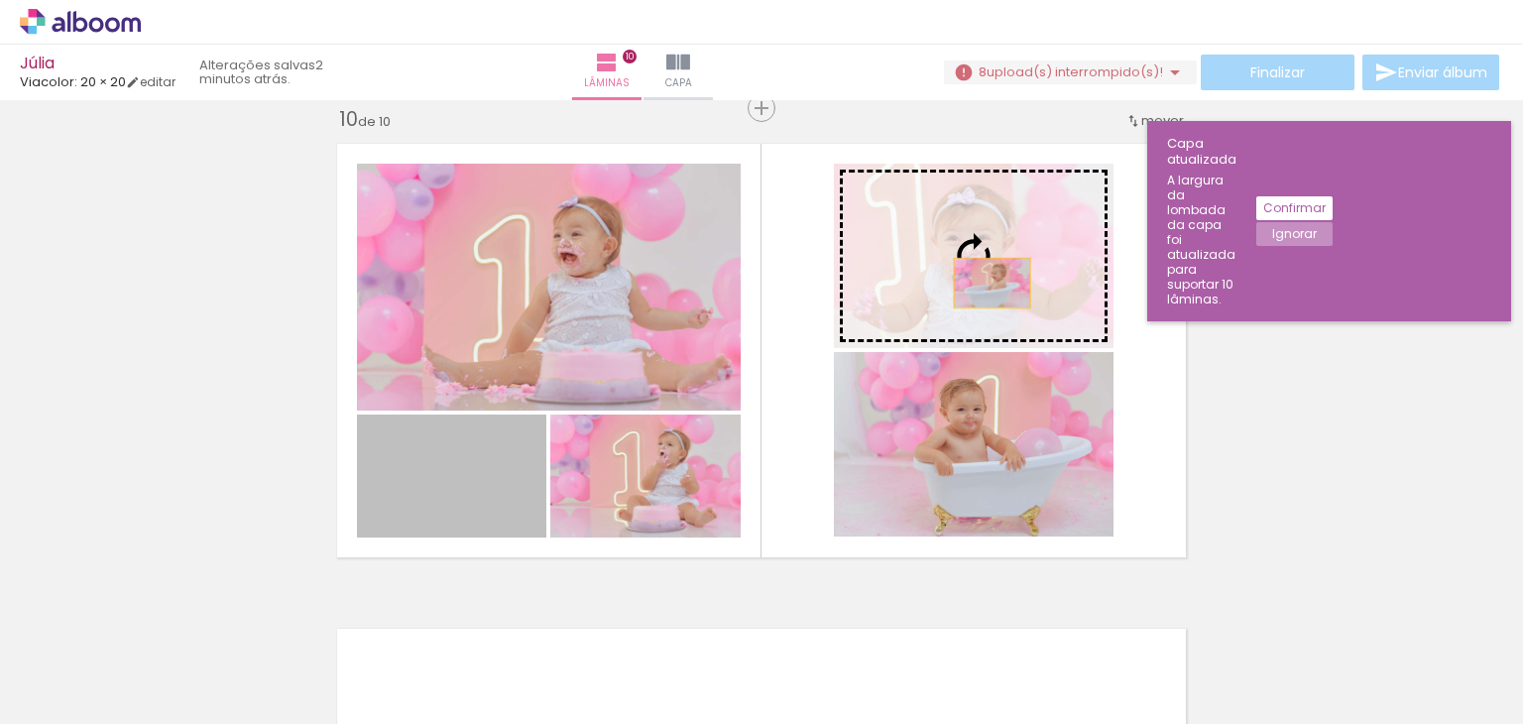
drag, startPoint x: 466, startPoint y: 485, endPoint x: 984, endPoint y: 274, distance: 559.0
click at [0, 0] on slot at bounding box center [0, 0] width 0 height 0
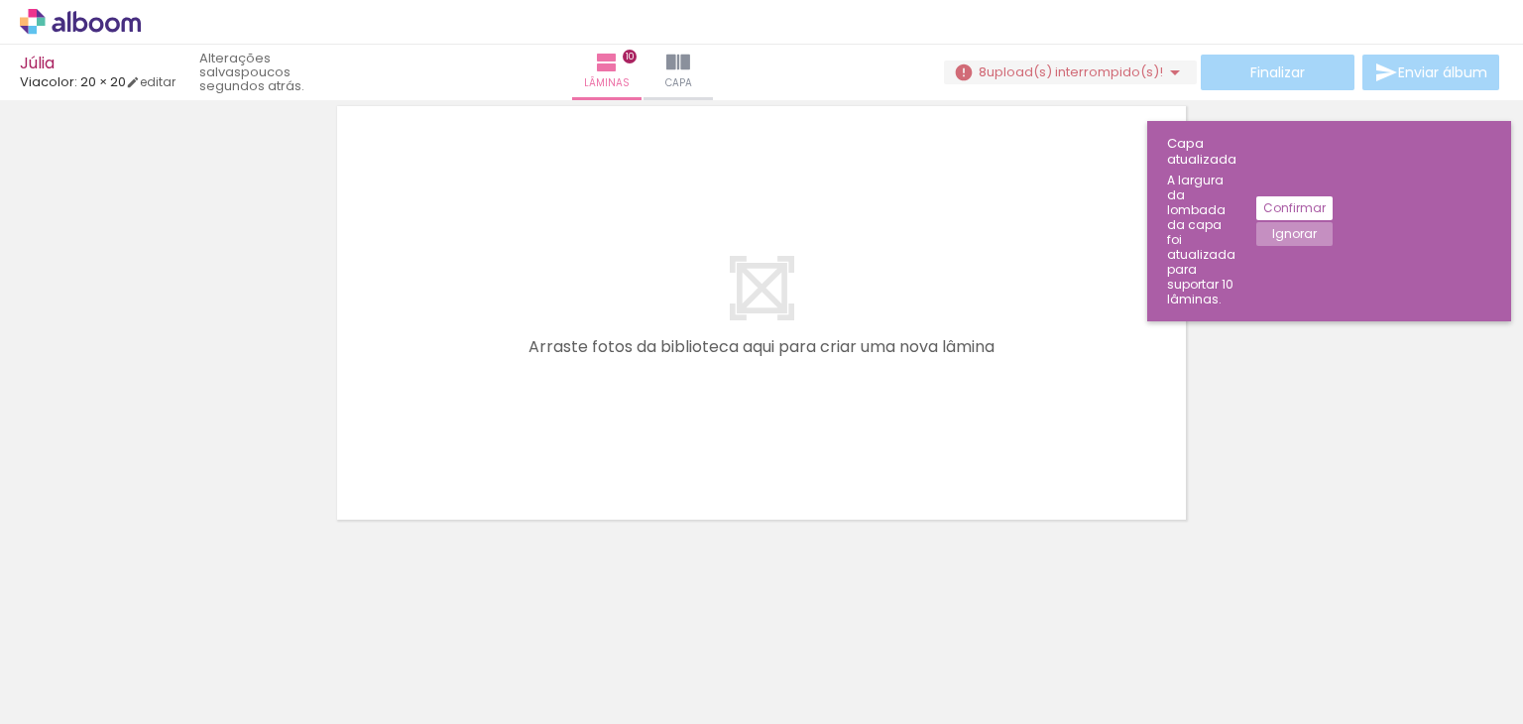
scroll to position [0, 0]
click at [1056, 58] on div "Finalizar Enviar álbum" at bounding box center [1223, 73] width 559 height 36
click at [1057, 73] on span "upload(s) interrompido(s)!" at bounding box center [1075, 71] width 176 height 19
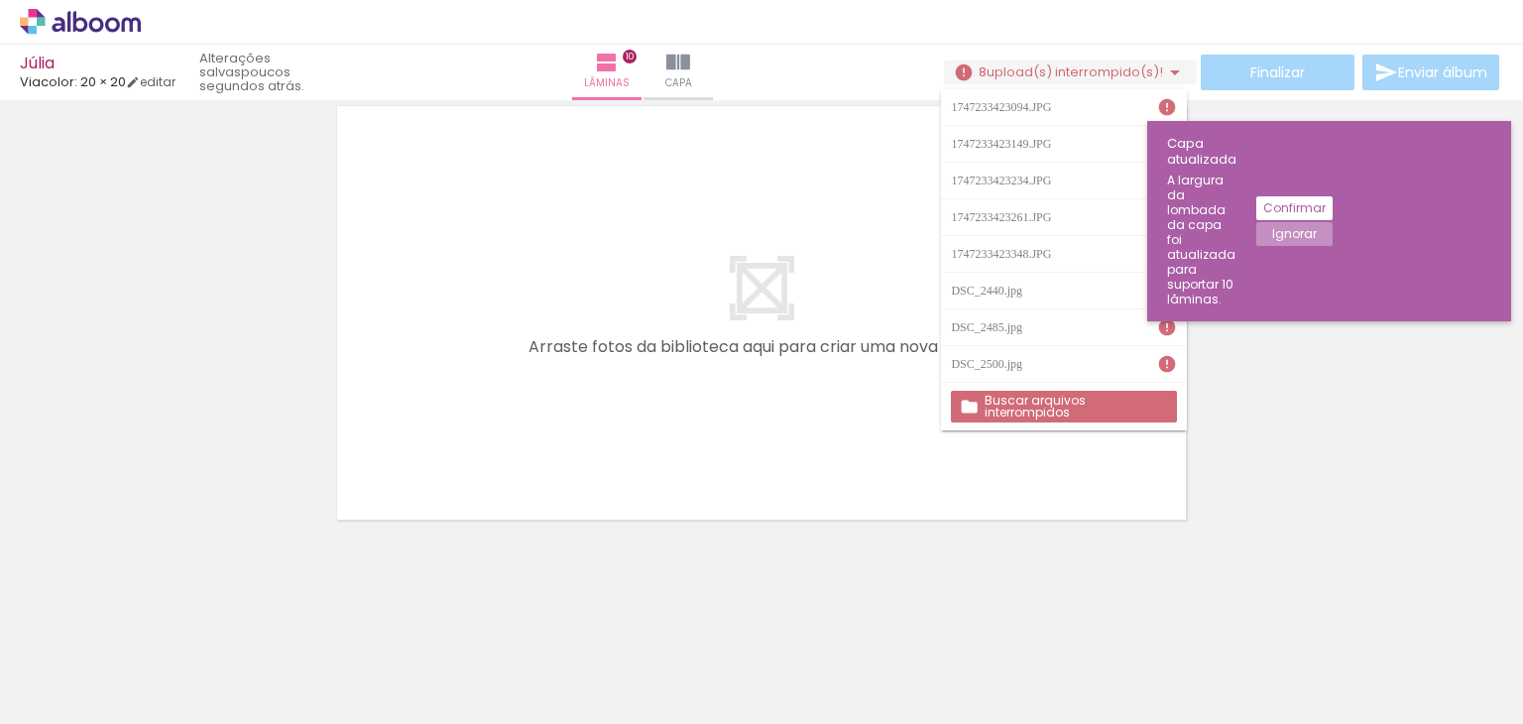
click at [1169, 106] on iron-icon at bounding box center [1167, 107] width 20 height 20
click at [0, 0] on slot "Buscar arquivos interrompidos" at bounding box center [0, 0] width 0 height 0
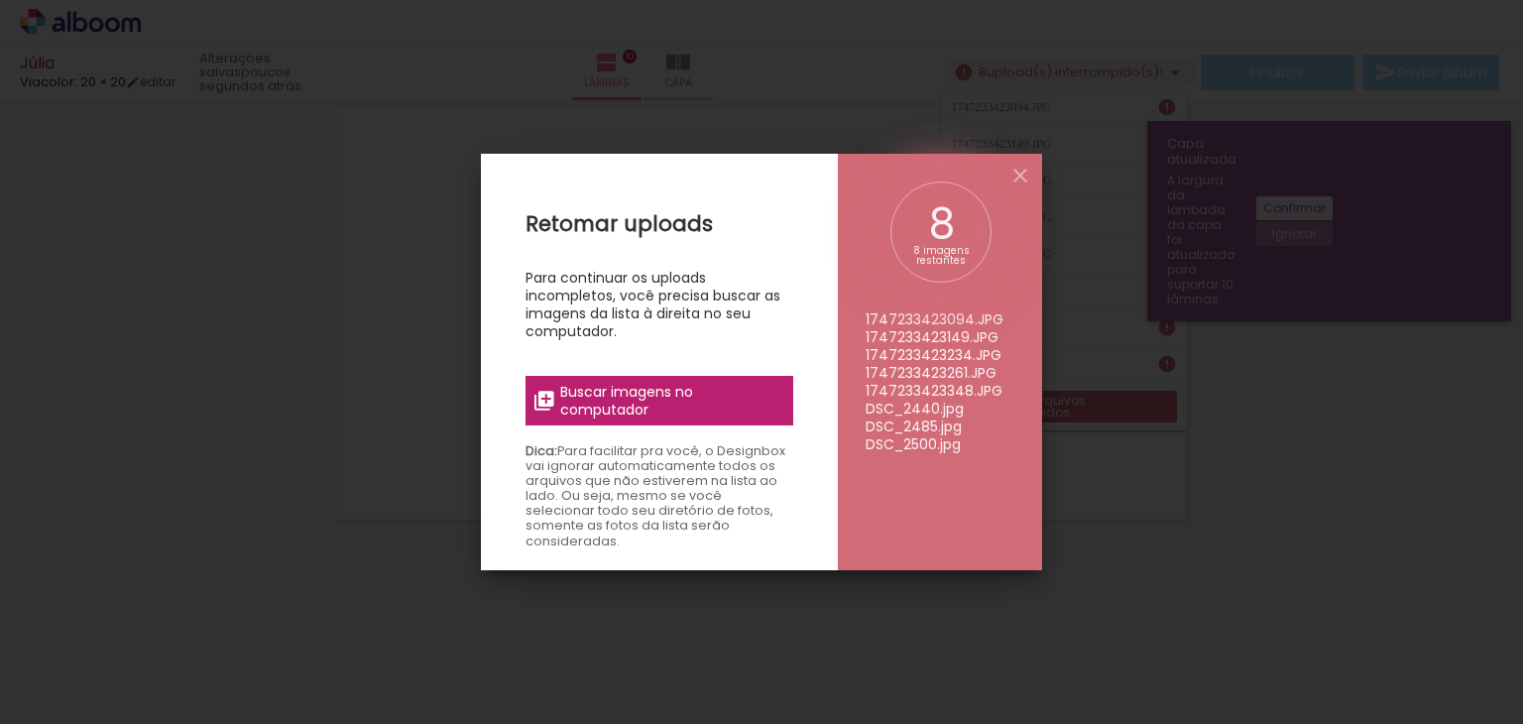
click at [729, 407] on span "Buscar imagens no computador" at bounding box center [670, 401] width 221 height 36
click at [0, 0] on input "file" at bounding box center [0, 0] width 0 height 0
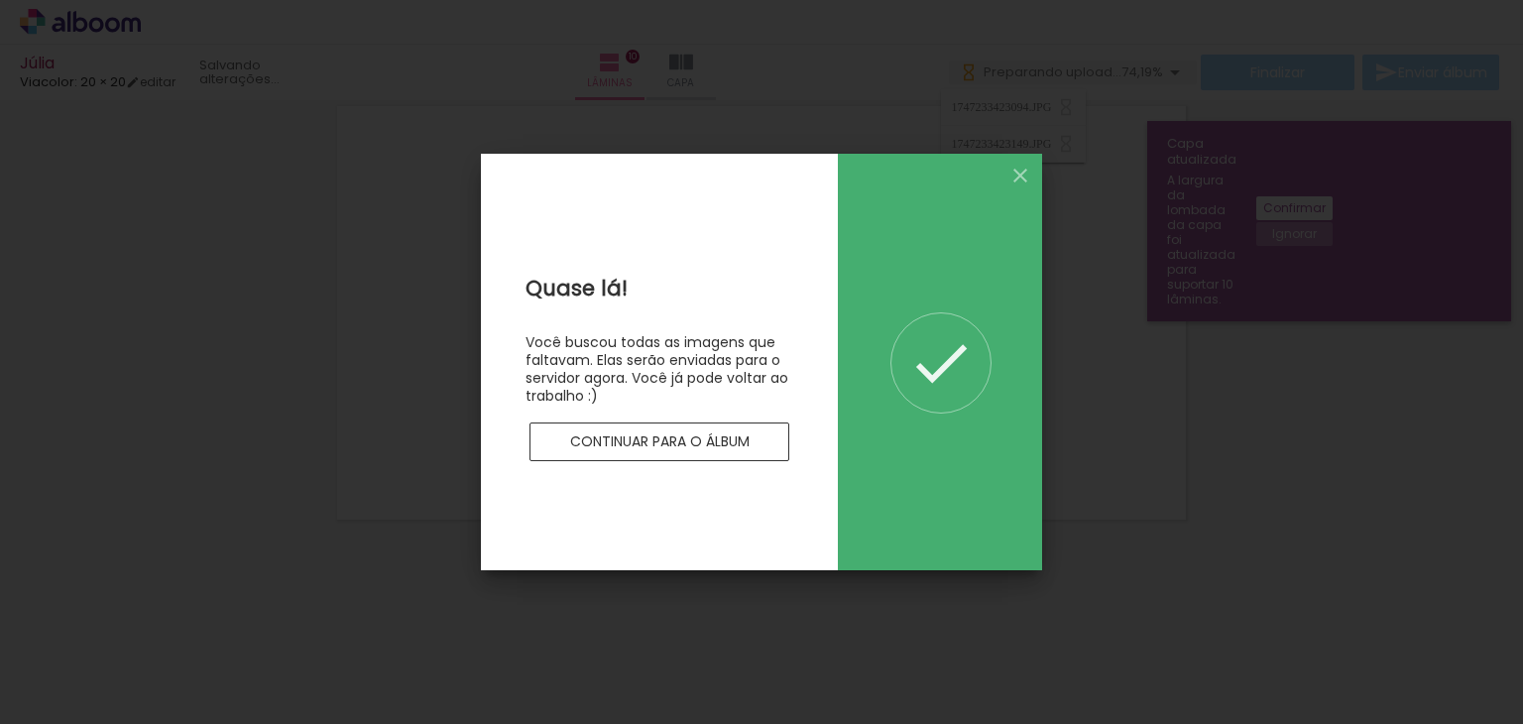
click at [752, 437] on paper-button "Continuar para o álbum" at bounding box center [659, 442] width 260 height 40
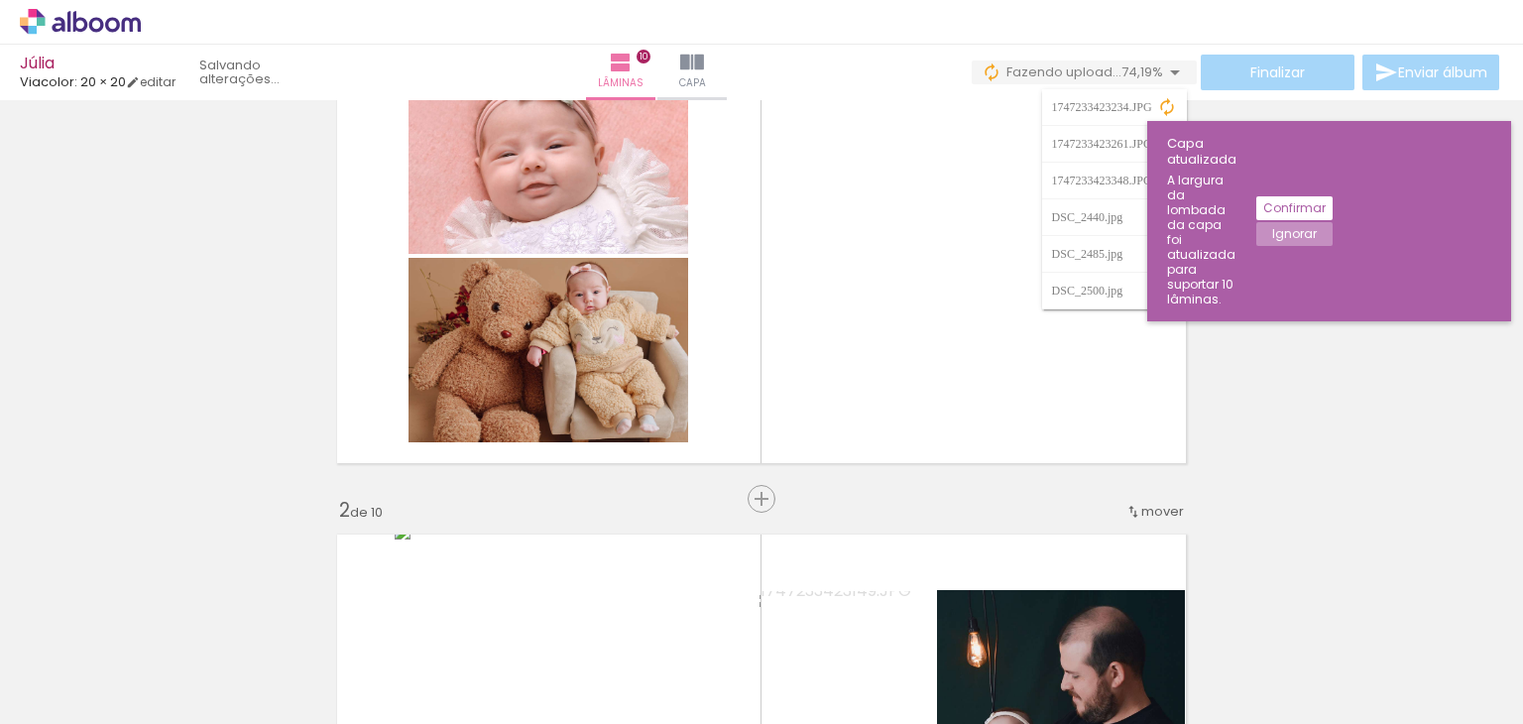
scroll to position [53, 0]
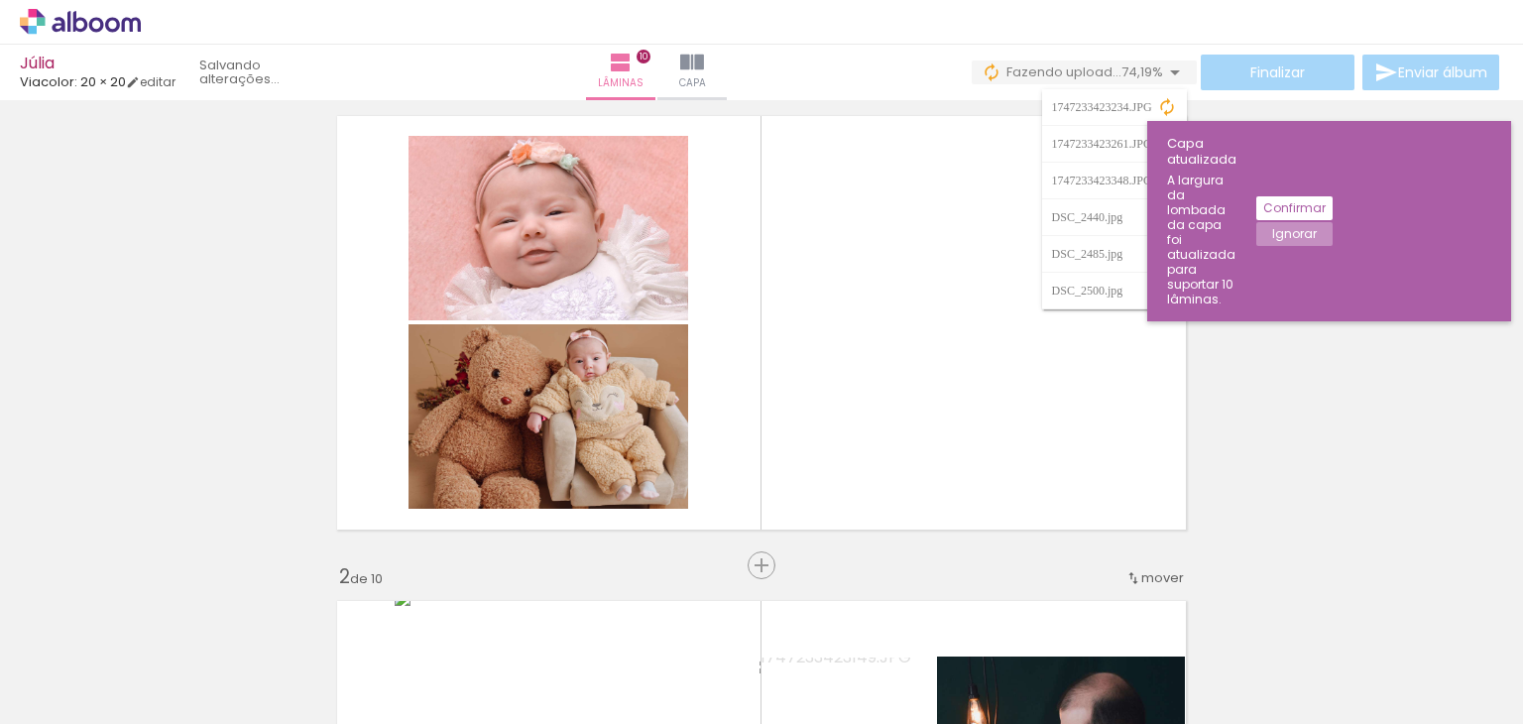
click at [1333, 222] on paper-button "Ignorar" at bounding box center [1294, 234] width 76 height 24
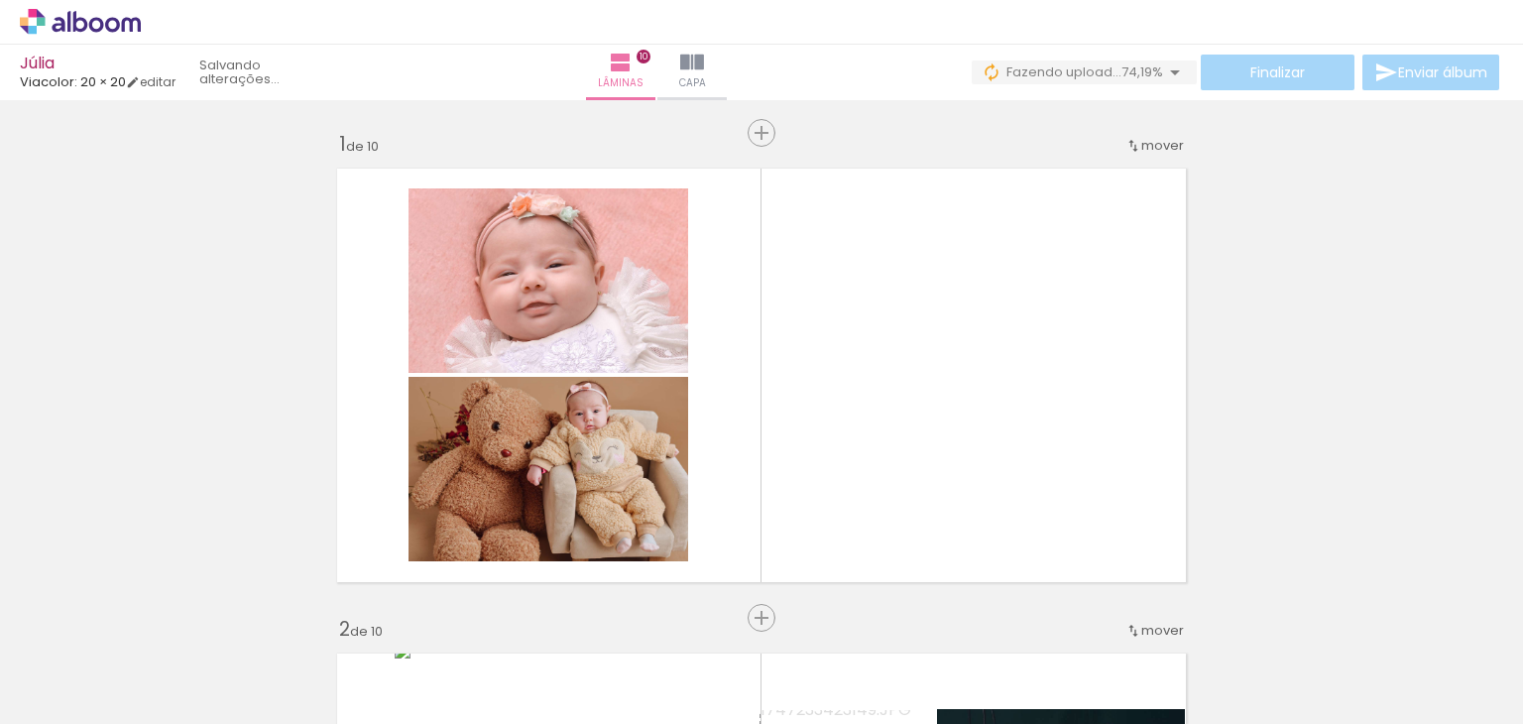
scroll to position [0, 0]
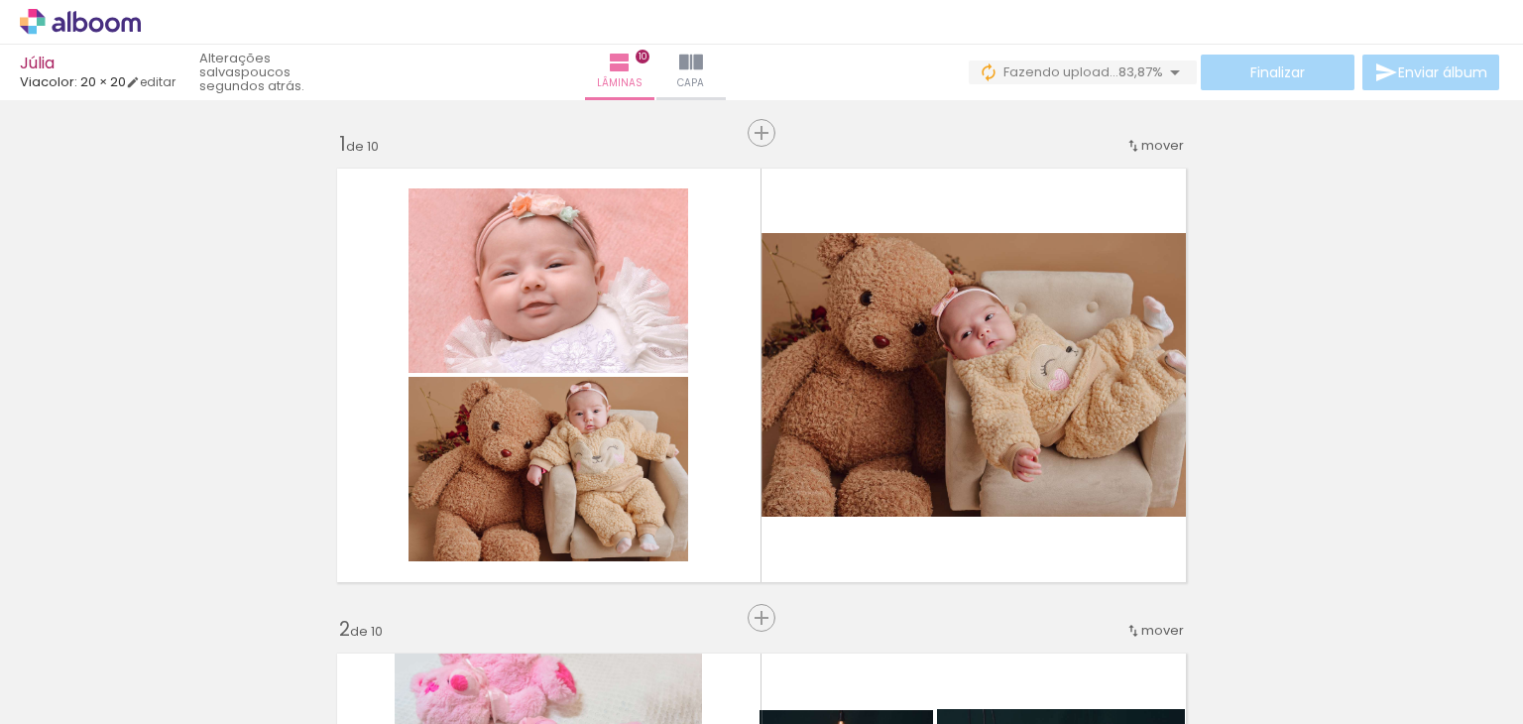
scroll to position [0, 2087]
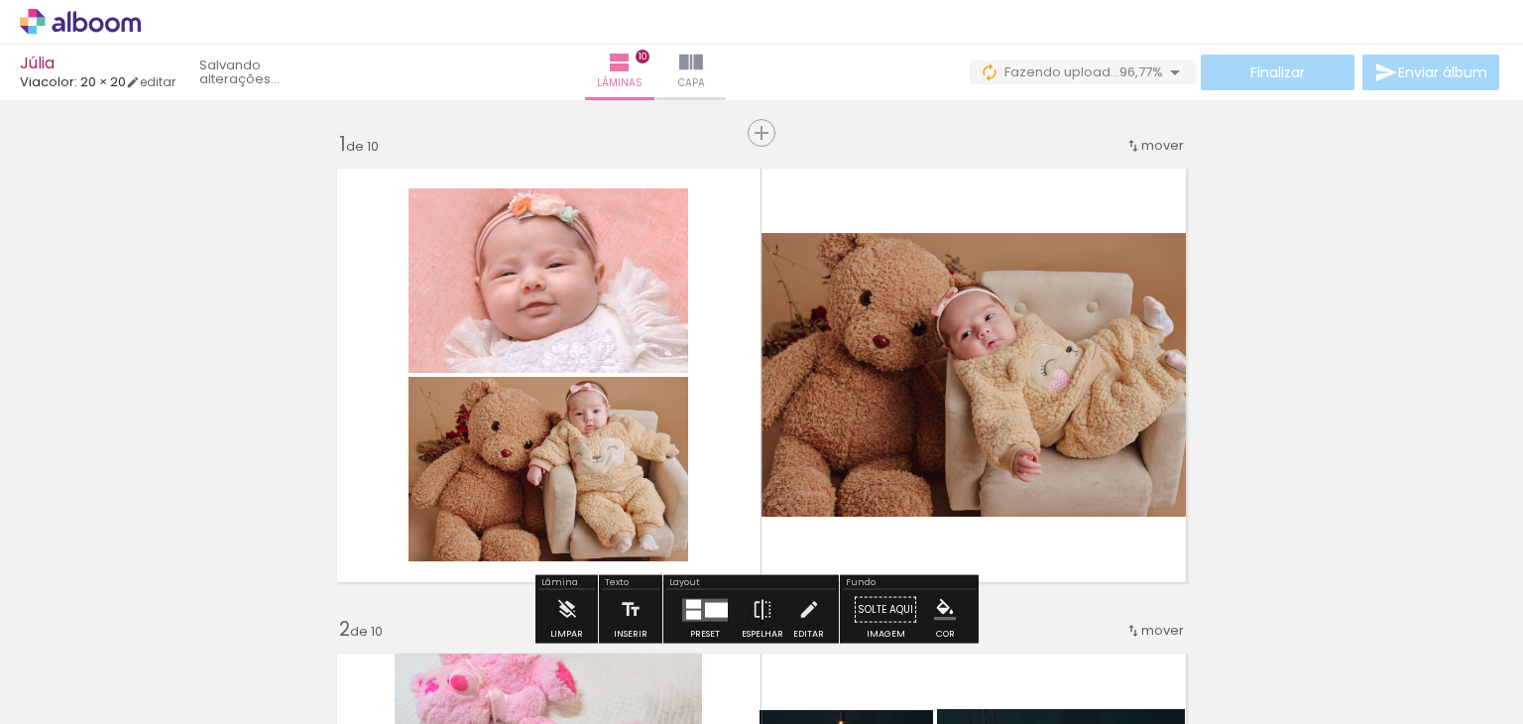
scroll to position [0, 2087]
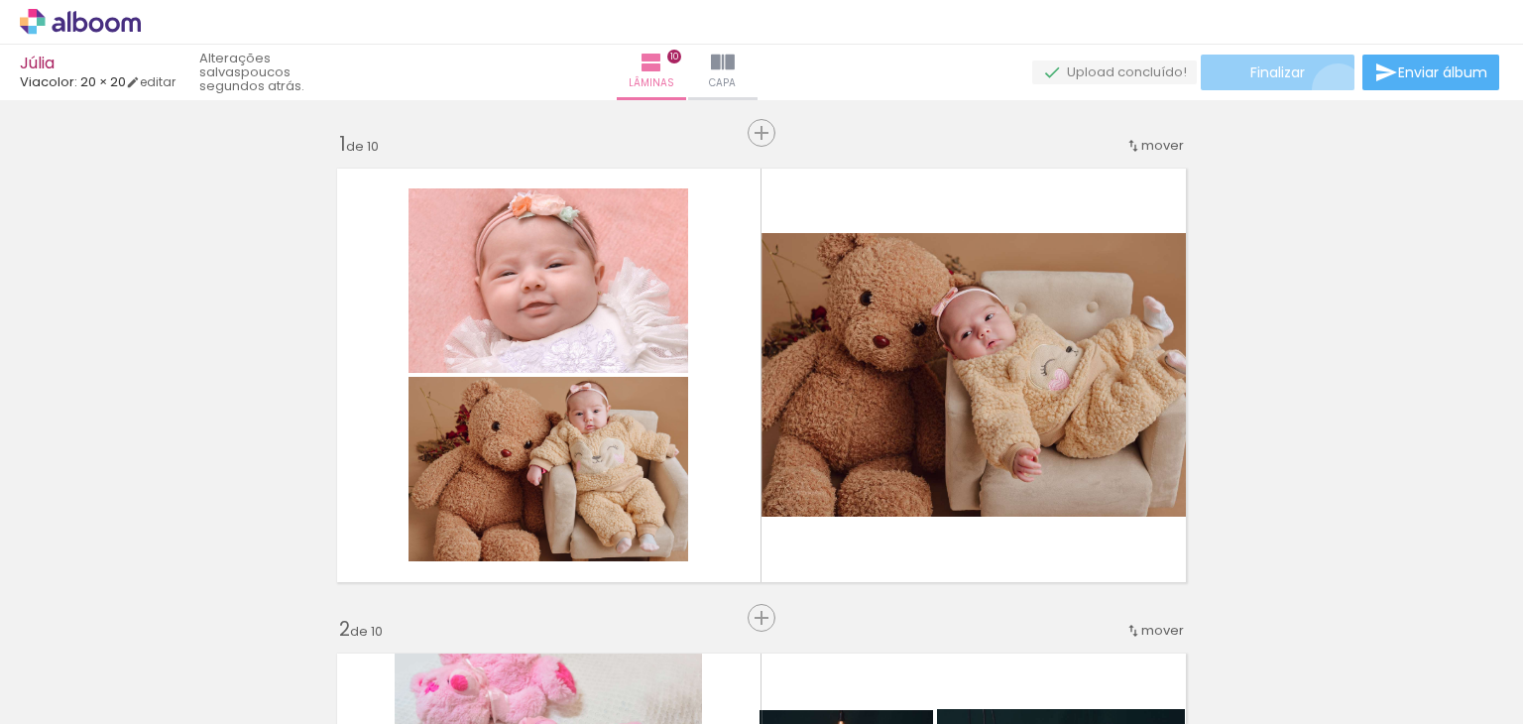
click at [1331, 89] on paper-button "Finalizar" at bounding box center [1278, 73] width 154 height 36
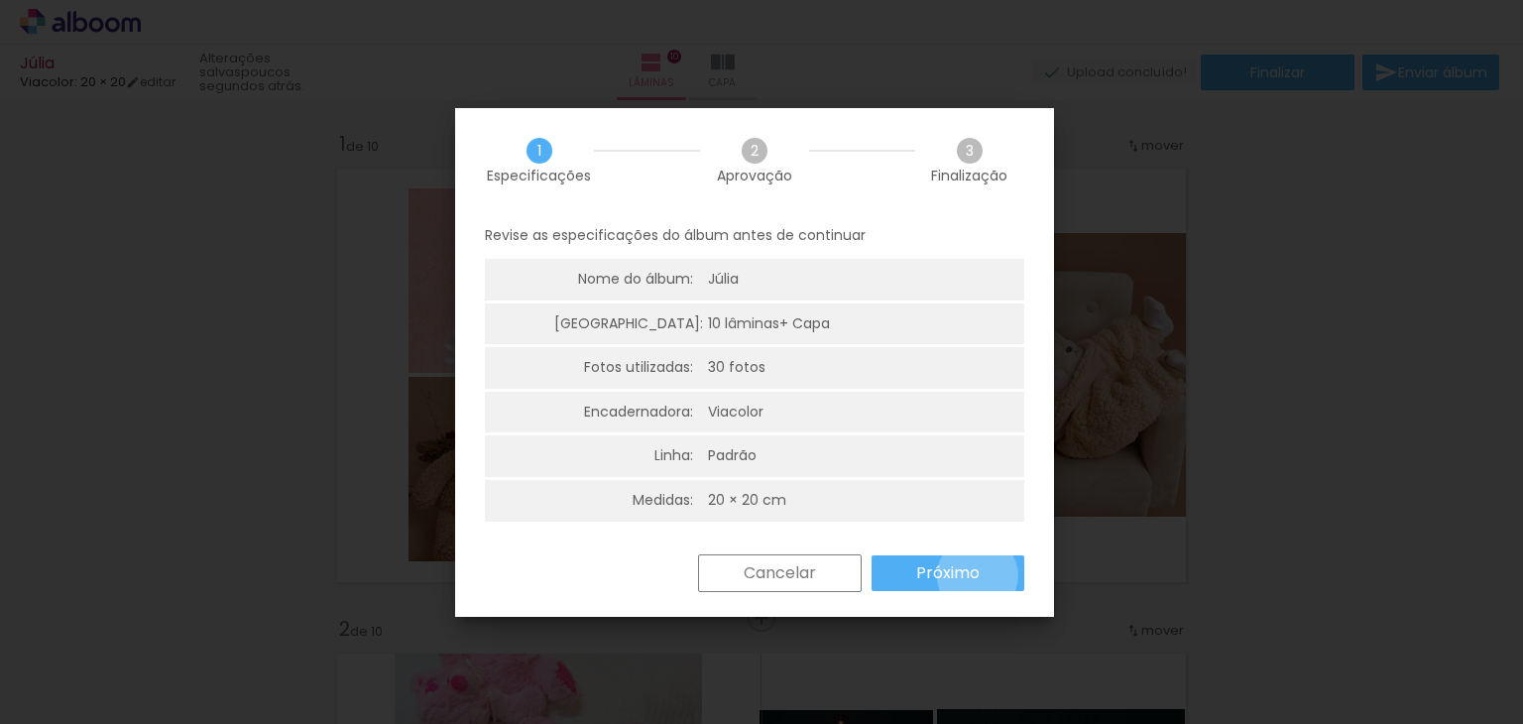
click at [0, 0] on slot "Próximo" at bounding box center [0, 0] width 0 height 0
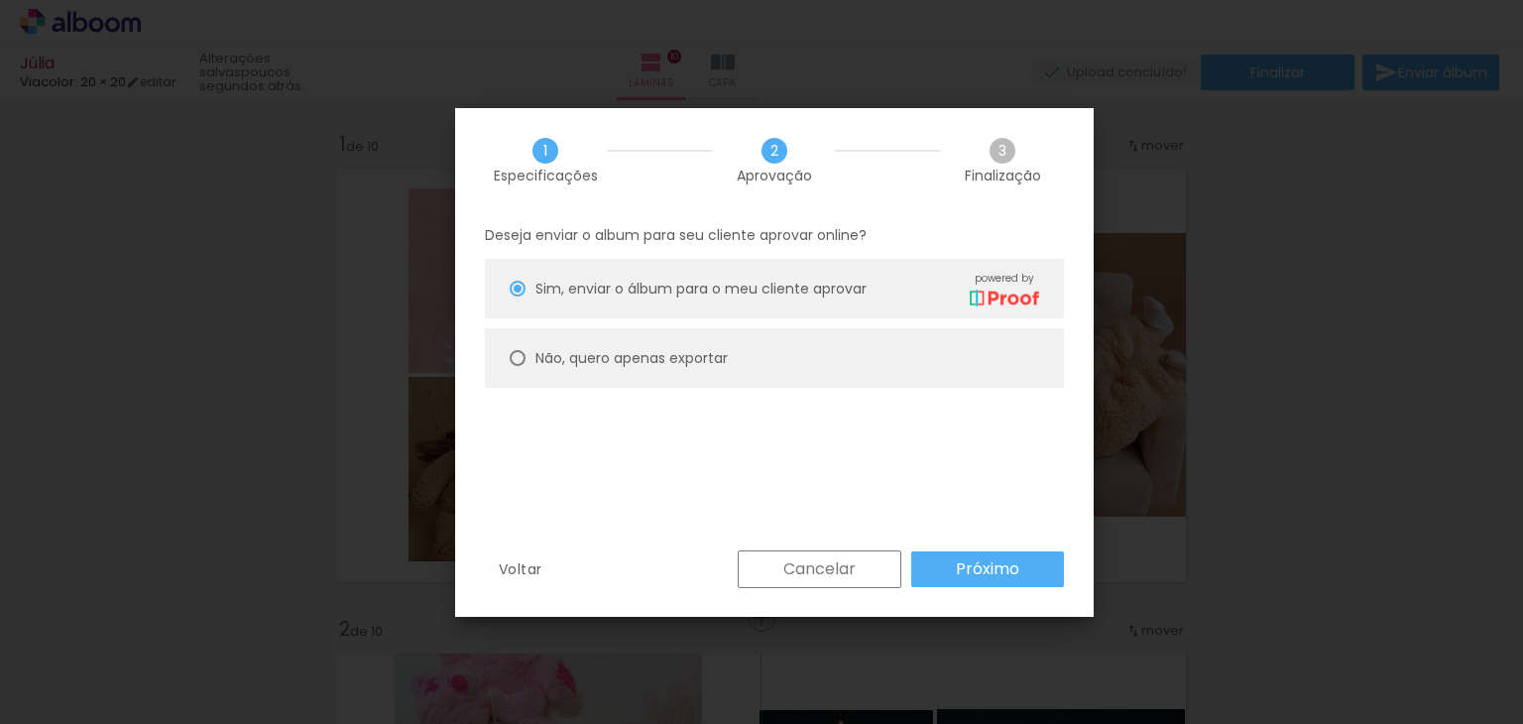
click at [865, 348] on paper-radio-button "Não, quero apenas exportar" at bounding box center [774, 357] width 579 height 59
type paper-radio-button "on"
click at [0, 0] on slot "Próximo" at bounding box center [0, 0] width 0 height 0
type input "Alta, 300 DPI"
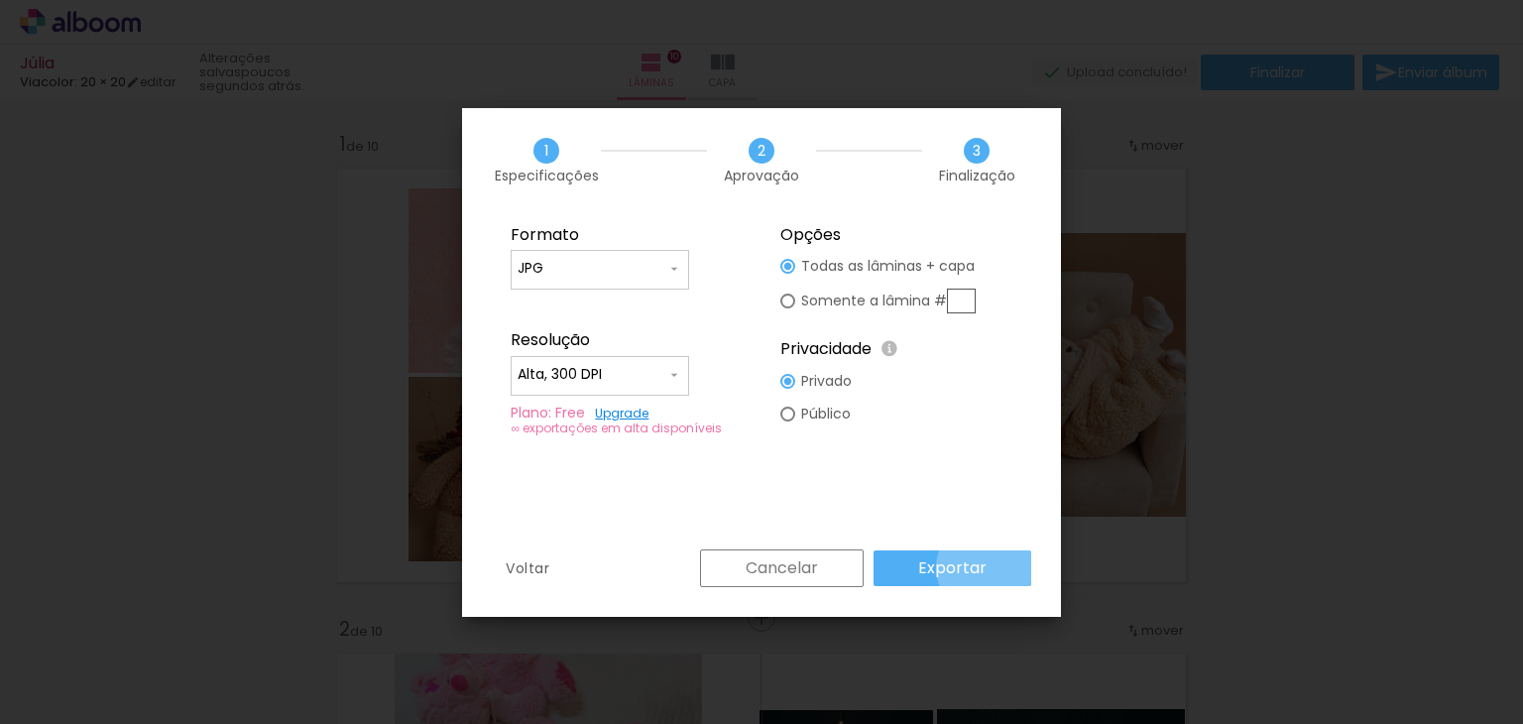
click at [988, 567] on paper-button "Exportar" at bounding box center [953, 568] width 158 height 36
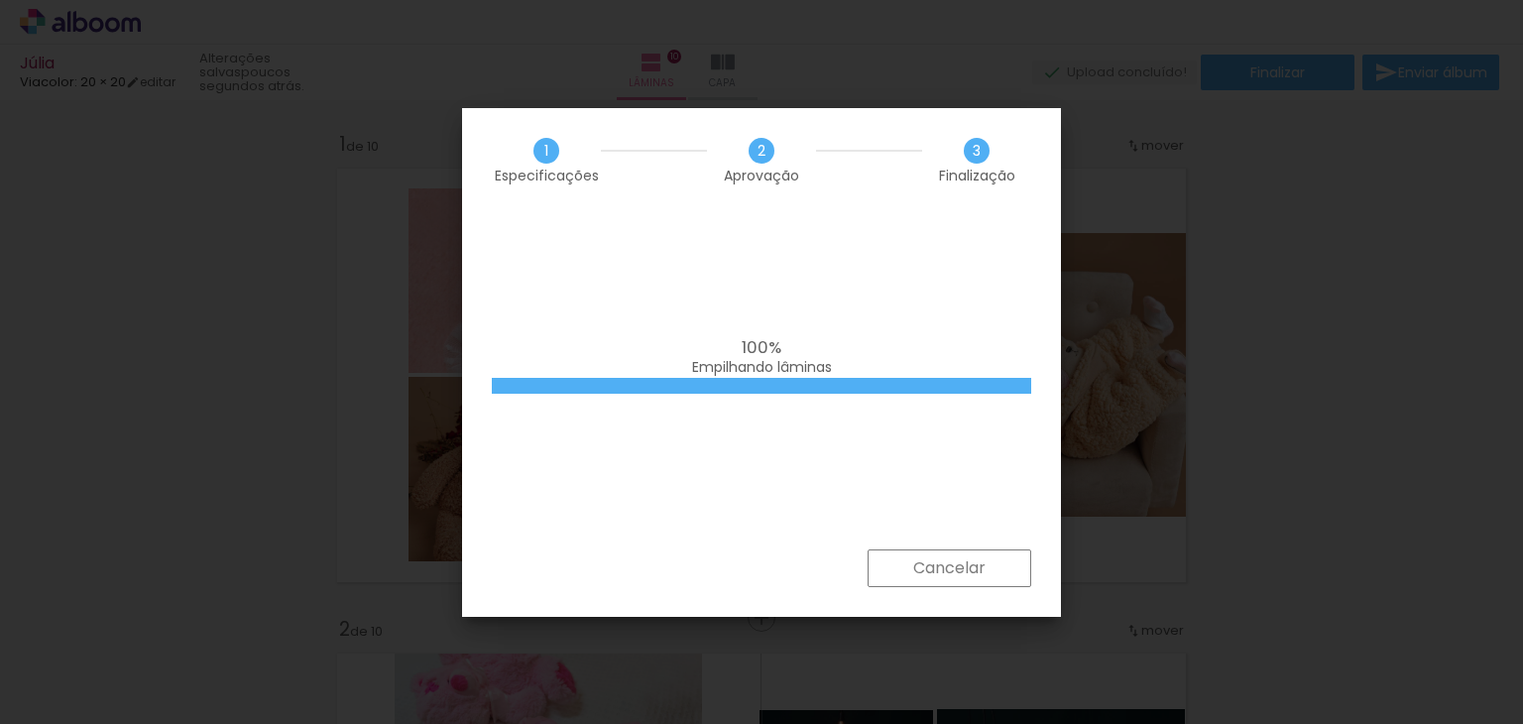
scroll to position [0, 2087]
